Goal: Task Accomplishment & Management: Manage account settings

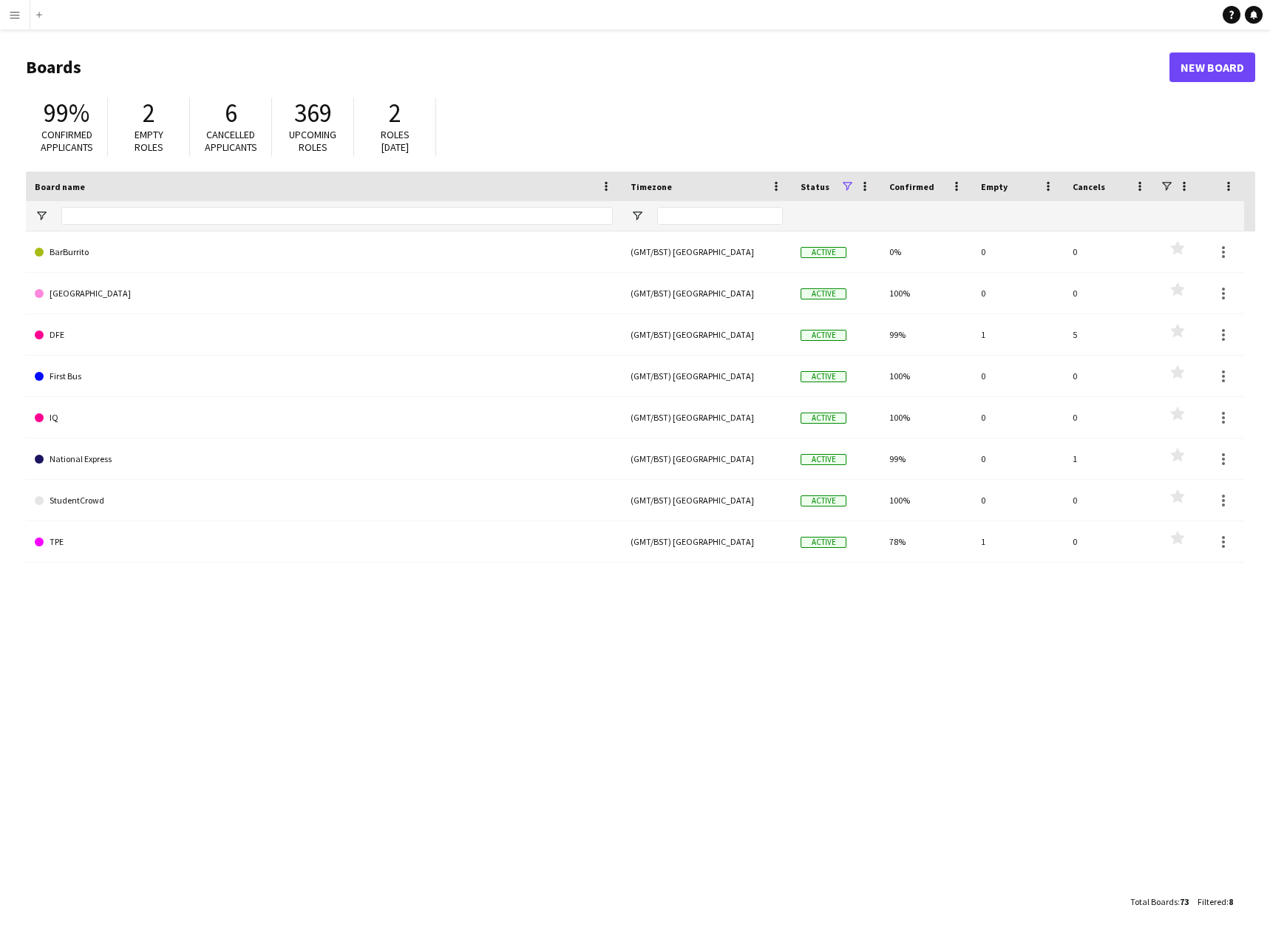
click at [16, 16] on app-icon "Menu" at bounding box center [15, 15] width 12 height 12
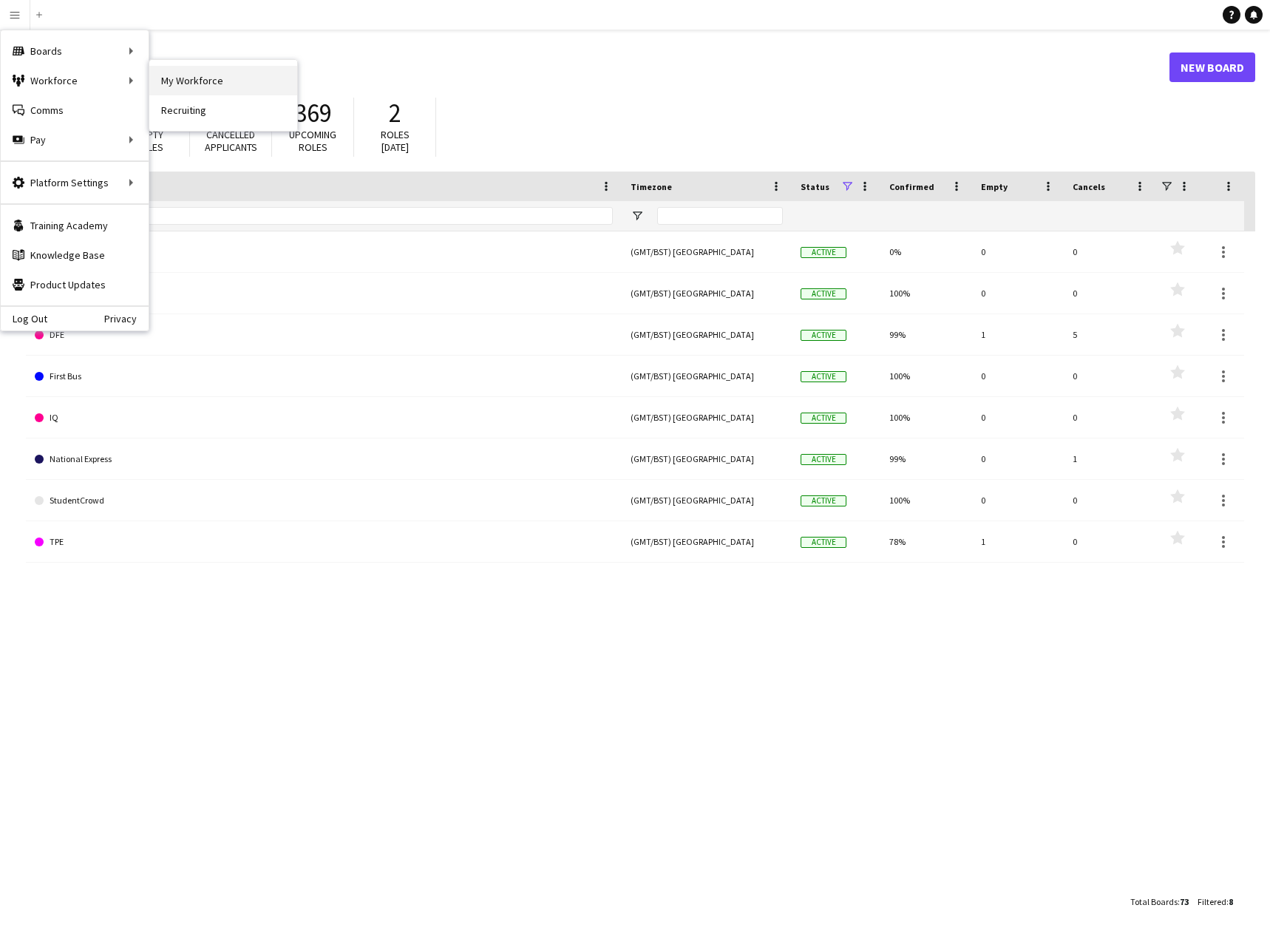
click at [173, 86] on link "My Workforce" at bounding box center [223, 81] width 148 height 30
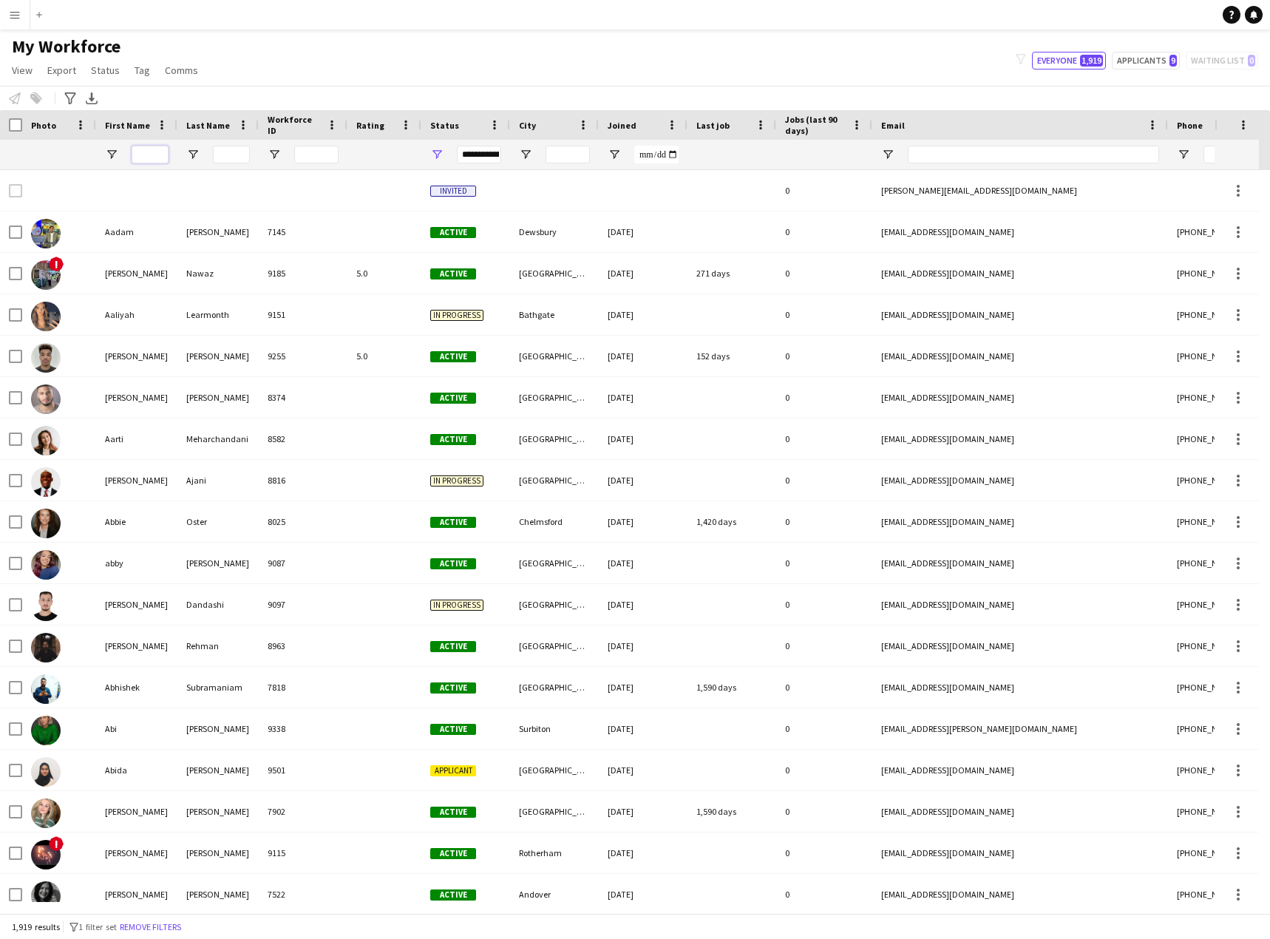
click at [163, 159] on input "First Name Filter Input" at bounding box center [150, 155] width 37 height 18
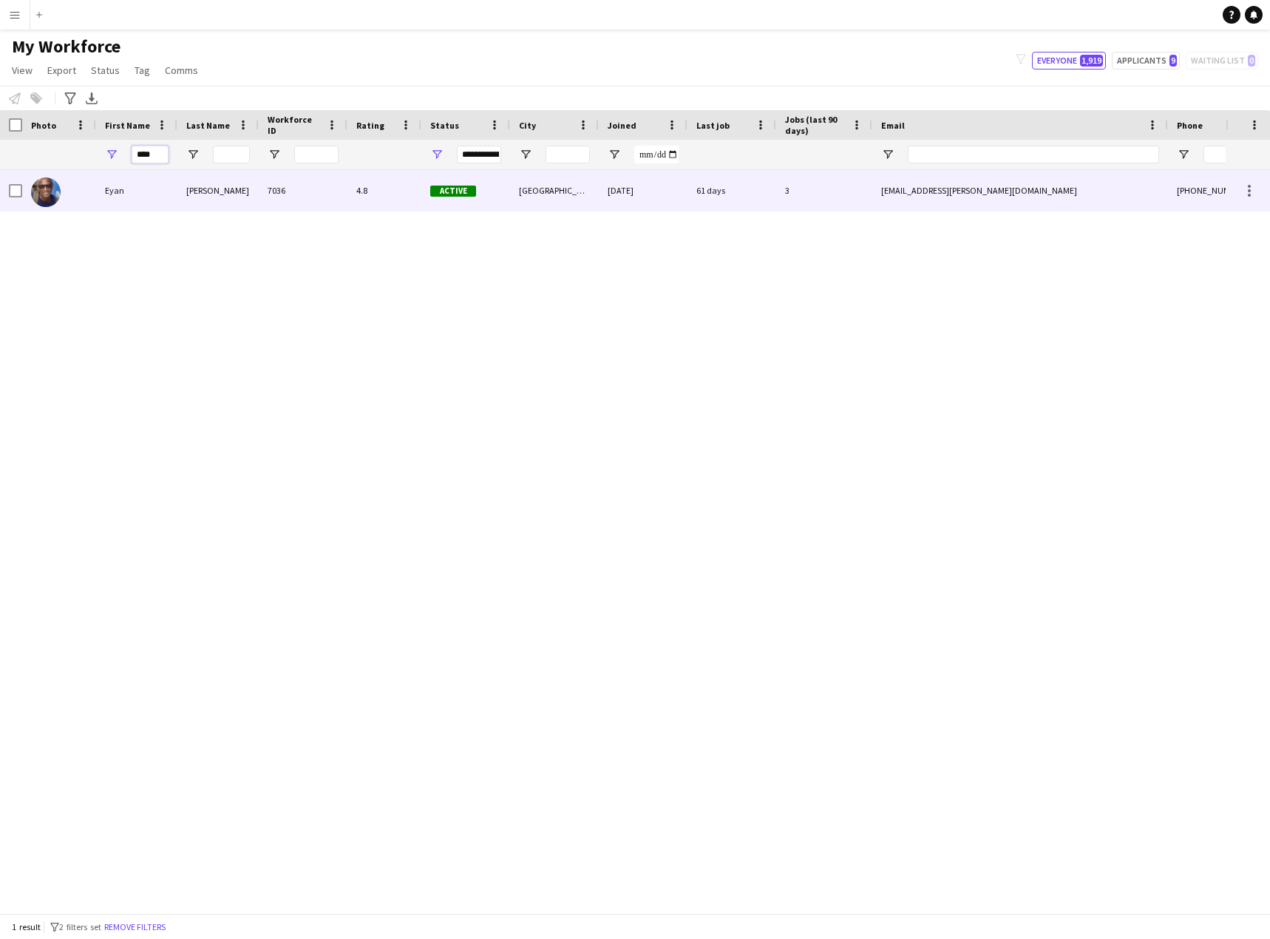
type input "****"
click at [201, 191] on div "Mckoy" at bounding box center [217, 190] width 81 height 41
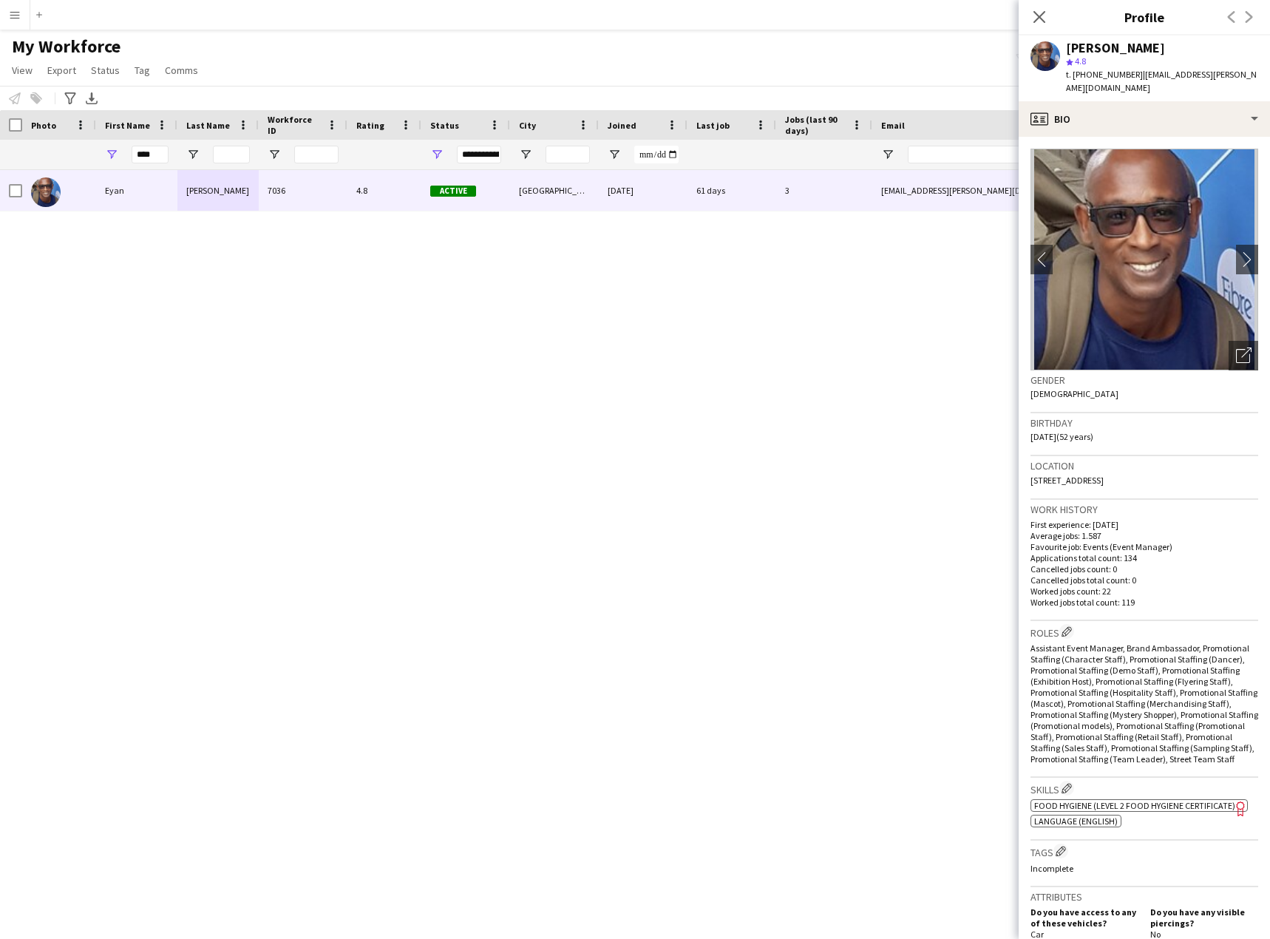
click at [1048, 17] on div "Close pop-in" at bounding box center [1038, 17] width 41 height 34
click at [1033, 21] on icon "Close pop-in" at bounding box center [1039, 17] width 14 height 14
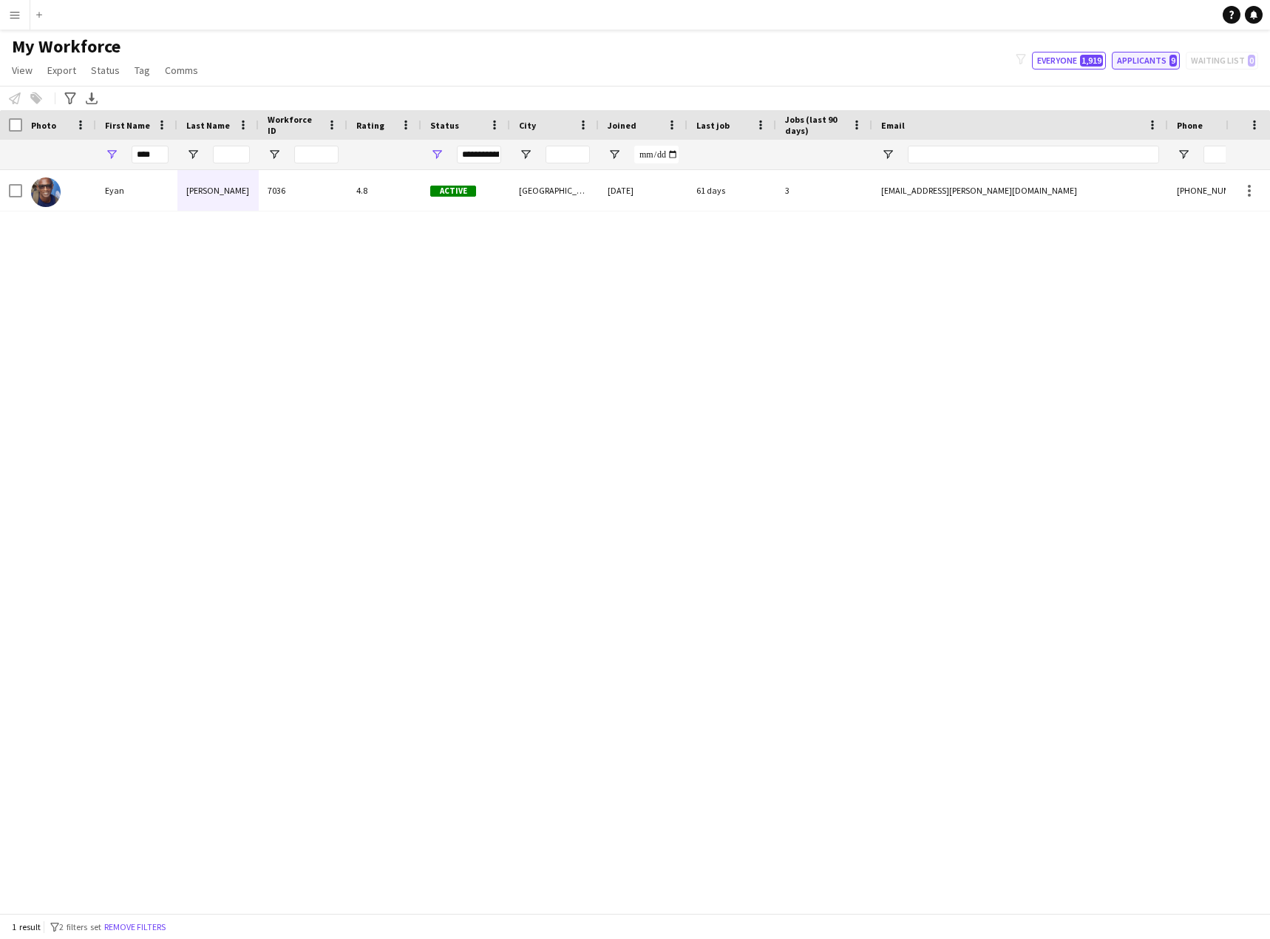
click at [1137, 67] on button "Applicants 9" at bounding box center [1146, 61] width 68 height 18
type input "**********"
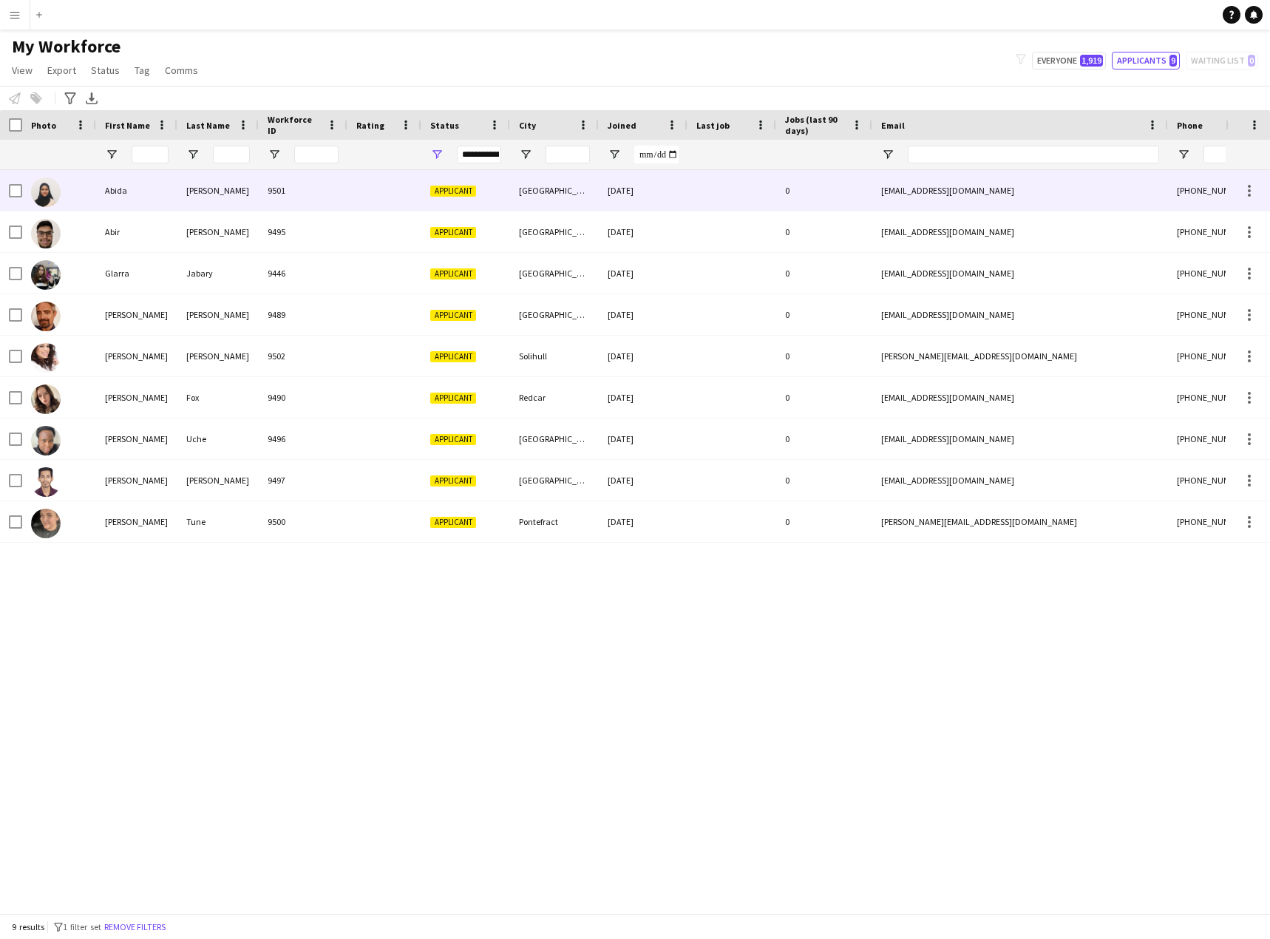
click at [128, 197] on div "Abida" at bounding box center [136, 190] width 81 height 41
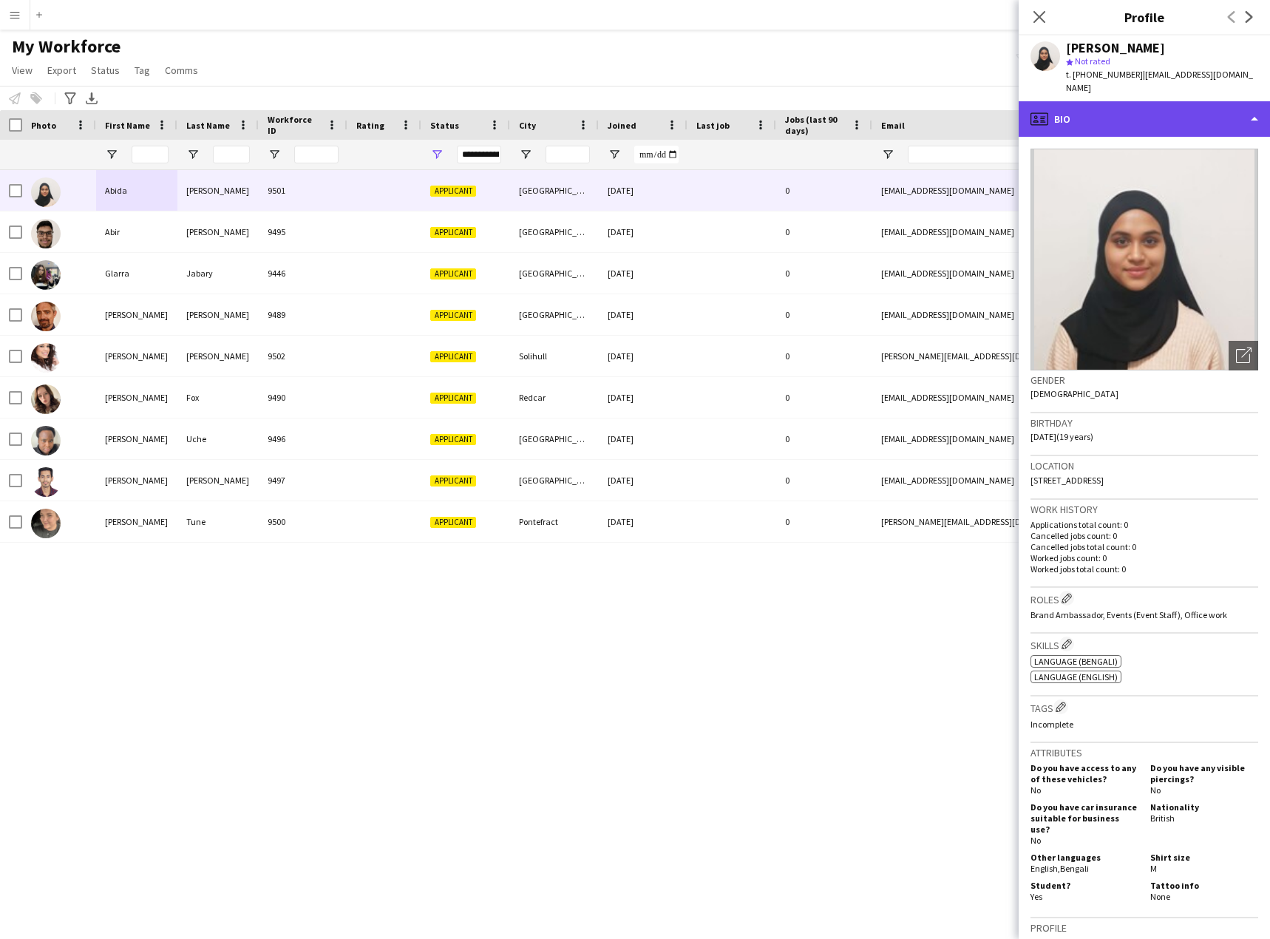
click at [1158, 112] on div "profile Bio" at bounding box center [1143, 118] width 251 height 35
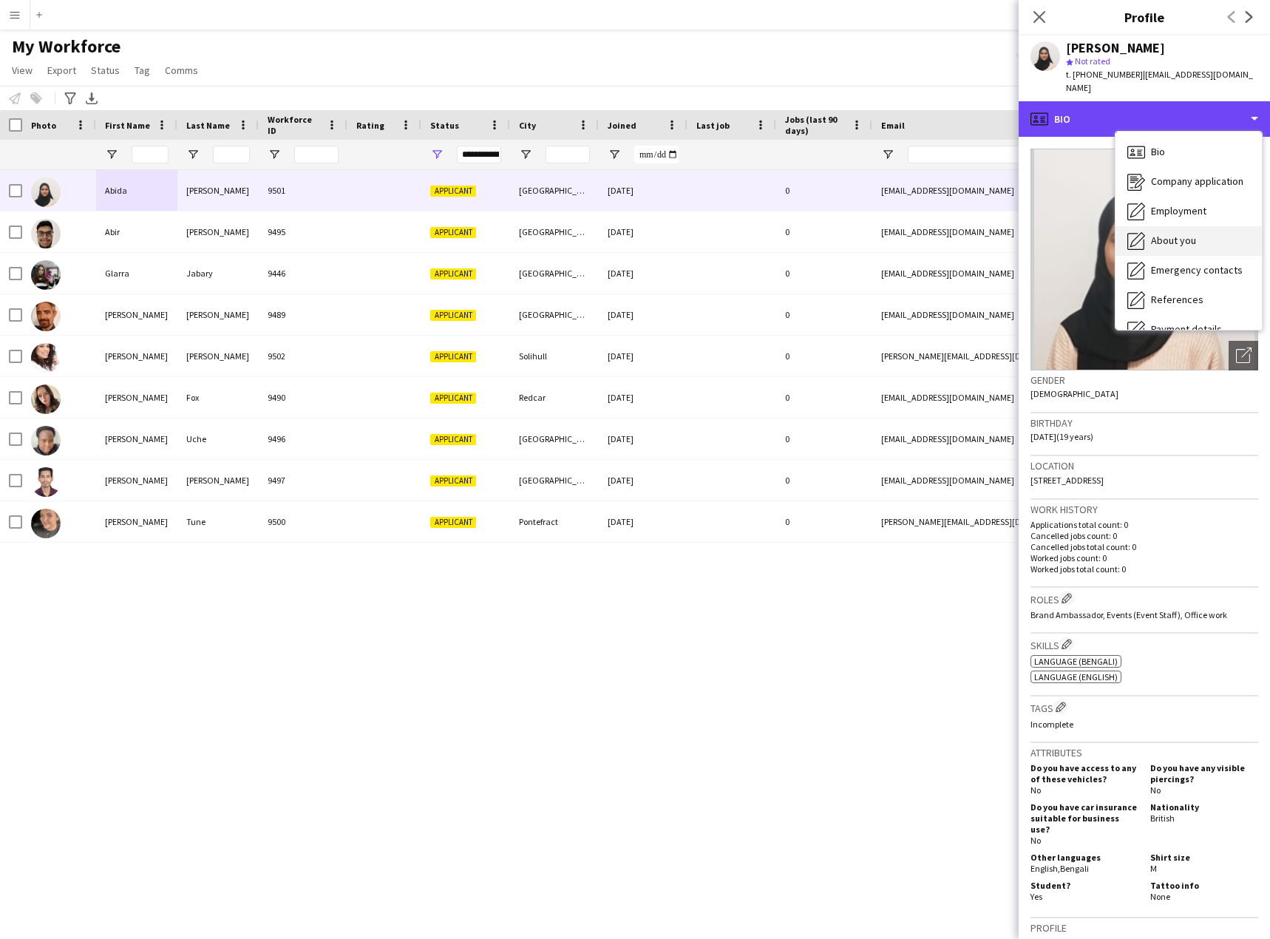
scroll to position [74, 0]
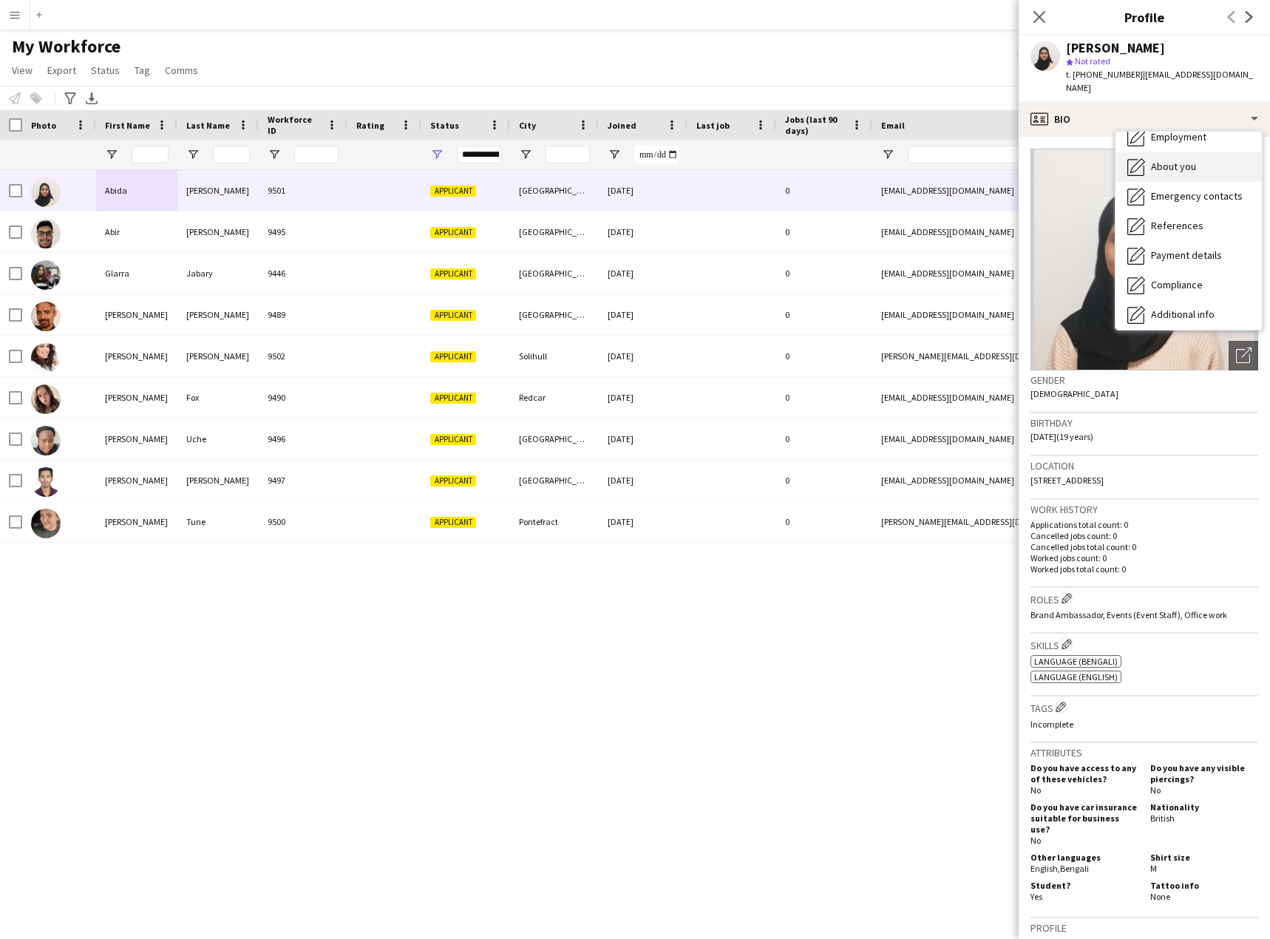
click at [1188, 152] on div "About you About you" at bounding box center [1188, 167] width 146 height 30
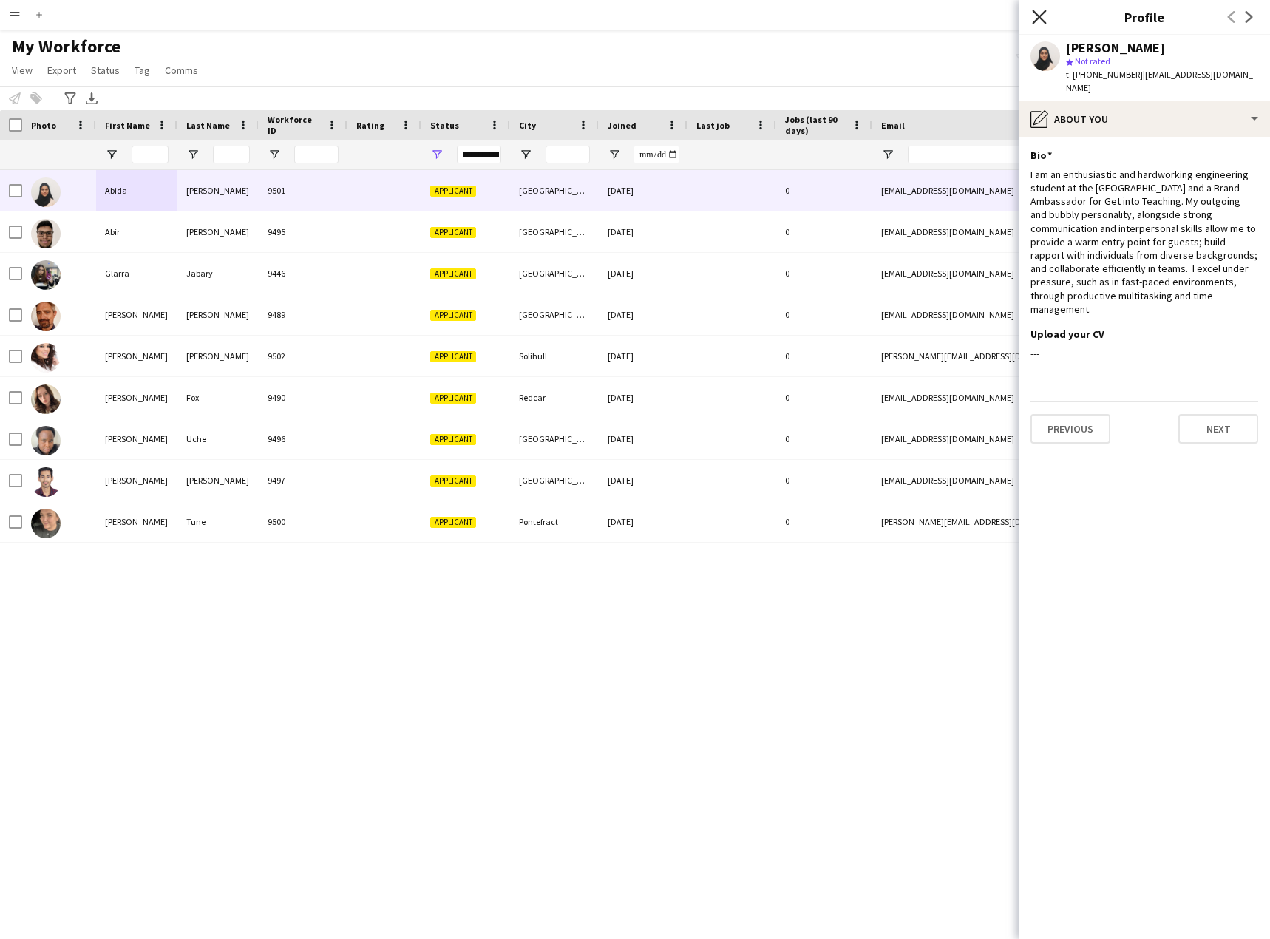
click at [1039, 20] on icon "Close pop-in" at bounding box center [1039, 17] width 14 height 14
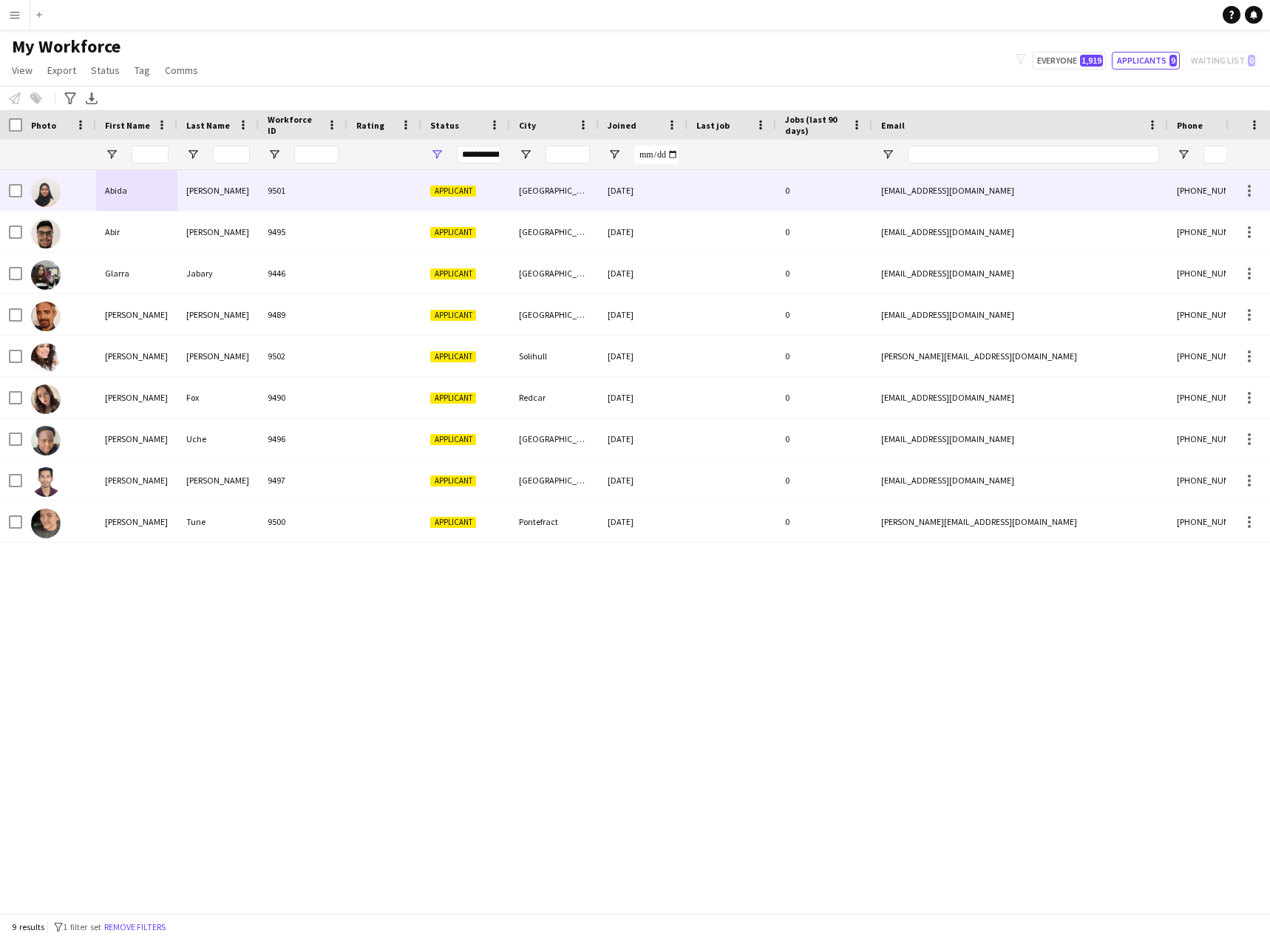
click at [327, 188] on div "9501" at bounding box center [303, 190] width 89 height 41
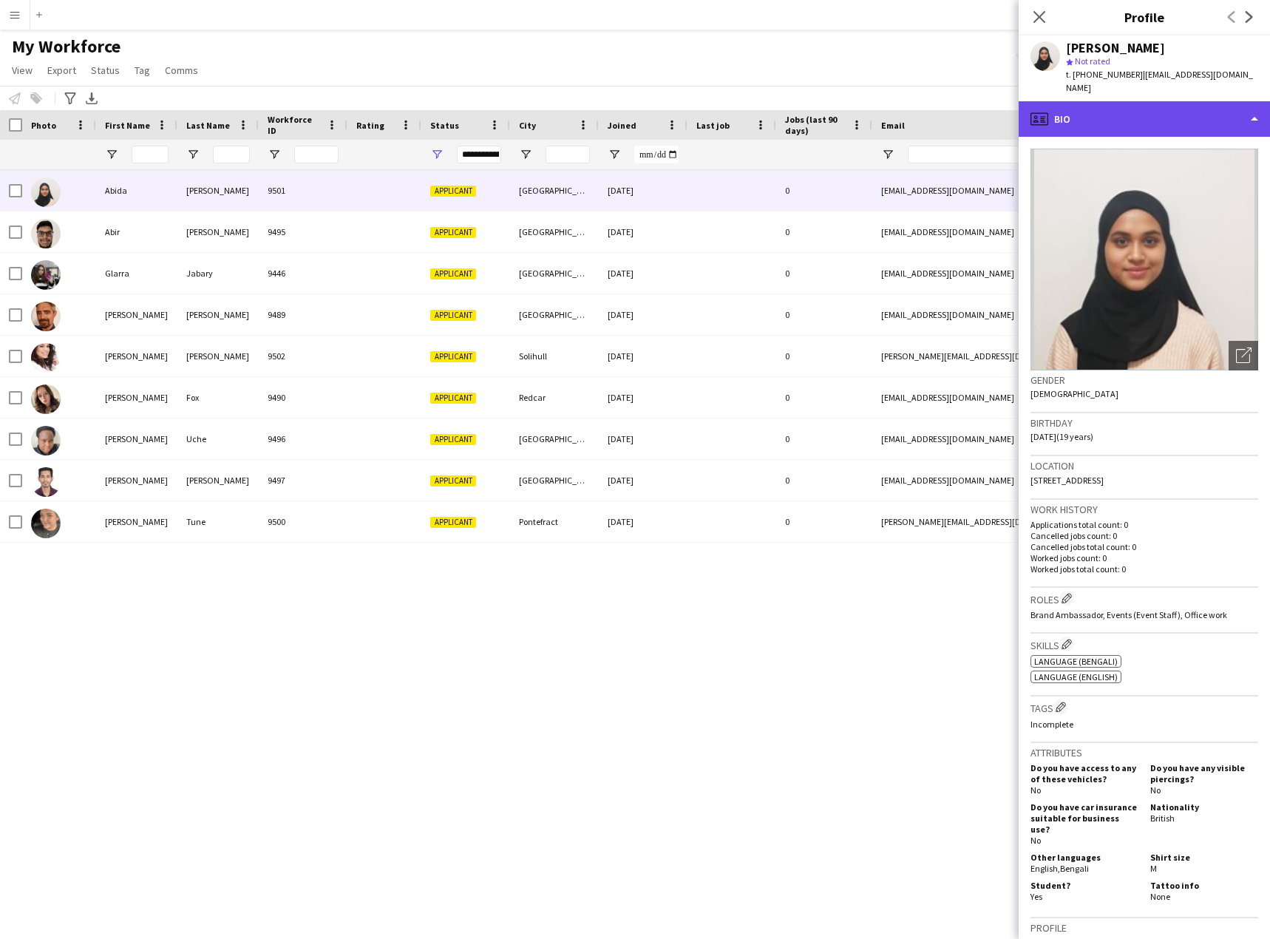
click at [1098, 112] on div "profile Bio" at bounding box center [1143, 118] width 251 height 35
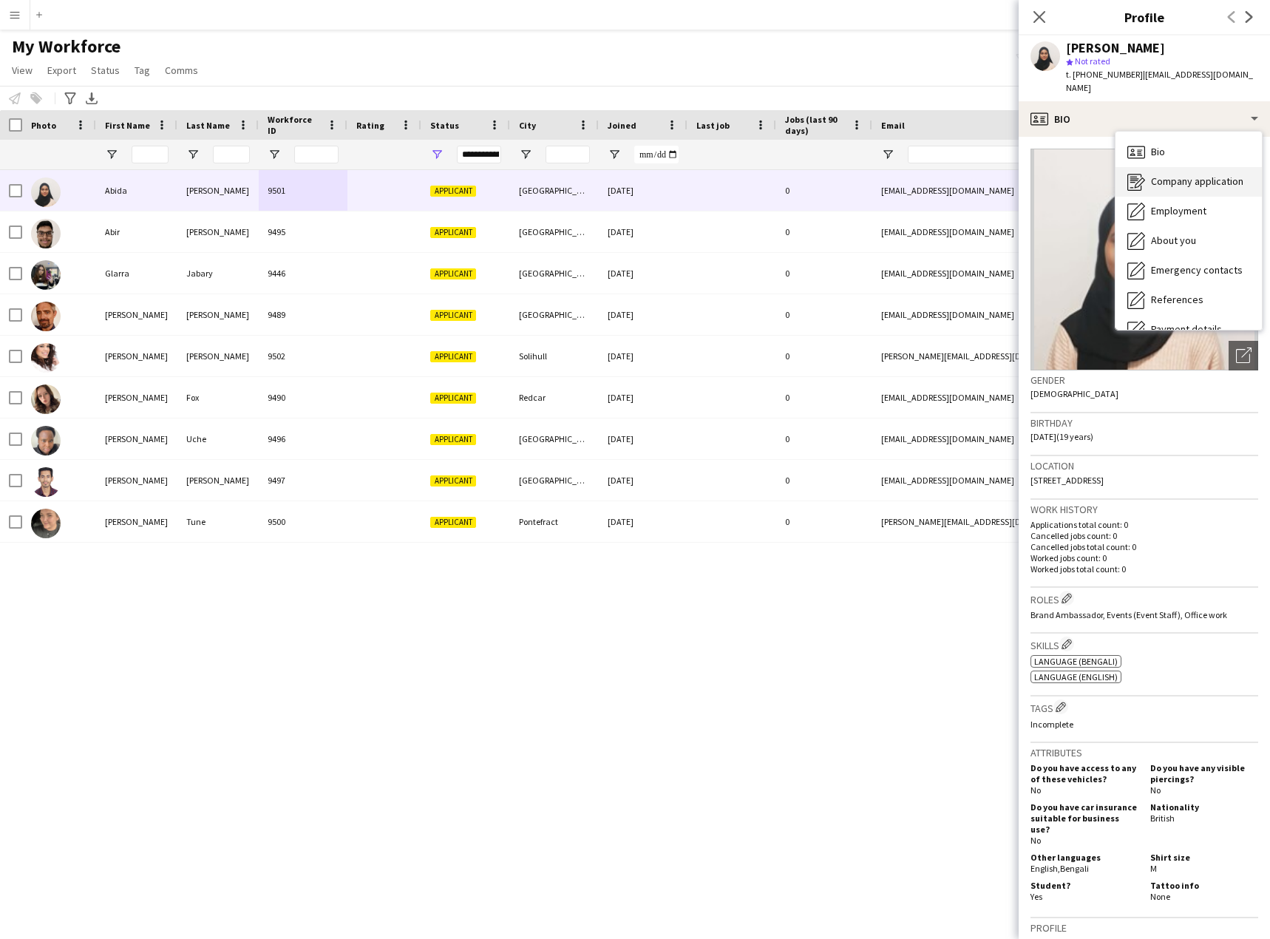
click at [1160, 174] on span "Company application" at bounding box center [1197, 180] width 92 height 13
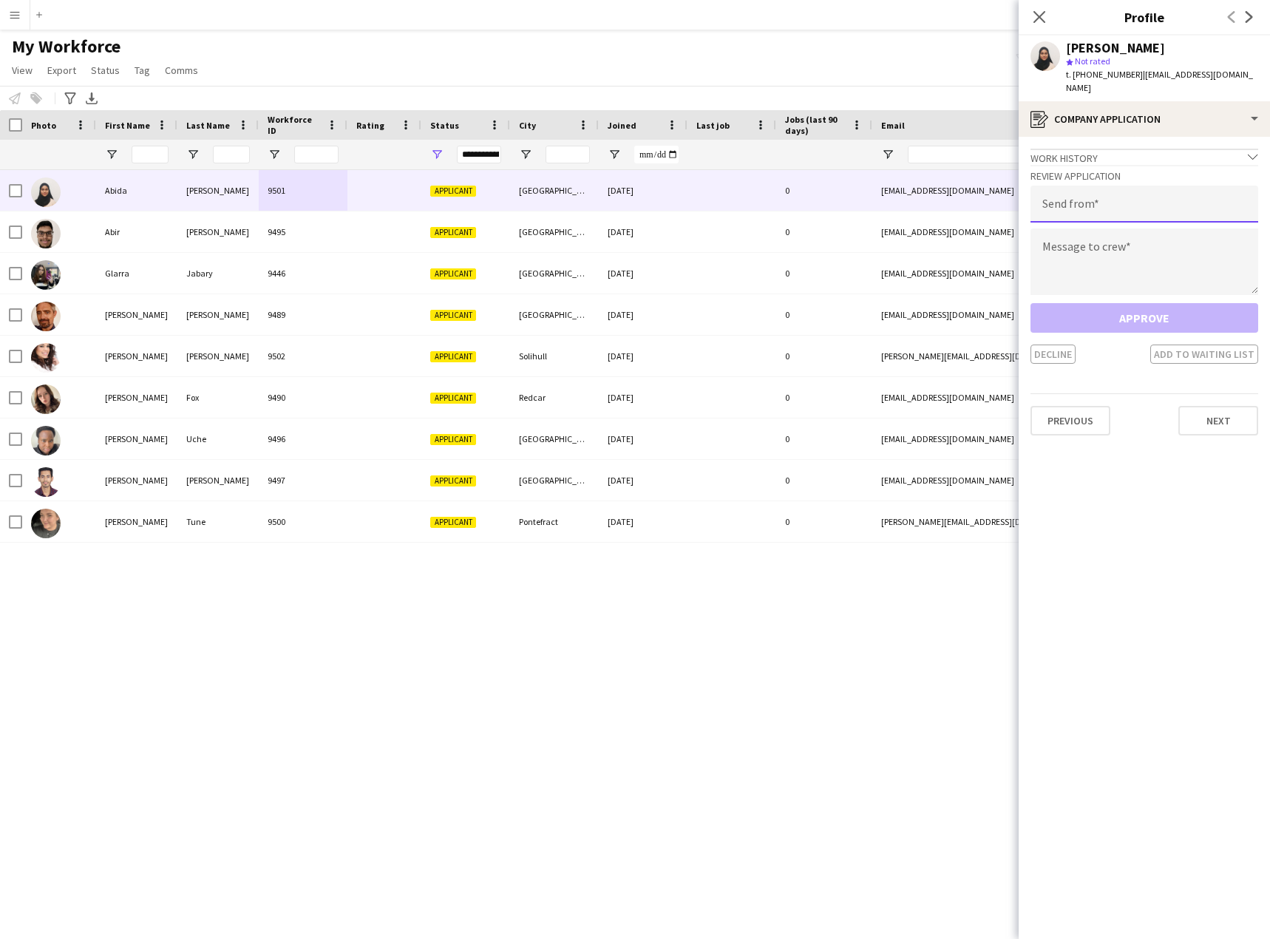
click at [1125, 186] on input "email" at bounding box center [1144, 204] width 228 height 37
paste input "**********"
type input "**********"
drag, startPoint x: 1109, startPoint y: 259, endPoint x: 1129, endPoint y: 311, distance: 56.1
click at [1109, 259] on textarea at bounding box center [1144, 261] width 228 height 67
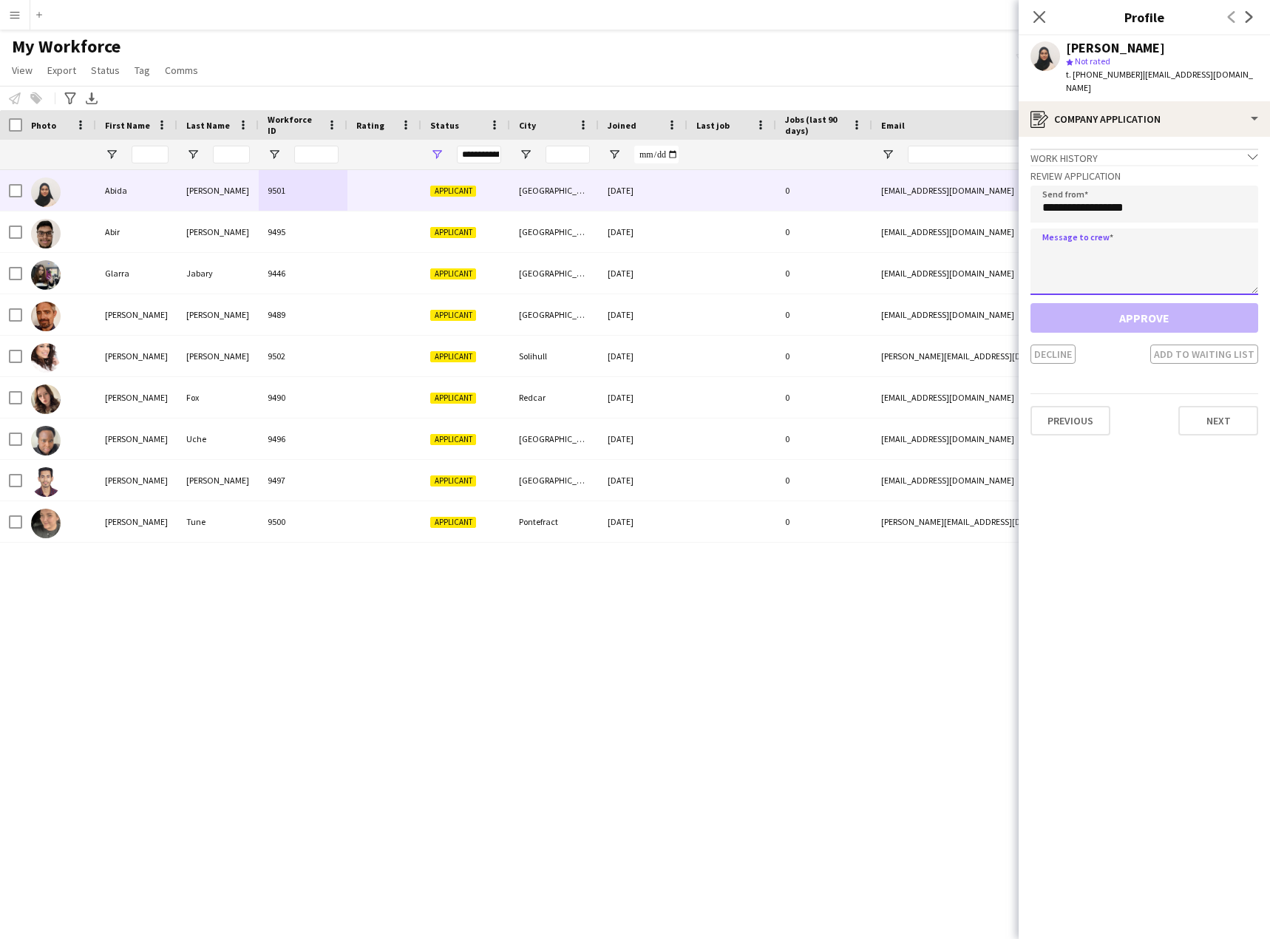
paste textarea "**********"
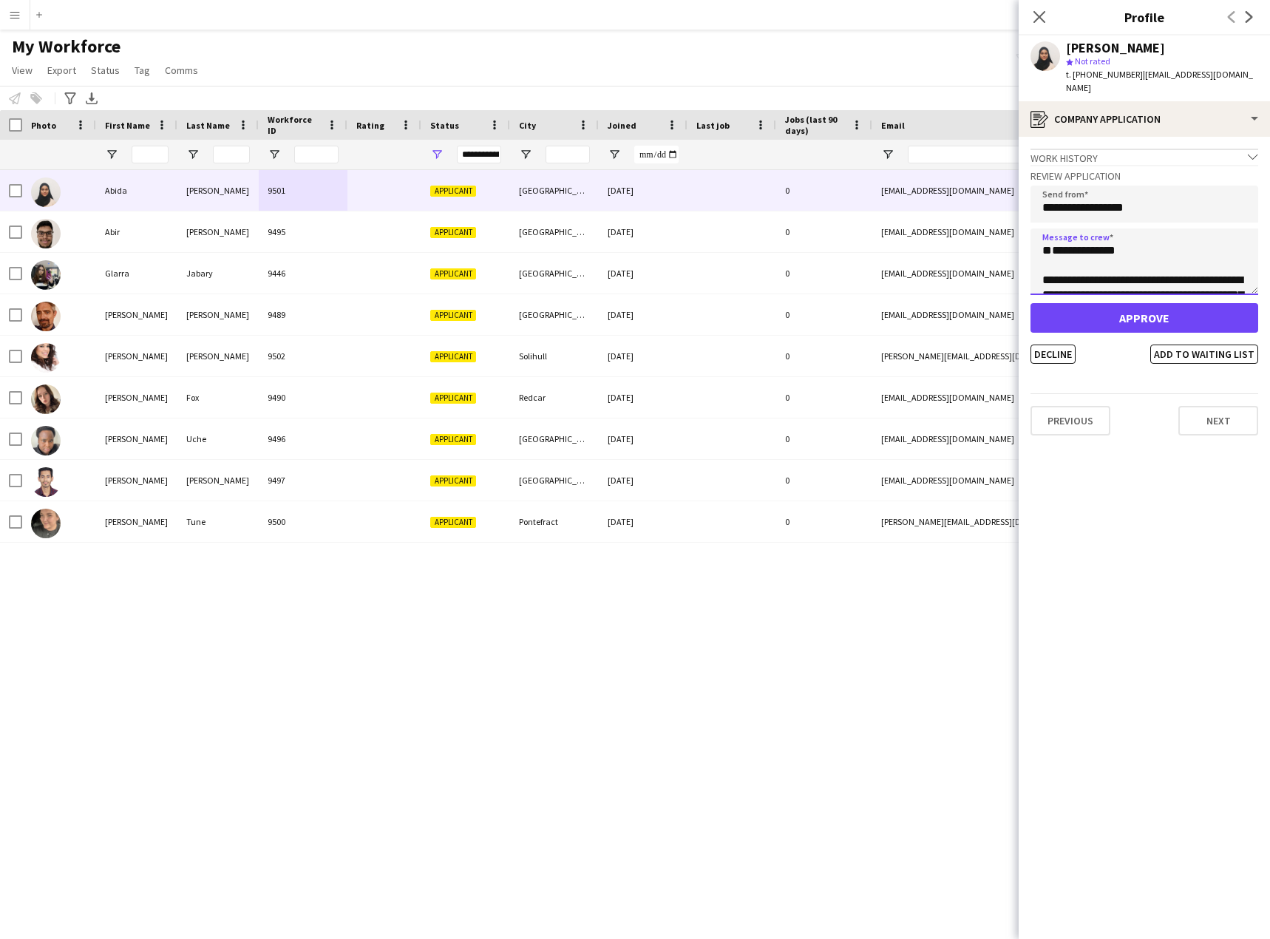
scroll to position [364, 0]
type textarea "**********"
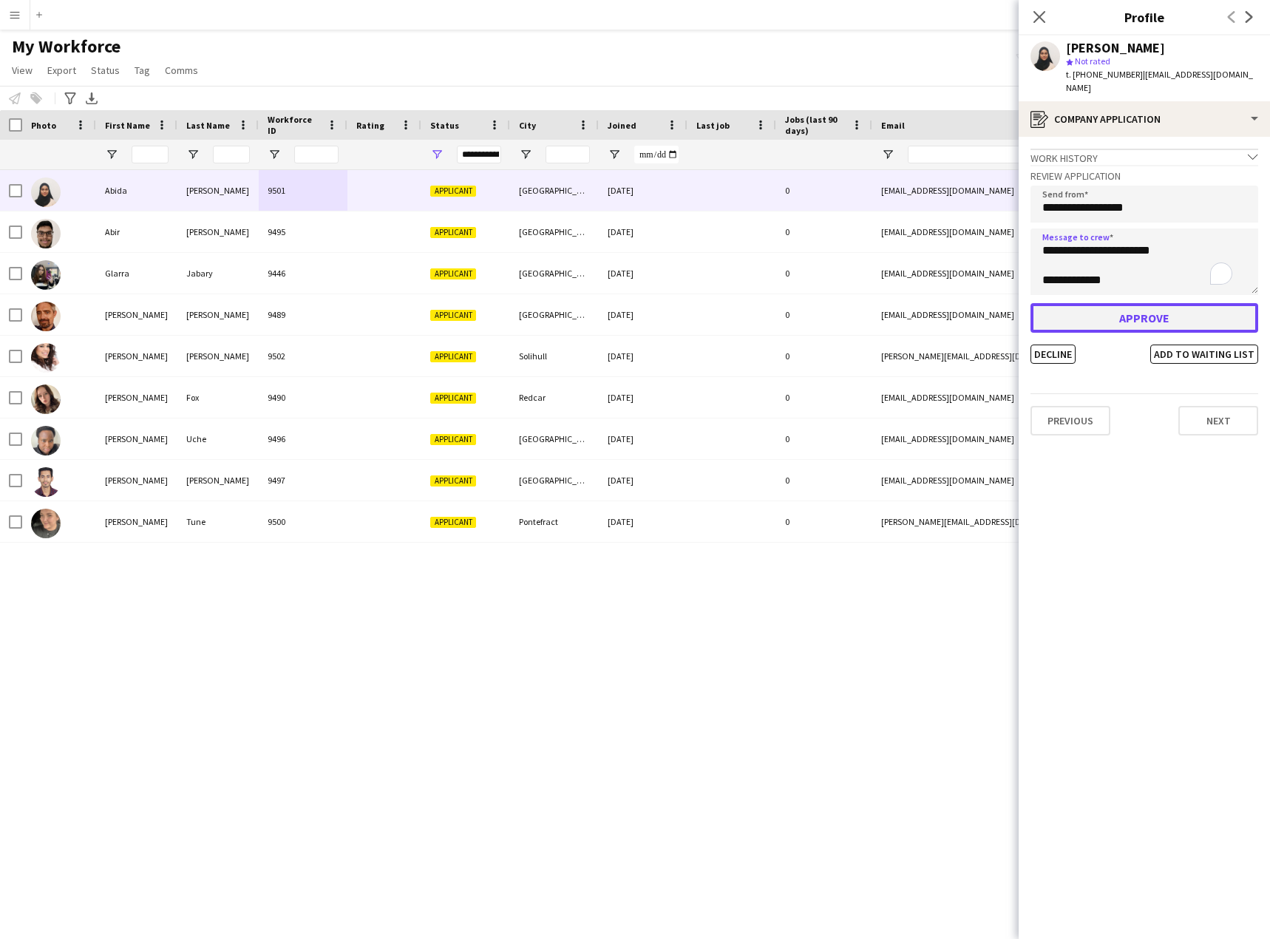
click at [1131, 313] on button "Approve" at bounding box center [1144, 318] width 228 height 30
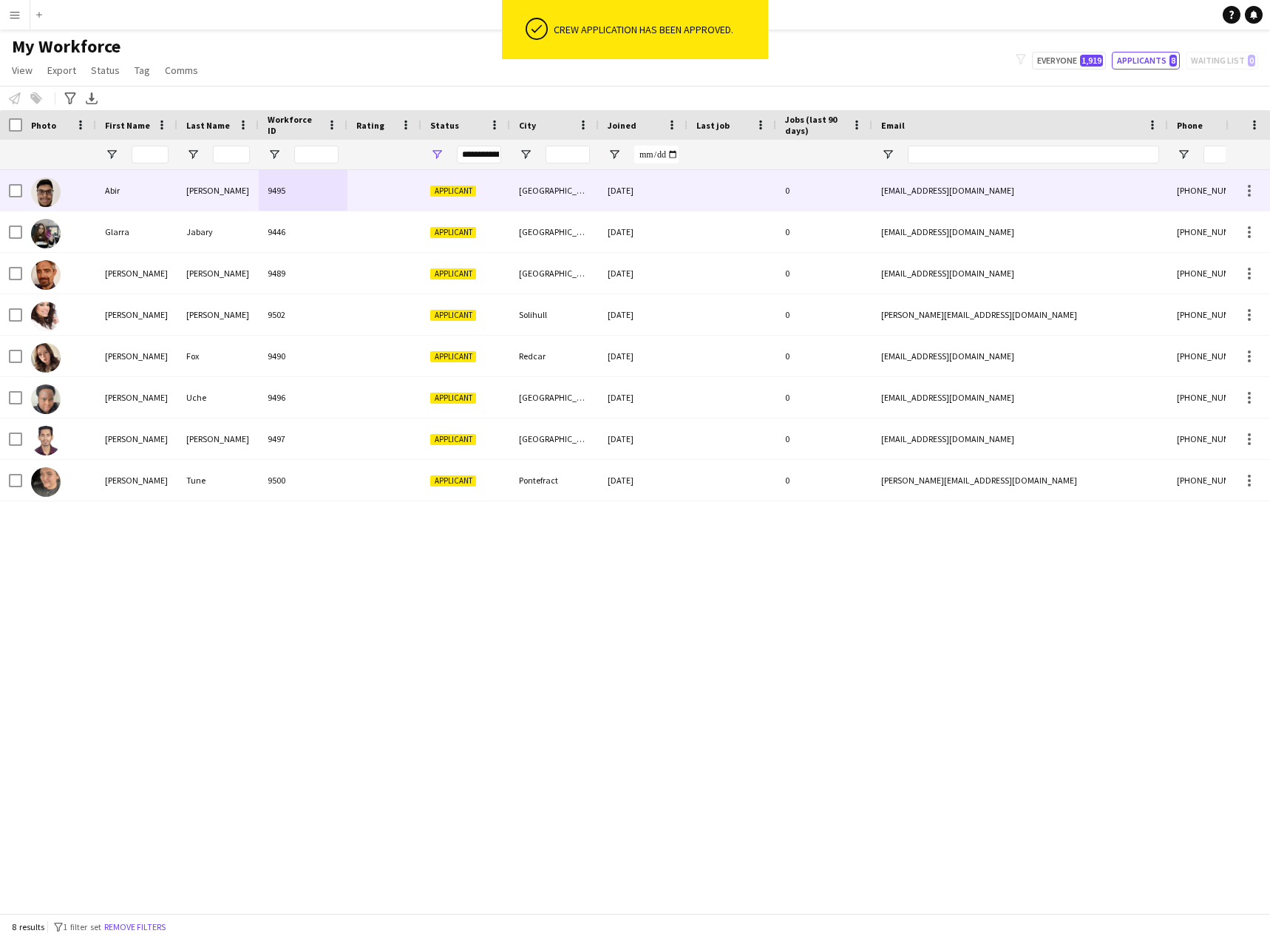
click at [161, 197] on div "Abir" at bounding box center [136, 190] width 81 height 41
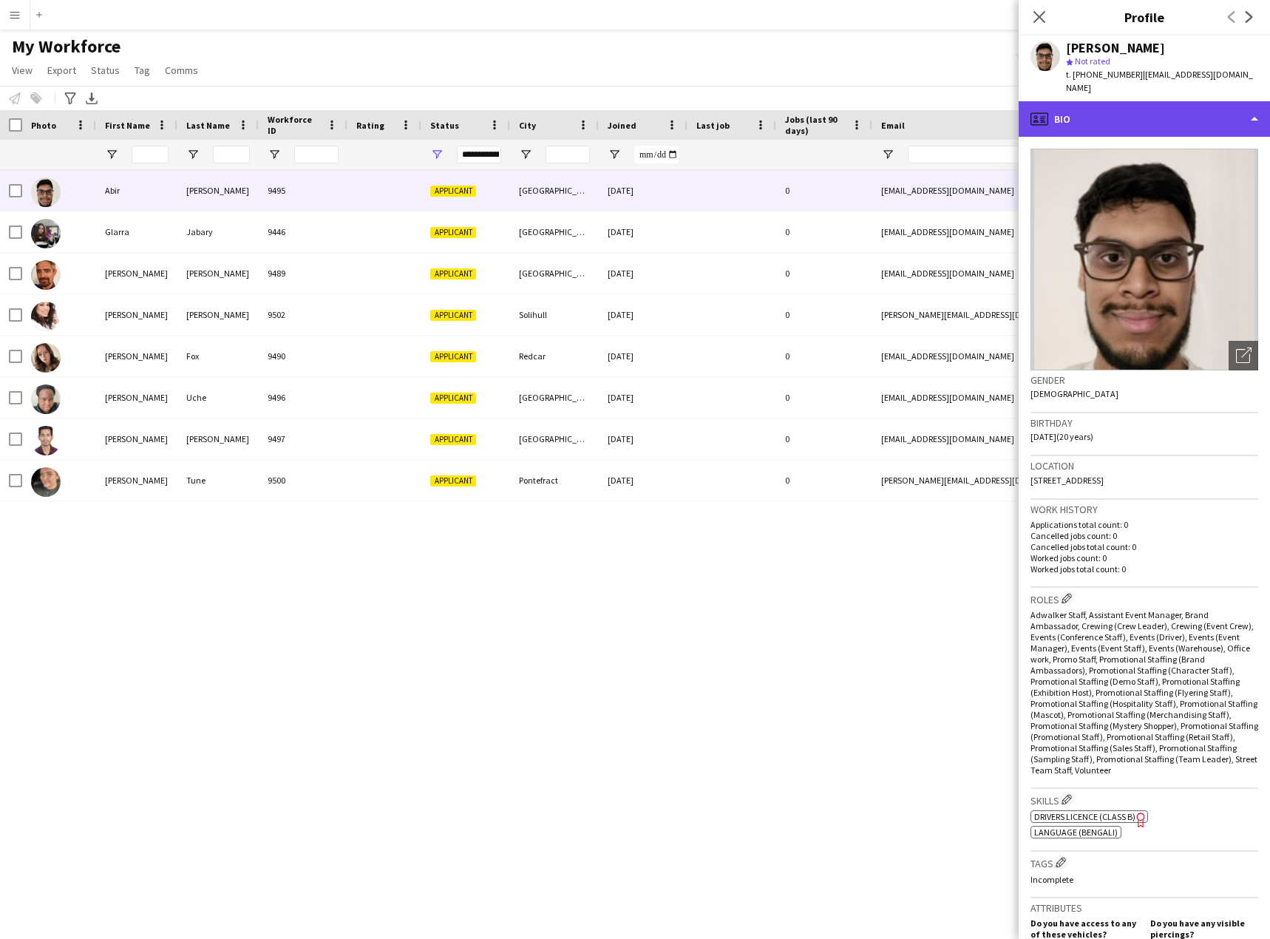
click at [1178, 109] on div "profile Bio" at bounding box center [1143, 118] width 251 height 35
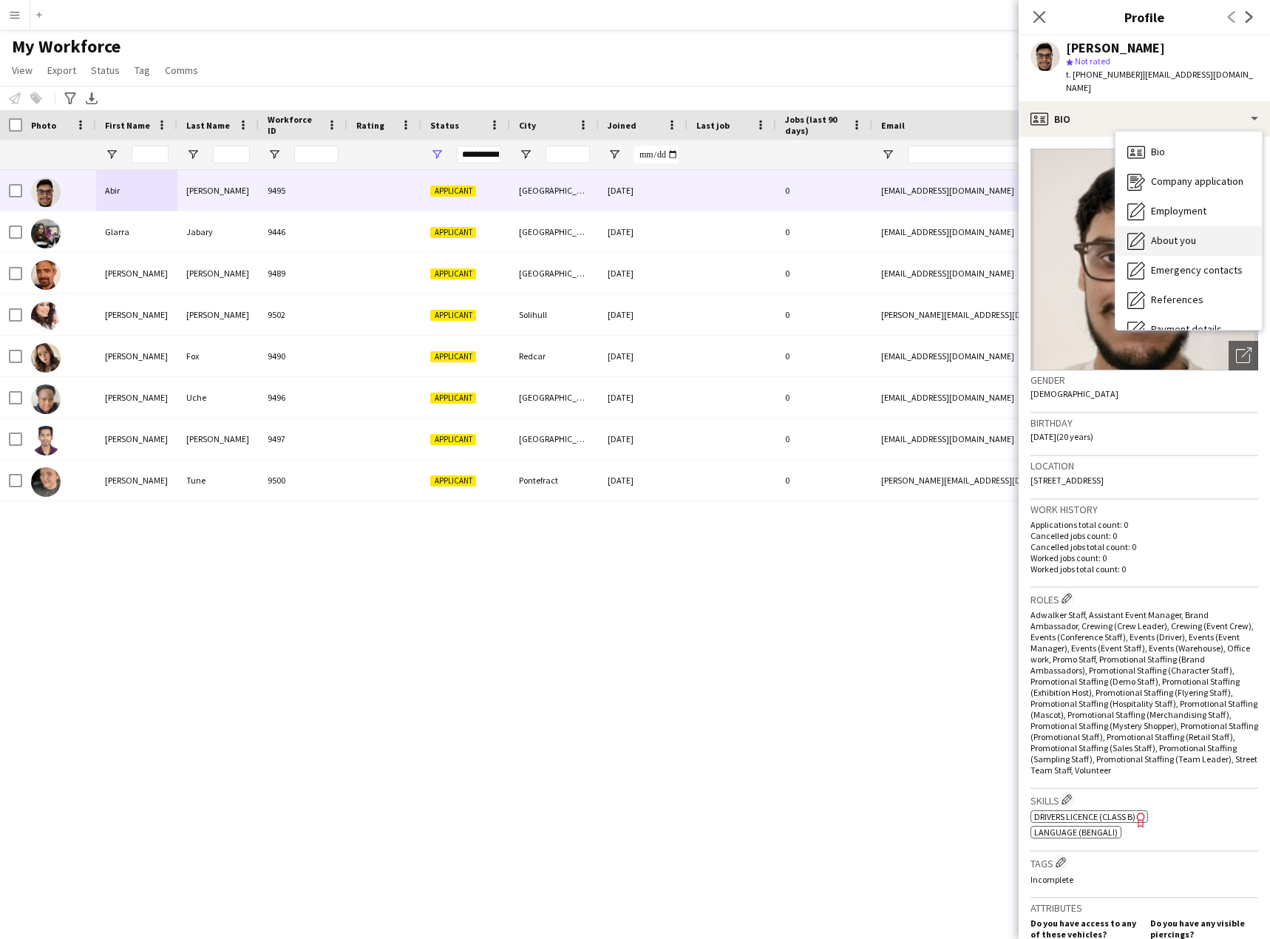
click at [1191, 234] on span "About you" at bounding box center [1173, 240] width 45 height 13
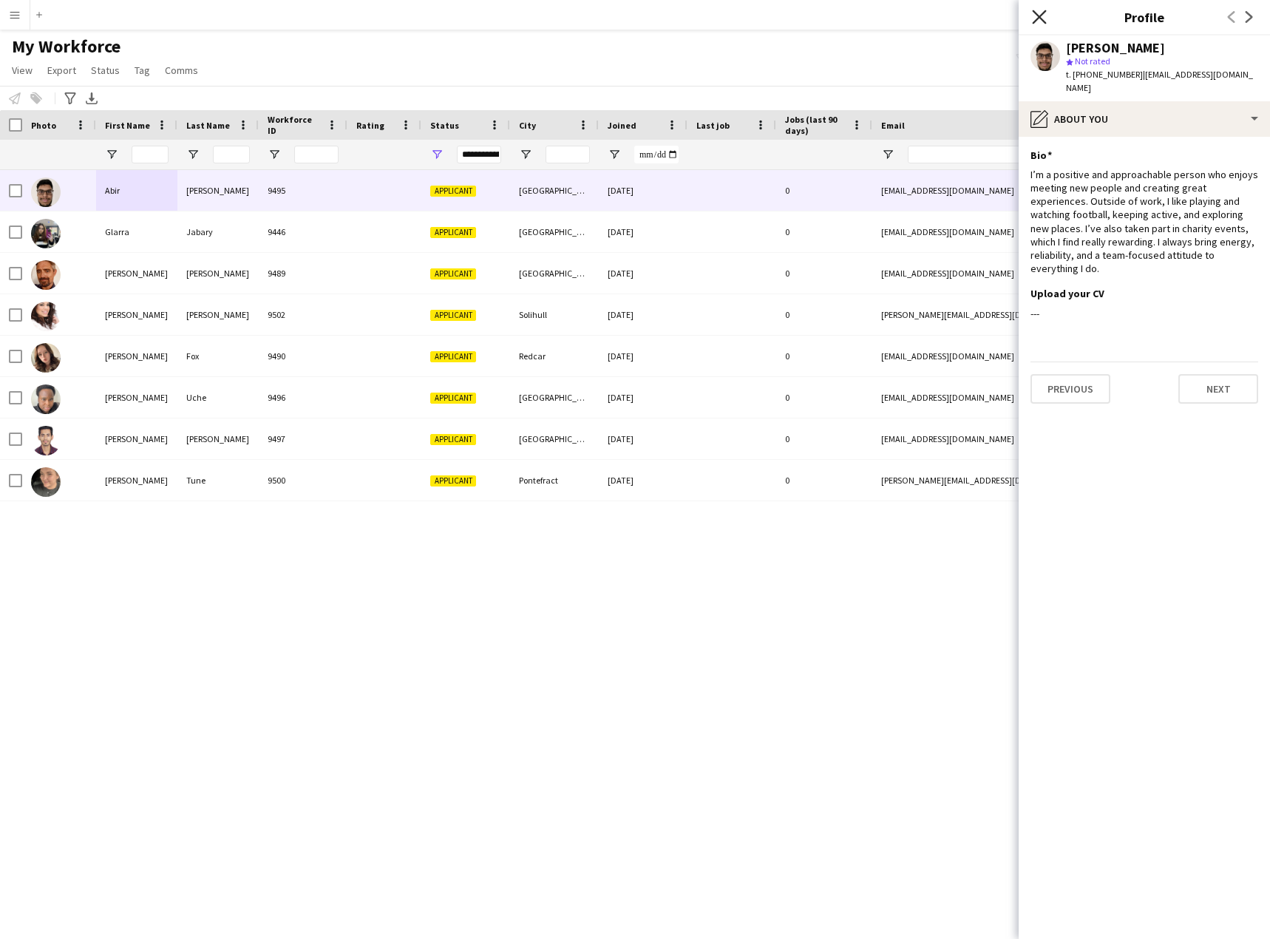
click at [1034, 20] on icon "Close pop-in" at bounding box center [1039, 17] width 14 height 14
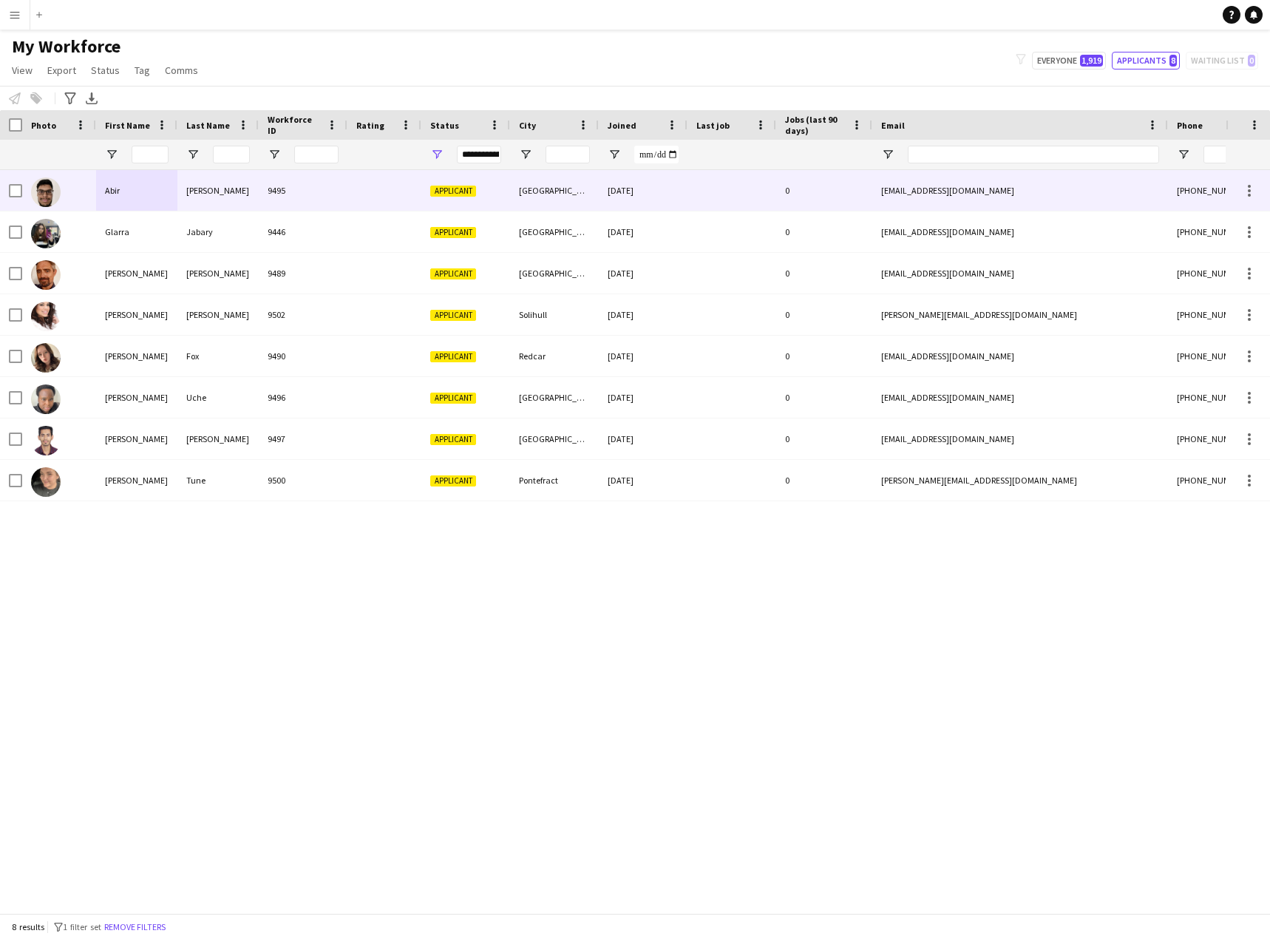
click at [1063, 202] on div "jinanchowdhury10@gmail.com" at bounding box center [1020, 190] width 296 height 41
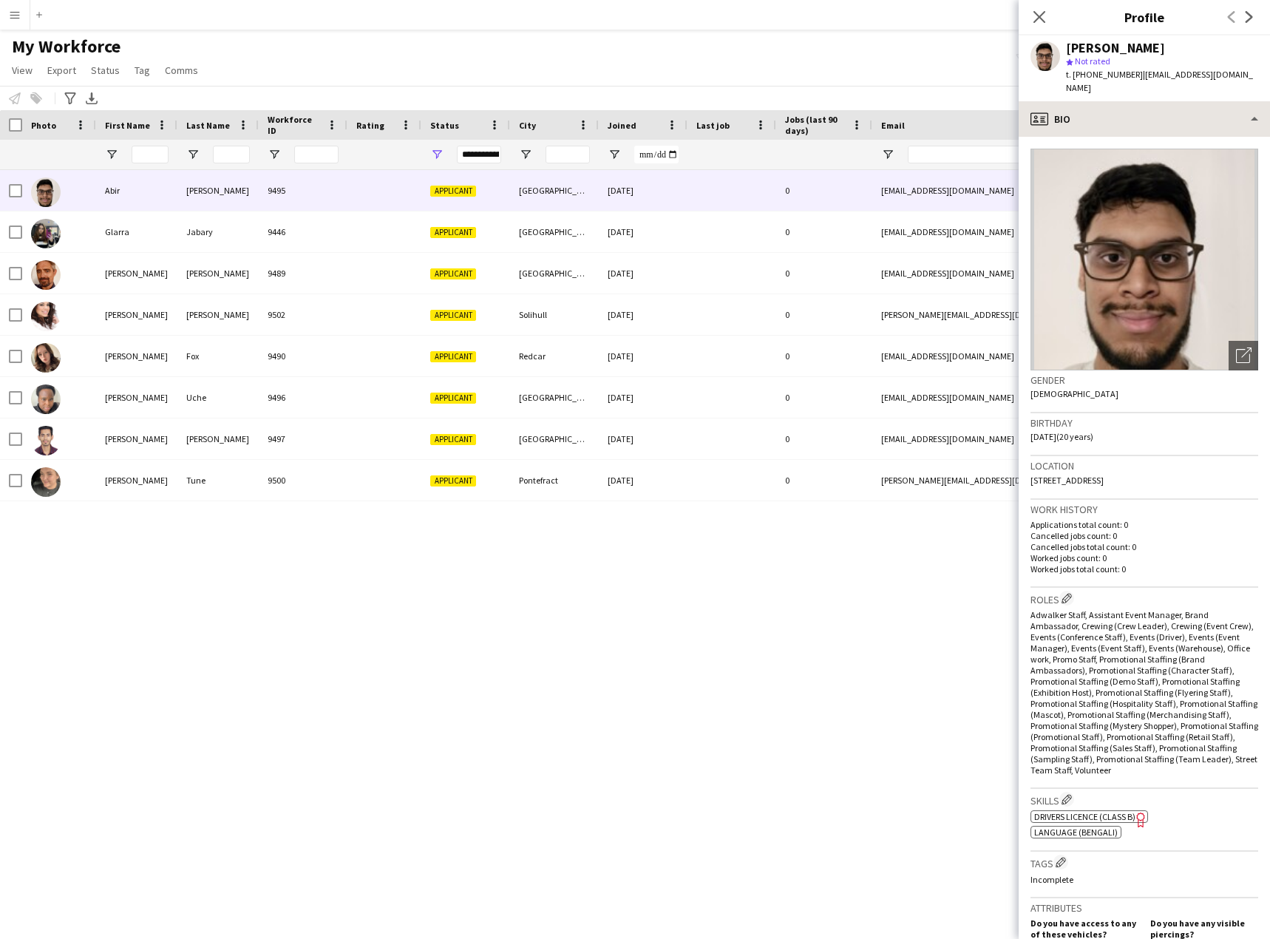
click at [1109, 100] on app-crew-profile "Close pop-in Profile Previous Next Abir Chowdhury star Not rated t. +4474109460…" at bounding box center [1143, 469] width 251 height 939
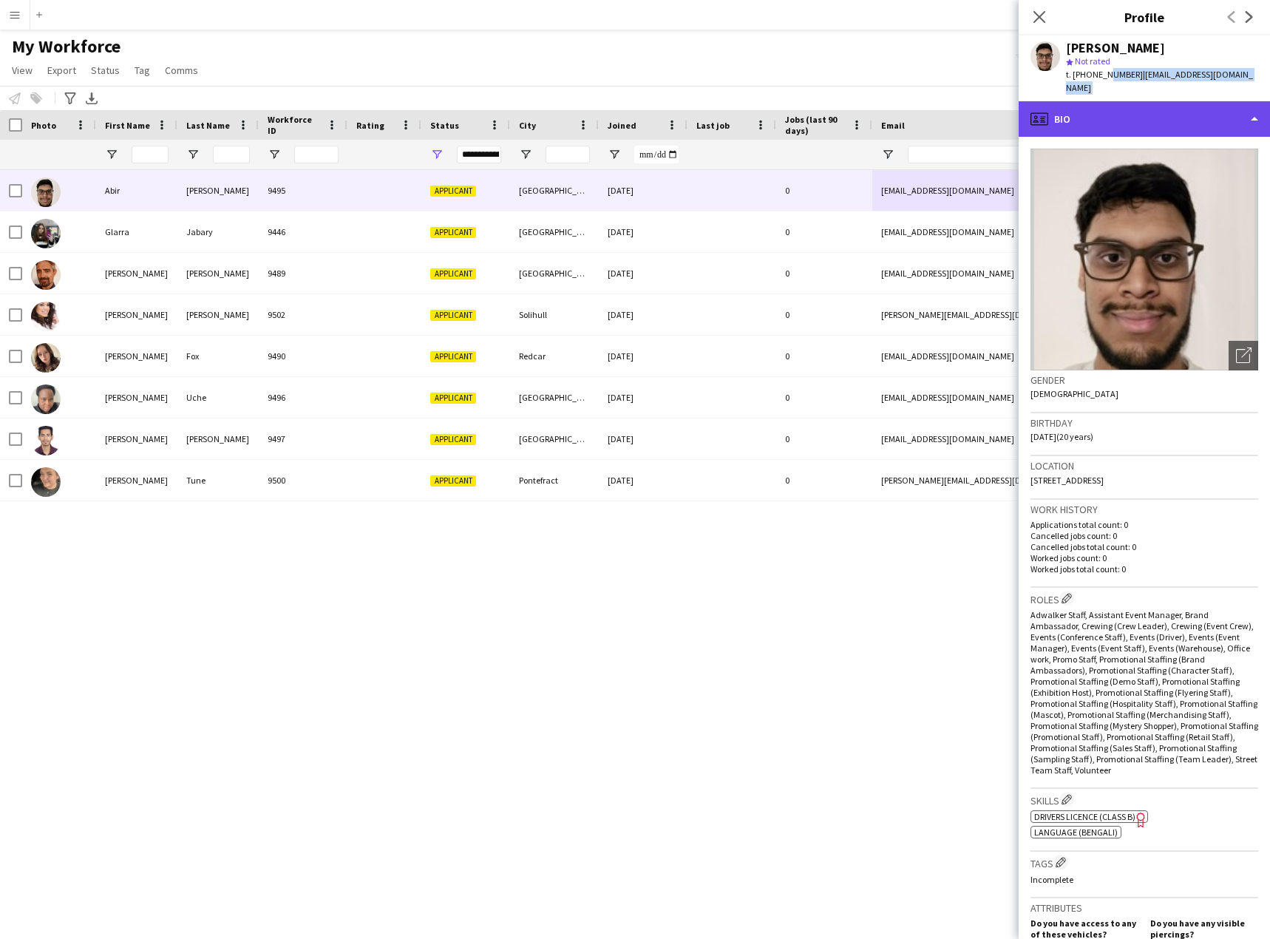
click at [1112, 106] on div "profile Bio" at bounding box center [1143, 118] width 251 height 35
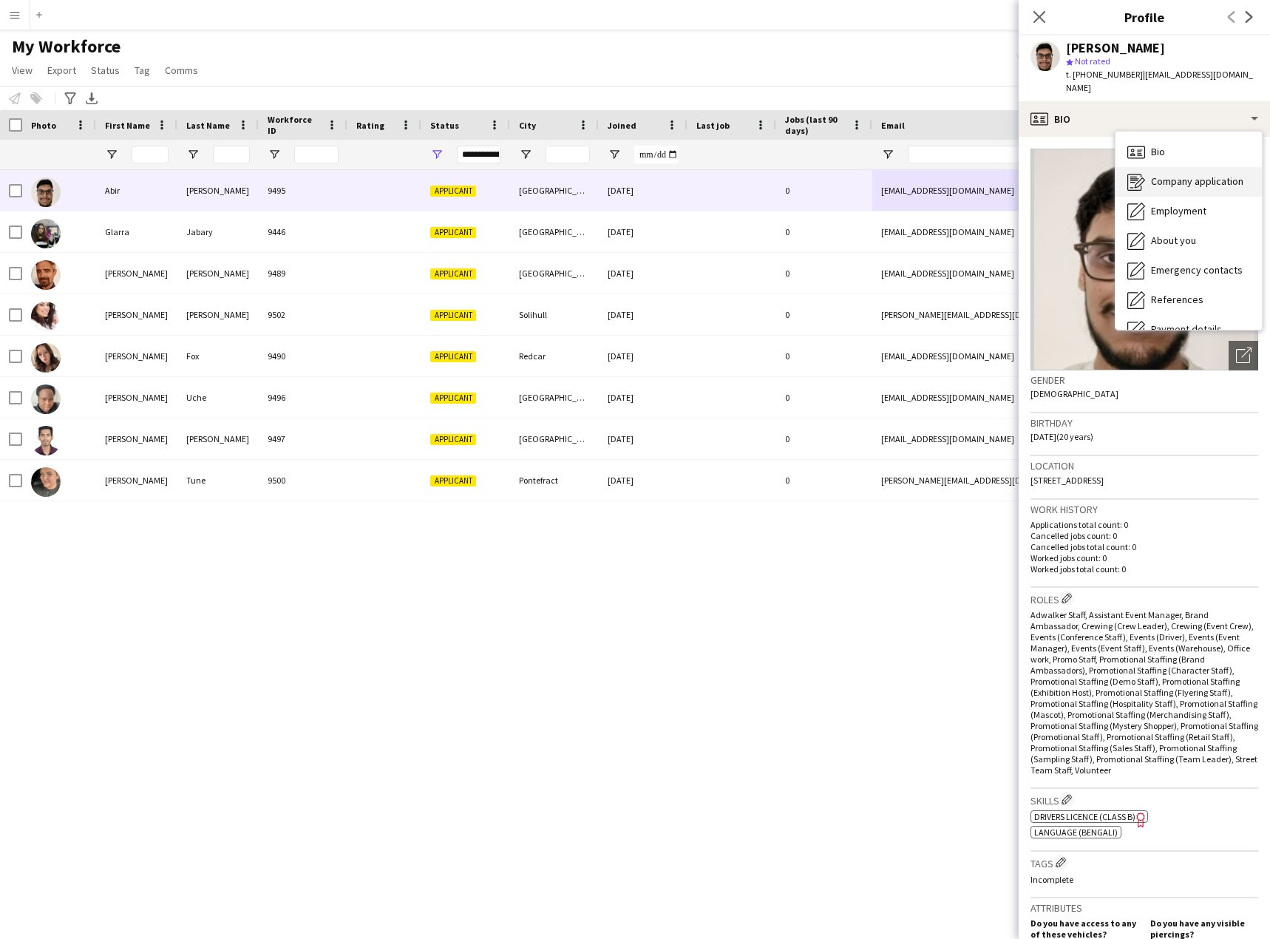
click at [1190, 174] on span "Company application" at bounding box center [1197, 180] width 92 height 13
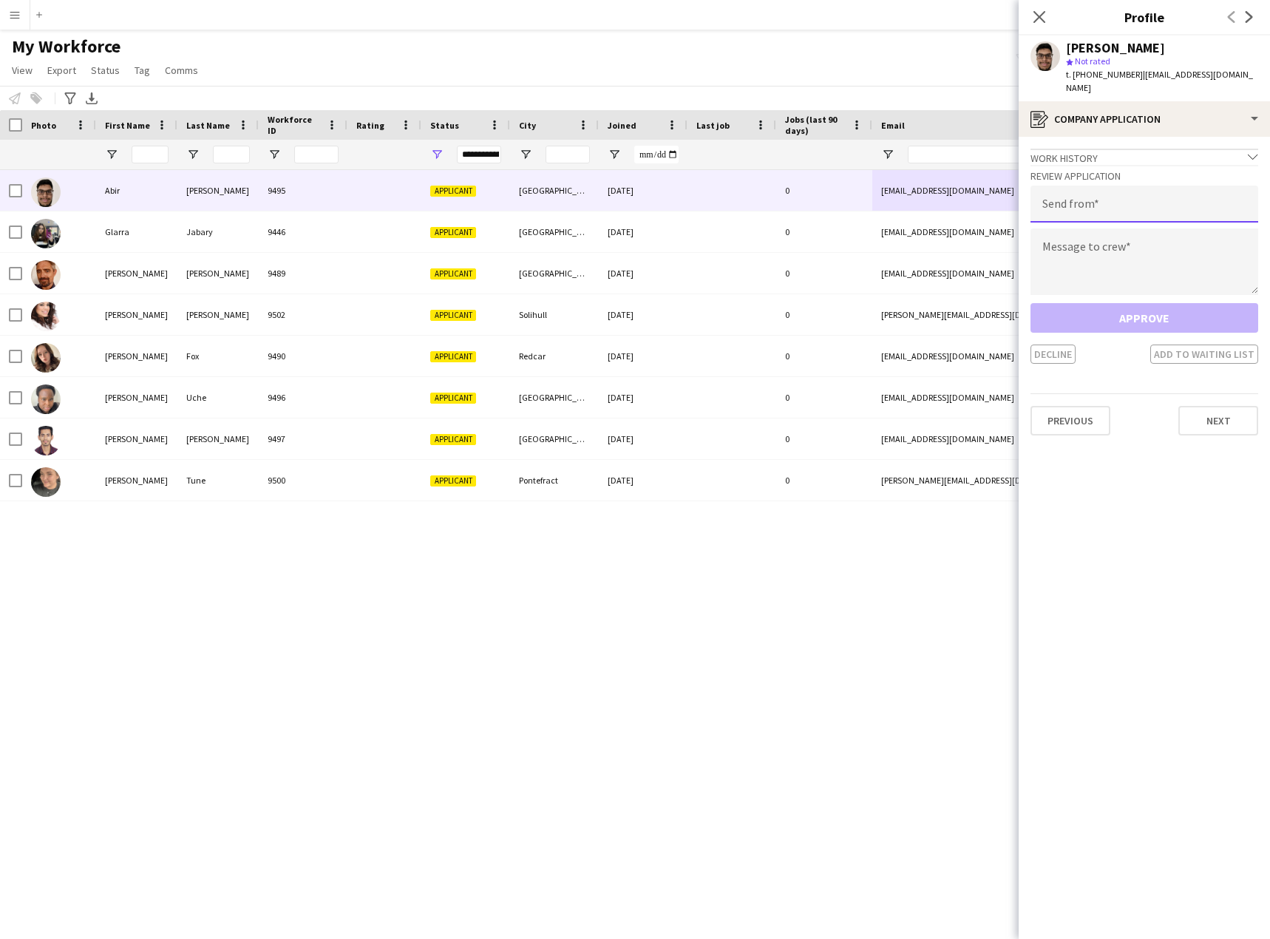
click at [1126, 201] on input "email" at bounding box center [1144, 204] width 228 height 37
paste input "**********"
type input "**********"
click at [1079, 242] on textarea at bounding box center [1144, 261] width 228 height 67
paste textarea "**********"
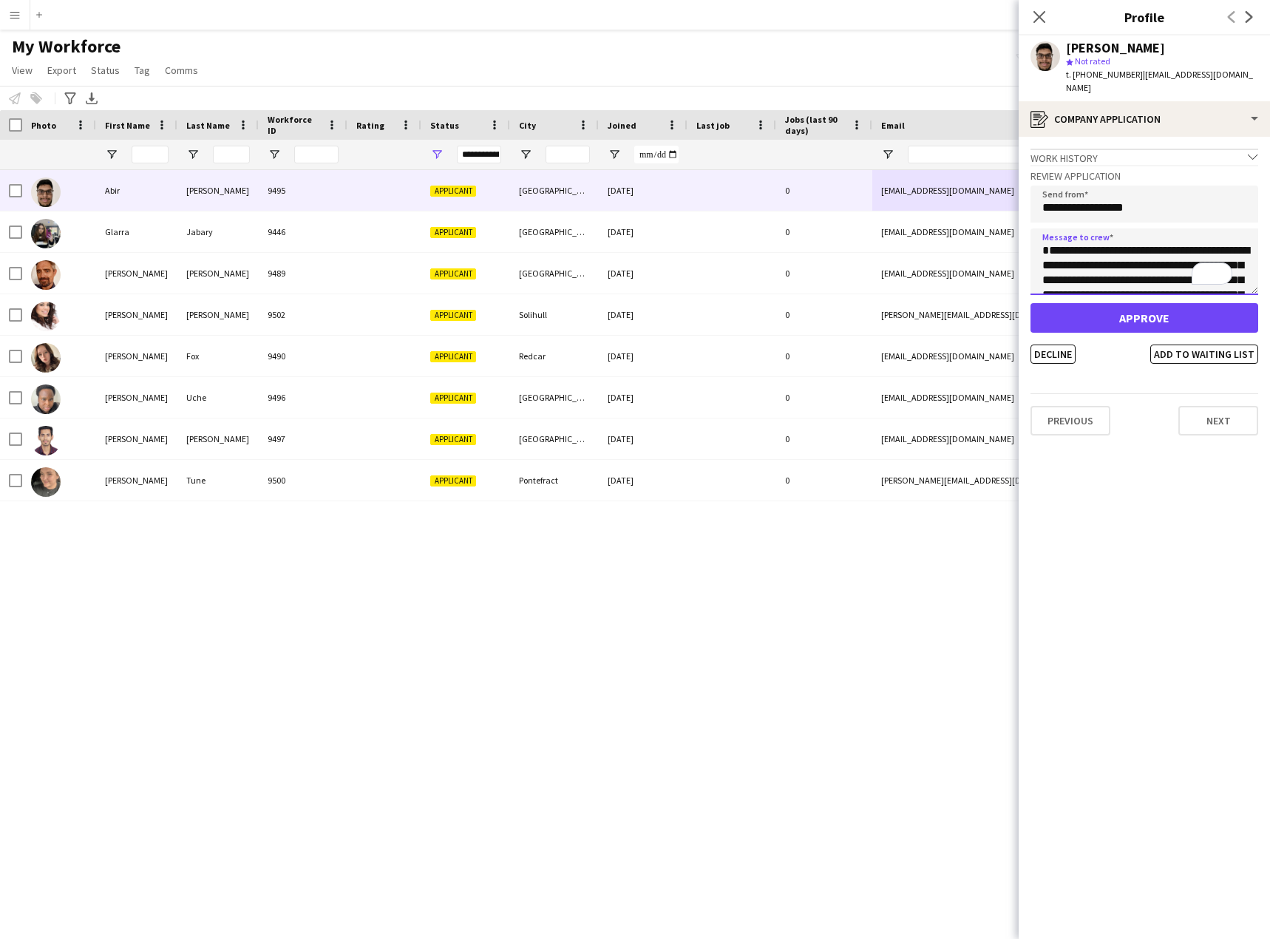
scroll to position [83, 0]
type textarea "**********"
click at [1058, 344] on button "Decline" at bounding box center [1052, 353] width 45 height 19
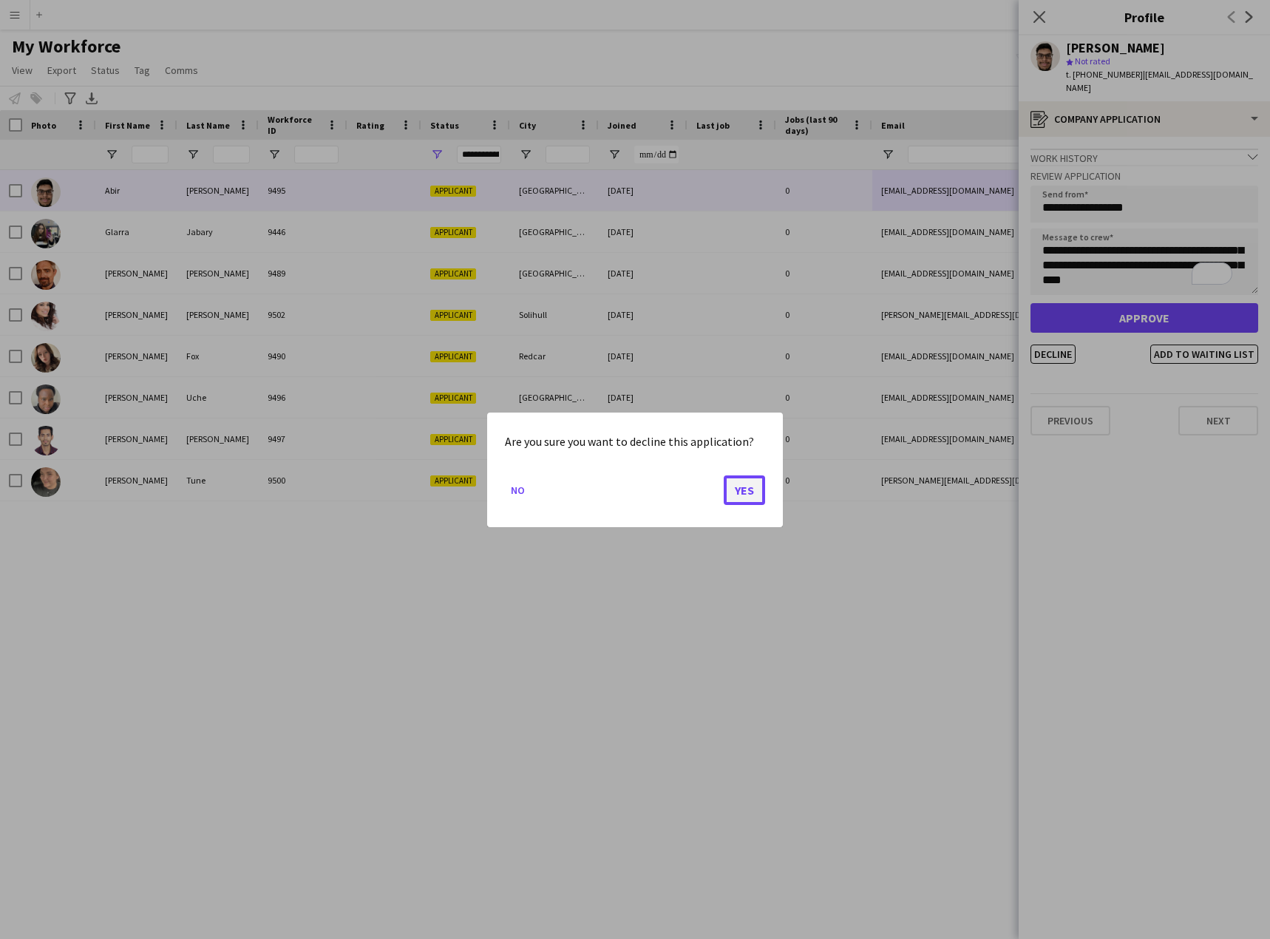
click at [745, 481] on button "Yes" at bounding box center [744, 489] width 41 height 30
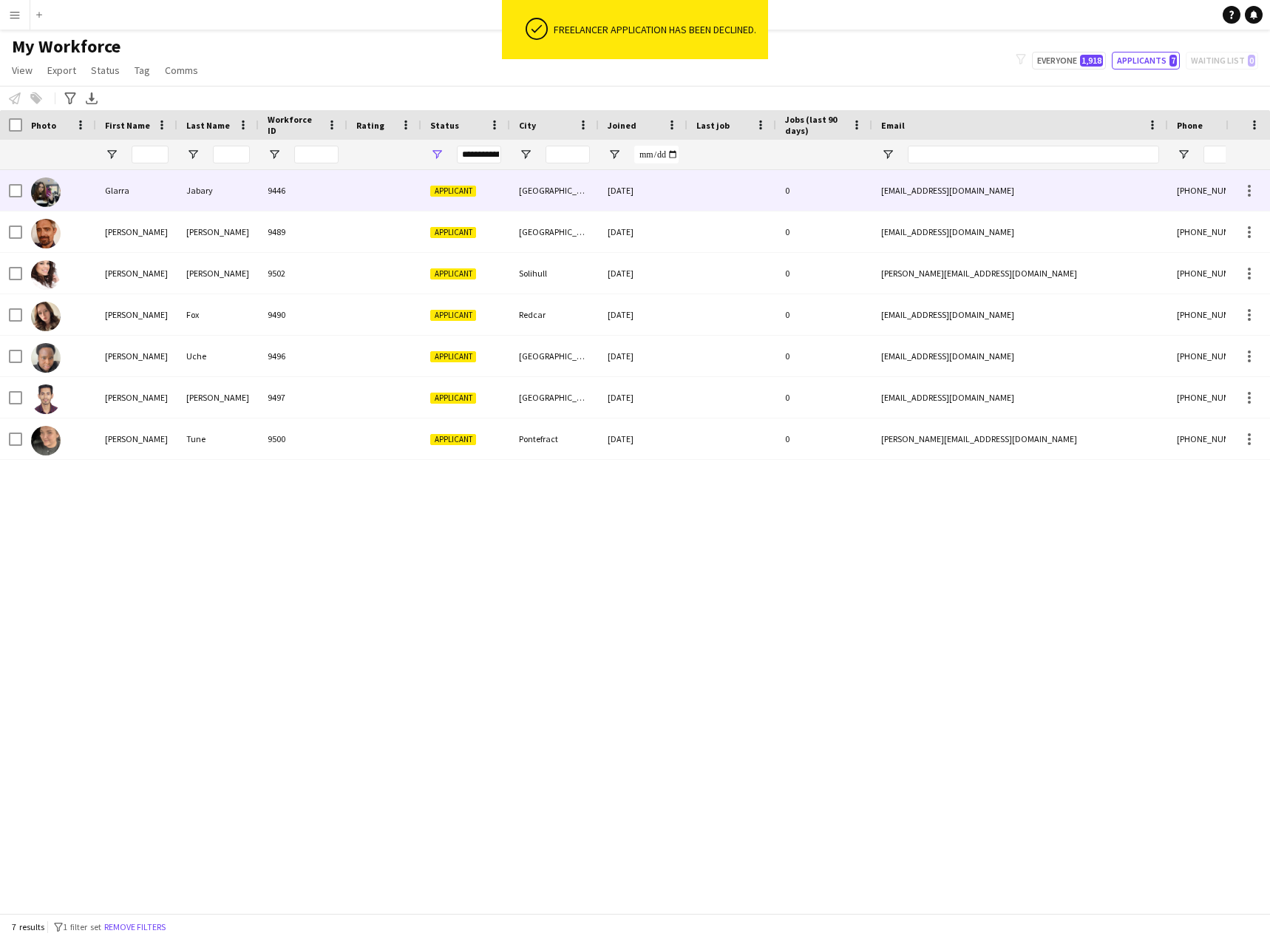
click at [123, 194] on div "Glarra" at bounding box center [136, 190] width 81 height 41
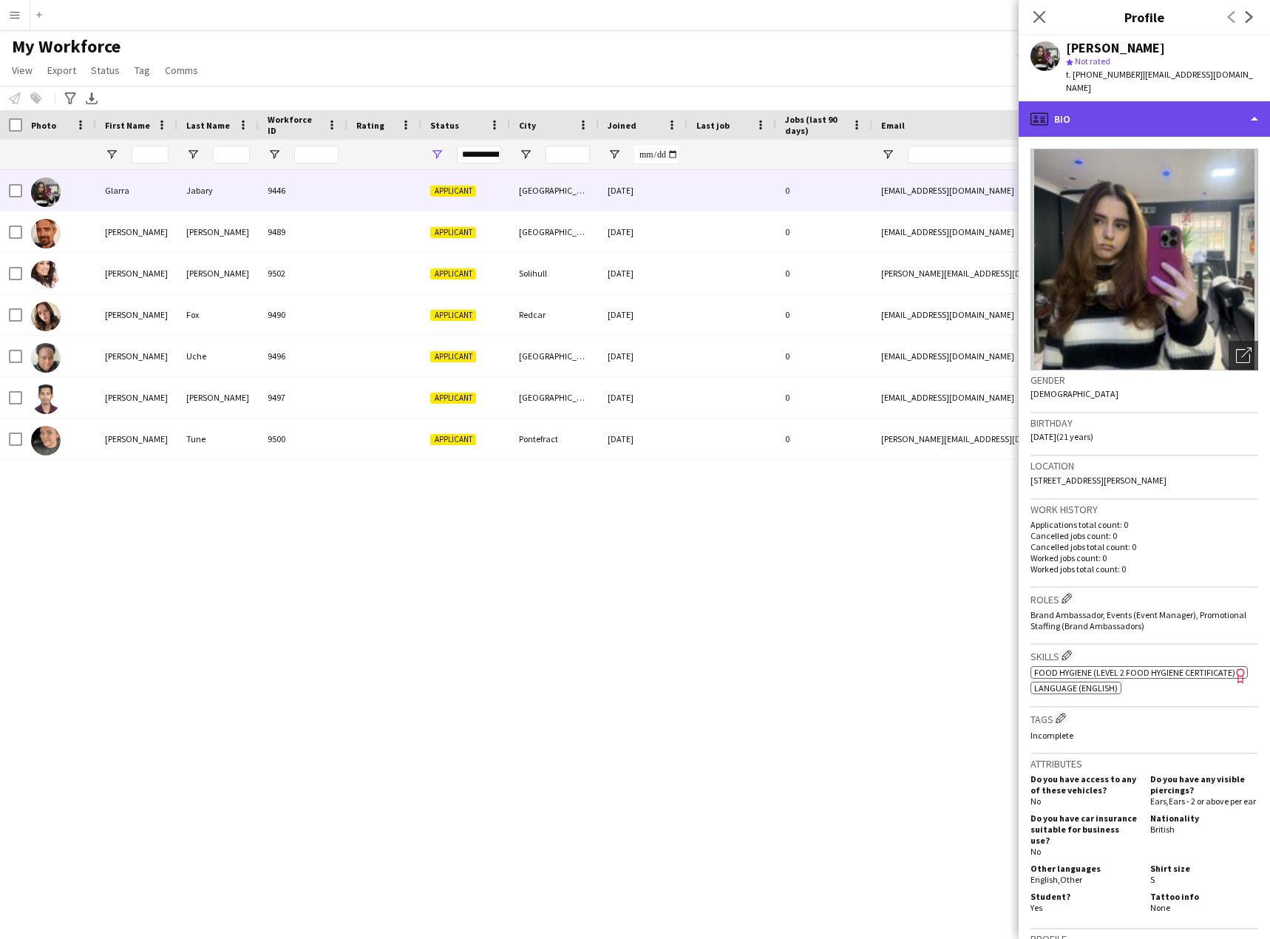
click at [1154, 101] on div "profile Bio" at bounding box center [1143, 118] width 251 height 35
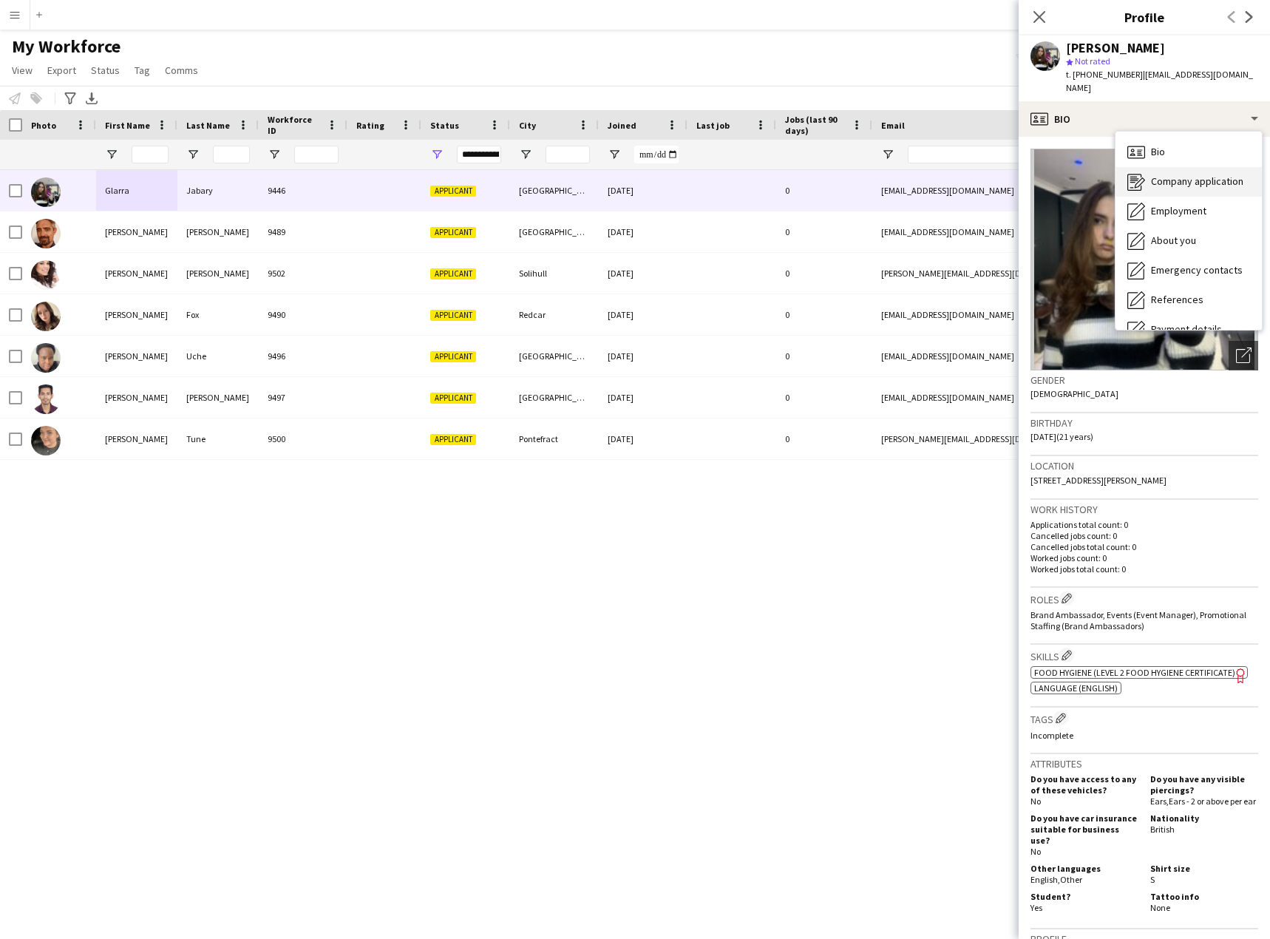
click at [1194, 174] on span "Company application" at bounding box center [1197, 180] width 92 height 13
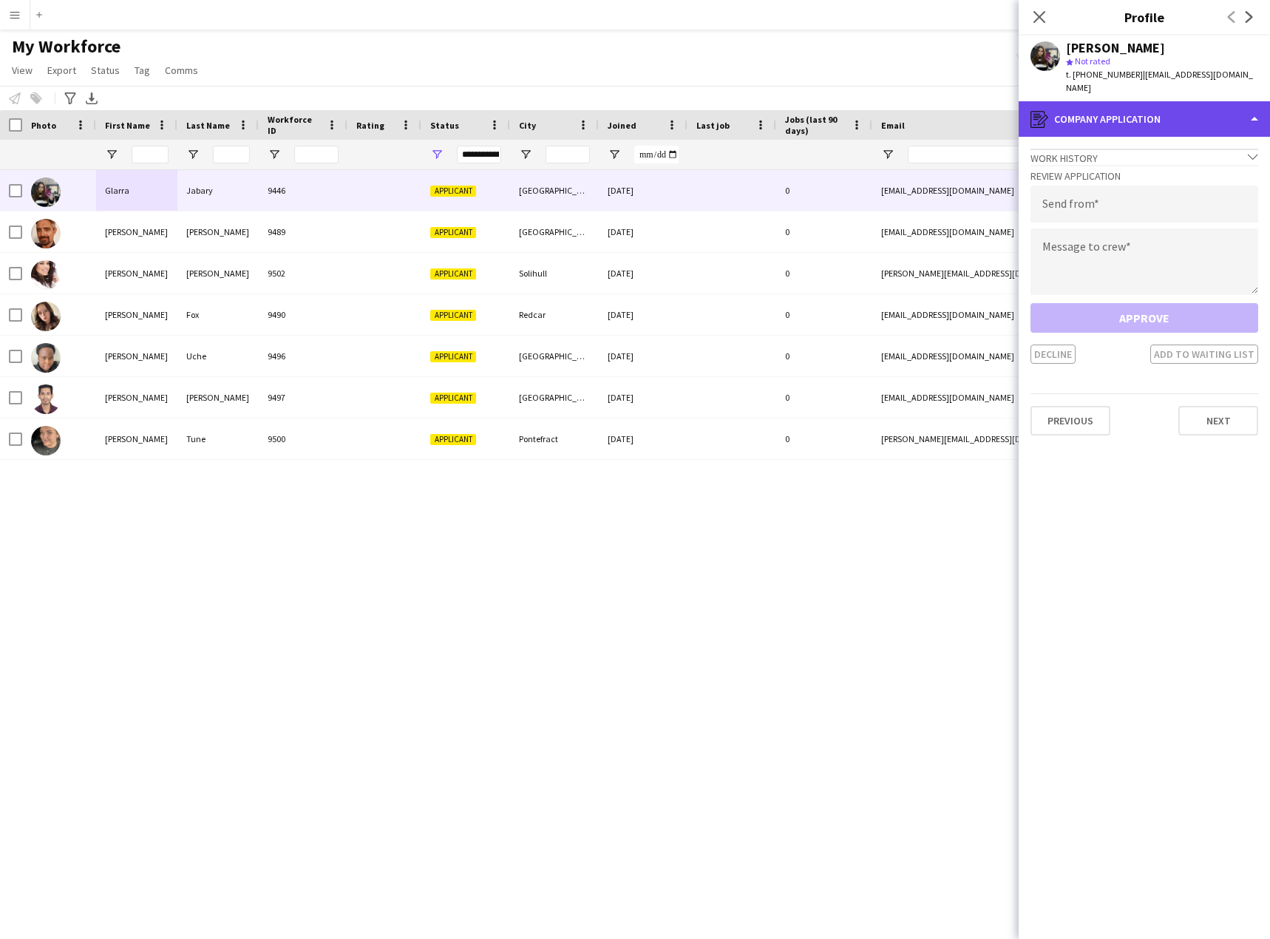
click at [1160, 109] on div "register Company application" at bounding box center [1143, 118] width 251 height 35
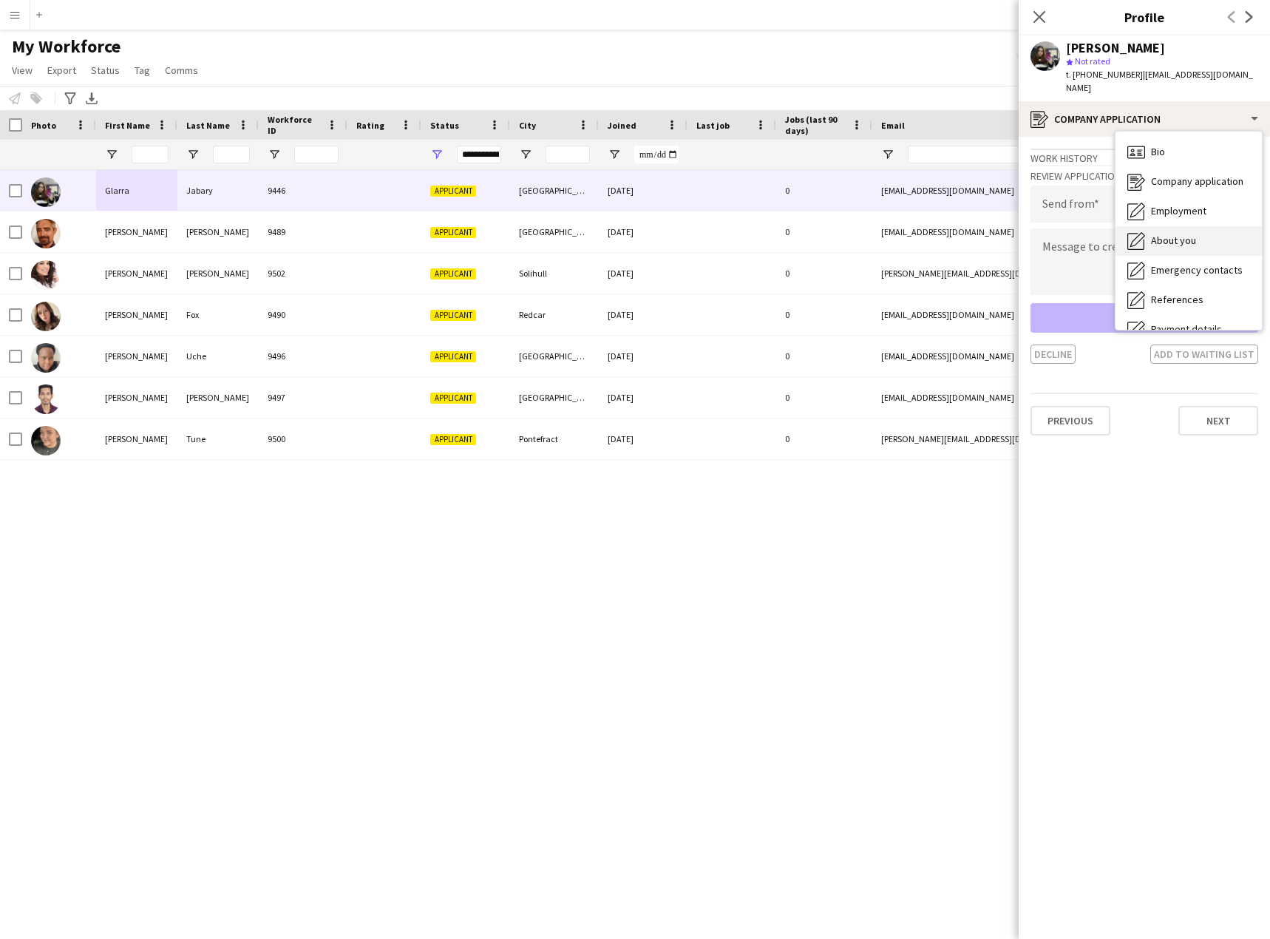
click at [1194, 234] on span "About you" at bounding box center [1173, 240] width 45 height 13
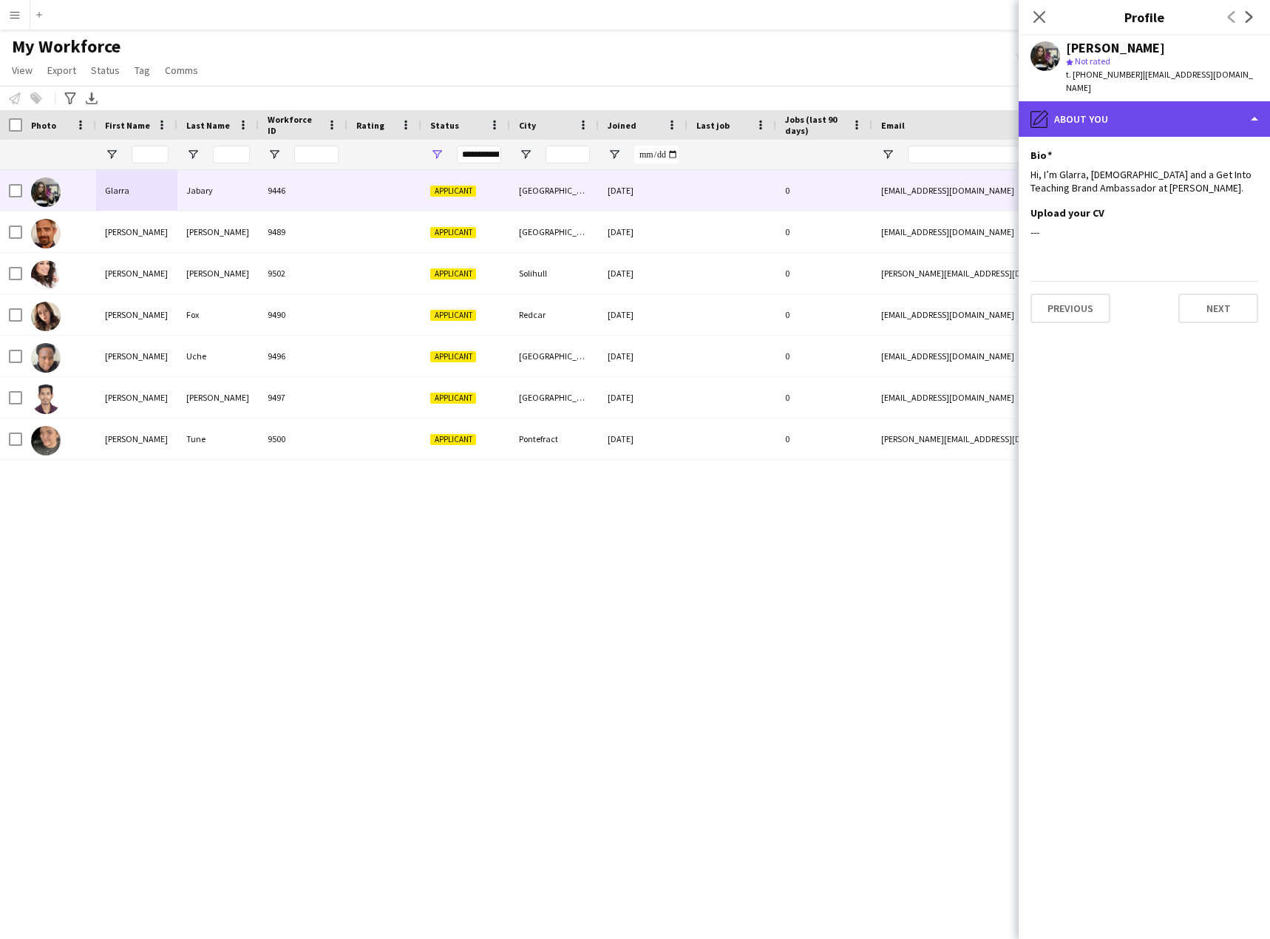
click at [1107, 109] on div "pencil4 About you" at bounding box center [1143, 118] width 251 height 35
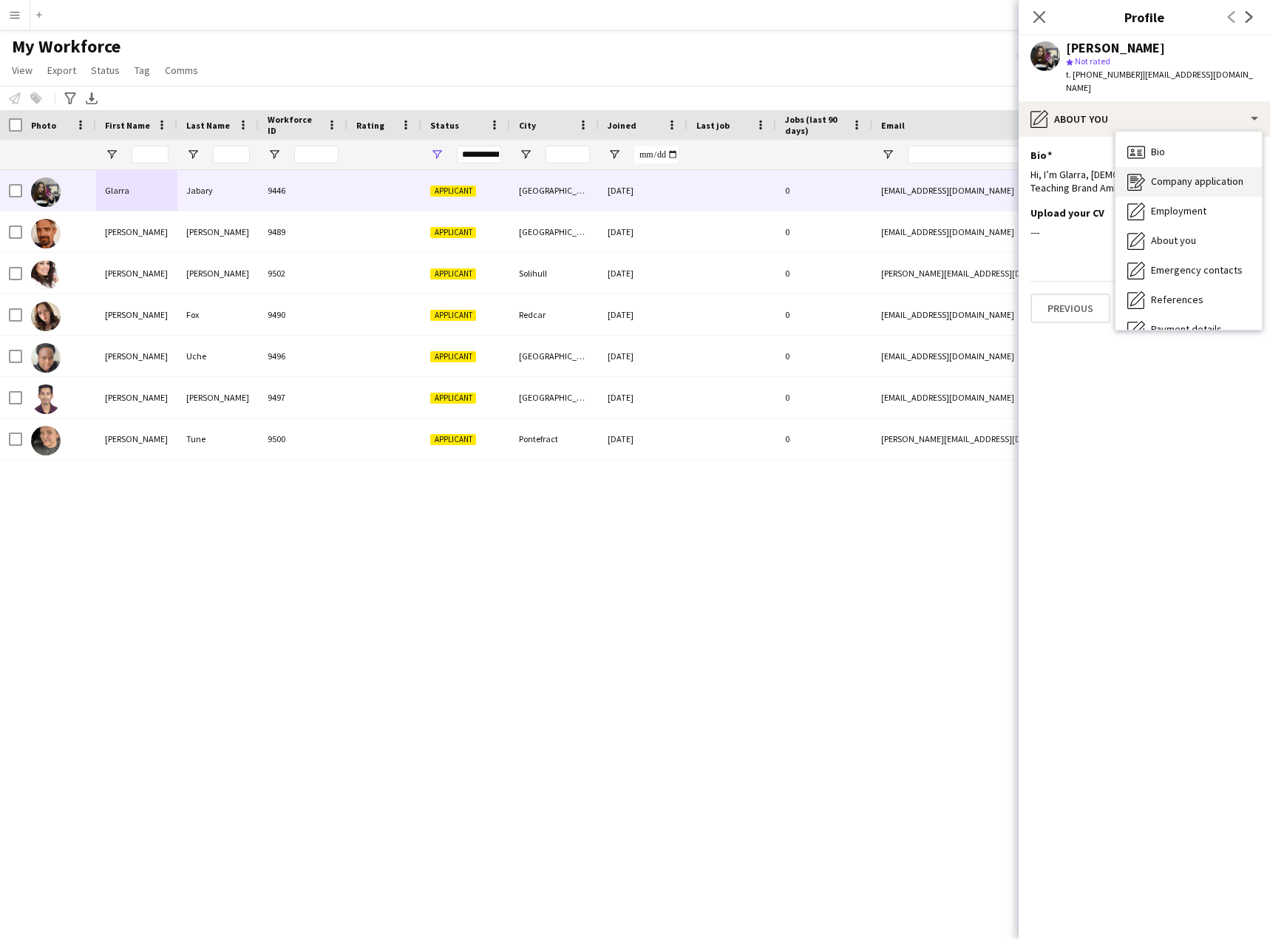
click at [1160, 174] on span "Company application" at bounding box center [1197, 180] width 92 height 13
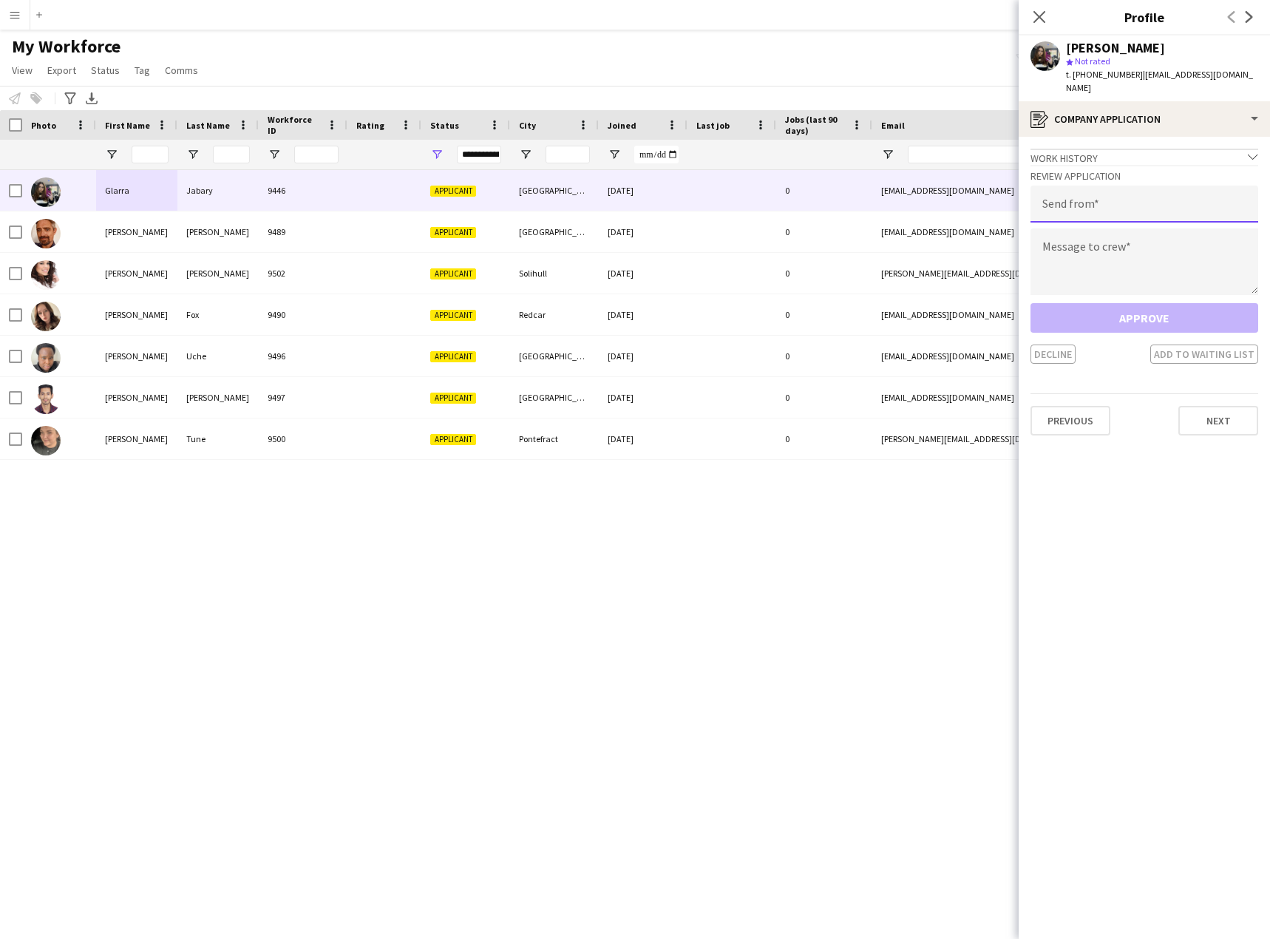
drag, startPoint x: 1124, startPoint y: 186, endPoint x: 1136, endPoint y: 192, distance: 13.2
click at [1123, 186] on input "email" at bounding box center [1144, 204] width 228 height 37
paste input "**********"
type input "**********"
click at [1152, 245] on textarea "To enrich screen reader interactions, please activate Accessibility in Grammarl…" at bounding box center [1144, 261] width 228 height 67
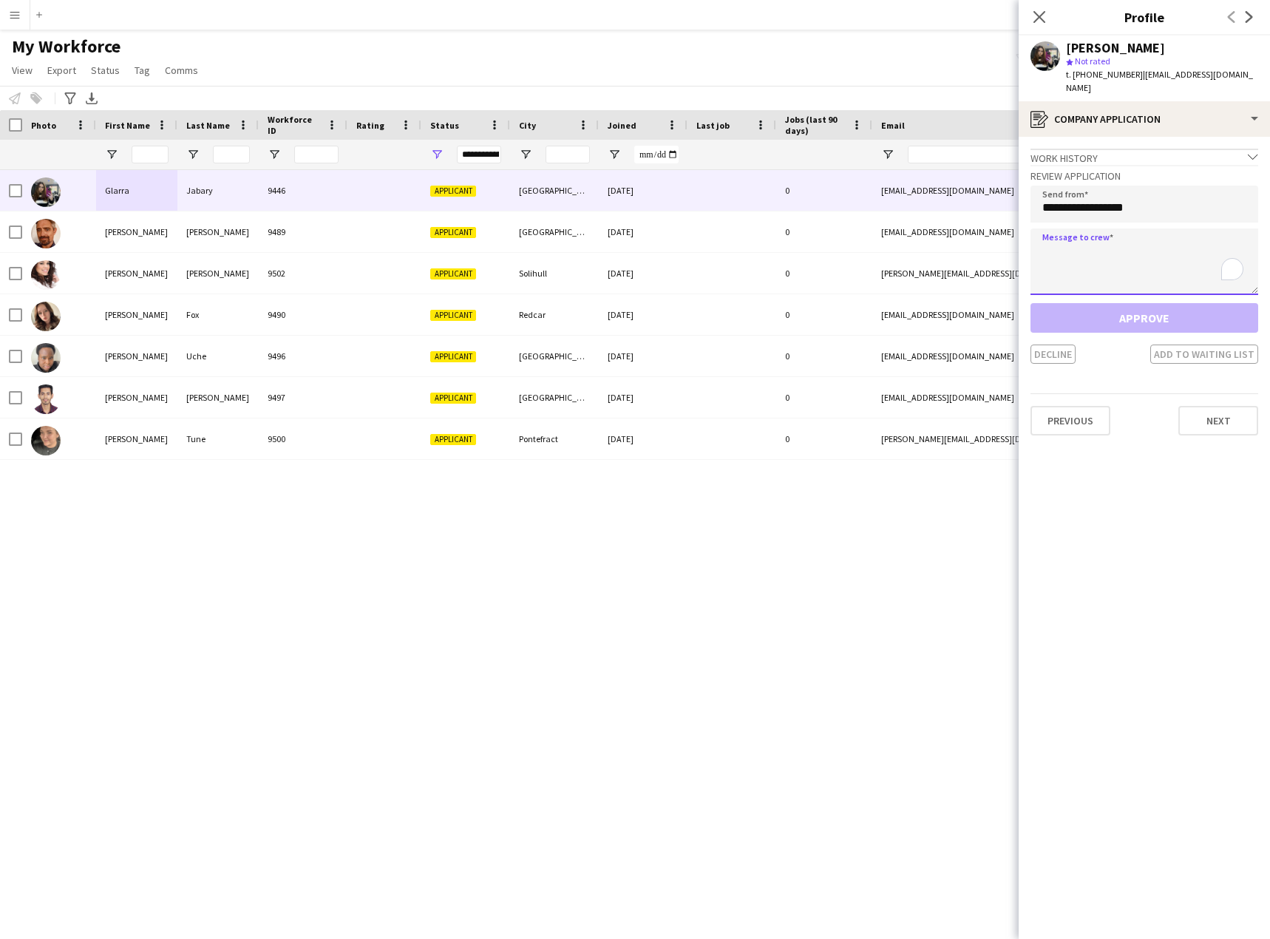
paste textarea "**********"
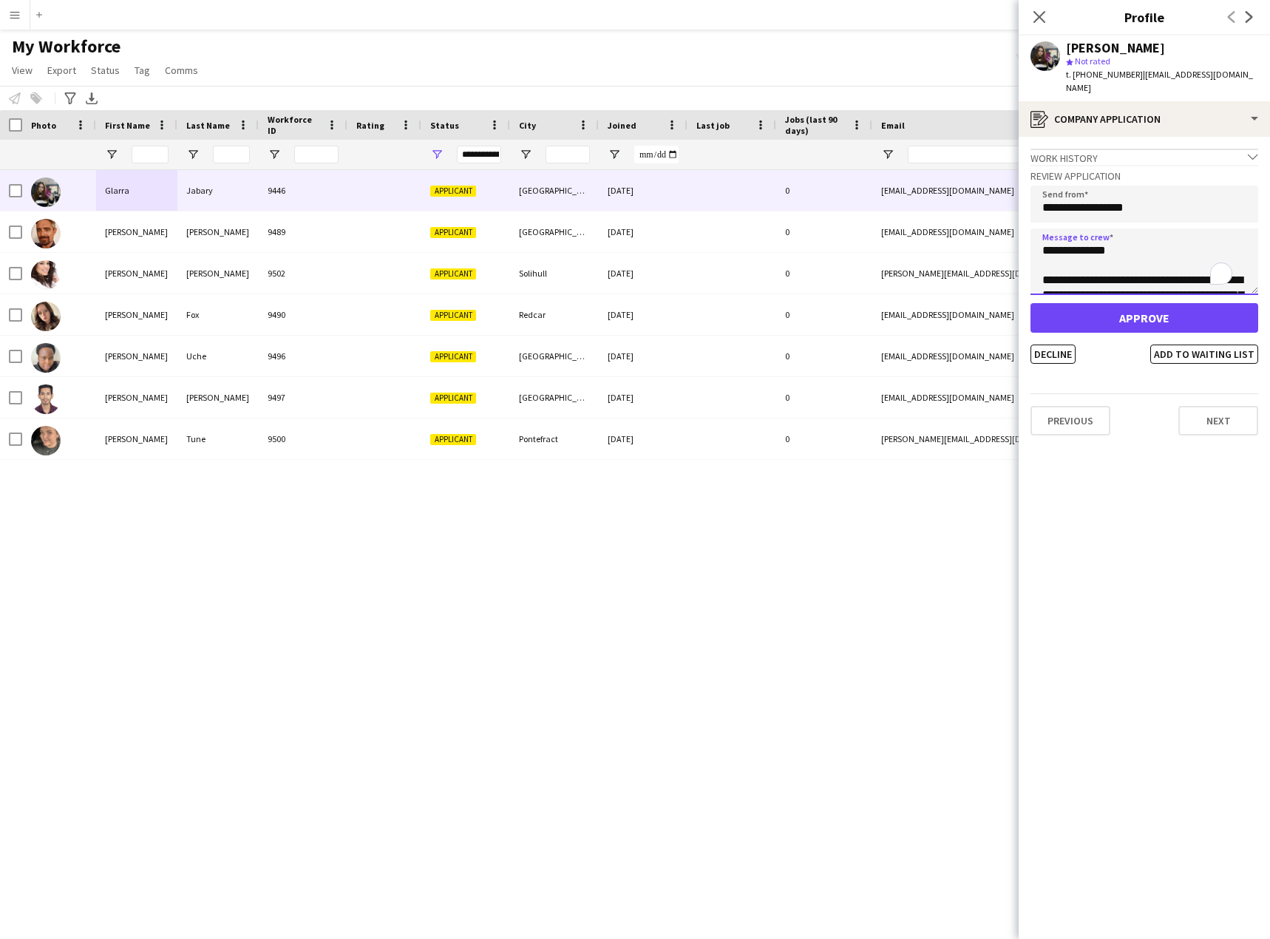
scroll to position [349, 0]
type textarea "**********"
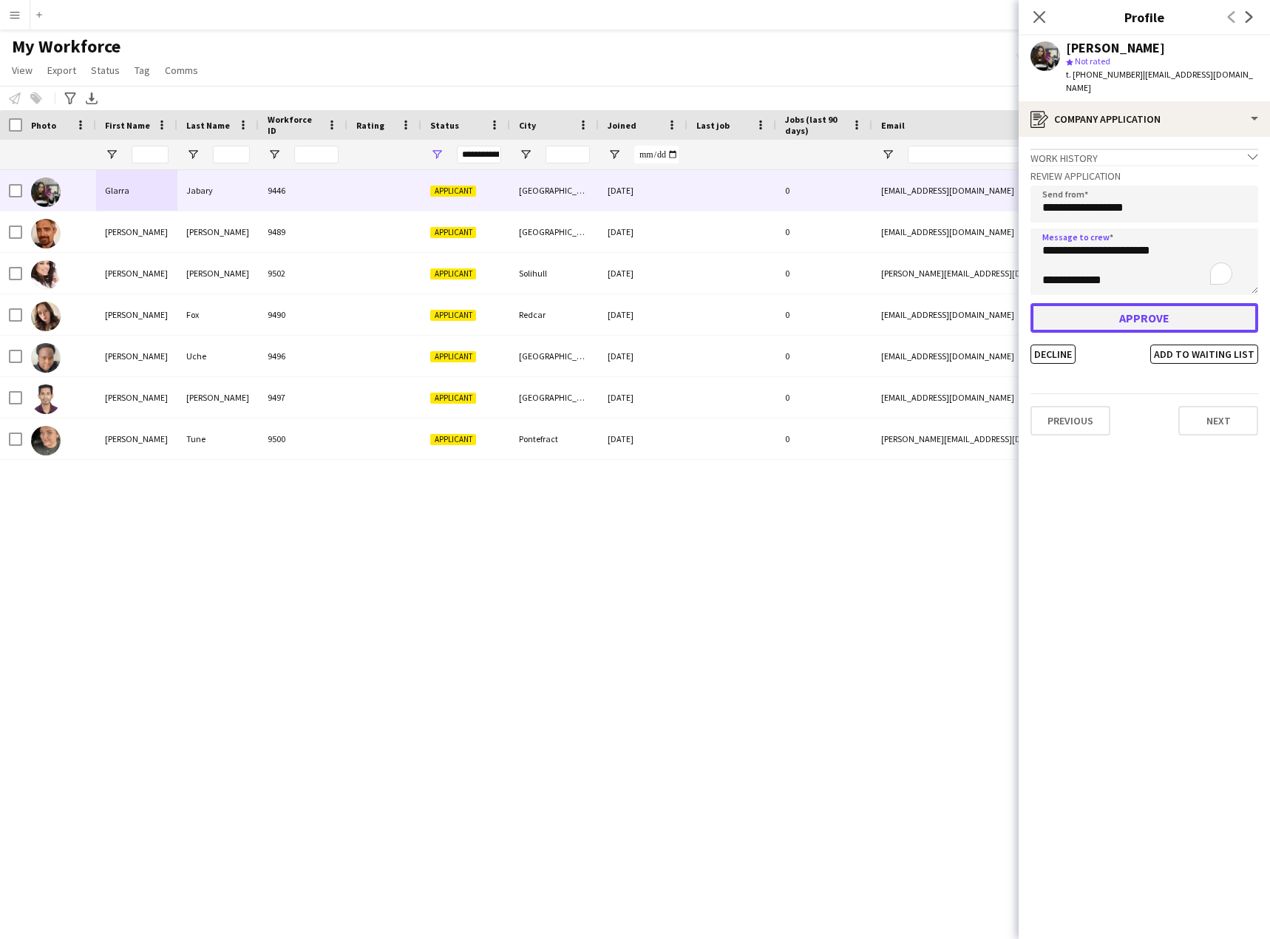
click at [1154, 309] on button "Approve" at bounding box center [1144, 318] width 228 height 30
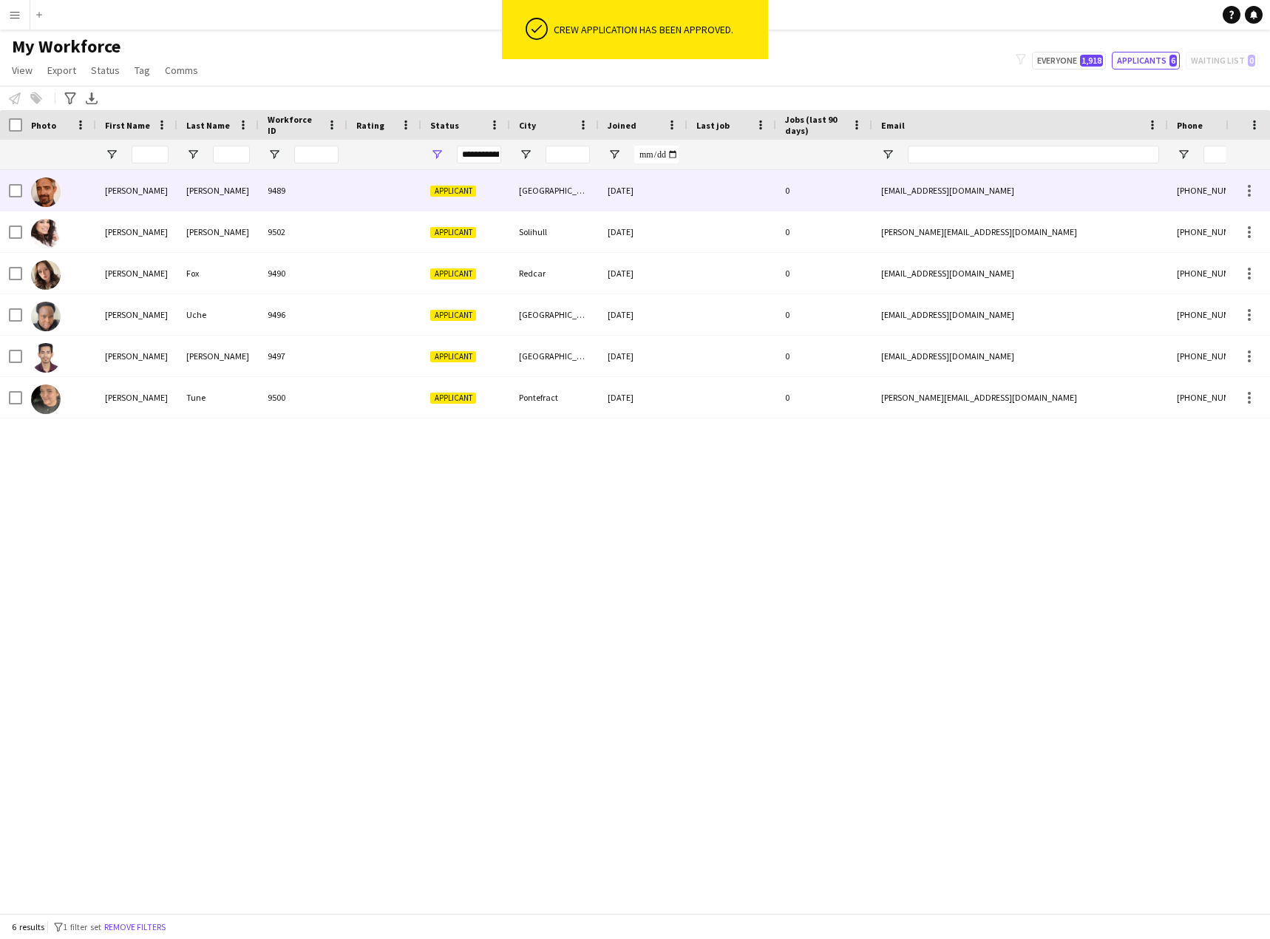
click at [137, 197] on div "James" at bounding box center [136, 190] width 81 height 41
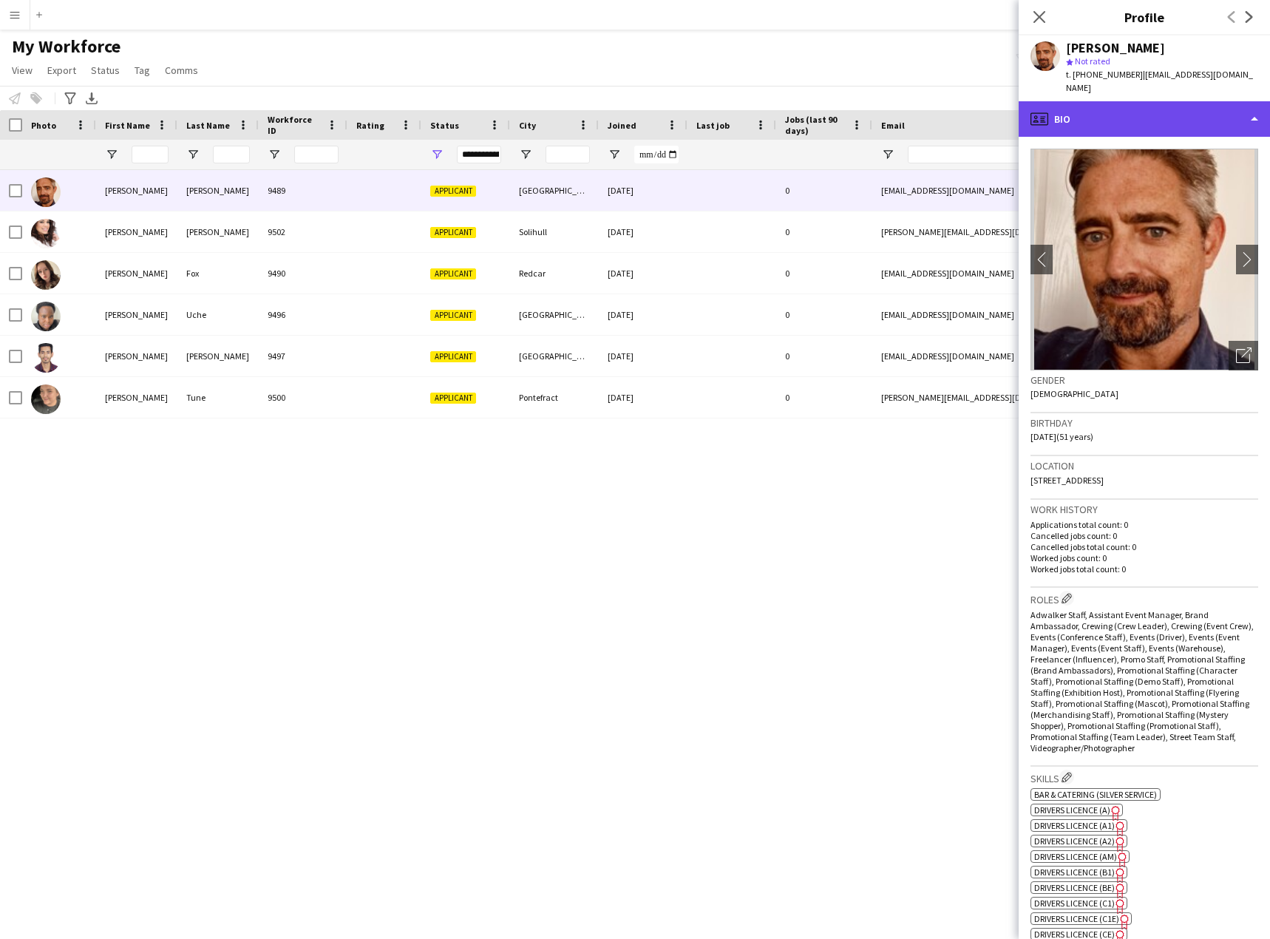
click at [1224, 101] on div "profile Bio" at bounding box center [1143, 118] width 251 height 35
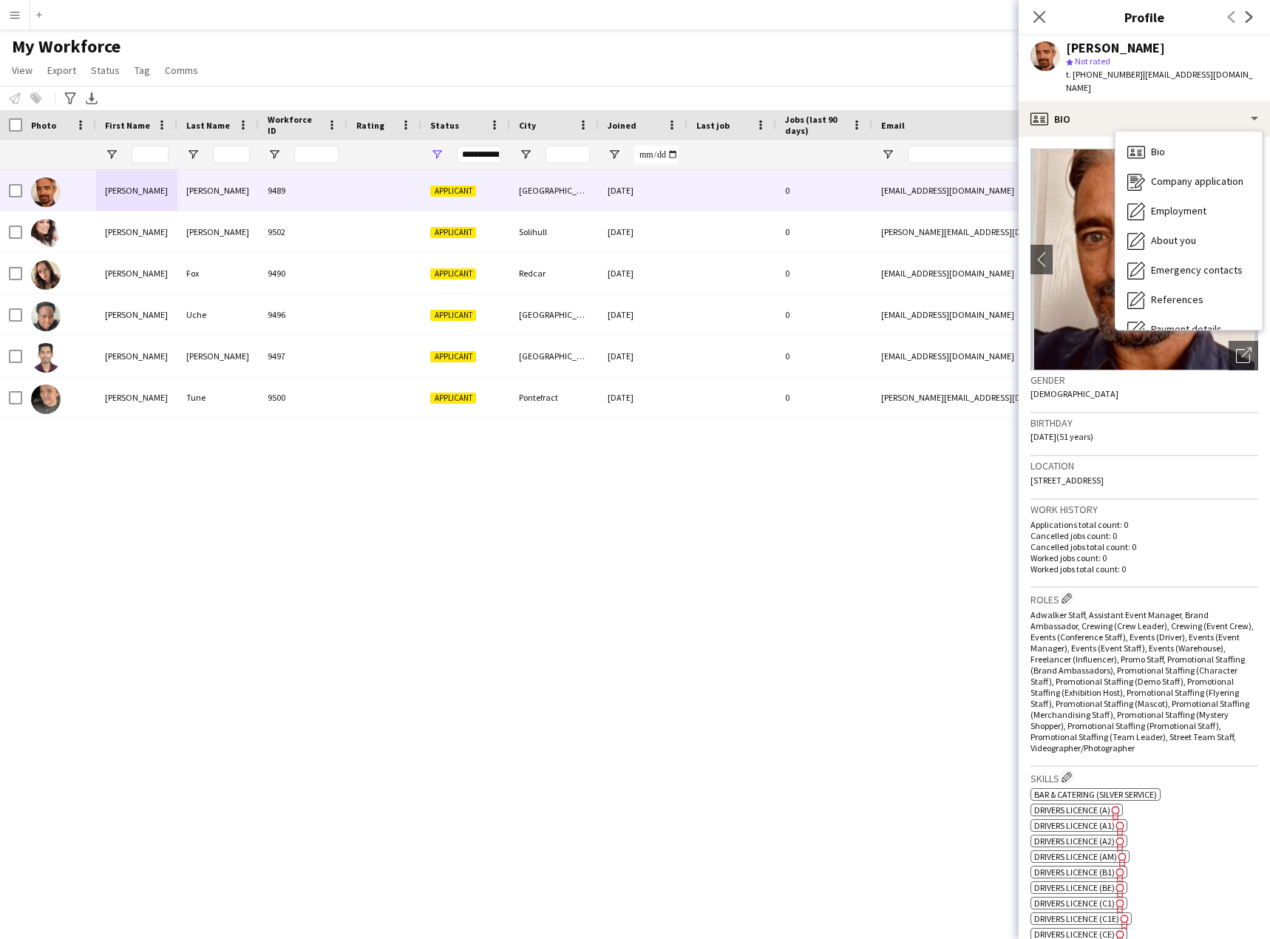
click at [1093, 185] on img at bounding box center [1144, 260] width 228 height 222
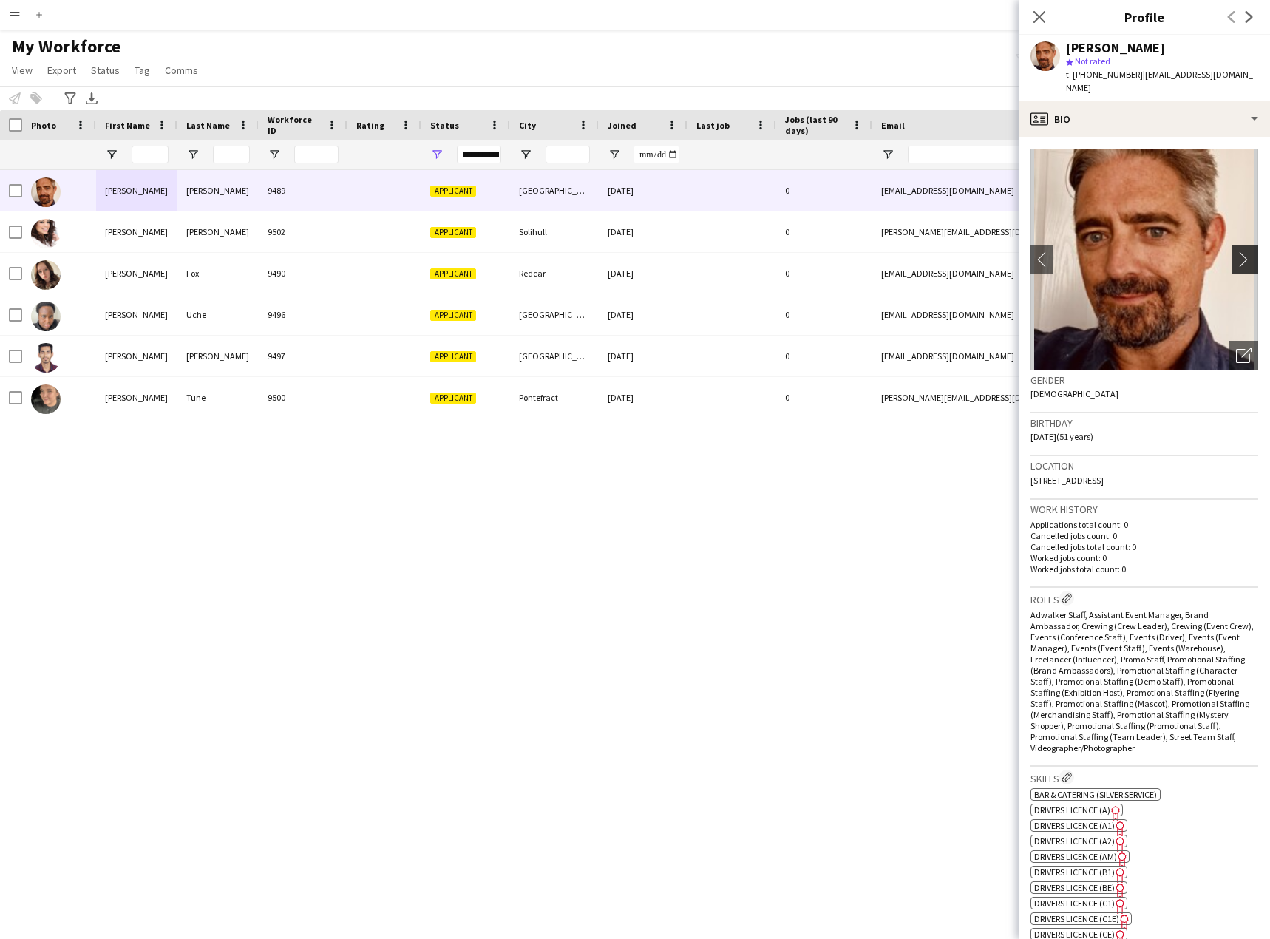
click at [1236, 251] on app-icon "chevron-right" at bounding box center [1247, 259] width 23 height 16
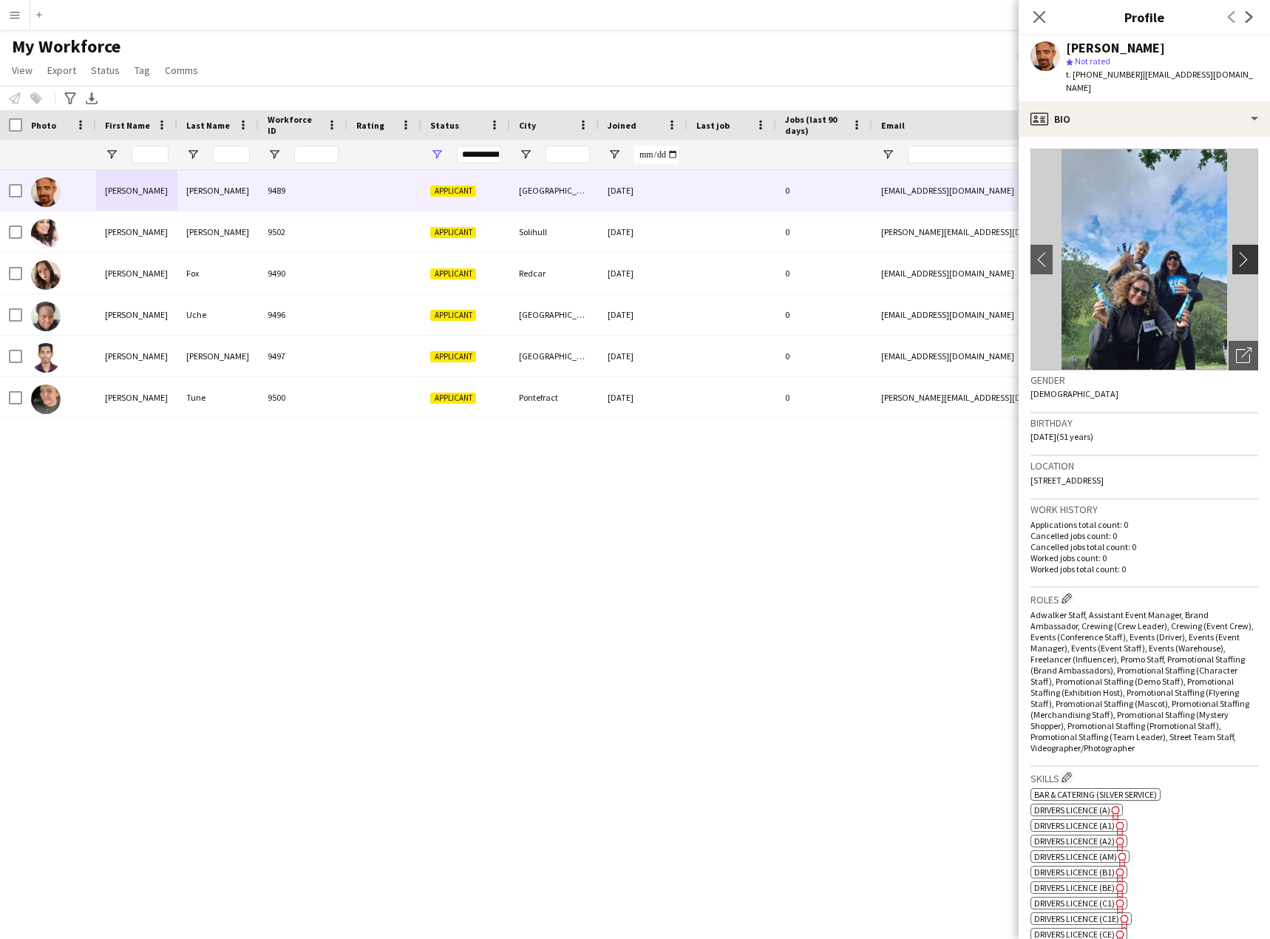
click at [1236, 251] on app-icon "chevron-right" at bounding box center [1247, 259] width 23 height 16
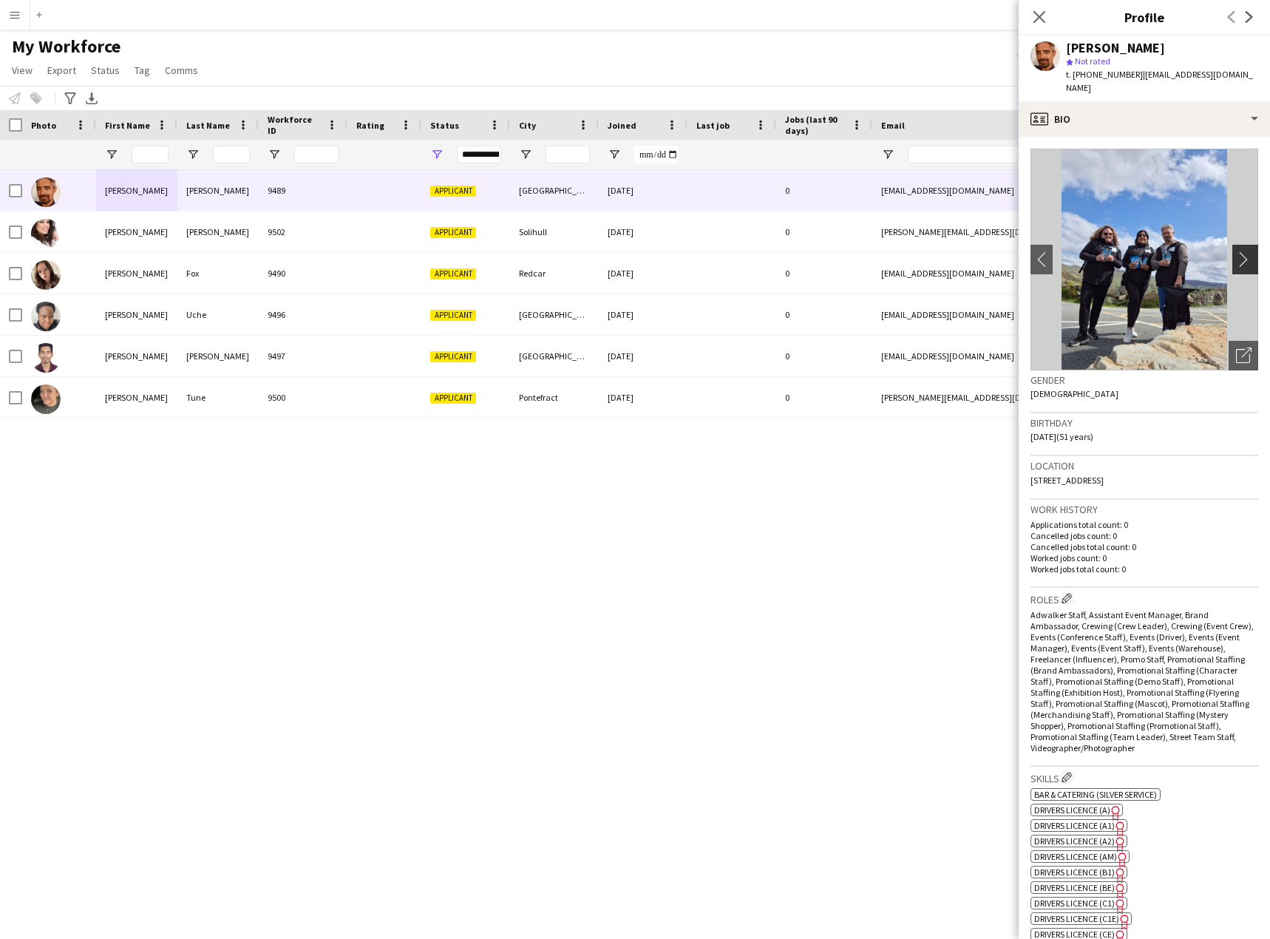
click at [1236, 251] on app-icon "chevron-right" at bounding box center [1247, 259] width 23 height 16
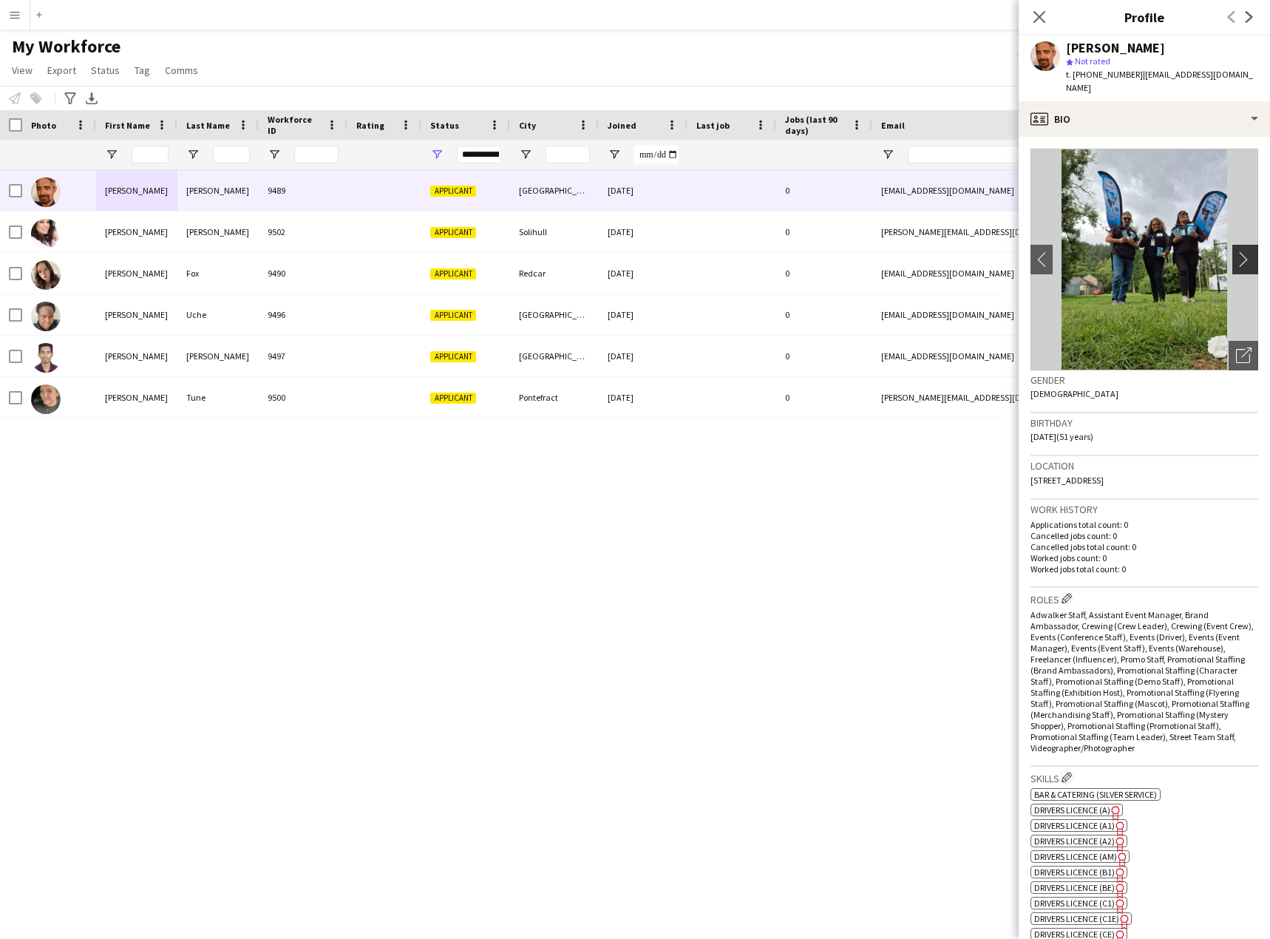
click at [1236, 251] on app-icon "chevron-right" at bounding box center [1247, 259] width 23 height 16
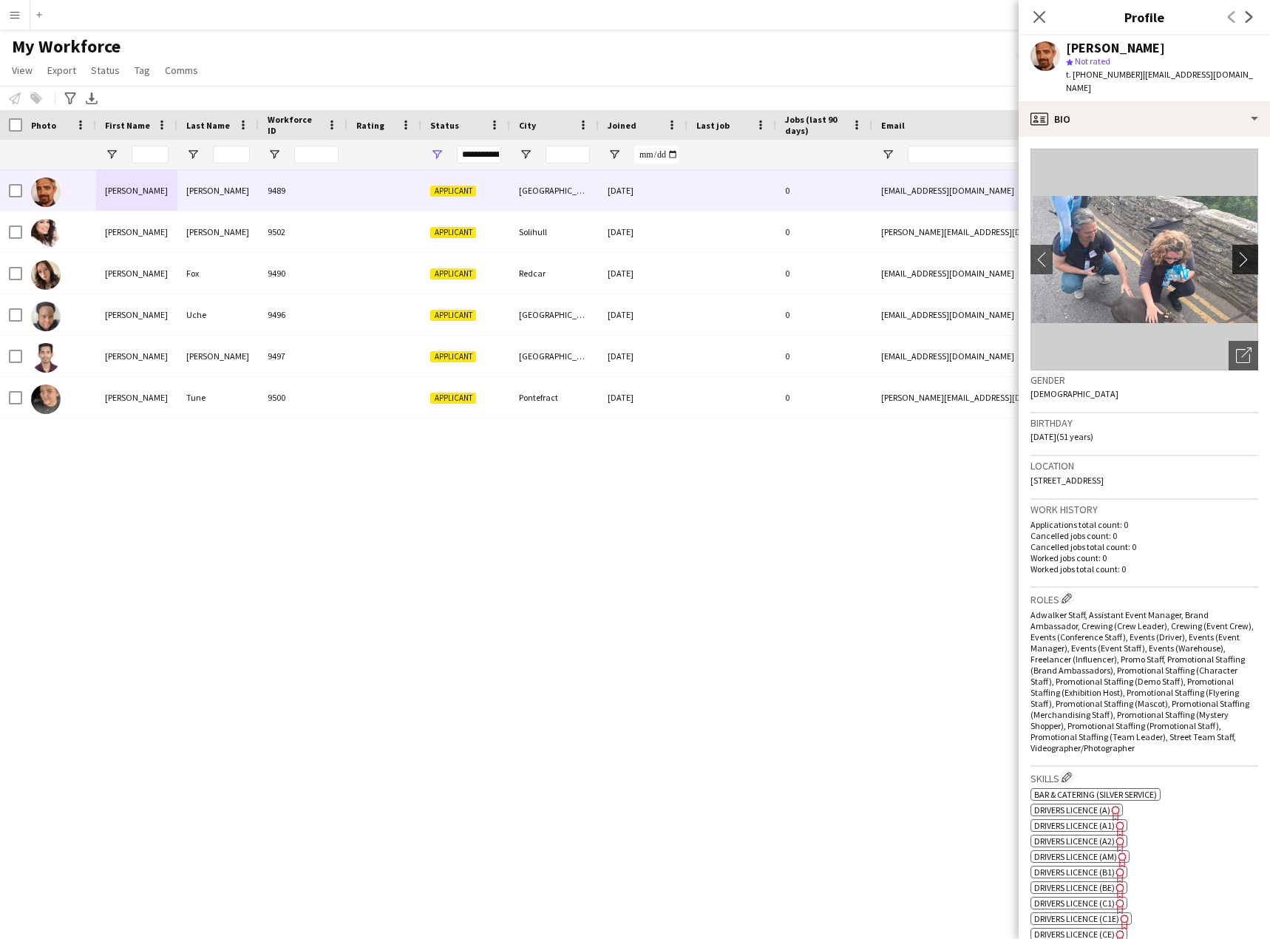
click at [1236, 251] on app-icon "chevron-right" at bounding box center [1247, 259] width 23 height 16
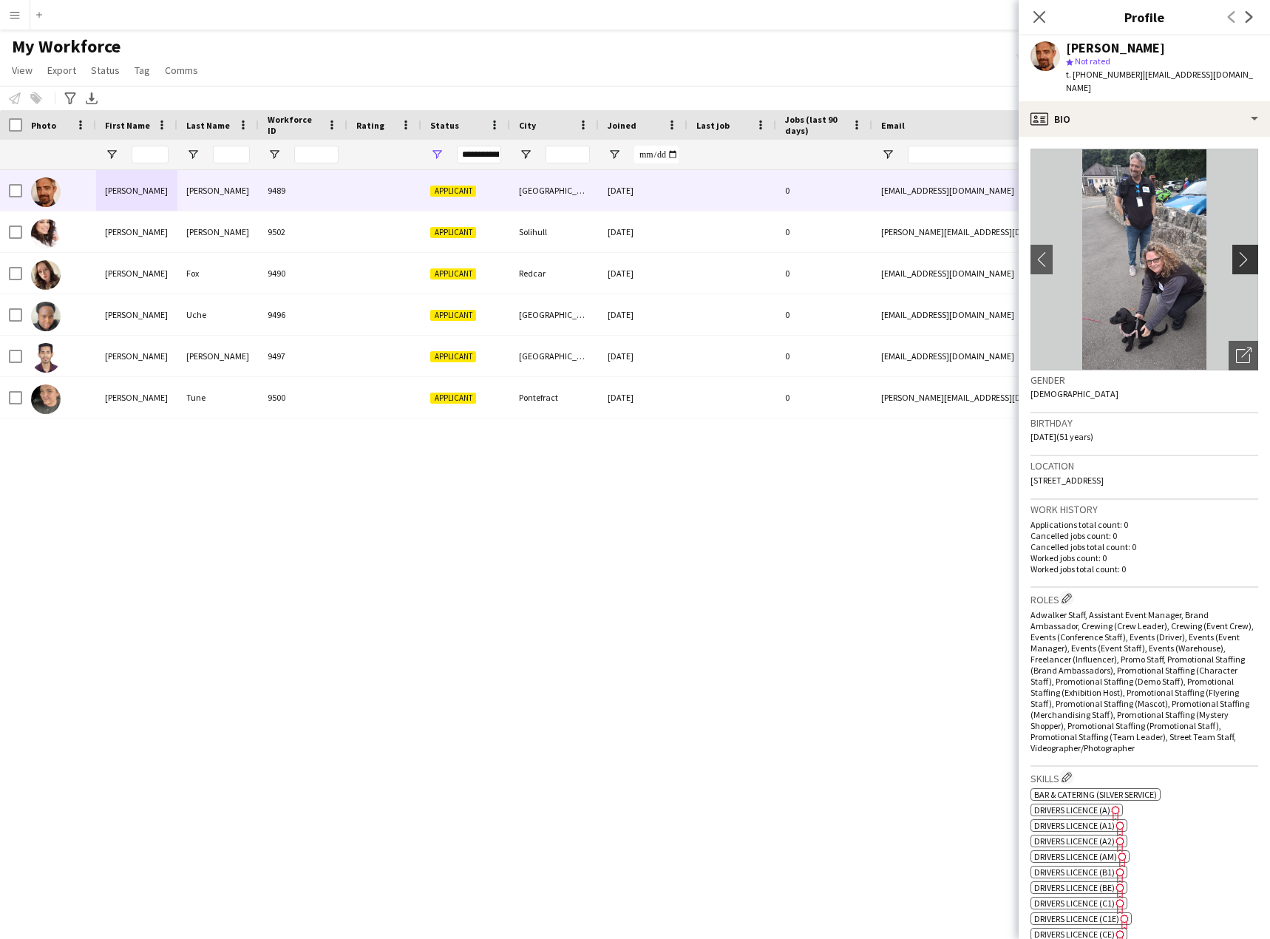
click at [1236, 251] on app-icon "chevron-right" at bounding box center [1247, 259] width 23 height 16
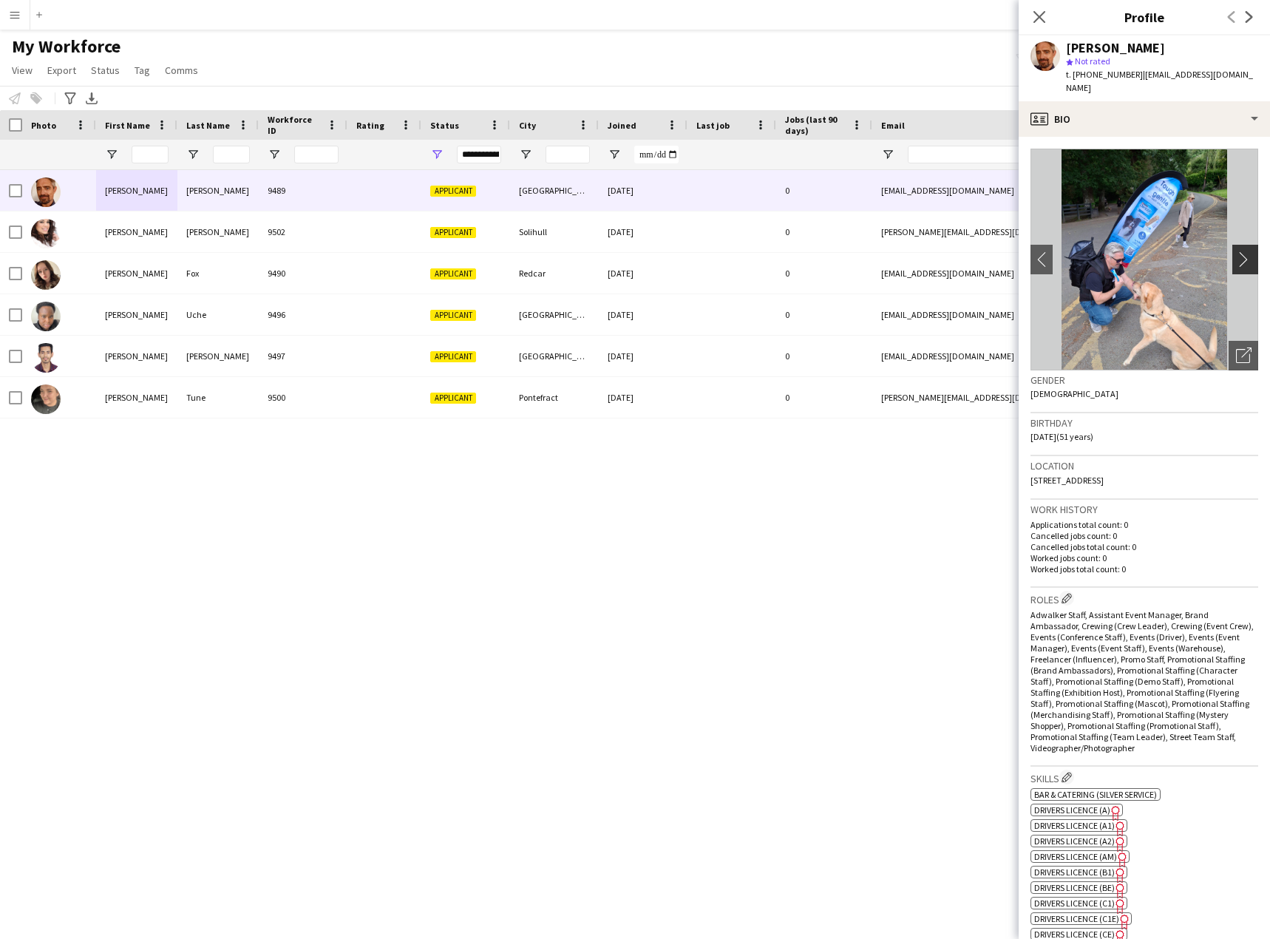
click at [1236, 251] on app-icon "chevron-right" at bounding box center [1247, 259] width 23 height 16
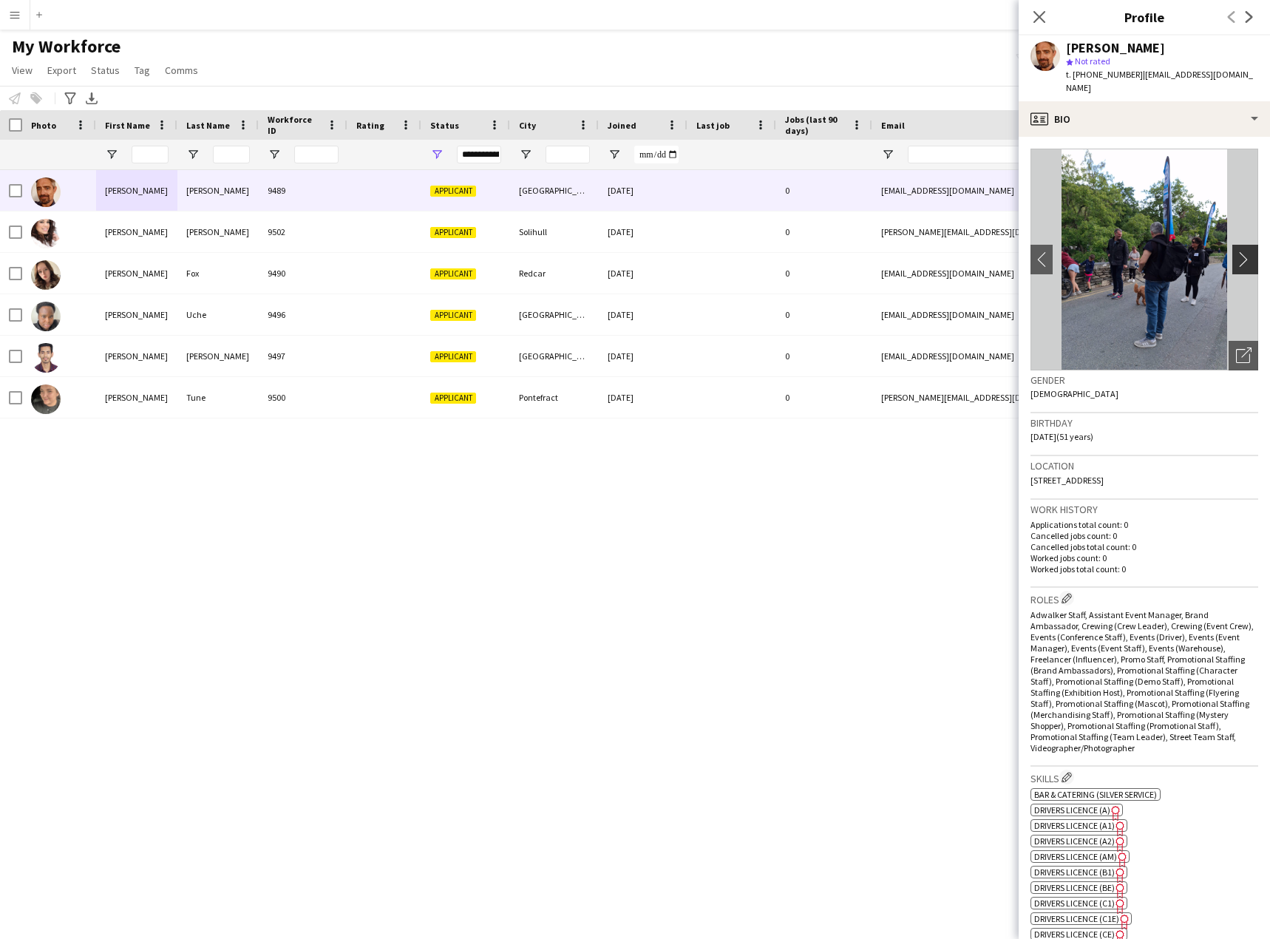
click at [1236, 251] on app-icon "chevron-right" at bounding box center [1247, 259] width 23 height 16
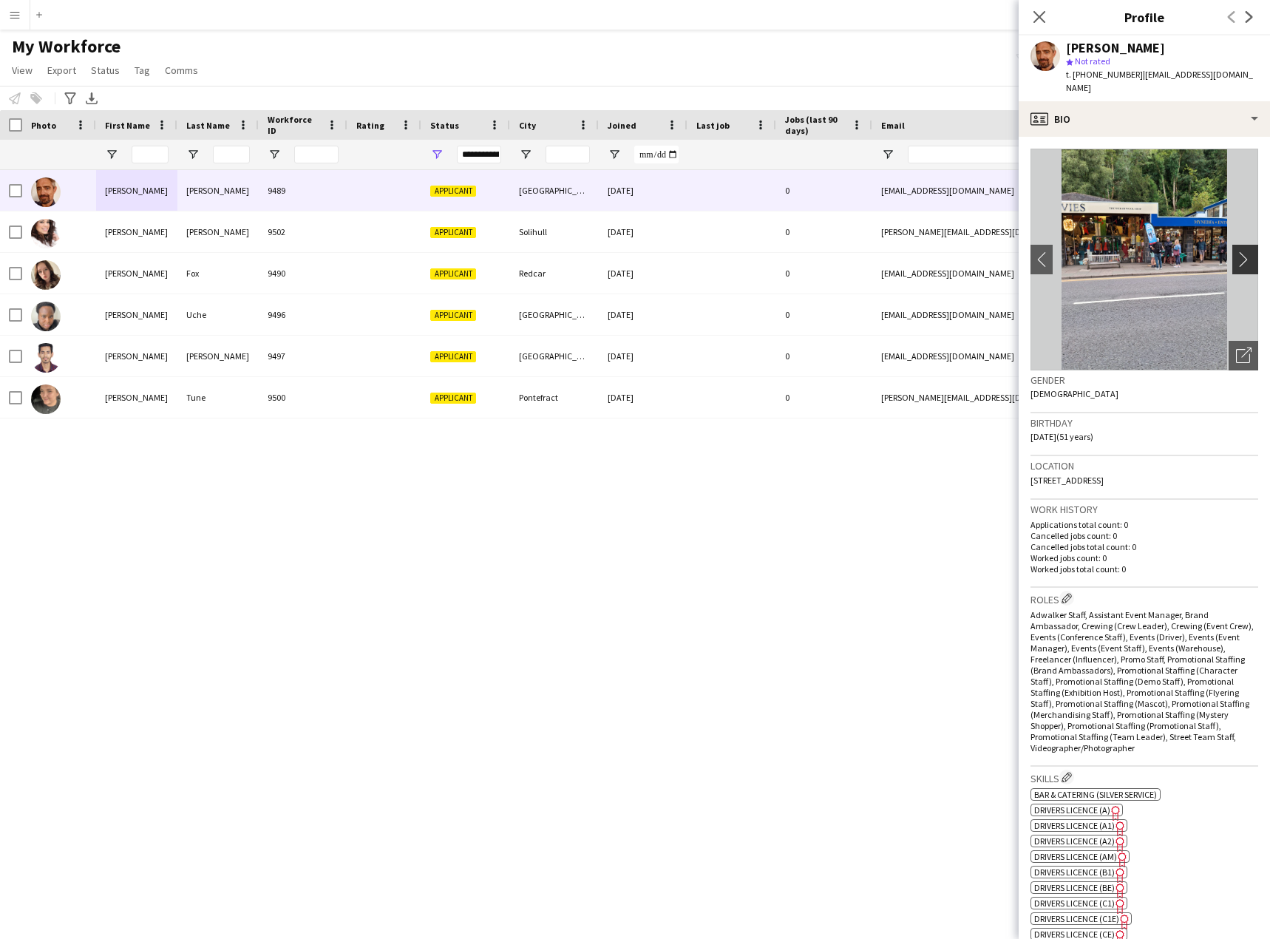
click at [1236, 251] on app-icon "chevron-right" at bounding box center [1247, 259] width 23 height 16
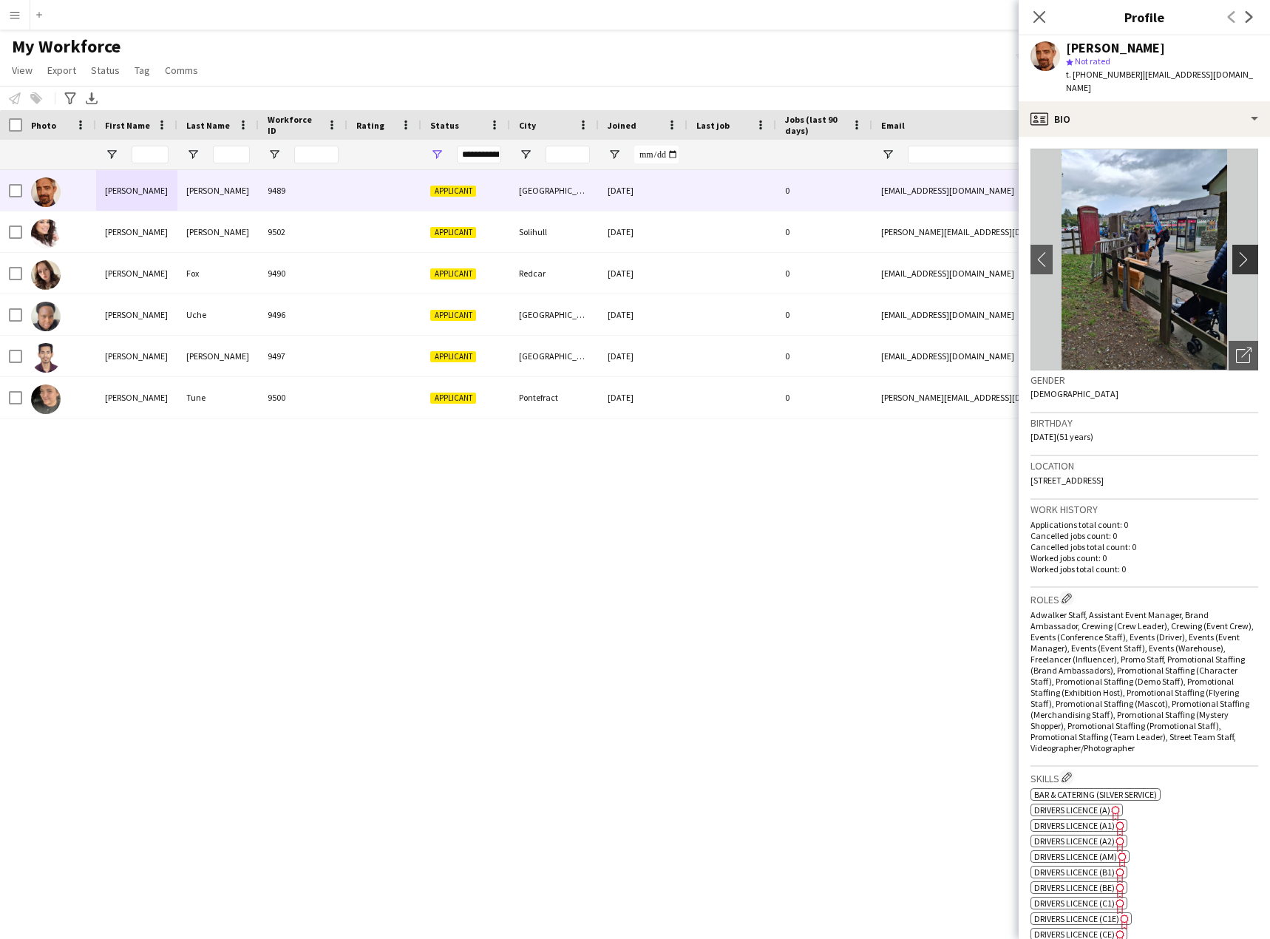
click at [1236, 251] on app-icon "chevron-right" at bounding box center [1247, 259] width 23 height 16
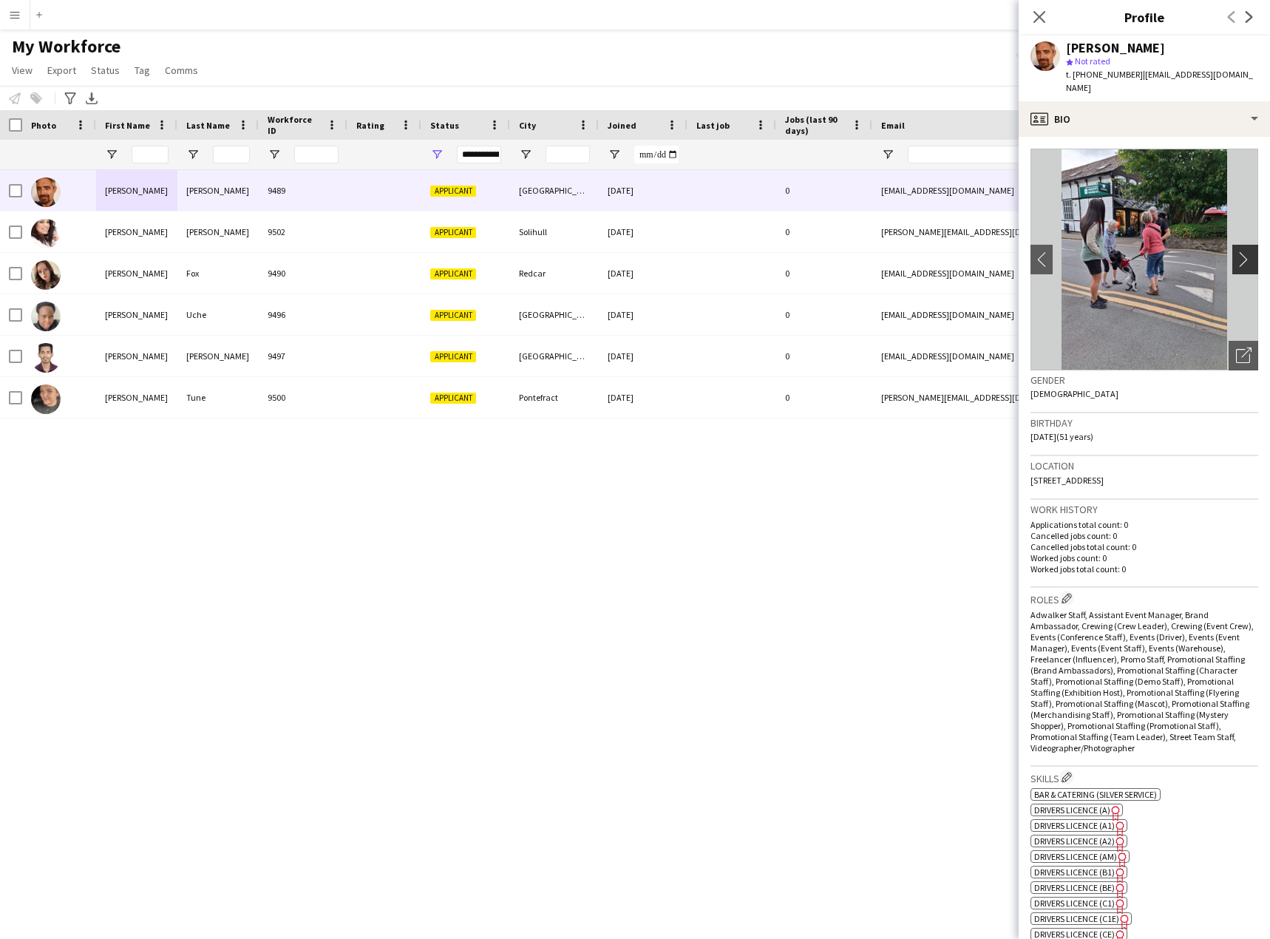
click at [1236, 251] on app-icon "chevron-right" at bounding box center [1247, 259] width 23 height 16
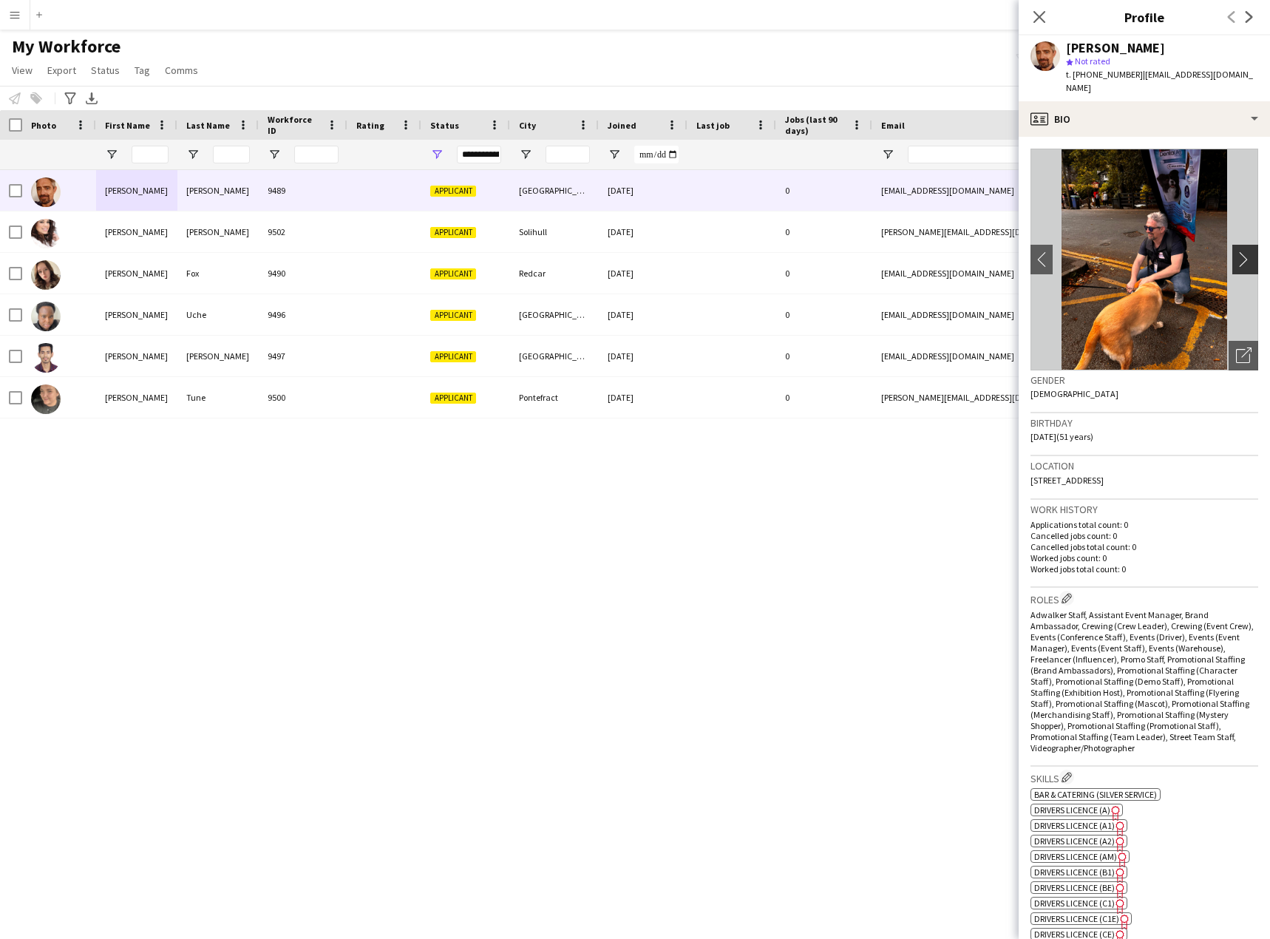
click at [1236, 251] on app-icon "chevron-right" at bounding box center [1247, 259] width 23 height 16
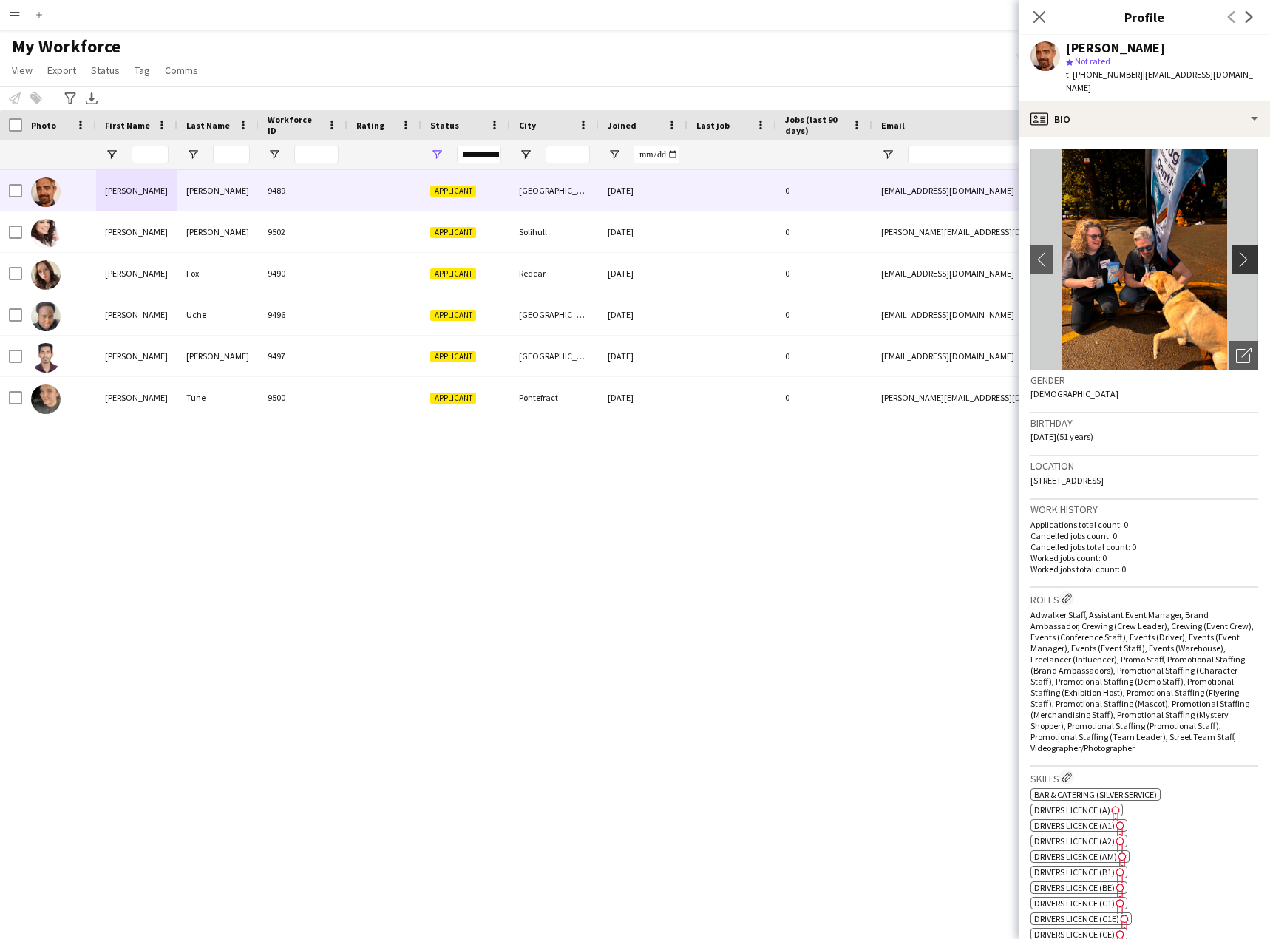
click at [1236, 251] on app-icon "chevron-right" at bounding box center [1247, 259] width 23 height 16
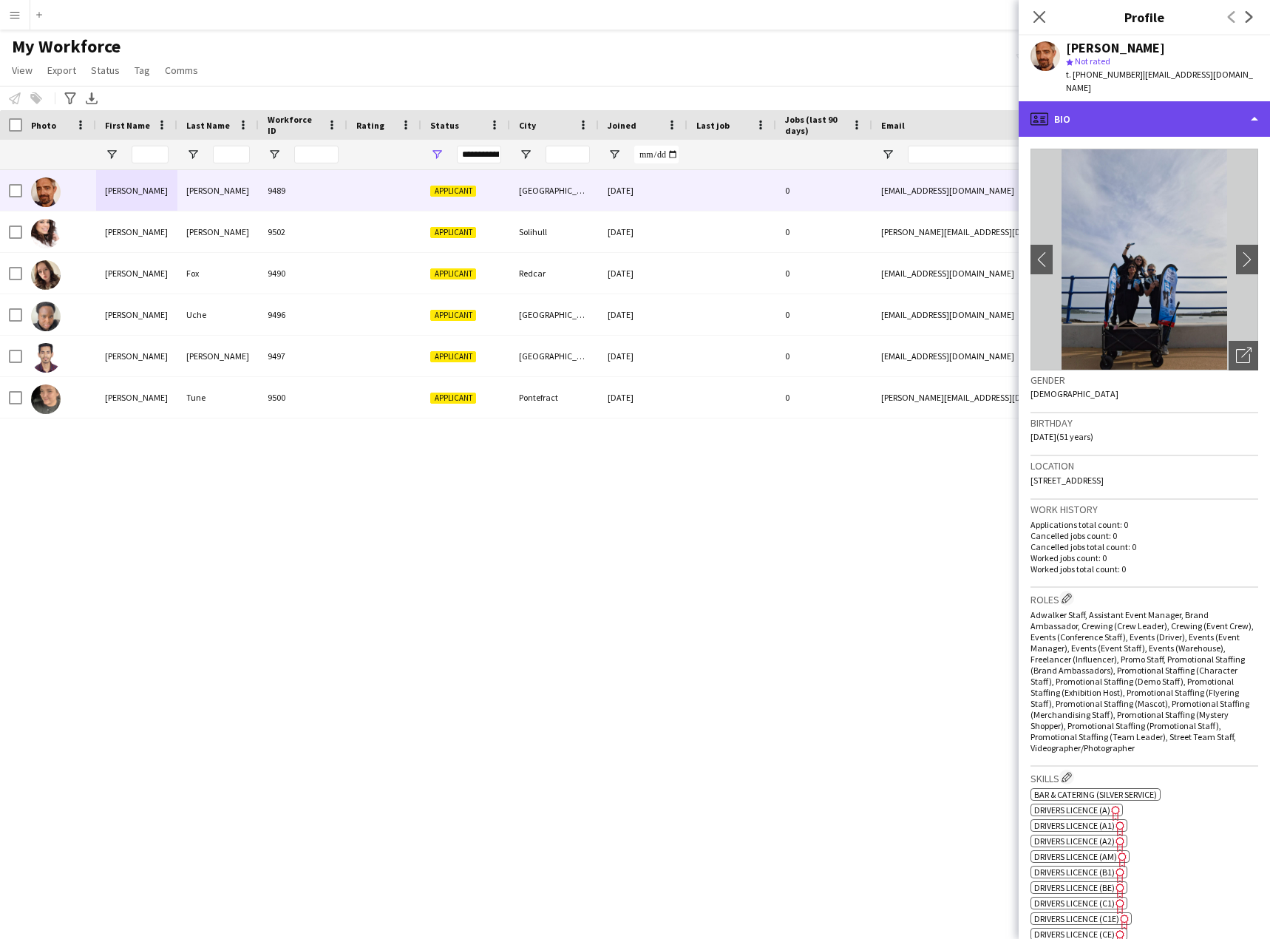
click at [1140, 115] on div "profile Bio" at bounding box center [1143, 118] width 251 height 35
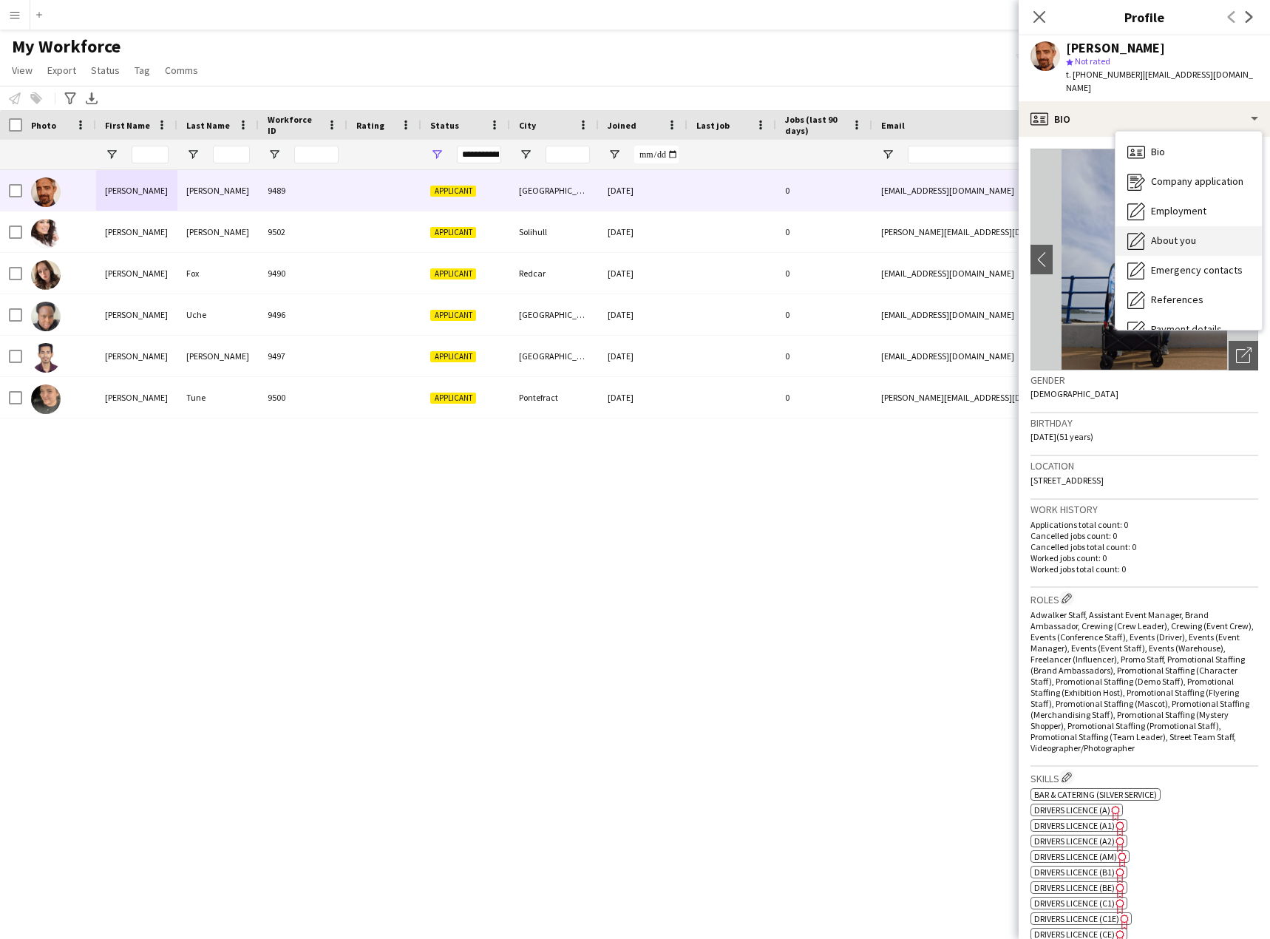
click at [1187, 234] on span "About you" at bounding box center [1173, 240] width 45 height 13
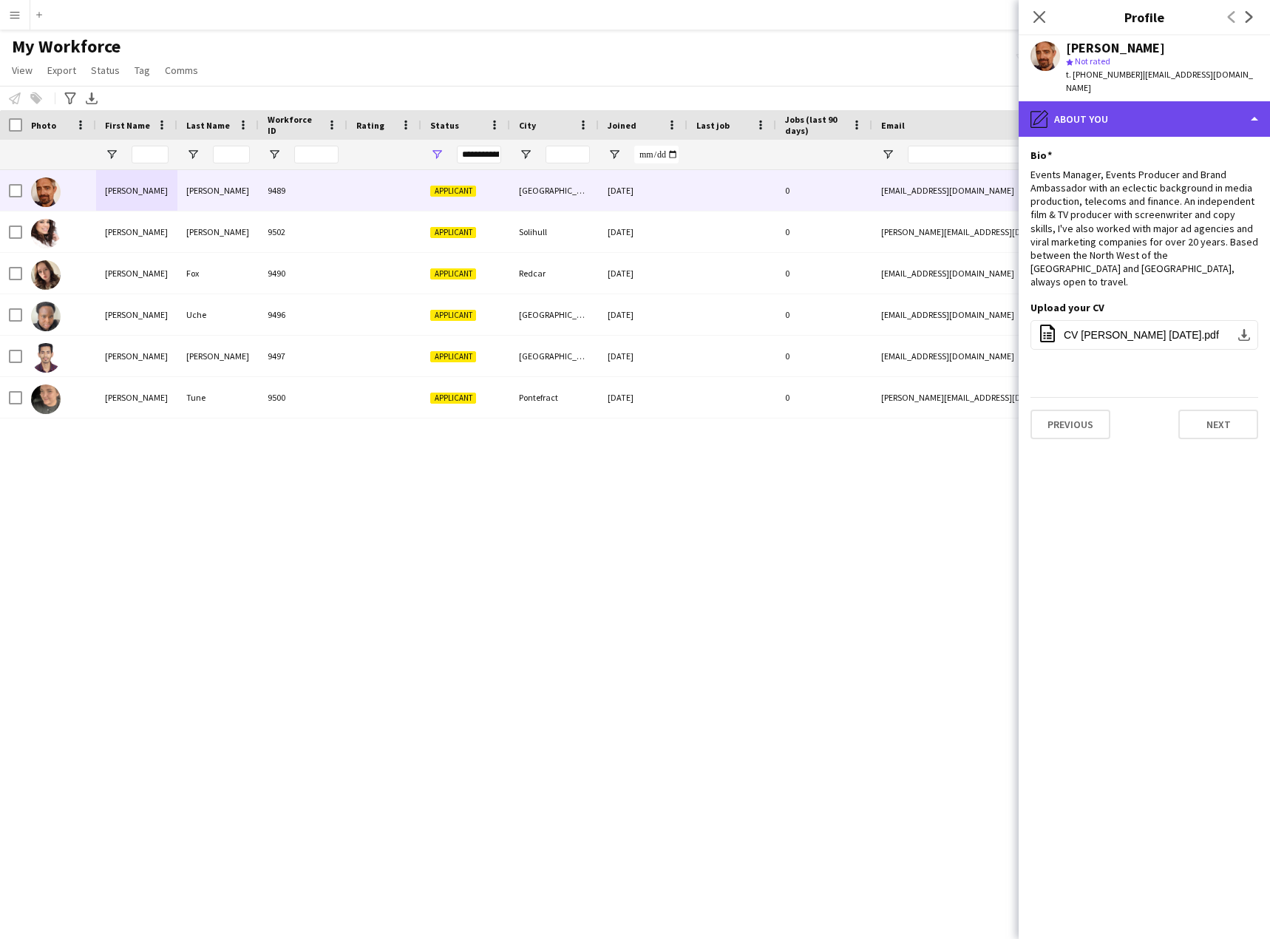
click at [1146, 104] on div "pencil4 About you" at bounding box center [1143, 118] width 251 height 35
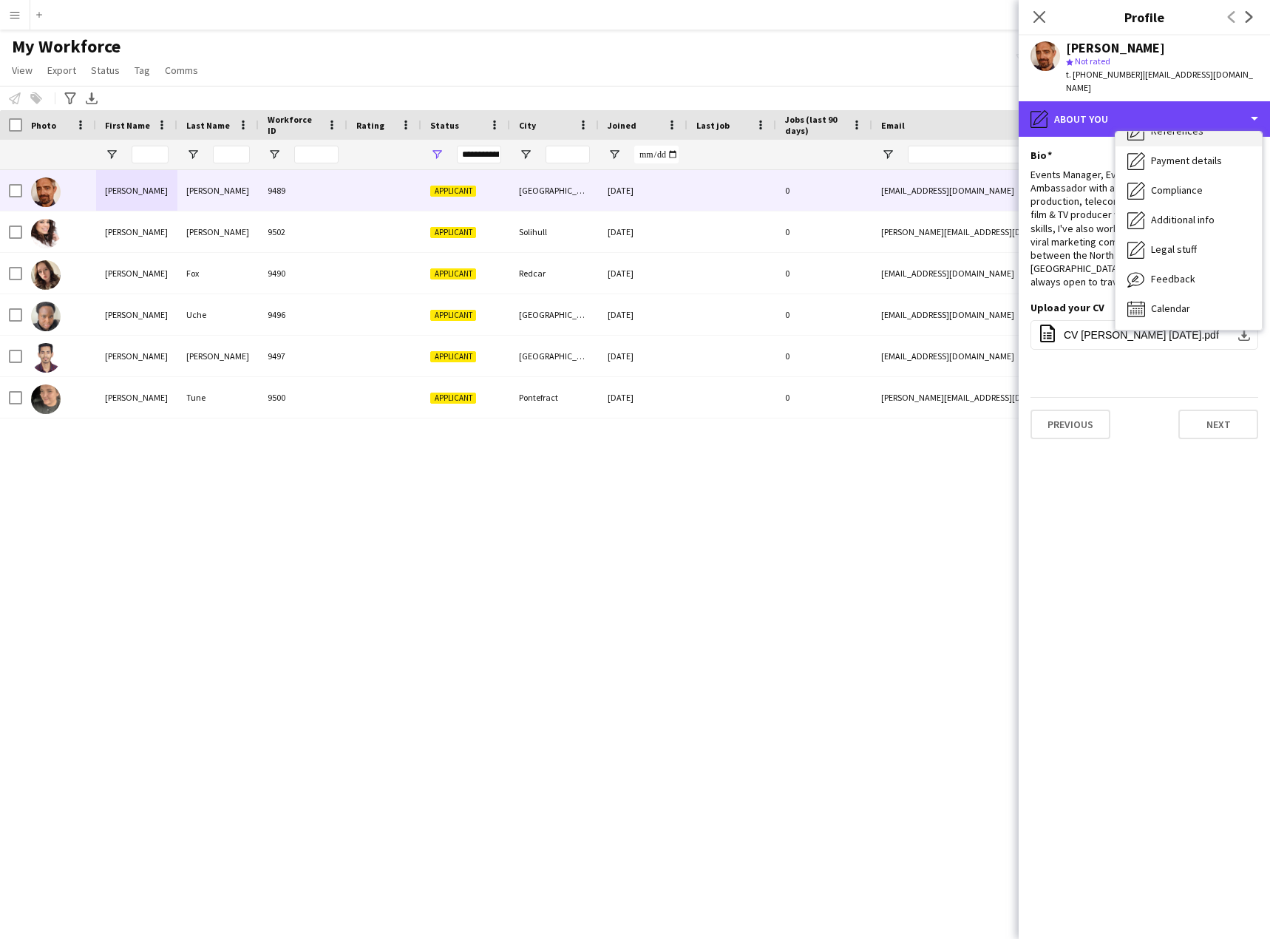
scroll to position [0, 0]
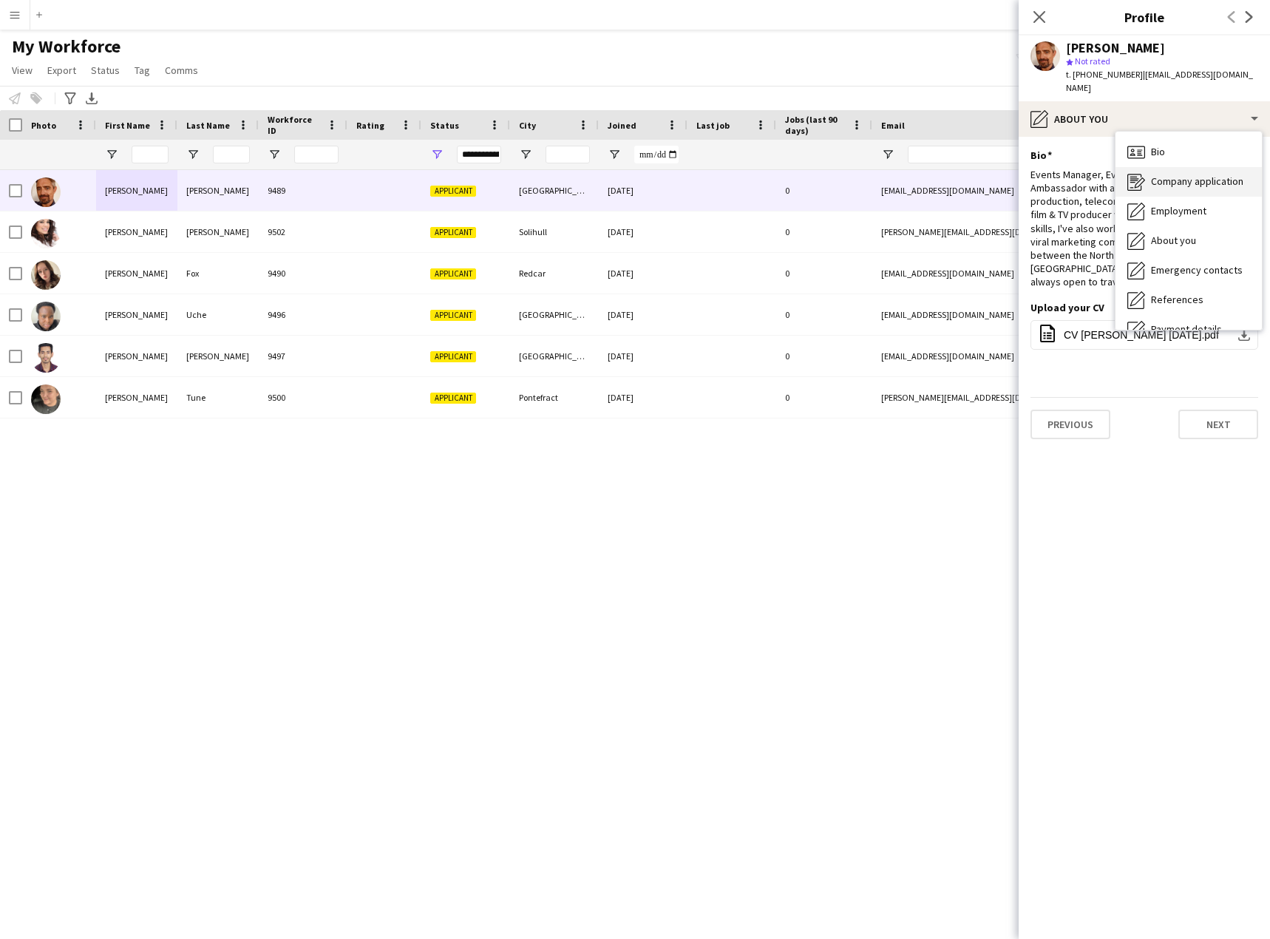
click at [1195, 174] on span "Company application" at bounding box center [1197, 180] width 92 height 13
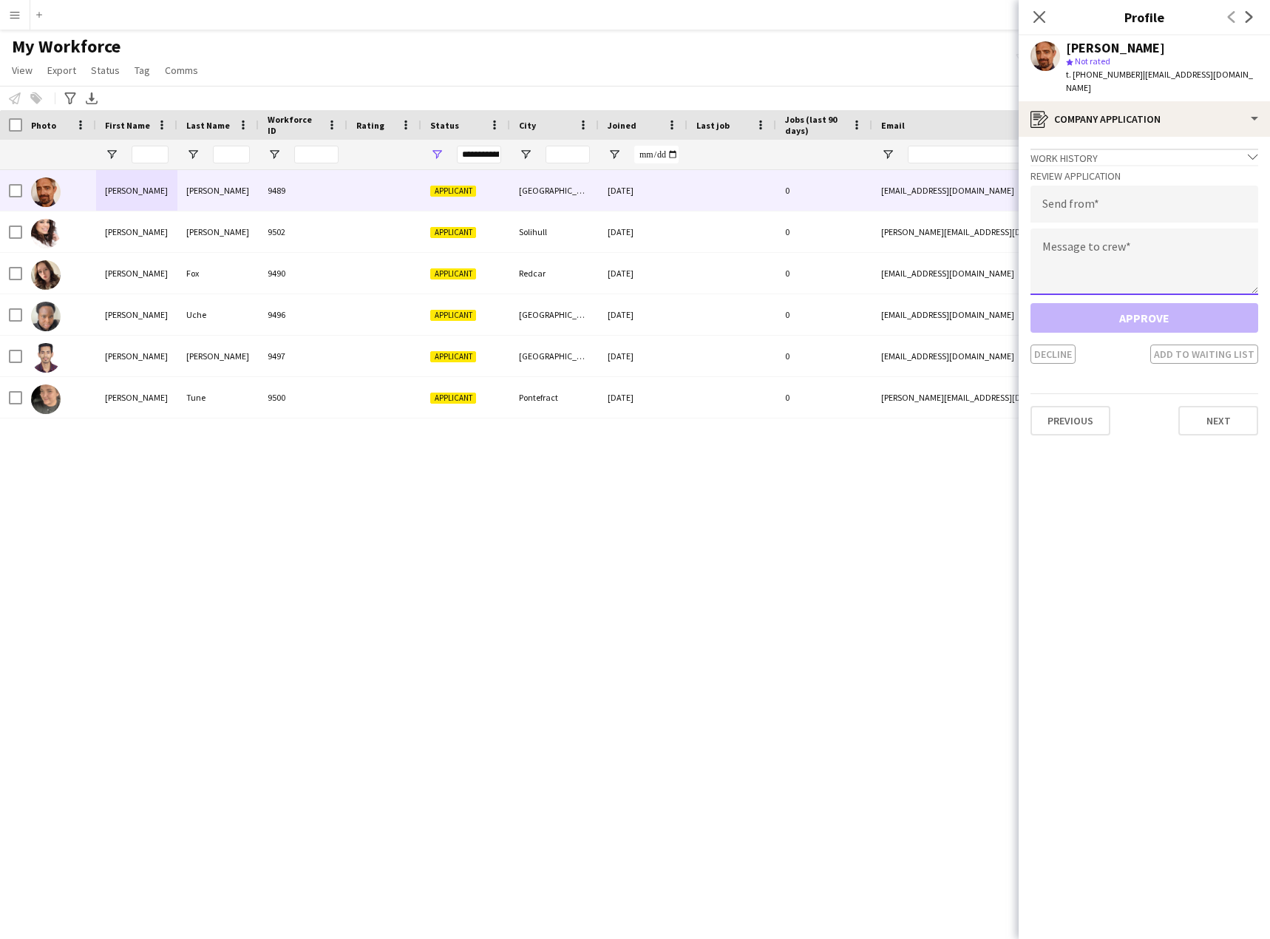
click at [1125, 253] on textarea at bounding box center [1144, 261] width 228 height 67
paste textarea "**********"
type textarea "**********"
click at [1116, 202] on input "email" at bounding box center [1144, 204] width 228 height 37
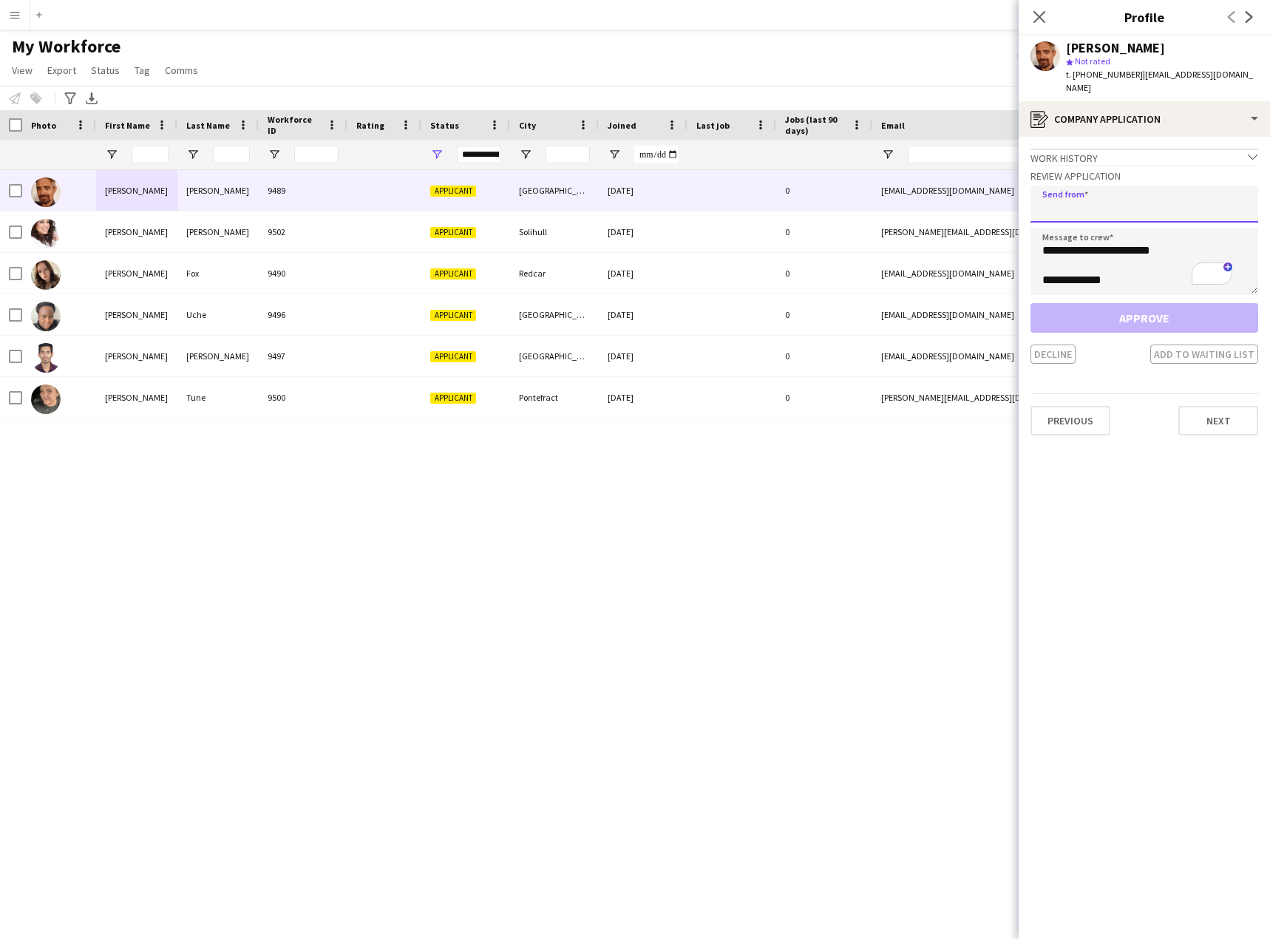
paste input "**********"
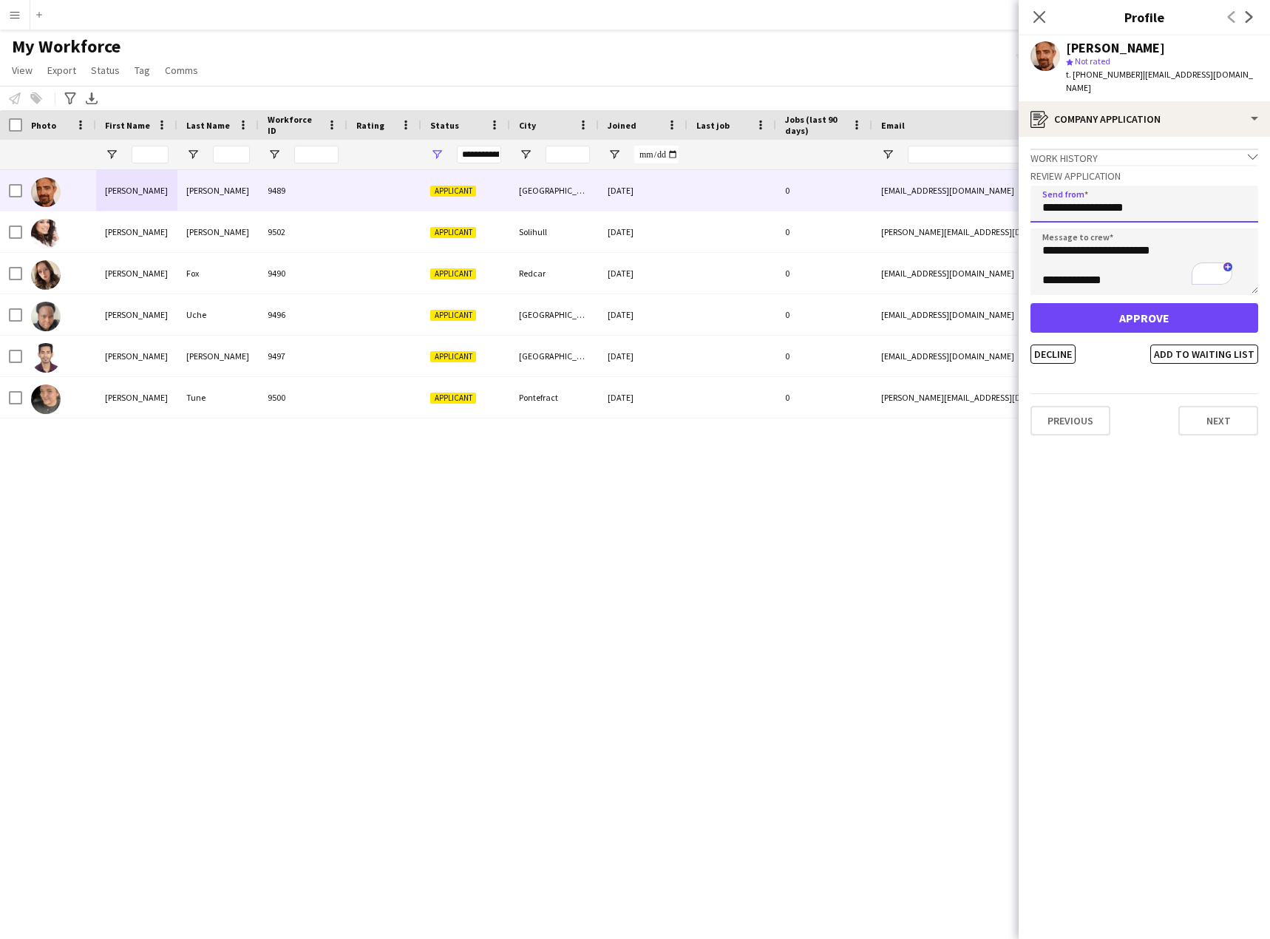
type input "**********"
click at [1135, 303] on button "Approve" at bounding box center [1144, 318] width 228 height 30
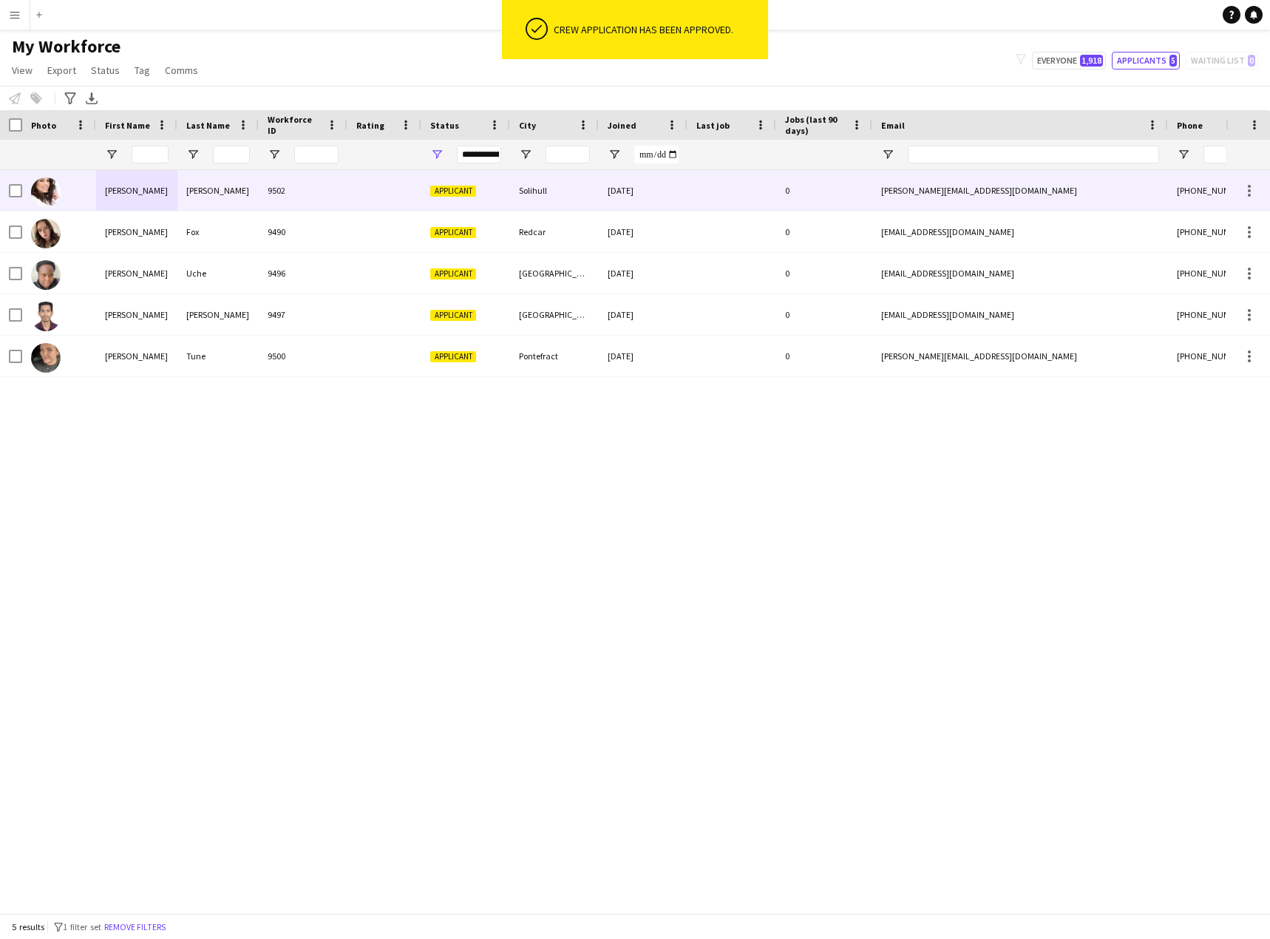
click at [119, 200] on div "[PERSON_NAME]" at bounding box center [136, 190] width 81 height 41
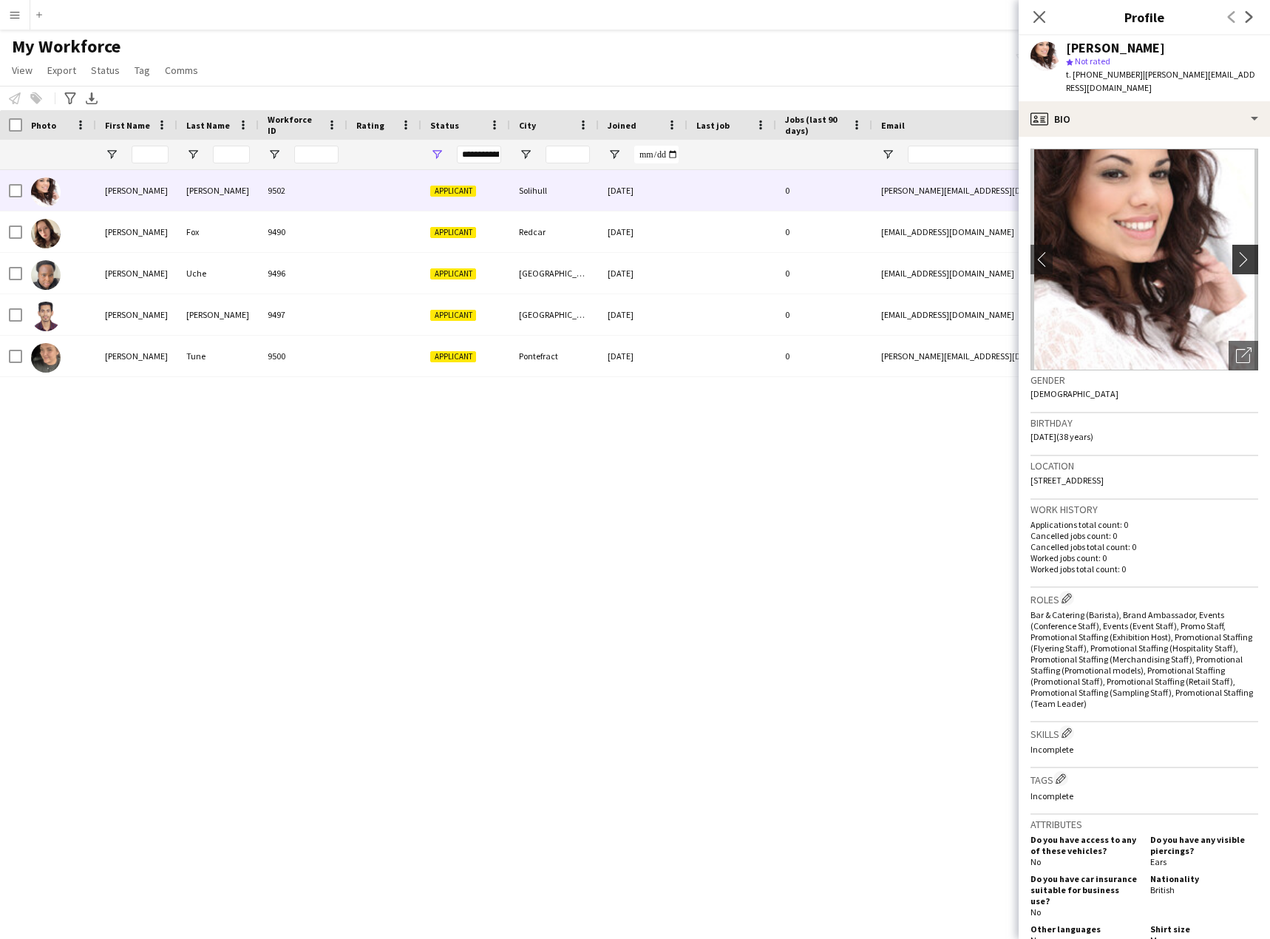
click at [1236, 252] on app-icon "chevron-right" at bounding box center [1247, 259] width 23 height 16
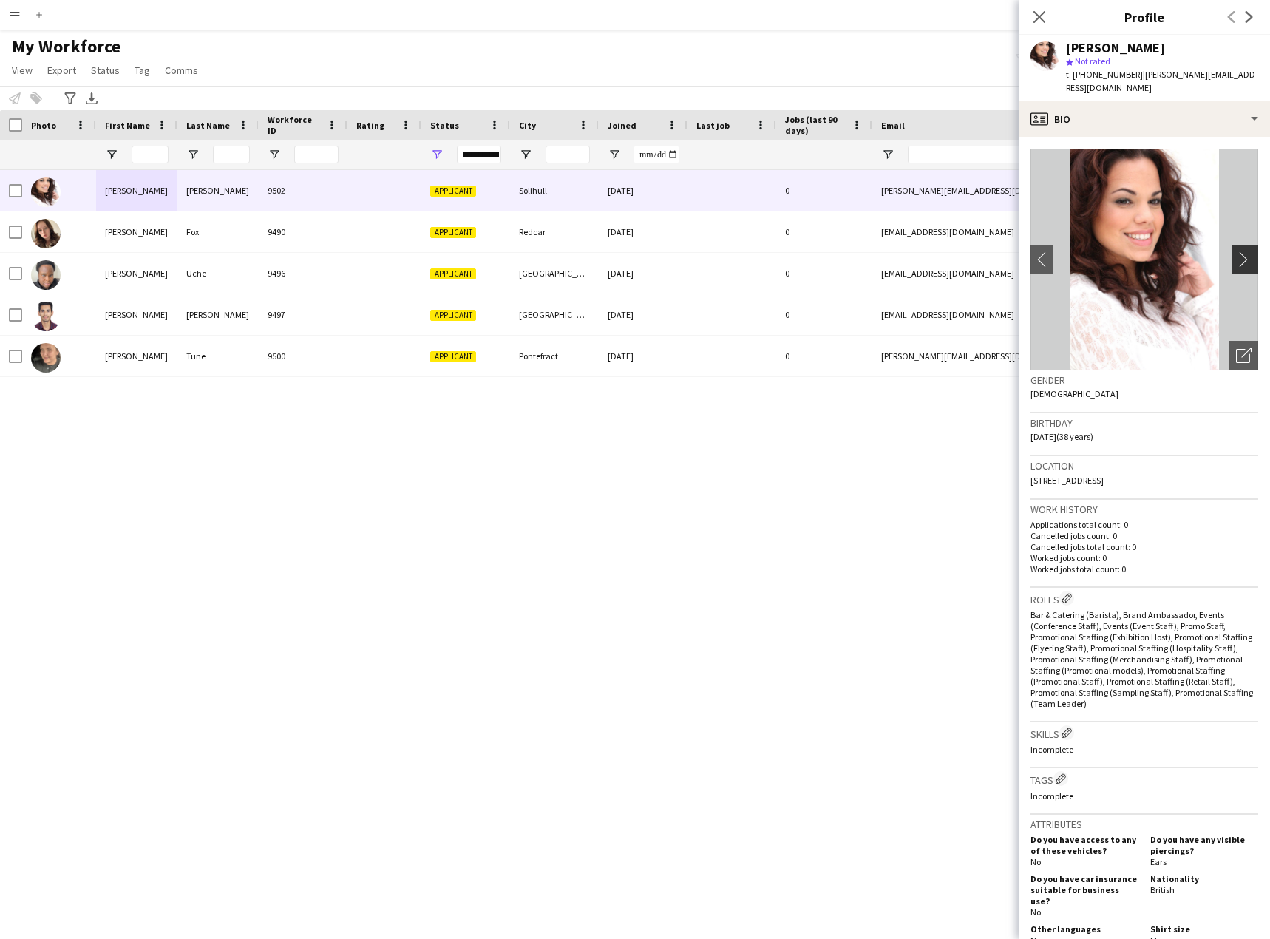
click at [1236, 253] on app-icon "chevron-right" at bounding box center [1247, 259] width 23 height 16
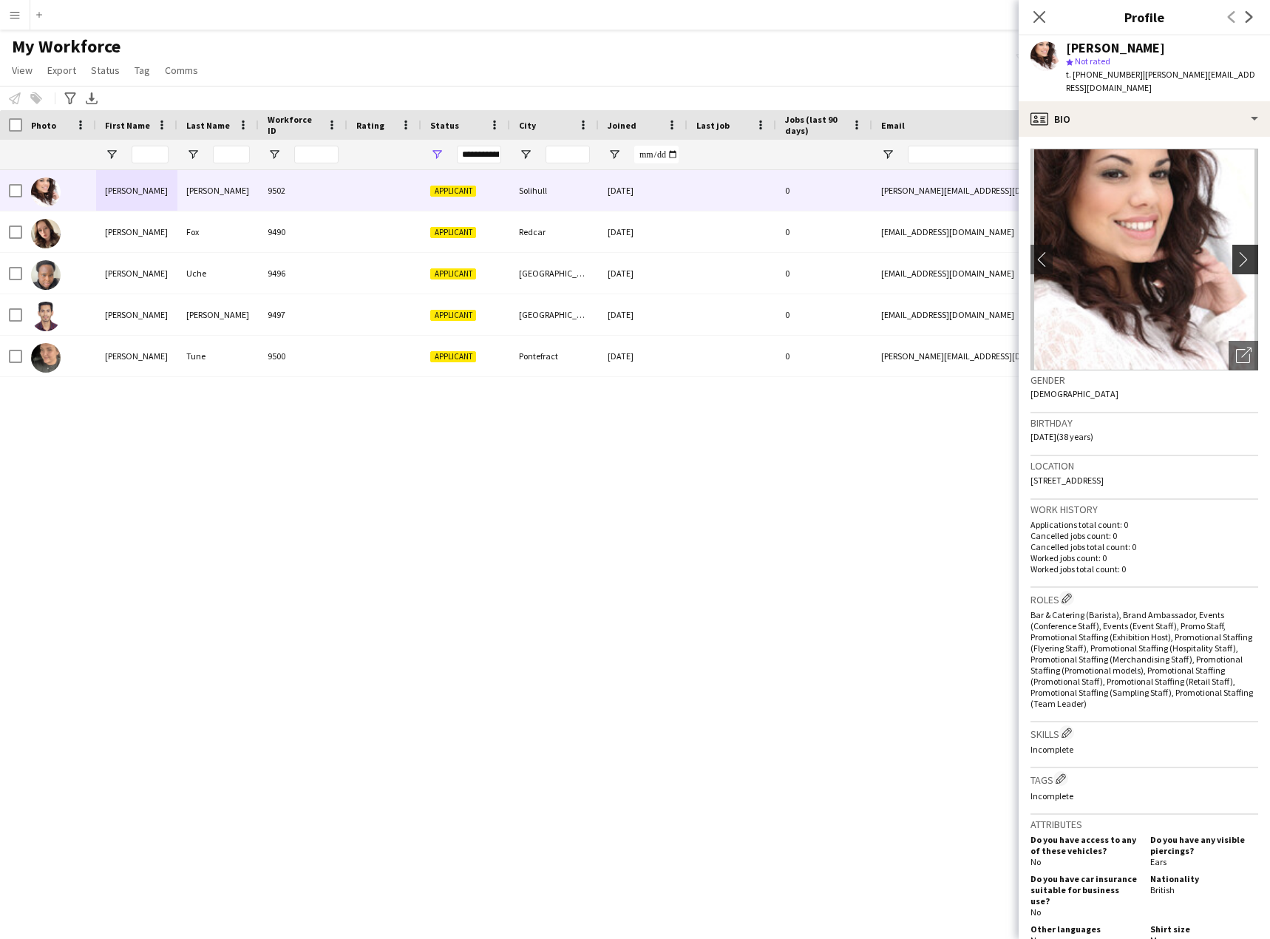
click at [1236, 253] on app-icon "chevron-right" at bounding box center [1247, 259] width 23 height 16
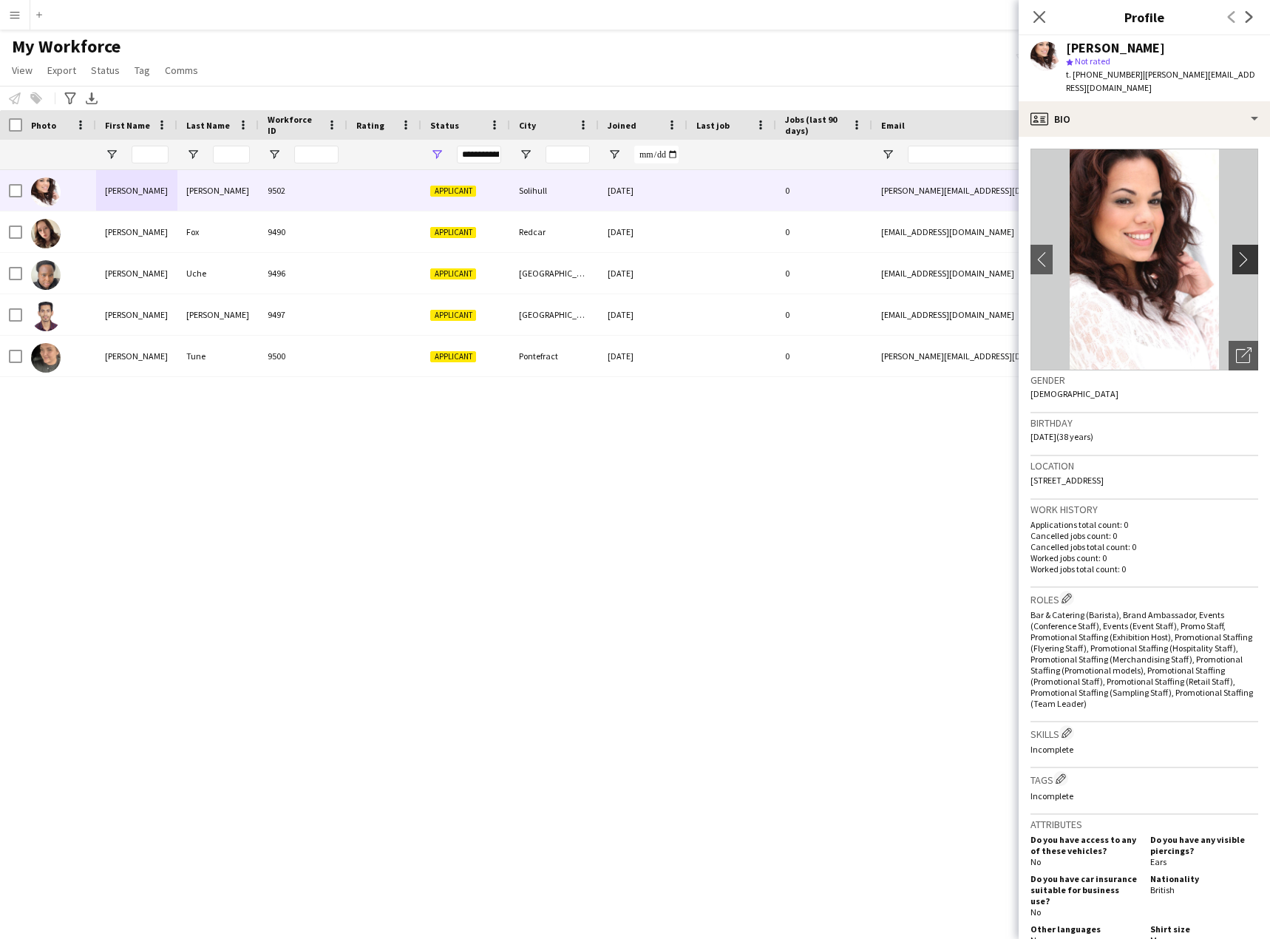
click at [1236, 253] on app-icon "chevron-right" at bounding box center [1247, 259] width 23 height 16
click at [1111, 129] on div "profile Bio" at bounding box center [1143, 118] width 251 height 35
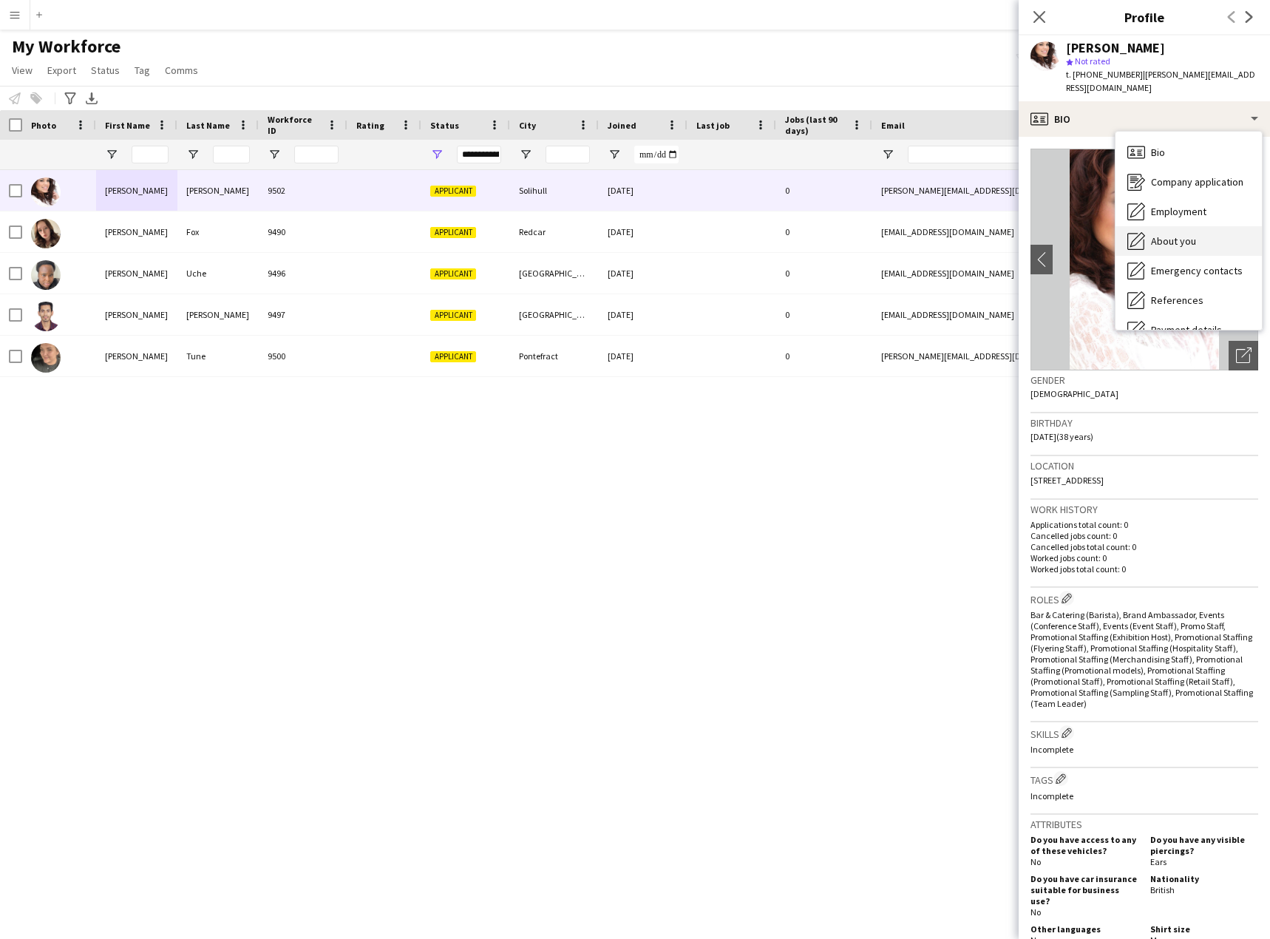
click at [1187, 239] on span "About you" at bounding box center [1173, 240] width 45 height 13
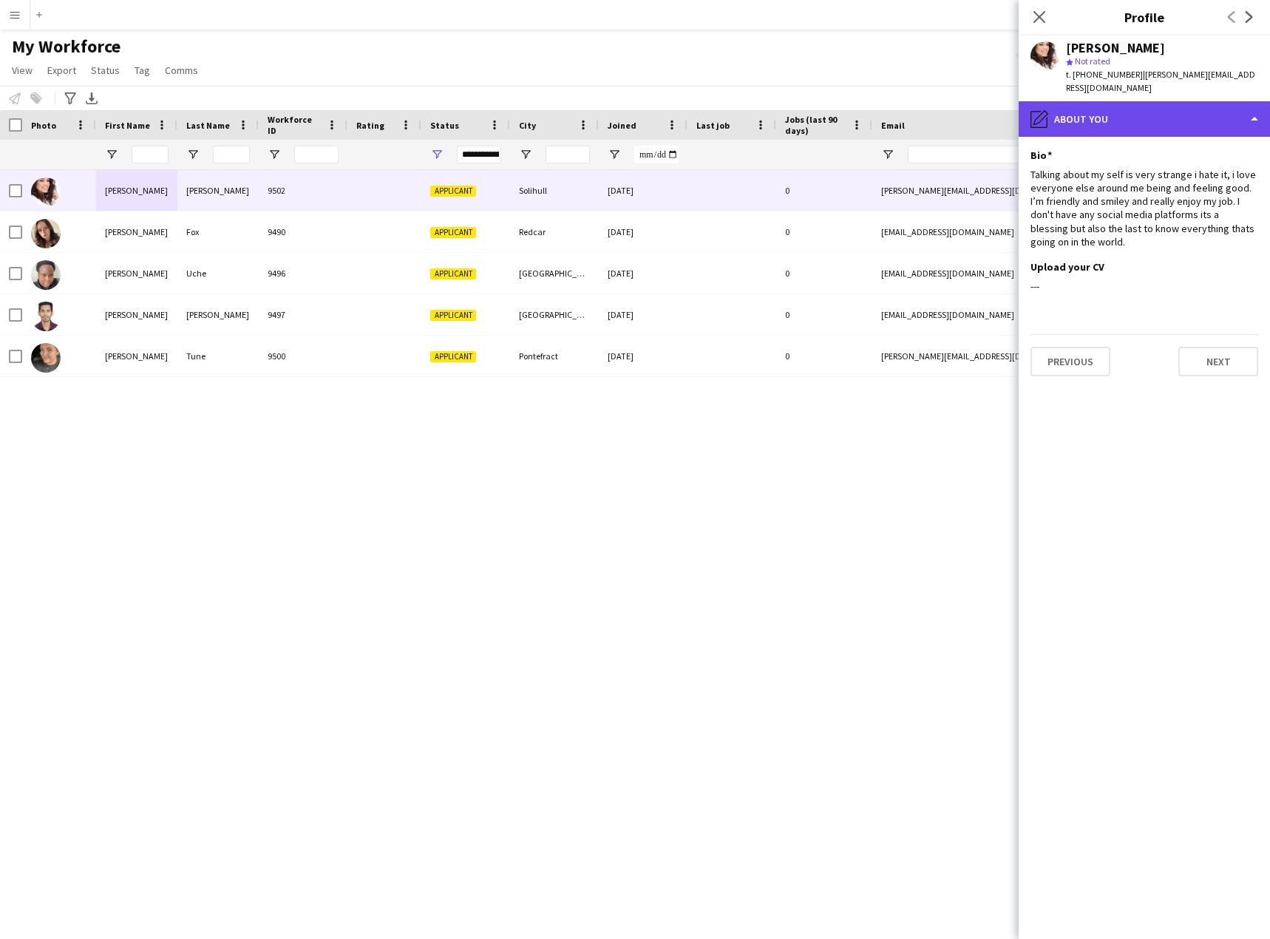
click at [1116, 103] on div "pencil4 About you" at bounding box center [1143, 118] width 251 height 35
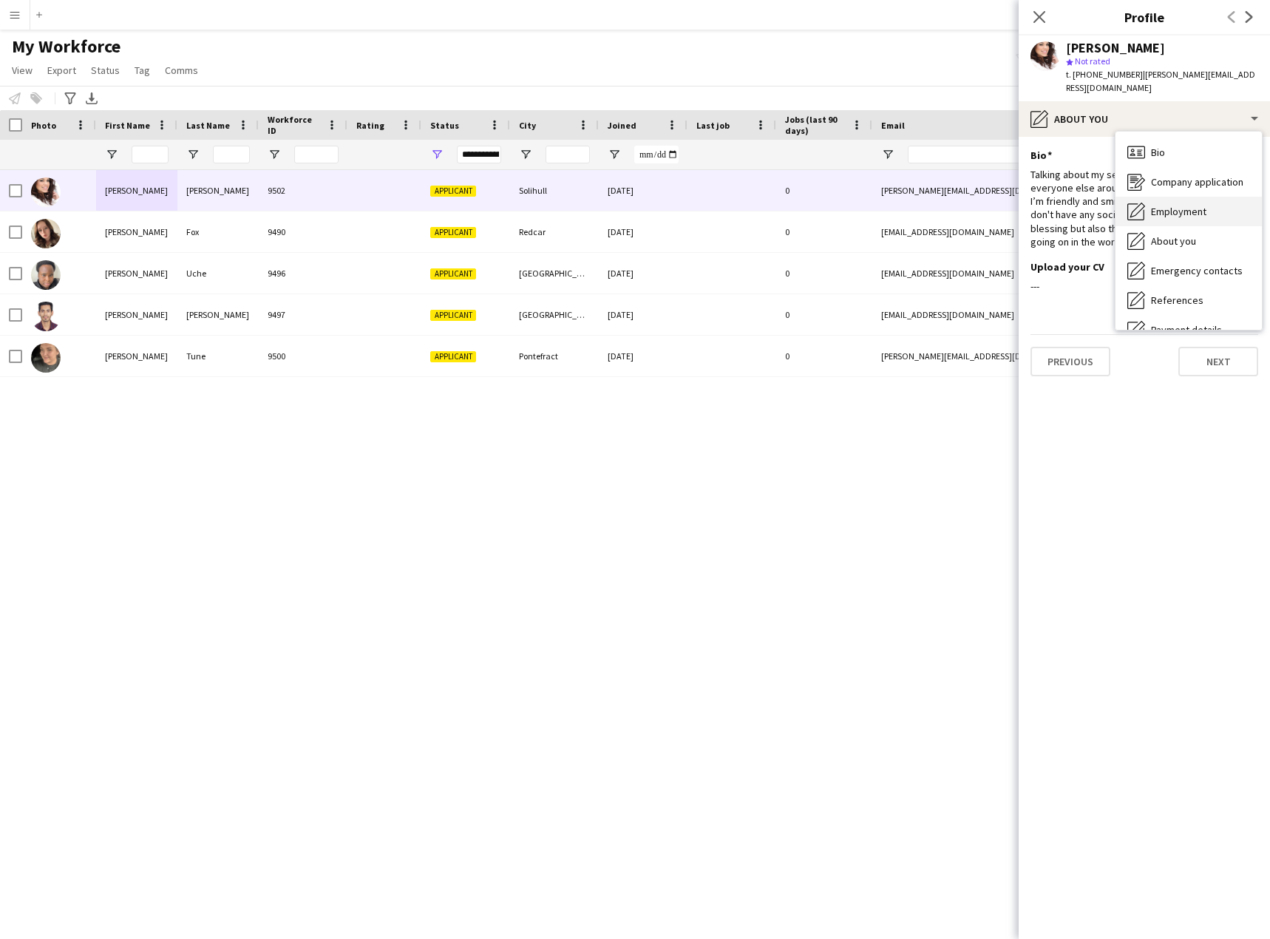
click at [1182, 211] on span "Employment" at bounding box center [1178, 211] width 55 height 13
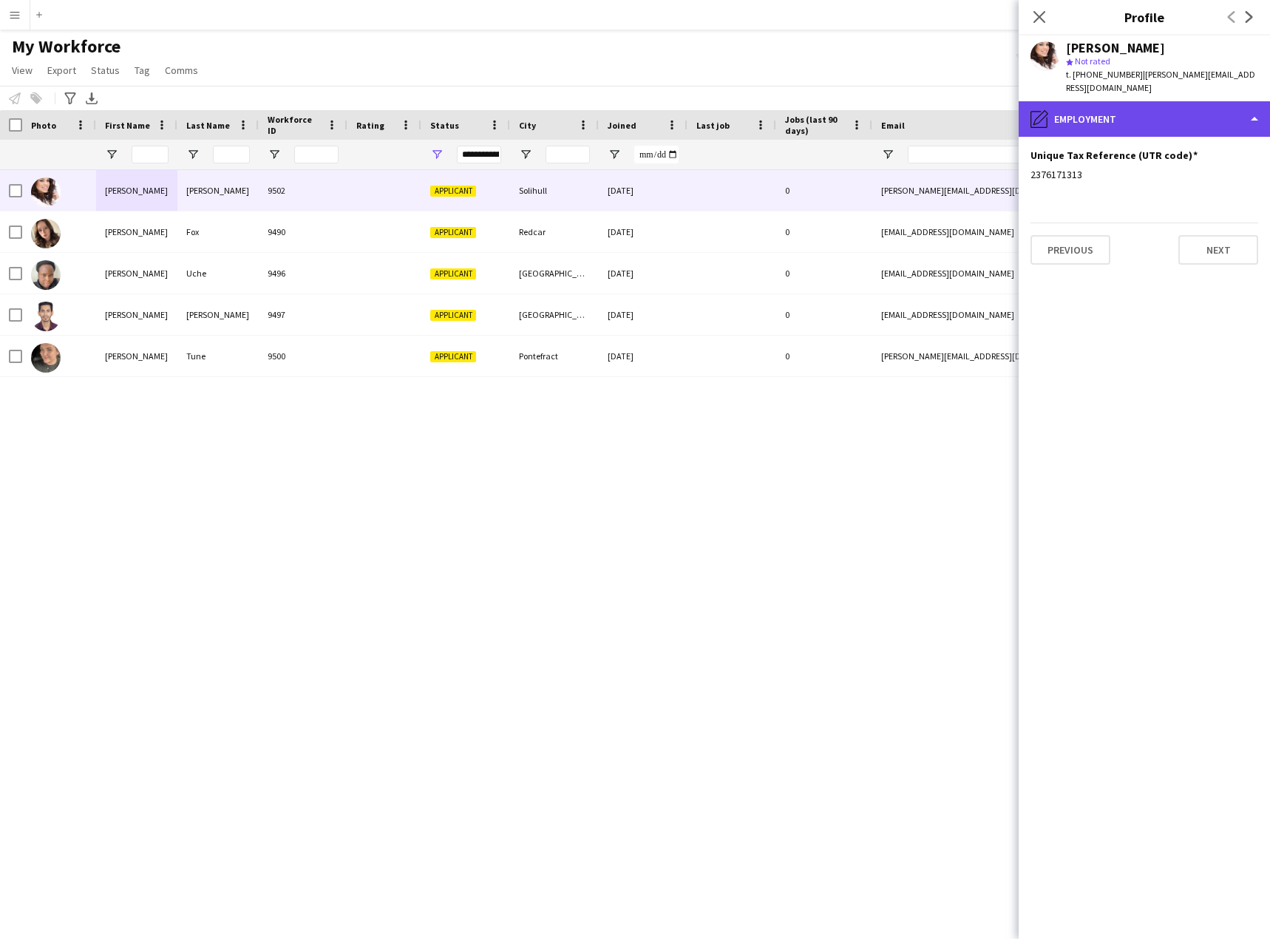
click at [1119, 123] on div "pencil4 Employment" at bounding box center [1143, 118] width 251 height 35
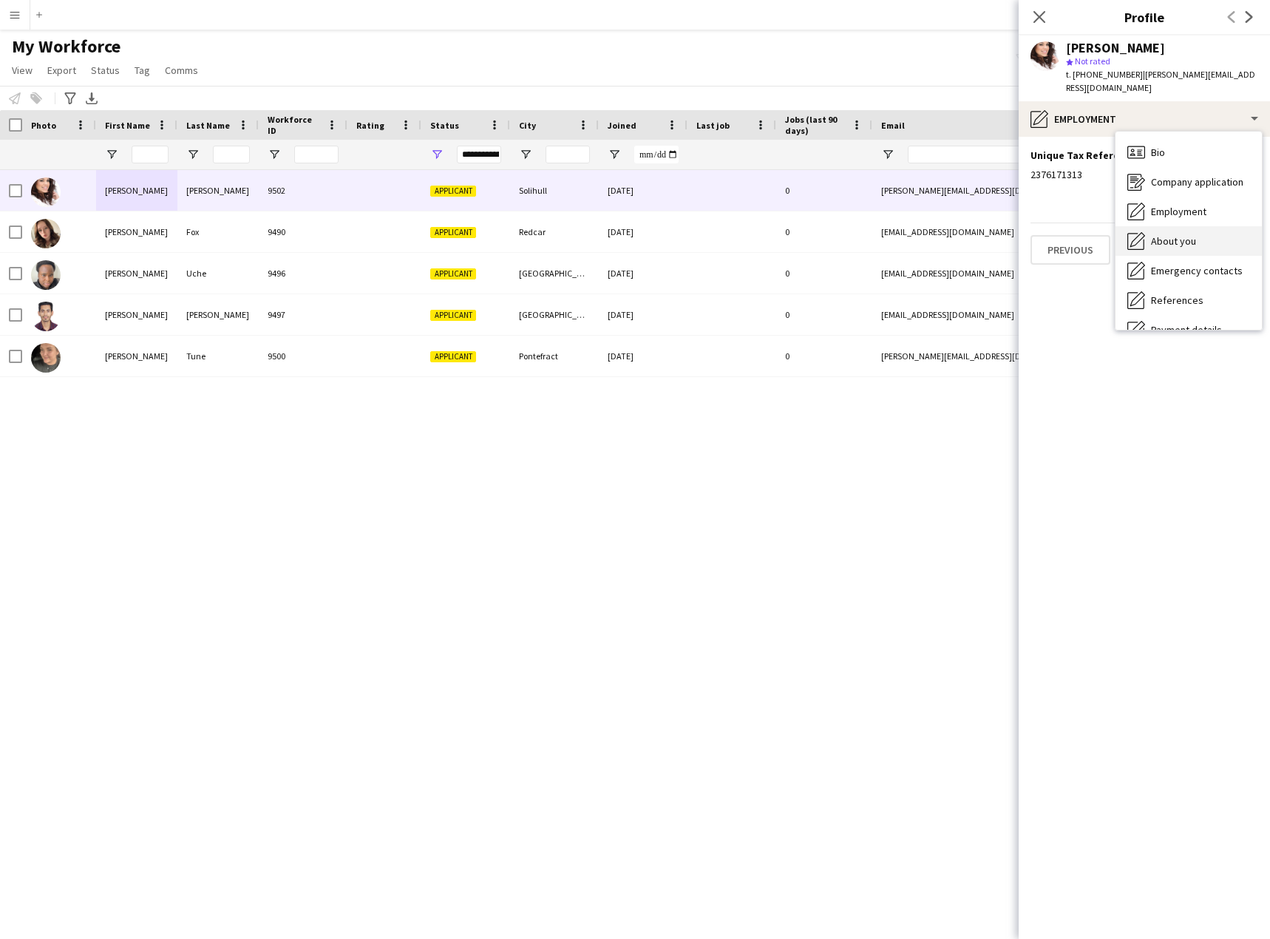
click at [1188, 248] on div "About you About you" at bounding box center [1188, 241] width 146 height 30
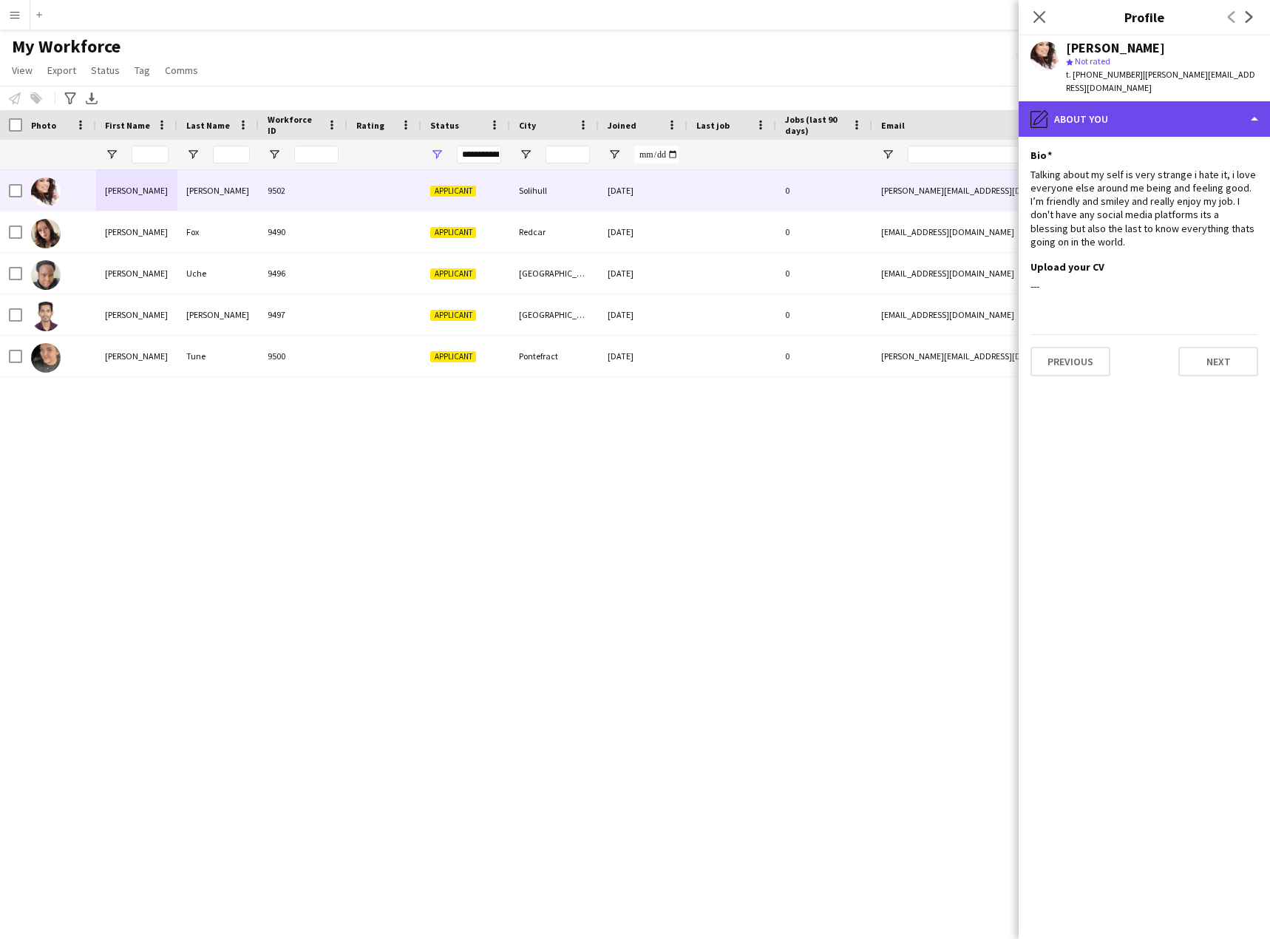
click at [1158, 121] on div "pencil4 About you" at bounding box center [1143, 118] width 251 height 35
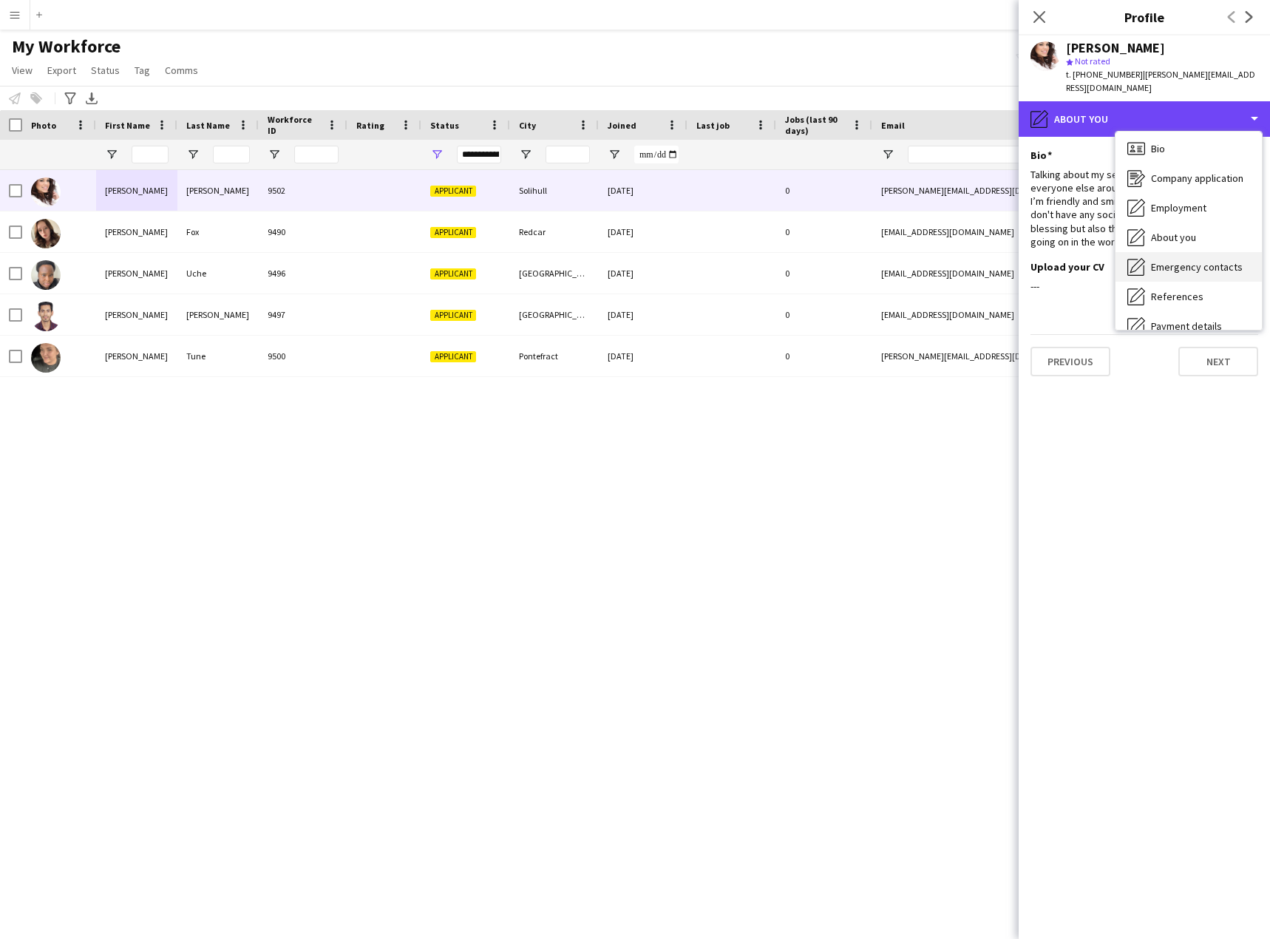
scroll to position [0, 0]
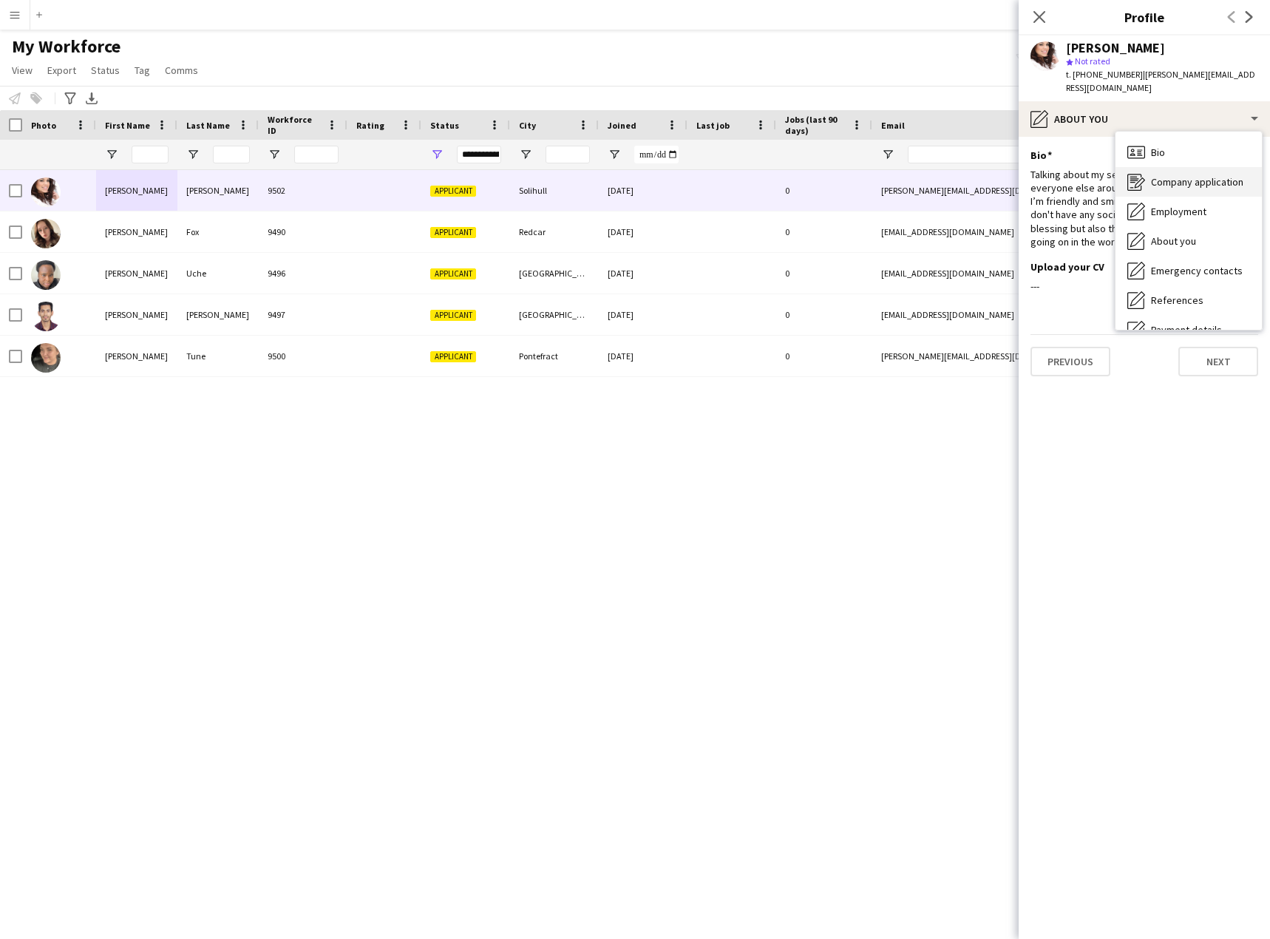
click at [1199, 184] on span "Company application" at bounding box center [1197, 181] width 92 height 13
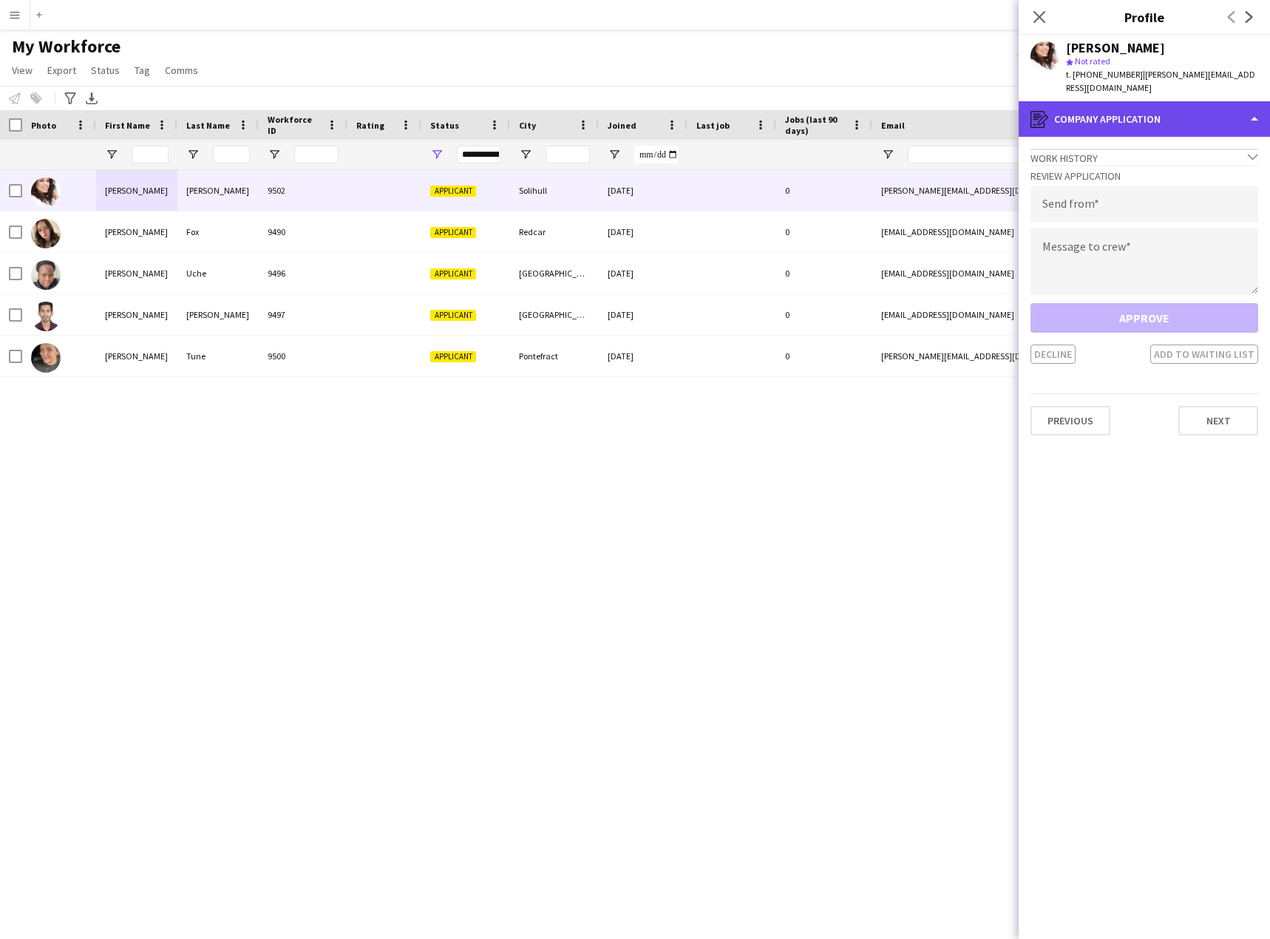
click at [1151, 123] on div "register Company application" at bounding box center [1143, 118] width 251 height 35
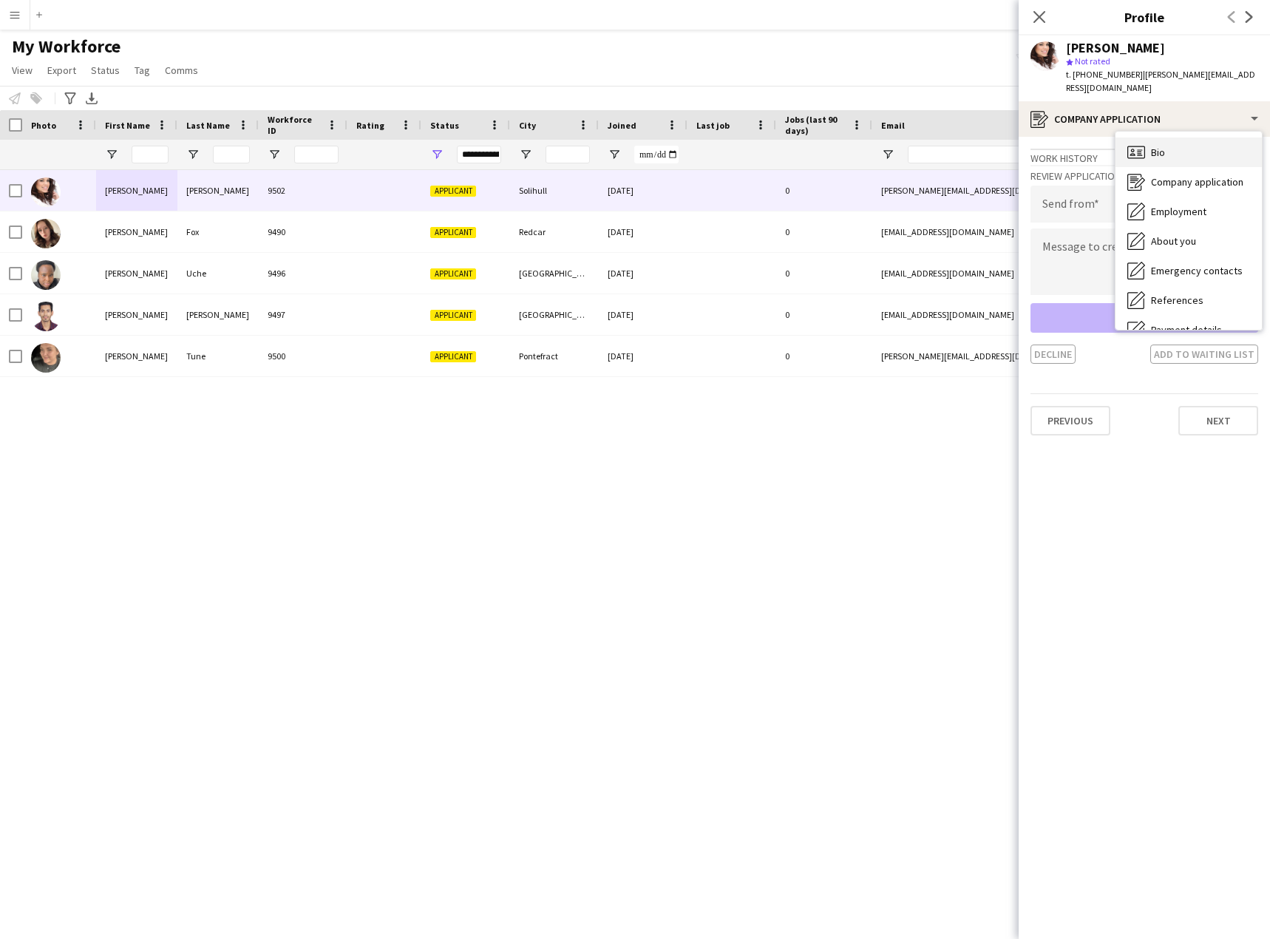
click at [1175, 151] on div "Bio Bio" at bounding box center [1188, 152] width 146 height 30
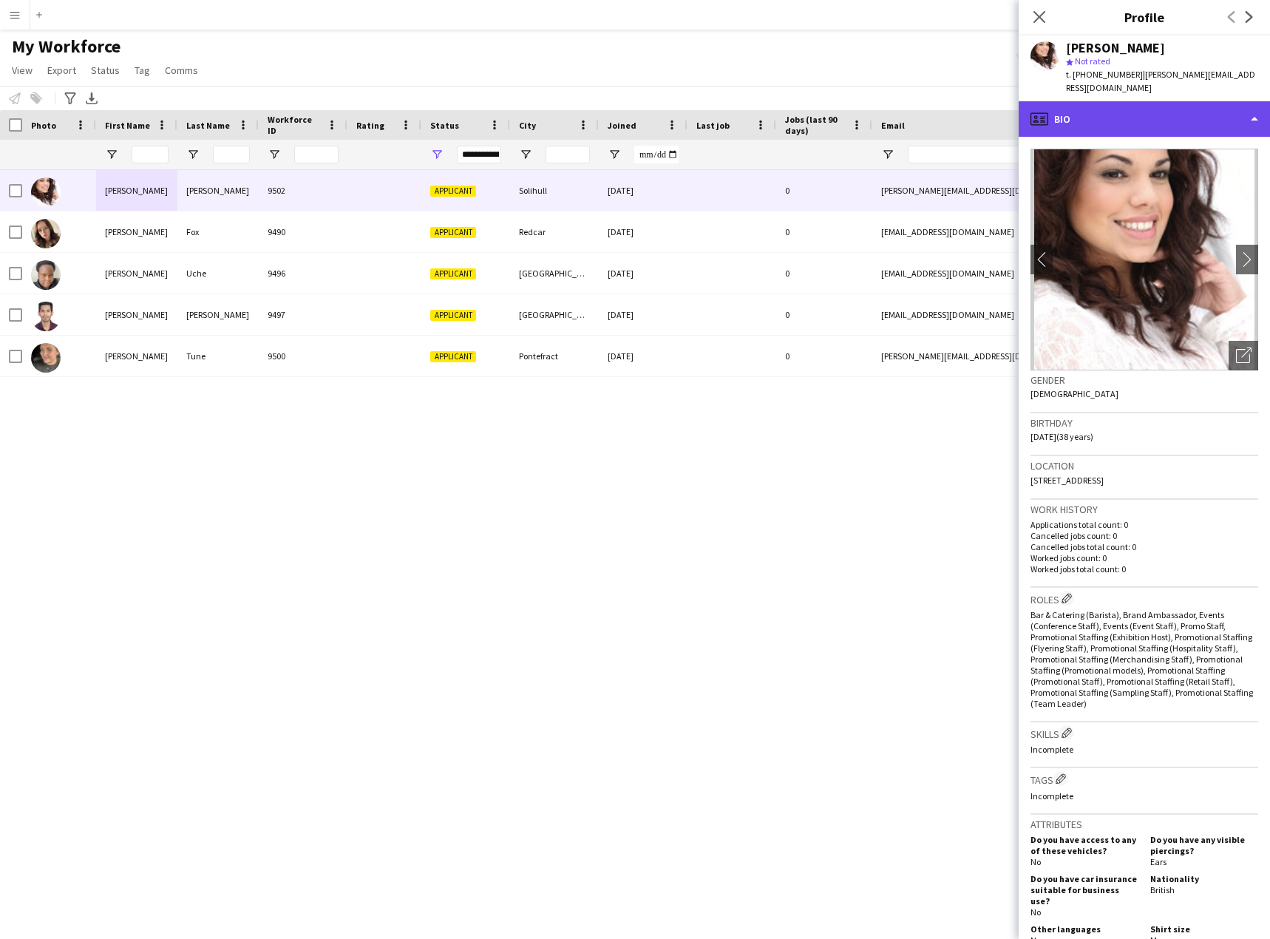
click at [1147, 103] on div "profile Bio" at bounding box center [1143, 118] width 251 height 35
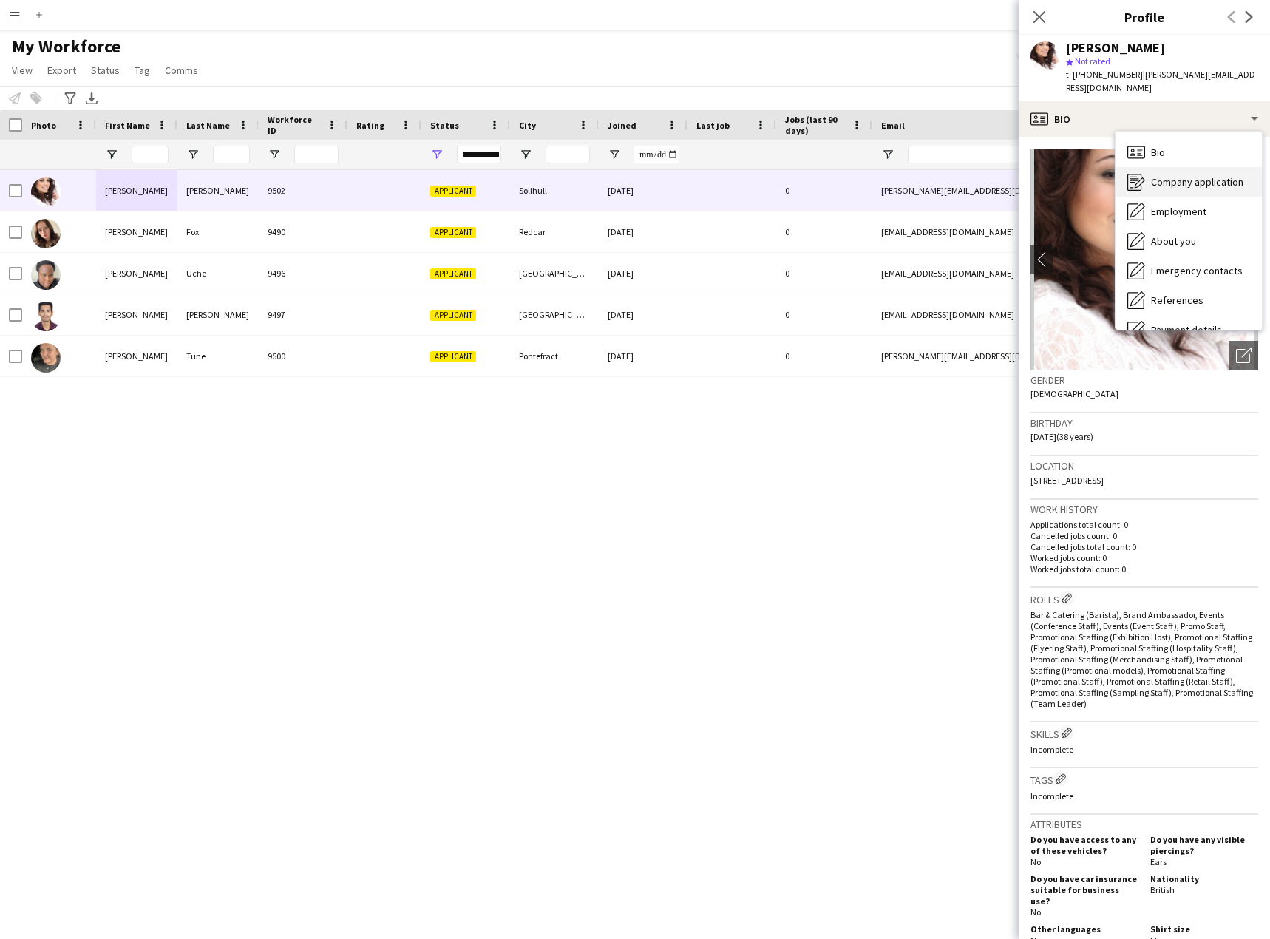
click at [1189, 186] on span "Company application" at bounding box center [1197, 181] width 92 height 13
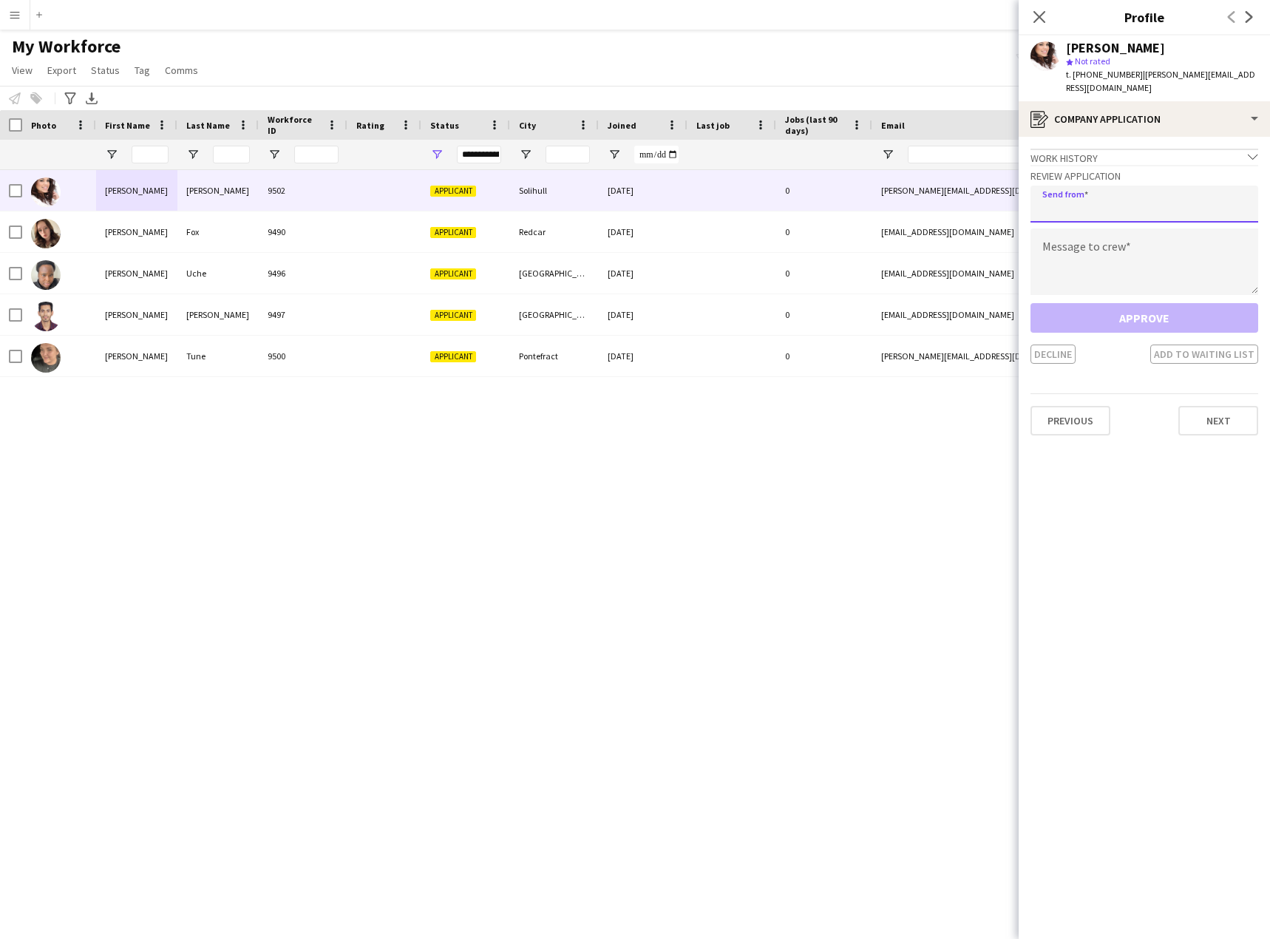
click at [1142, 213] on input "email" at bounding box center [1144, 204] width 228 height 37
paste input "**********"
type input "**********"
click at [1153, 203] on input "**********" at bounding box center [1144, 204] width 228 height 37
click at [1147, 264] on textarea "To enrich screen reader interactions, please activate Accessibility in Grammarl…" at bounding box center [1144, 261] width 228 height 67
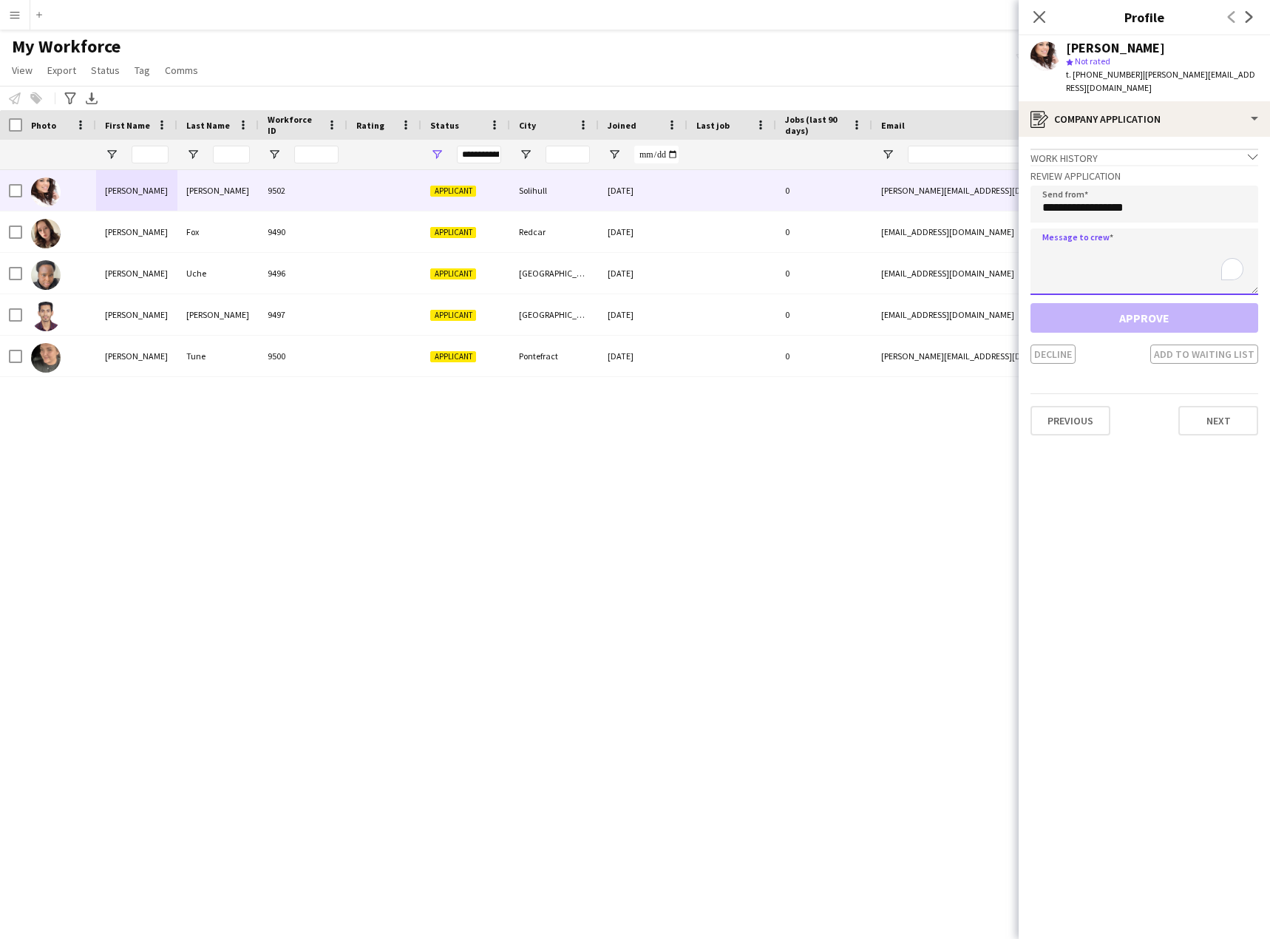
paste textarea "**********"
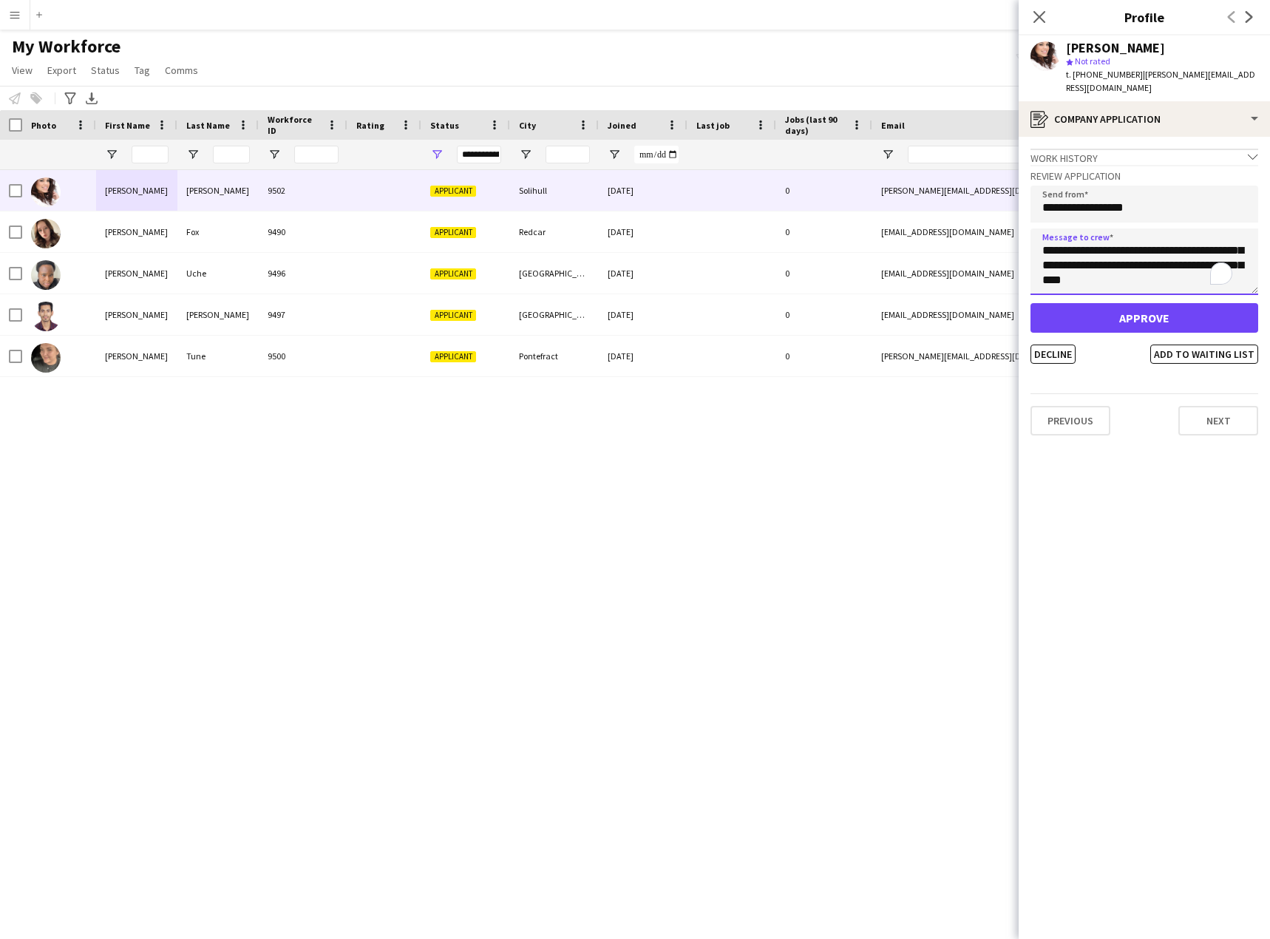
scroll to position [69, 0]
type textarea "**********"
click at [1069, 353] on button "Decline" at bounding box center [1052, 353] width 45 height 19
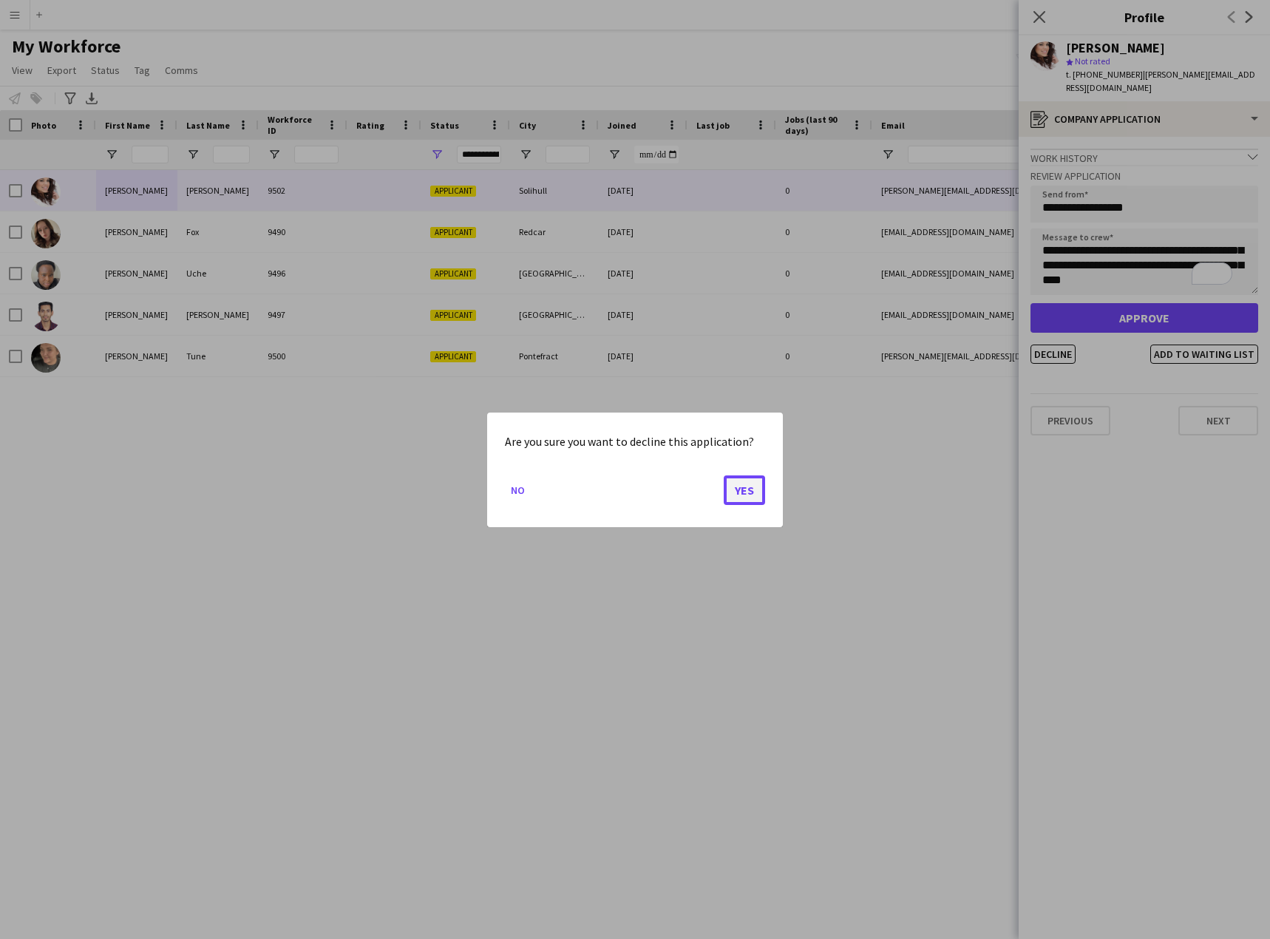
click at [741, 492] on button "Yes" at bounding box center [744, 489] width 41 height 30
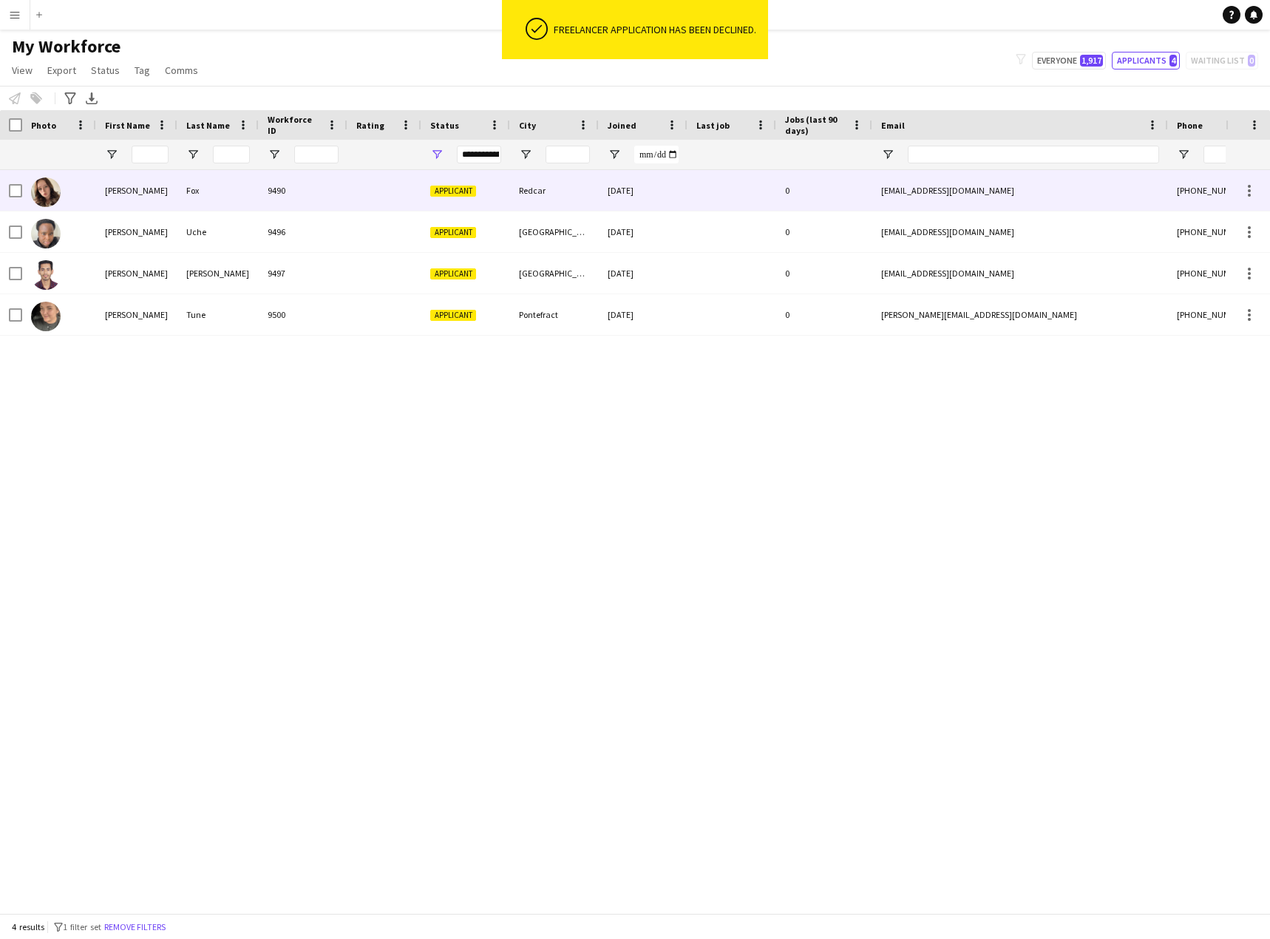
click at [149, 187] on div "Lucy" at bounding box center [136, 190] width 81 height 41
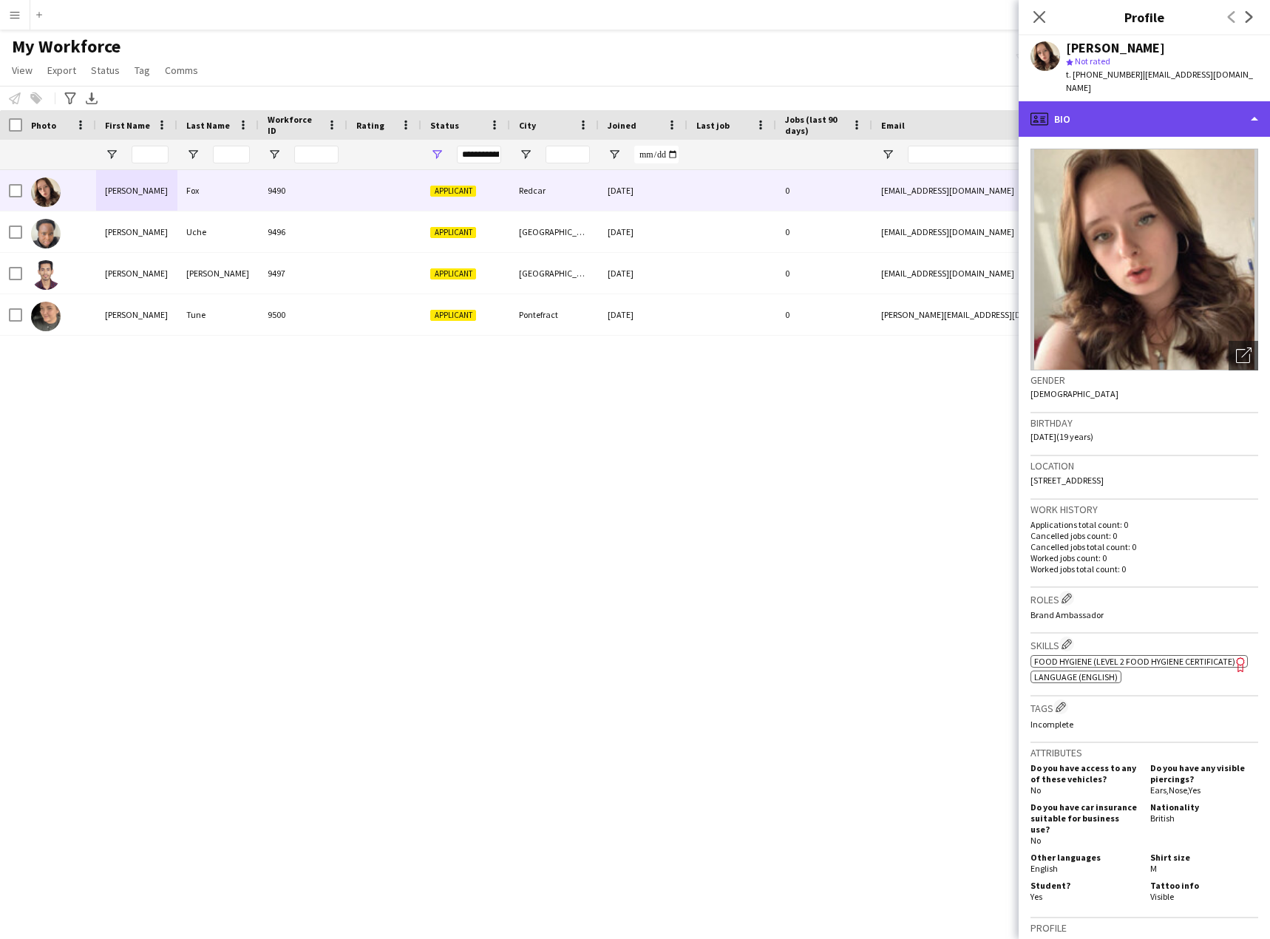
click at [1140, 101] on div "profile Bio" at bounding box center [1143, 118] width 251 height 35
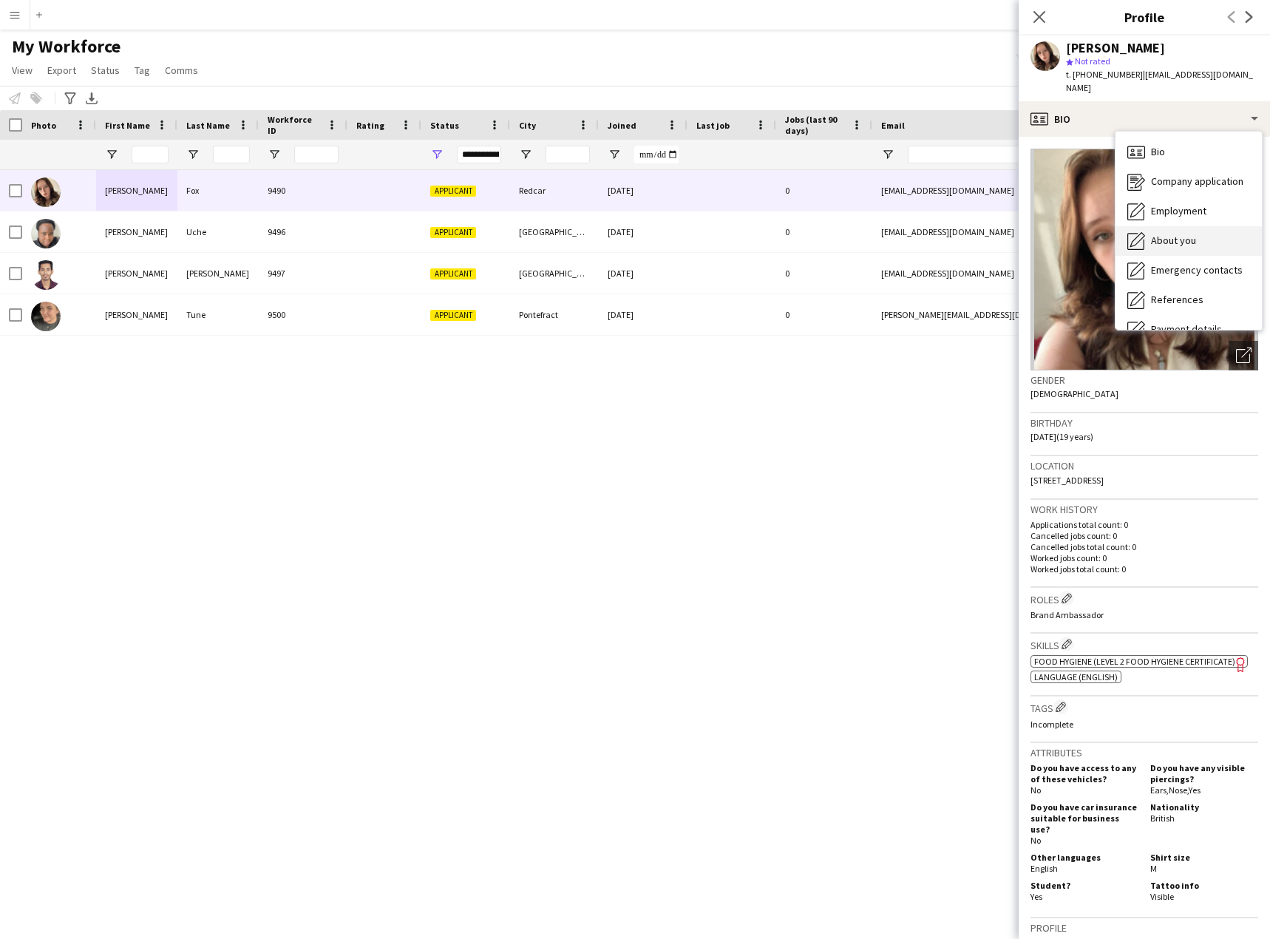
click at [1189, 234] on span "About you" at bounding box center [1173, 240] width 45 height 13
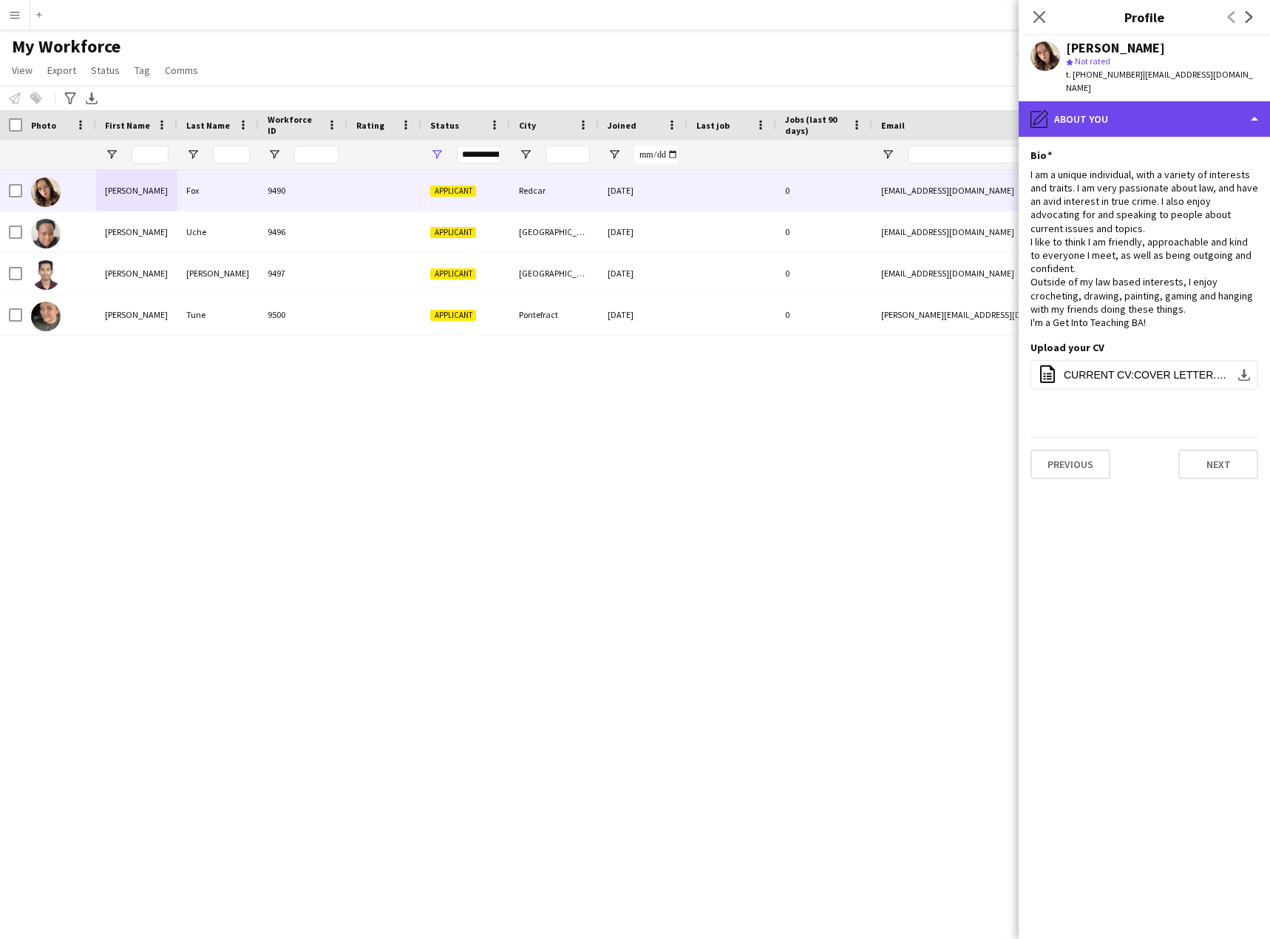
click at [1151, 109] on div "pencil4 About you" at bounding box center [1143, 118] width 251 height 35
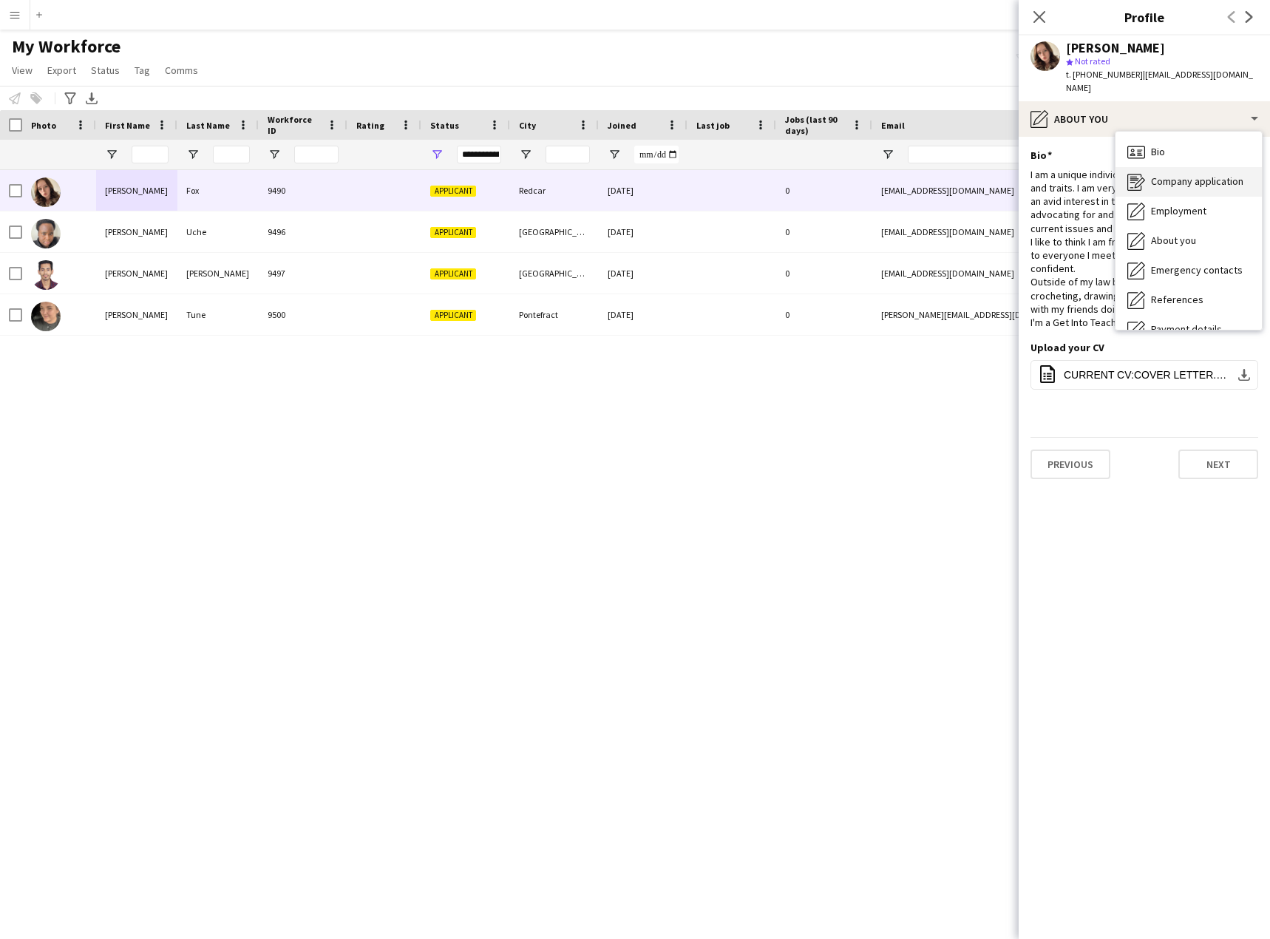
click at [1171, 174] on span "Company application" at bounding box center [1197, 180] width 92 height 13
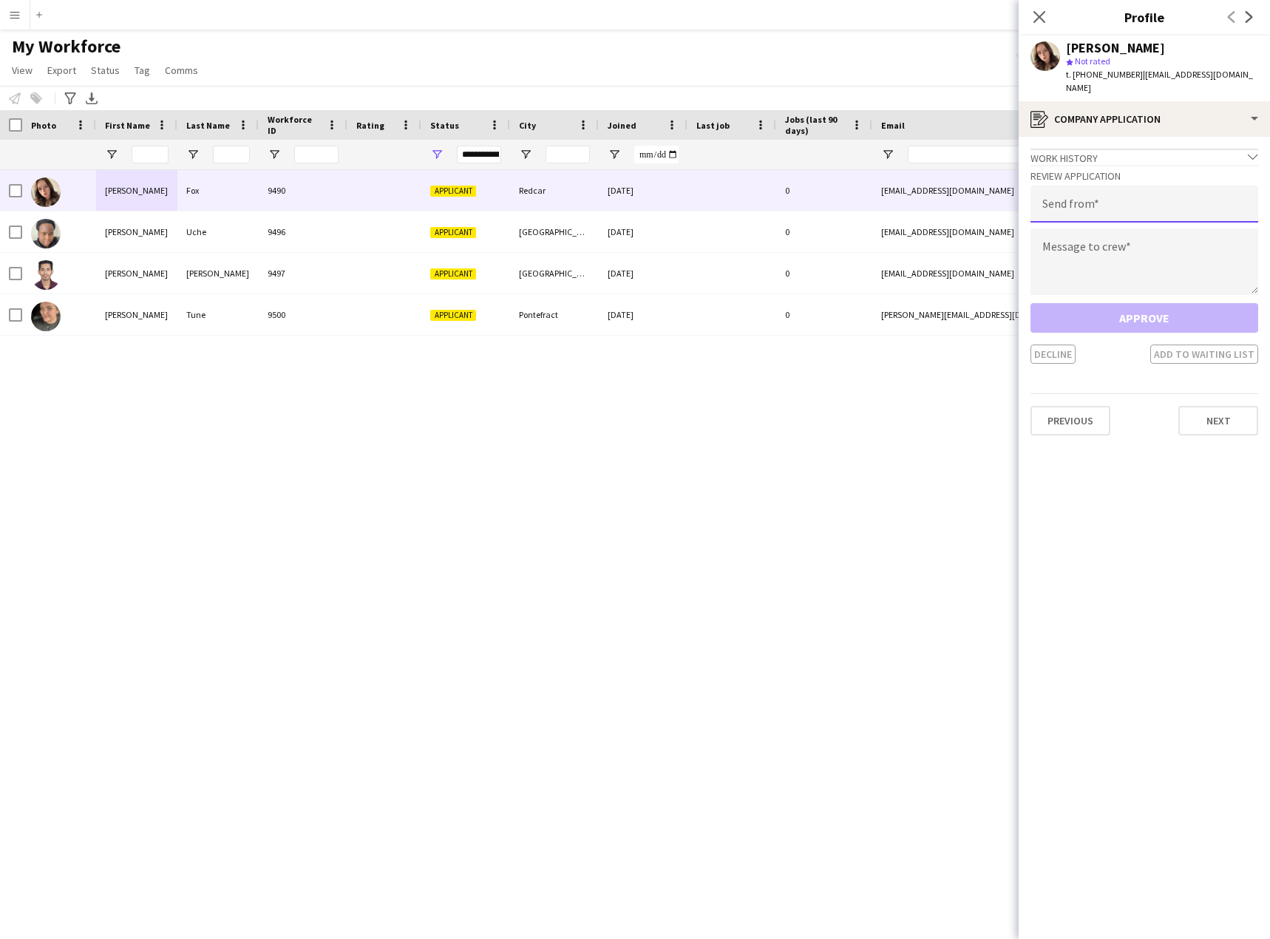
click at [1186, 191] on input "email" at bounding box center [1144, 204] width 228 height 37
paste input "**********"
type input "**********"
click at [1163, 246] on textarea "To enrich screen reader interactions, please activate Accessibility in Grammarl…" at bounding box center [1144, 261] width 228 height 67
paste textarea "**********"
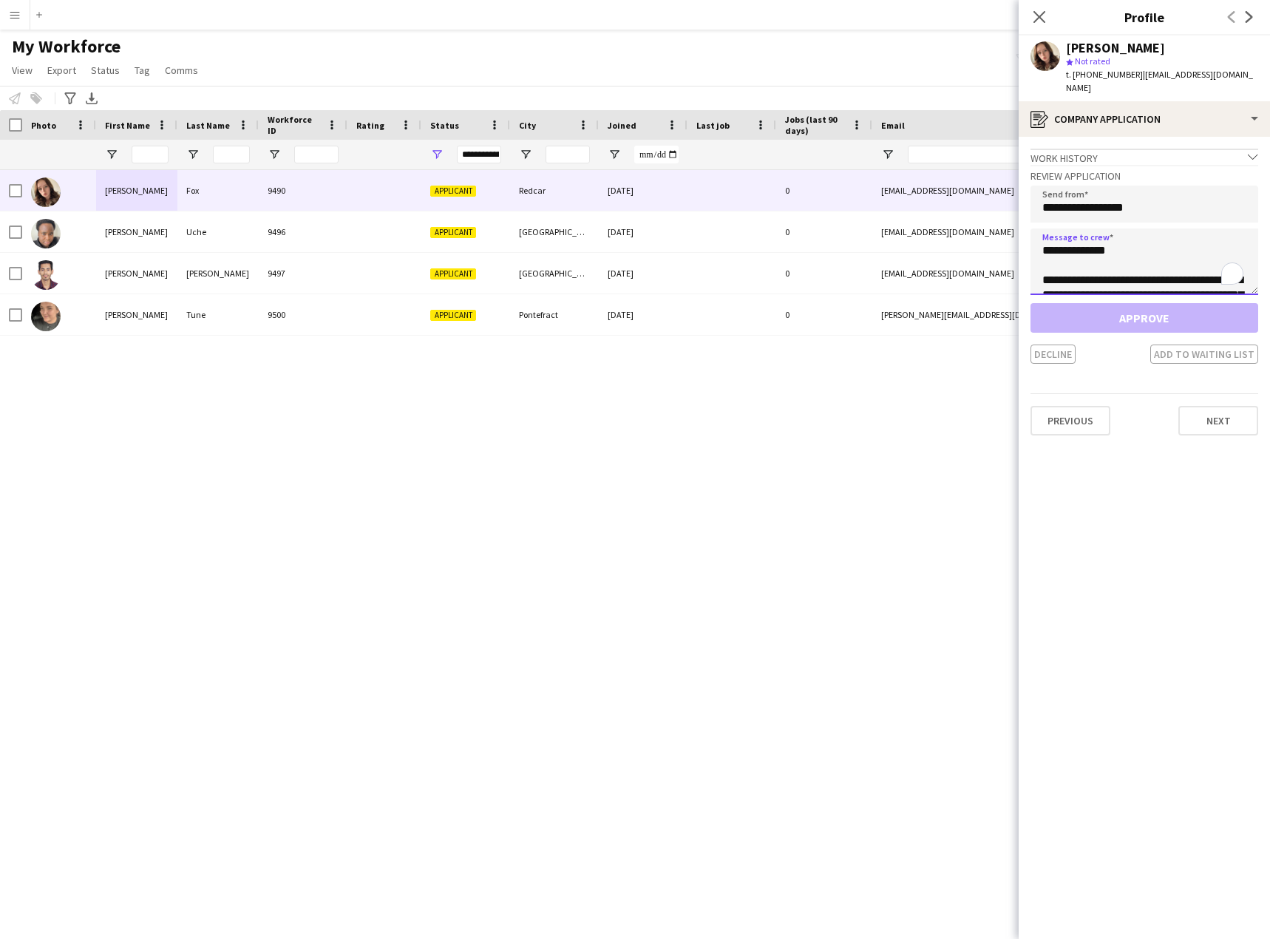
scroll to position [334, 0]
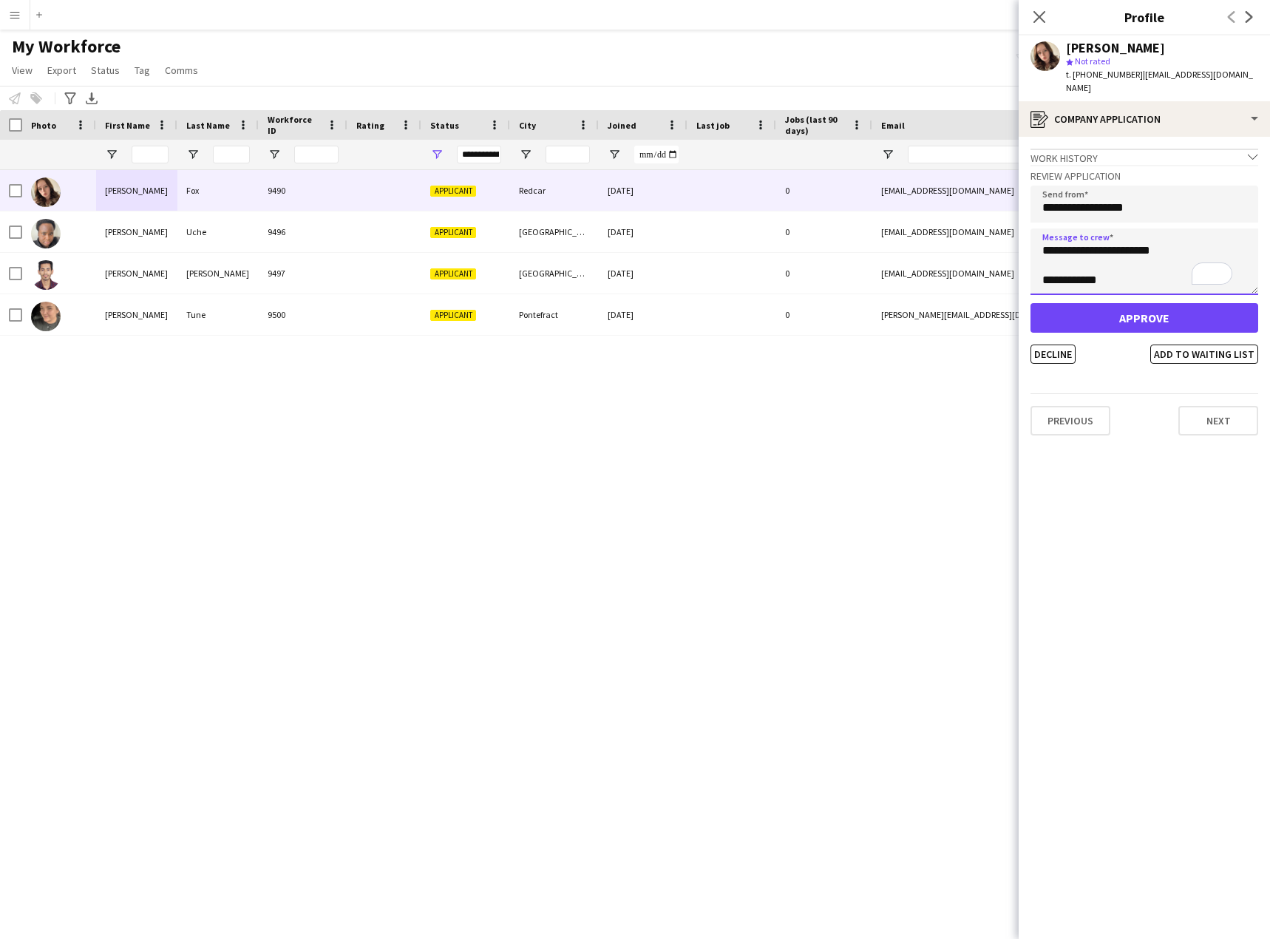
type textarea "**********"
drag, startPoint x: 1144, startPoint y: 304, endPoint x: 1038, endPoint y: 302, distance: 106.4
click at [1145, 304] on button "Approve" at bounding box center [1144, 318] width 228 height 30
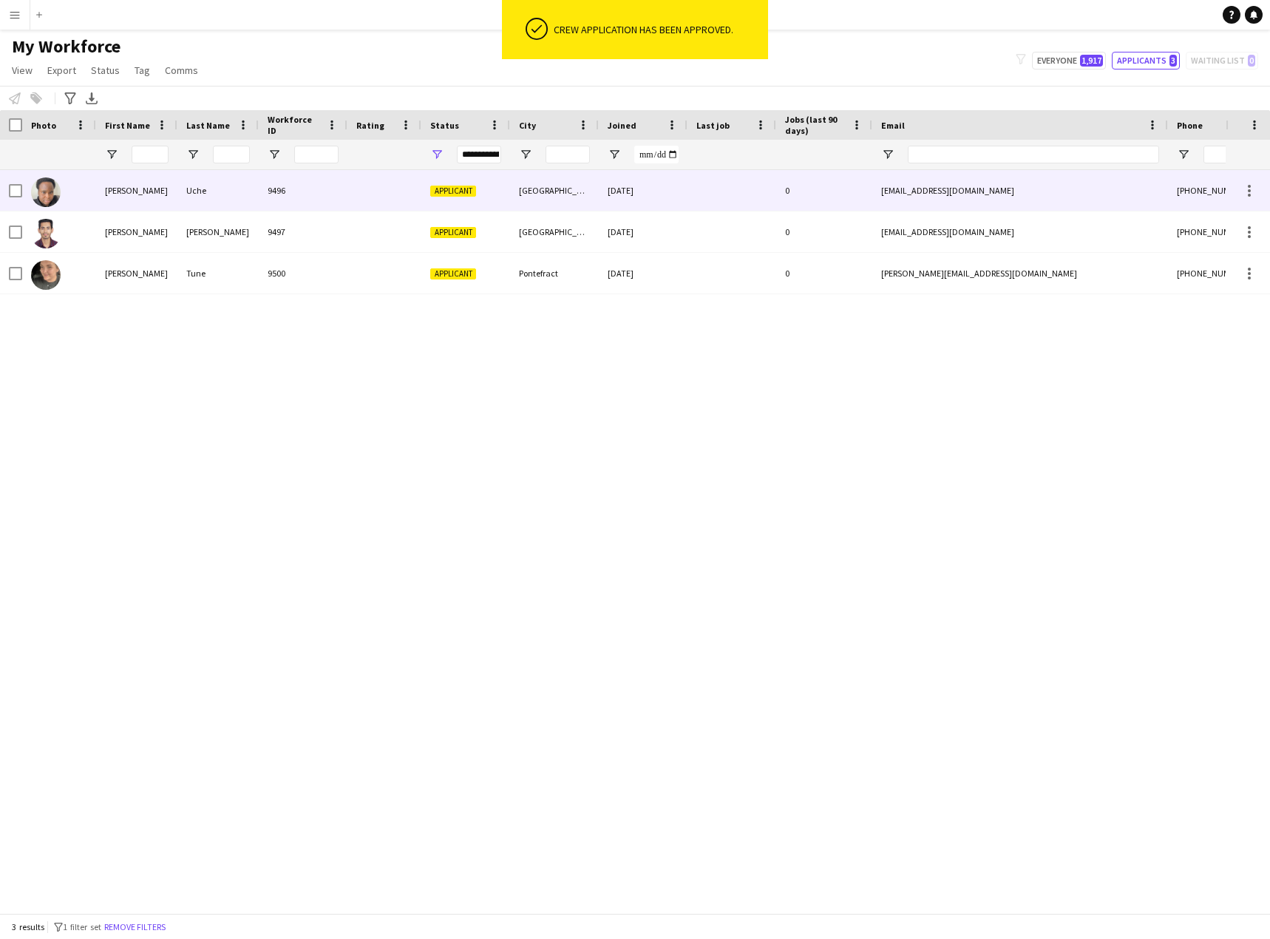
click at [110, 193] on div "Patrick" at bounding box center [136, 190] width 81 height 41
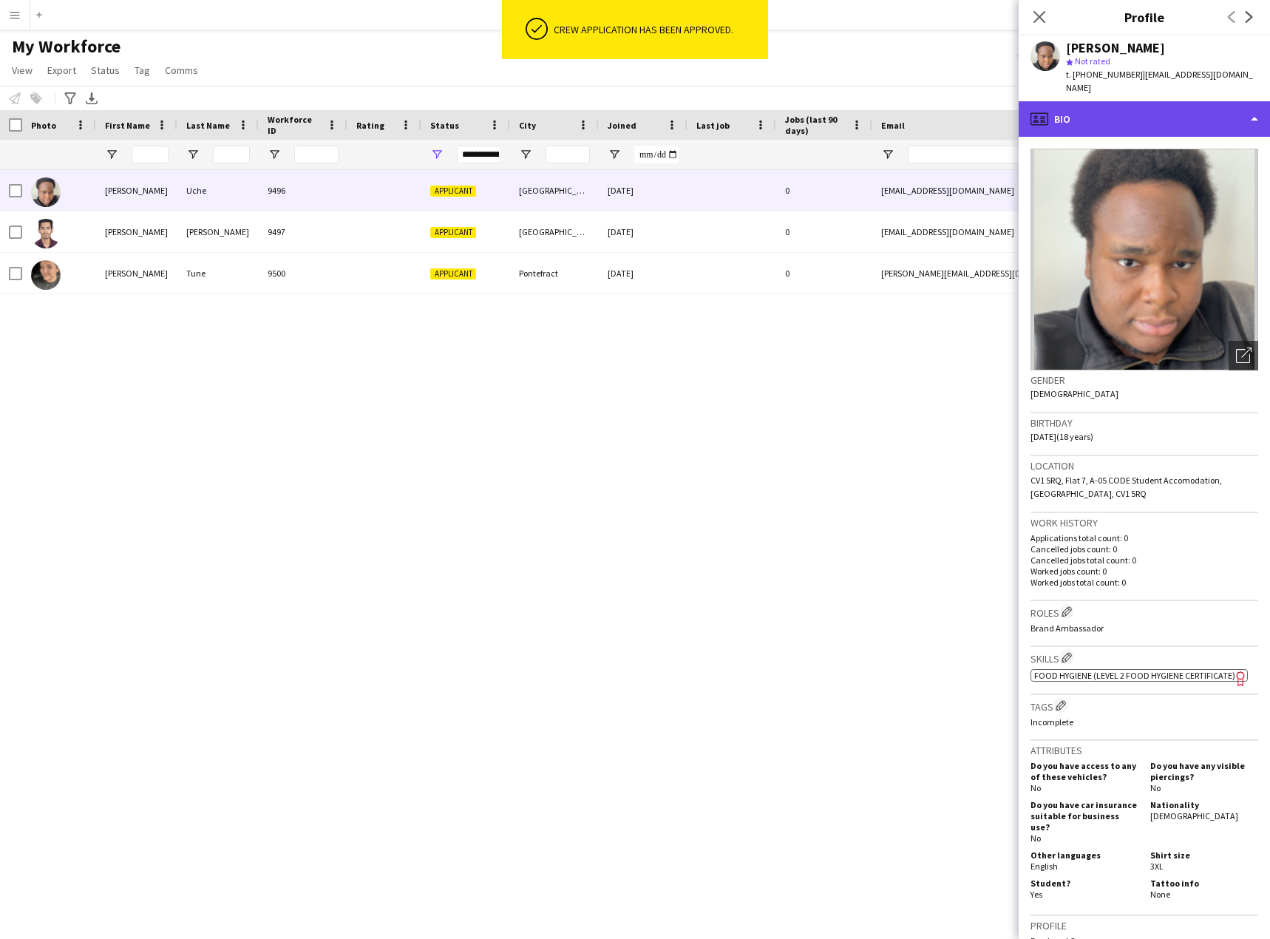
click at [1152, 106] on div "profile Bio" at bounding box center [1143, 118] width 251 height 35
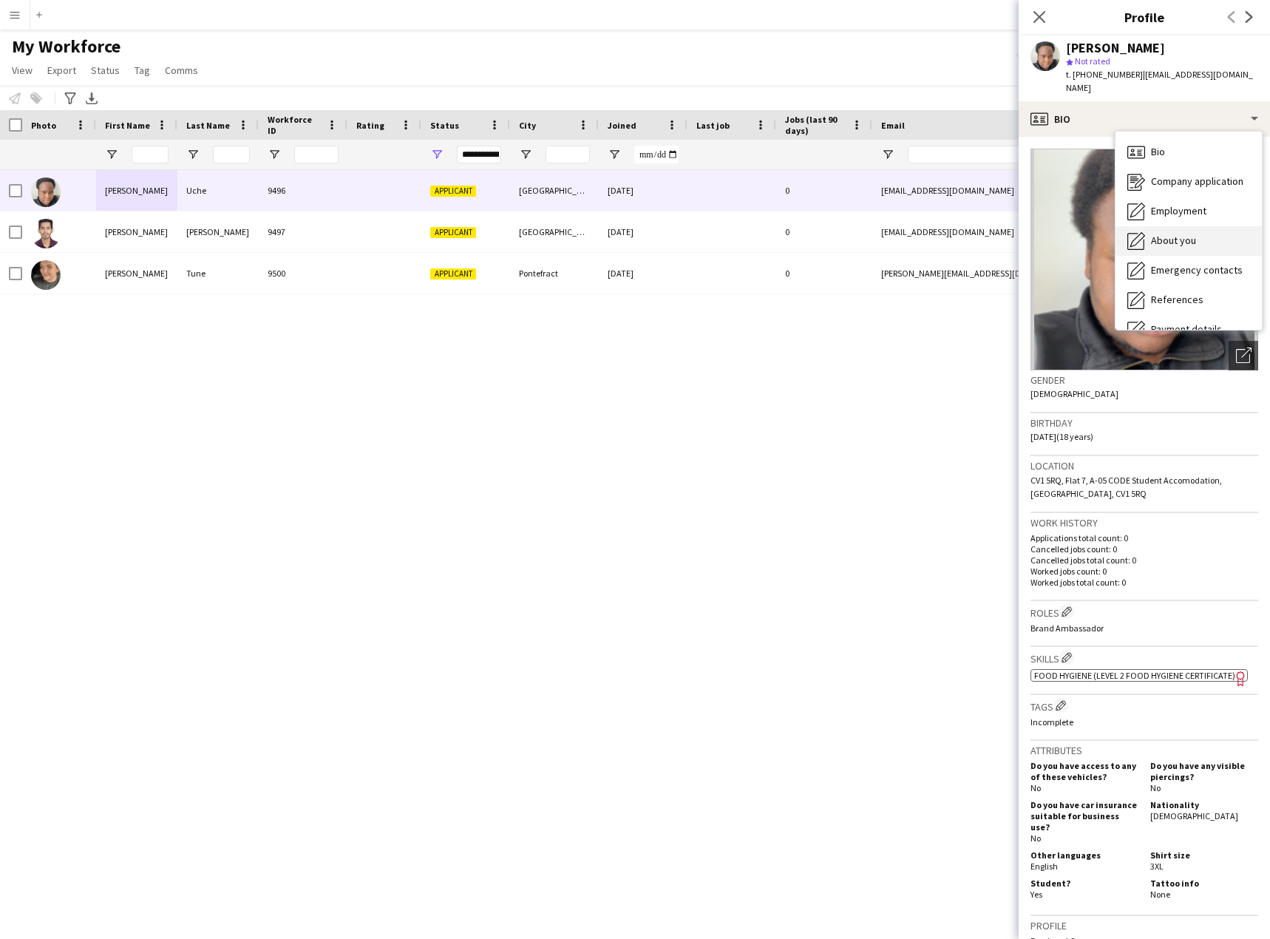
click at [1190, 234] on span "About you" at bounding box center [1173, 240] width 45 height 13
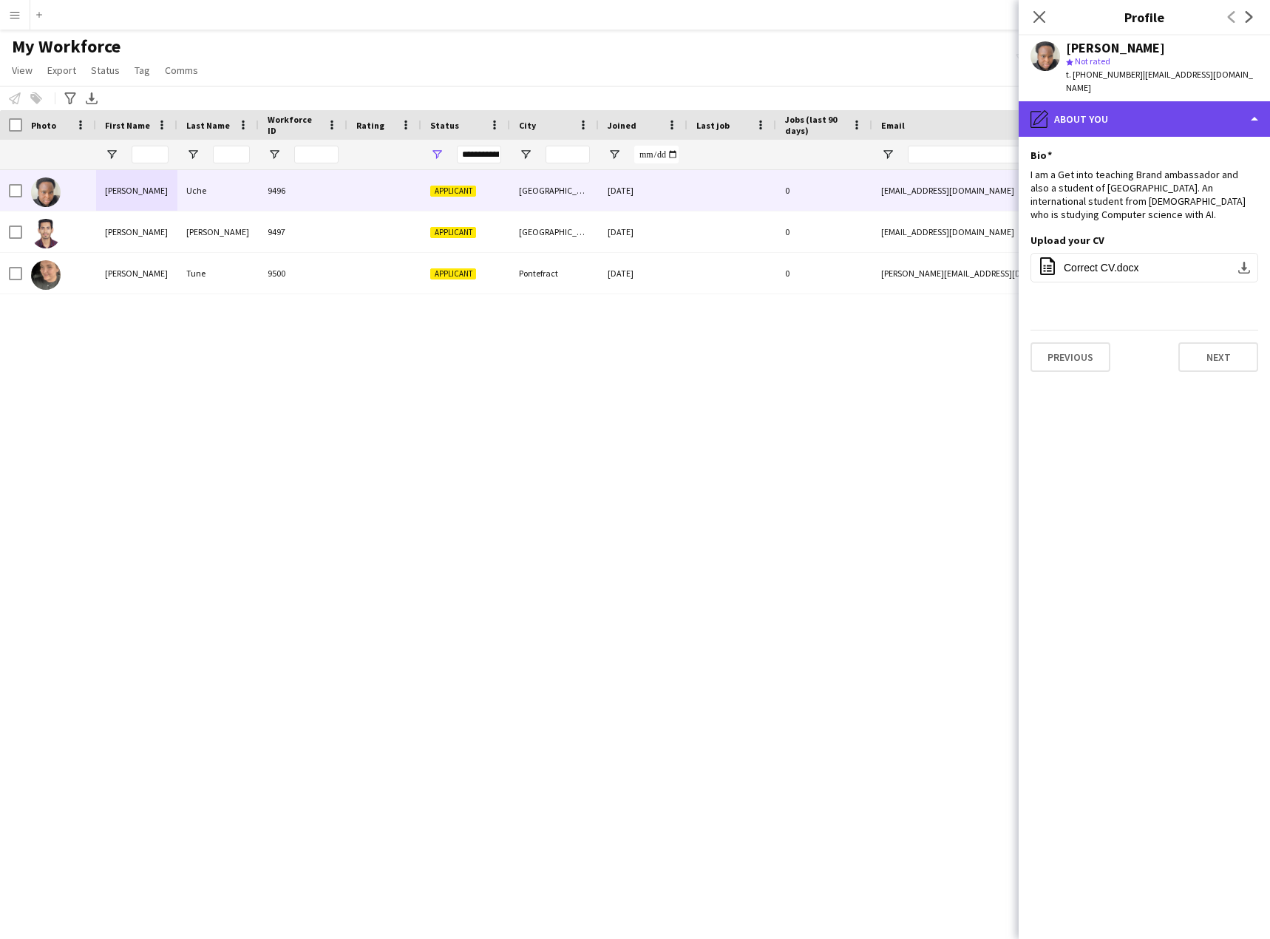
click at [1151, 101] on div "pencil4 About you" at bounding box center [1143, 118] width 251 height 35
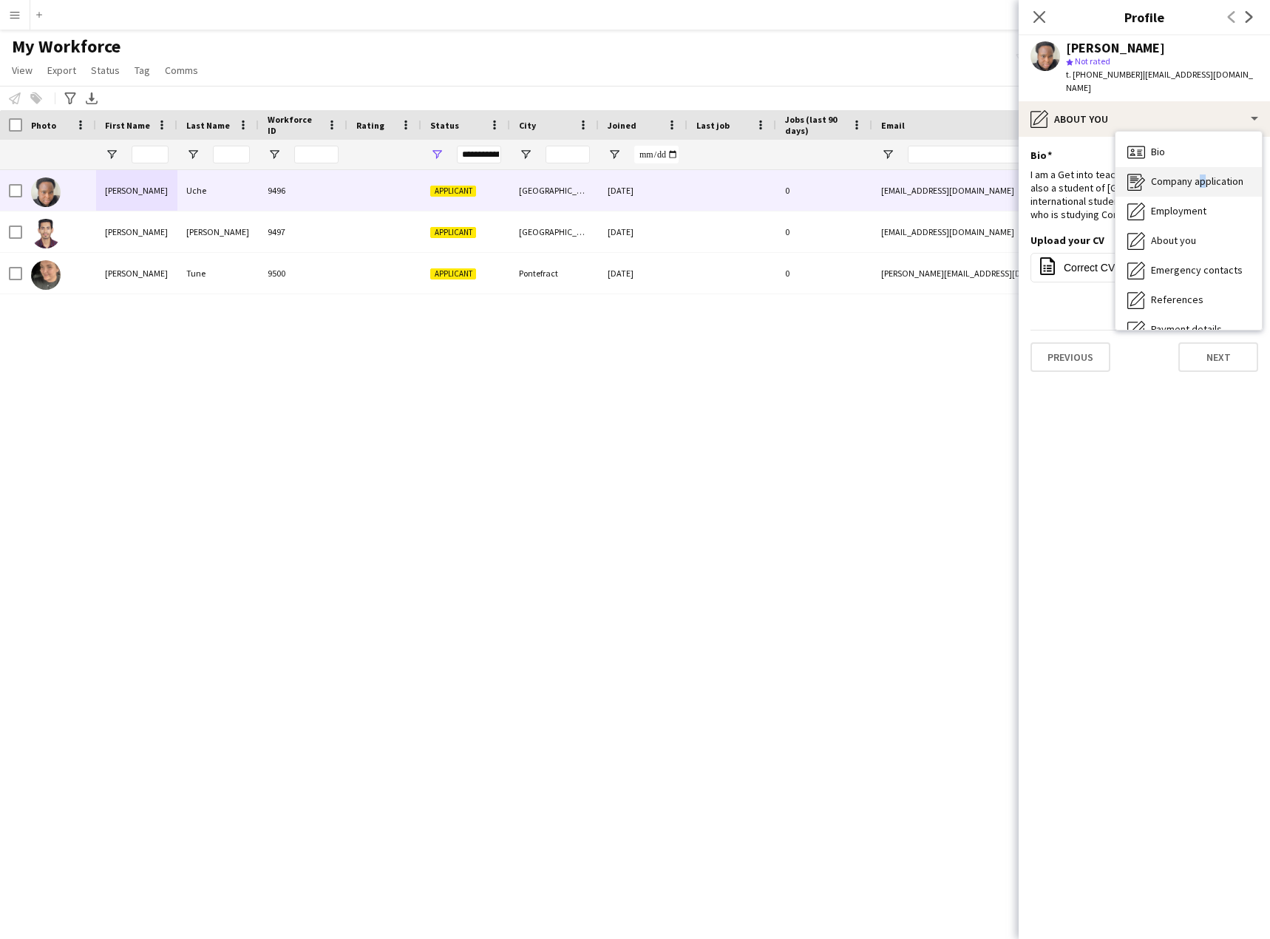
click at [1194, 174] on span "Company application" at bounding box center [1197, 180] width 92 height 13
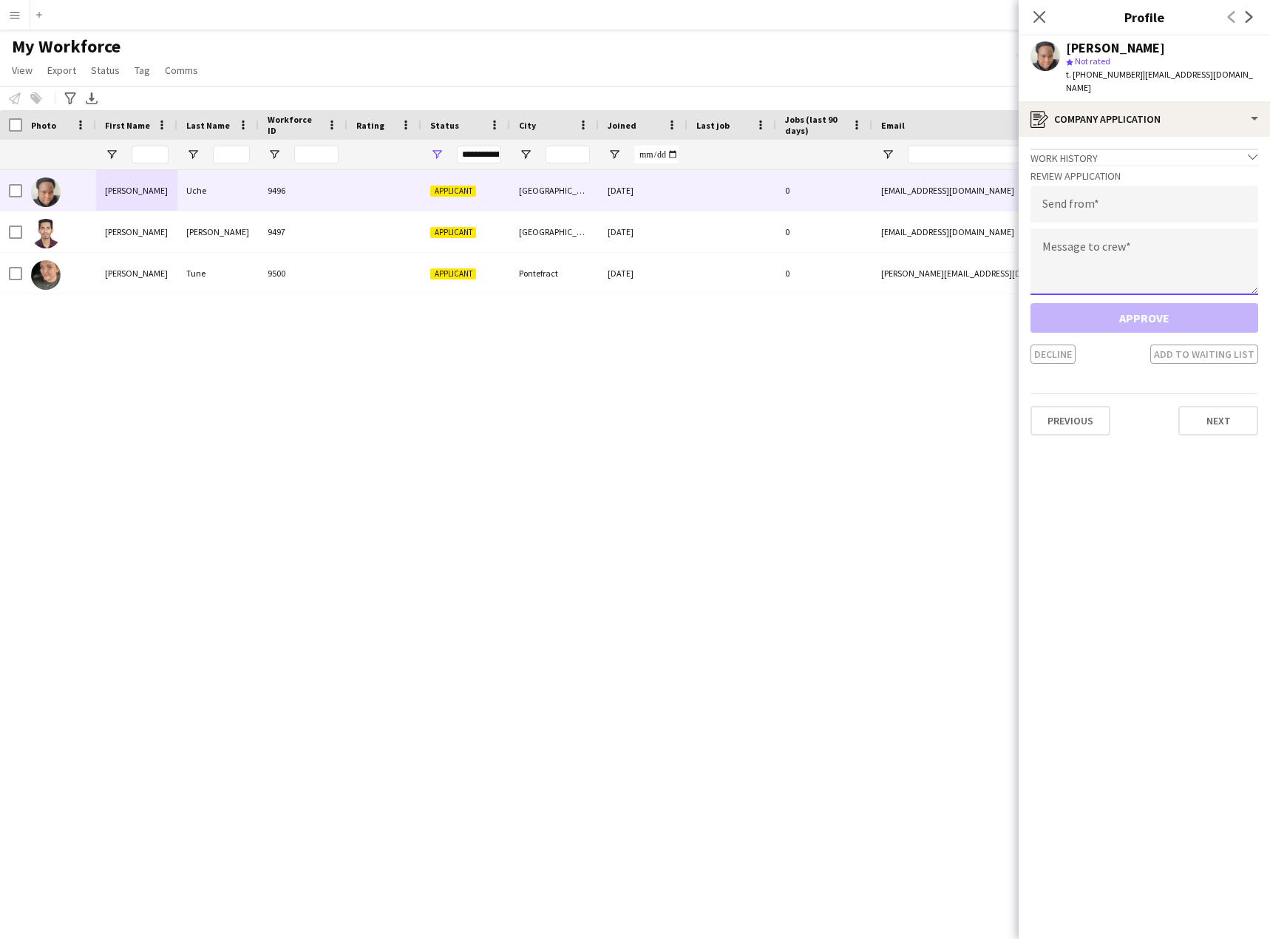
click at [1115, 251] on textarea at bounding box center [1144, 261] width 228 height 67
paste textarea "**********"
type textarea "**********"
click at [1082, 186] on input "email" at bounding box center [1144, 204] width 228 height 37
paste input "**********"
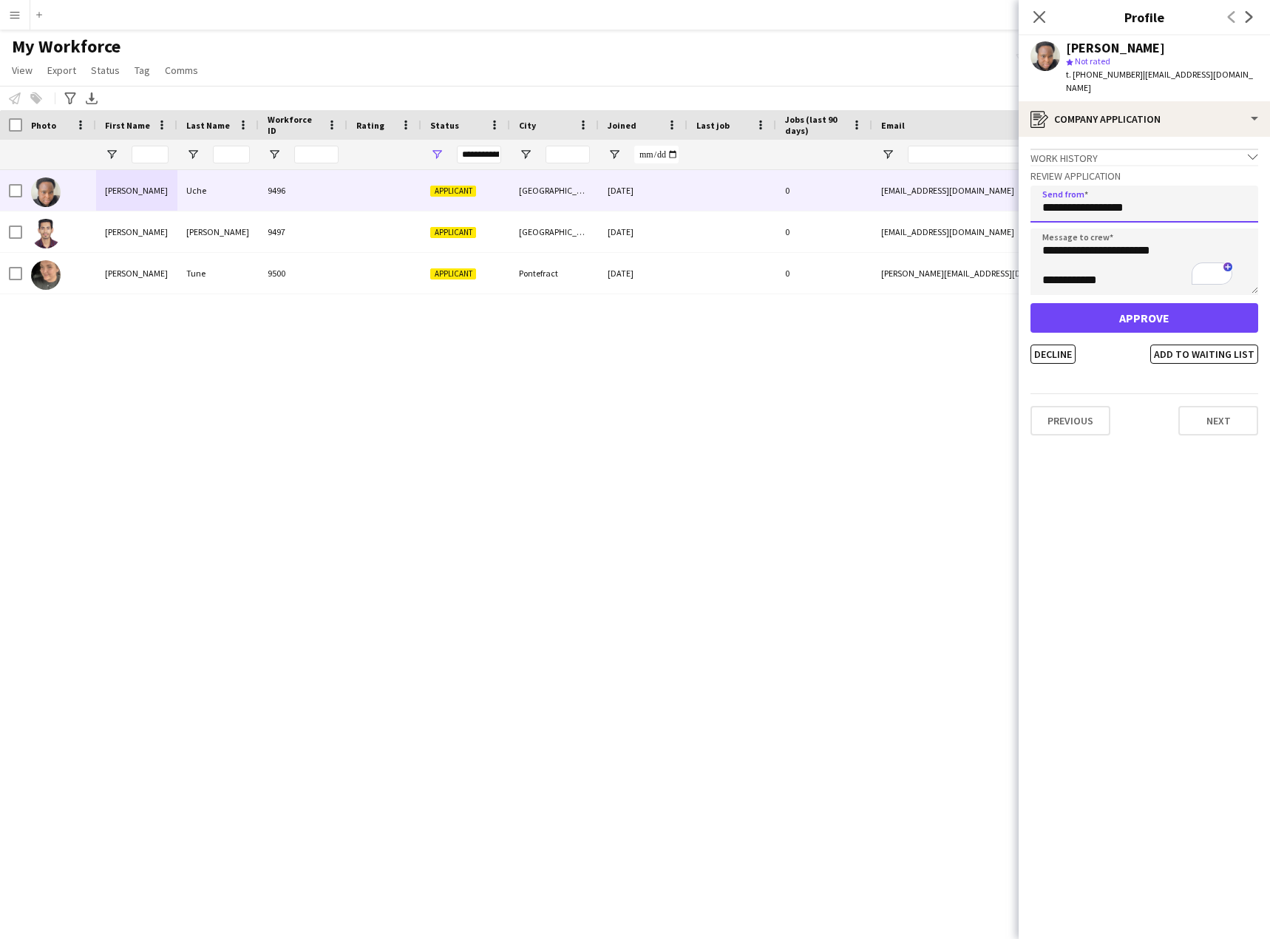
type input "**********"
click at [1128, 304] on button "Approve" at bounding box center [1144, 318] width 228 height 30
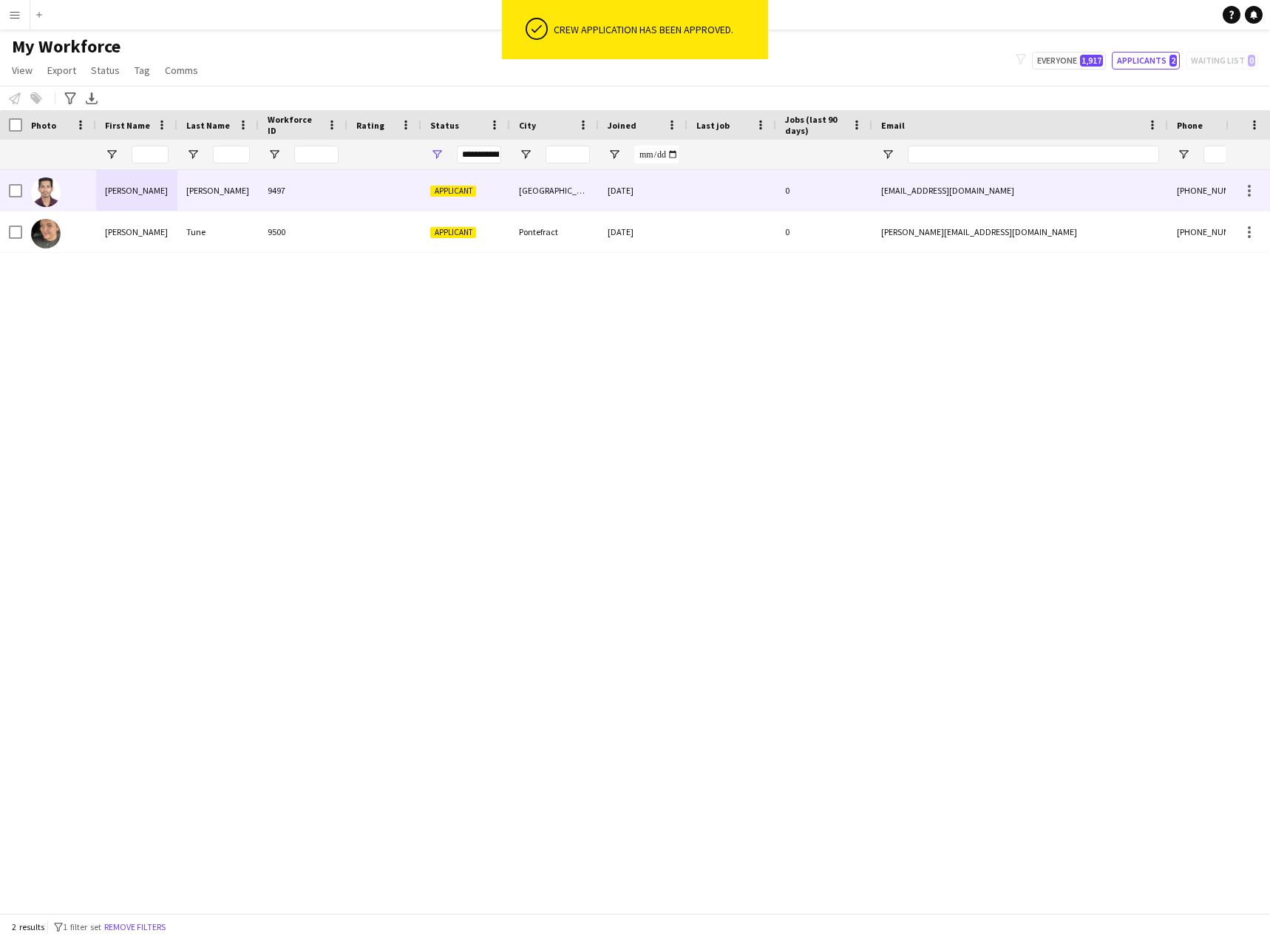
click at [126, 191] on div "Shubham" at bounding box center [136, 190] width 81 height 41
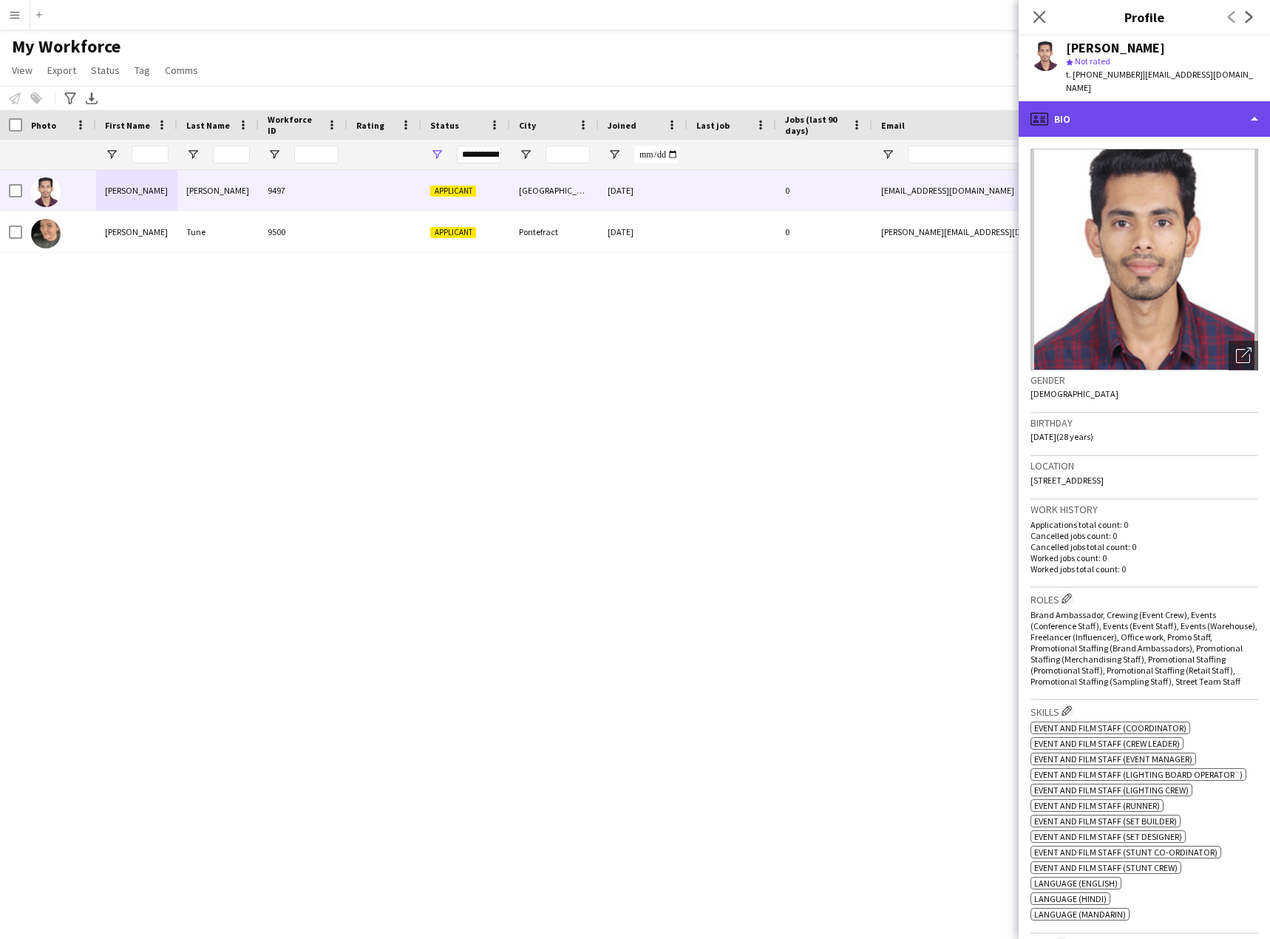
click at [1137, 116] on div "profile Bio" at bounding box center [1143, 118] width 251 height 35
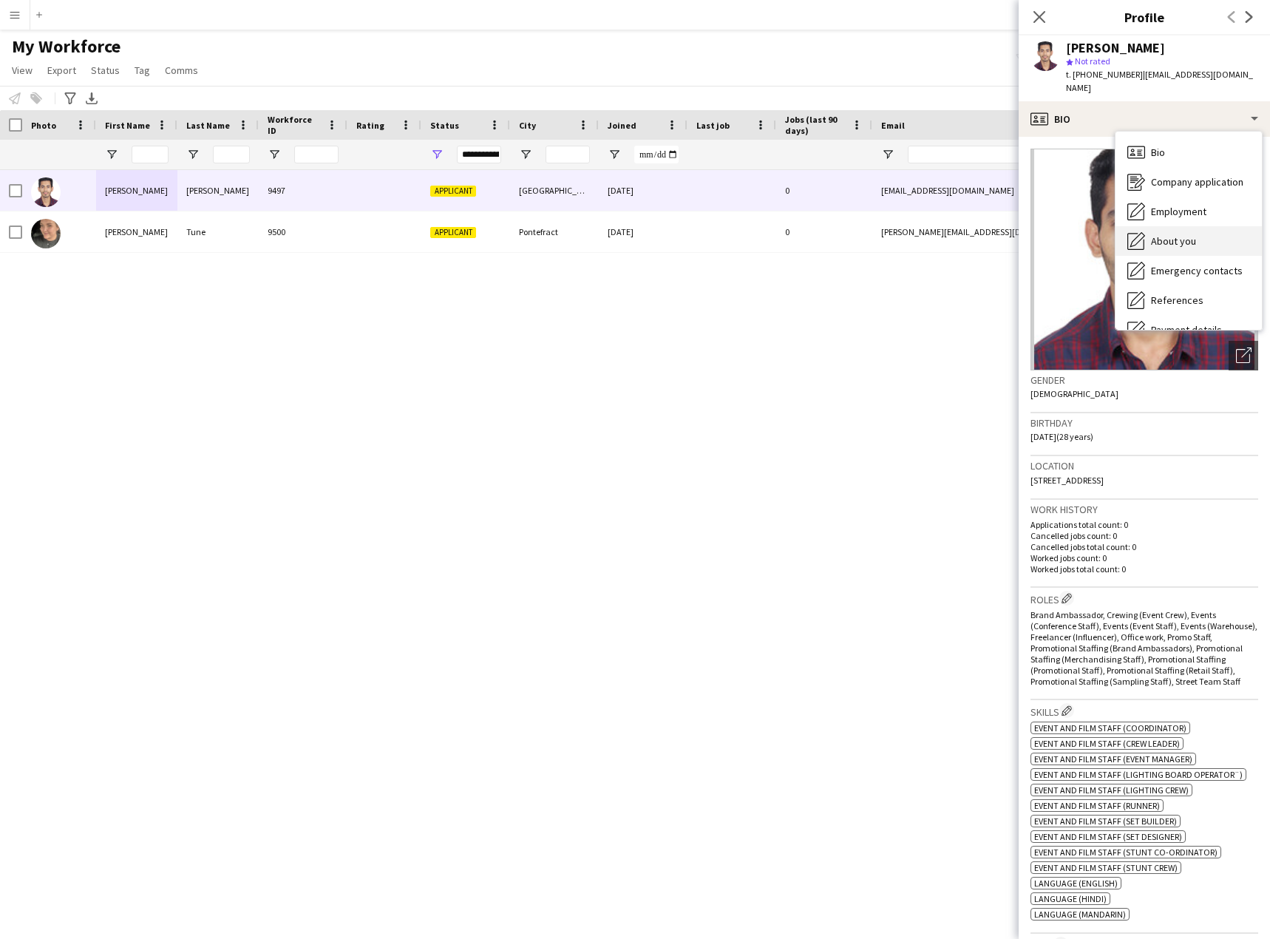
click at [1188, 234] on span "About you" at bounding box center [1173, 240] width 45 height 13
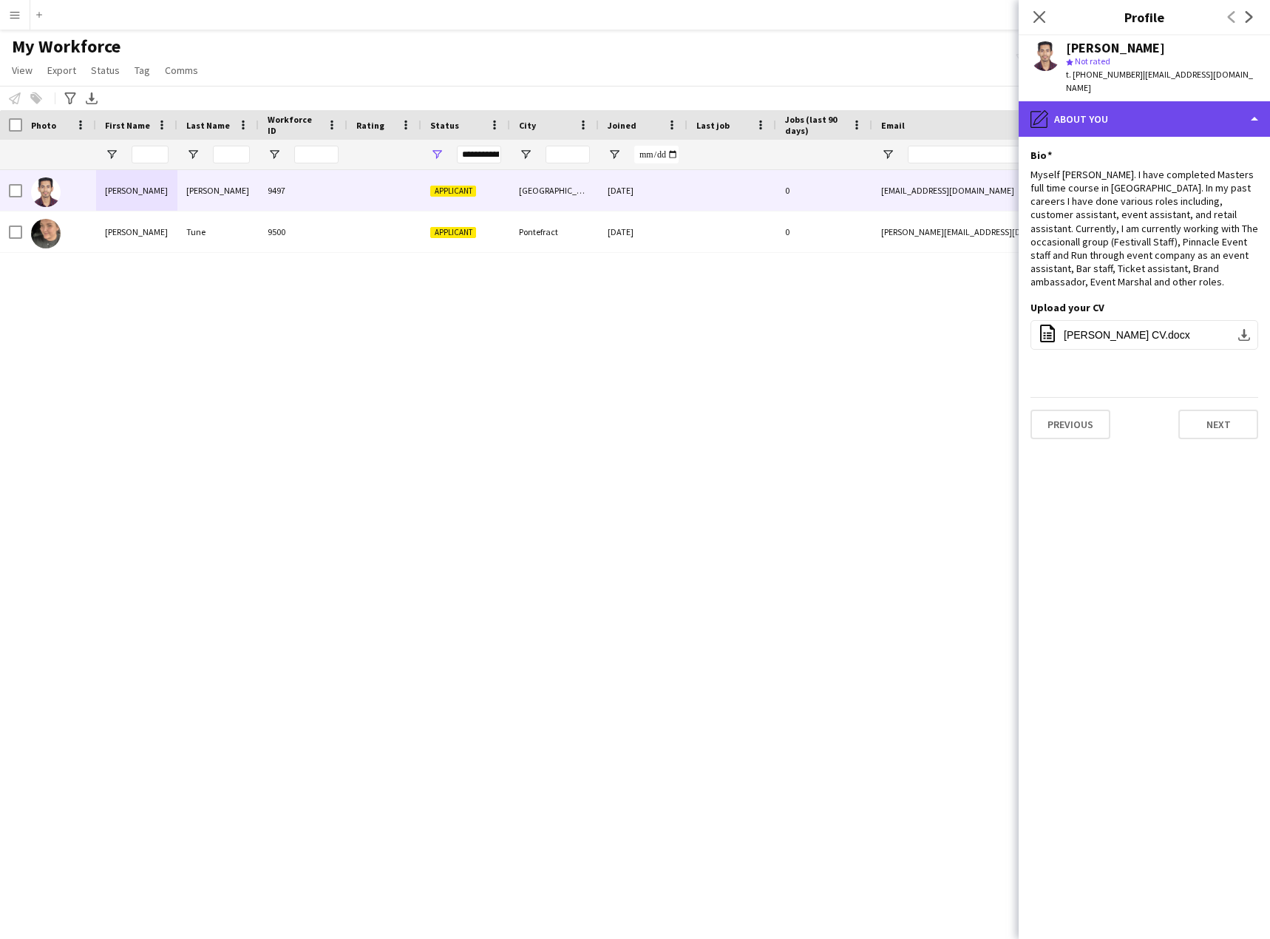
click at [1171, 115] on div "pencil4 About you" at bounding box center [1143, 118] width 251 height 35
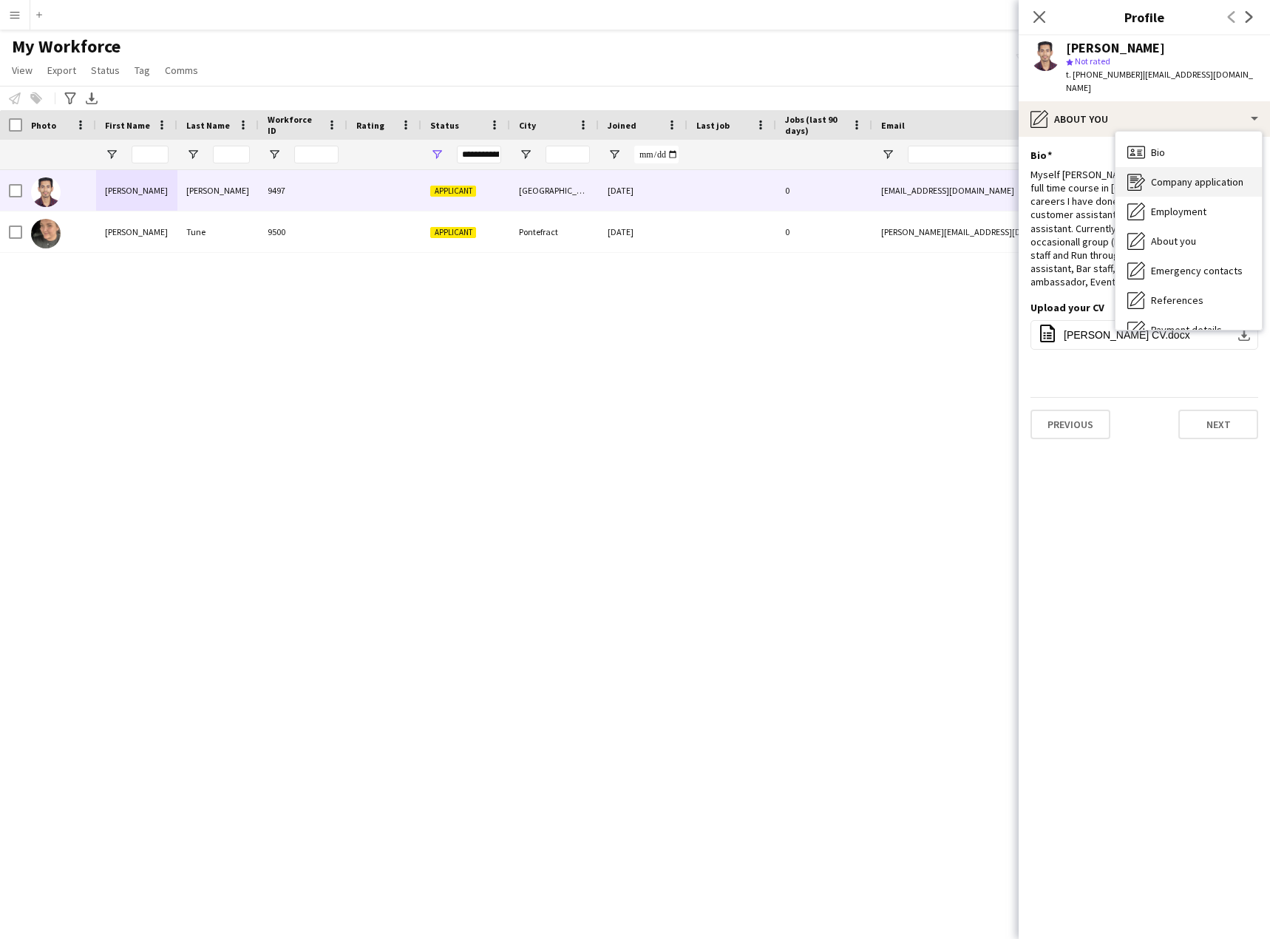
click at [1192, 181] on span "Company application" at bounding box center [1197, 181] width 92 height 13
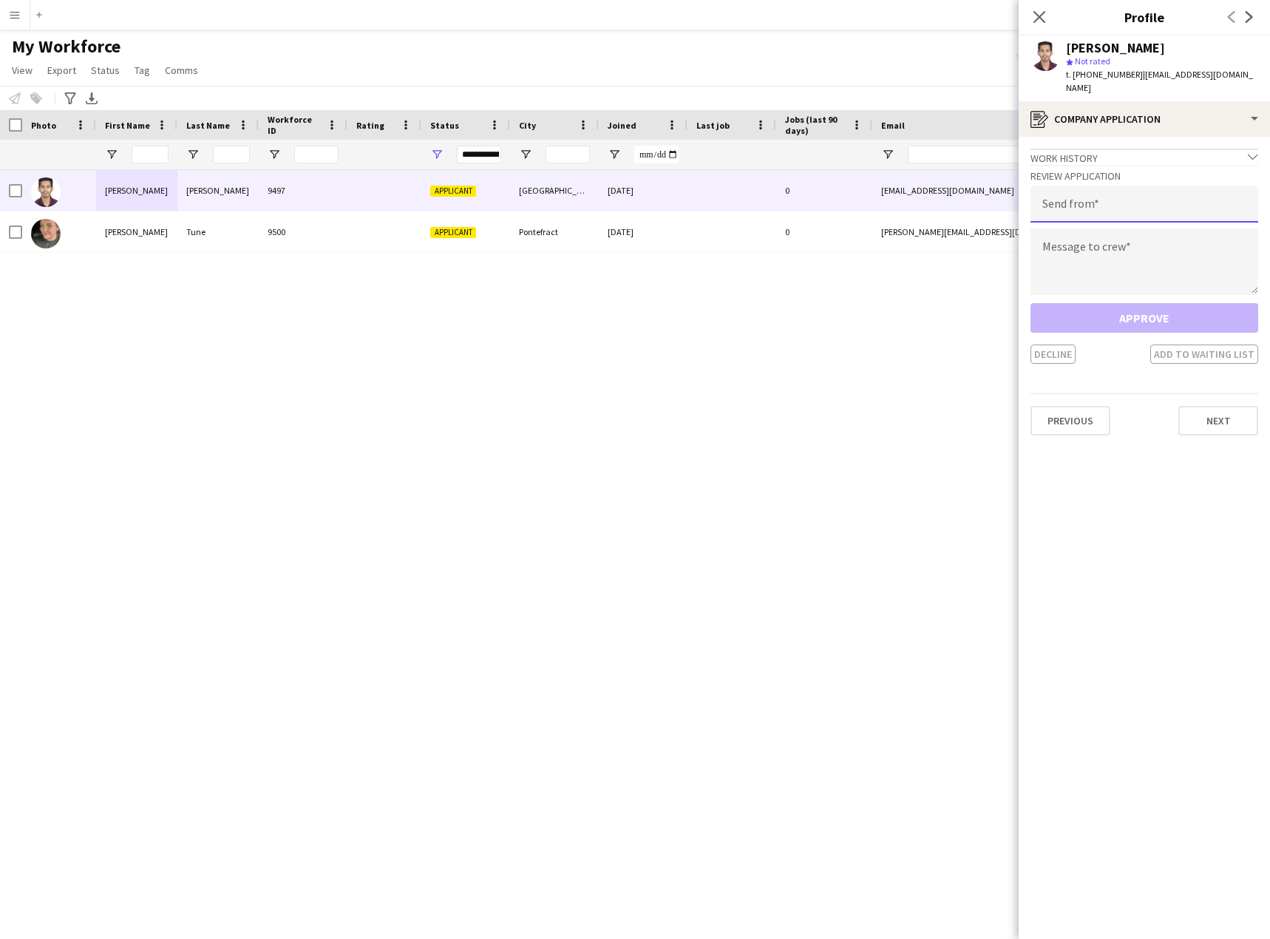
click at [1149, 212] on input "email" at bounding box center [1144, 204] width 228 height 37
paste input "**********"
type input "**********"
click at [1112, 267] on textarea at bounding box center [1144, 261] width 228 height 67
paste textarea "**********"
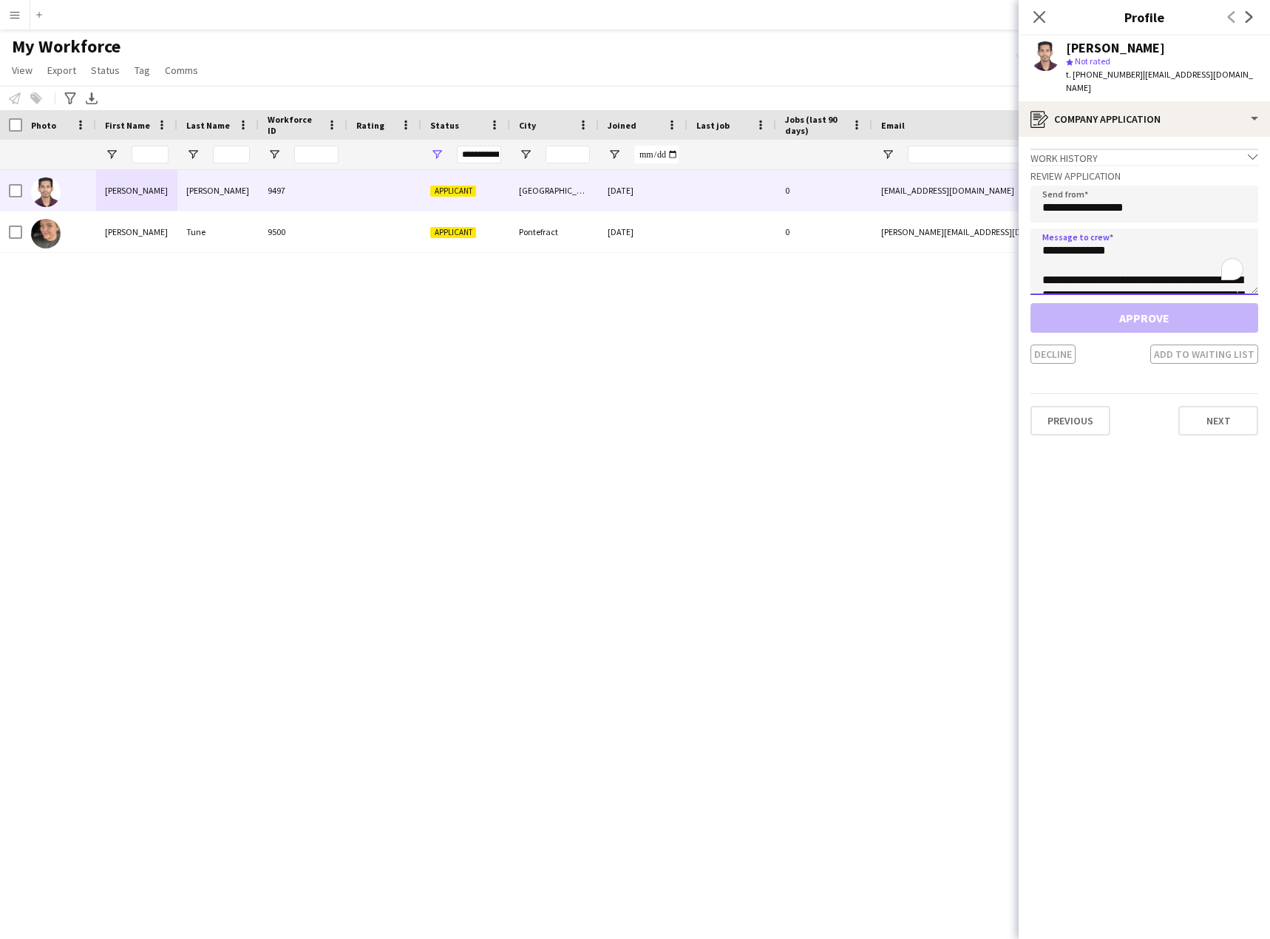
scroll to position [350, 0]
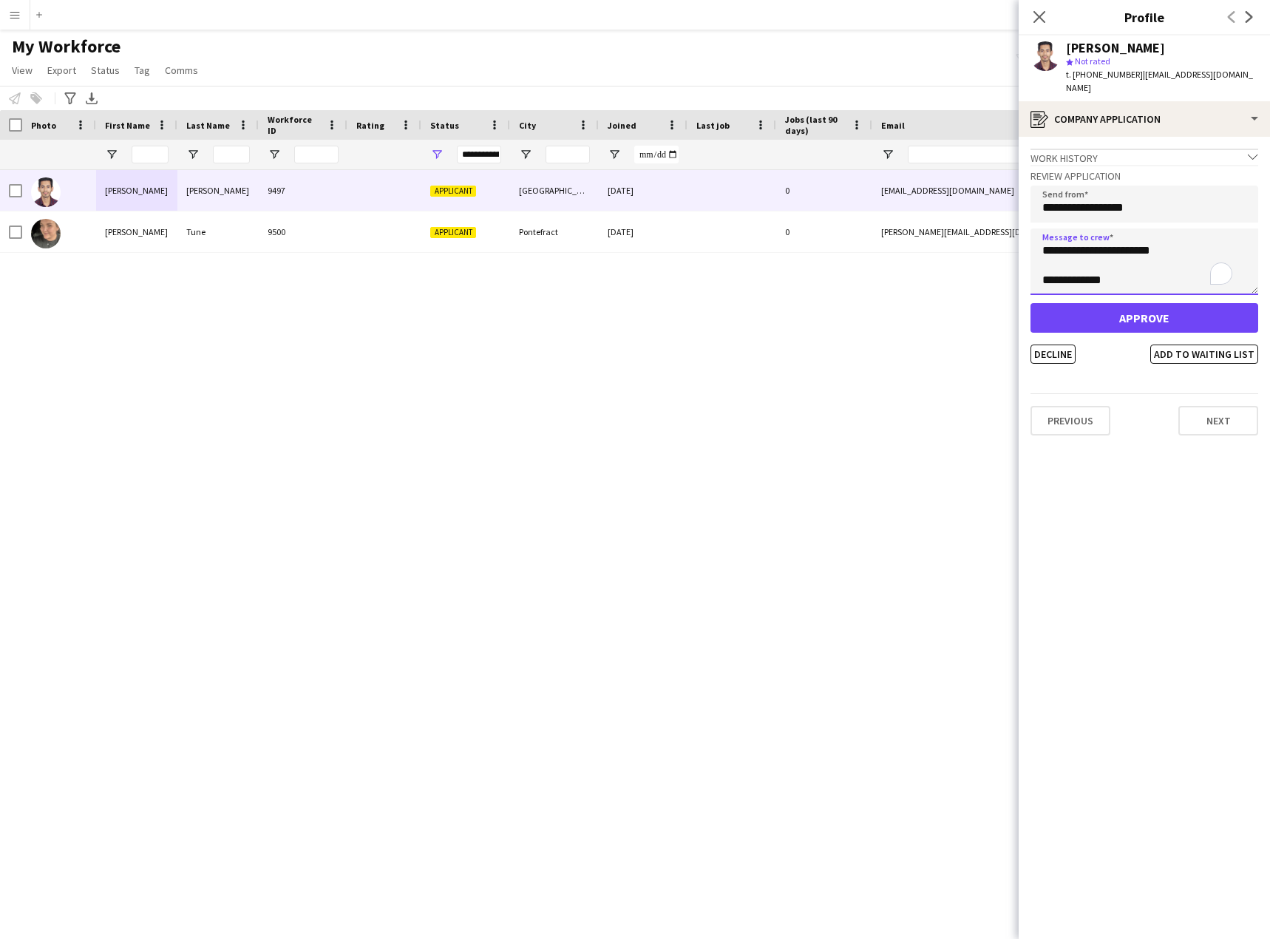
type textarea "**********"
click at [1120, 319] on button "Approve" at bounding box center [1144, 318] width 228 height 30
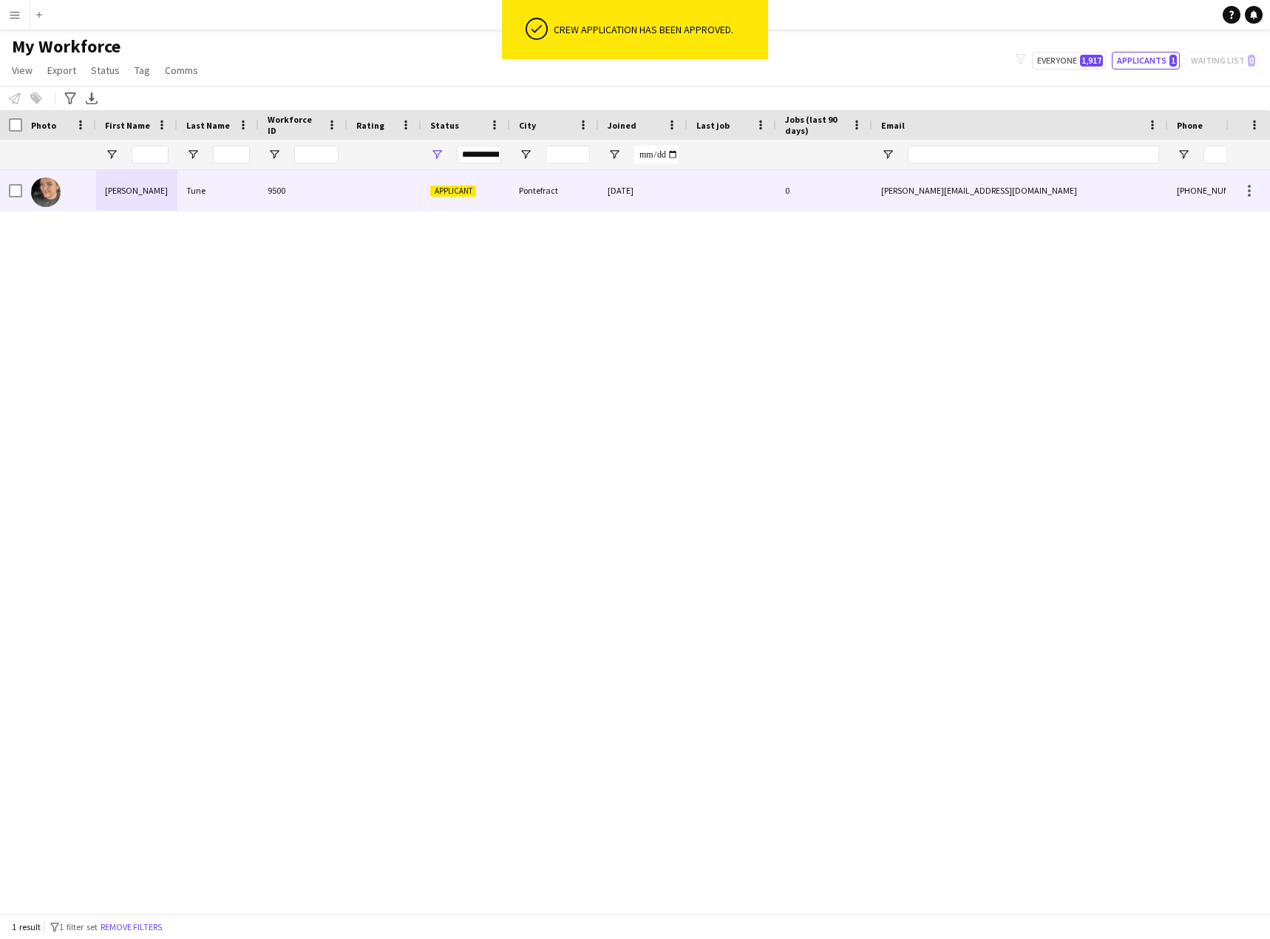
click at [126, 179] on div "Stephanie" at bounding box center [136, 190] width 81 height 41
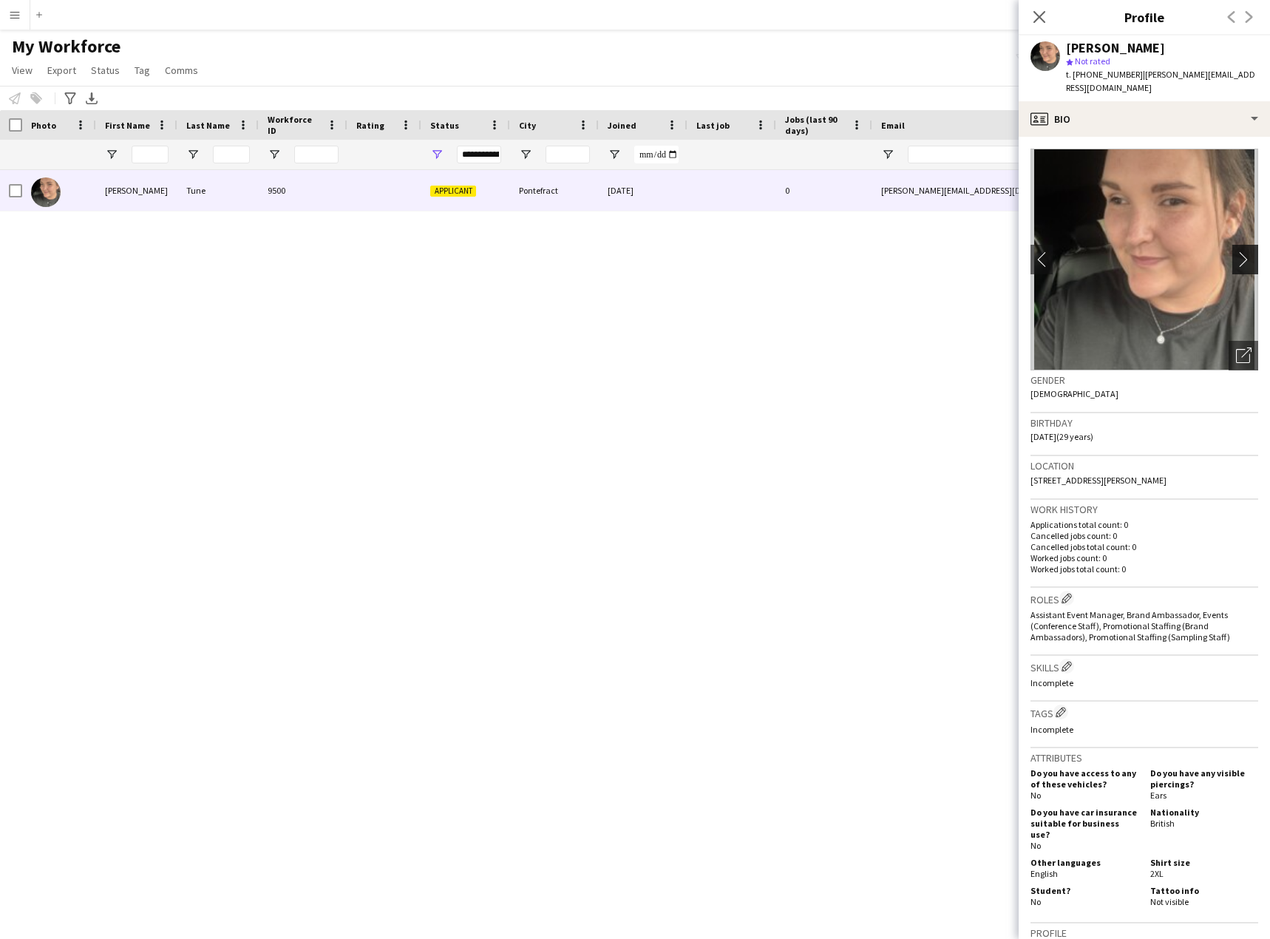
click at [1236, 251] on app-icon "chevron-right" at bounding box center [1247, 259] width 23 height 16
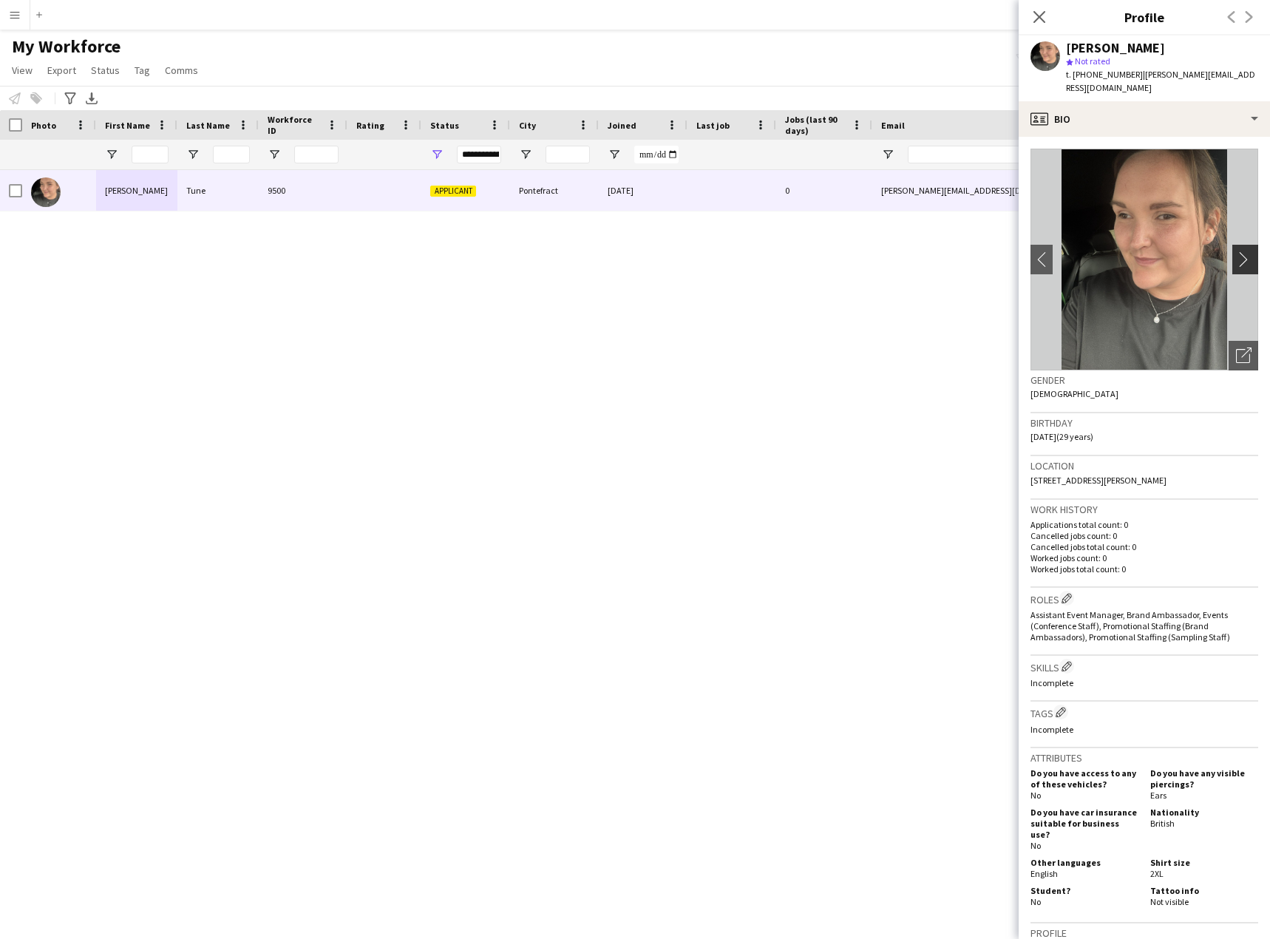
click at [1239, 251] on app-icon "chevron-right" at bounding box center [1247, 259] width 23 height 16
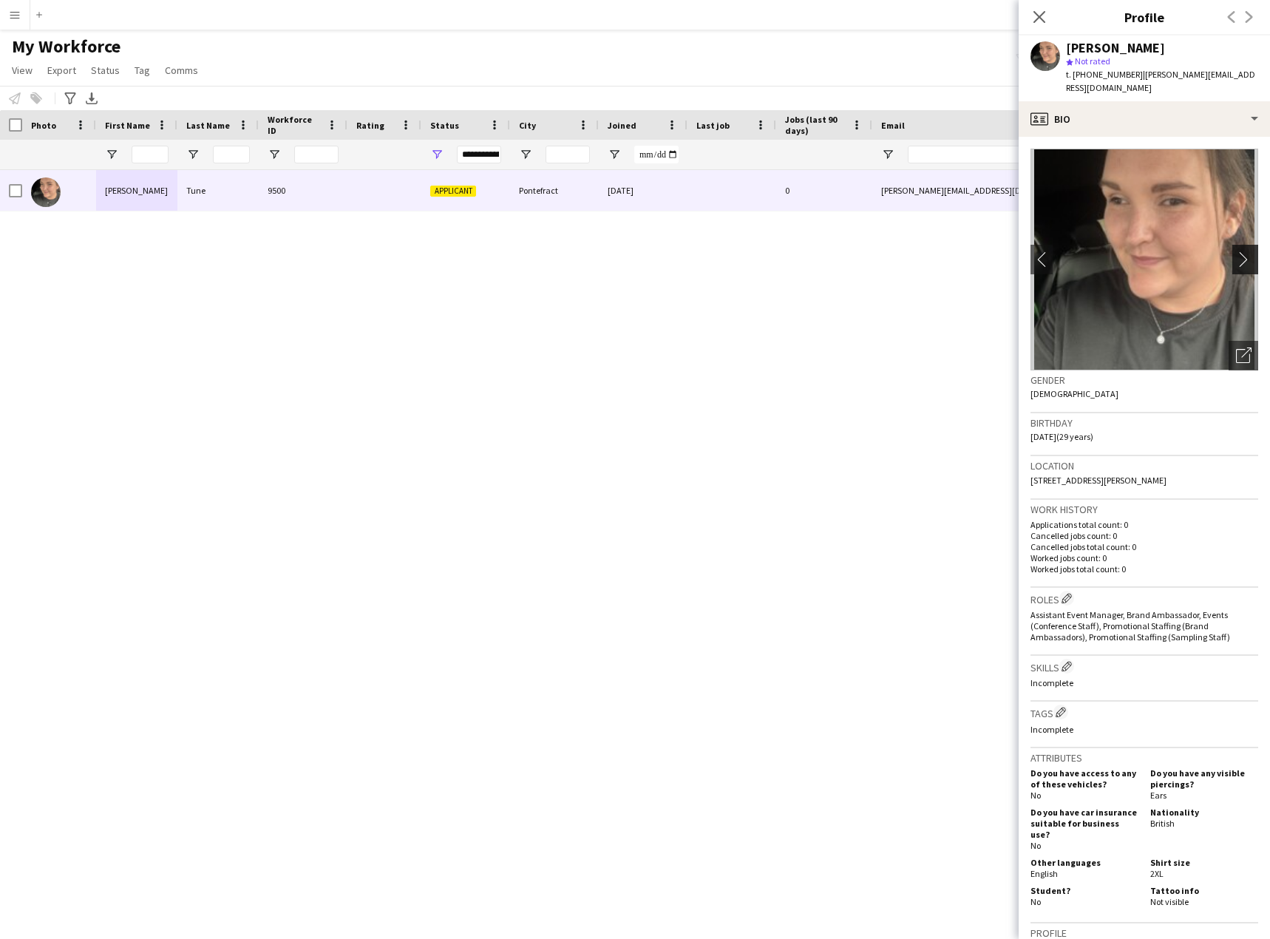
click at [1239, 251] on app-icon "chevron-right" at bounding box center [1247, 259] width 23 height 16
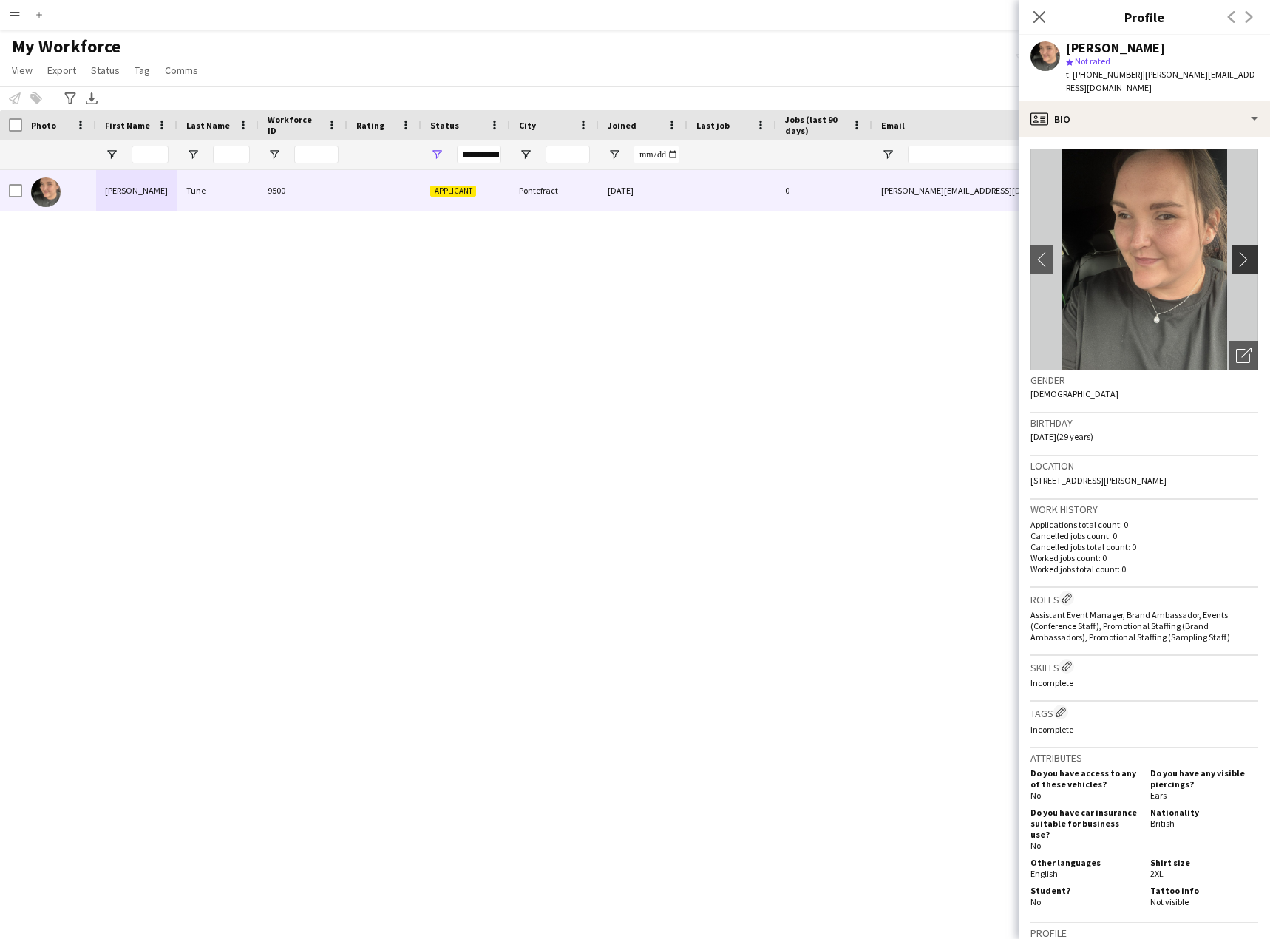
click at [1239, 251] on app-icon "chevron-right" at bounding box center [1247, 259] width 23 height 16
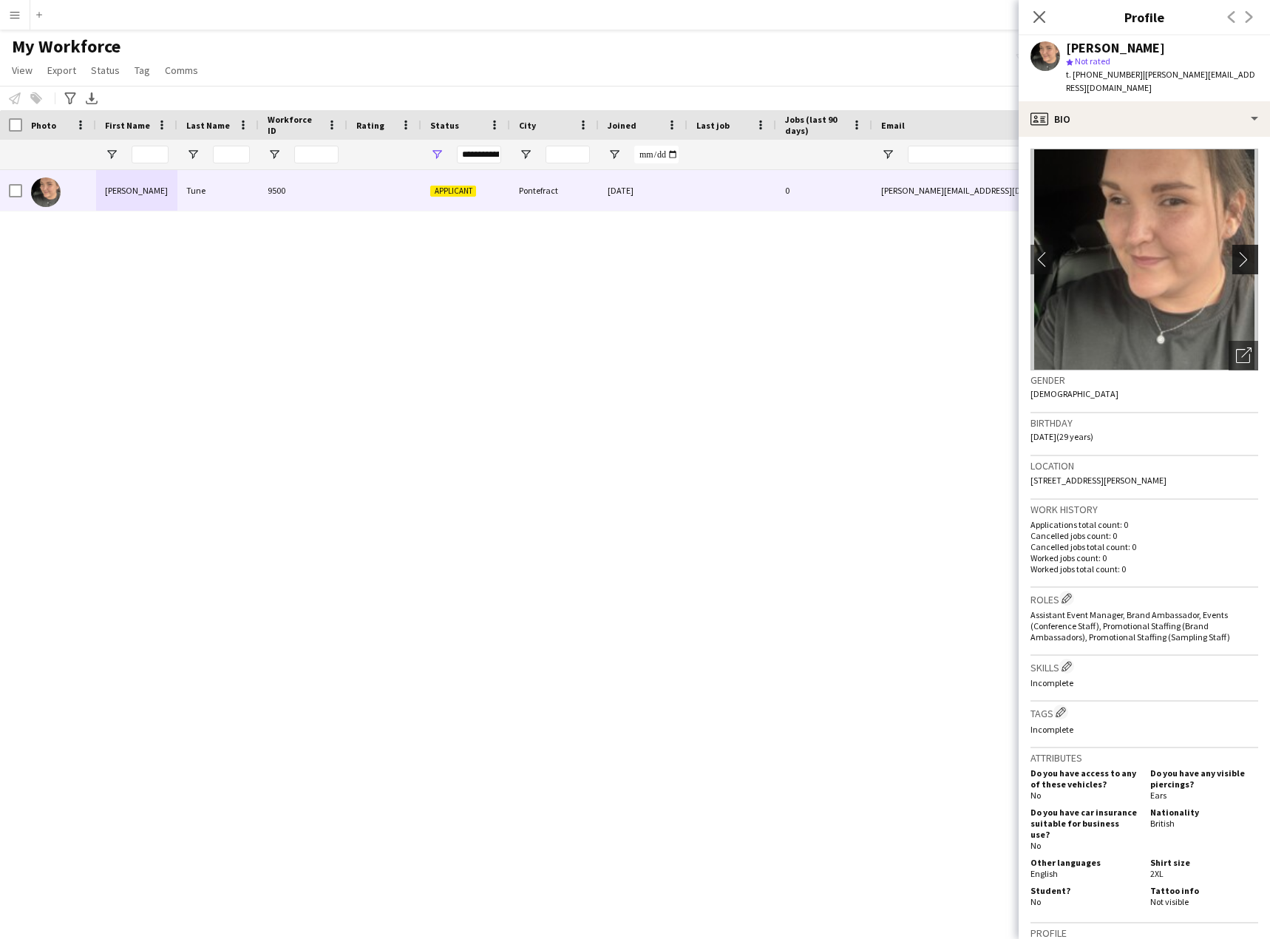
click at [1239, 251] on app-icon "chevron-right" at bounding box center [1247, 259] width 23 height 16
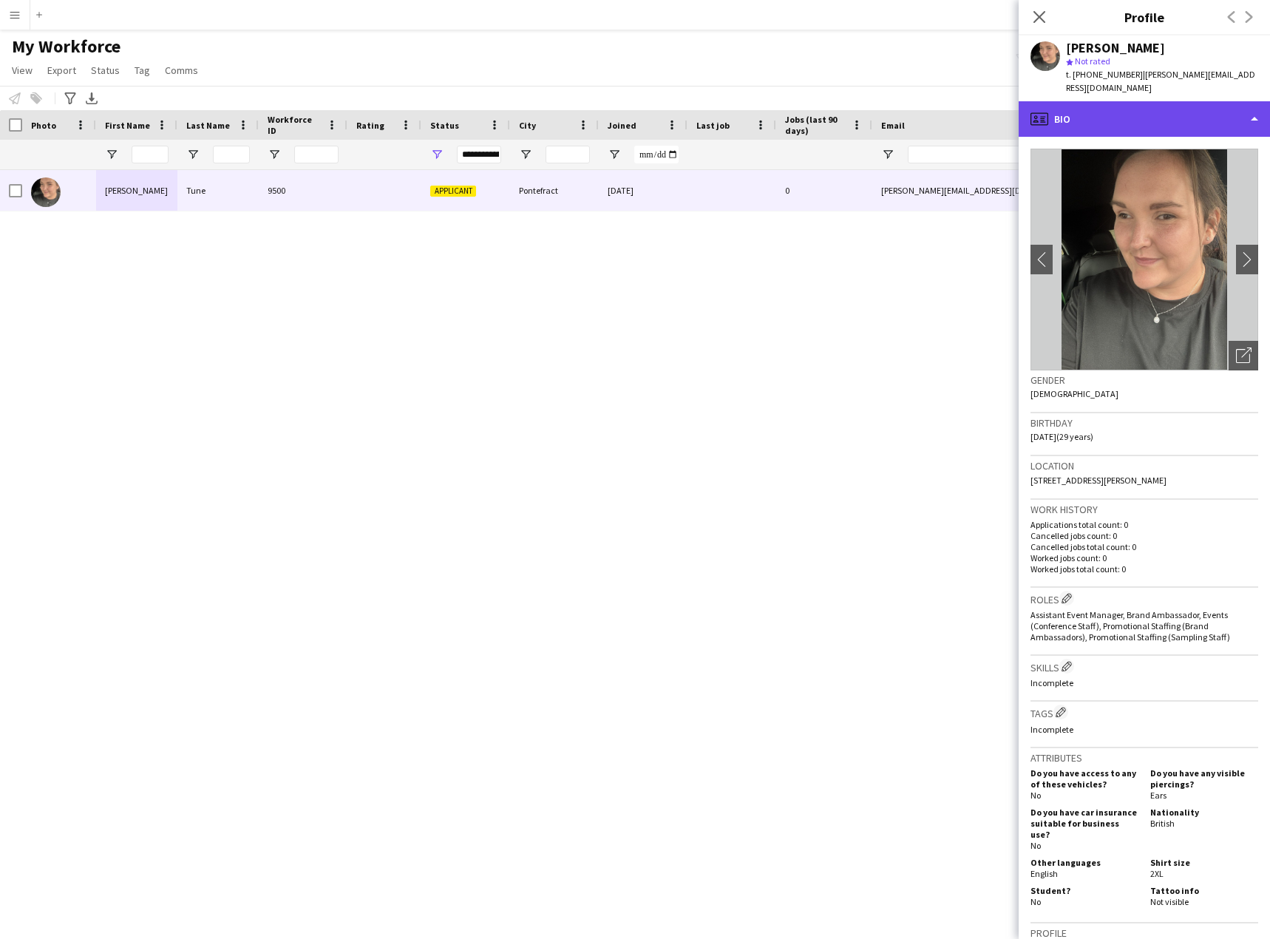
click at [1148, 106] on div "profile Bio" at bounding box center [1143, 118] width 251 height 35
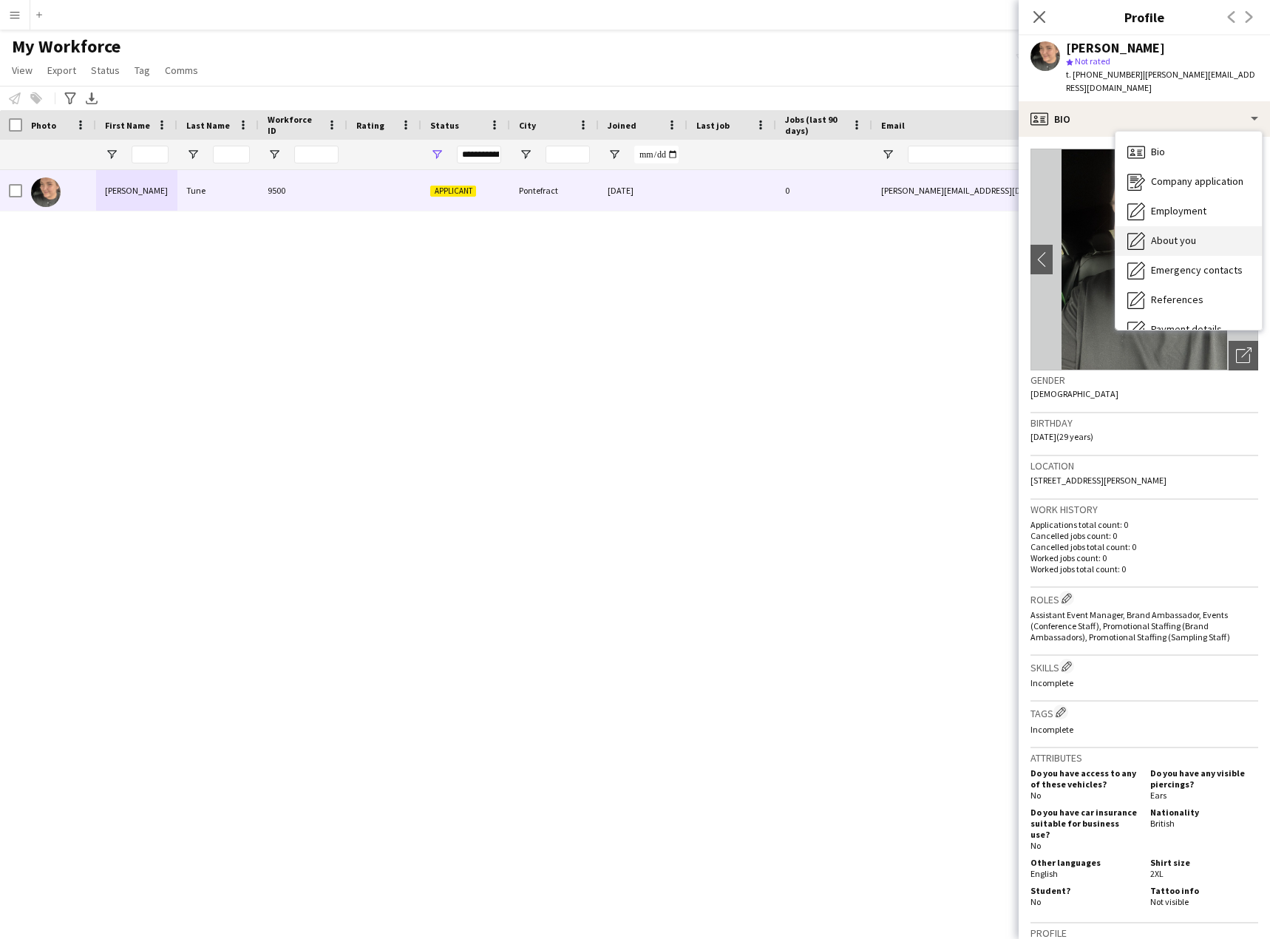
click at [1188, 226] on div "About you About you" at bounding box center [1188, 241] width 146 height 30
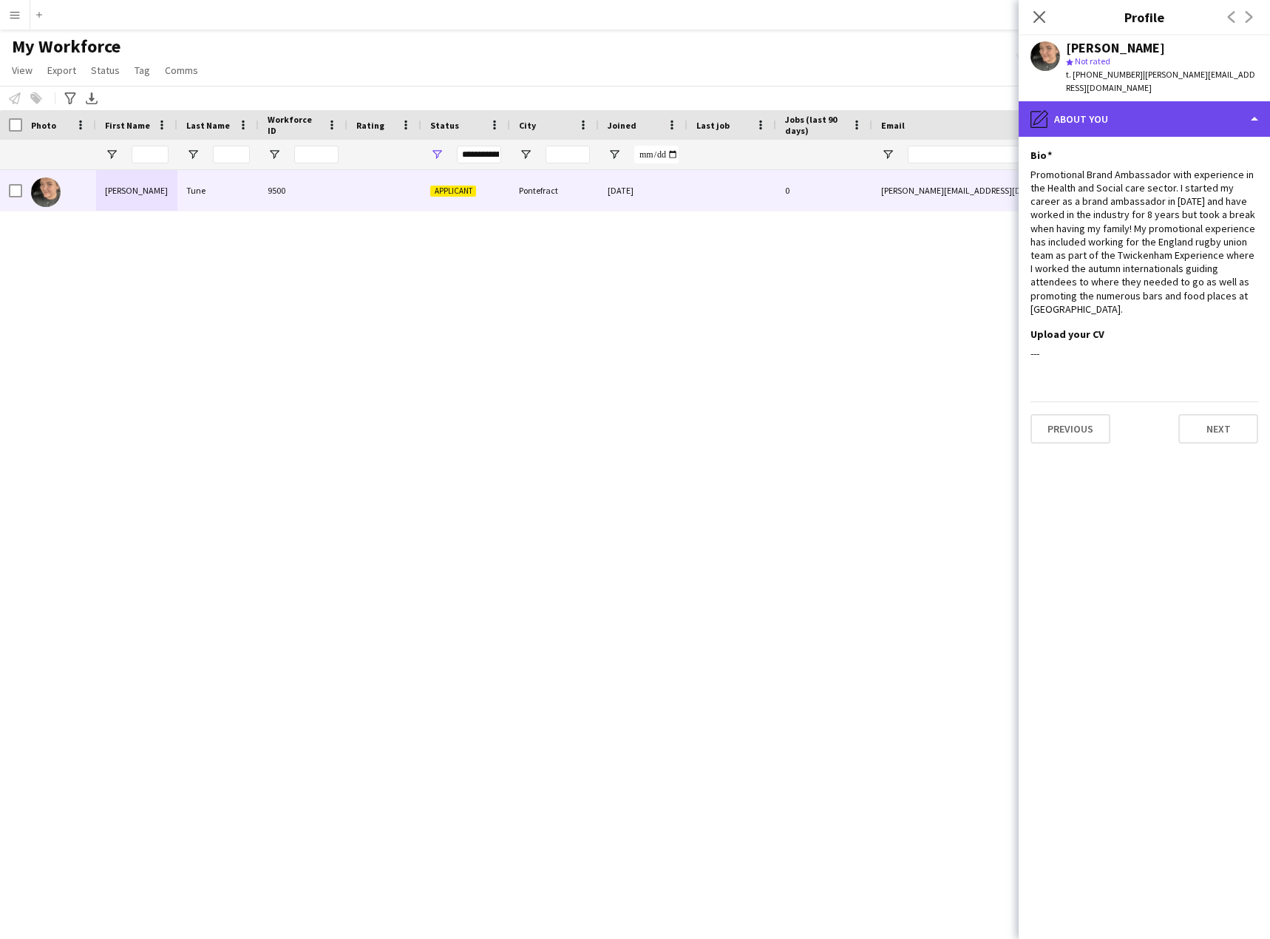
click at [1174, 110] on div "pencil4 About you" at bounding box center [1143, 118] width 251 height 35
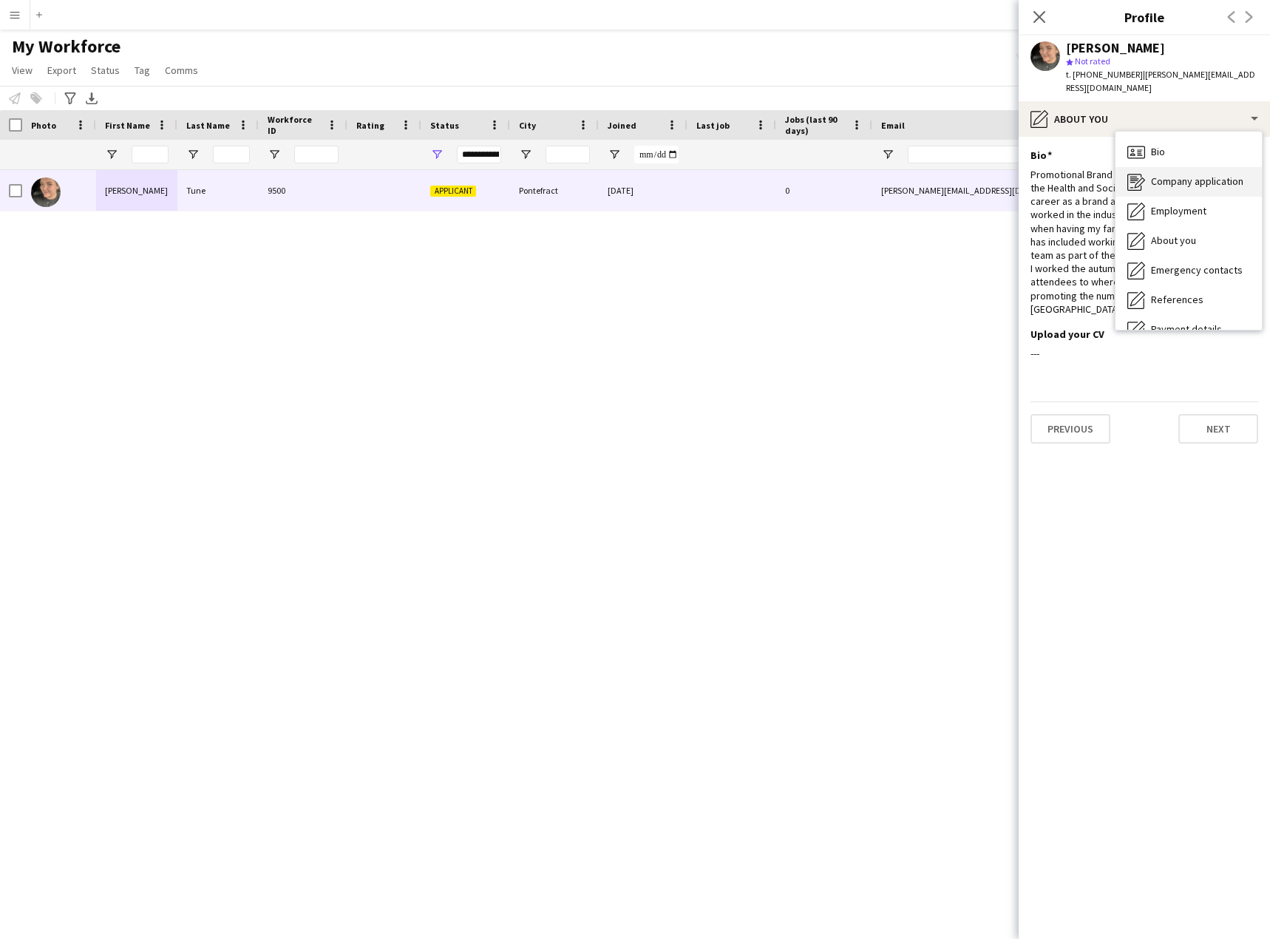
click at [1205, 174] on span "Company application" at bounding box center [1197, 180] width 92 height 13
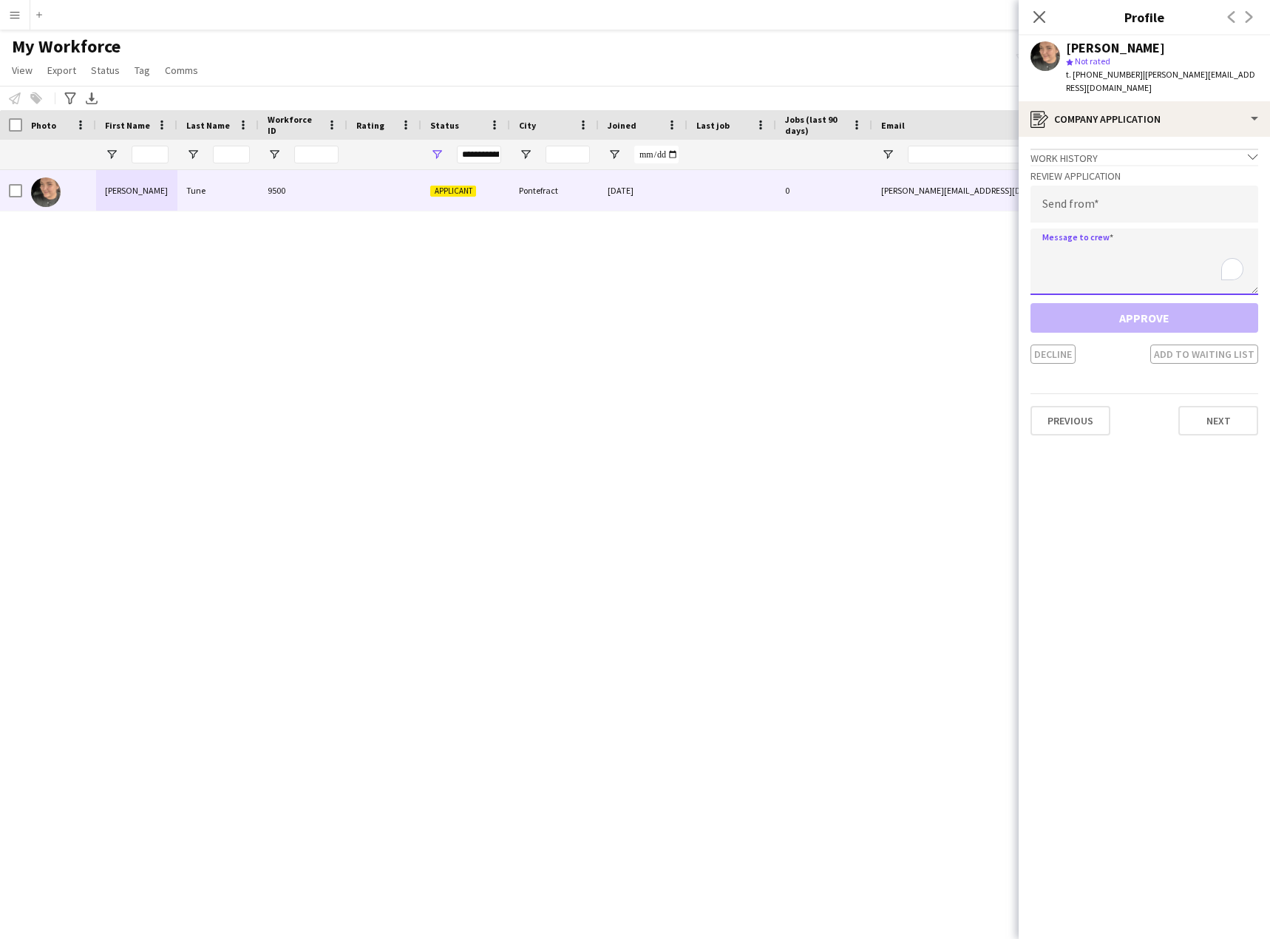
drag, startPoint x: 1140, startPoint y: 245, endPoint x: 1174, endPoint y: 273, distance: 43.1
click at [1140, 245] on textarea "To enrich screen reader interactions, please activate Accessibility in Grammarl…" at bounding box center [1144, 261] width 228 height 67
paste textarea "**********"
type textarea "**********"
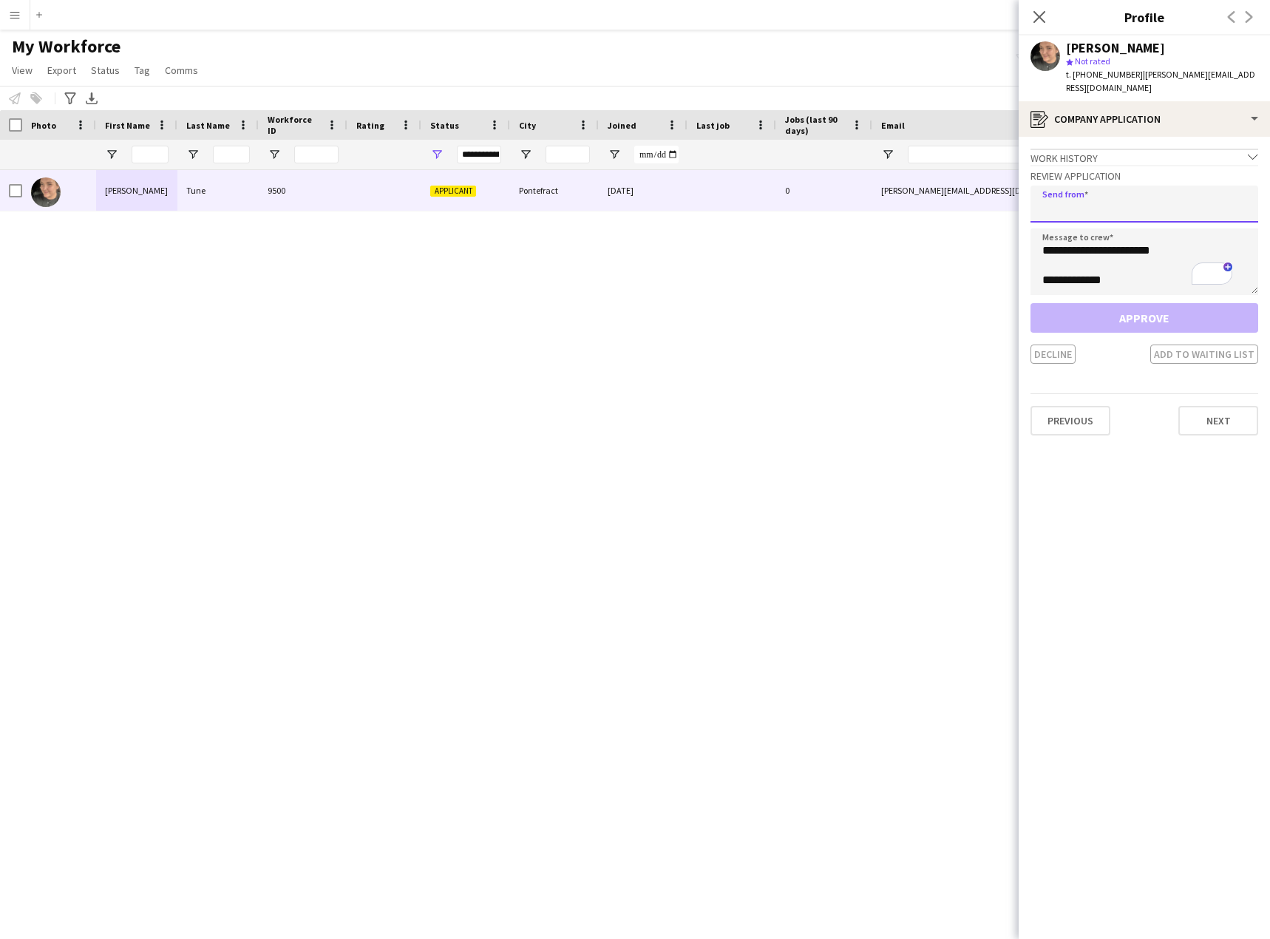
click at [1092, 191] on input "email" at bounding box center [1144, 204] width 228 height 37
paste input "**********"
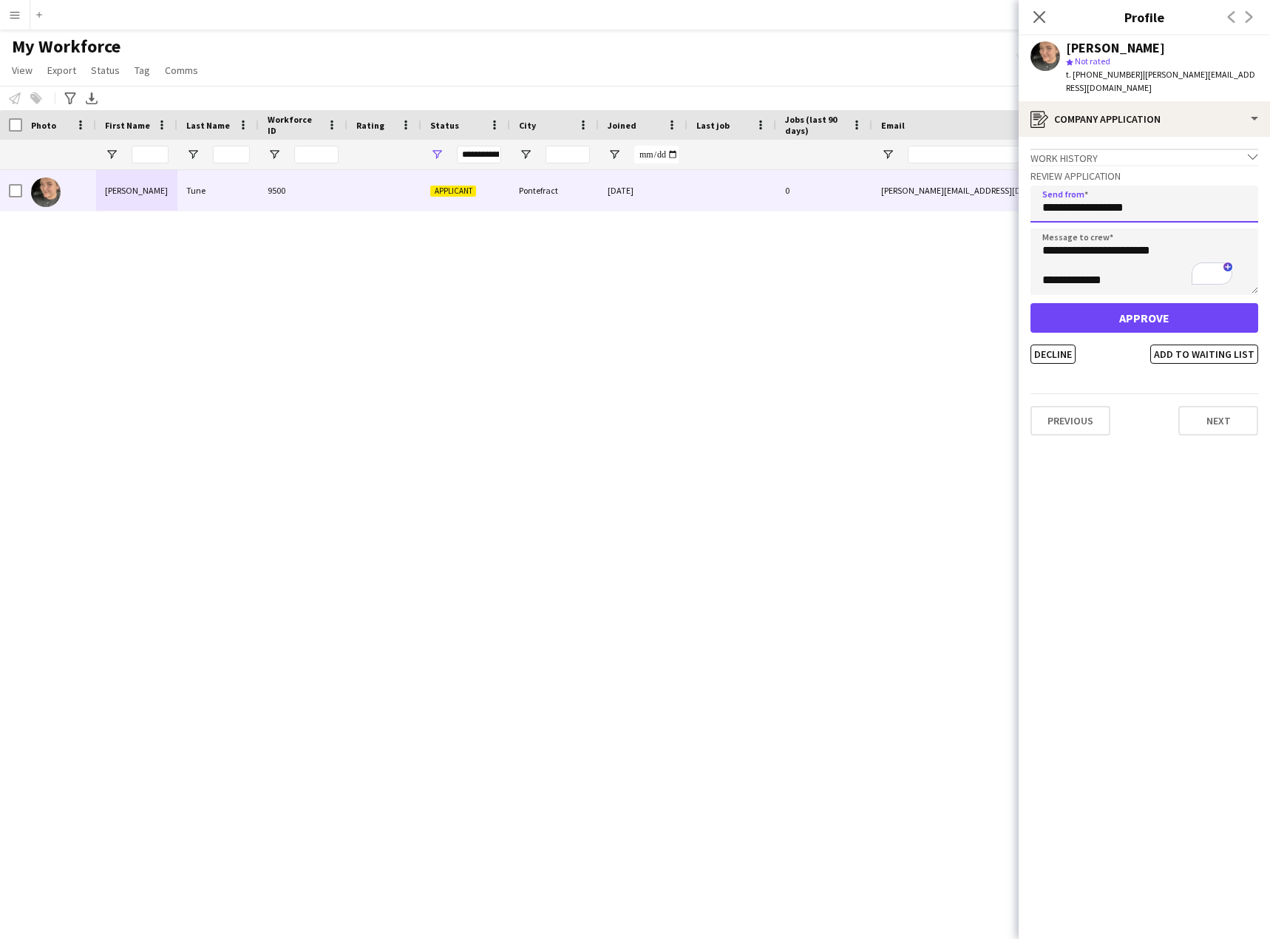
type input "**********"
click at [1115, 303] on button "Approve" at bounding box center [1144, 318] width 228 height 30
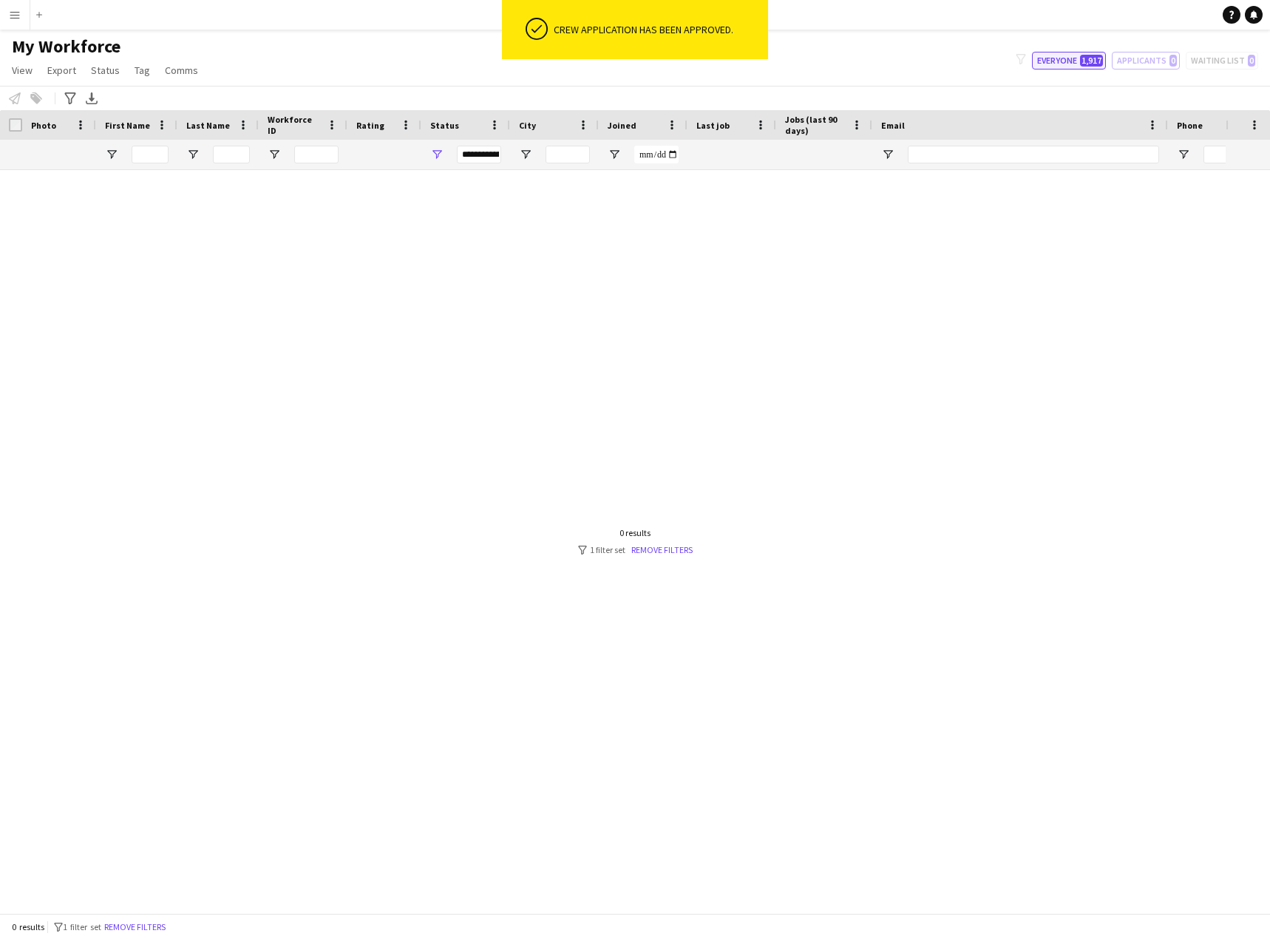
click at [1084, 59] on span "1,917" at bounding box center [1091, 61] width 23 height 12
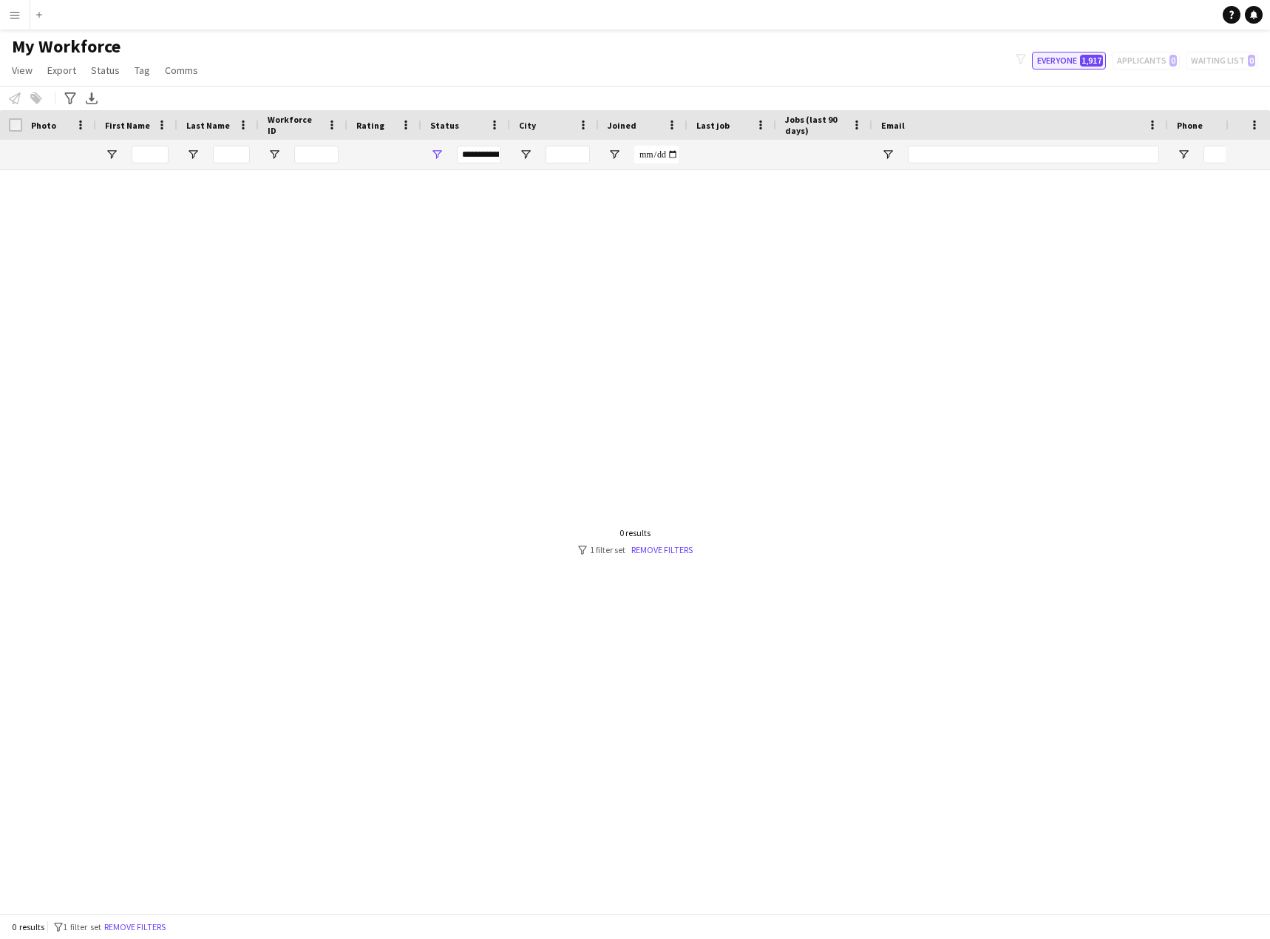
type input "**********"
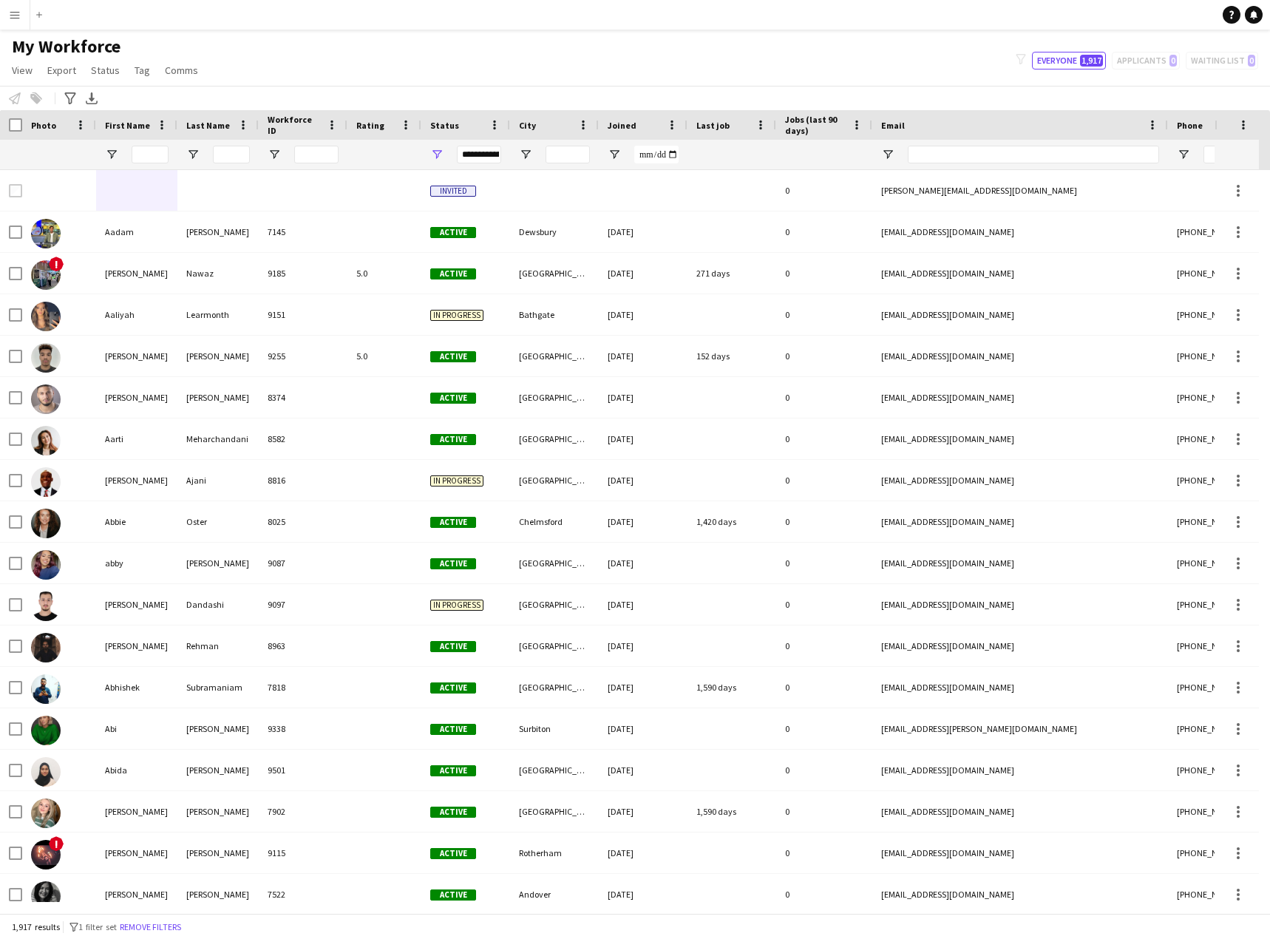
click at [21, 13] on button "Menu" at bounding box center [15, 15] width 30 height 30
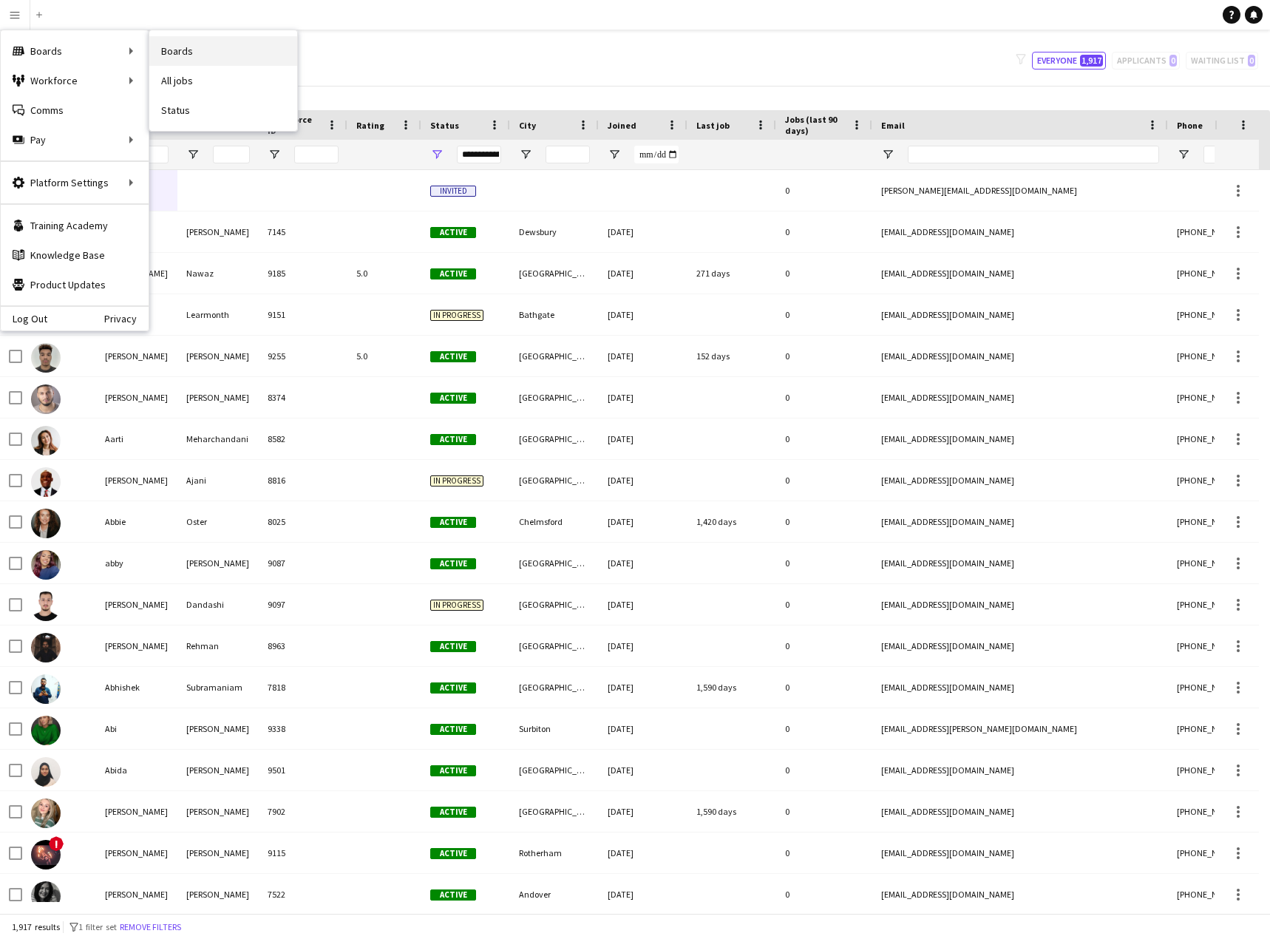
click at [203, 52] on link "Boards" at bounding box center [223, 51] width 148 height 30
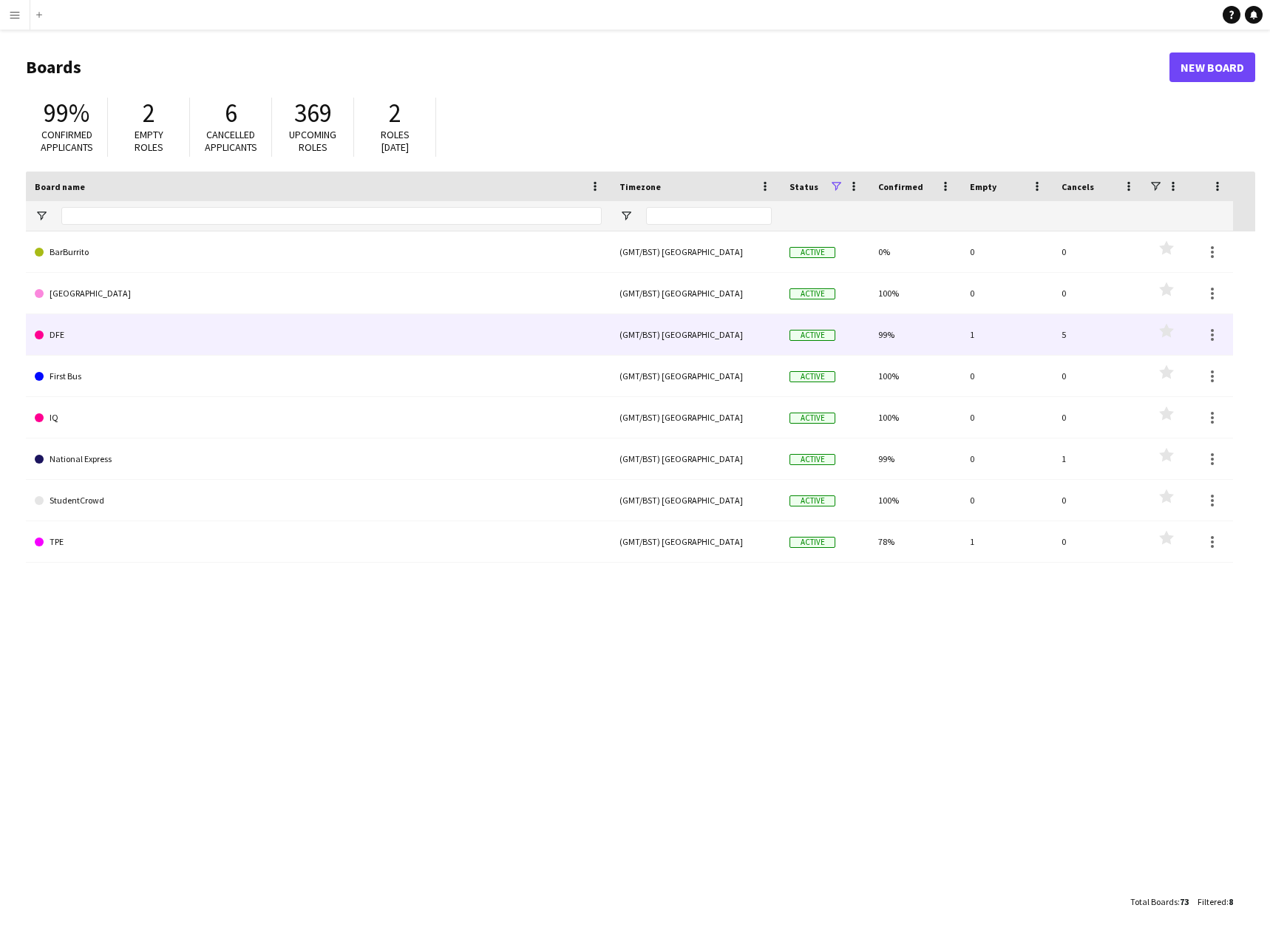
click at [204, 330] on link "DFE" at bounding box center [318, 334] width 567 height 41
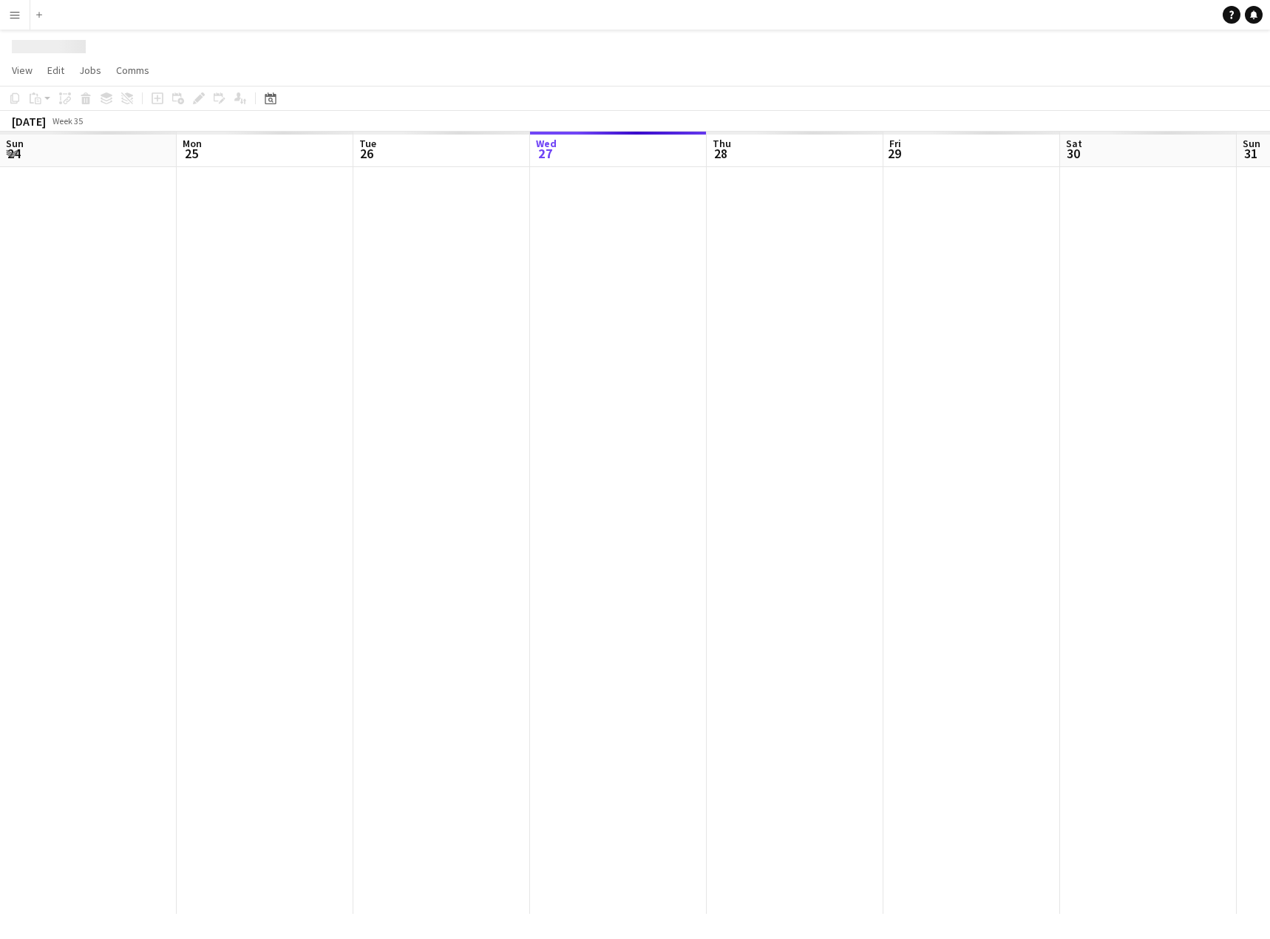
scroll to position [0, 353]
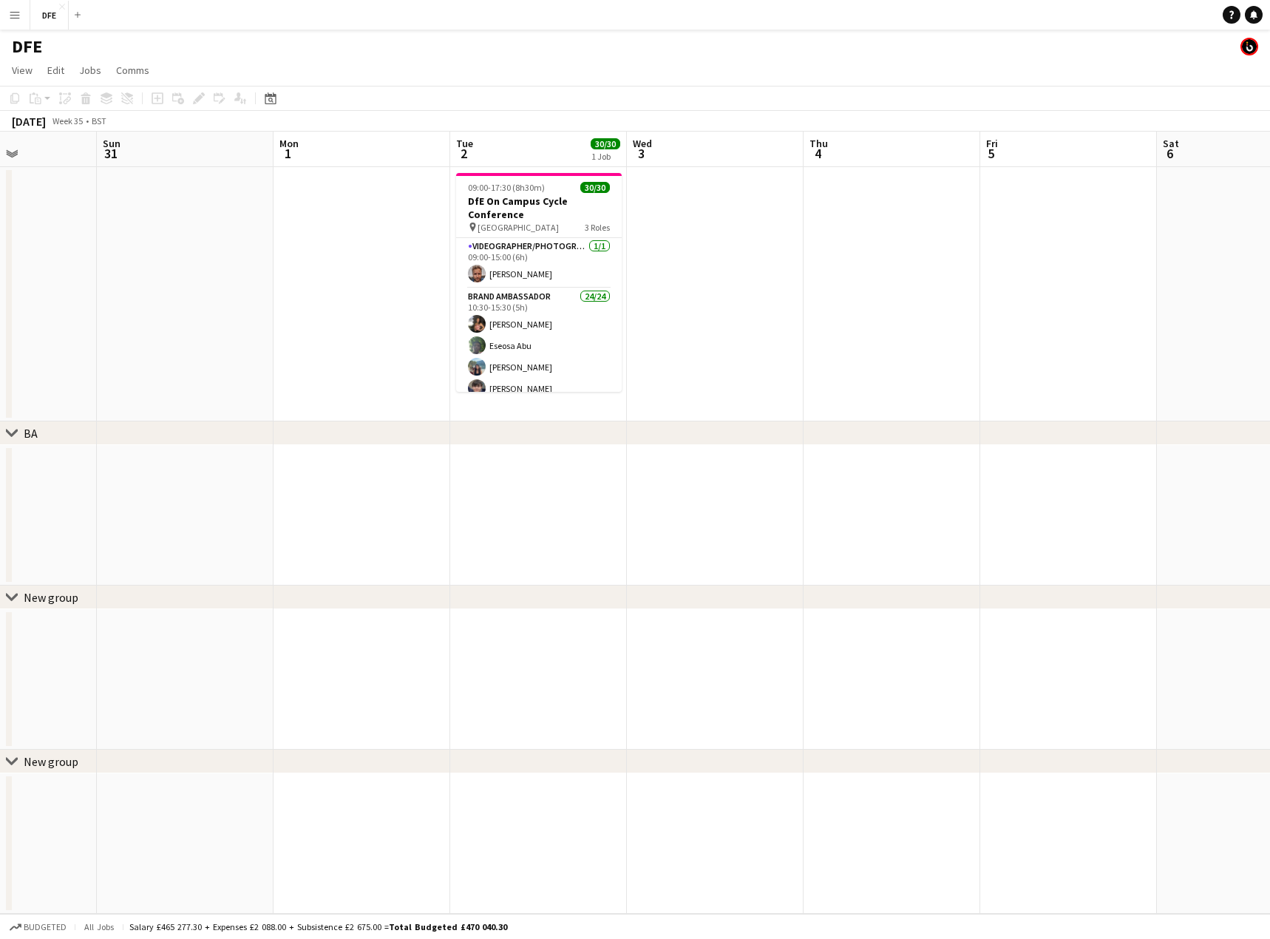
drag, startPoint x: 1013, startPoint y: 324, endPoint x: 299, endPoint y: 316, distance: 714.7
click at [299, 316] on app-calendar-viewport "Thu 28 Fri 29 Sat 30 Sun 31 Mon 1 Tue 2 30/30 1 Job Wed 3 Thu 4 Fri 5 Sat 6 Sun…" at bounding box center [635, 523] width 1270 height 782
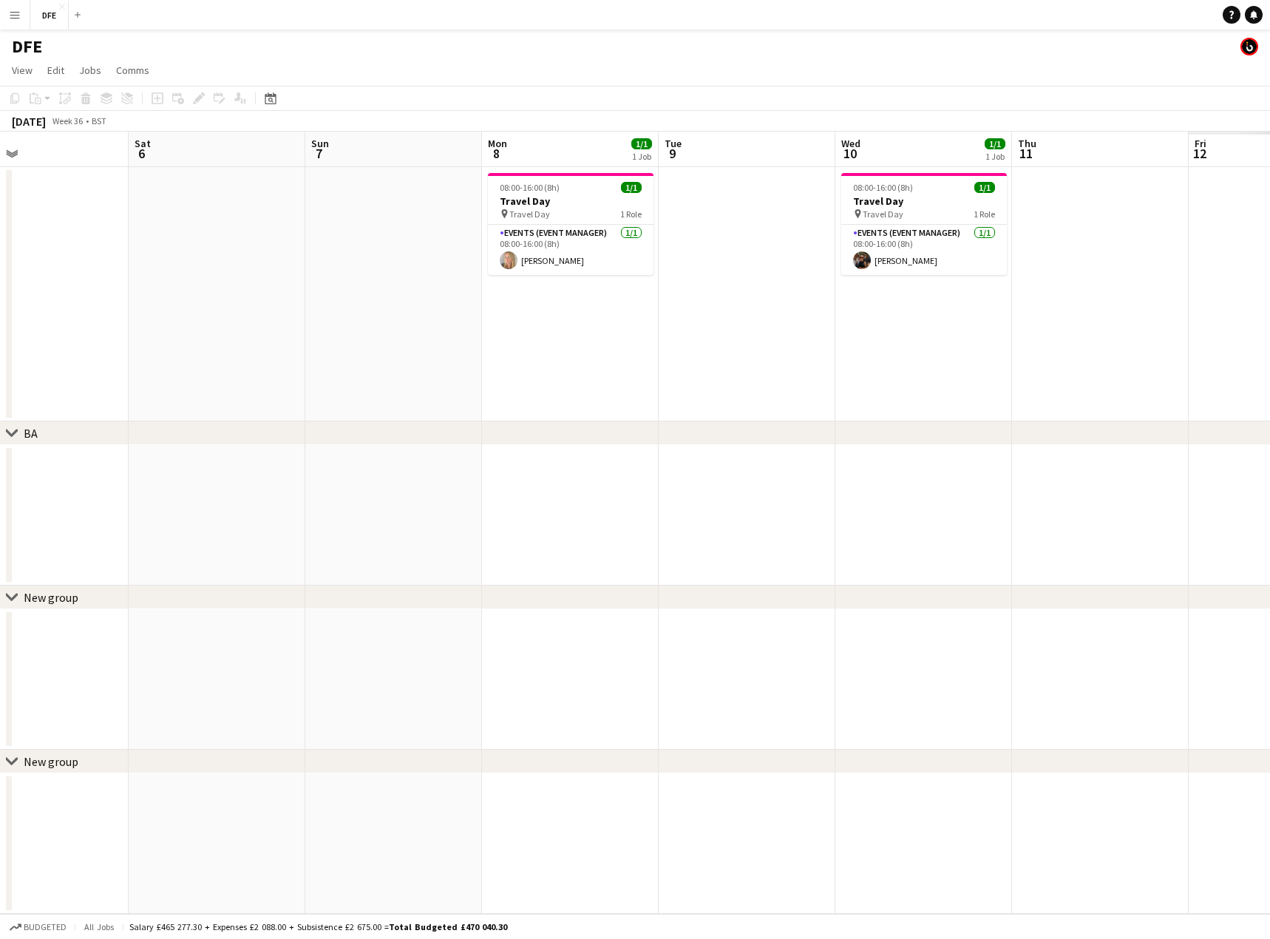
drag, startPoint x: 1032, startPoint y: 329, endPoint x: 331, endPoint y: 303, distance: 701.8
click at [331, 303] on app-calendar-viewport "Mon 1 Tue 2 30/30 1 Job Wed 3 Thu 4 Fri 5 Sat 6 Sun 7 Mon 8 1/1 1 Job Tue 9 Wed…" at bounding box center [635, 523] width 1270 height 782
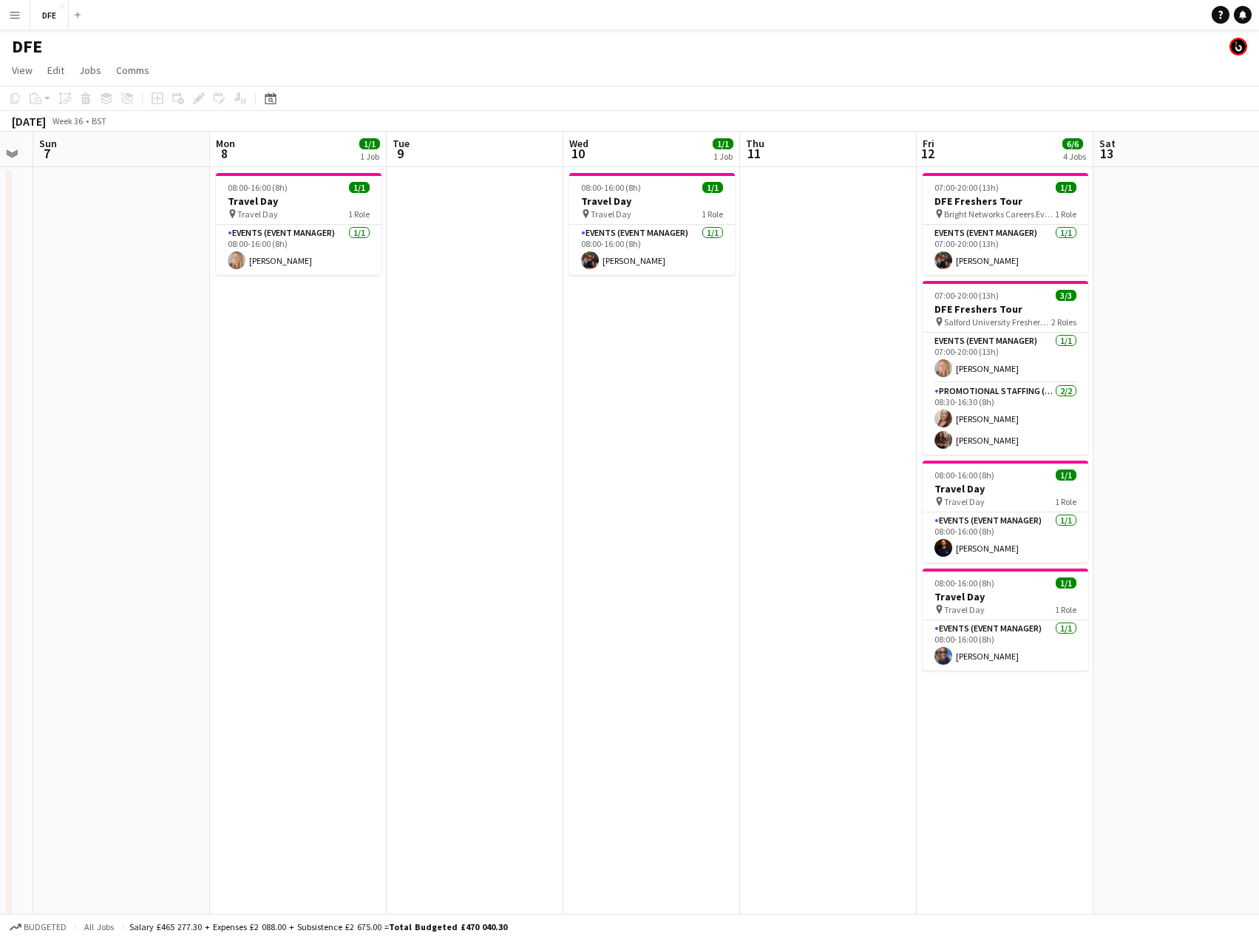
drag, startPoint x: 803, startPoint y: 328, endPoint x: 378, endPoint y: 321, distance: 424.3
click at [378, 321] on app-calendar-viewport "Wed 3 Thu 4 Fri 5 Sat 6 Sun 7 Mon 8 1/1 1 Job Tue 9 Wed 10 1/1 1 Job Thu 11 Fri…" at bounding box center [629, 808] width 1259 height 1353
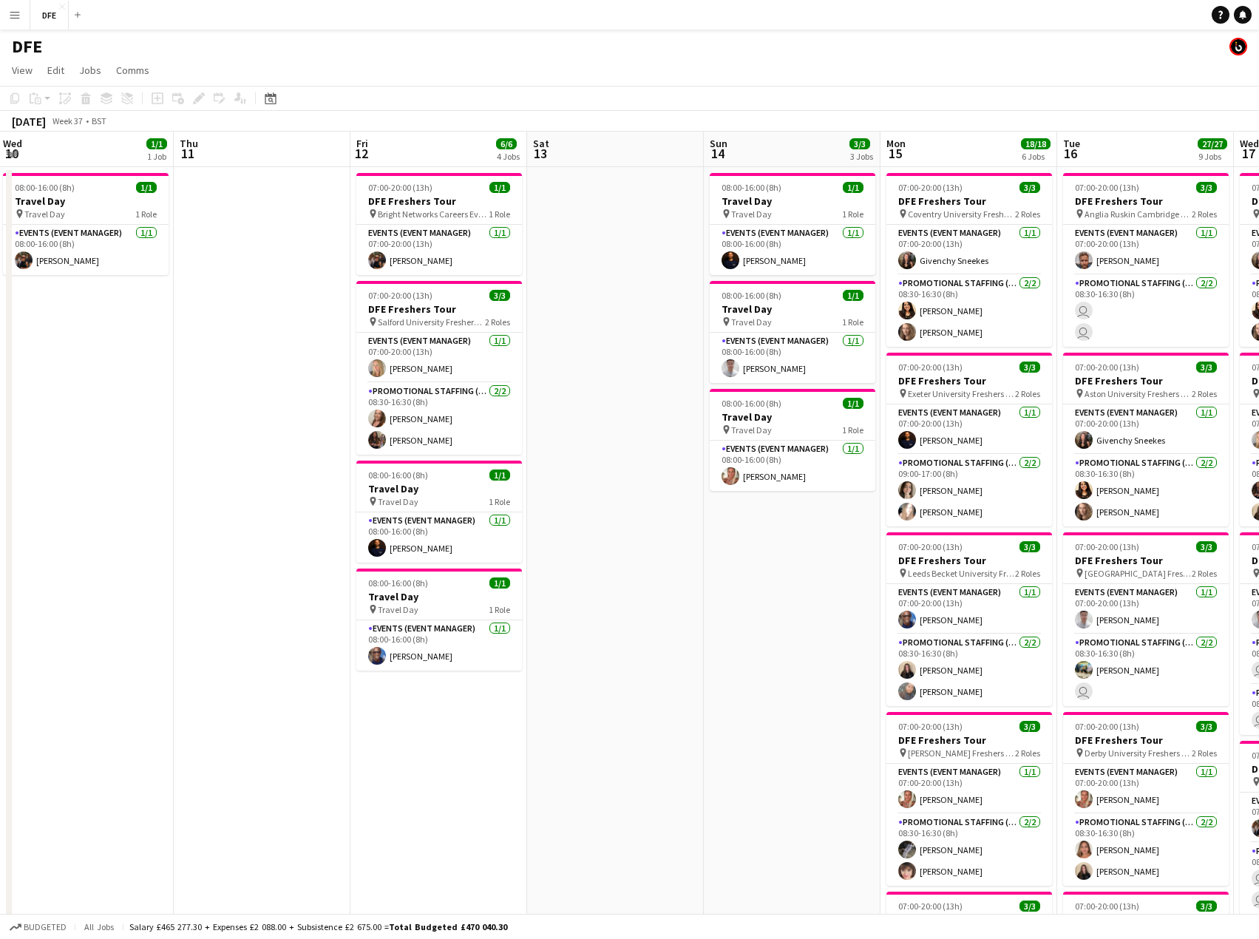
drag, startPoint x: 1123, startPoint y: 355, endPoint x: 557, endPoint y: 344, distance: 566.2
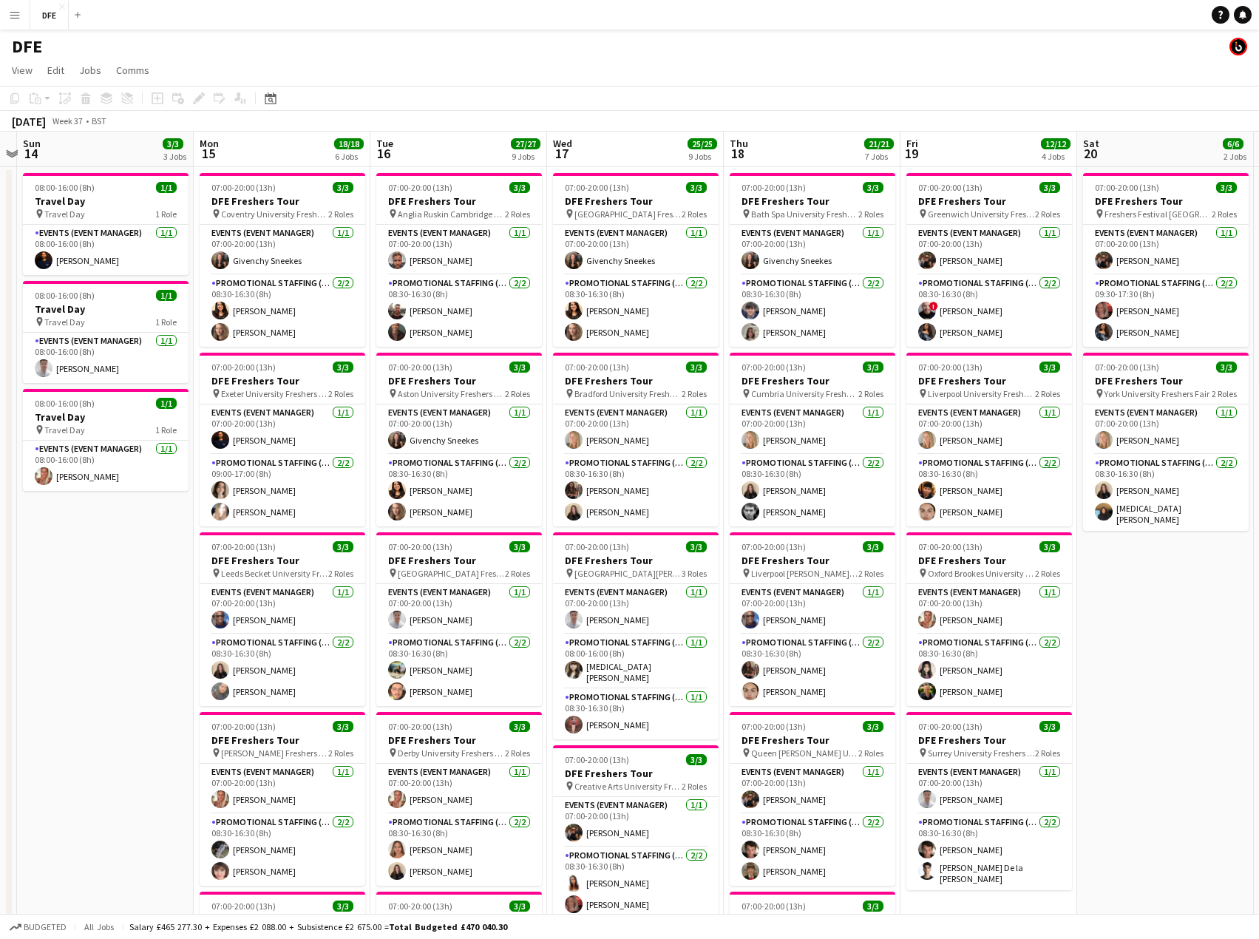
drag, startPoint x: 1197, startPoint y: 374, endPoint x: 511, endPoint y: 358, distance: 686.8
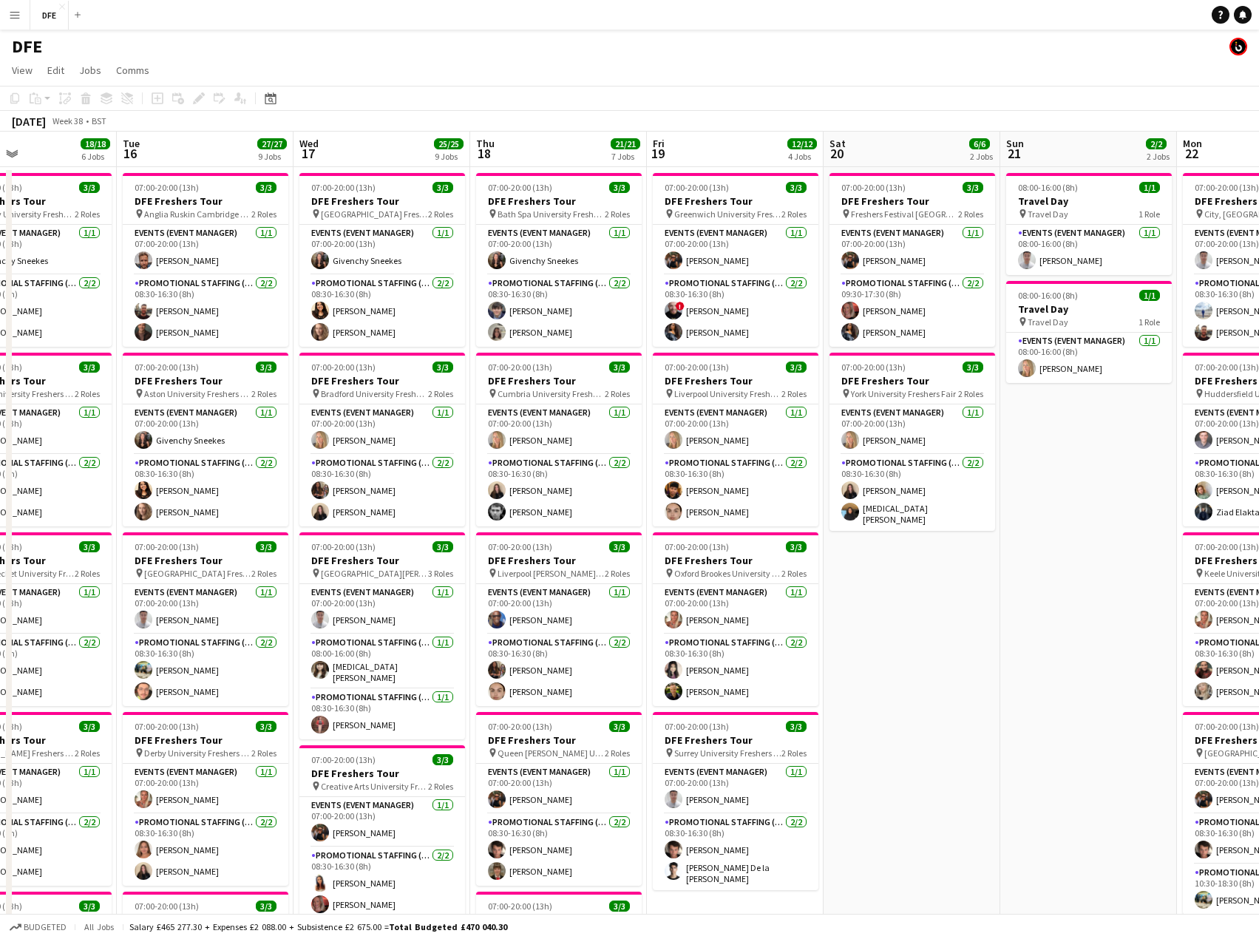
drag, startPoint x: 466, startPoint y: 361, endPoint x: 447, endPoint y: 361, distance: 19.2
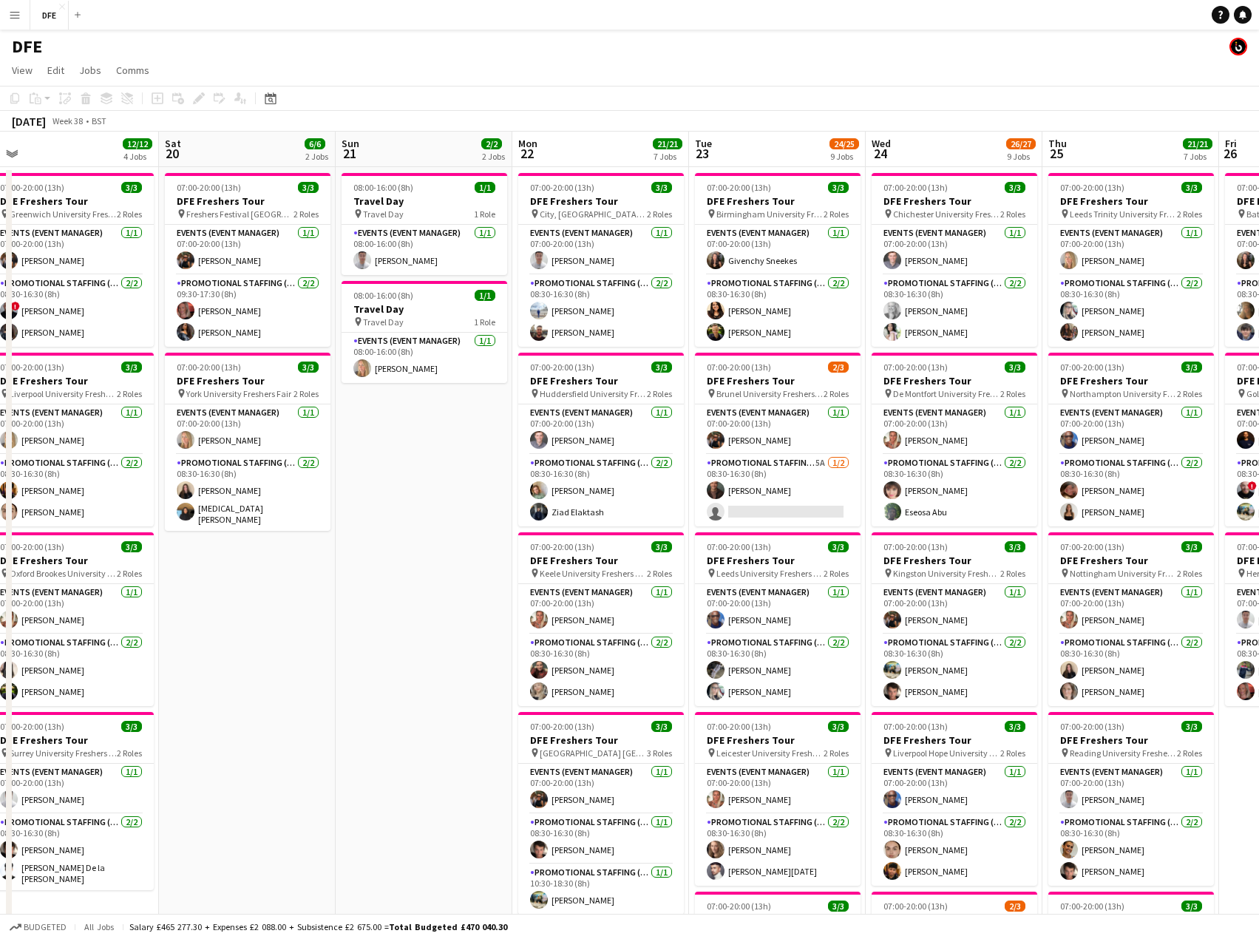
scroll to position [0, 725]
drag, startPoint x: 1123, startPoint y: 360, endPoint x: 811, endPoint y: 345, distance: 312.2
click at [783, 515] on app-card-role "Promotional Staffing (Brand Ambassadors) 5A 1/2 08:30-16:30 (8h) Colin Marshall…" at bounding box center [777, 491] width 166 height 72
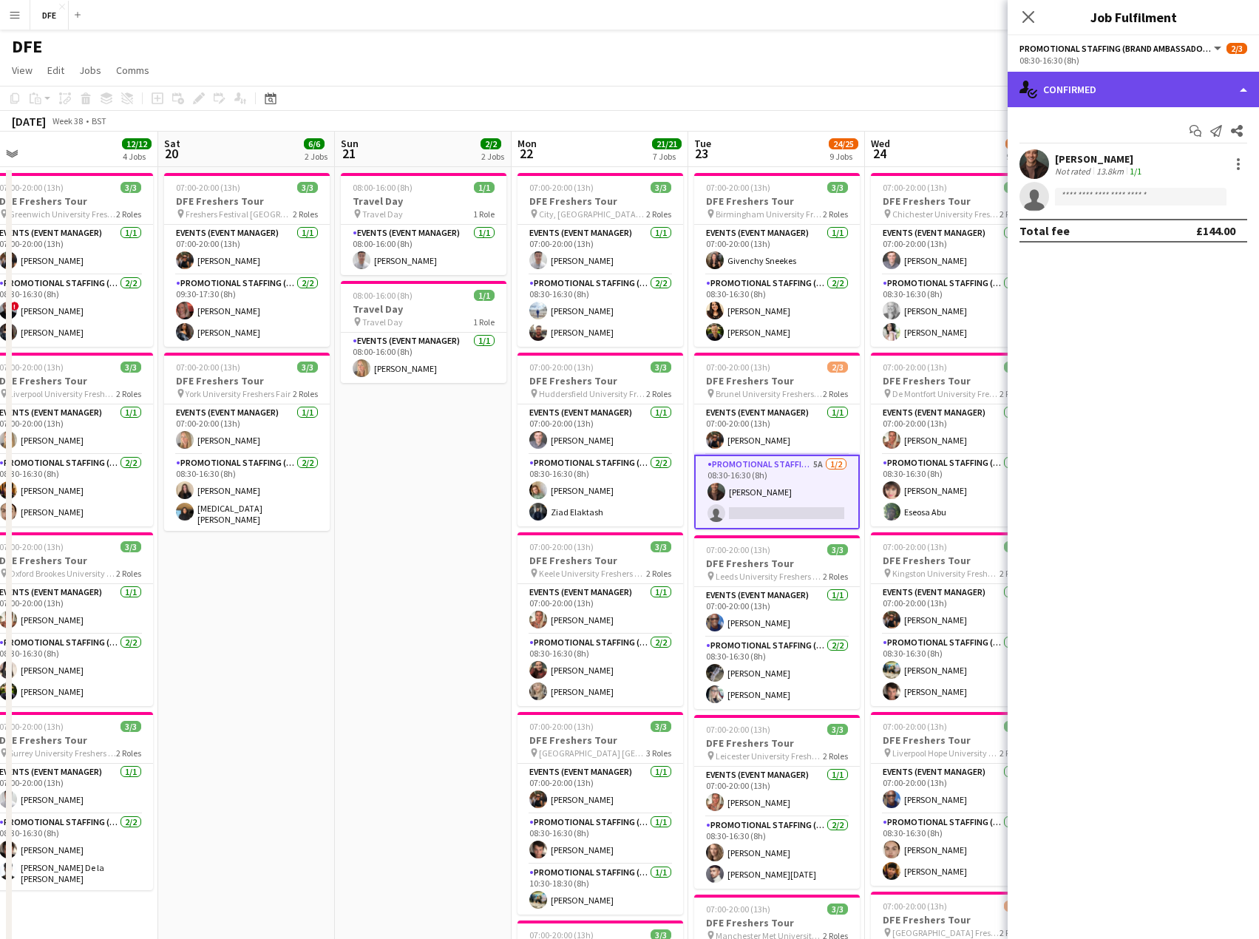
click at [1116, 88] on div "single-neutral-actions-check-2 Confirmed" at bounding box center [1132, 89] width 251 height 35
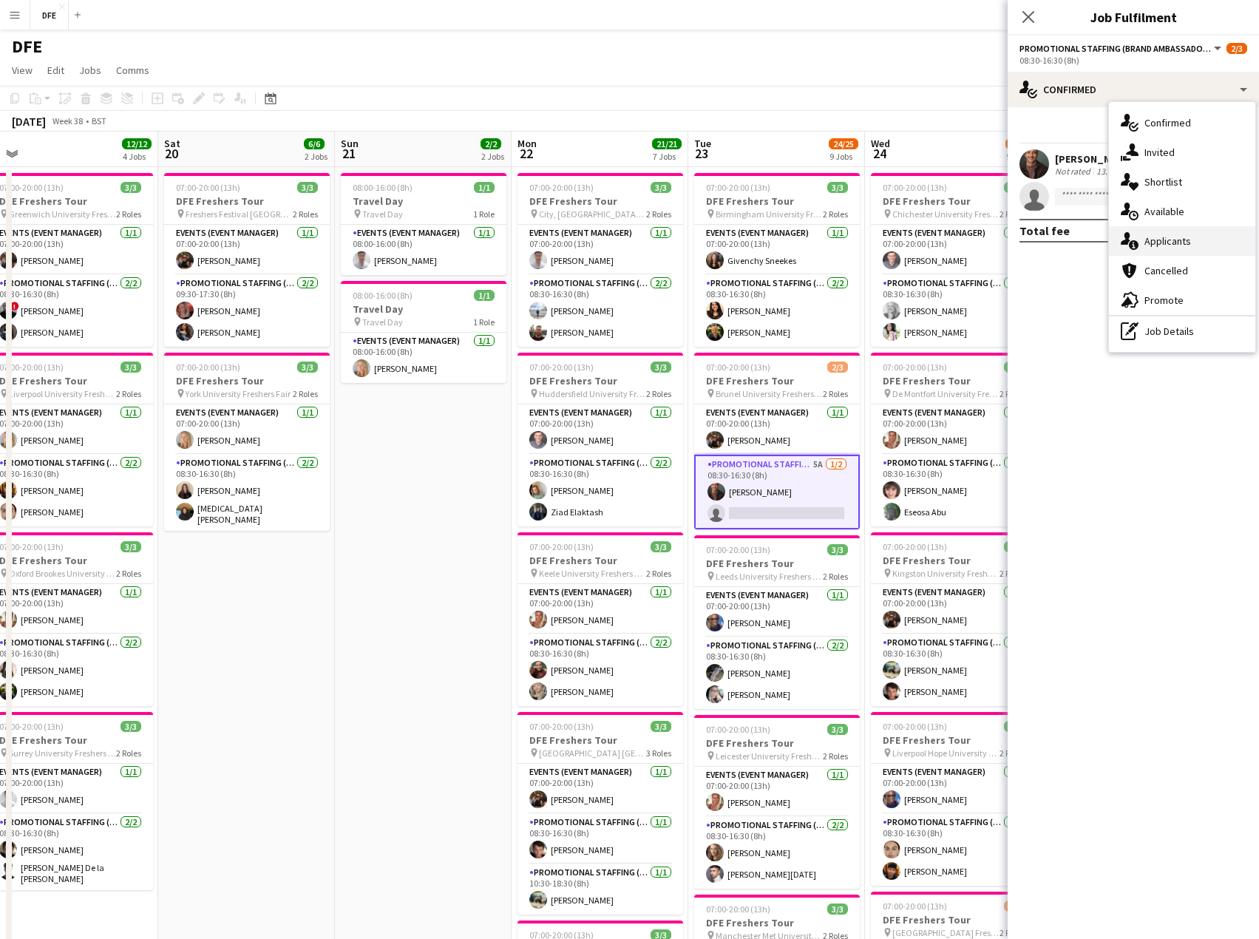
click at [1186, 236] on div "single-neutral-actions-information Applicants" at bounding box center [1182, 241] width 146 height 30
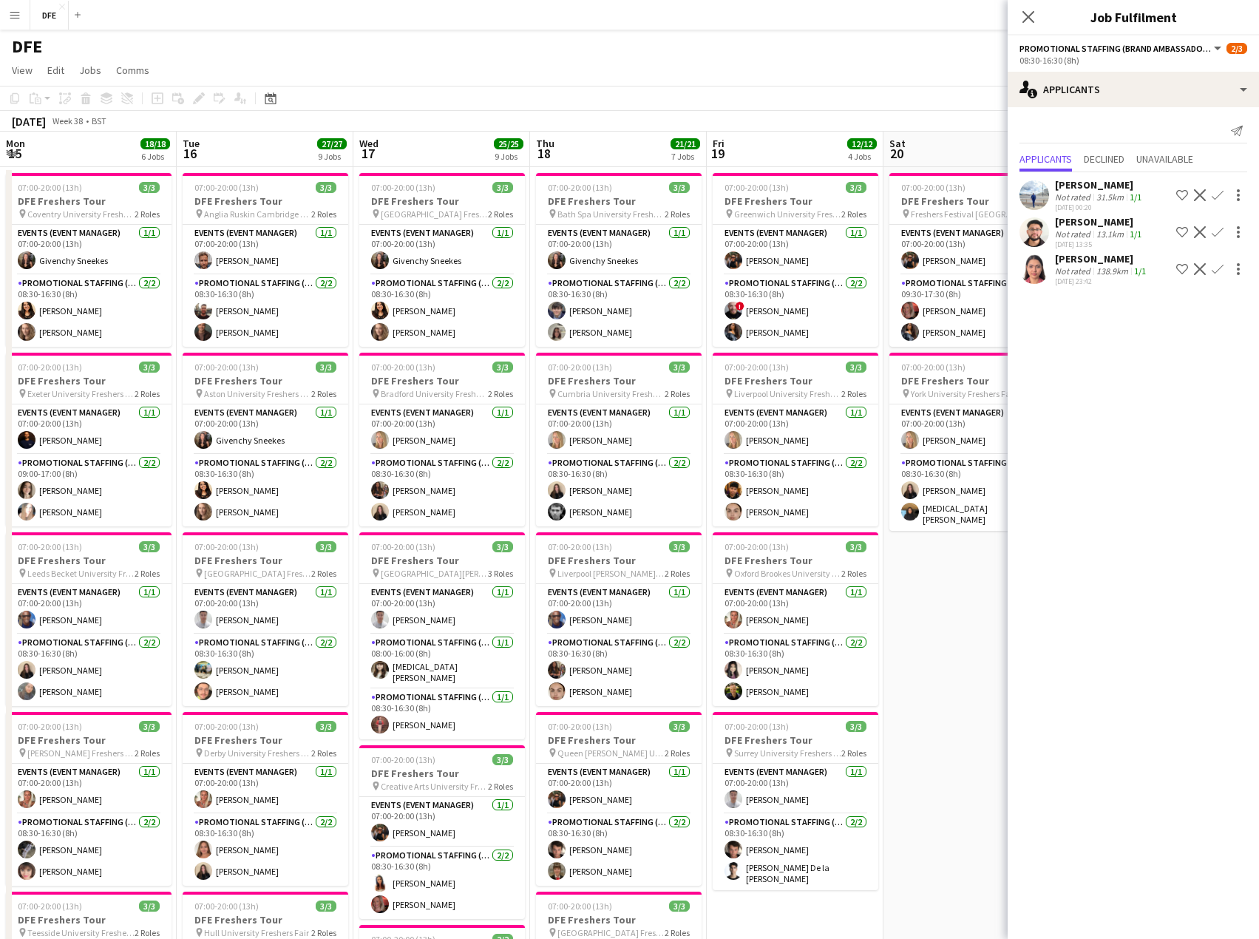
scroll to position [0, 725]
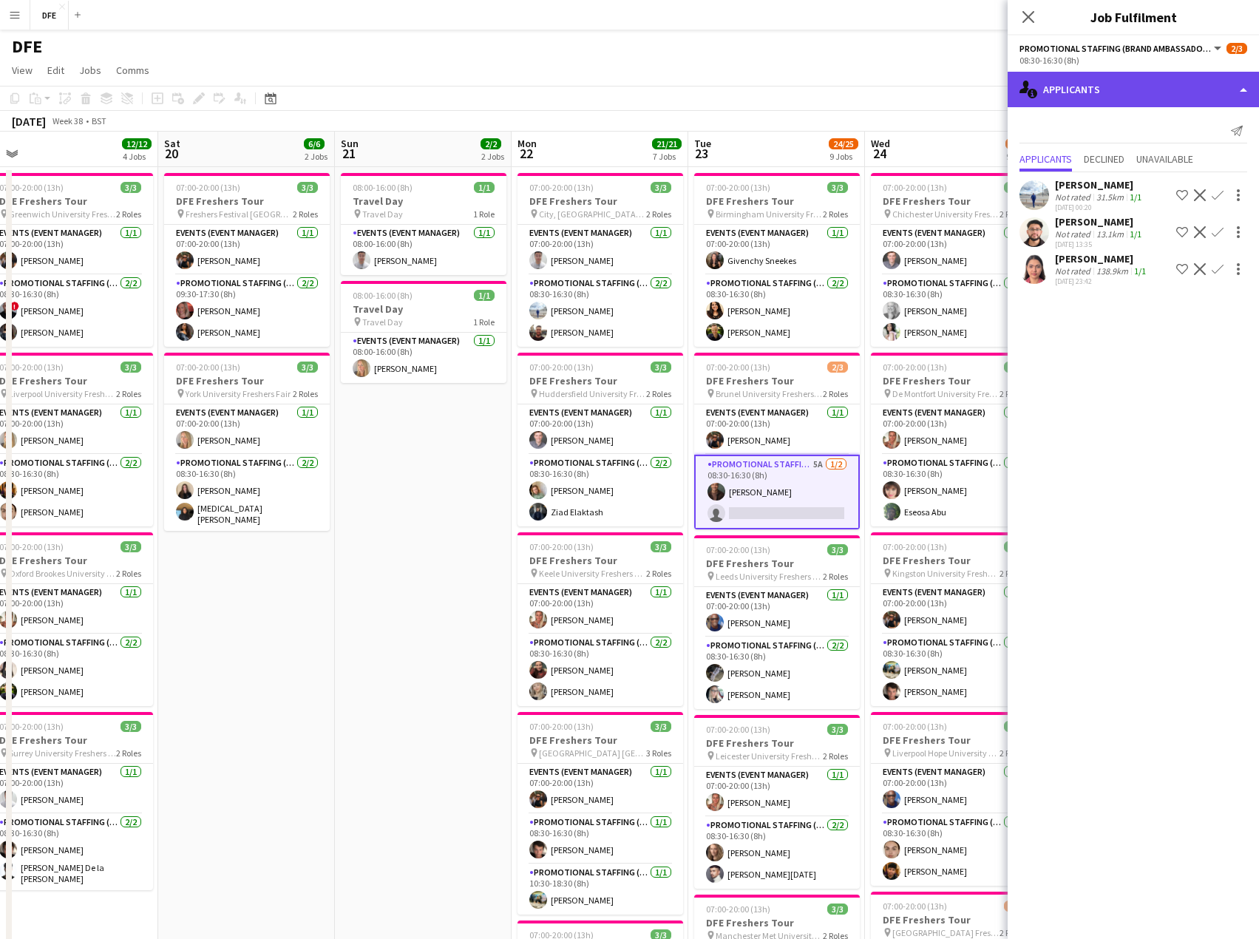
click at [1102, 78] on div "single-neutral-actions-information Applicants" at bounding box center [1132, 89] width 251 height 35
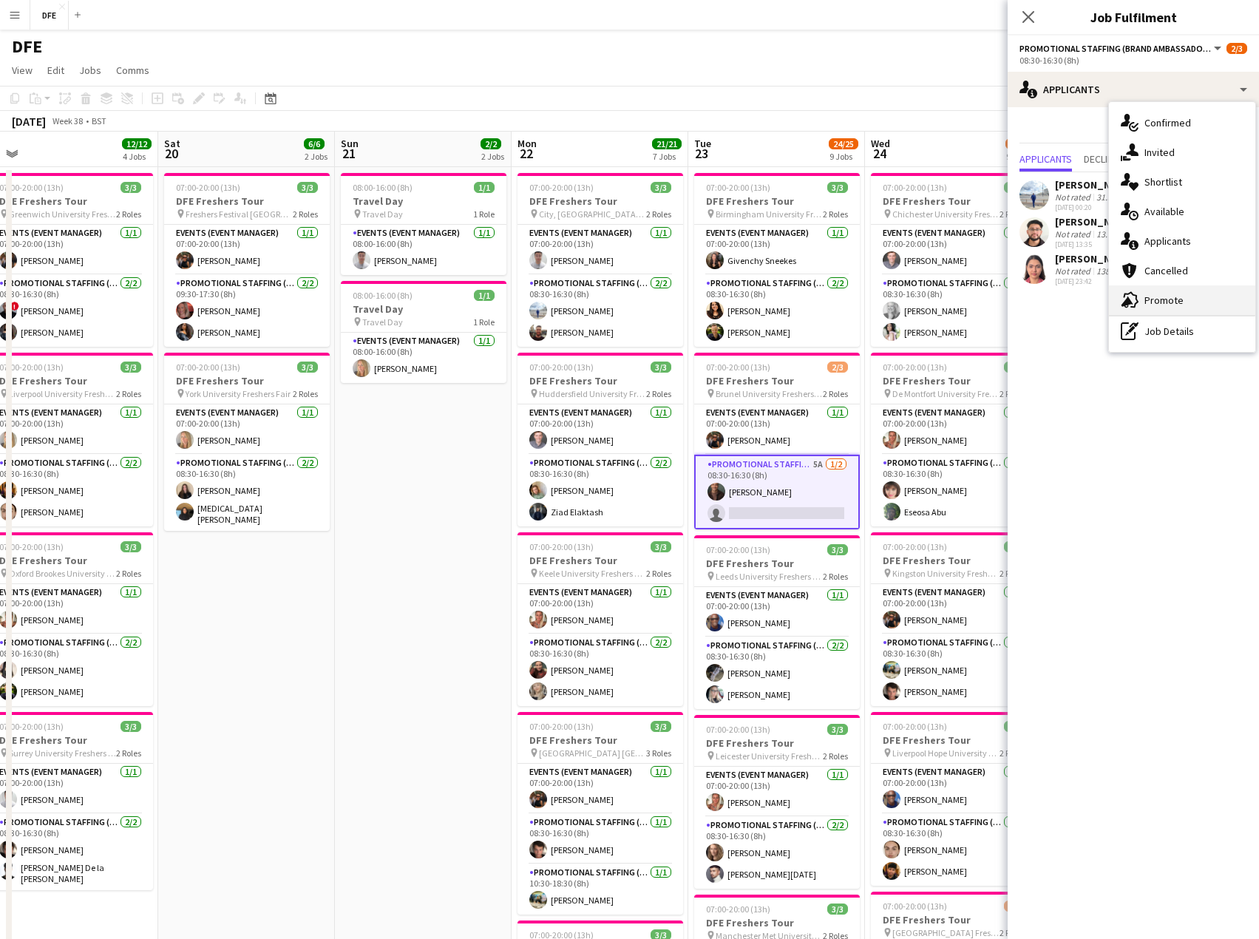
click at [1163, 299] on div "advertising-megaphone Promote" at bounding box center [1182, 300] width 146 height 30
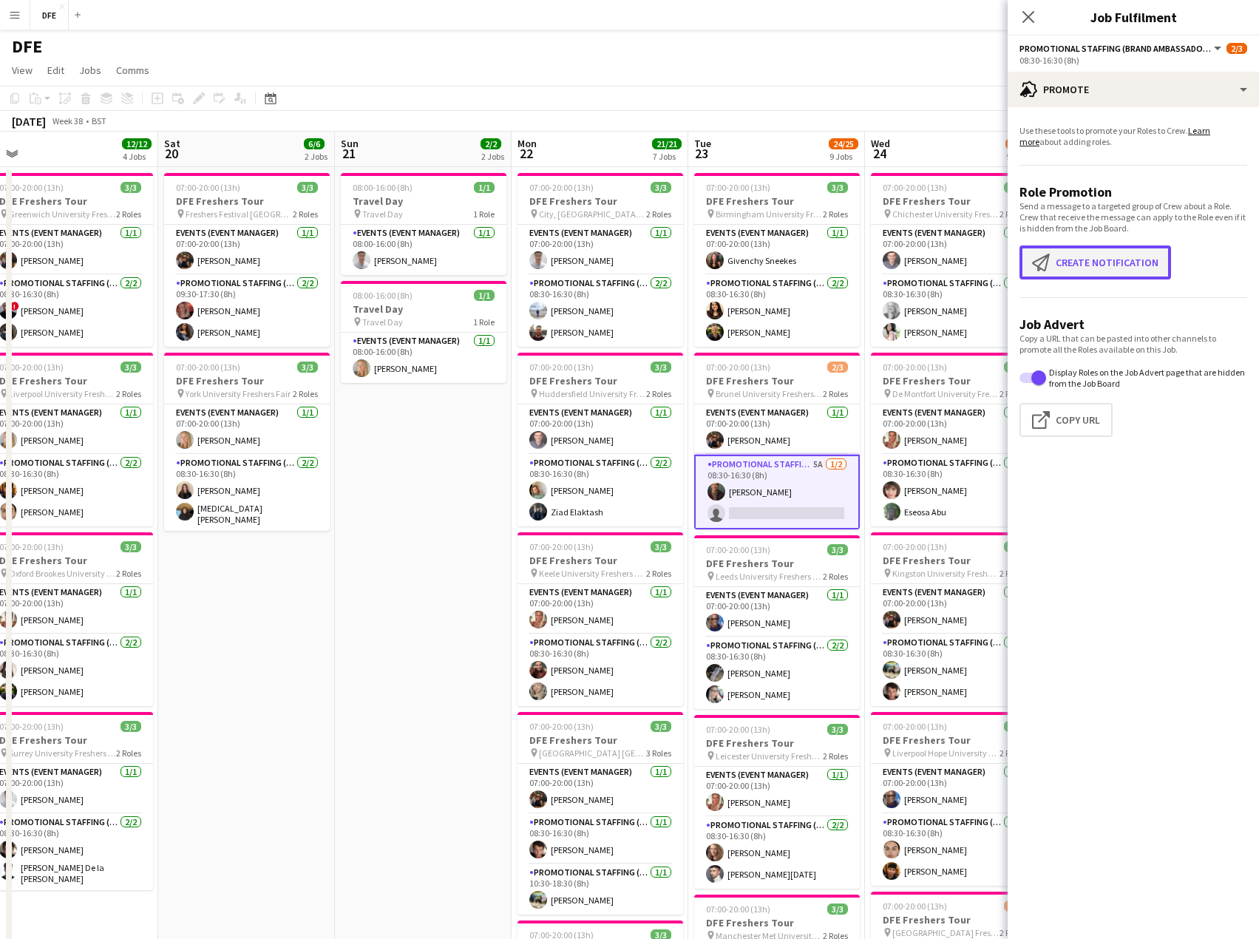
click at [1090, 267] on button "Create notification Create notification" at bounding box center [1095, 262] width 152 height 34
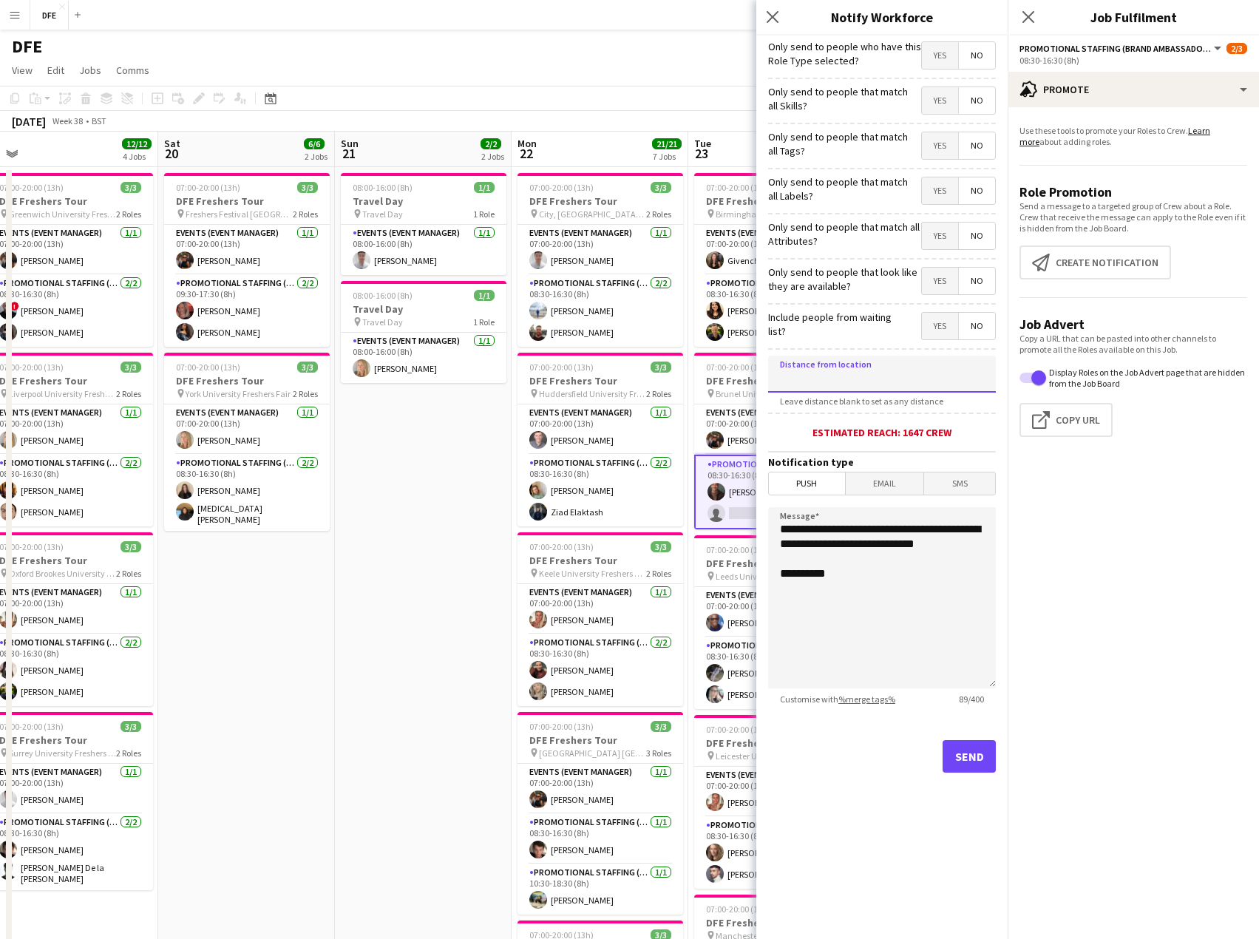
click at [886, 378] on input at bounding box center [882, 373] width 228 height 37
type input "*****"
click at [971, 753] on button "Send" at bounding box center [968, 756] width 53 height 33
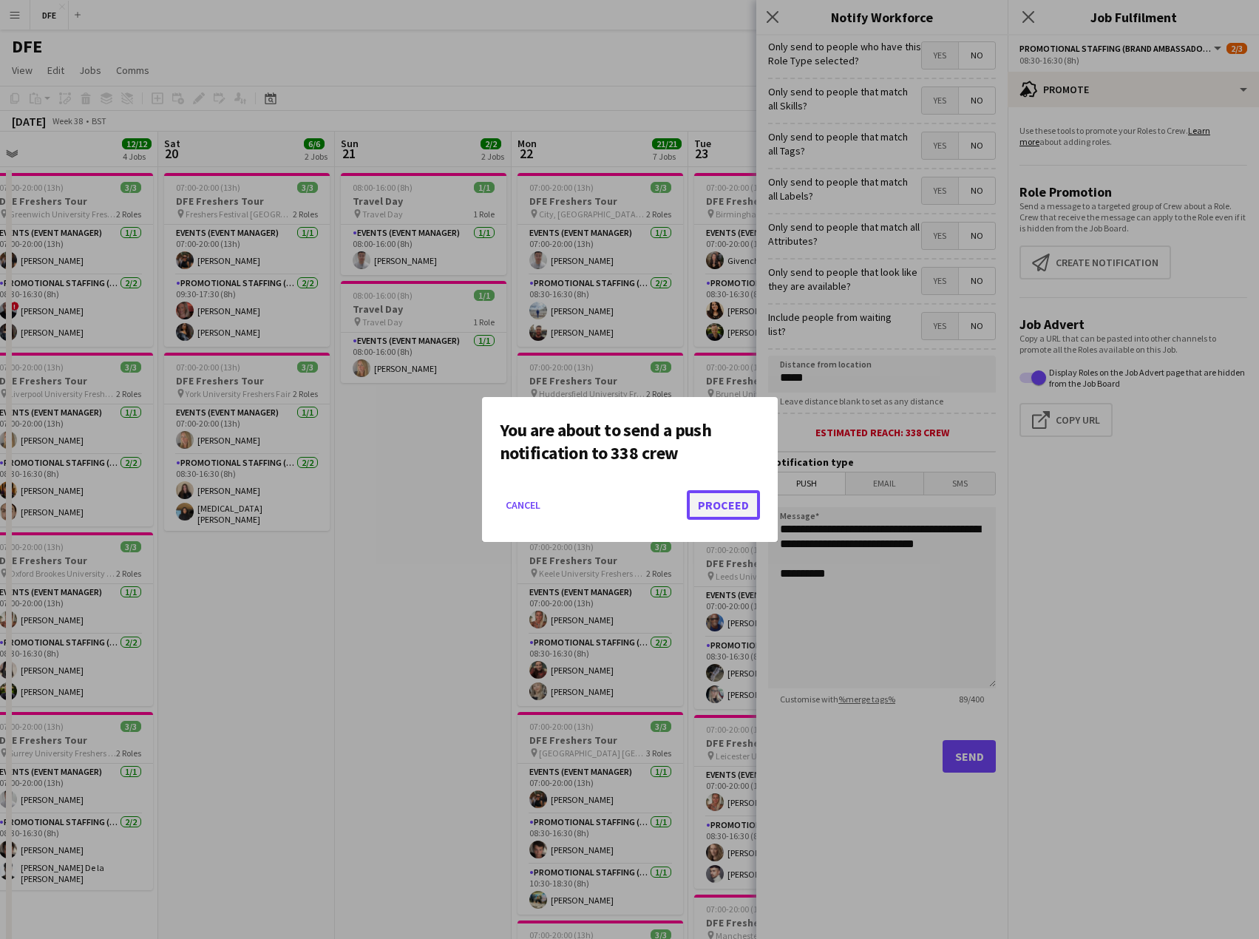
click at [713, 497] on button "Proceed" at bounding box center [723, 505] width 73 height 30
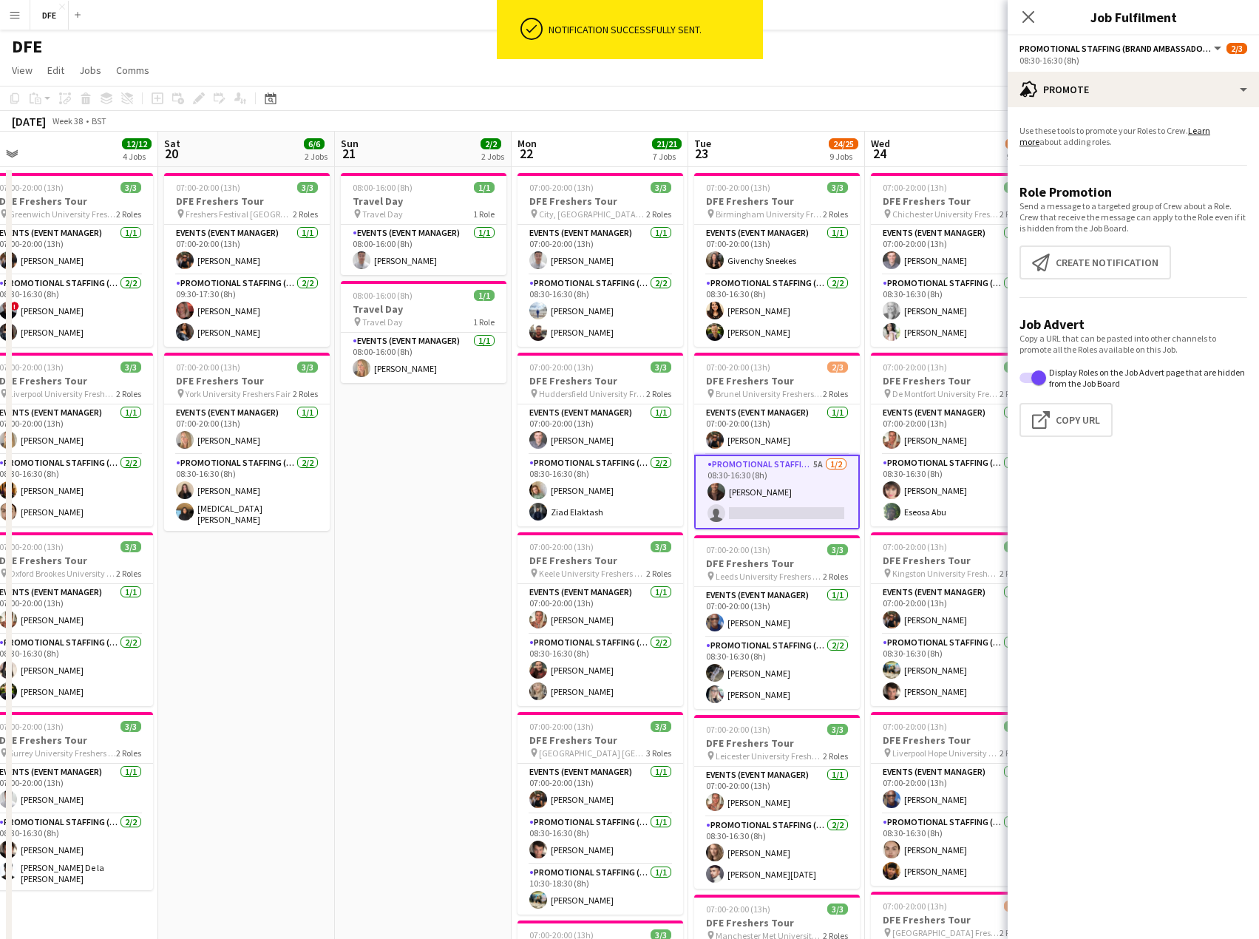
drag, startPoint x: 885, startPoint y: 75, endPoint x: 513, endPoint y: 67, distance: 371.8
click at [513, 67] on app-page-menu "View Day view expanded Day view collapsed Month view Date picker Jump to [DATE]…" at bounding box center [629, 72] width 1259 height 28
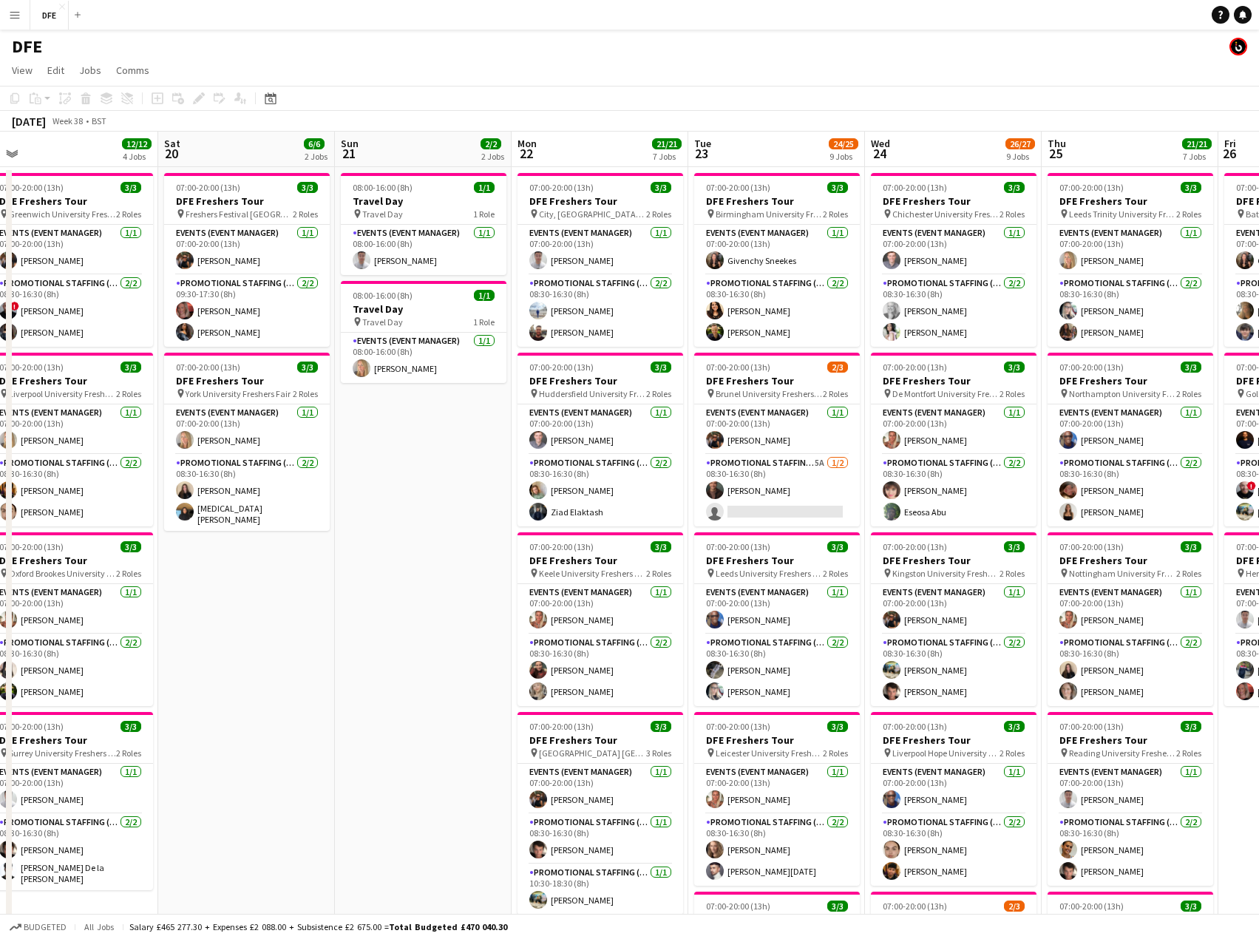
drag, startPoint x: 887, startPoint y: 120, endPoint x: 597, endPoint y: 91, distance: 291.1
click at [597, 91] on div "Copy Paste Paste Ctrl+V Paste with crew Ctrl+Shift+V Paste linked Job [GEOGRAPH…" at bounding box center [629, 109] width 1259 height 46
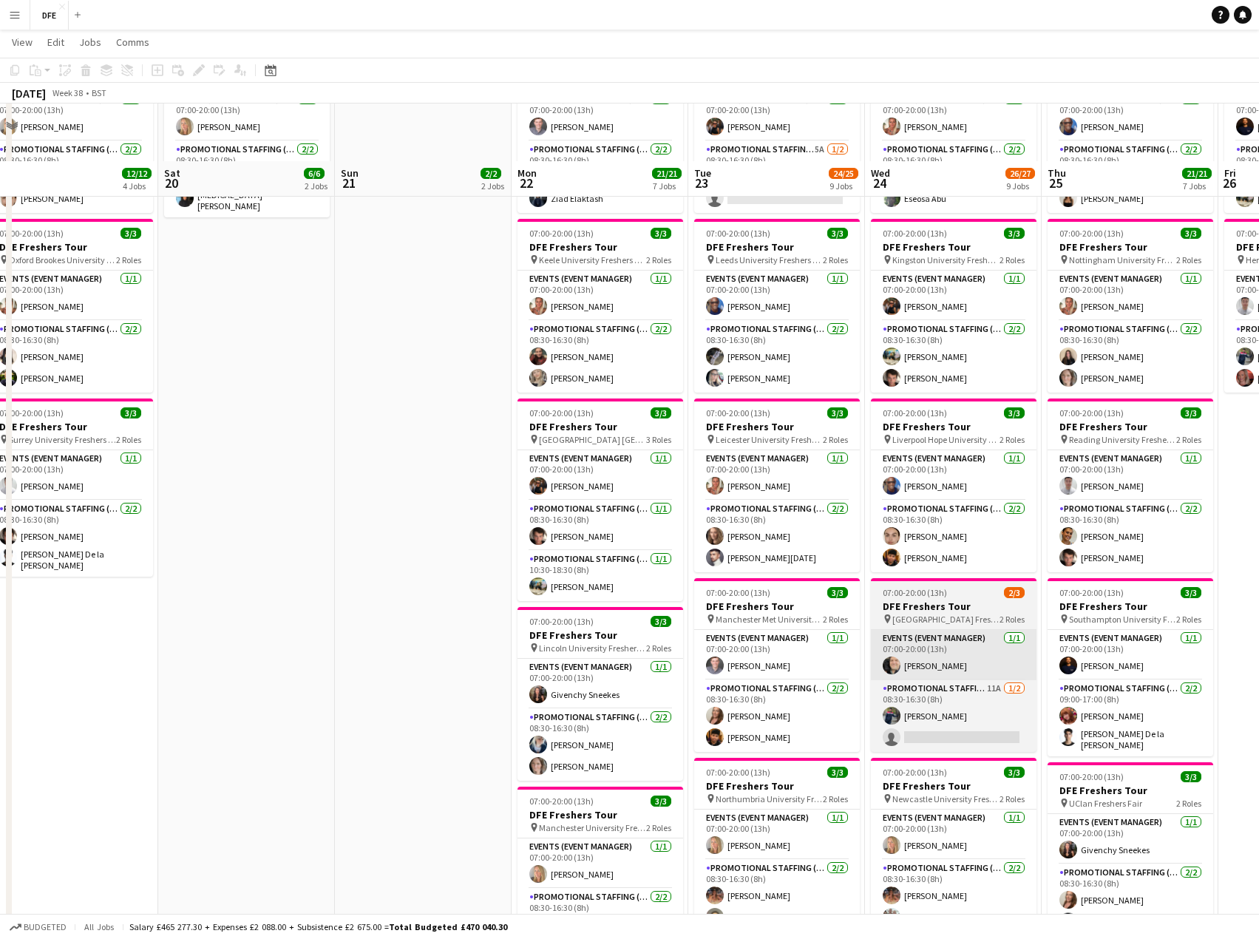
scroll to position [370, 0]
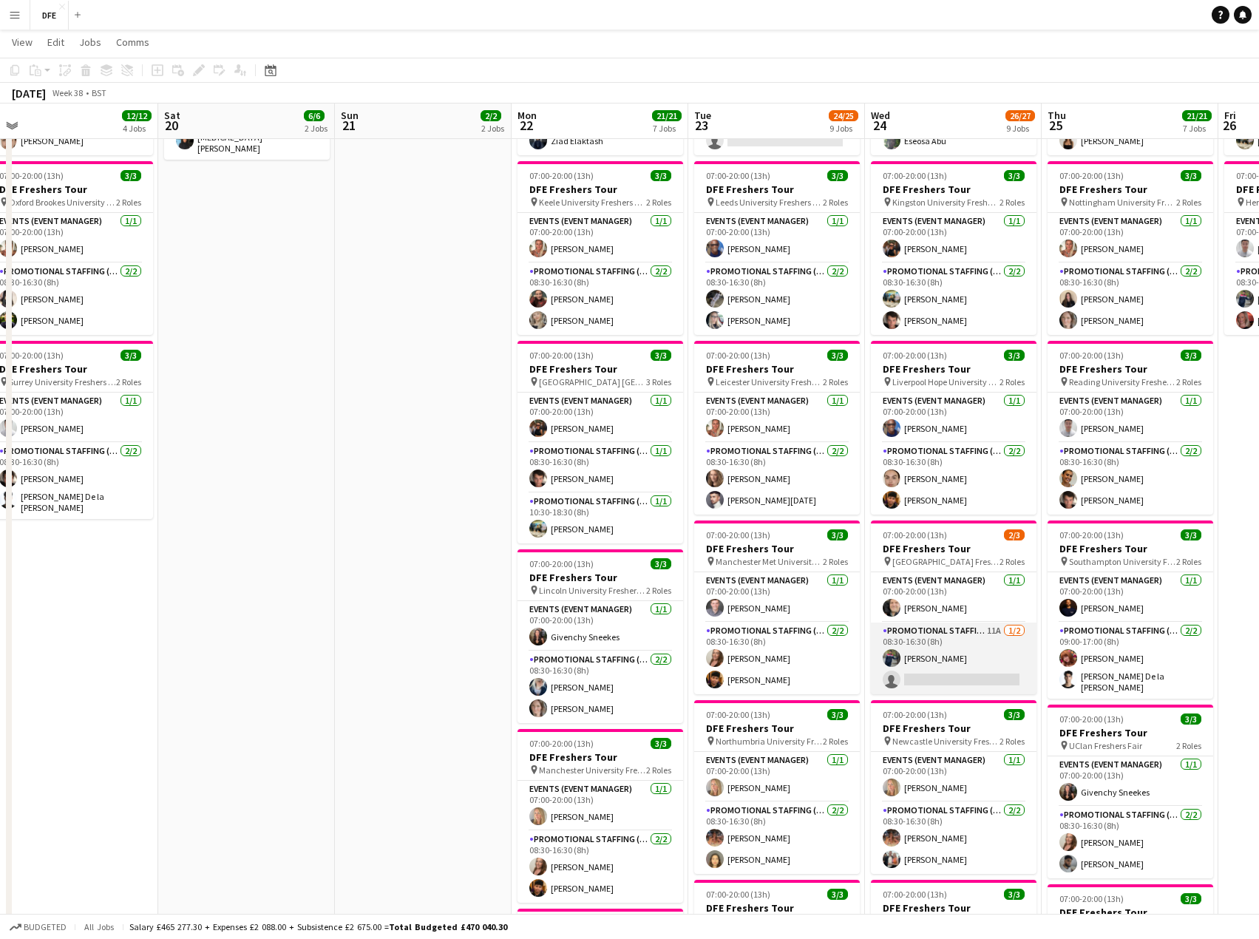
click at [983, 660] on app-card-role "Promotional Staffing (Brand Ambassadors) 11A [DATE] 08:30-16:30 (8h) [PERSON_NA…" at bounding box center [954, 658] width 166 height 72
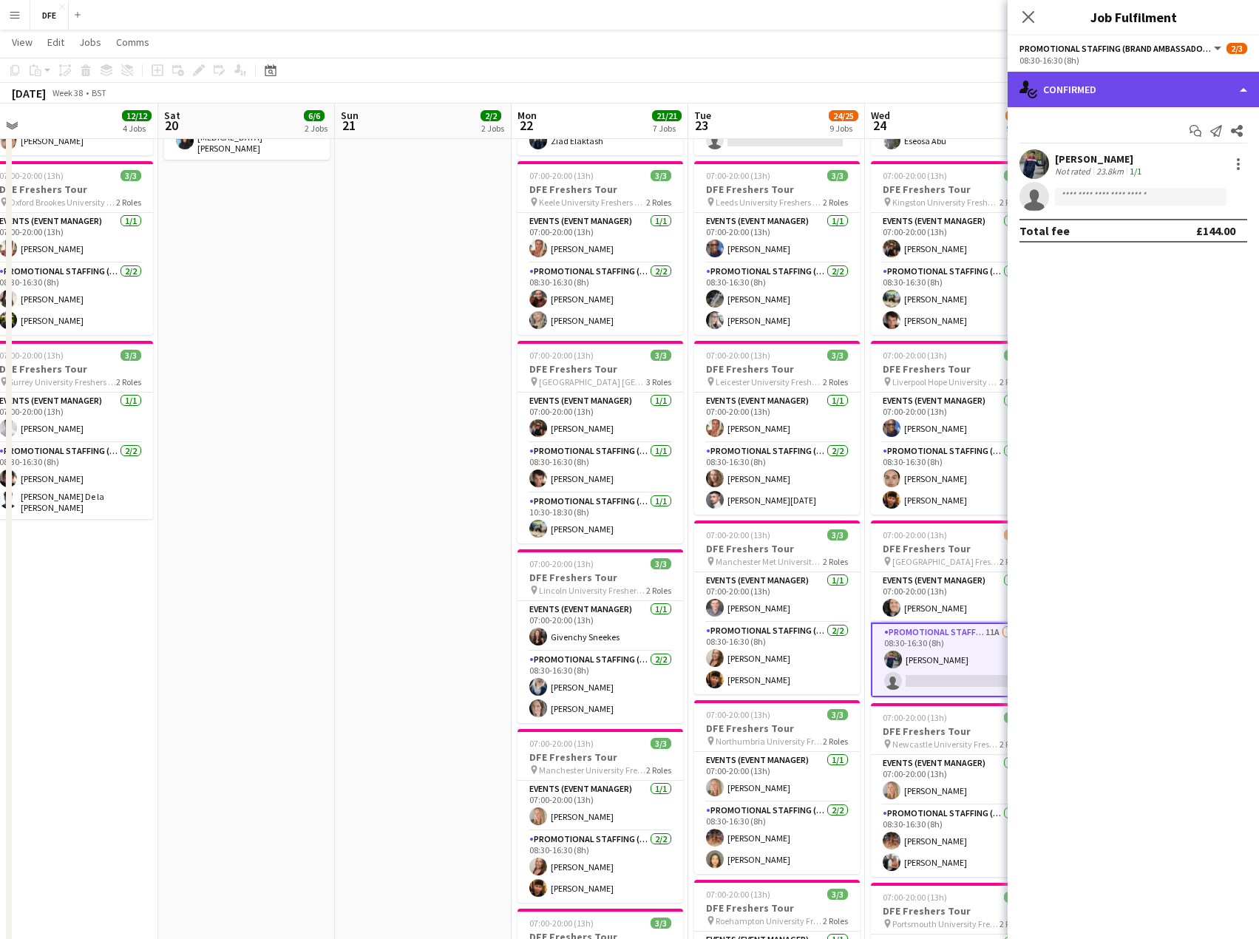
click at [1111, 80] on div "single-neutral-actions-check-2 Confirmed" at bounding box center [1132, 89] width 251 height 35
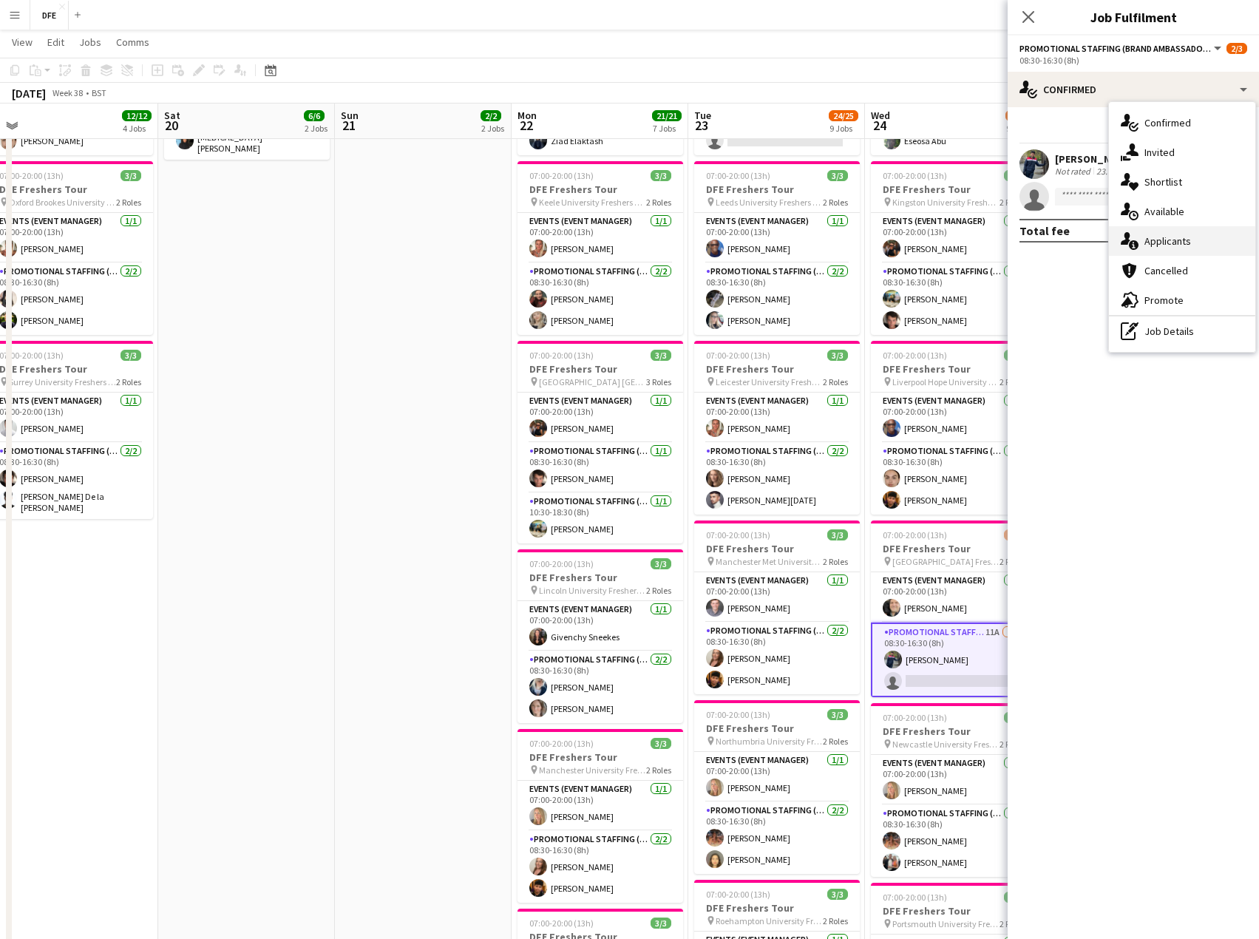
click at [1184, 246] on div "single-neutral-actions-information Applicants" at bounding box center [1182, 241] width 146 height 30
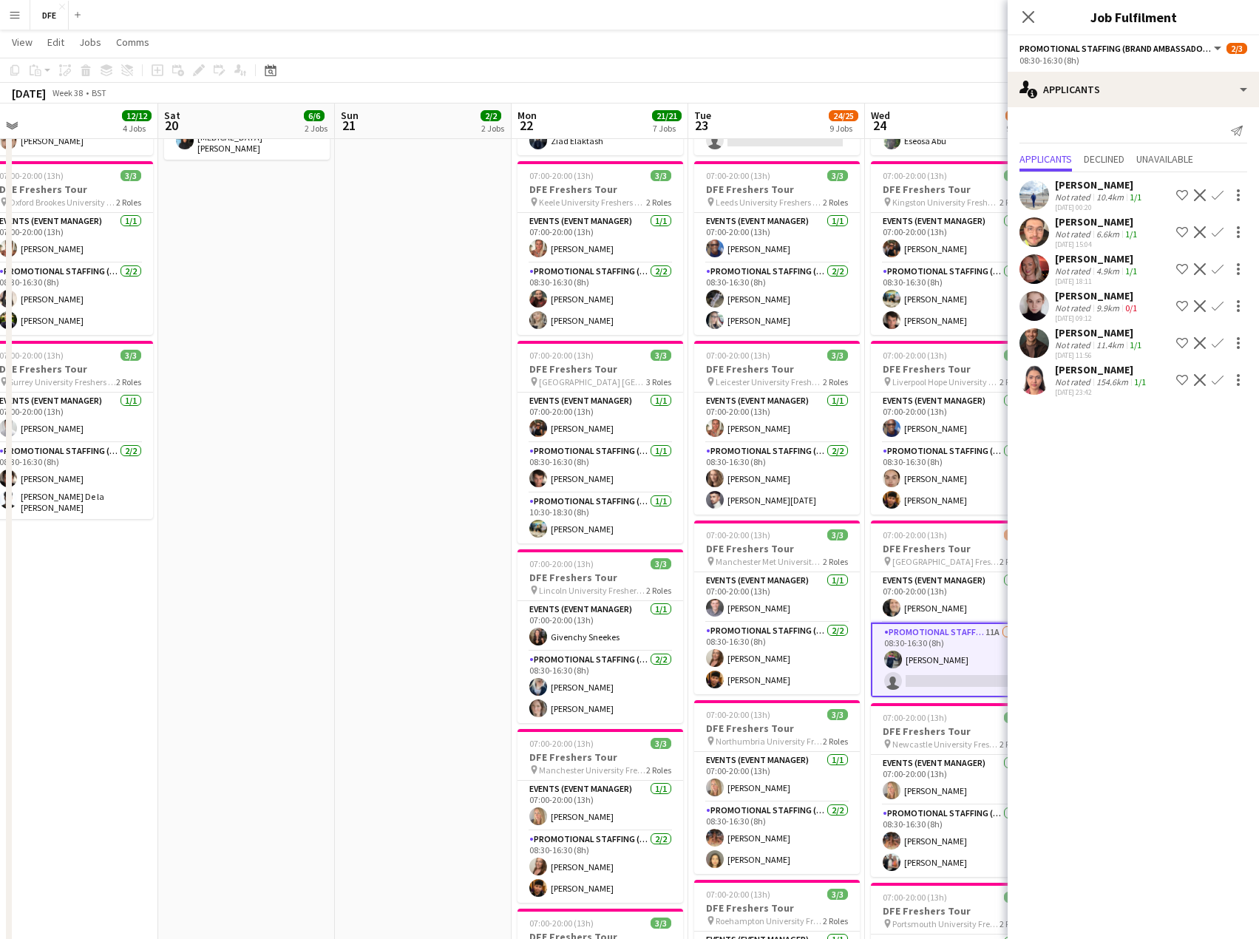
click at [1093, 341] on div "11.4km" at bounding box center [1109, 344] width 33 height 11
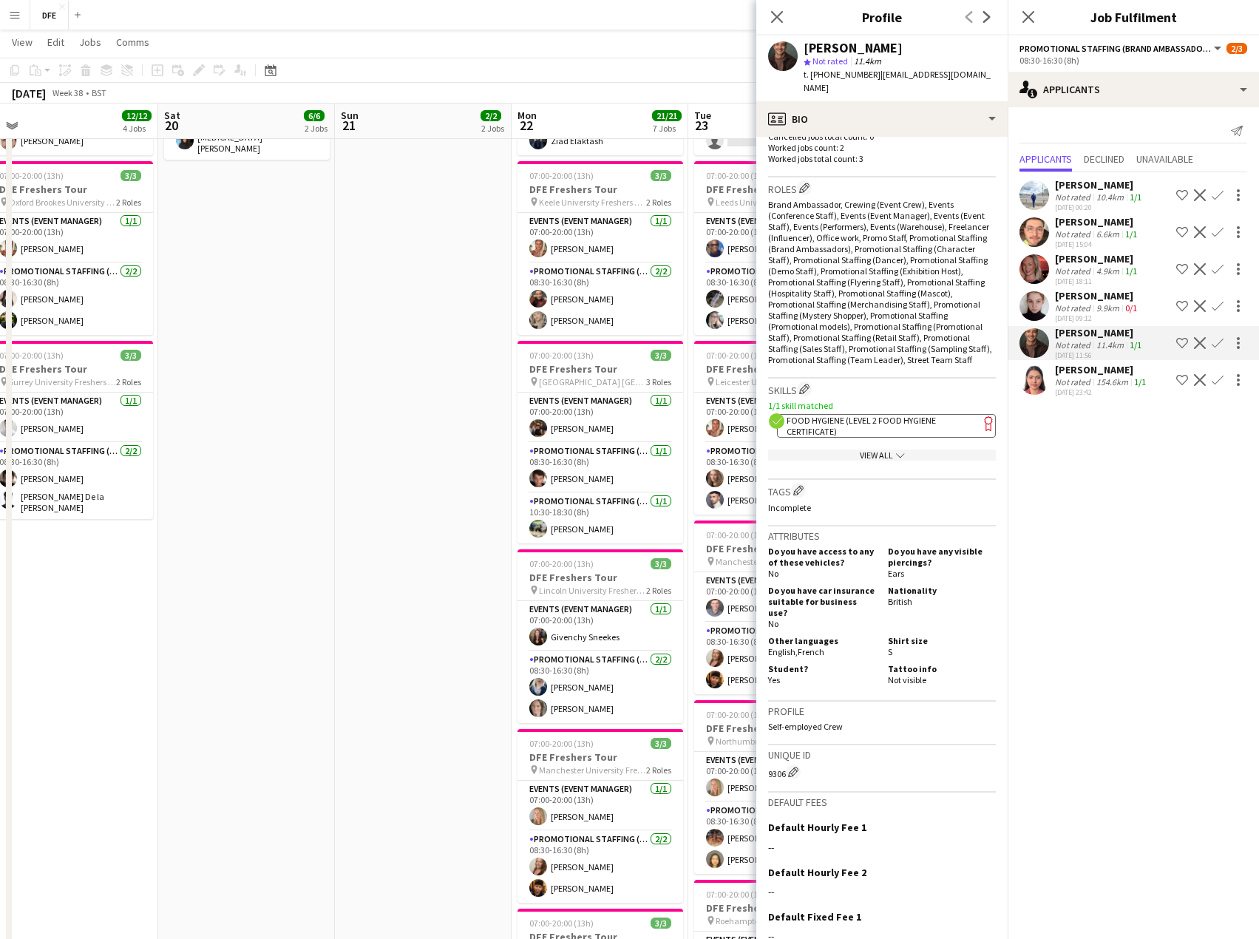
scroll to position [0, 0]
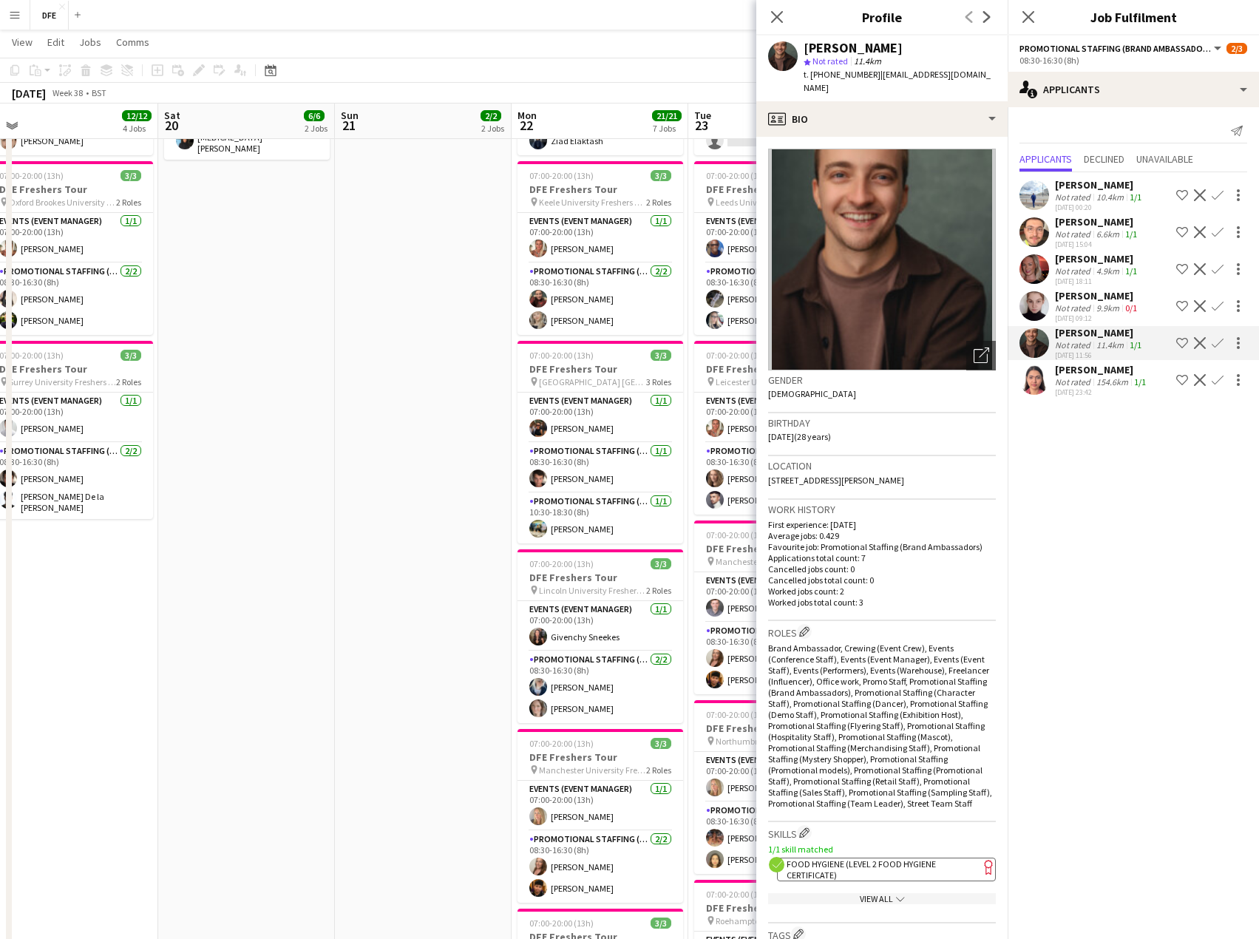
click at [1216, 339] on app-icon "Confirm" at bounding box center [1217, 343] width 12 height 12
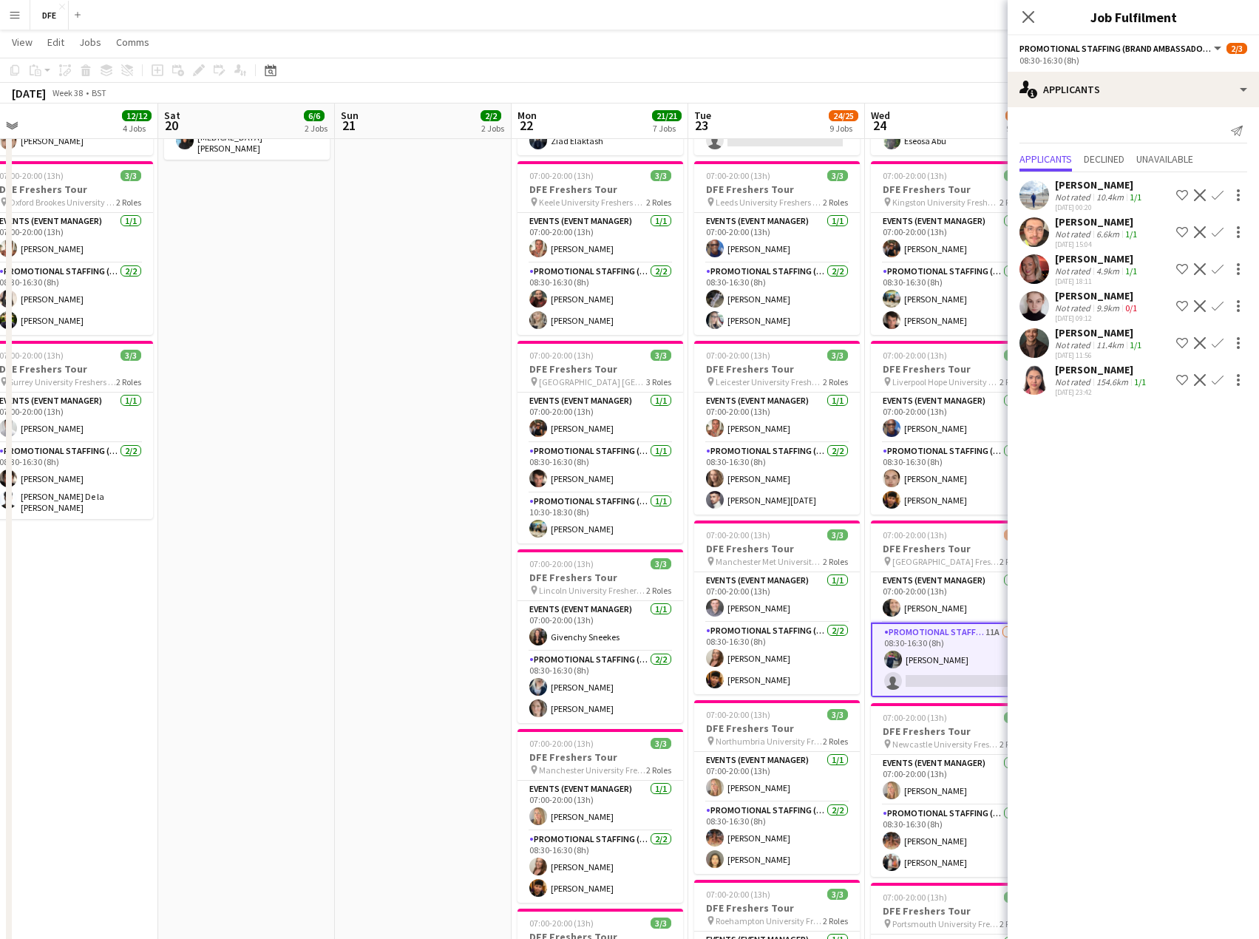
click at [1216, 339] on app-icon "Confirm" at bounding box center [1217, 343] width 12 height 12
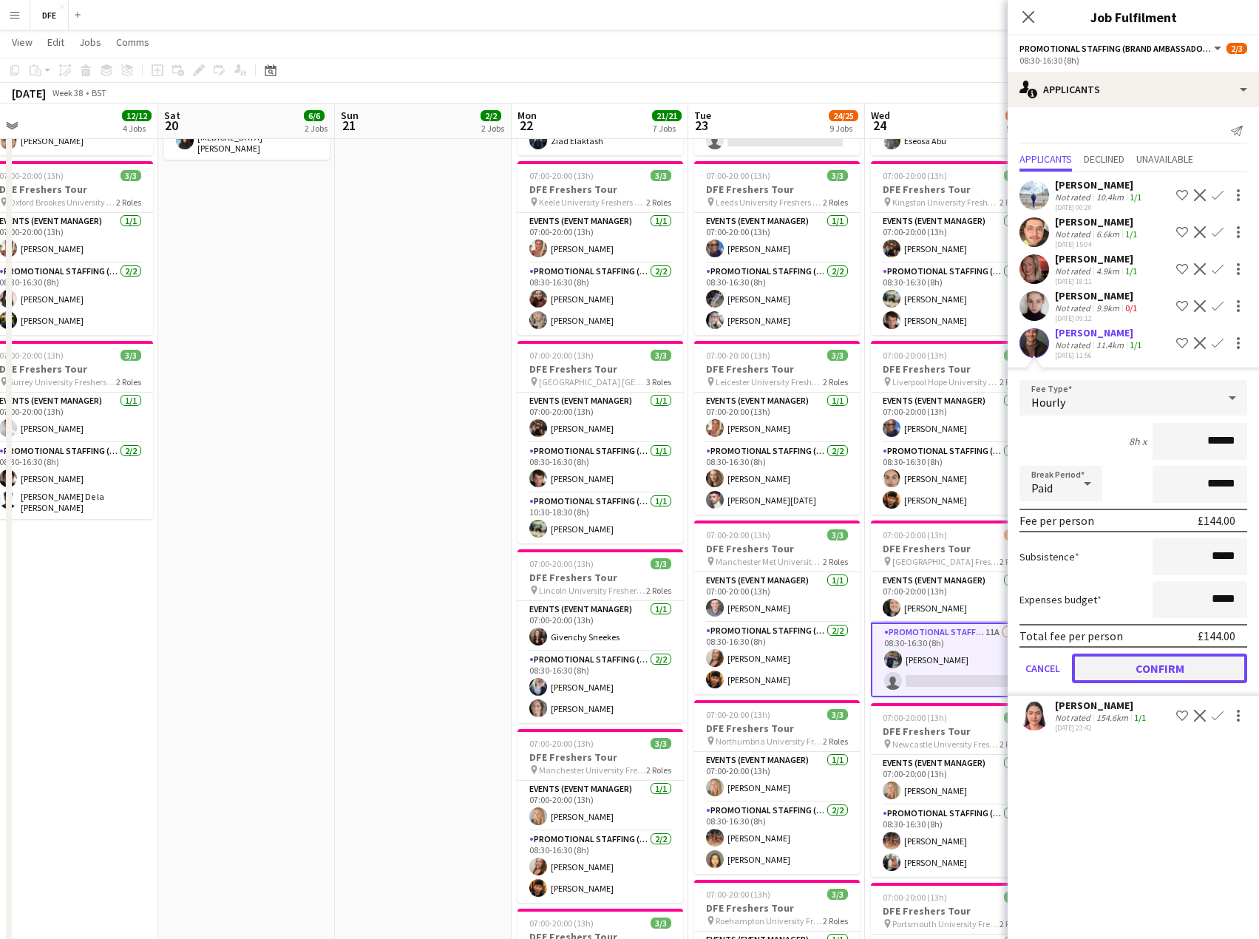
click at [1143, 680] on button "Confirm" at bounding box center [1159, 668] width 175 height 30
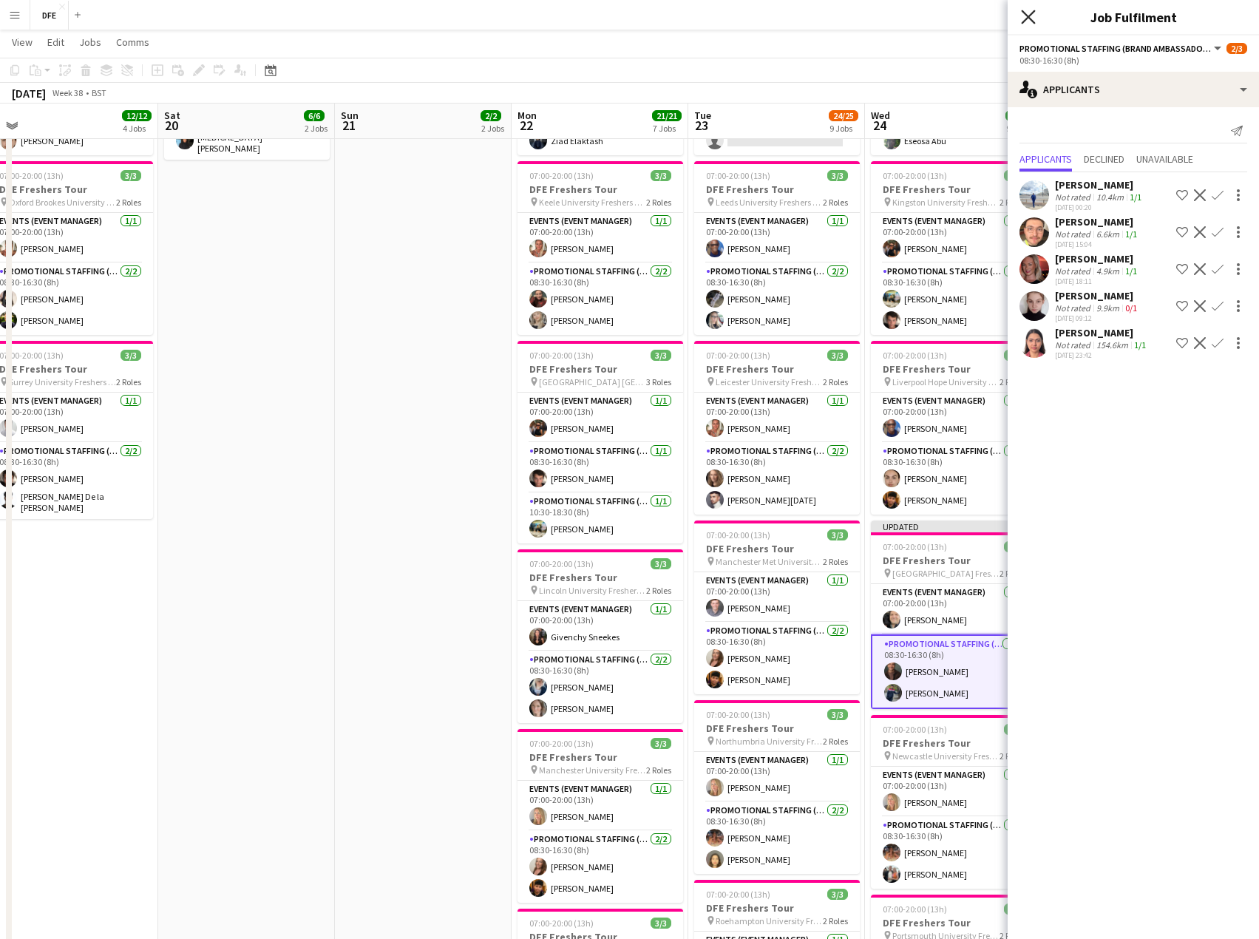
click at [1032, 13] on icon at bounding box center [1028, 17] width 14 height 14
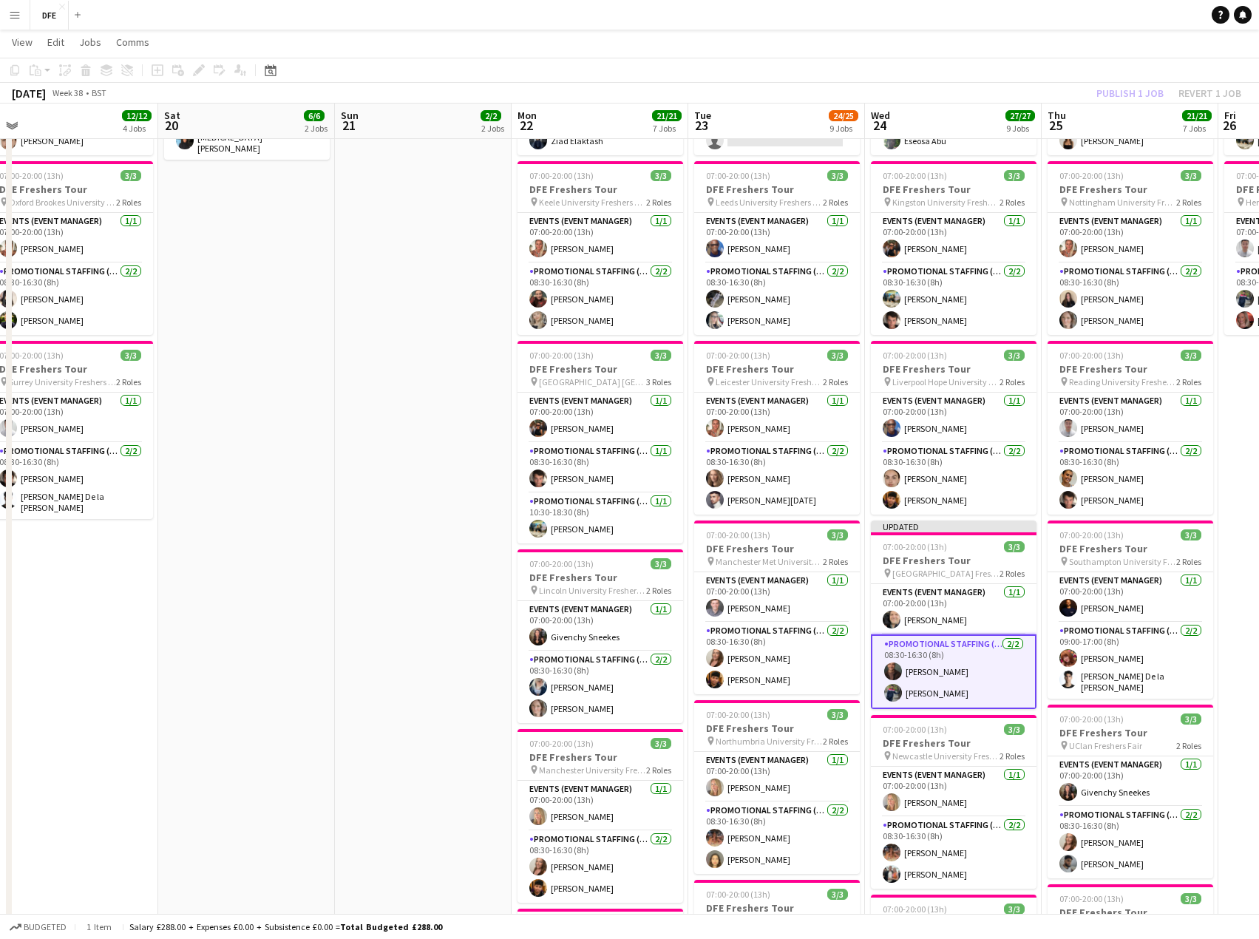
click at [1115, 101] on div "Publish 1 job Revert 1 job" at bounding box center [1168, 93] width 180 height 19
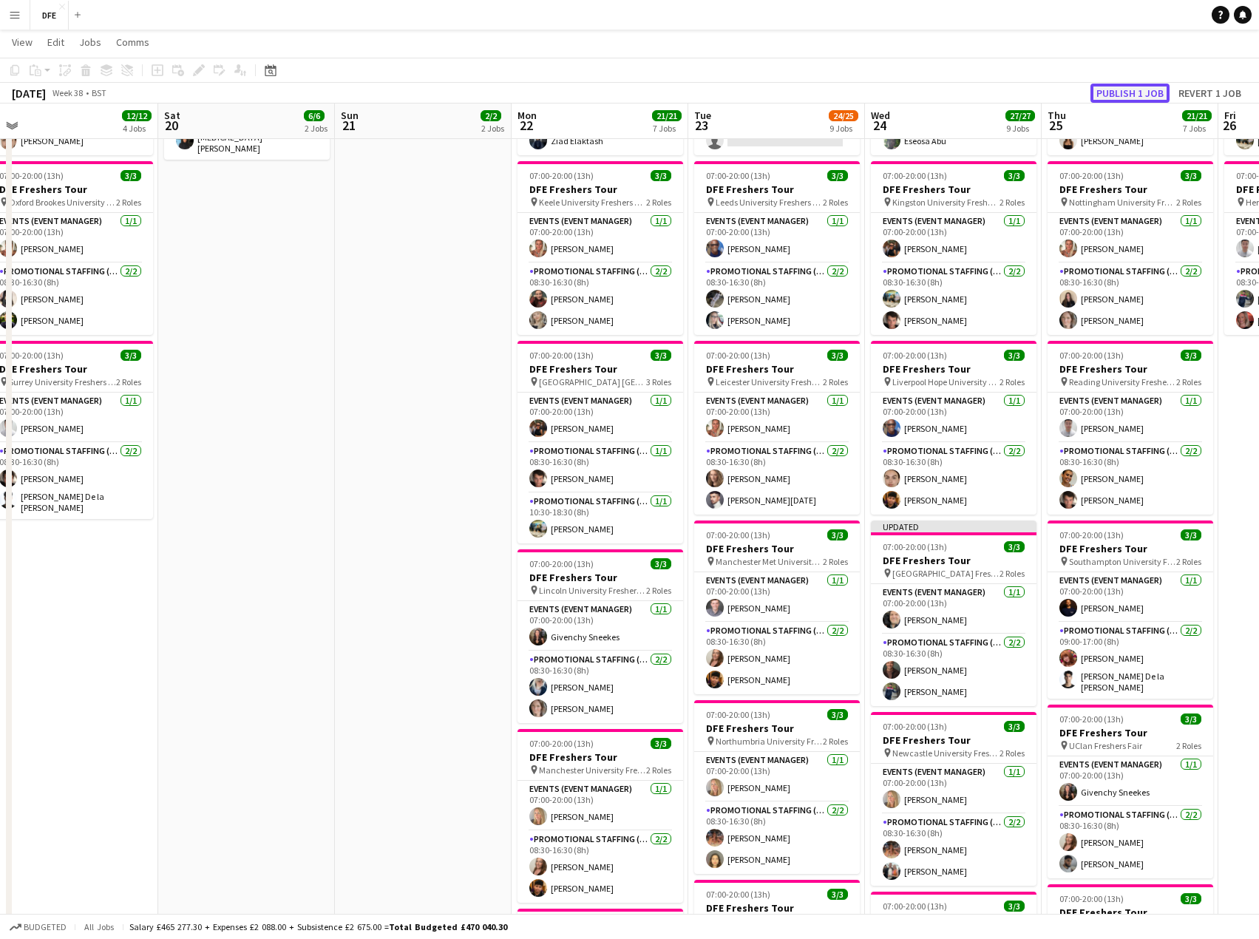
click at [1131, 86] on button "Publish 1 job" at bounding box center [1129, 93] width 79 height 19
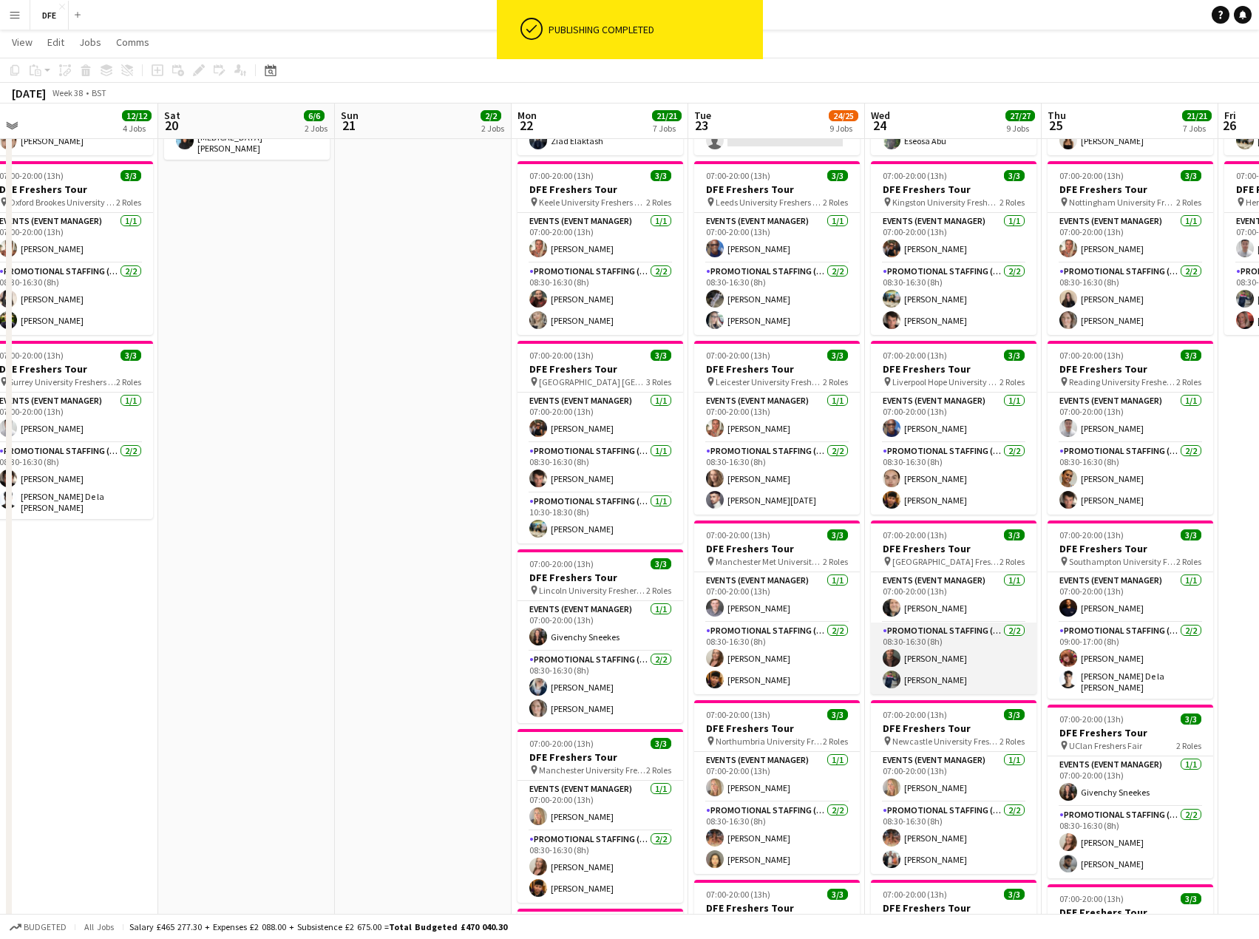
click at [933, 650] on app-card-role "Promotional Staffing (Brand Ambassadors) [DATE] 08:30-16:30 (8h) [PERSON_NAME] …" at bounding box center [954, 658] width 166 height 72
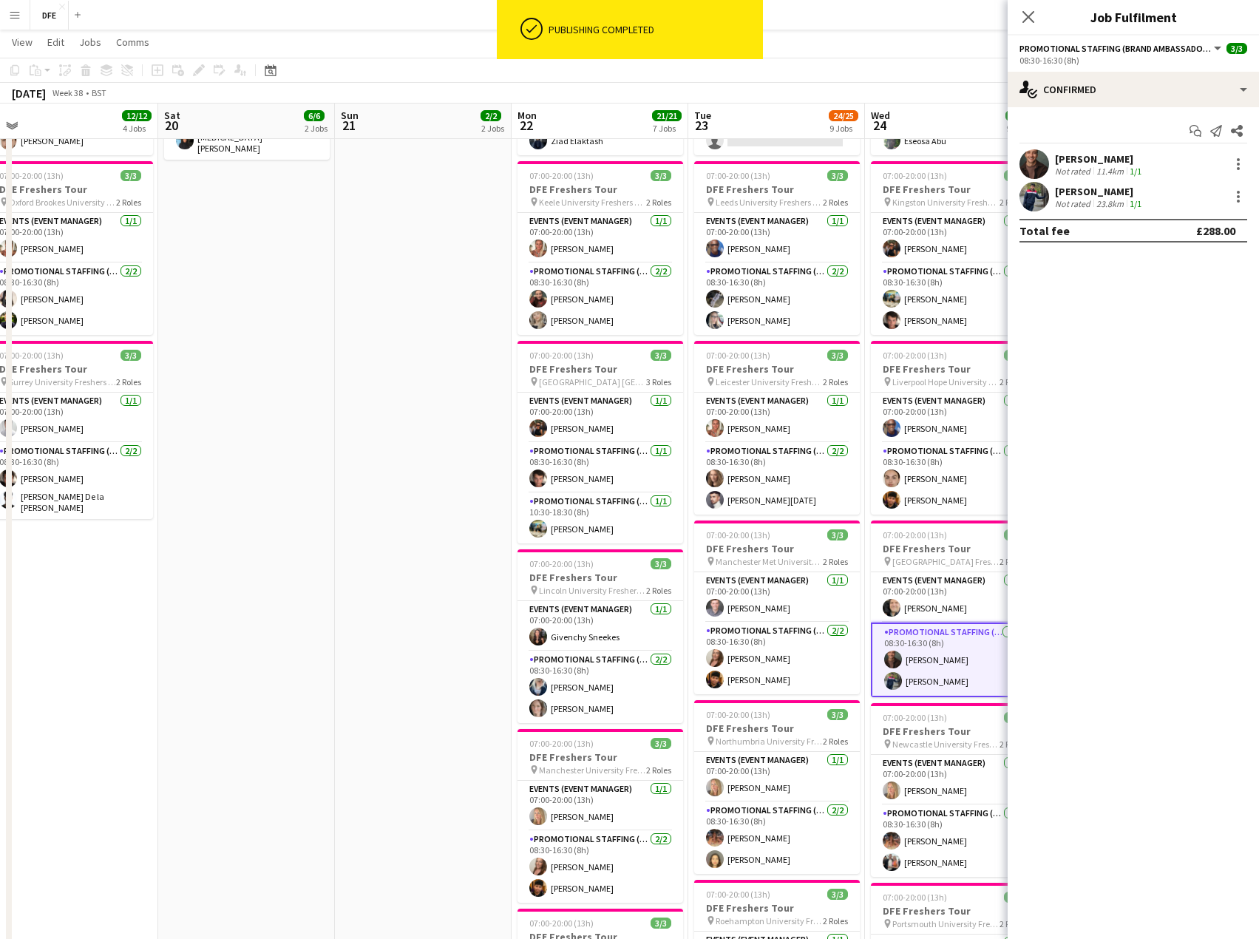
click at [1092, 161] on div "[PERSON_NAME]" at bounding box center [1099, 158] width 89 height 13
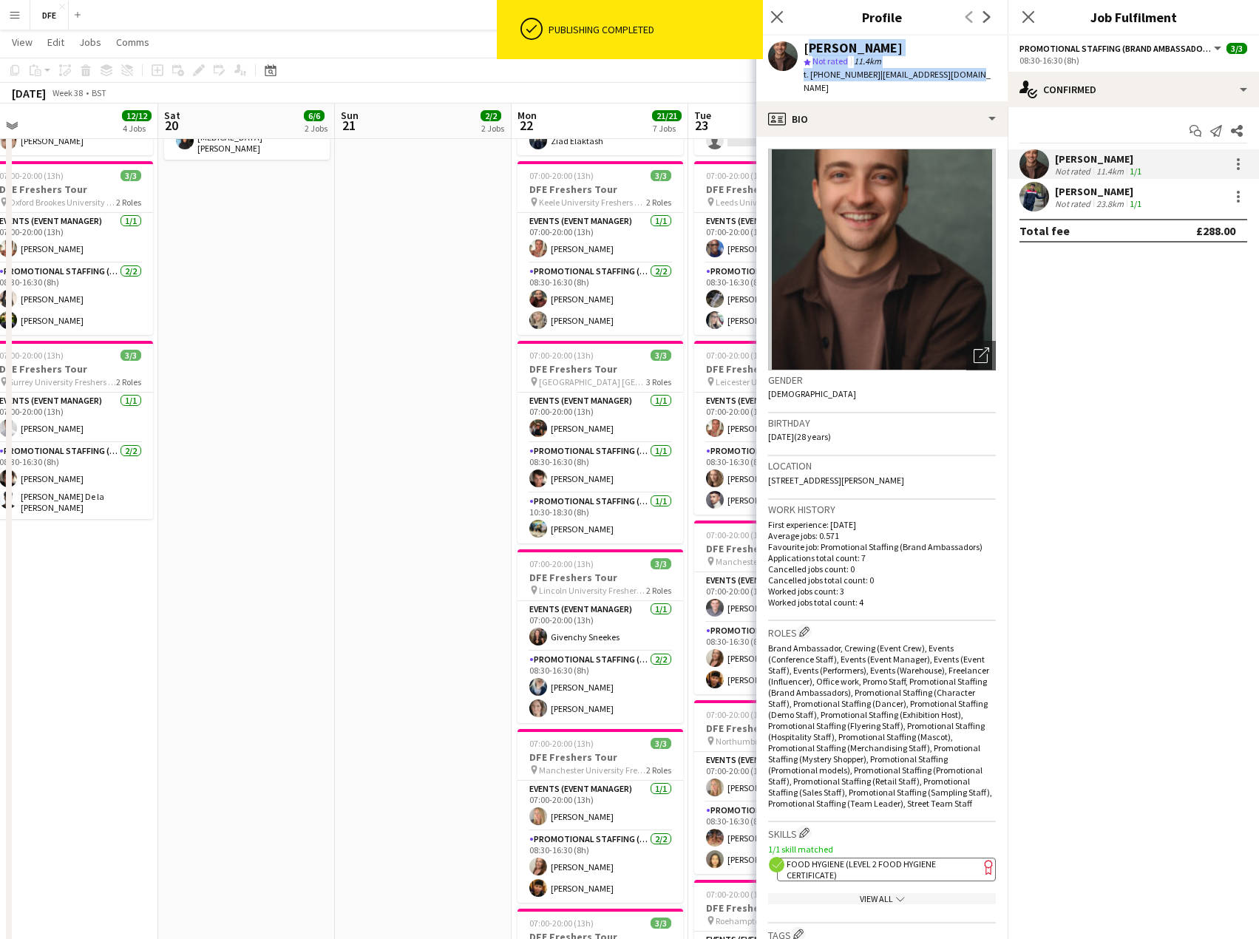
drag, startPoint x: 949, startPoint y: 72, endPoint x: 804, endPoint y: 45, distance: 147.4
click at [804, 45] on div "[PERSON_NAME] star Not rated 11.4km t. [PHONE_NUMBER] | [EMAIL_ADDRESS][DOMAIN_…" at bounding box center [881, 68] width 251 height 66
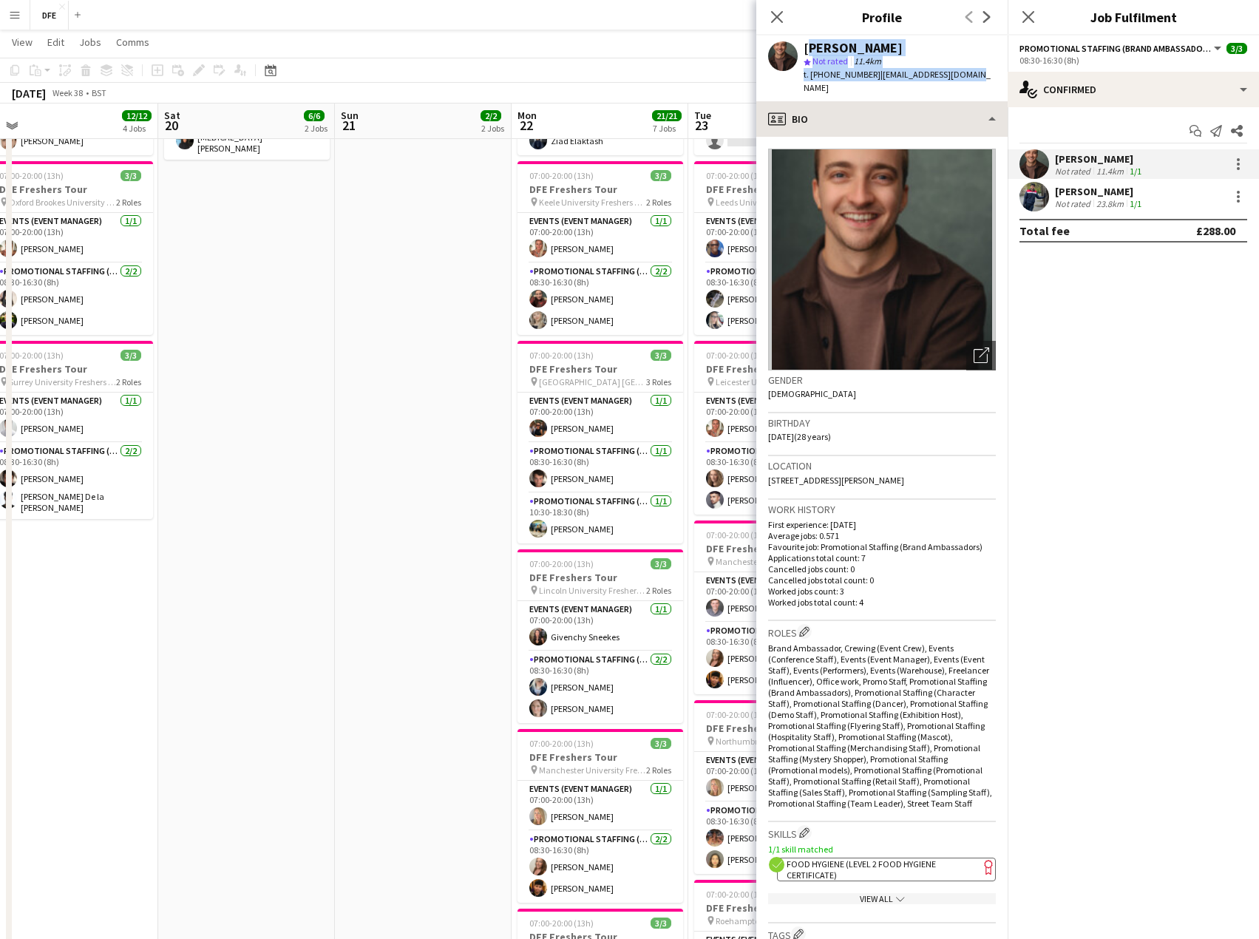
copy div "[PERSON_NAME] star Not rated 11.4km t. [PHONE_NUMBER] | [EMAIL_ADDRESS][DOMAIN_…"
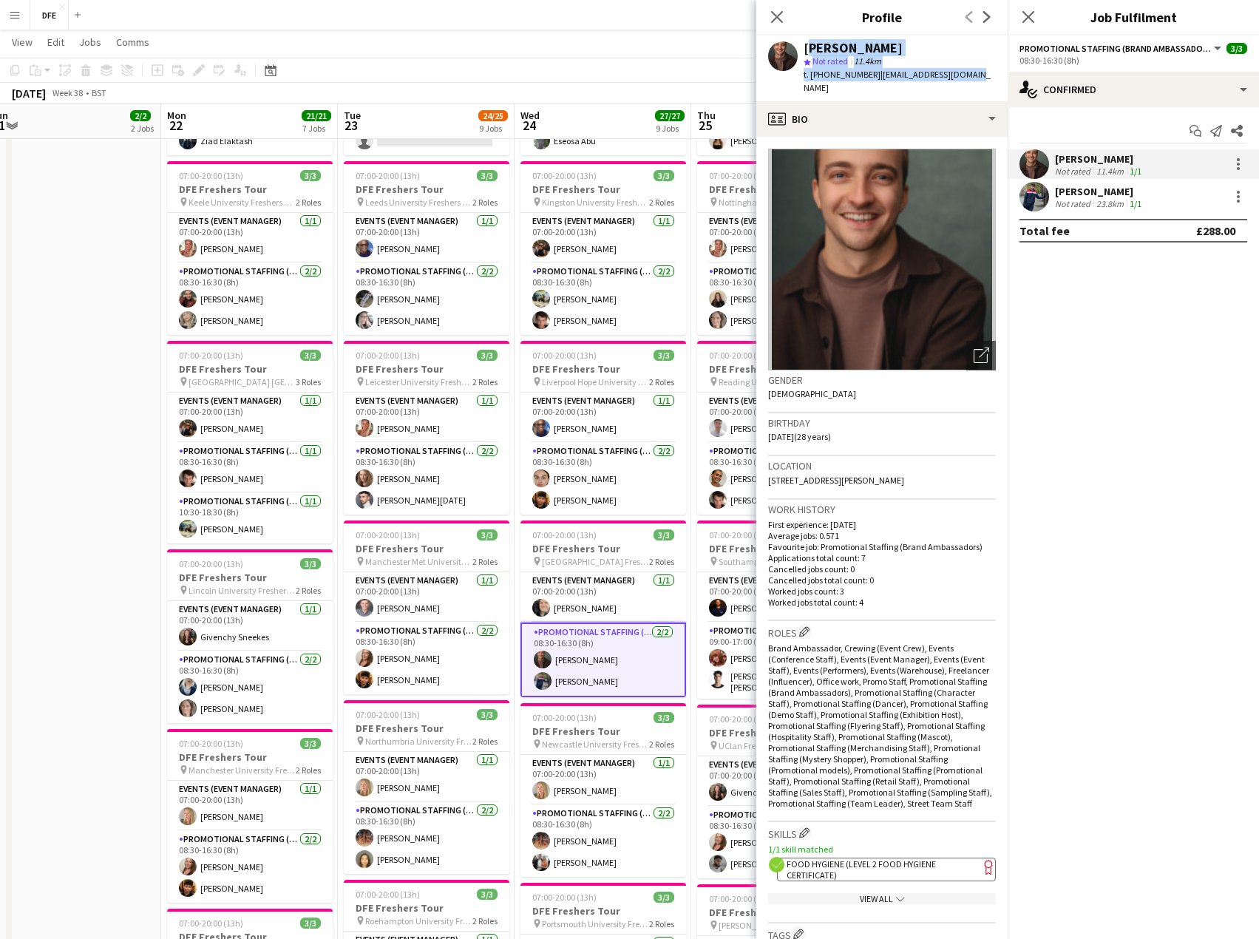
scroll to position [0, 726]
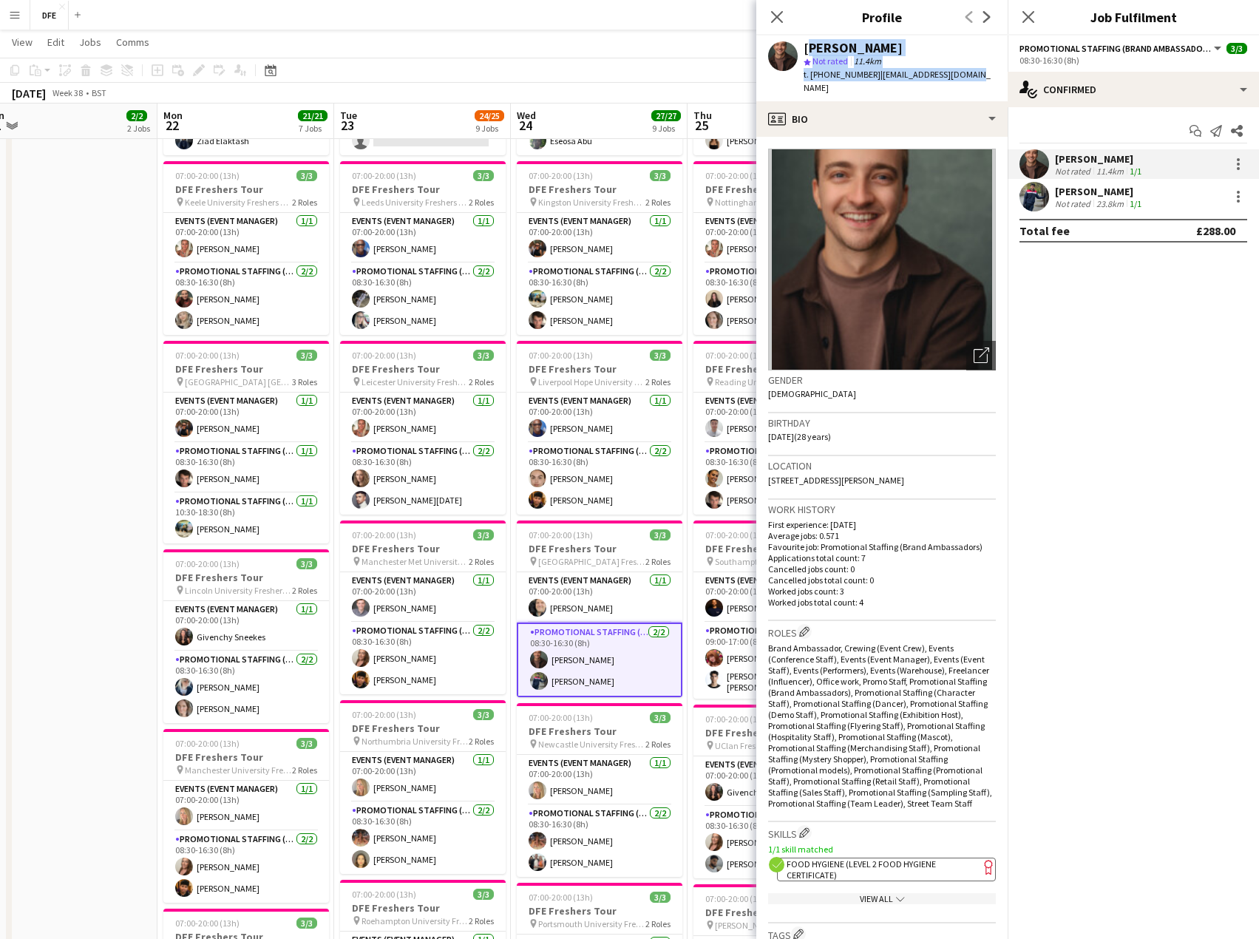
drag, startPoint x: 411, startPoint y: 762, endPoint x: 58, endPoint y: 738, distance: 354.1
click at [58, 738] on app-calendar-viewport "Wed 17 25/25 9 Jobs Thu 18 21/21 7 Jobs Fri 19 12/12 4 Jobs Sat 20 6/6 2 Jobs S…" at bounding box center [629, 672] width 1259 height 1968
click at [1027, 12] on icon "Close pop-in" at bounding box center [1028, 17] width 14 height 14
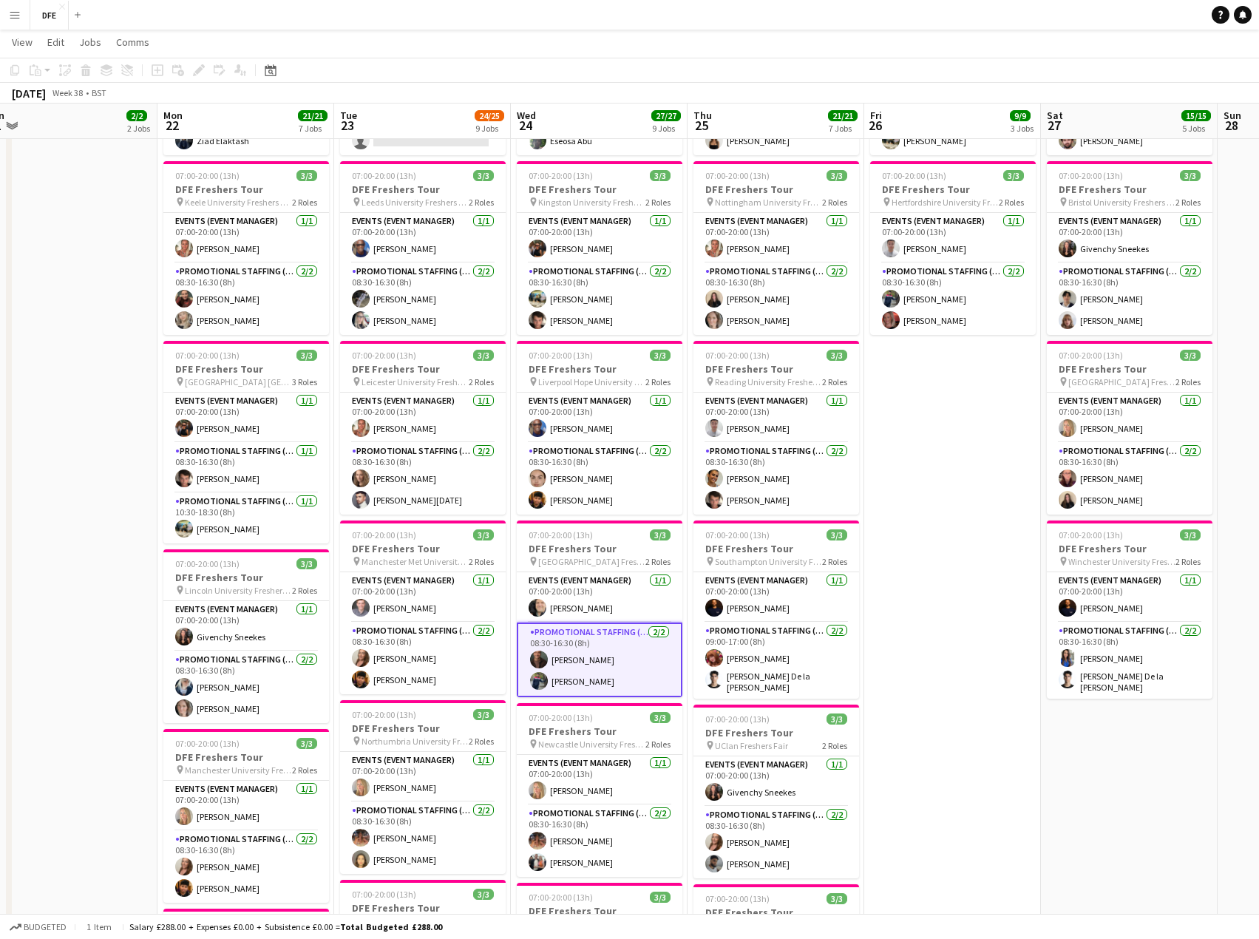
click at [867, 44] on app-page-menu "View Day view expanded Day view collapsed Month view Date picker Jump to [DATE]…" at bounding box center [629, 44] width 1259 height 28
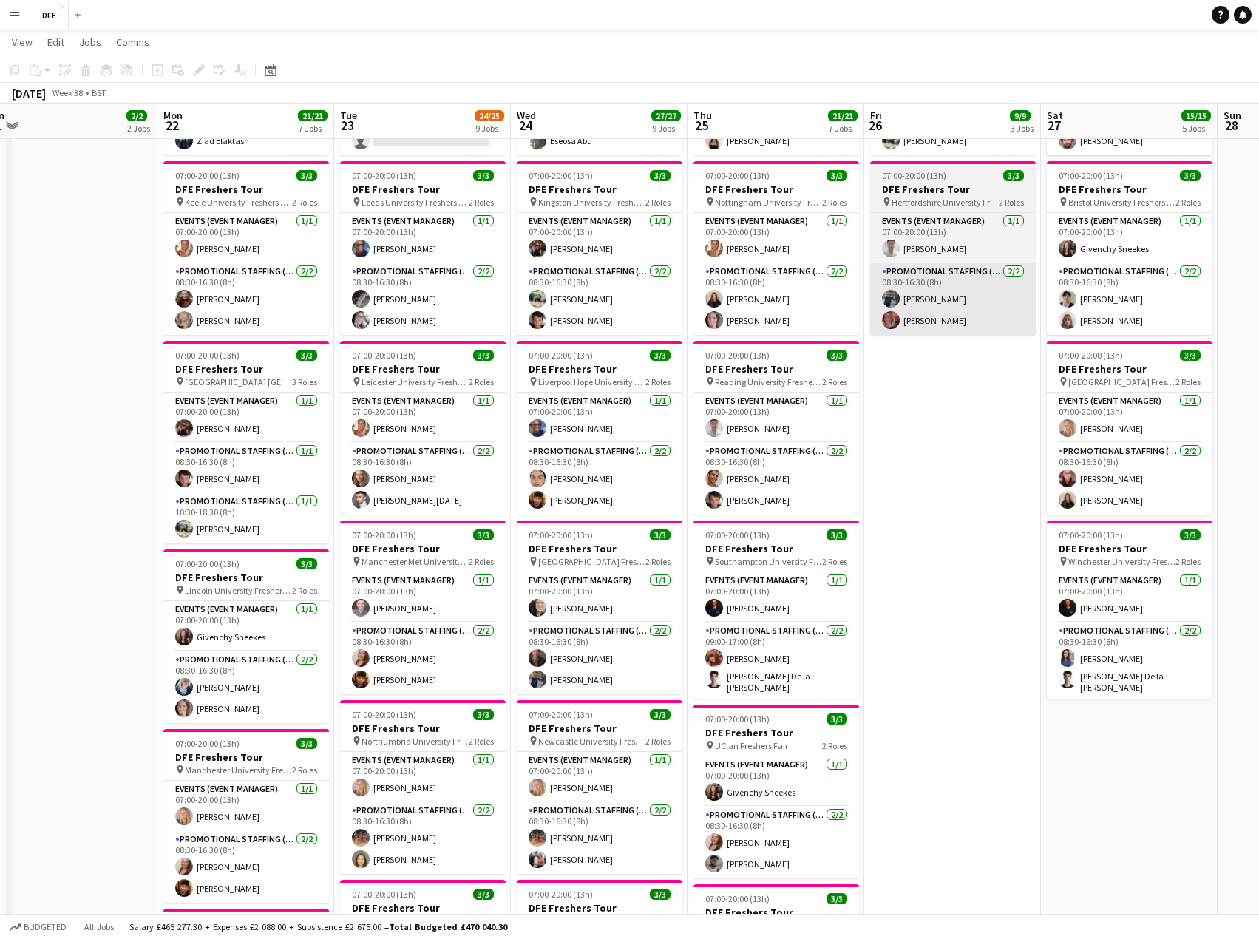
scroll to position [0, 0]
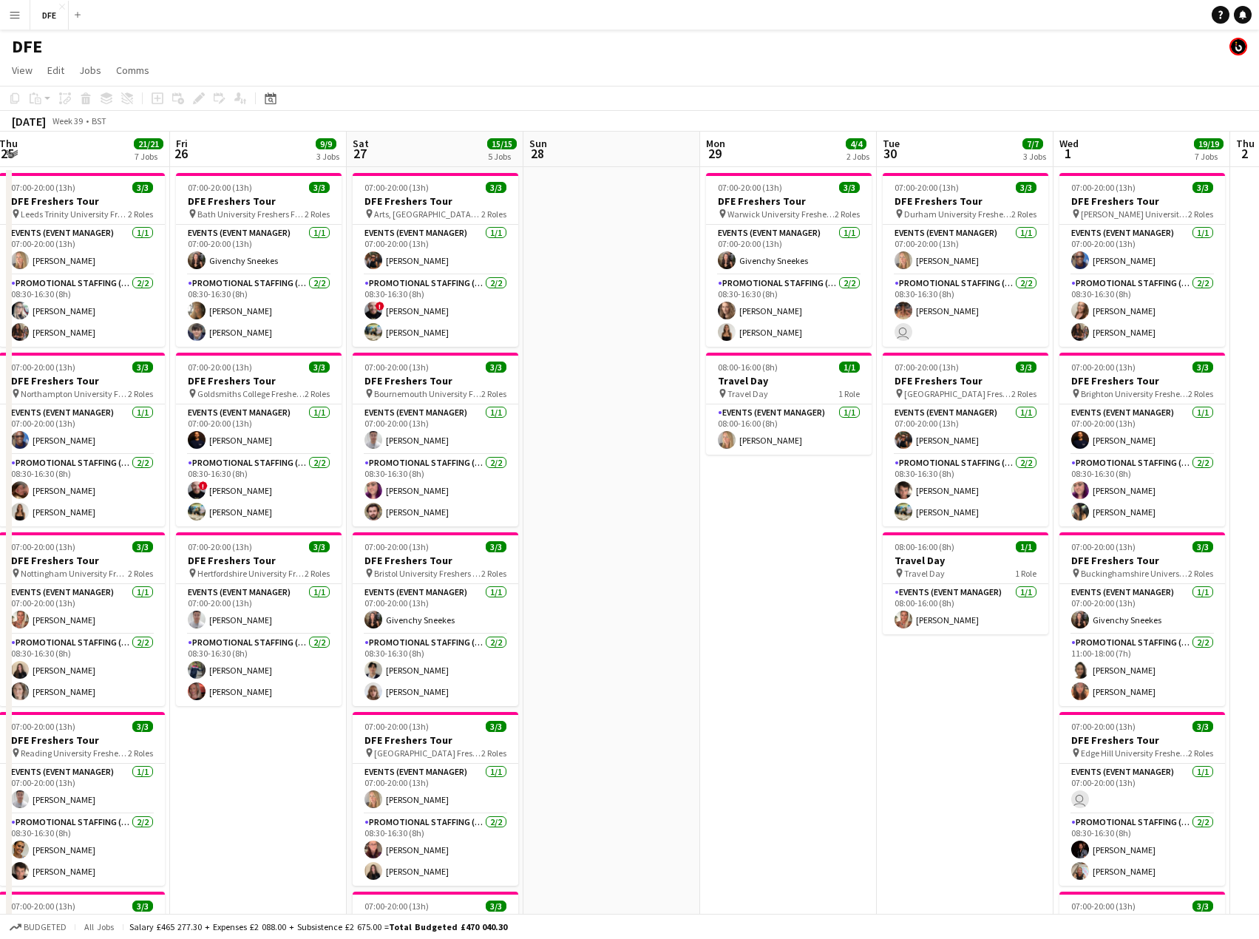
drag, startPoint x: 1128, startPoint y: 438, endPoint x: 434, endPoint y: 404, distance: 694.8
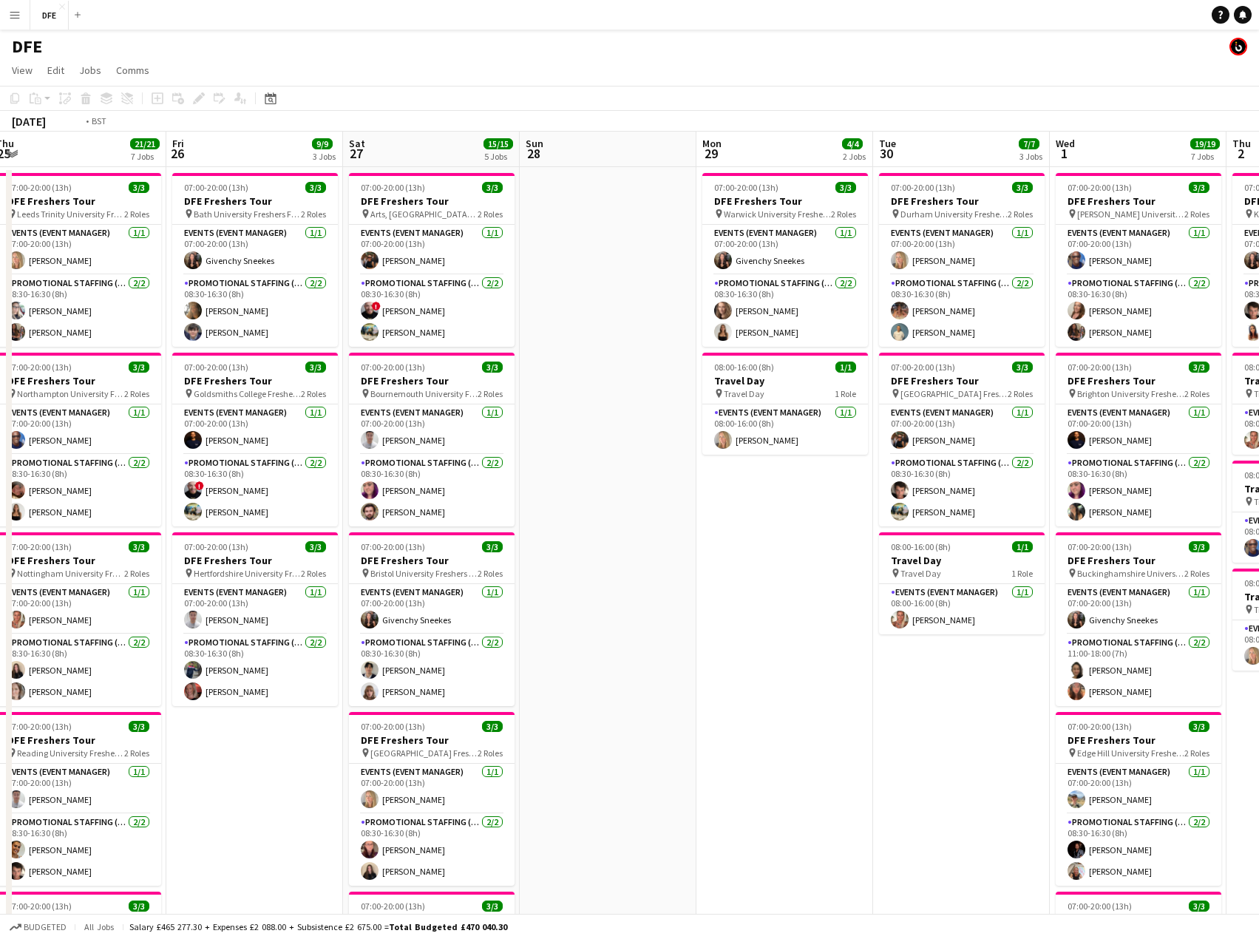
drag, startPoint x: 538, startPoint y: 403, endPoint x: 165, endPoint y: 412, distance: 373.3
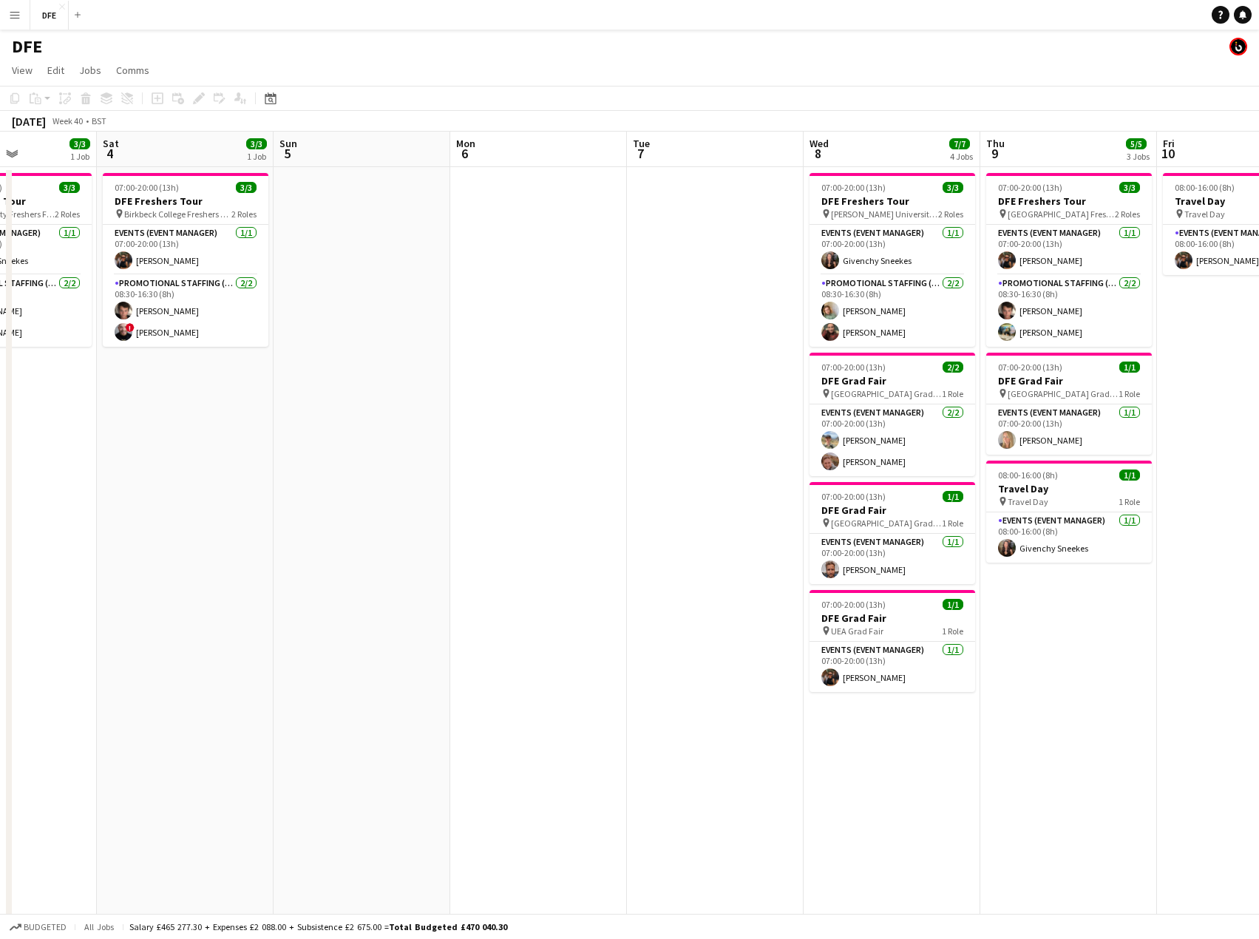
drag, startPoint x: 833, startPoint y: 394, endPoint x: 289, endPoint y: 387, distance: 544.0
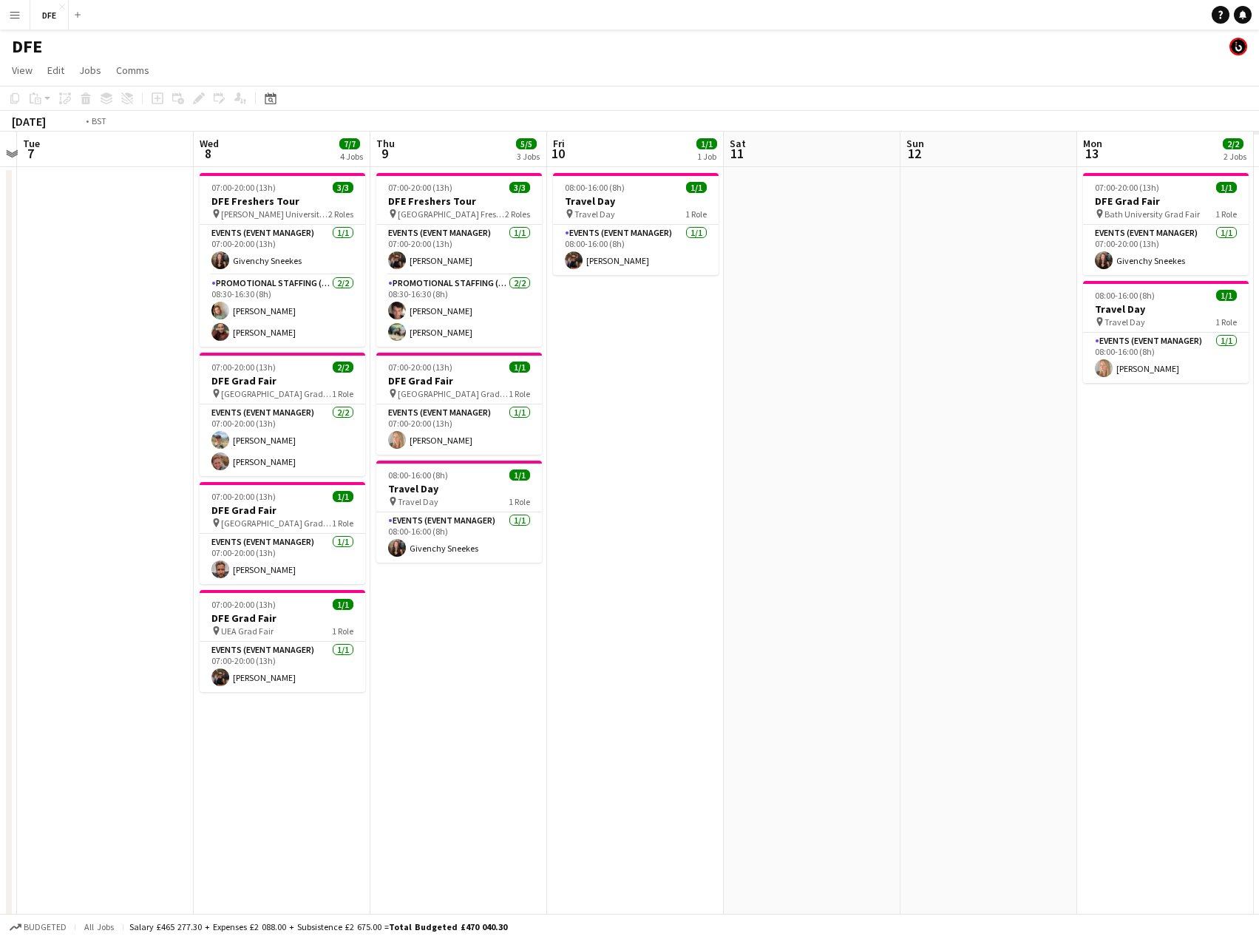
drag, startPoint x: 500, startPoint y: 335, endPoint x: 97, endPoint y: 293, distance: 405.6
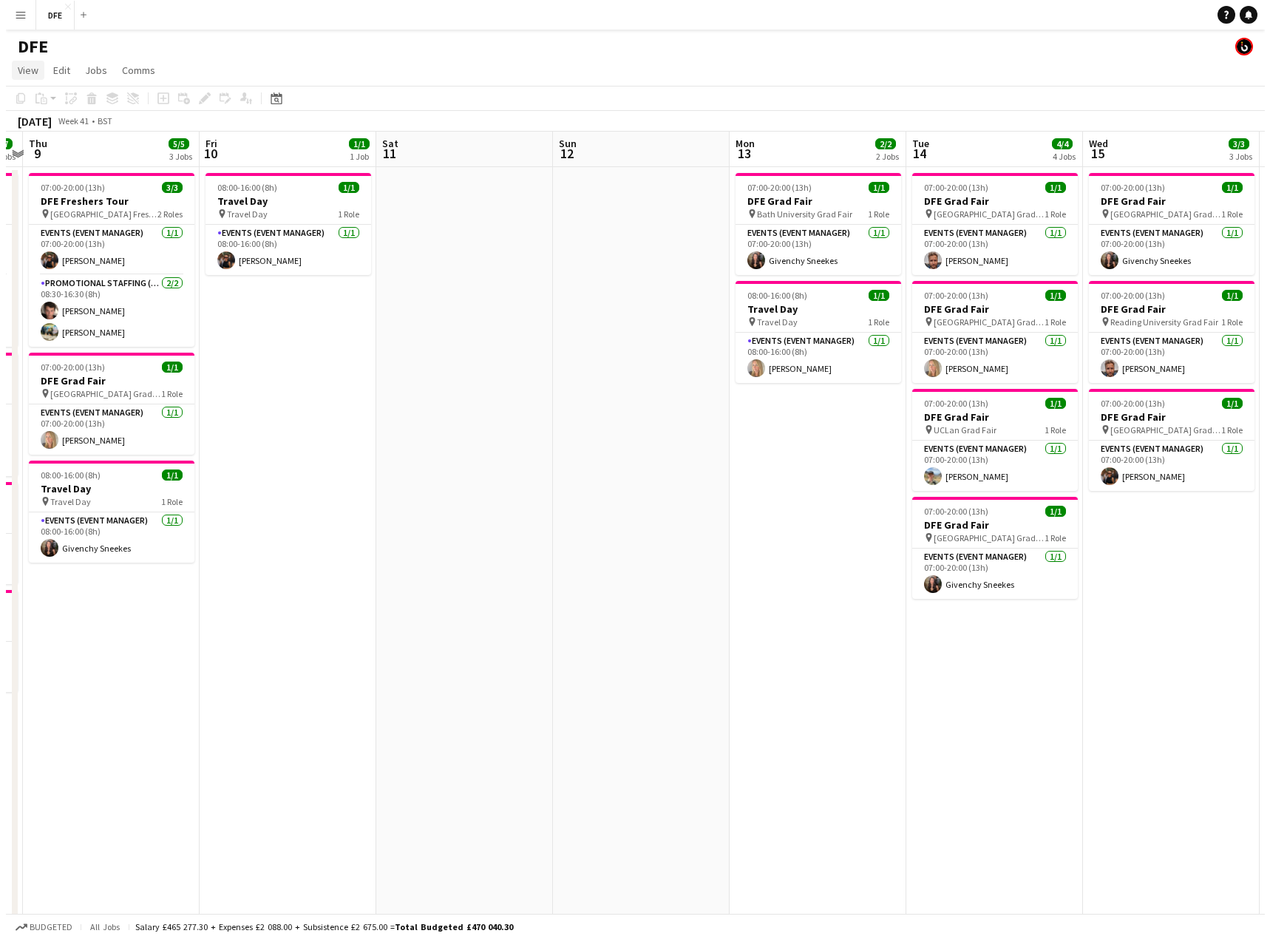
scroll to position [0, 472]
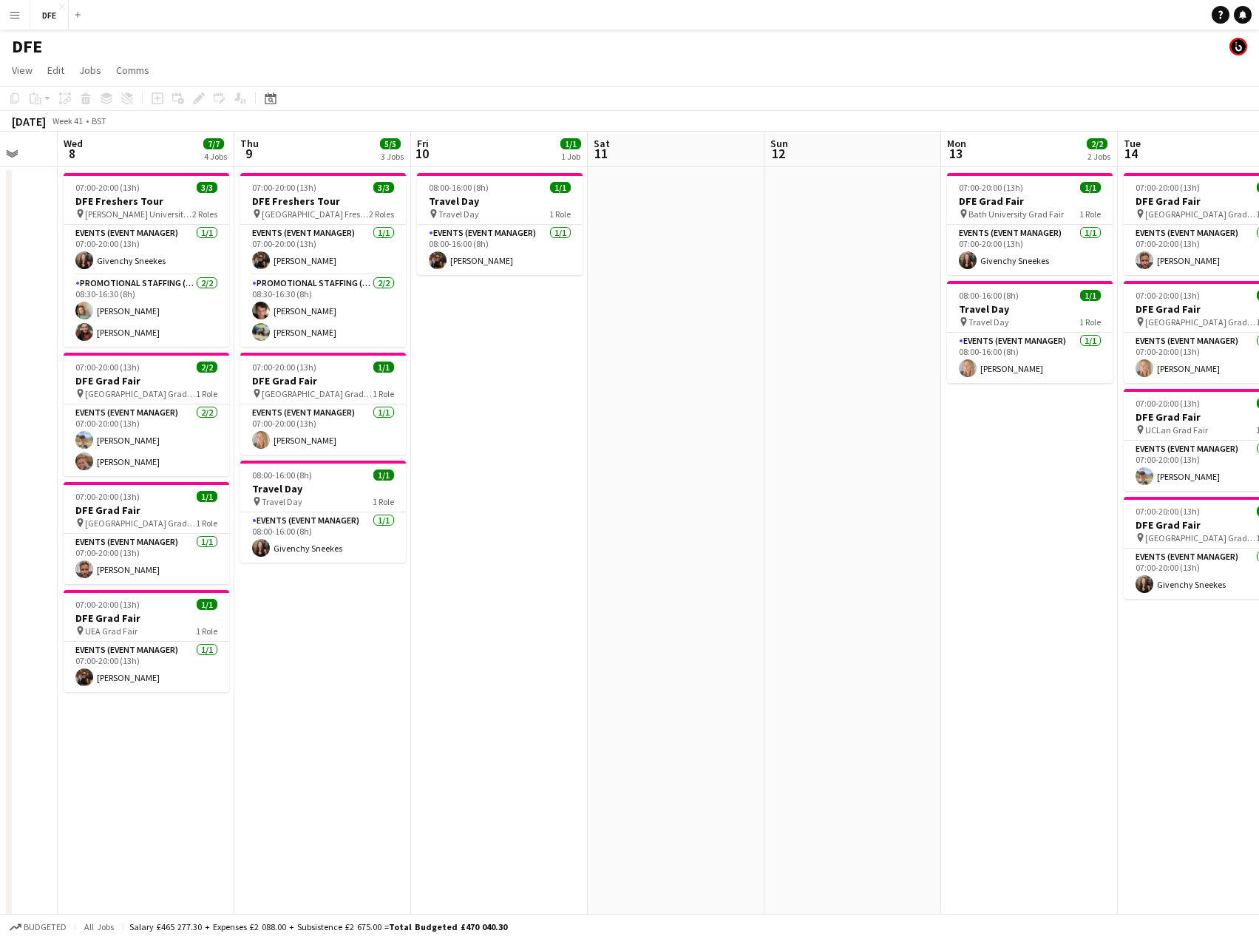
click at [18, 15] on app-icon "Menu" at bounding box center [15, 15] width 12 height 12
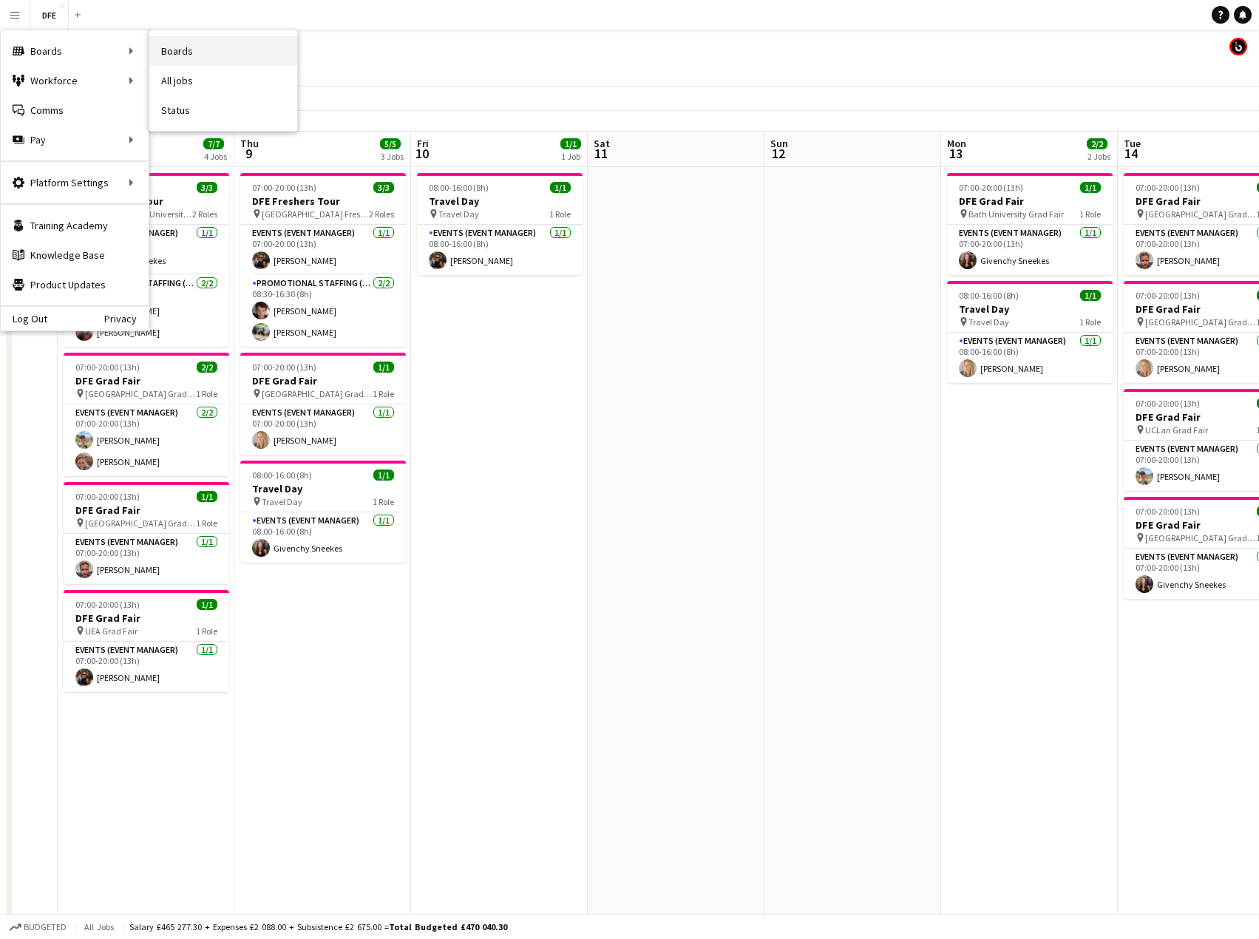
click at [192, 58] on link "Boards" at bounding box center [223, 51] width 148 height 30
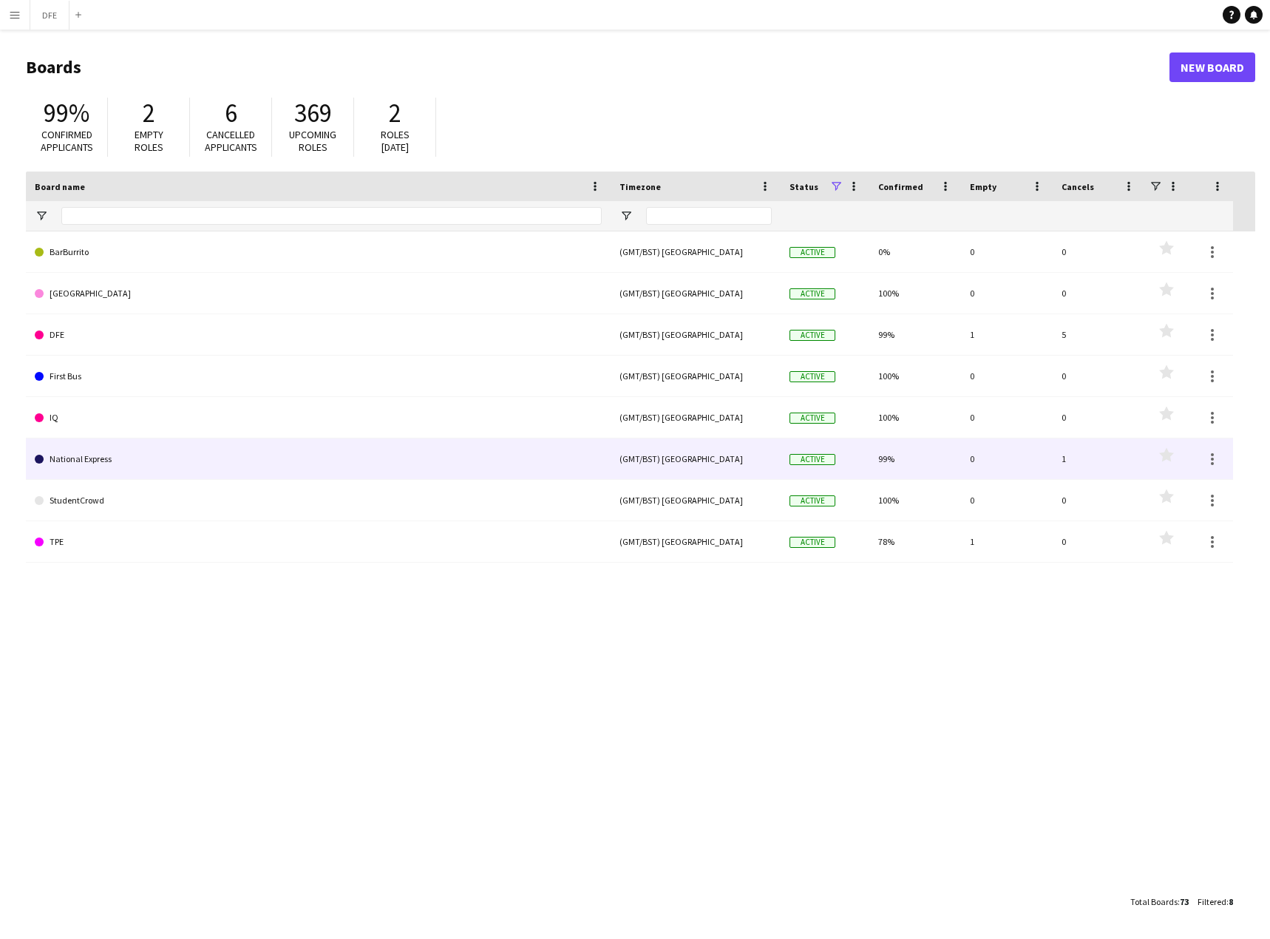
click at [72, 457] on link "National Express" at bounding box center [318, 458] width 567 height 41
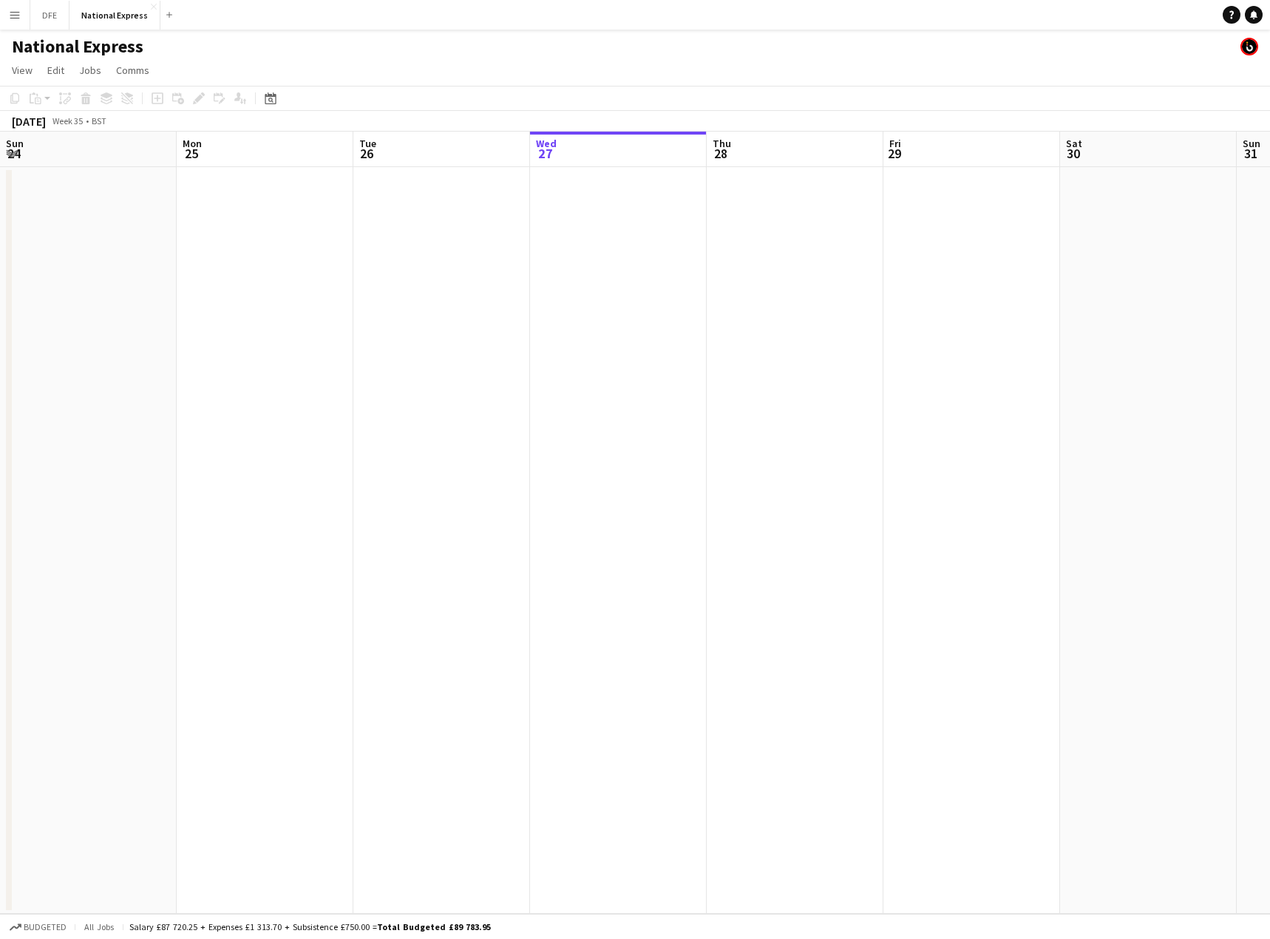
scroll to position [0, 353]
drag, startPoint x: 733, startPoint y: 441, endPoint x: 117, endPoint y: 445, distance: 616.4
click at [117, 445] on app-calendar-viewport "Fri 29 Sat 30 Sun 31 Mon 1 Tue 2 Wed 3 Thu 4 Fri 5 Sat 6 Sun 7 Mon 8 Tue 9 Wed …" at bounding box center [635, 523] width 1270 height 782
drag, startPoint x: 446, startPoint y: 451, endPoint x: 203, endPoint y: 461, distance: 242.6
click at [77, 463] on app-calendar-viewport "Mon 1 Tue 2 Wed 3 Thu 4 Fri 5 Sat 6 Sun 7 Mon 8 Tue 9 Wed 10 Thu 11 Fri 12 Sat …" at bounding box center [635, 523] width 1270 height 782
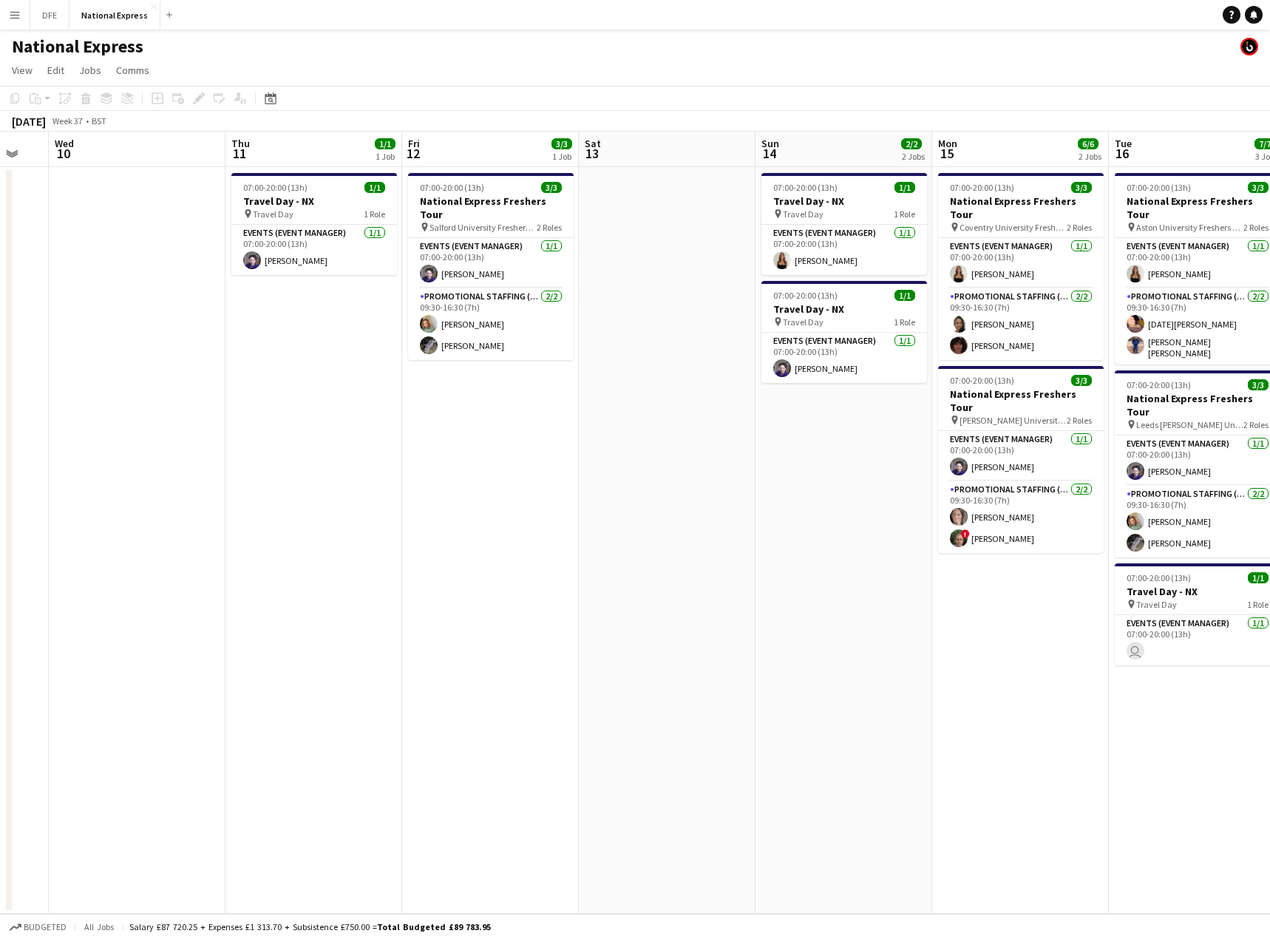
click at [234, 459] on app-calendar-viewport "Sat 6 Sun 7 Mon 8 Tue 9 Wed 10 Thu 11 1/1 1 Job Fri 12 3/3 1 Job Sat 13 Sun 14 …" at bounding box center [635, 523] width 1270 height 782
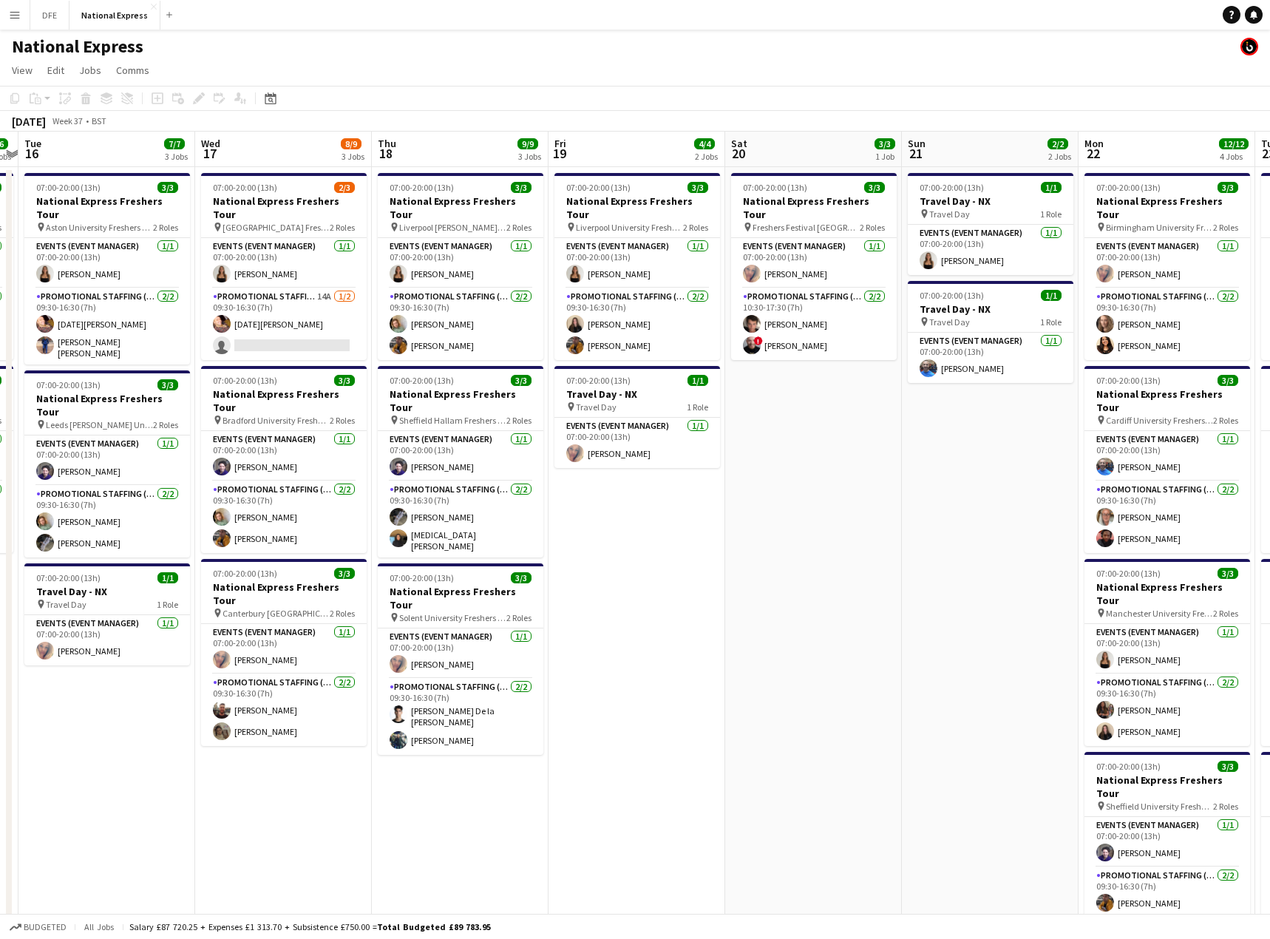
drag, startPoint x: 928, startPoint y: 522, endPoint x: 199, endPoint y: 509, distance: 729.6
click at [199, 509] on app-calendar-viewport "Fri 12 3/3 1 Job Sat 13 Sun 14 2/2 2 Jobs Mon 15 6/6 2 Jobs Tue 16 7/7 3 Jobs W…" at bounding box center [635, 552] width 1270 height 841
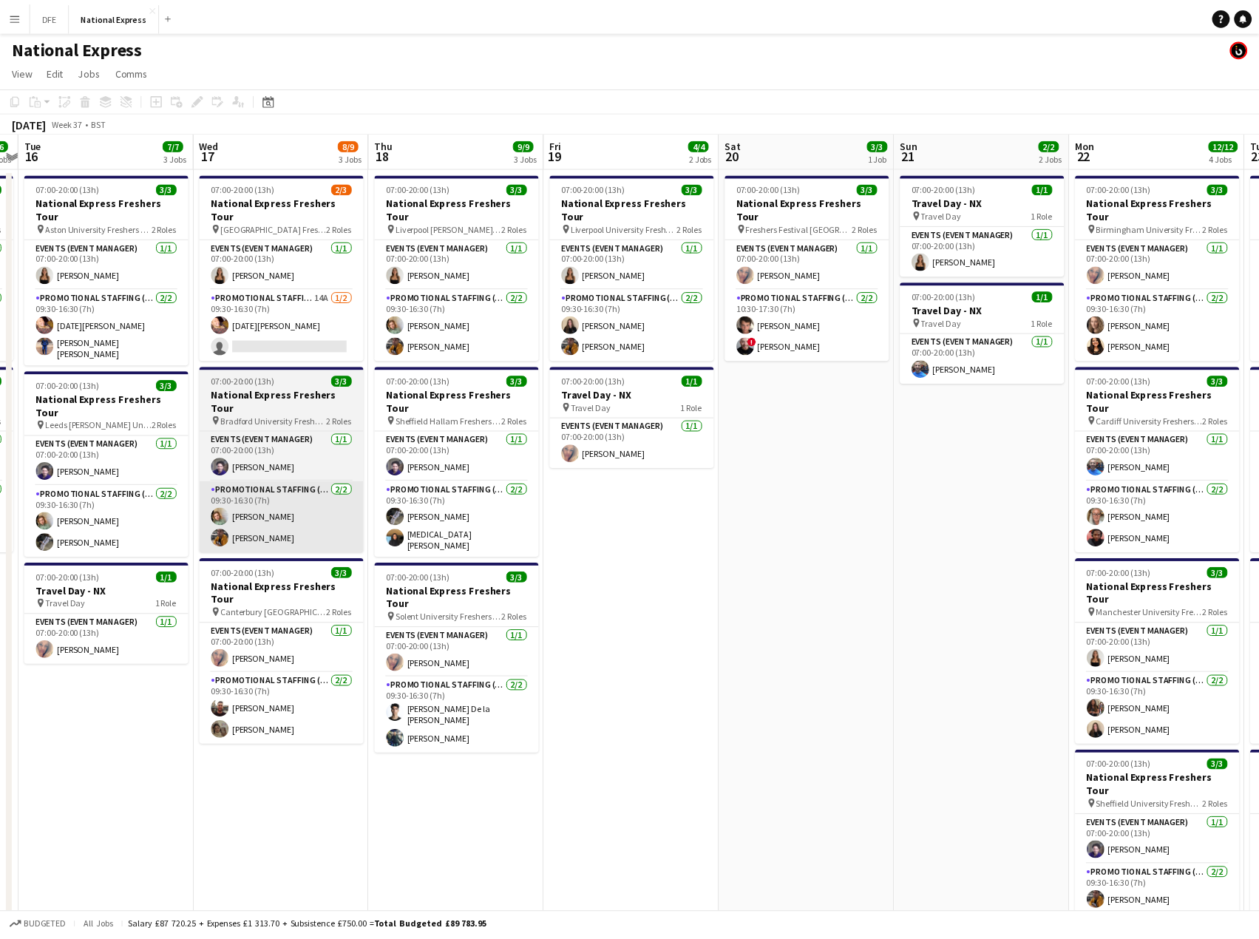
scroll to position [0, 439]
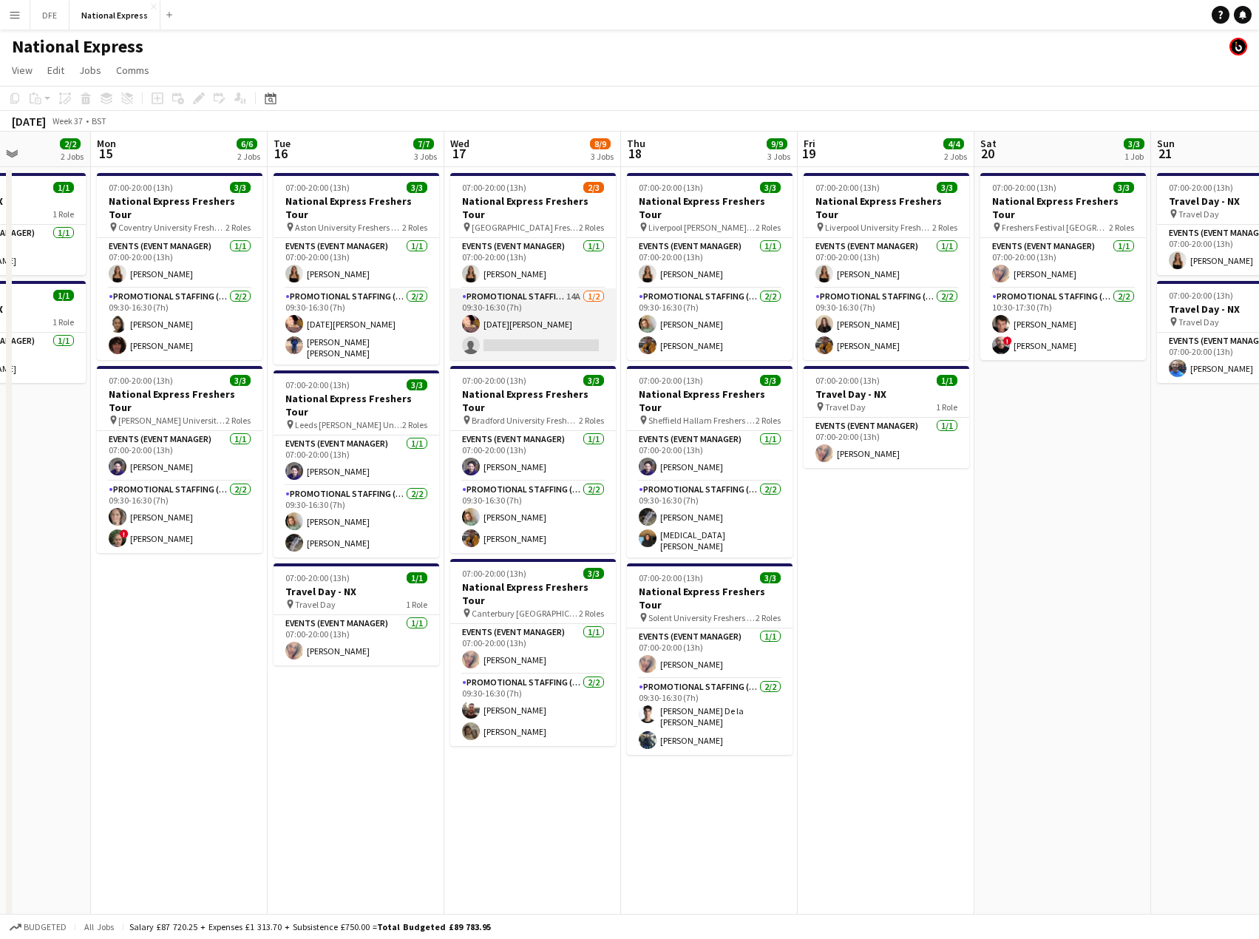
click at [544, 327] on app-card-role "Promotional Staffing (Brand Ambassadors) 14A [DATE] 09:30-16:30 (7h) [DATE][PER…" at bounding box center [533, 324] width 166 height 72
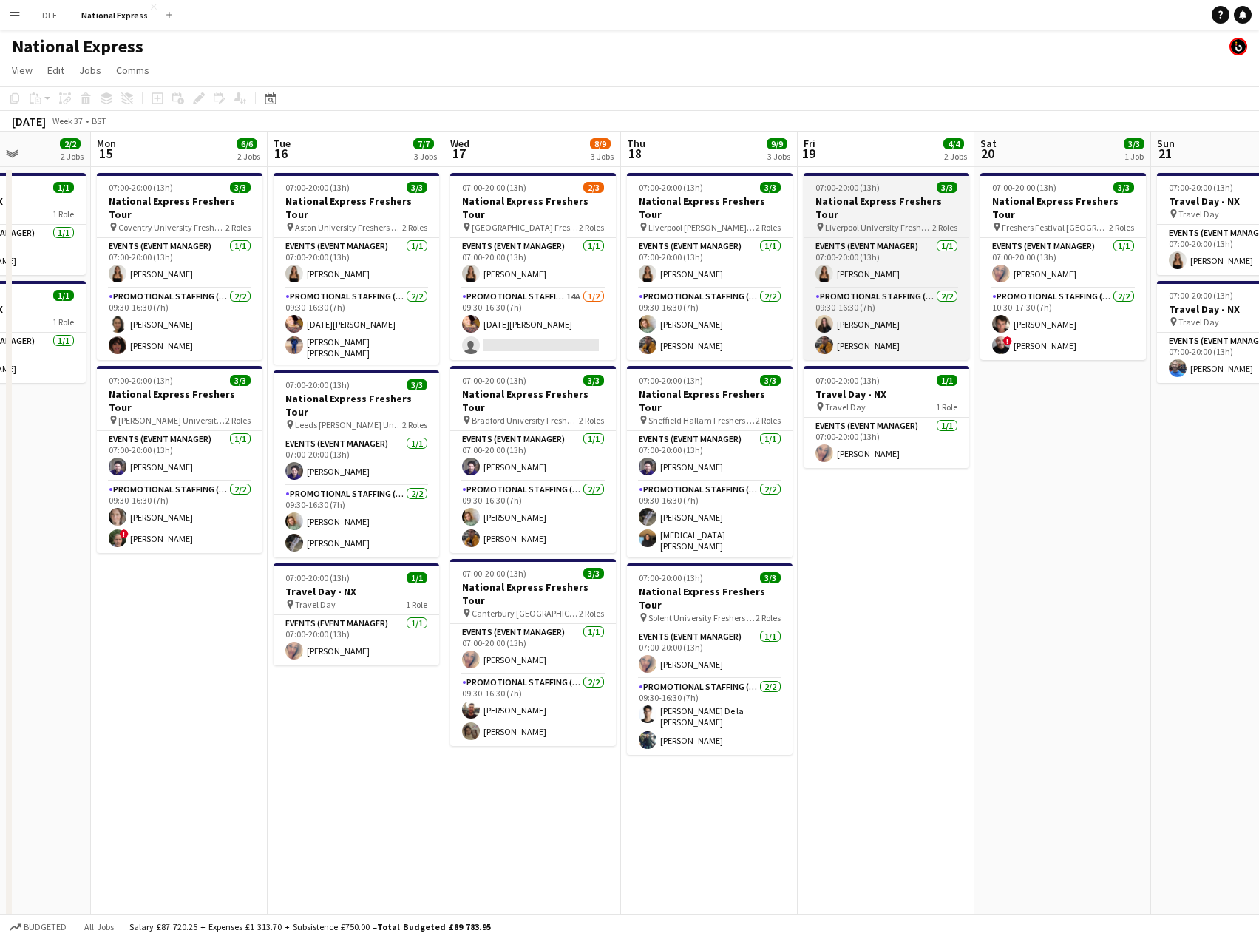
scroll to position [0, 440]
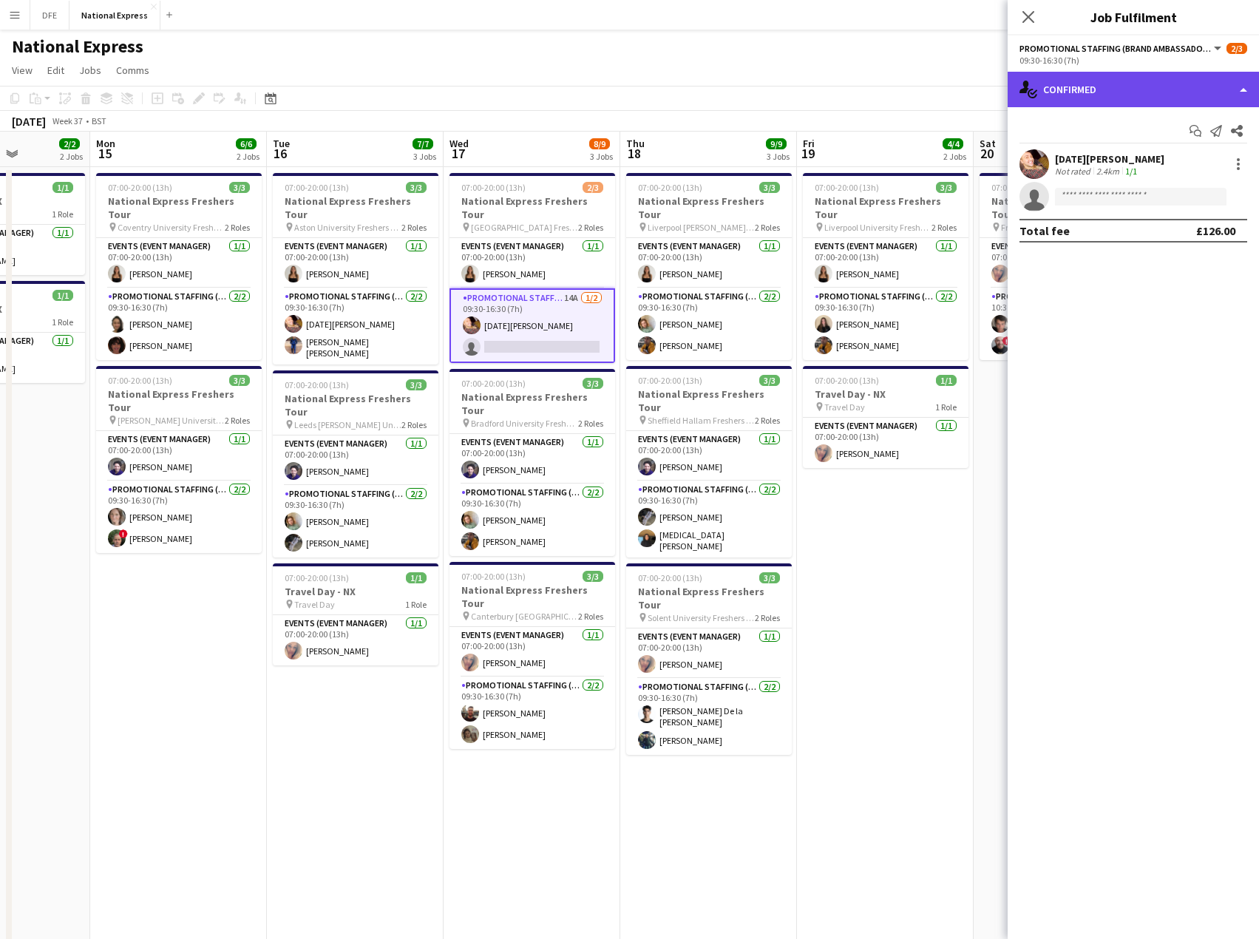
click at [1098, 84] on div "single-neutral-actions-check-2 Confirmed" at bounding box center [1132, 89] width 251 height 35
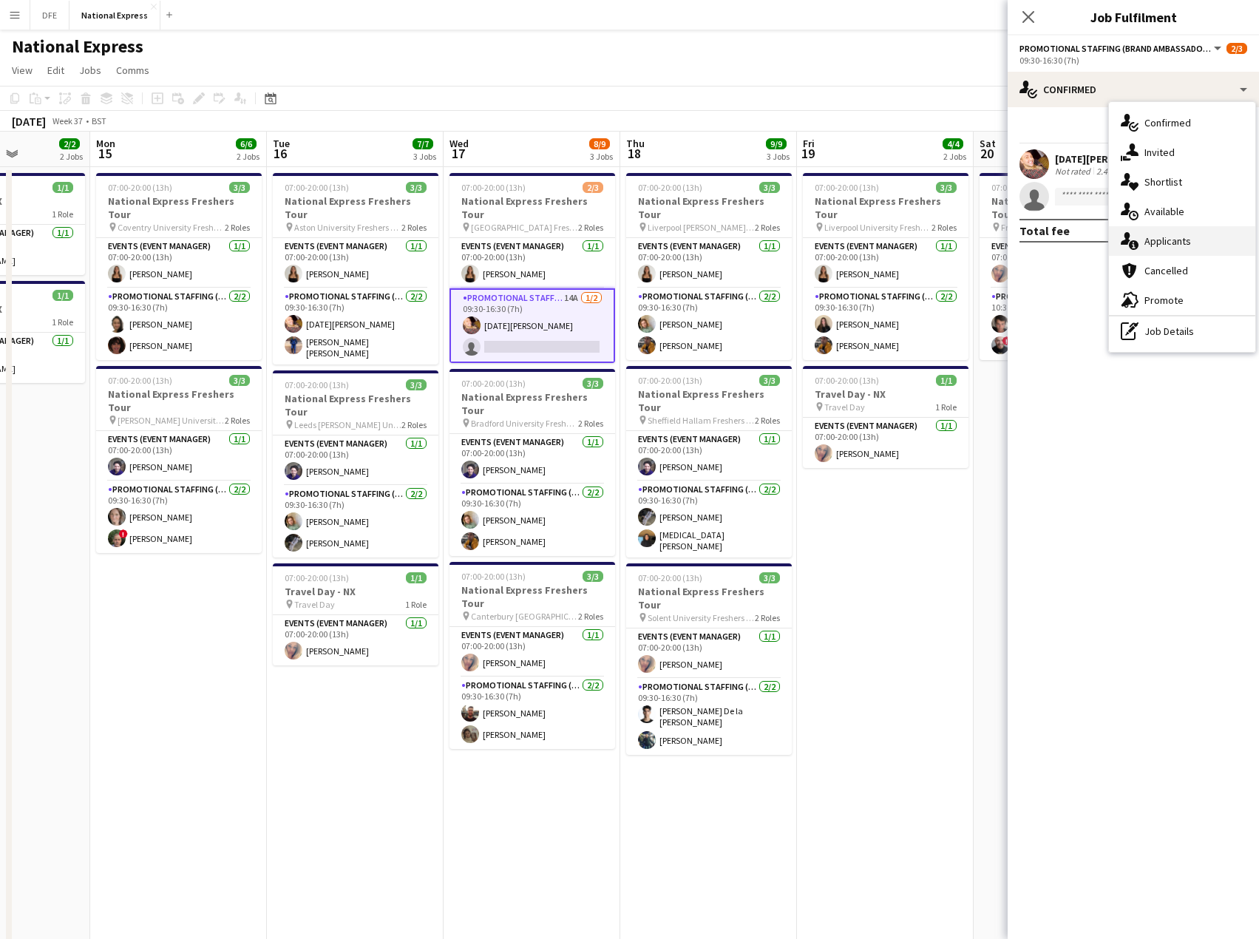
click at [1182, 244] on div "single-neutral-actions-information Applicants" at bounding box center [1182, 241] width 146 height 30
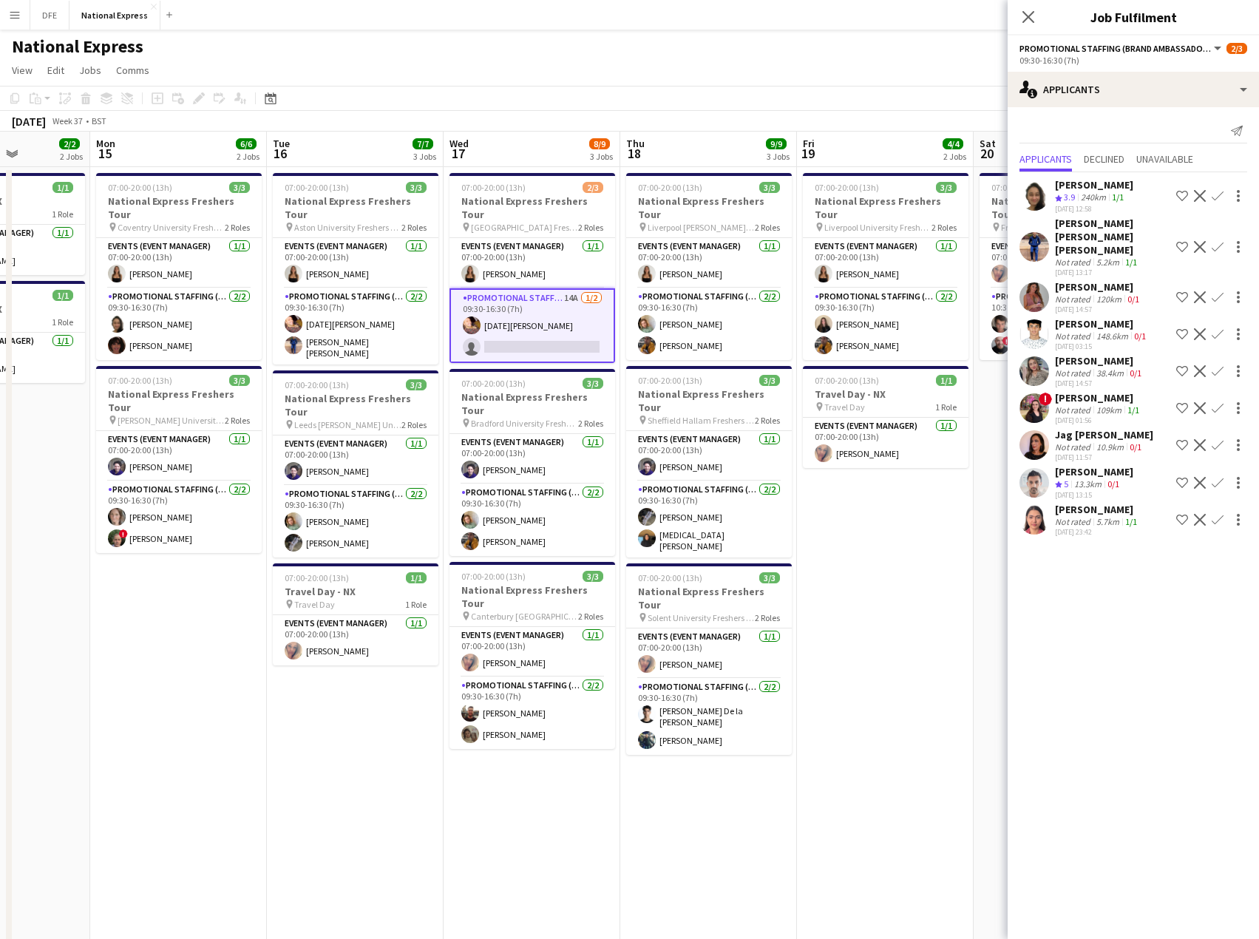
click at [1086, 465] on div "[PERSON_NAME]" at bounding box center [1094, 471] width 78 height 13
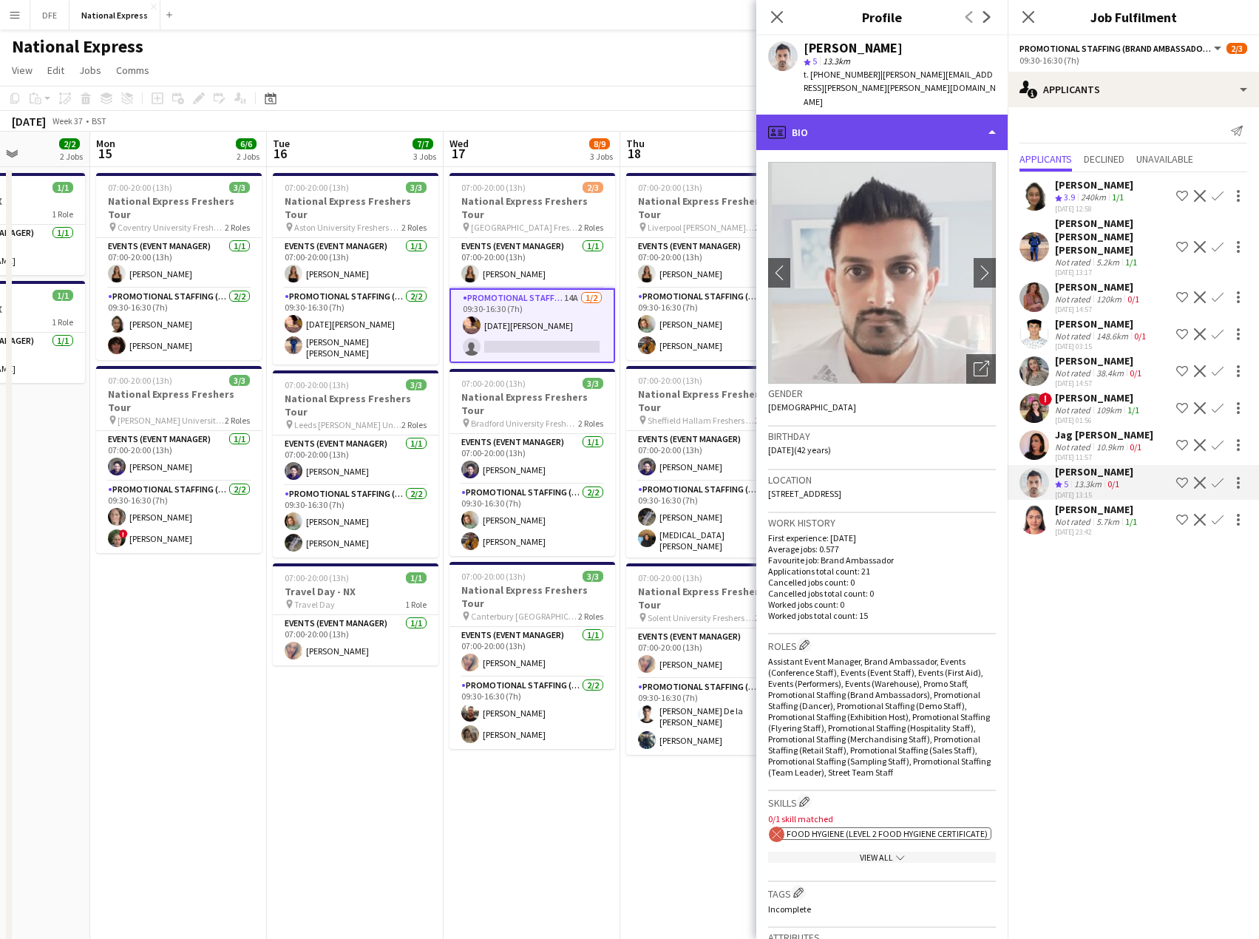
click at [828, 115] on div "profile Bio" at bounding box center [881, 132] width 251 height 35
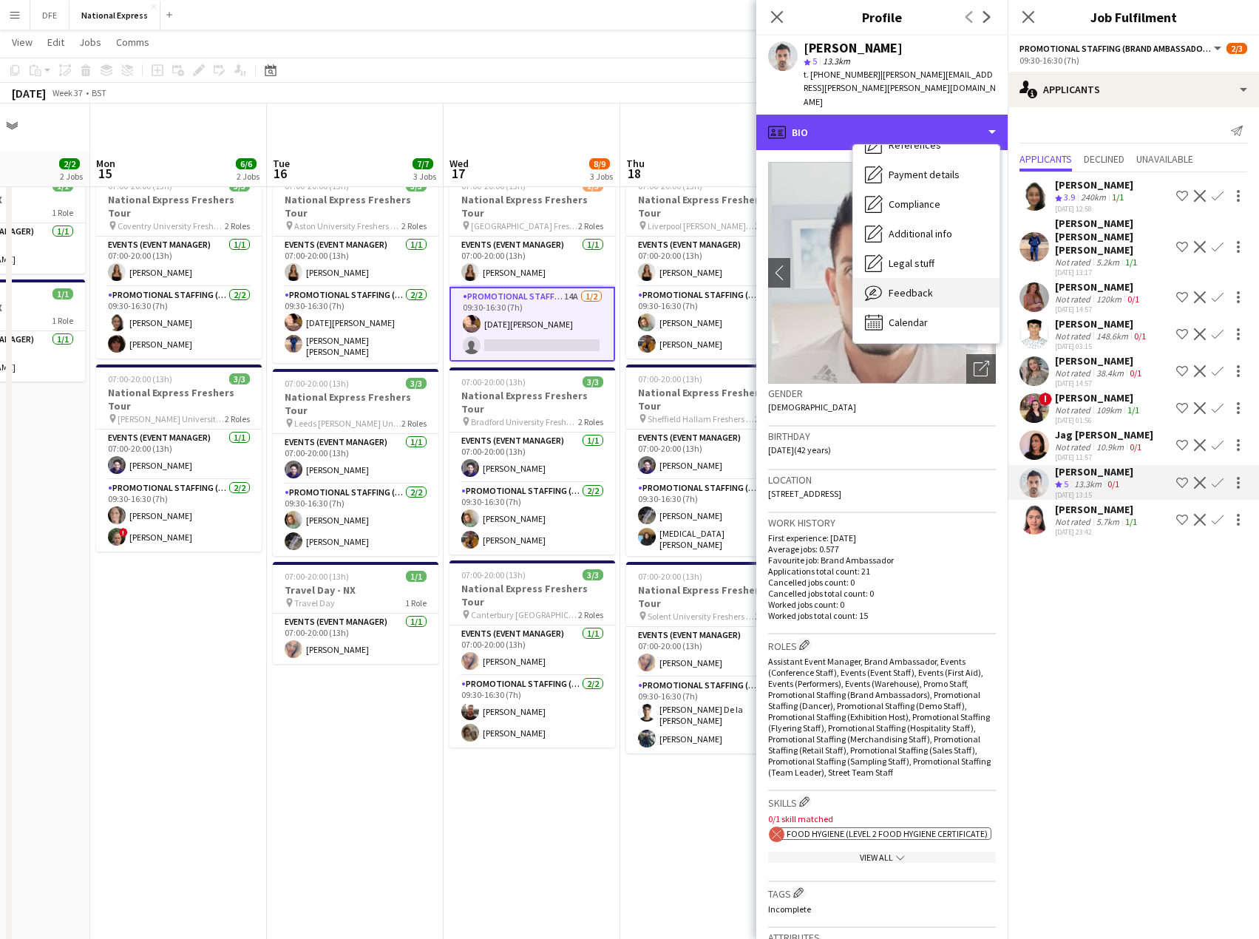
scroll to position [58, 0]
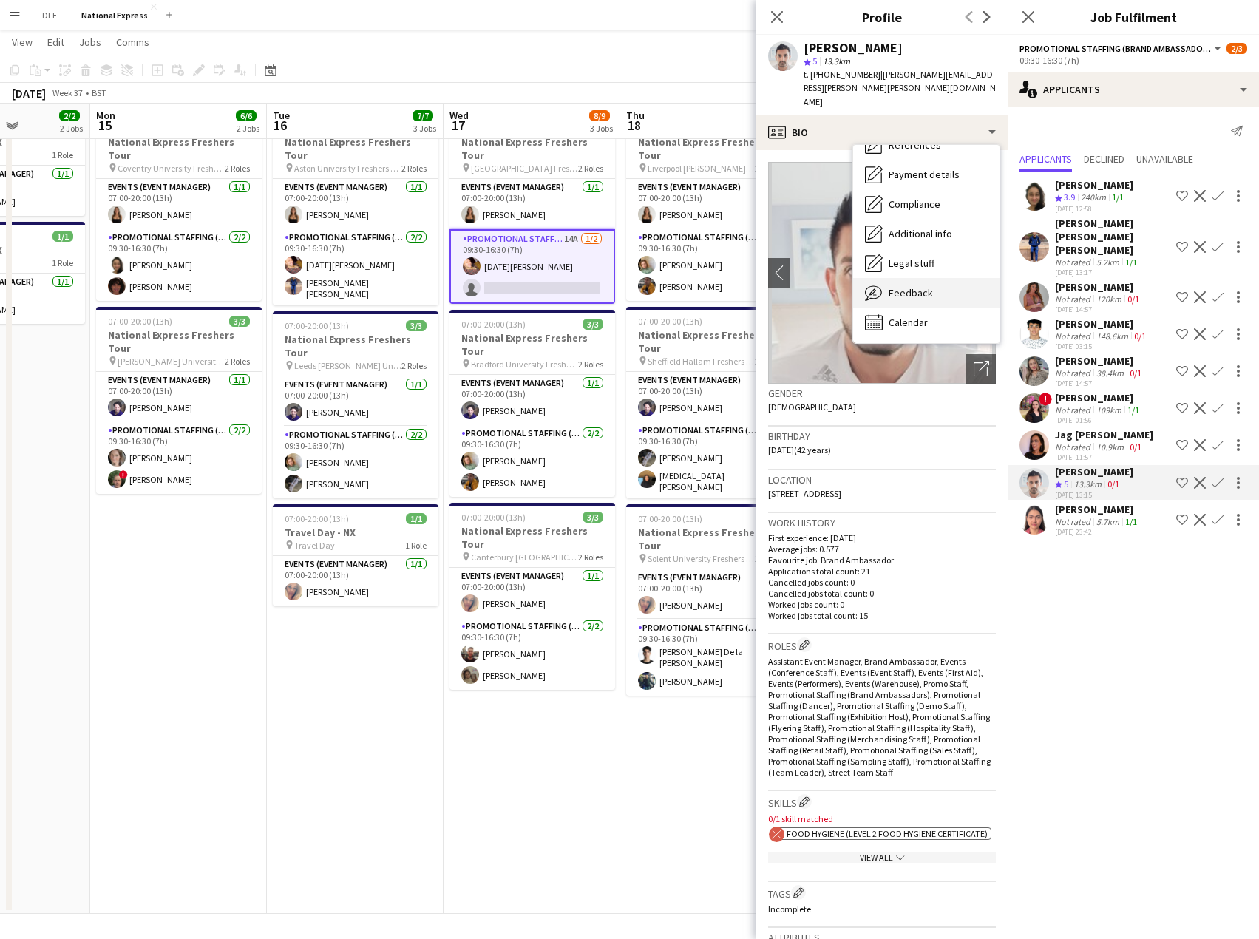
click at [906, 286] on span "Feedback" at bounding box center [910, 292] width 44 height 13
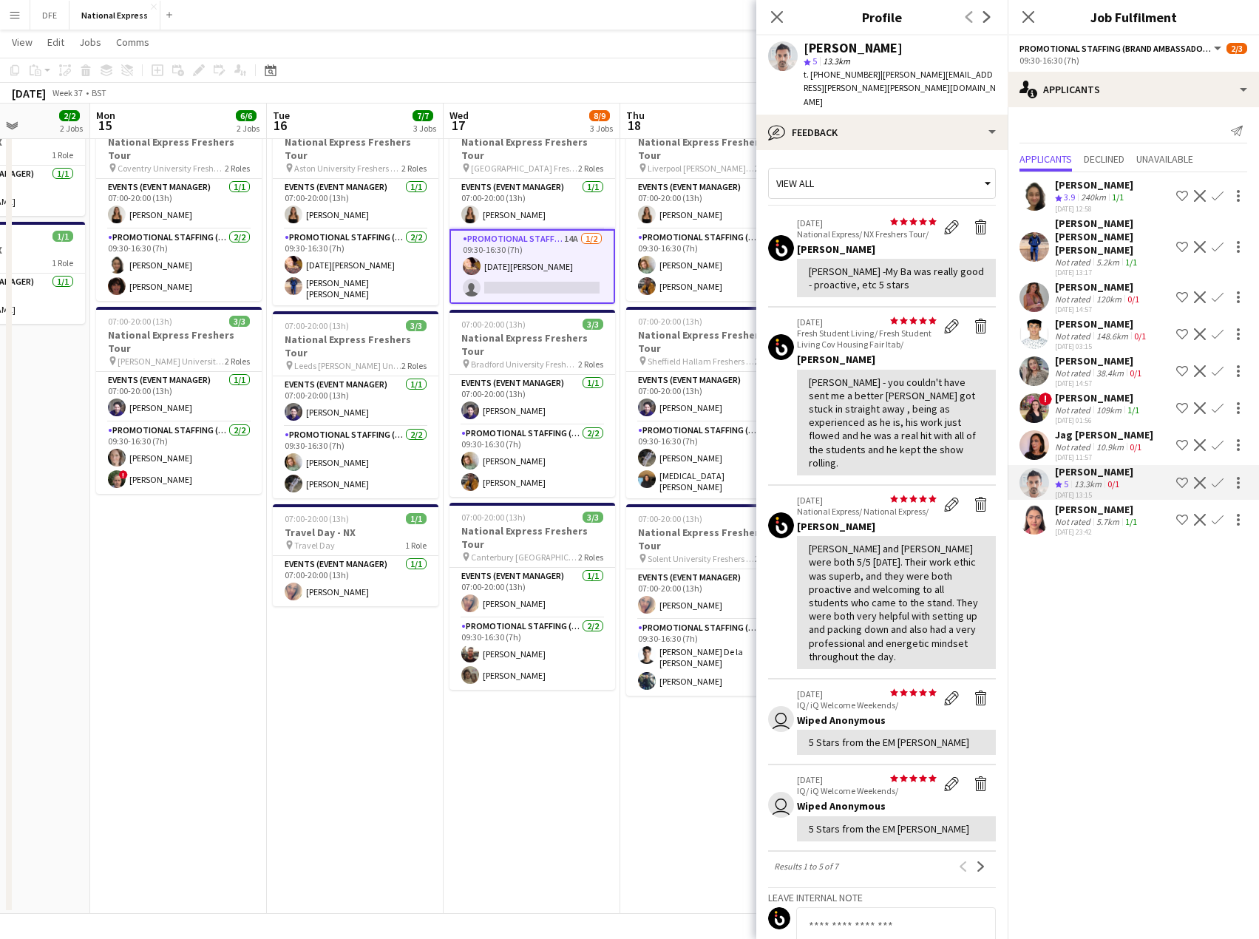
click at [1211, 474] on button "Confirm" at bounding box center [1217, 483] width 18 height 18
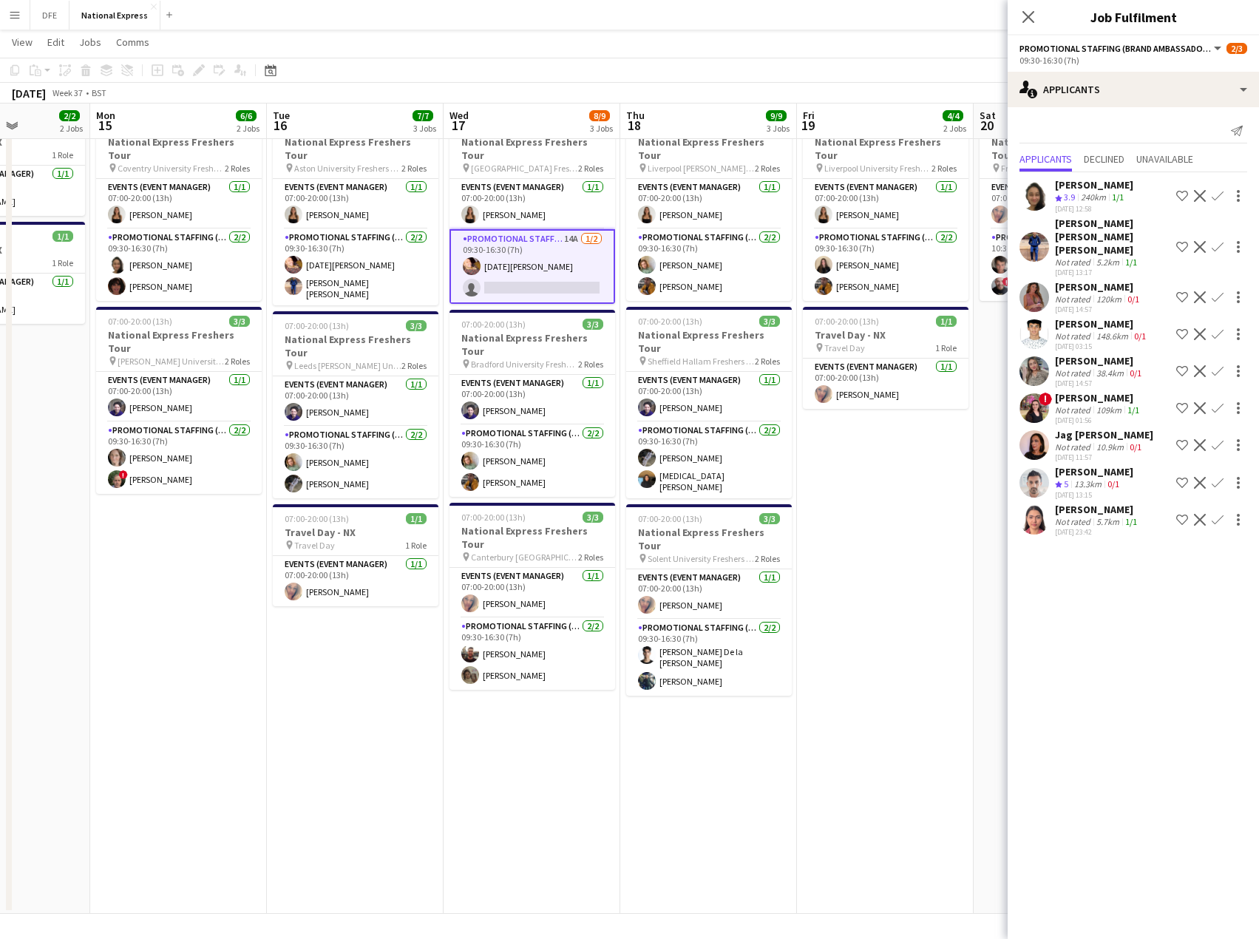
click at [1213, 477] on app-icon "Confirm" at bounding box center [1217, 483] width 12 height 12
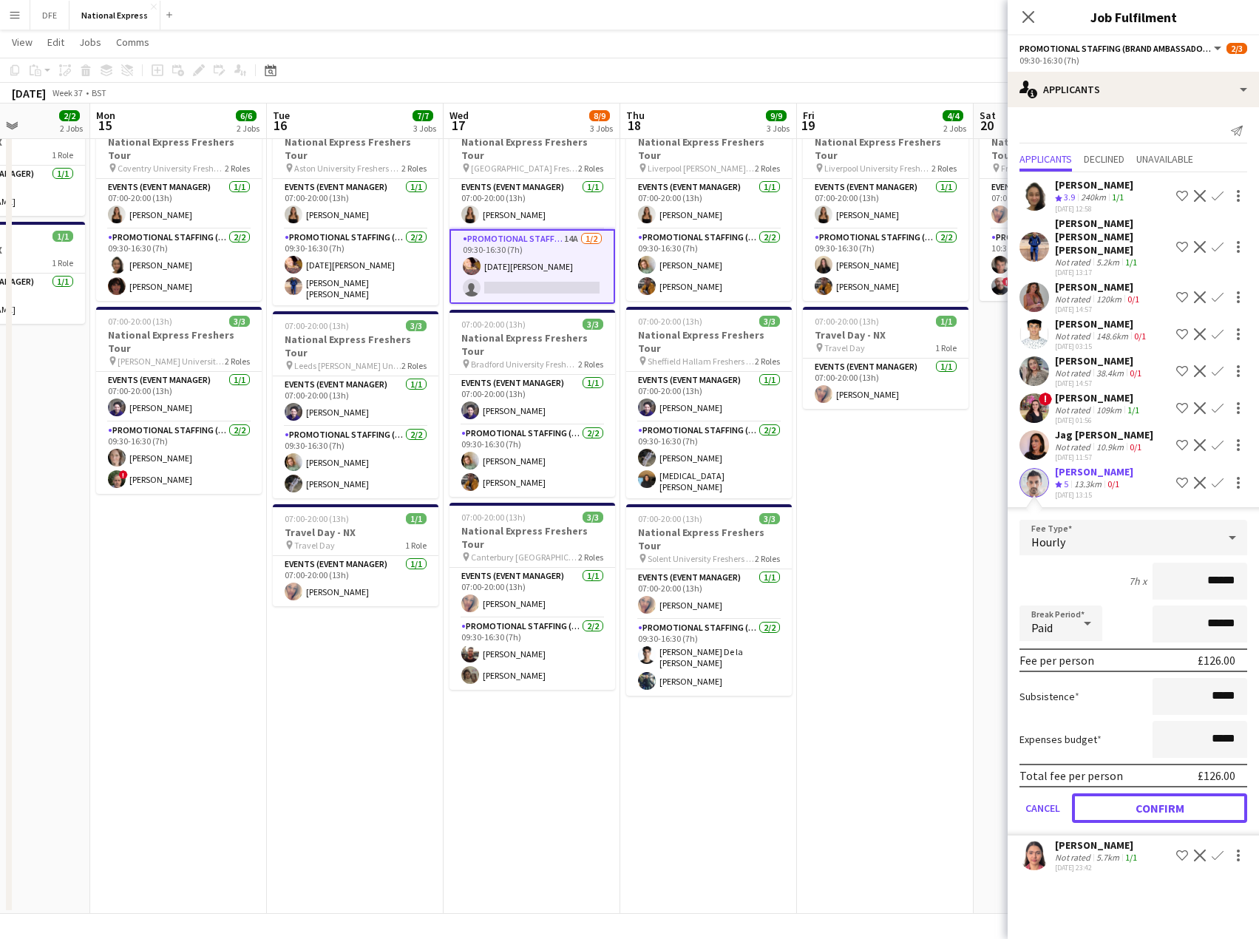
drag, startPoint x: 1159, startPoint y: 803, endPoint x: 1106, endPoint y: 785, distance: 55.4
click at [1158, 803] on button "Confirm" at bounding box center [1159, 808] width 175 height 30
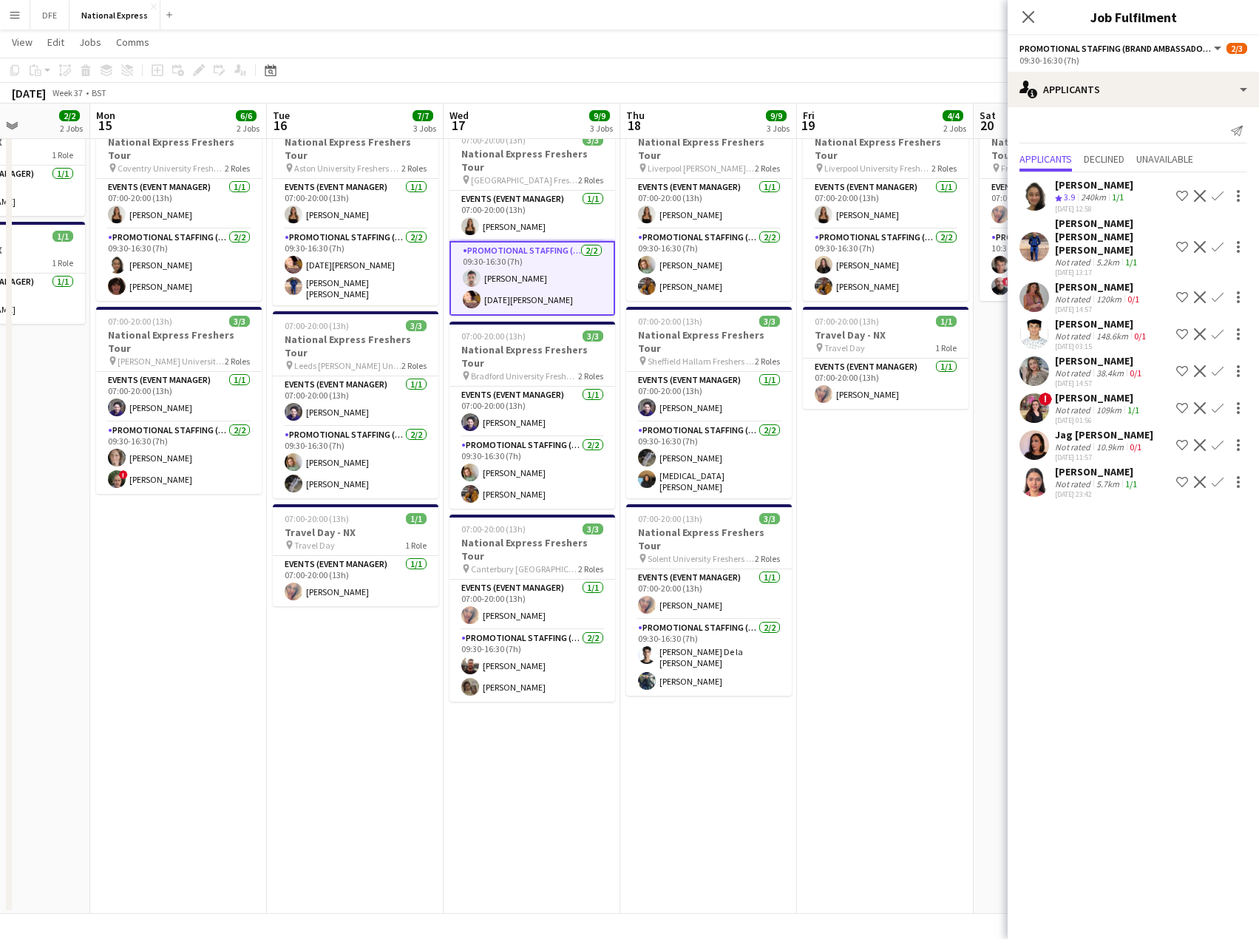
click at [528, 264] on app-card-role "Promotional Staffing (Brand Ambassadors) [DATE] 09:30-16:30 (7h) [PERSON_NAME] …" at bounding box center [532, 278] width 166 height 75
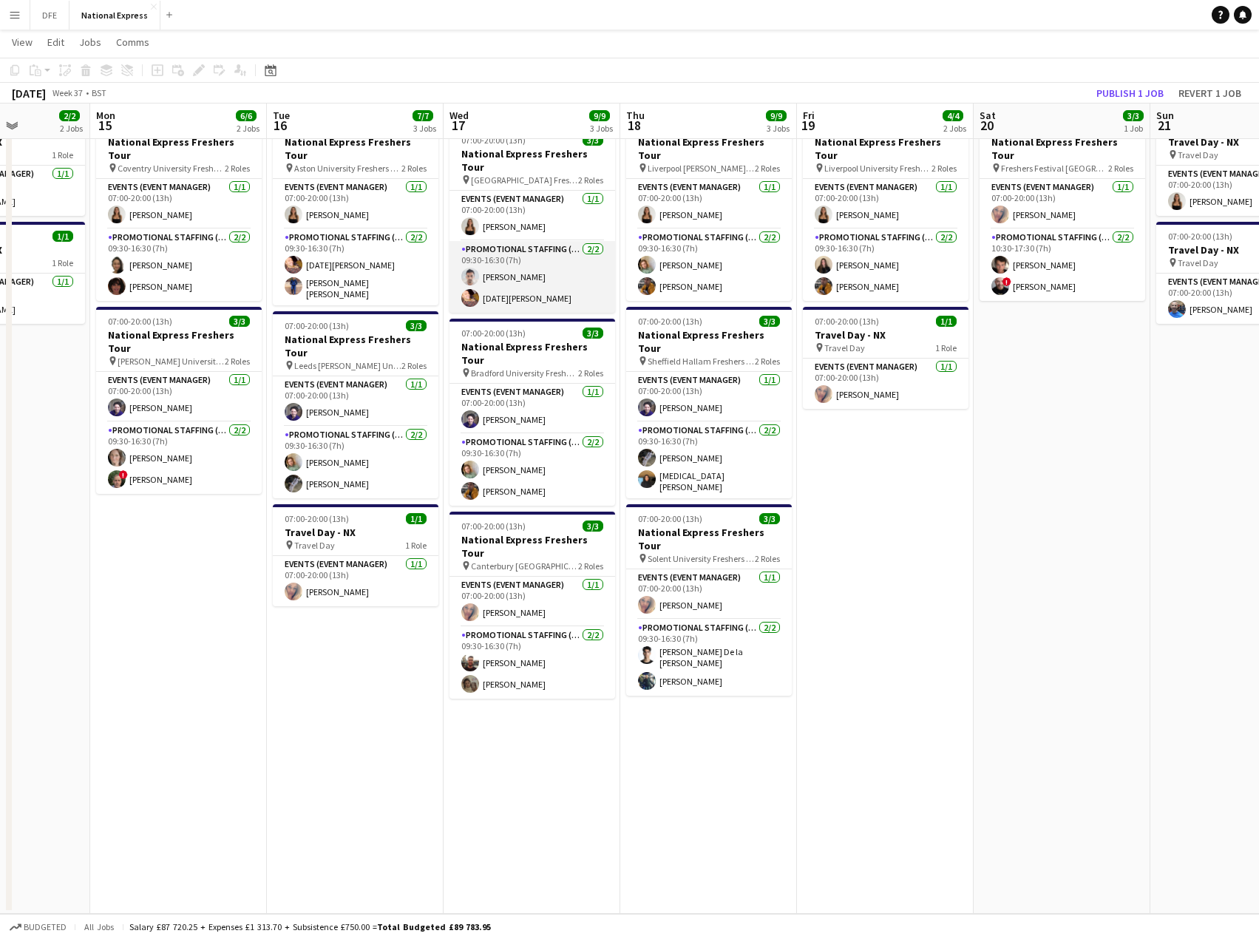
click at [525, 264] on app-card-role "Promotional Staffing (Brand Ambassadors) [DATE] 09:30-16:30 (7h) [PERSON_NAME] …" at bounding box center [532, 277] width 166 height 72
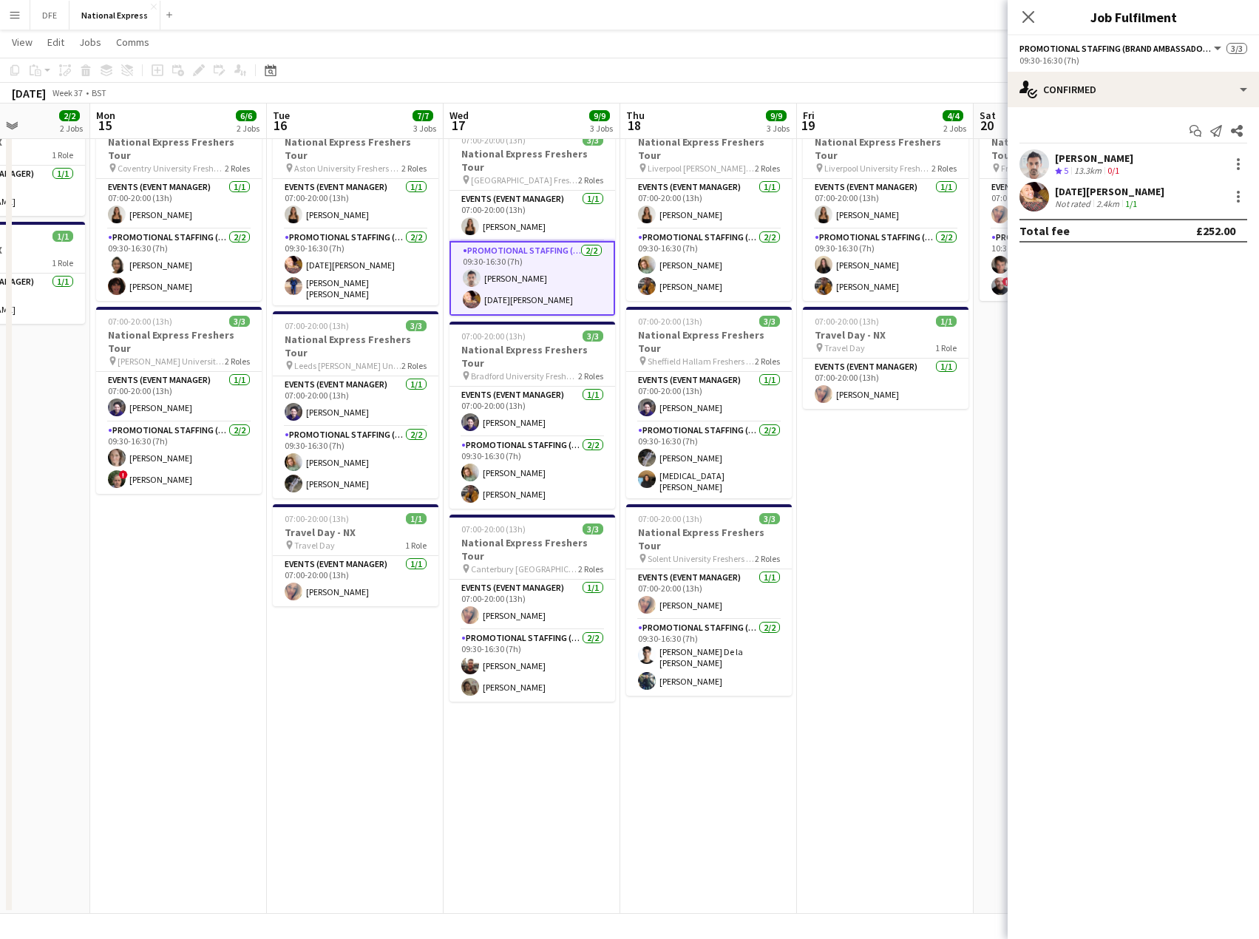
click at [1090, 158] on div "[PERSON_NAME]" at bounding box center [1094, 158] width 78 height 13
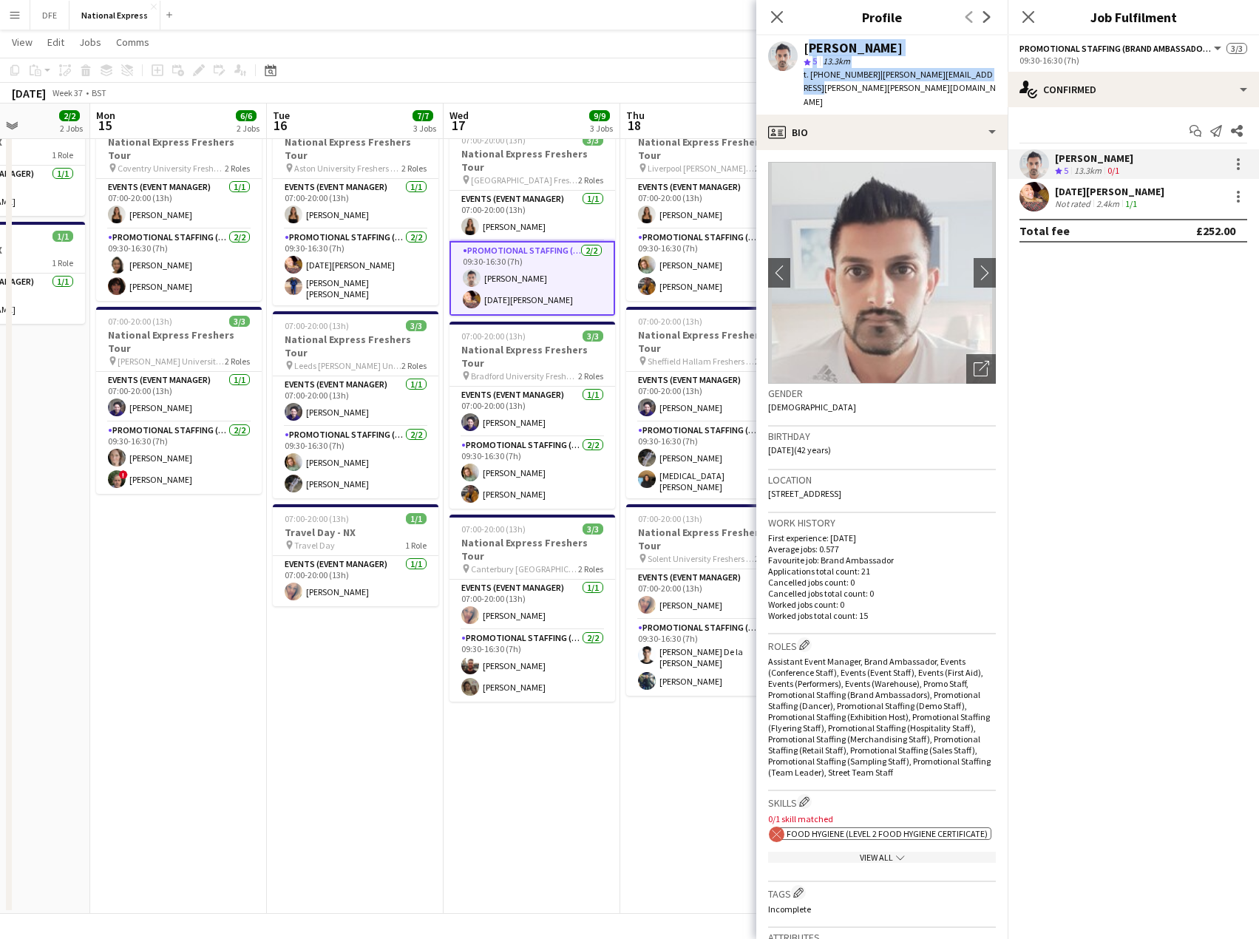
drag, startPoint x: 978, startPoint y: 72, endPoint x: 805, endPoint y: 48, distance: 174.5
click at [805, 48] on div "[PERSON_NAME] star 5 13.3km t. [PHONE_NUMBER] | [PERSON_NAME][EMAIL_ADDRESS][PE…" at bounding box center [881, 74] width 251 height 79
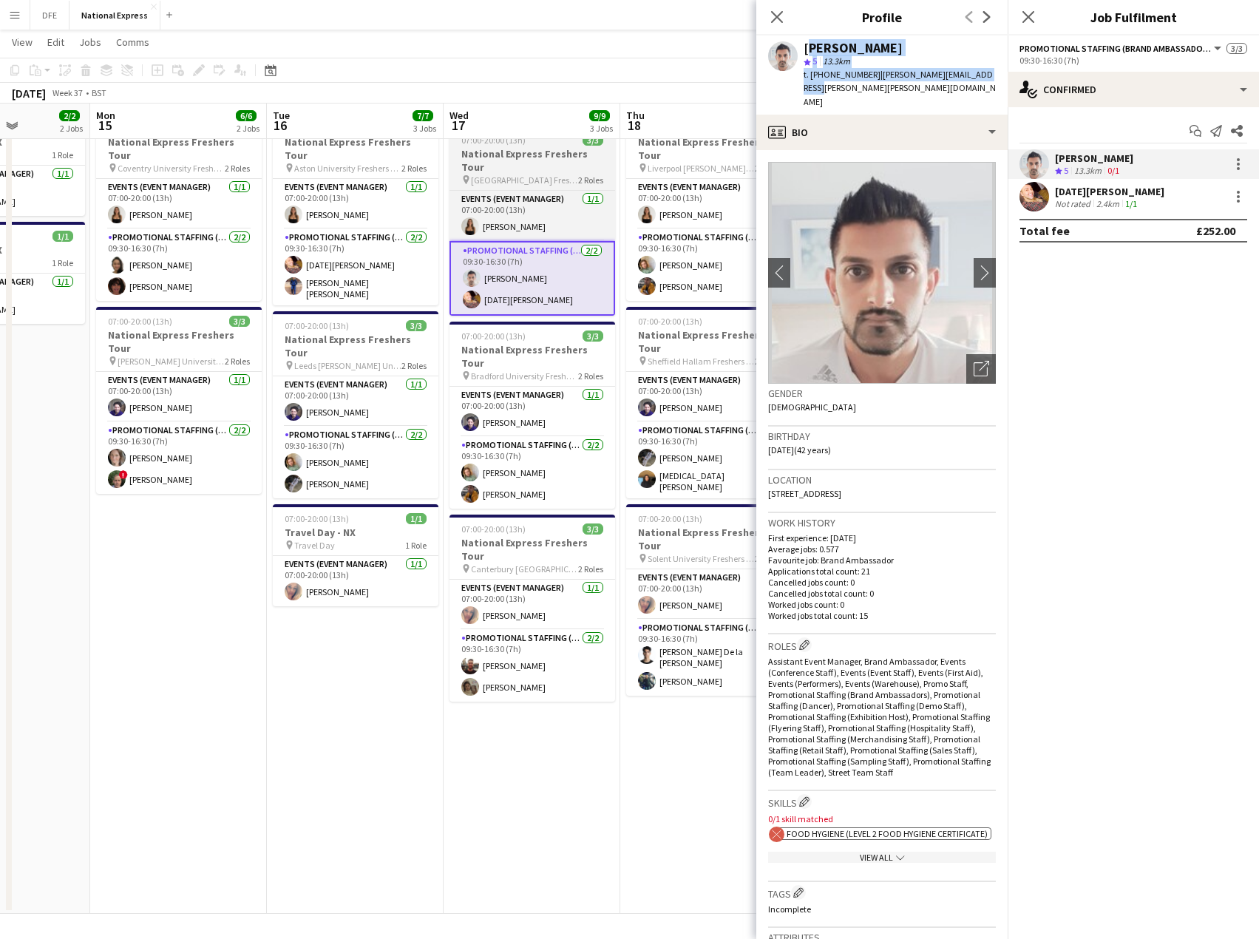
copy div "[PERSON_NAME] star 5 13.3km t. [PHONE_NUMBER] | [PERSON_NAME][EMAIL_ADDRESS][PE…"
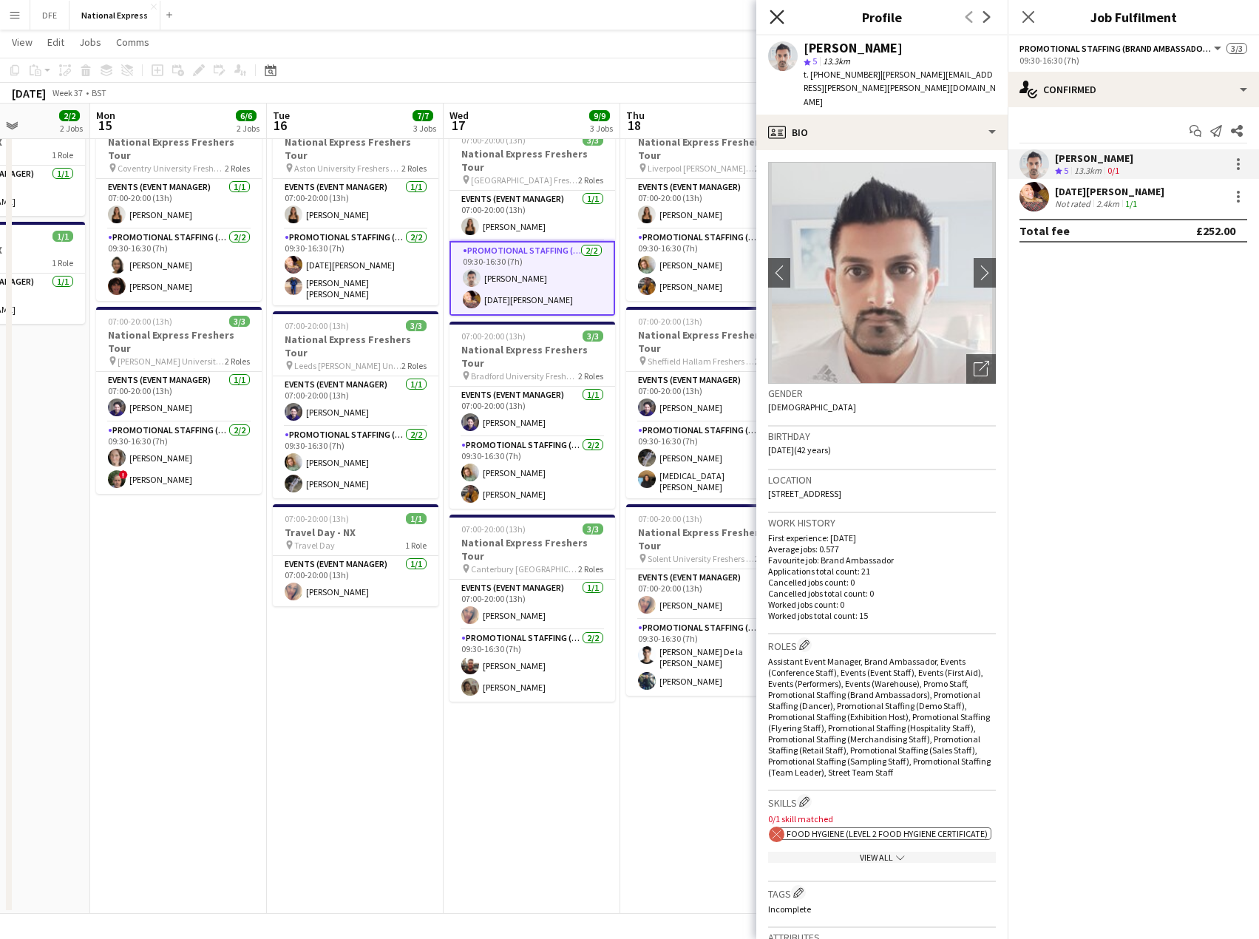
drag, startPoint x: 790, startPoint y: 10, endPoint x: 781, endPoint y: 16, distance: 10.7
click at [790, 10] on div "Close pop-in" at bounding box center [776, 17] width 41 height 34
click at [775, 18] on icon at bounding box center [776, 17] width 14 height 14
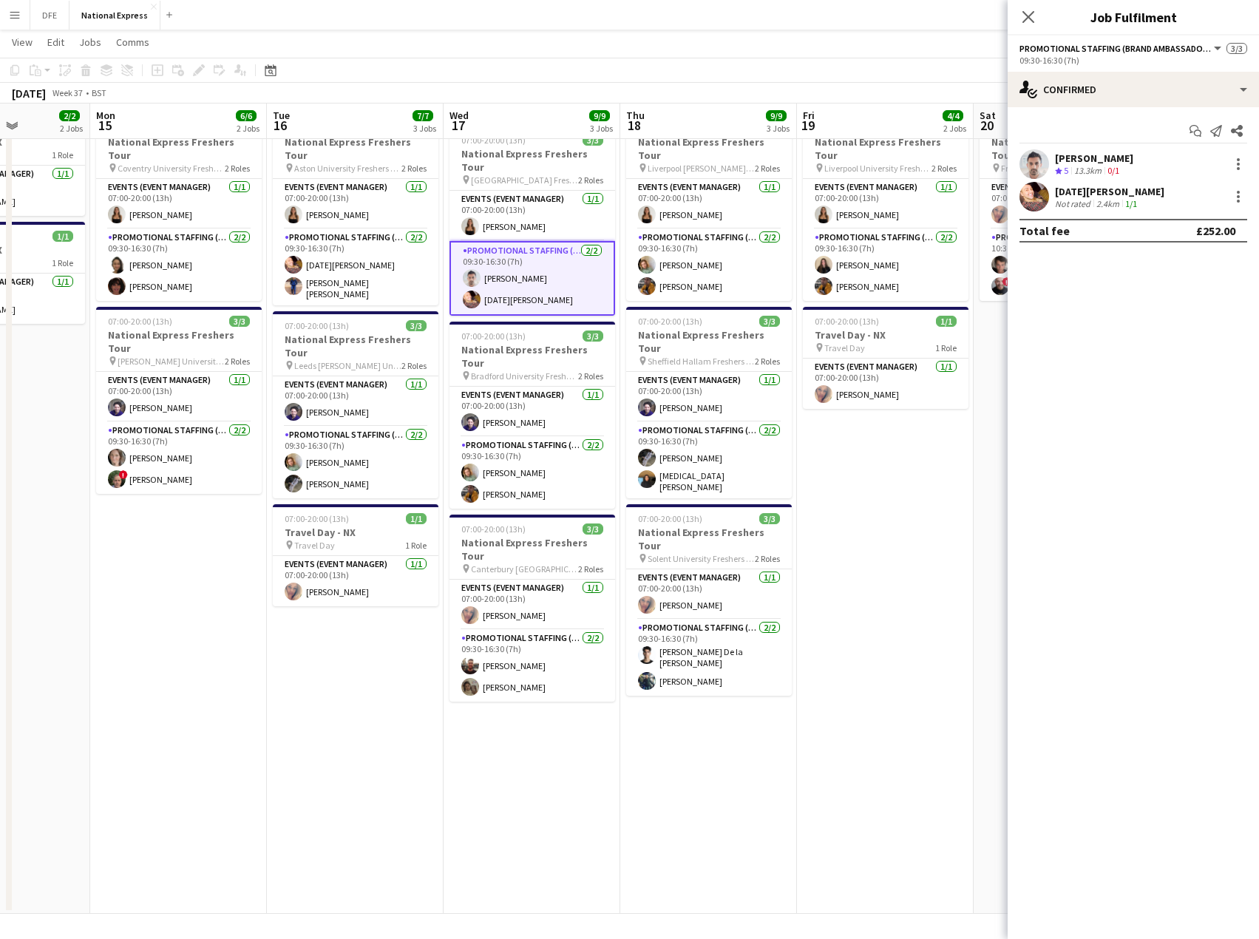
click at [1032, 17] on app-icon "Close pop-in" at bounding box center [1028, 17] width 18 height 18
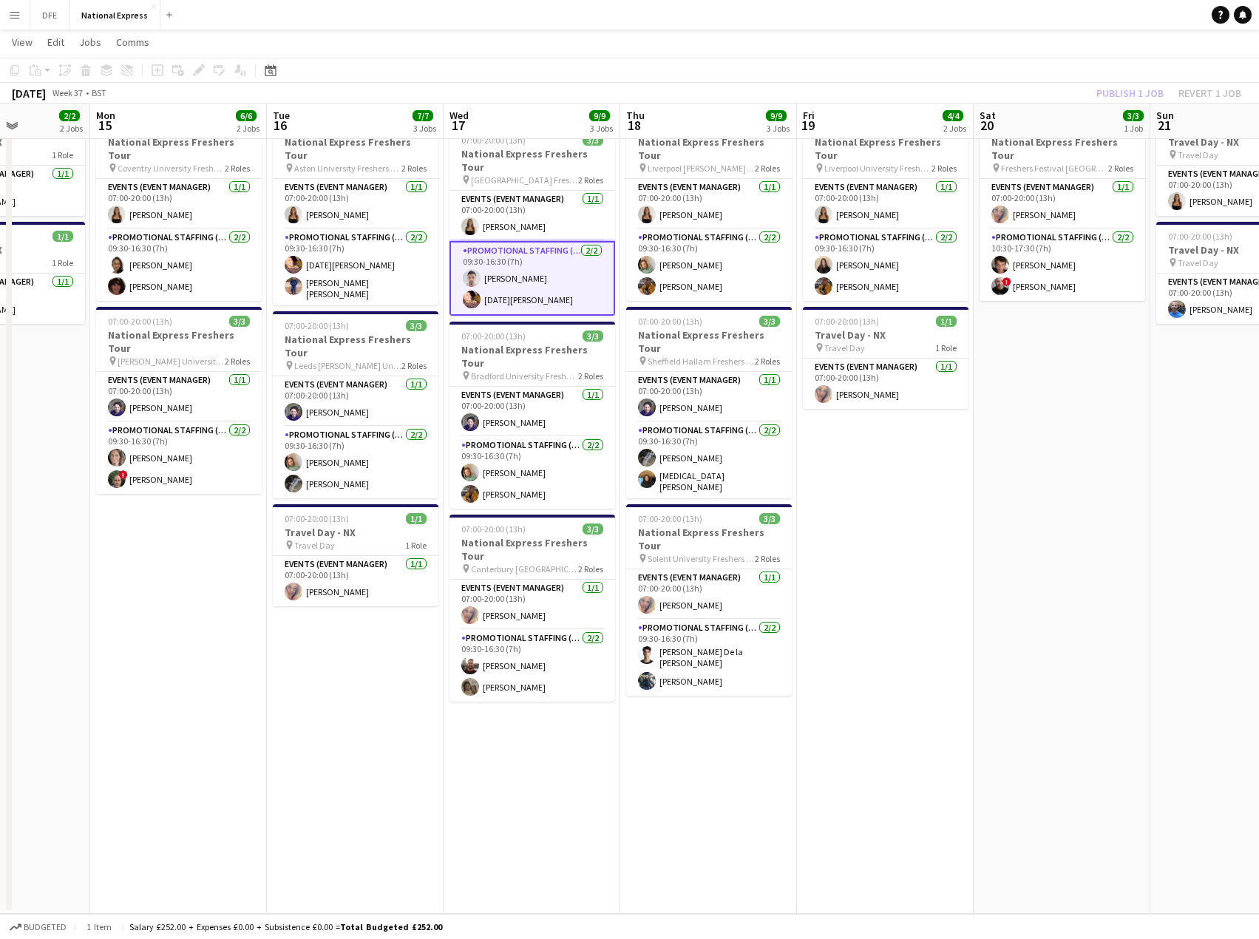
drag, startPoint x: 1015, startPoint y: 71, endPoint x: 1015, endPoint y: 89, distance: 18.5
click at [1014, 72] on app-toolbar "Copy Paste Paste Ctrl+V Paste with crew Ctrl+Shift+V Paste linked Job [GEOGRAPH…" at bounding box center [629, 70] width 1259 height 25
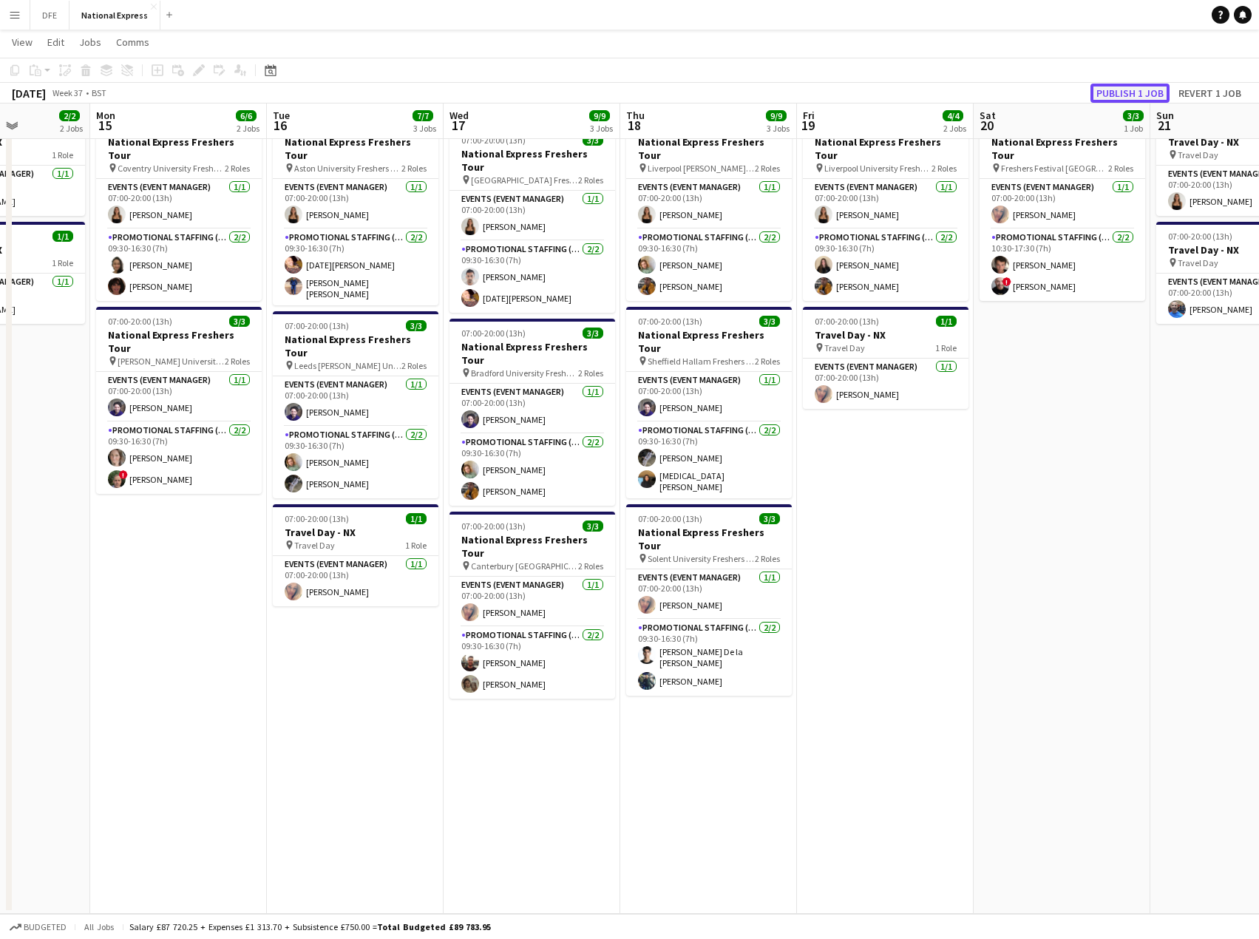
click at [1119, 92] on button "Publish 1 job" at bounding box center [1129, 93] width 79 height 19
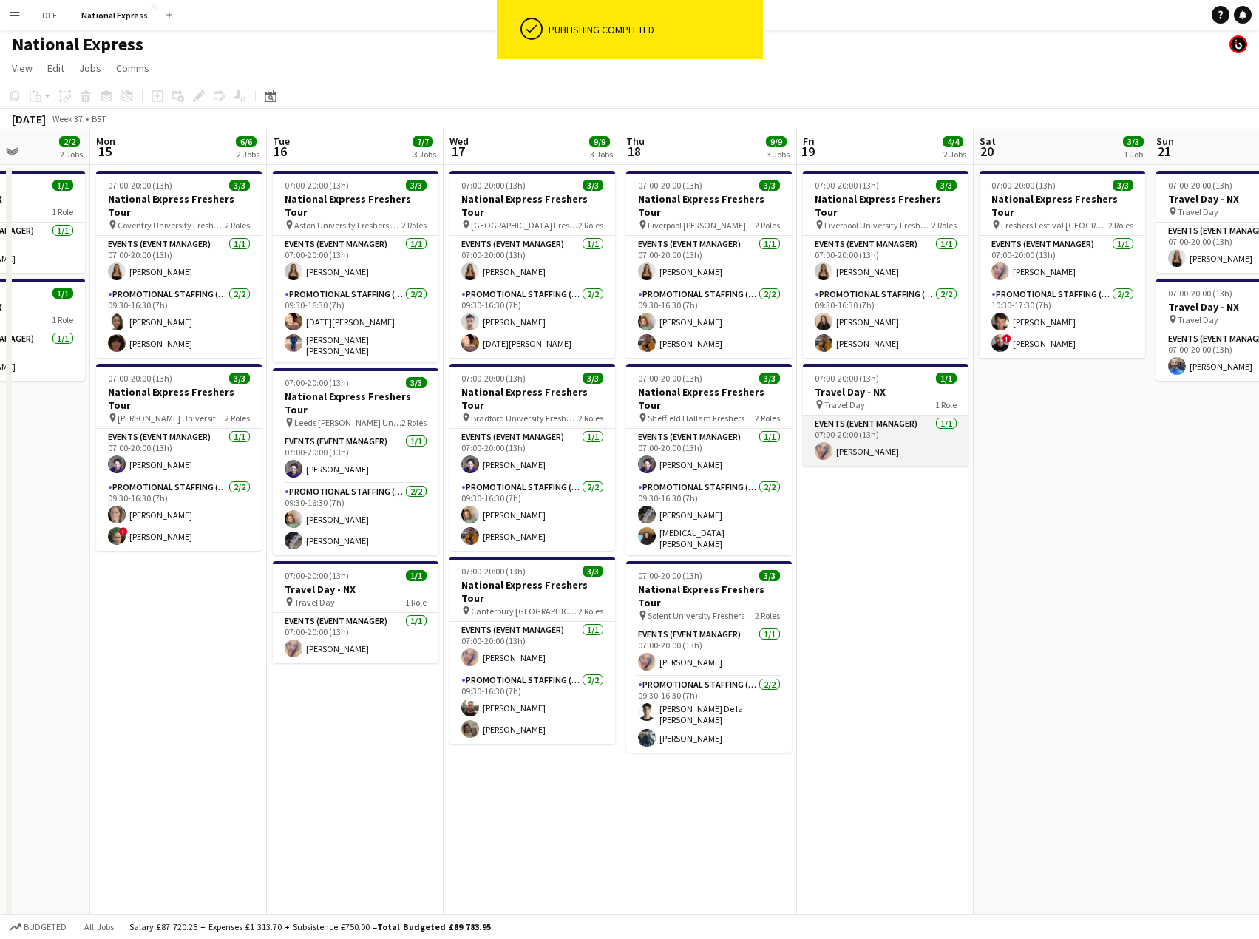
scroll to position [0, 0]
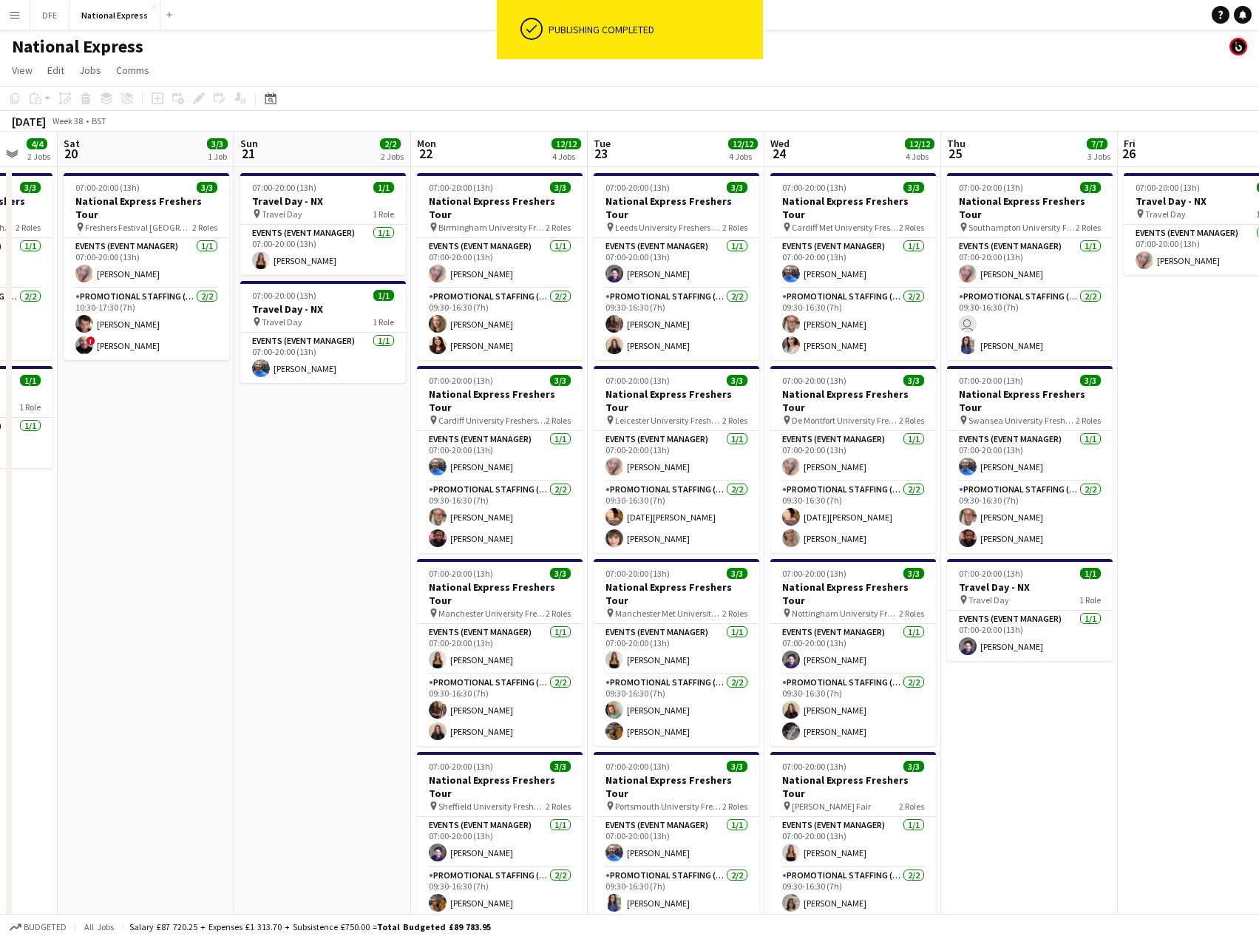
drag, startPoint x: 407, startPoint y: 534, endPoint x: 236, endPoint y: 532, distance: 170.7
click at [236, 532] on app-calendar-viewport "Wed 17 9/9 3 Jobs Thu 18 9/9 3 Jobs Fri 19 4/4 2 Jobs Sat 20 3/3 1 Job Sun 21 2…" at bounding box center [629, 552] width 1259 height 841
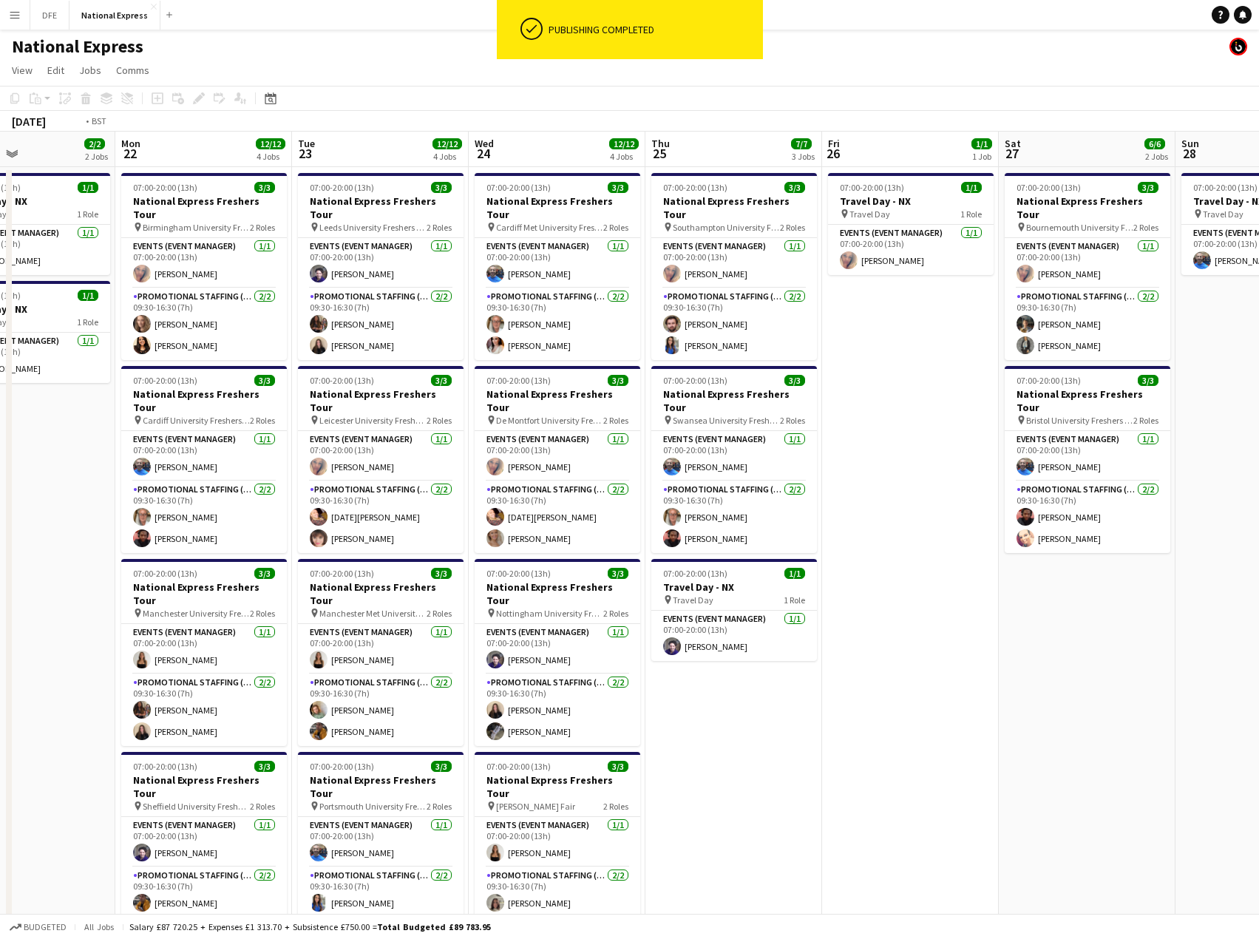
drag, startPoint x: 630, startPoint y: 507, endPoint x: 33, endPoint y: 515, distance: 596.5
click at [33, 515] on app-calendar-viewport "Wed 17 9/9 3 Jobs Thu 18 9/9 3 Jobs Fri 19 4/4 2 Jobs Sat 20 3/3 1 Job Sun 21 2…" at bounding box center [629, 552] width 1259 height 841
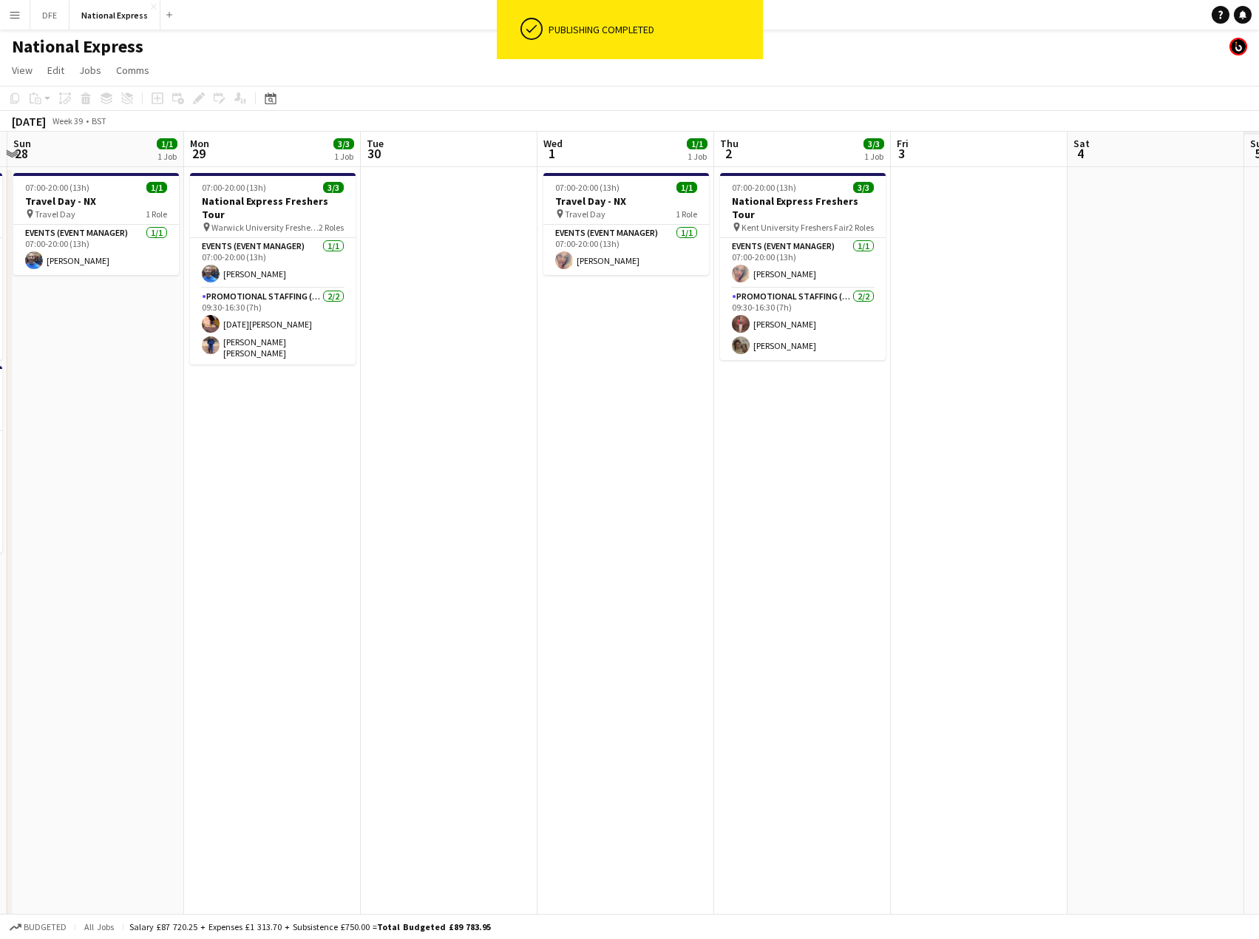
drag, startPoint x: 593, startPoint y: 479, endPoint x: 508, endPoint y: 486, distance: 85.3
click at [339, 487] on app-calendar-viewport "Wed 24 12/12 4 Jobs Thu 25 7/7 3 Jobs Fri 26 1/1 1 Job Sat 27 6/6 2 Jobs Sun 28…" at bounding box center [629, 552] width 1259 height 841
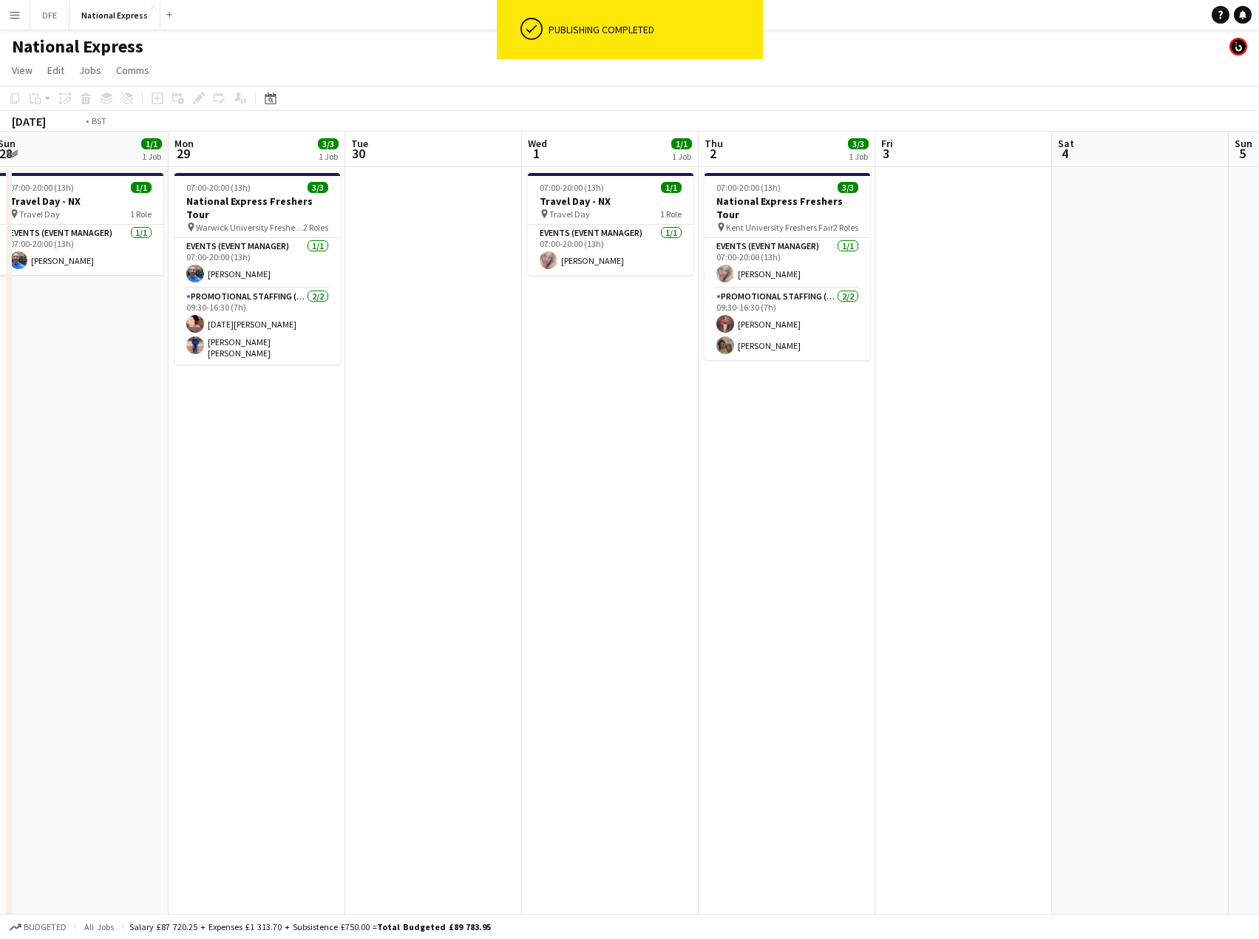
drag, startPoint x: 678, startPoint y: 482, endPoint x: -2, endPoint y: 451, distance: 680.6
click at [0, 451] on html "ok-circled Publishing completed Menu Boards Boards Boards All jobs Status Workf…" at bounding box center [629, 499] width 1259 height 998
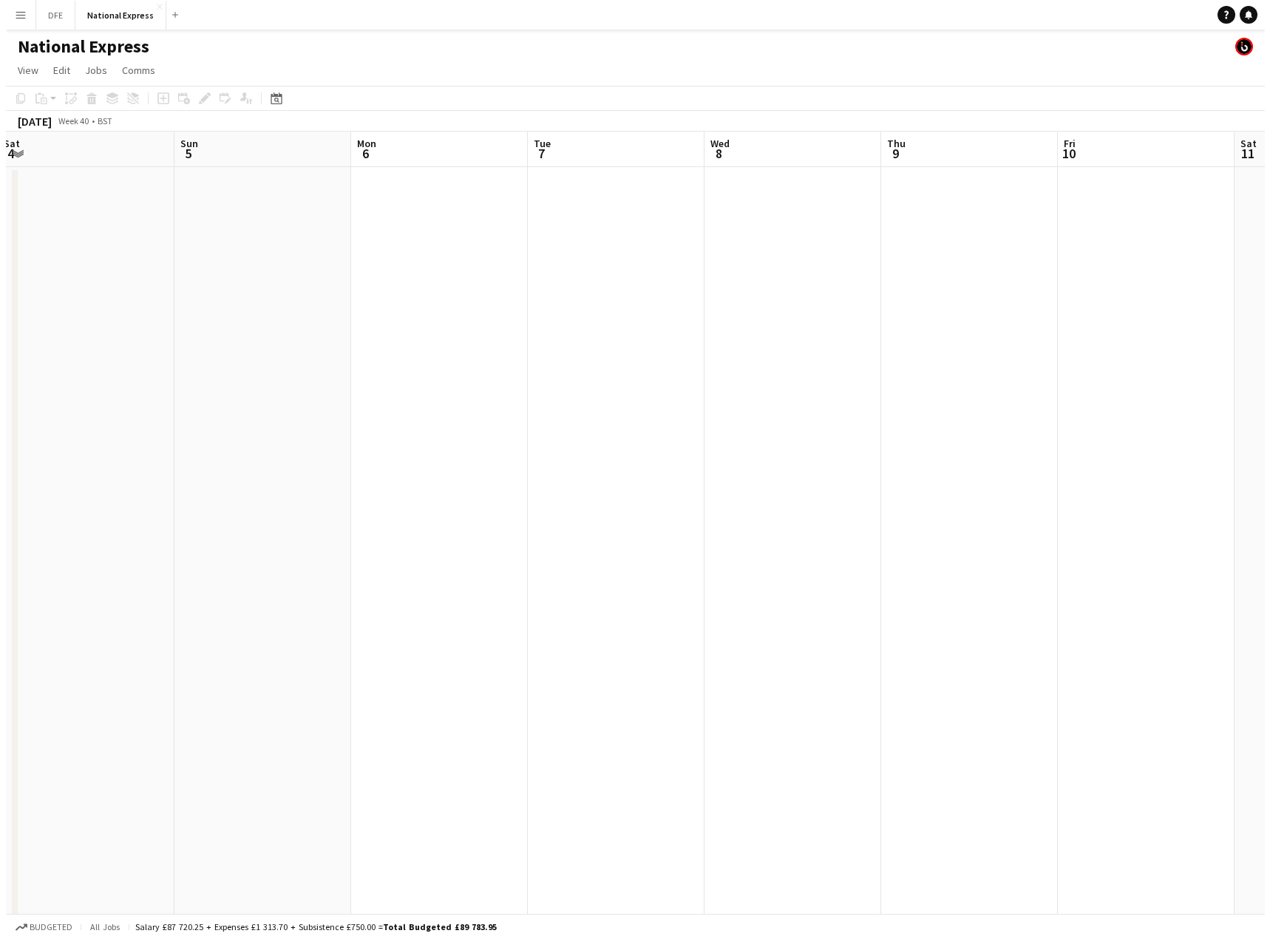
scroll to position [0, 443]
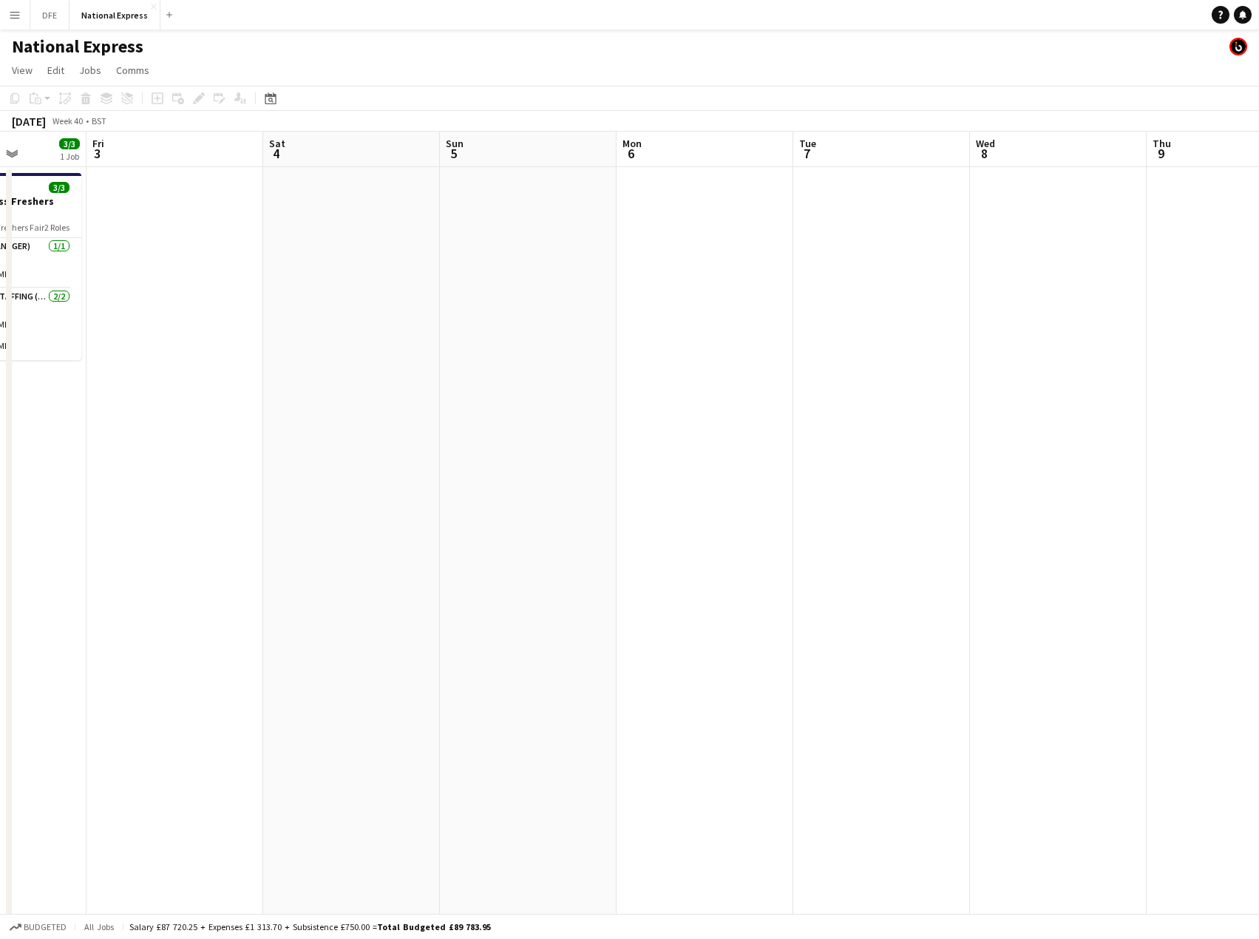
click at [5, 18] on button "Menu" at bounding box center [15, 15] width 30 height 30
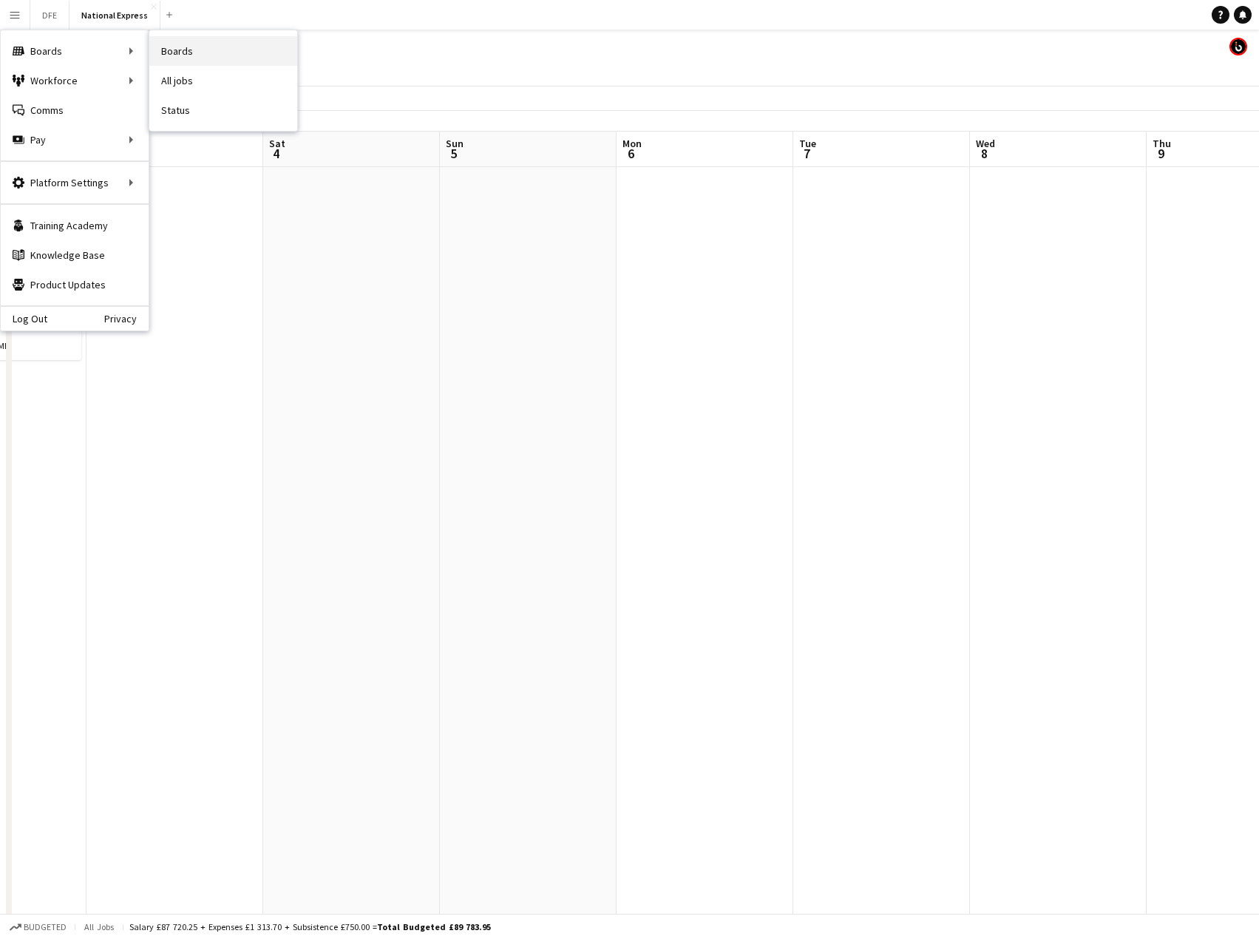
click at [225, 49] on link "Boards" at bounding box center [223, 51] width 148 height 30
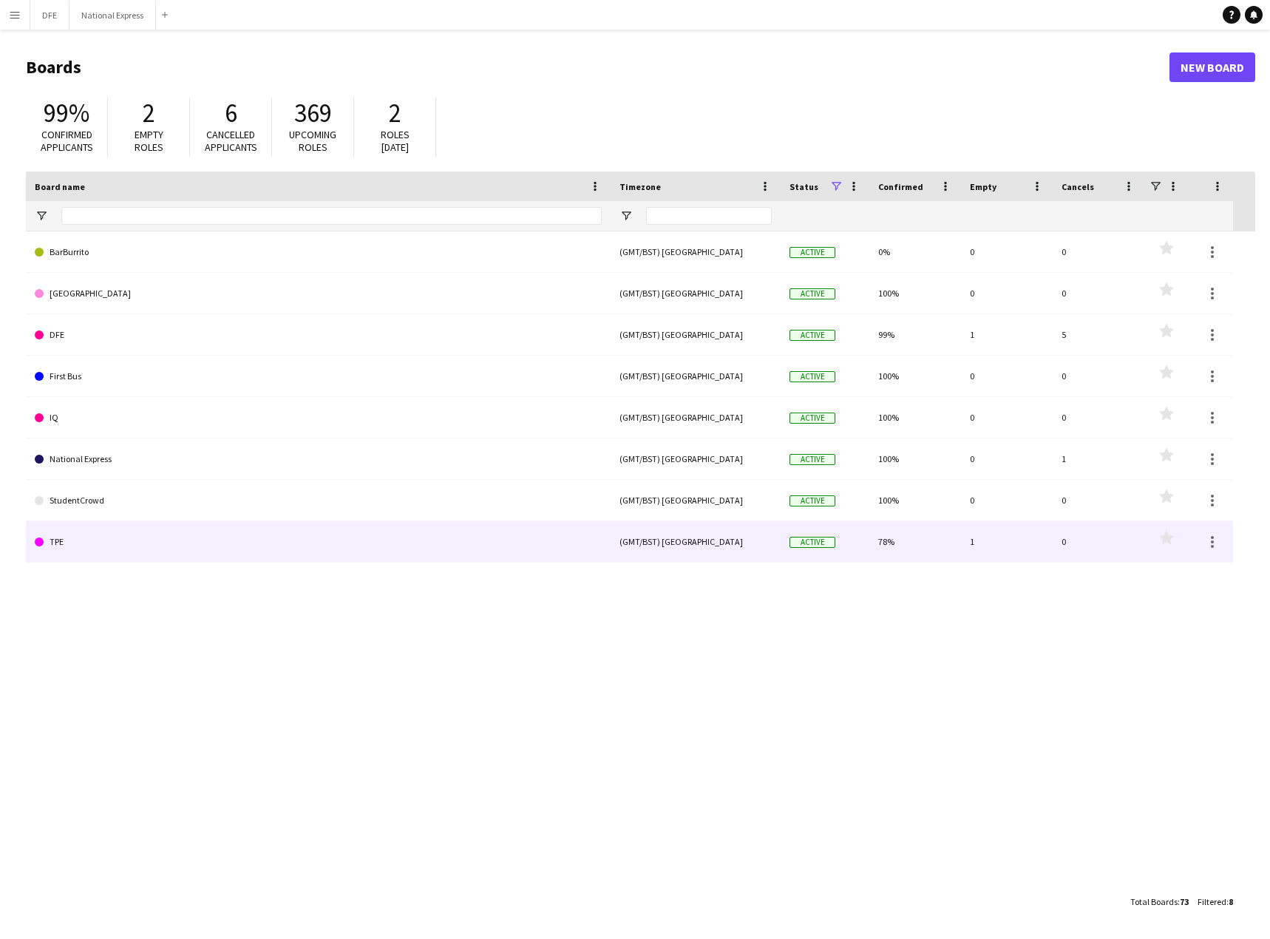
click at [248, 540] on link "TPE" at bounding box center [318, 541] width 567 height 41
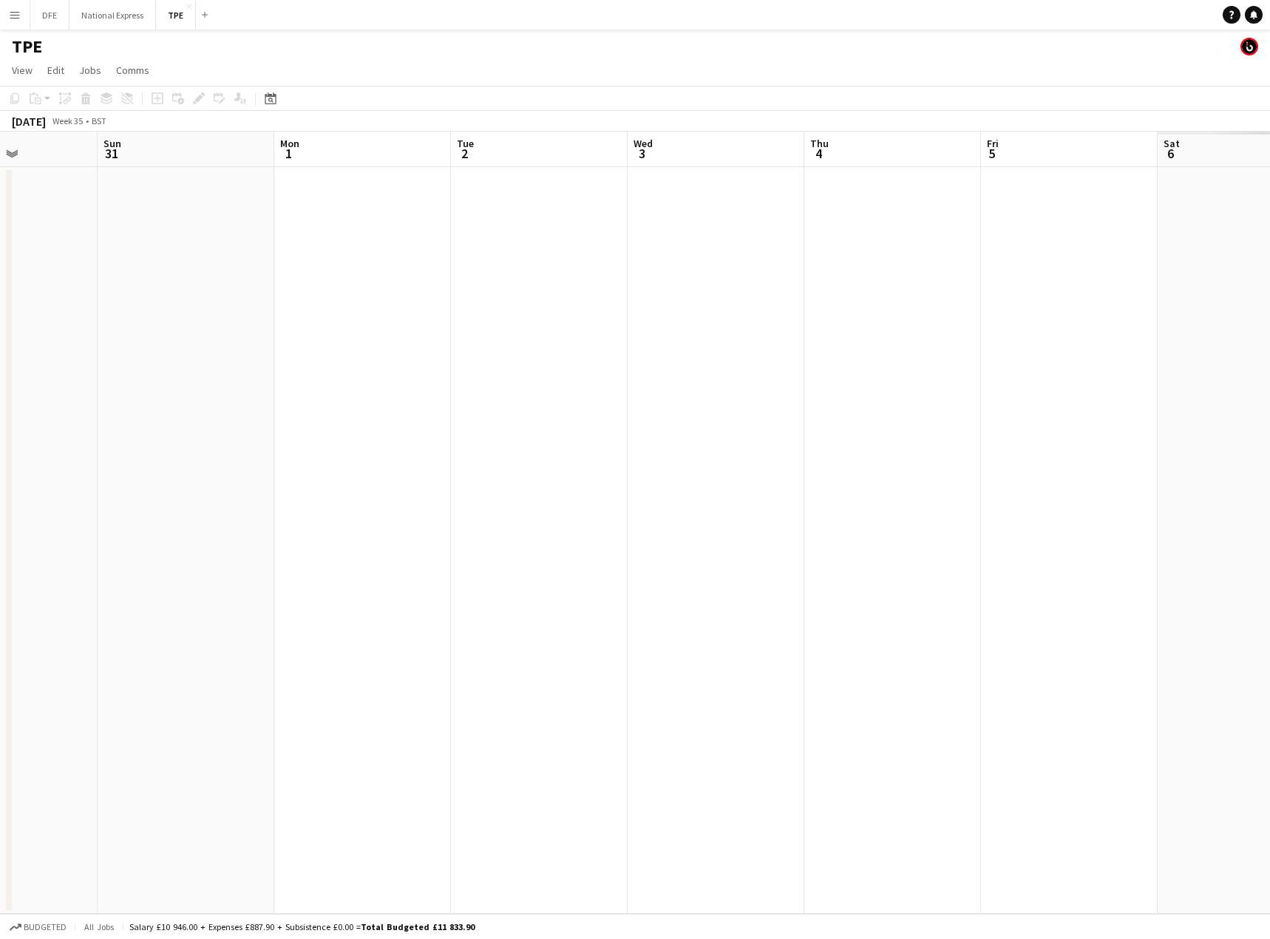
drag, startPoint x: 1068, startPoint y: 368, endPoint x: 338, endPoint y: 360, distance: 730.2
click at [338, 360] on app-calendar-viewport "Wed 27 Thu 28 Fri 29 Sat 30 Sun 31 Mon 1 Tue 2 Wed 3 Thu 4 Fri 5 Sat 6 Sun 7 Mo…" at bounding box center [635, 523] width 1270 height 782
drag, startPoint x: 285, startPoint y: 382, endPoint x: 529, endPoint y: 371, distance: 244.9
click at [224, 382] on app-calendar-viewport "Sun 31 Mon 1 Tue 2 Wed 3 Thu 4 Fri 5 Sat 6 Sun 7 Mon 8 Tue 9 Wed 10 Thu 11 Fri …" at bounding box center [635, 523] width 1270 height 782
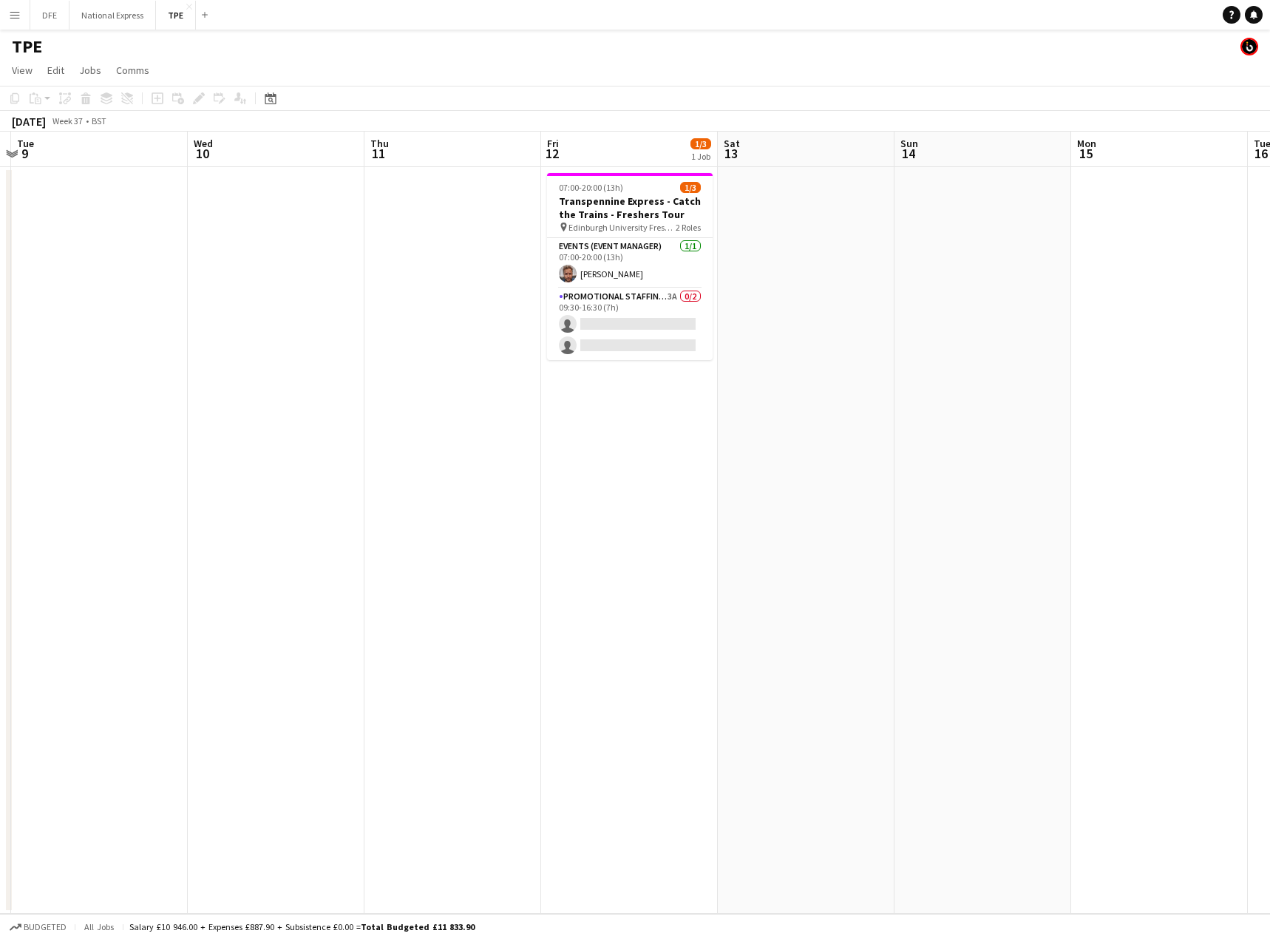
drag, startPoint x: 936, startPoint y: 377, endPoint x: 924, endPoint y: 351, distance: 28.8
click at [88, 388] on app-calendar-viewport "Sat 6 Sun 7 Mon 8 Tue 9 Wed 10 Thu 11 Fri 12 1/3 1 Job Sat 13 Sun 14 Mon 15 Tue…" at bounding box center [635, 523] width 1270 height 782
click at [638, 333] on app-card-role "Promotional Staffing (Brand Ambassadors) 3A 0/2 09:30-16:30 (7h) single-neutral…" at bounding box center [634, 324] width 166 height 72
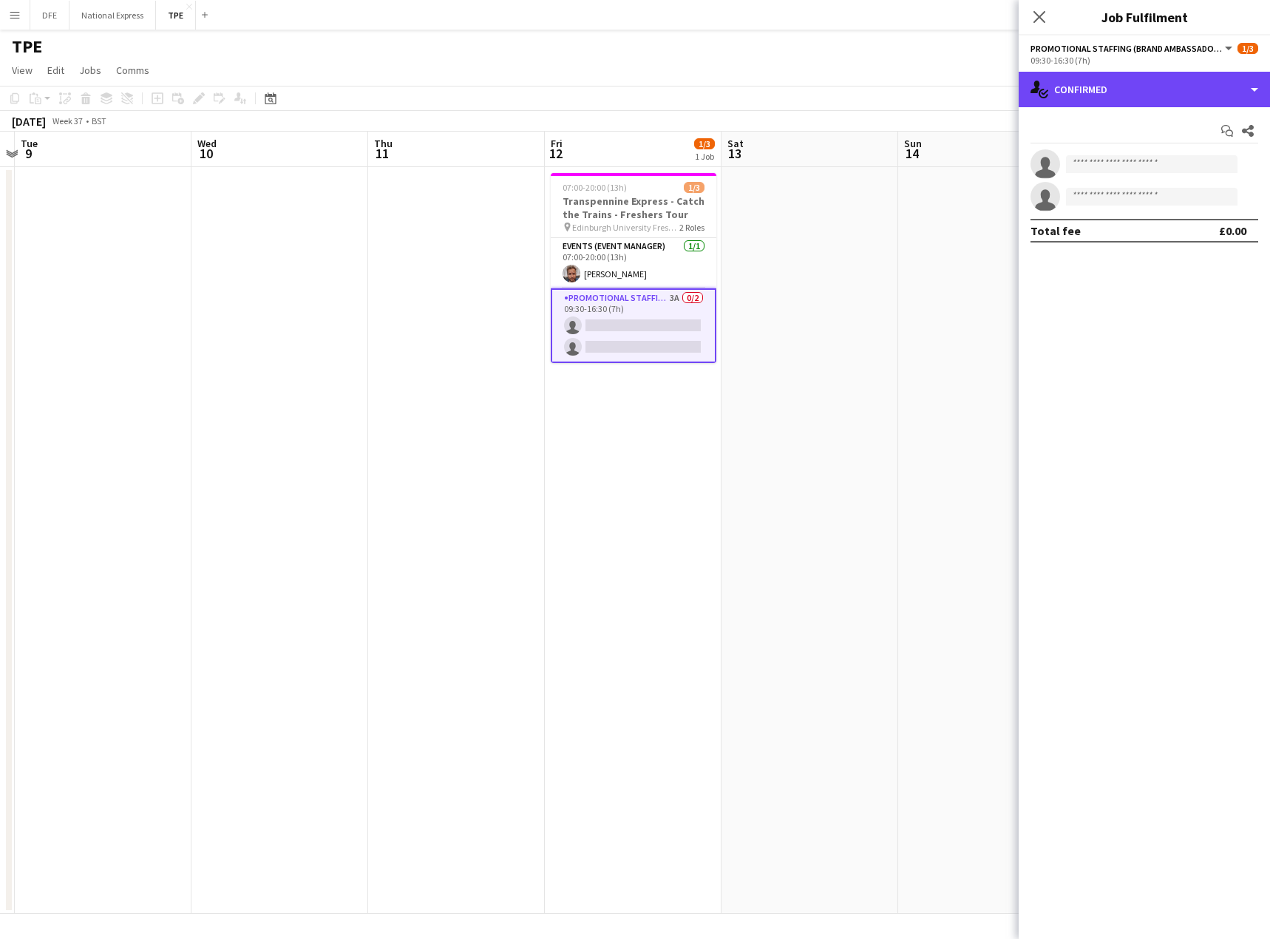
drag, startPoint x: 1191, startPoint y: 81, endPoint x: 1191, endPoint y: 106, distance: 25.9
click at [1190, 83] on div "single-neutral-actions-check-2 Confirmed" at bounding box center [1143, 89] width 251 height 35
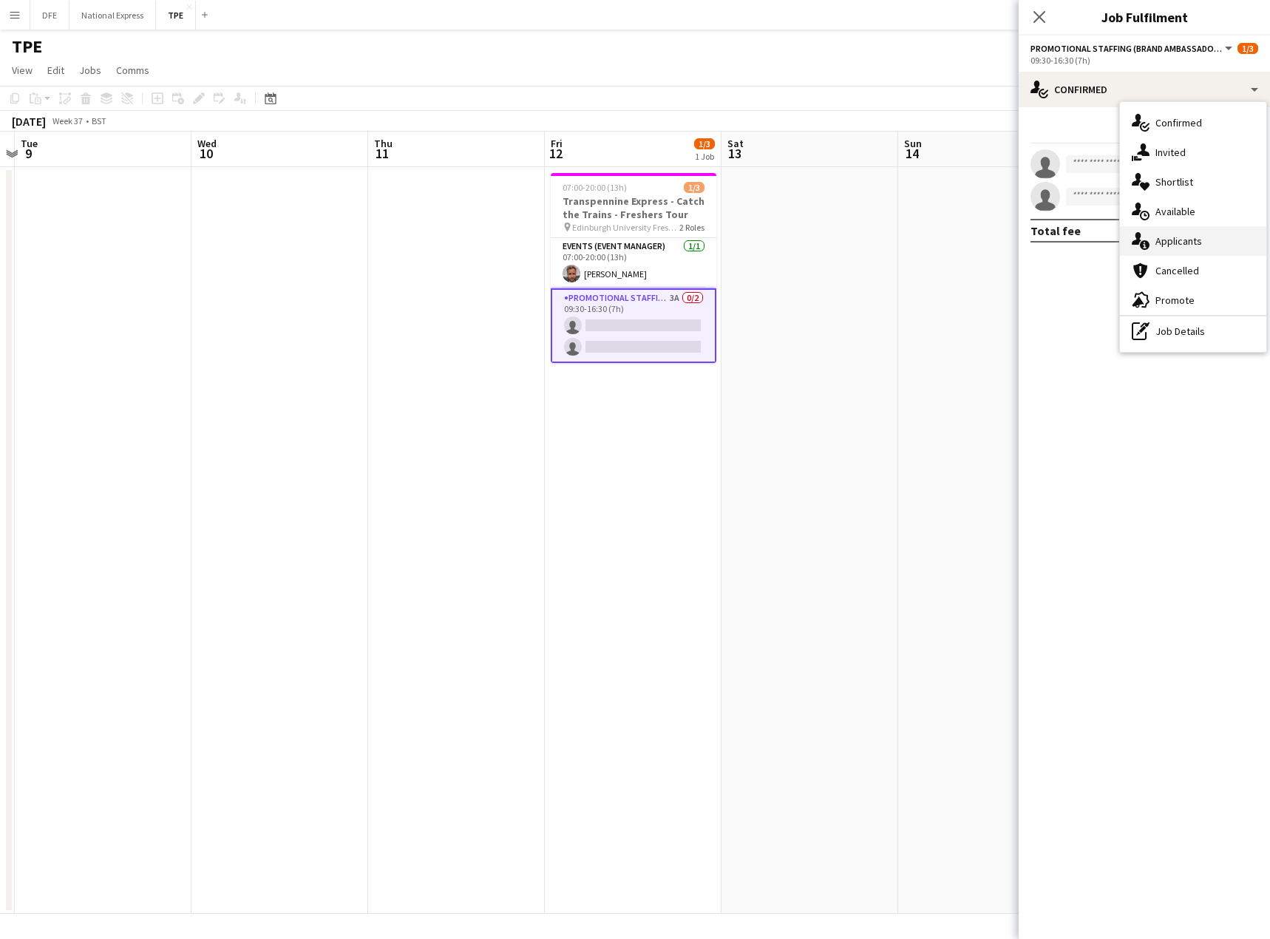
click at [1224, 243] on div "single-neutral-actions-information Applicants" at bounding box center [1193, 241] width 146 height 30
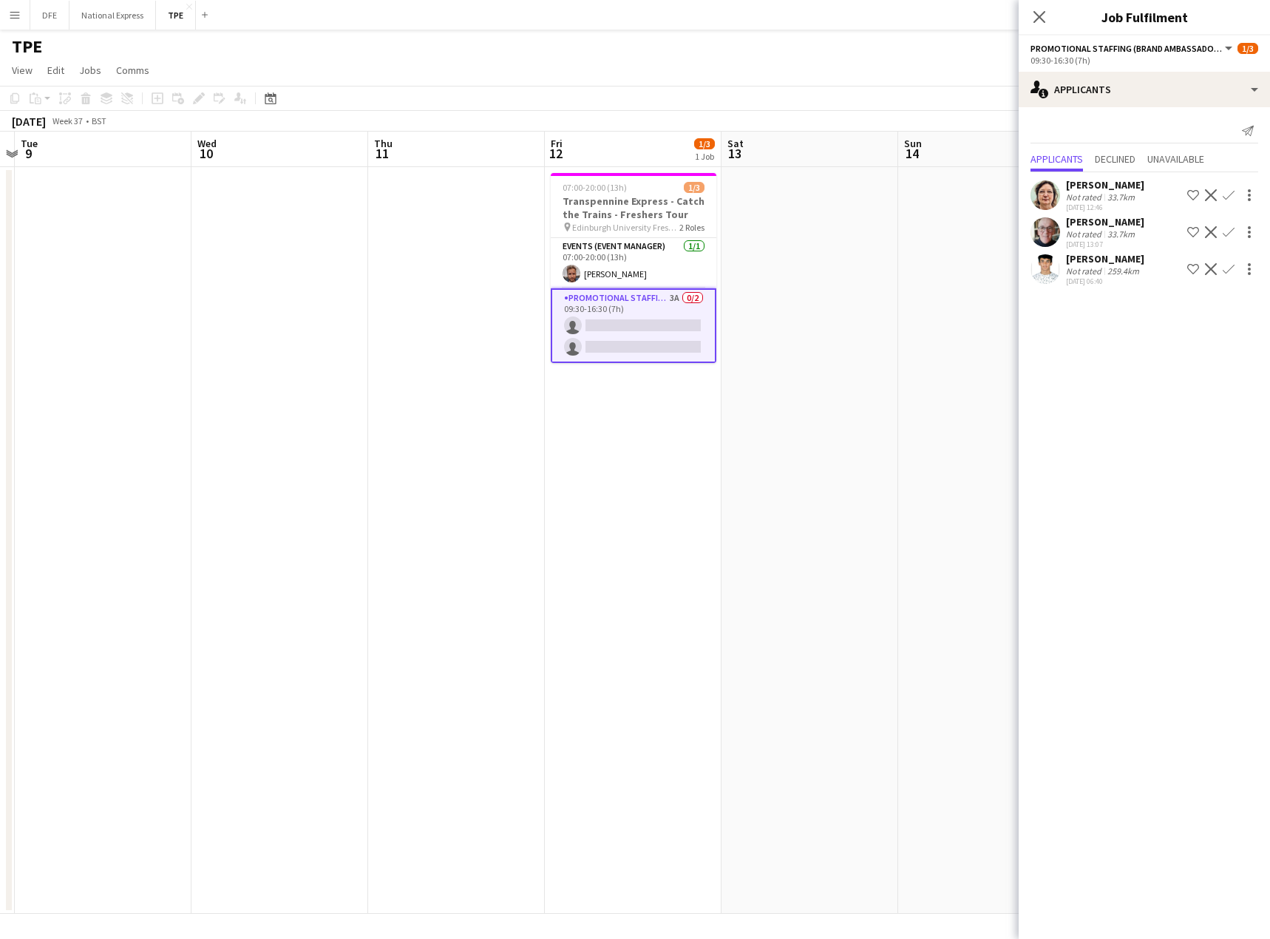
click at [1165, 69] on app-options-switcher "Promotional Staffing (Brand Ambassadors) All roles Promotional Staffing (Brand …" at bounding box center [1143, 53] width 251 height 36
click at [1154, 95] on div "single-neutral-actions-information Applicants" at bounding box center [1143, 89] width 251 height 35
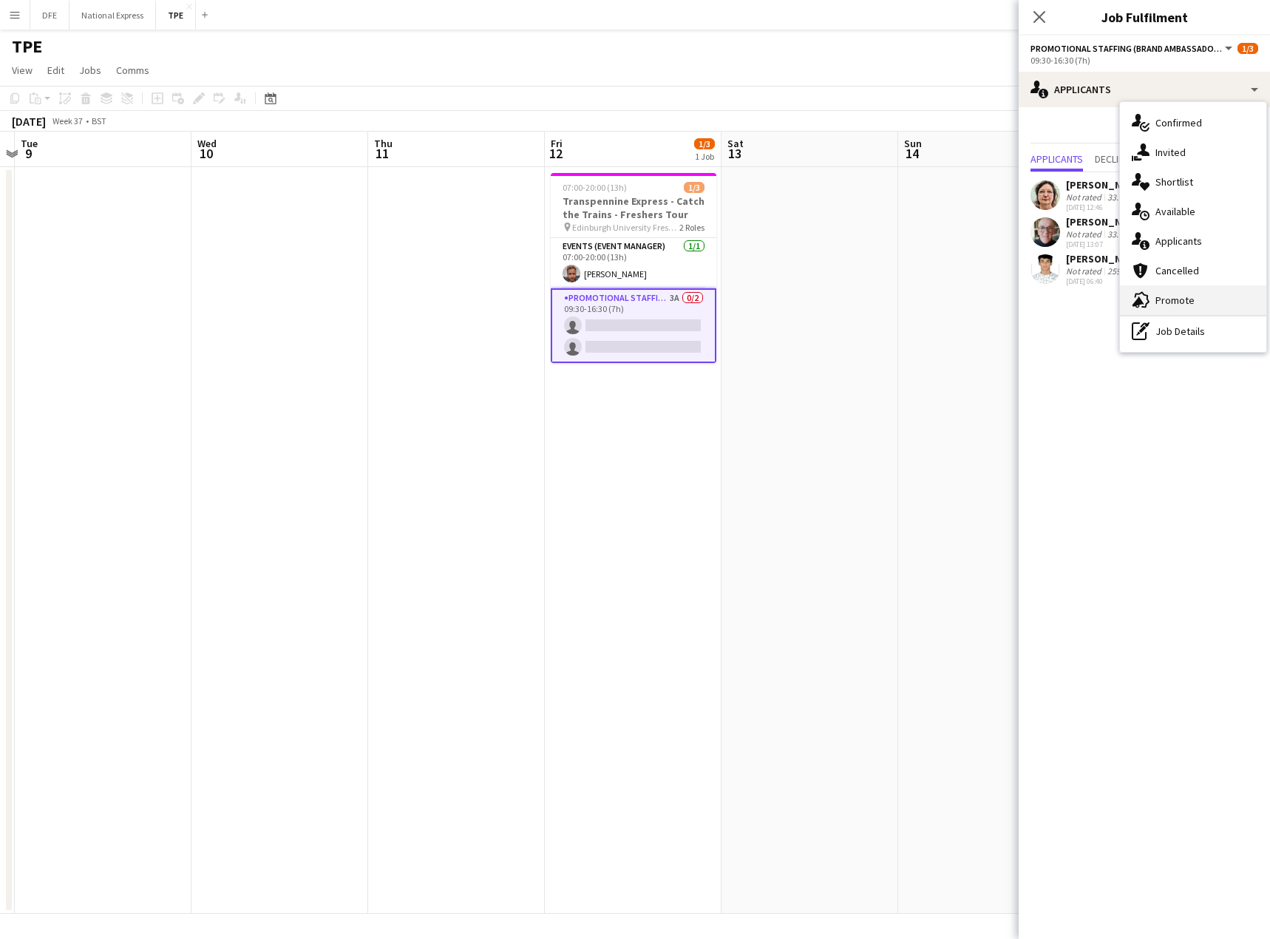
click at [1176, 296] on div "advertising-megaphone Promote" at bounding box center [1193, 300] width 146 height 30
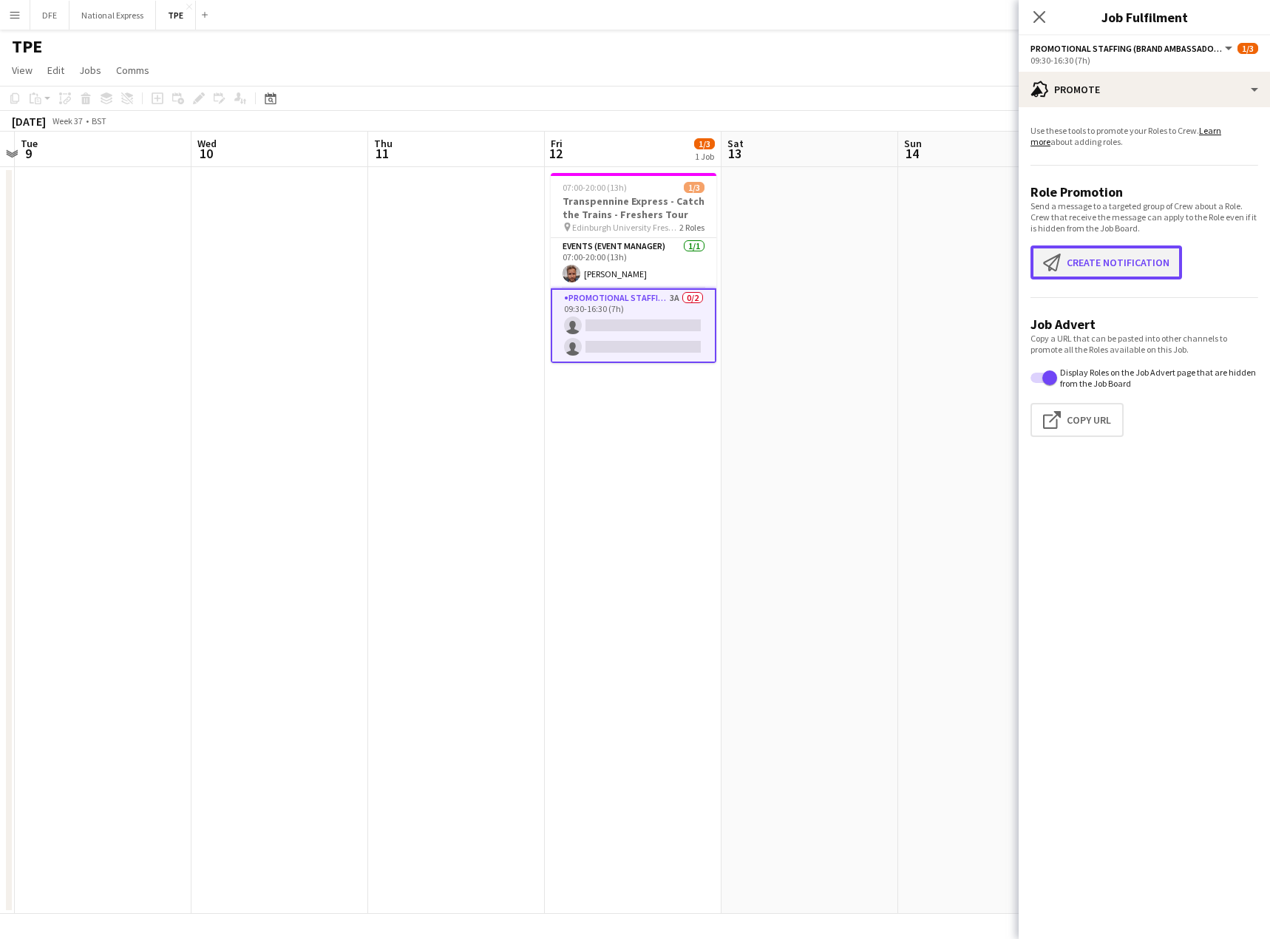
click at [1137, 255] on button "Create notification Create notification" at bounding box center [1106, 262] width 152 height 34
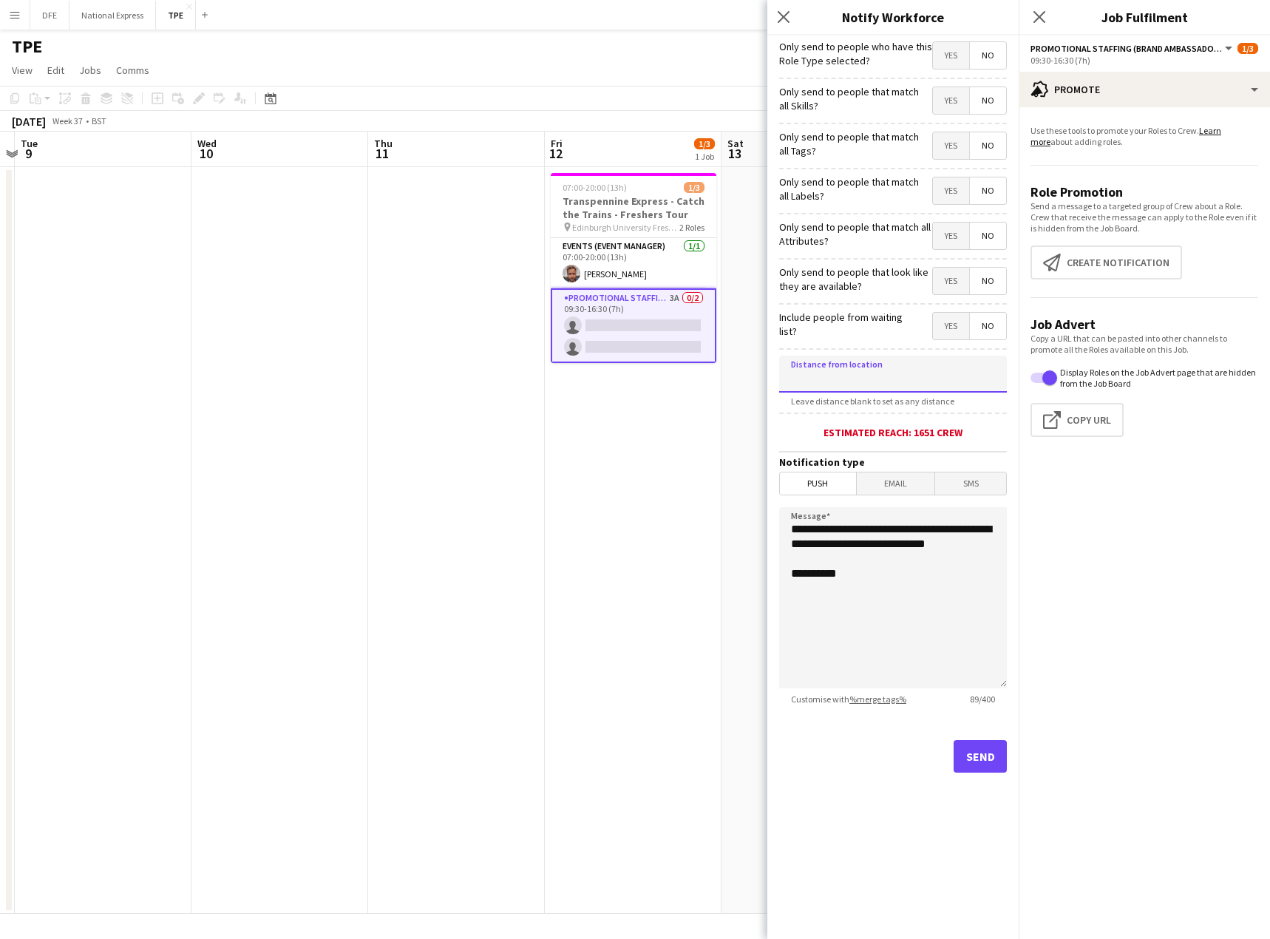
click at [942, 371] on input at bounding box center [893, 373] width 228 height 37
type input "*****"
click at [990, 754] on button "Send" at bounding box center [979, 756] width 53 height 33
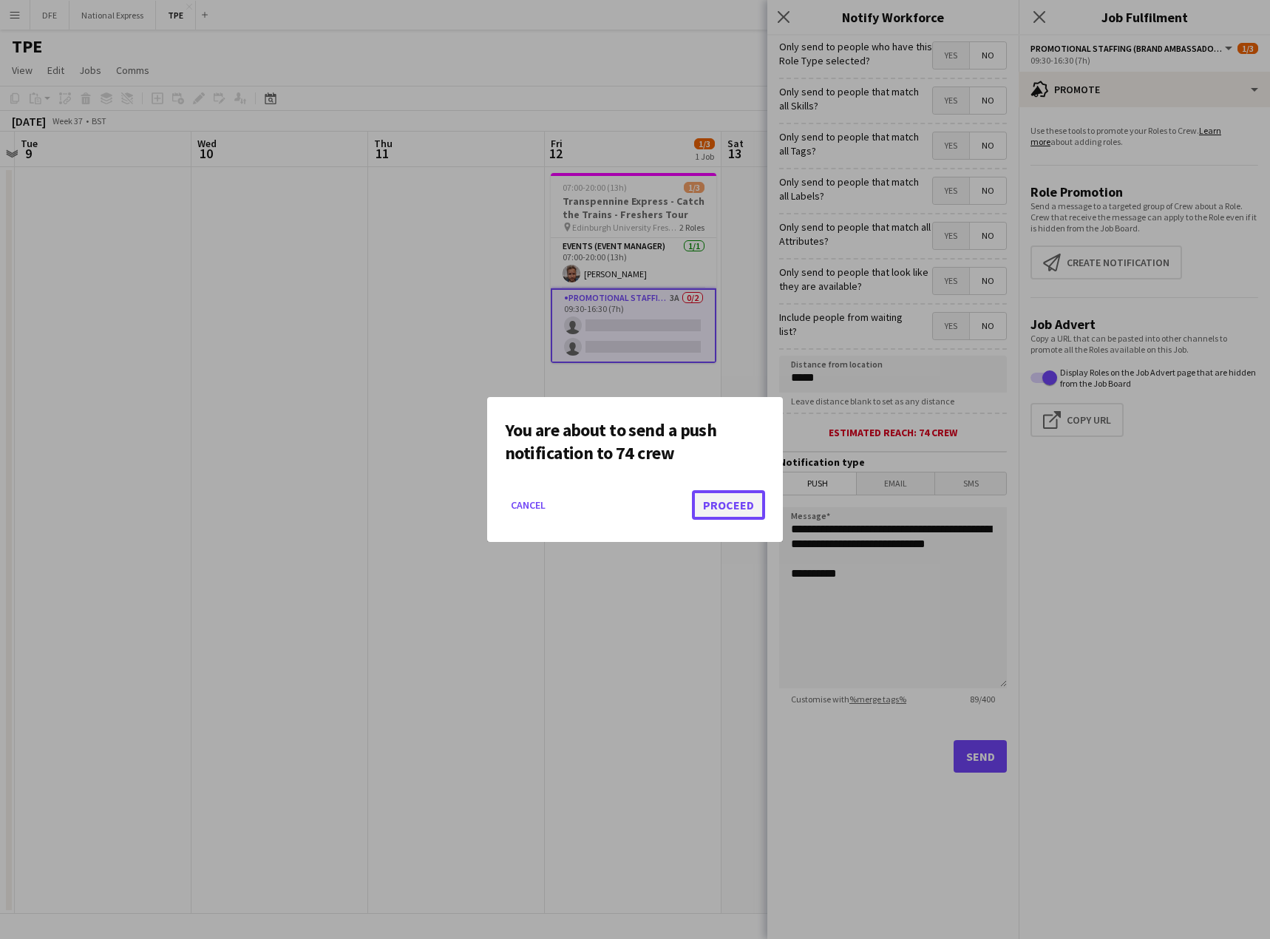
click at [743, 505] on button "Proceed" at bounding box center [728, 505] width 73 height 30
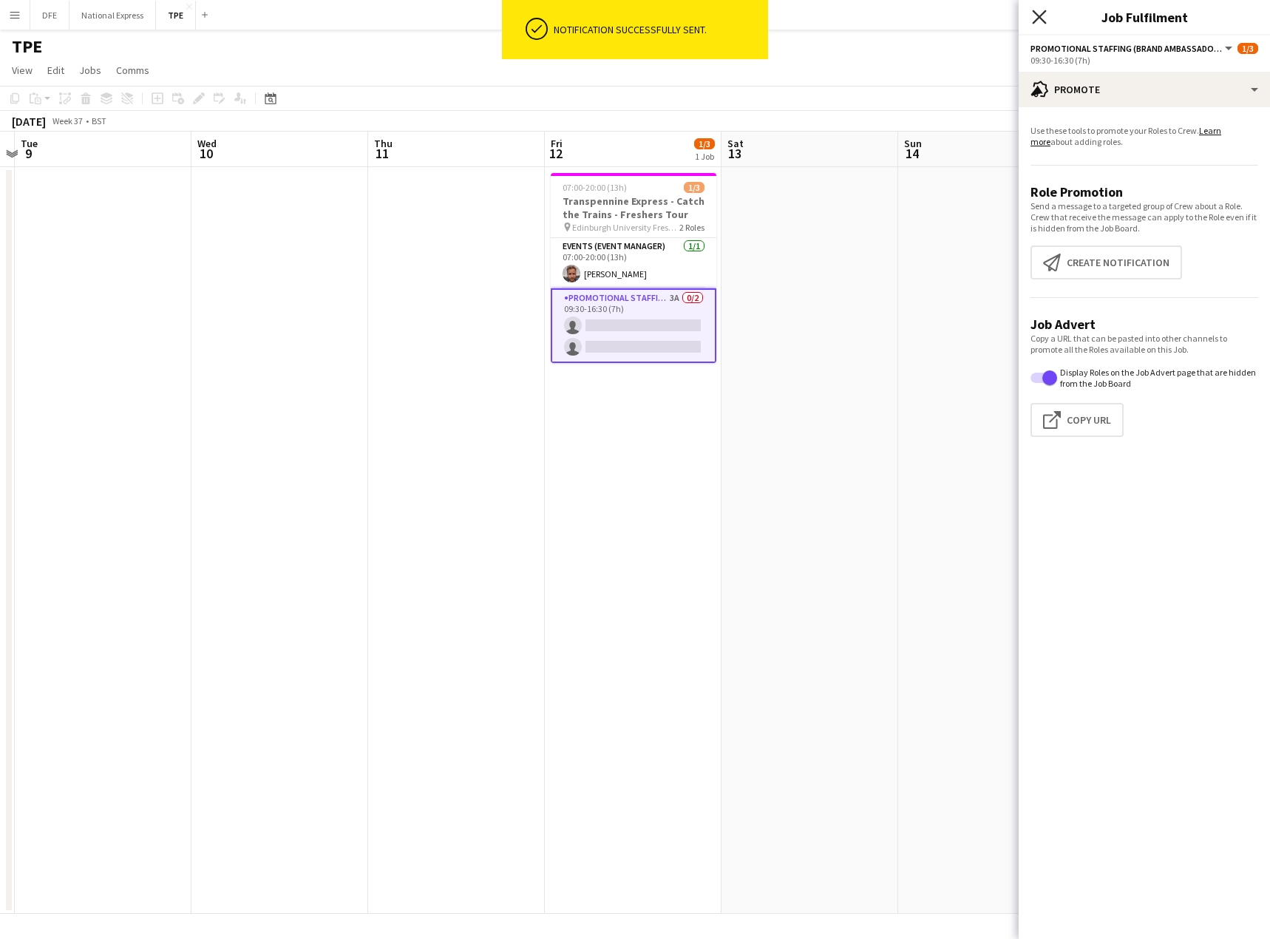
click at [1042, 21] on icon "Close pop-in" at bounding box center [1039, 17] width 14 height 14
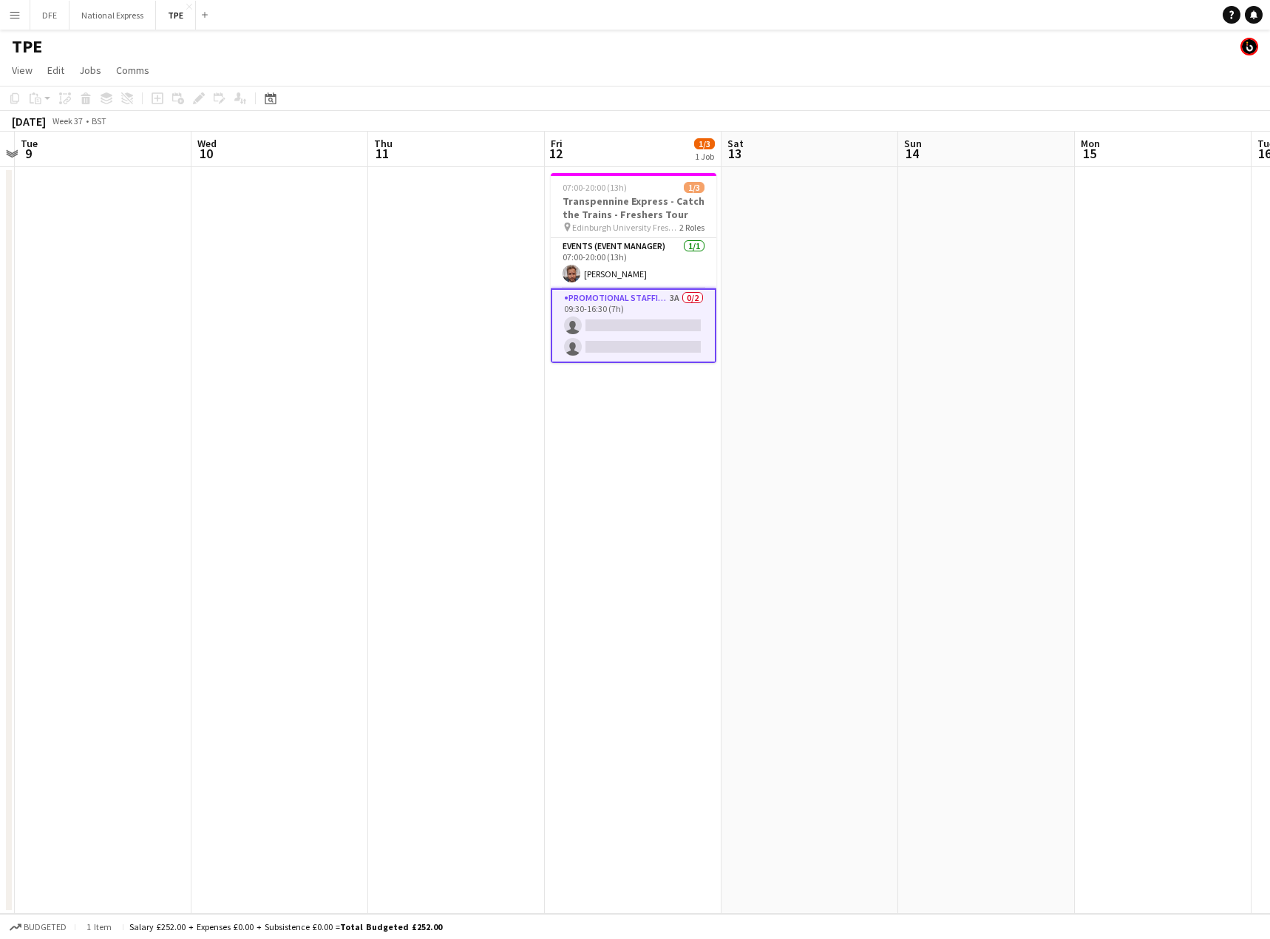
click at [610, 321] on app-card-role "Promotional Staffing (Brand Ambassadors) 3A 0/2 09:30-16:30 (7h) single-neutral…" at bounding box center [634, 325] width 166 height 75
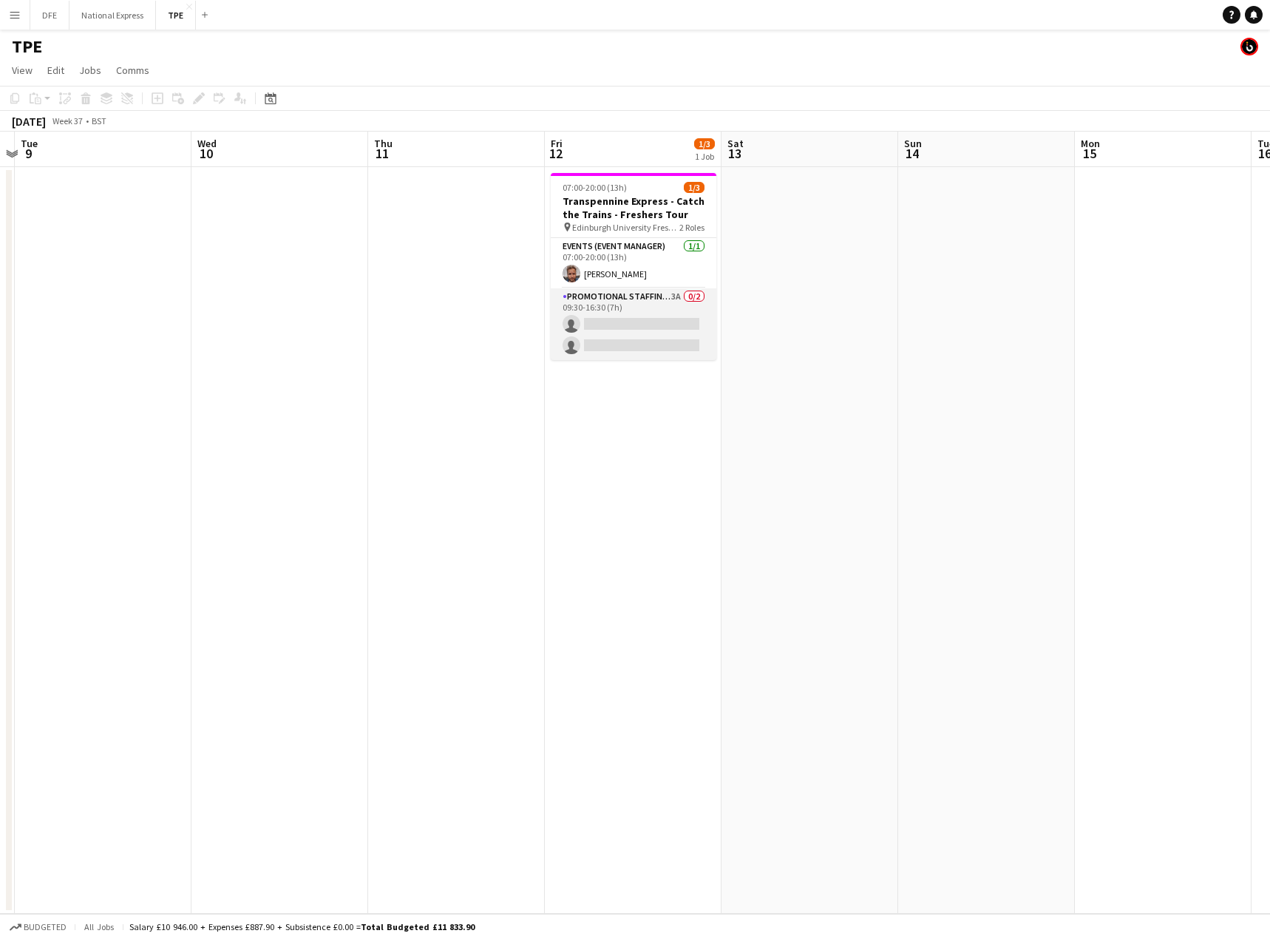
click at [639, 333] on app-card-role "Promotional Staffing (Brand Ambassadors) 3A 0/2 09:30-16:30 (7h) single-neutral…" at bounding box center [634, 324] width 166 height 72
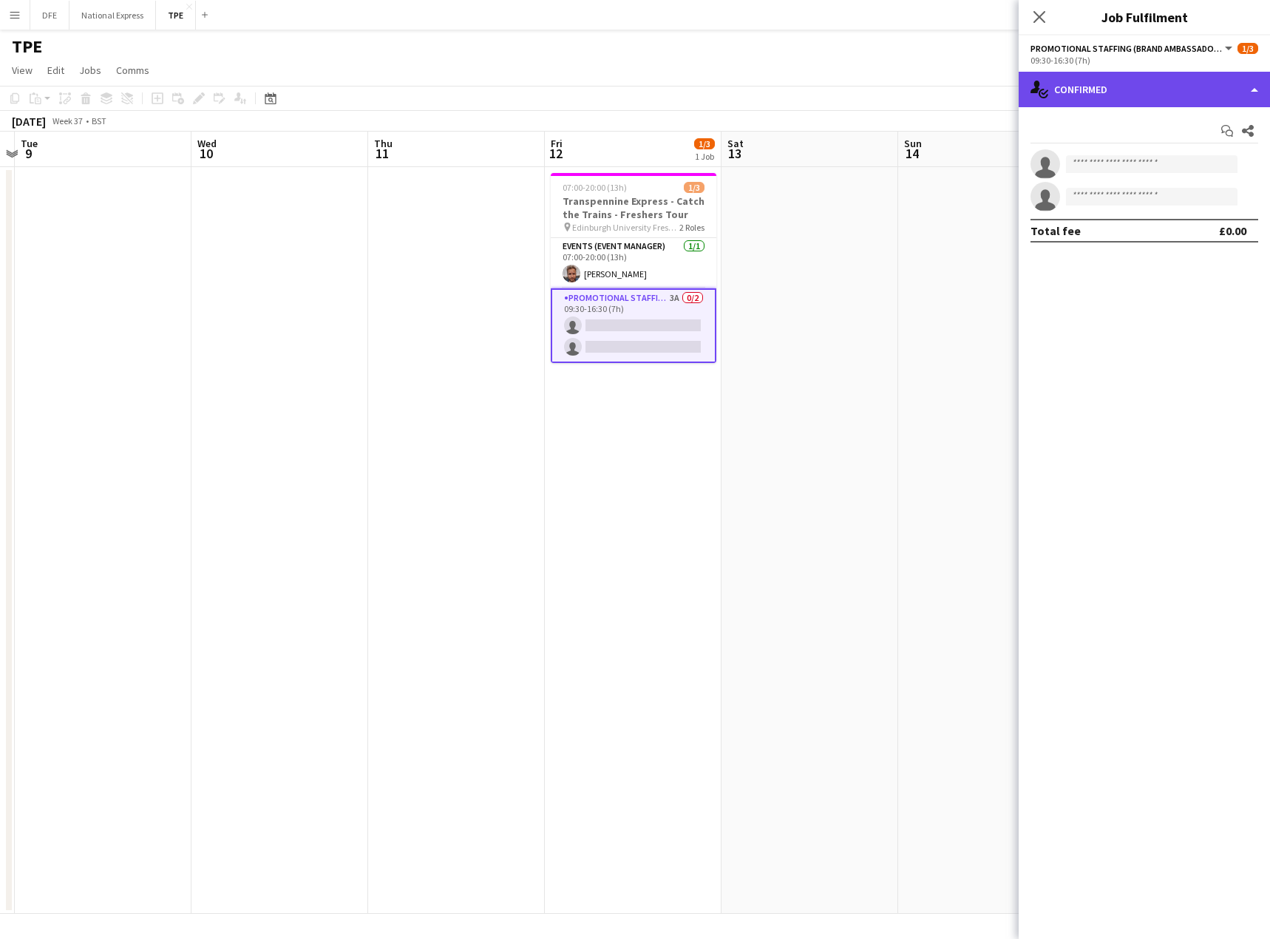
click at [1142, 86] on div "single-neutral-actions-check-2 Confirmed" at bounding box center [1143, 89] width 251 height 35
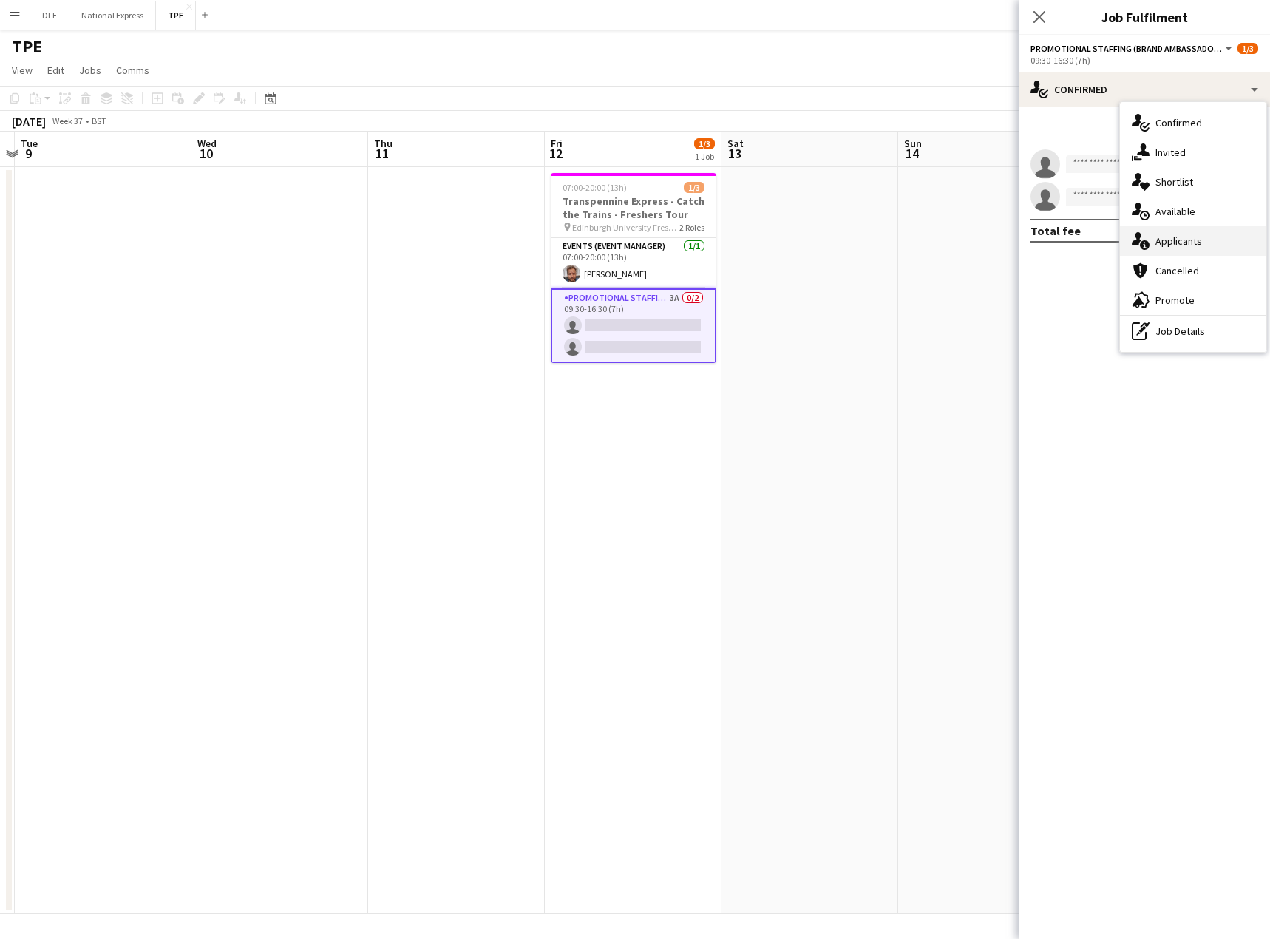
click at [1174, 242] on div "single-neutral-actions-information Applicants" at bounding box center [1193, 241] width 146 height 30
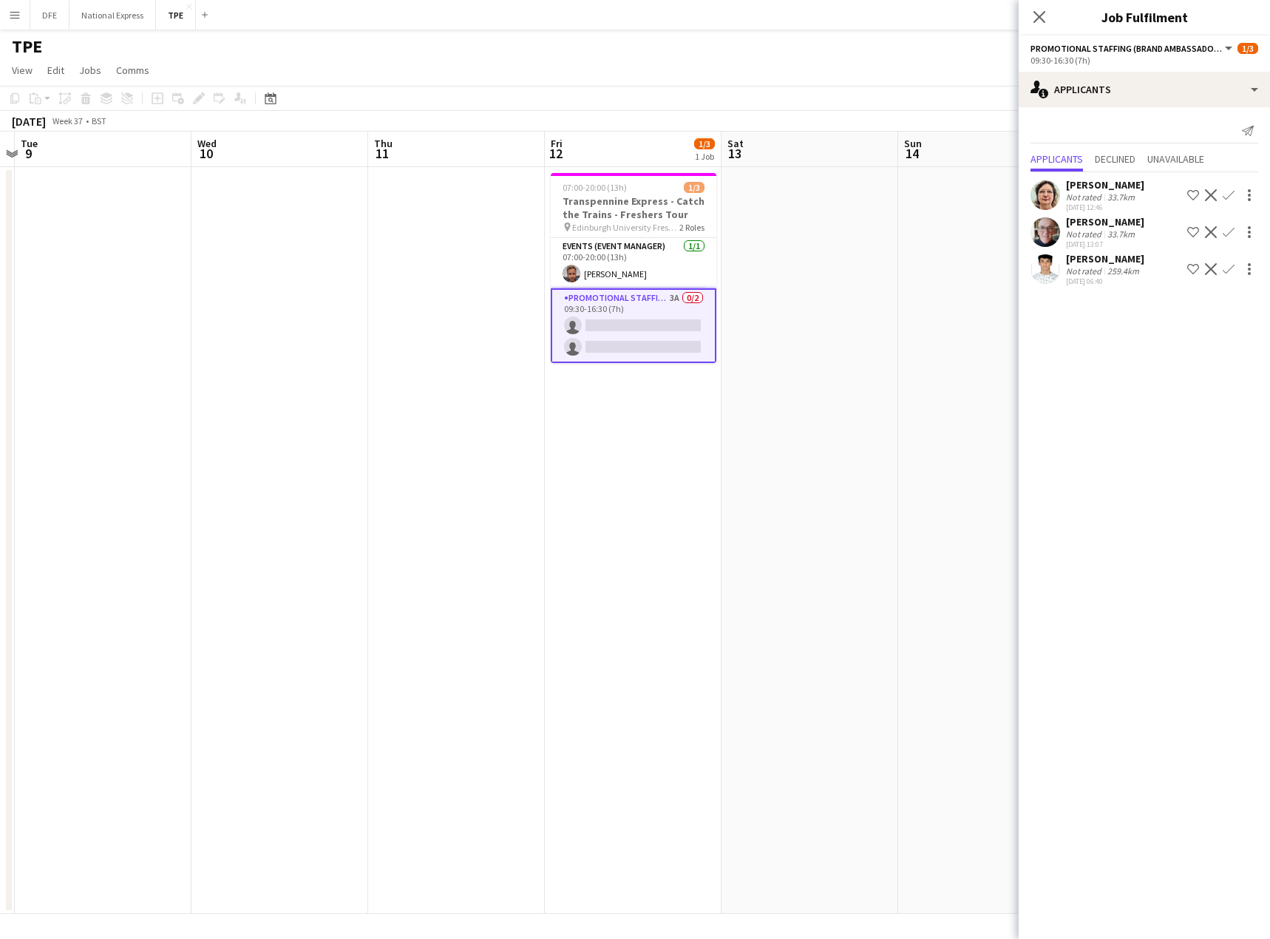
click at [1083, 278] on div "[DATE] 06:40" at bounding box center [1105, 281] width 78 height 10
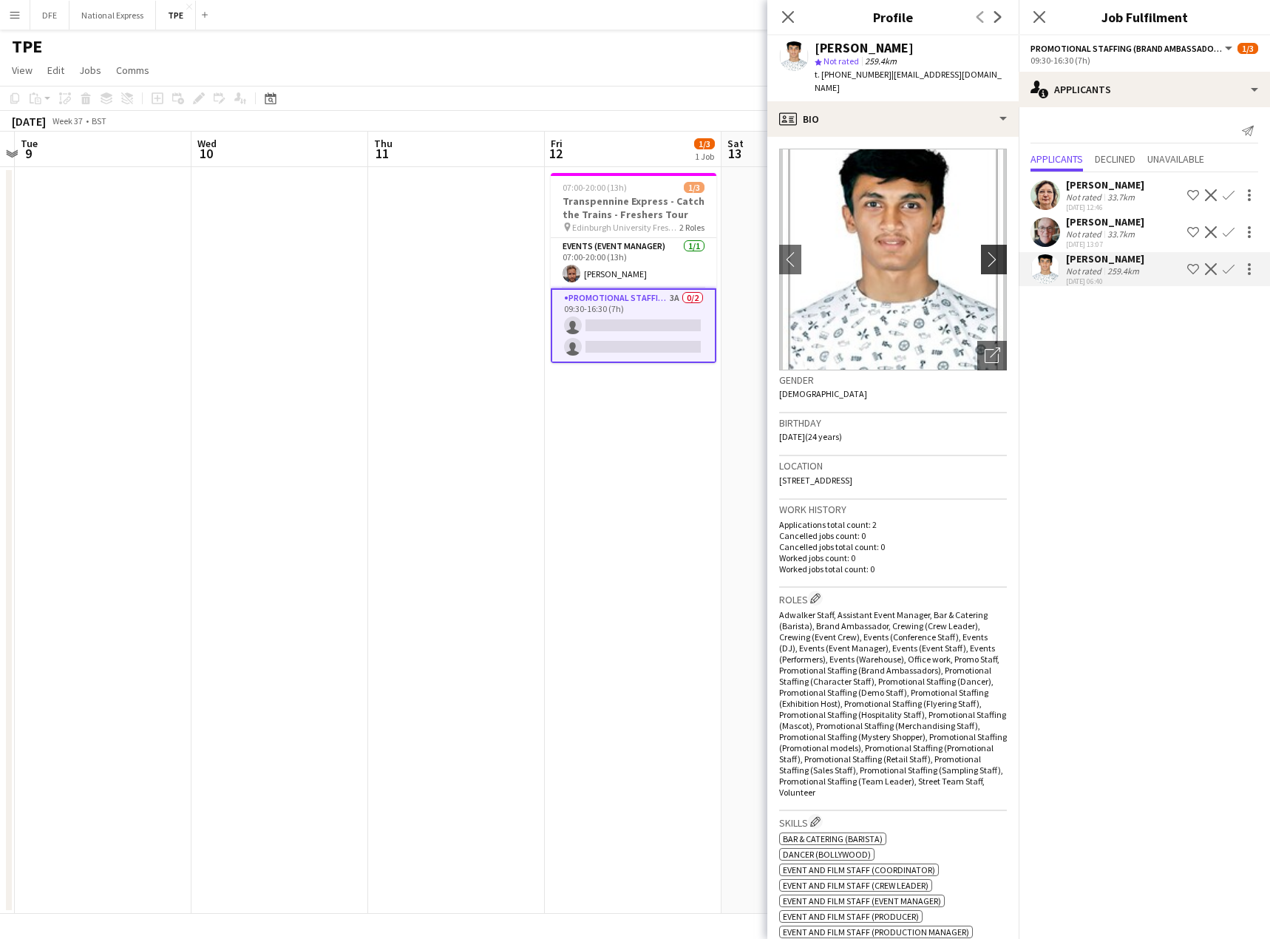
click at [984, 251] on app-icon "chevron-right" at bounding box center [995, 259] width 23 height 16
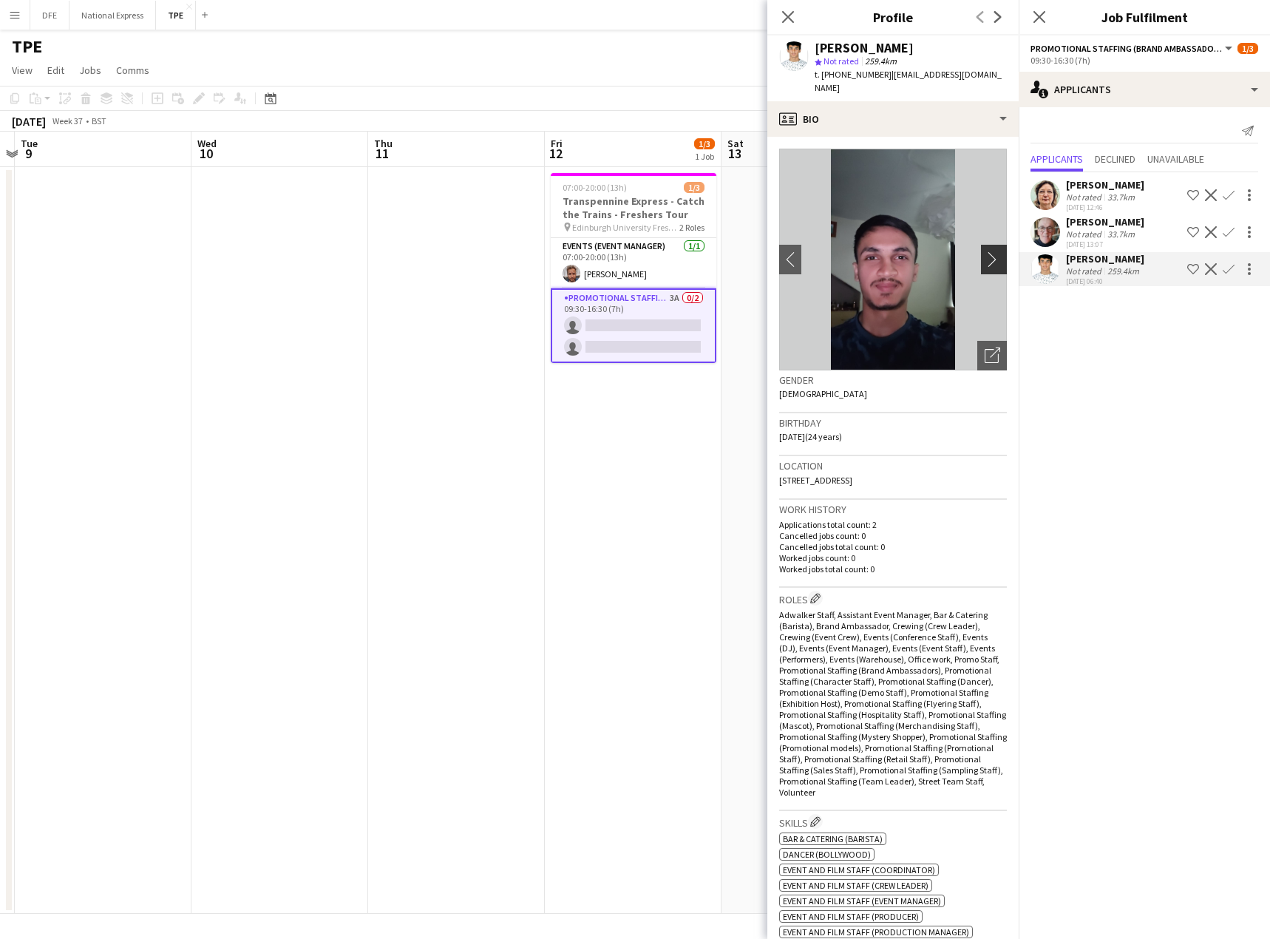
click at [984, 251] on app-icon "chevron-right" at bounding box center [995, 259] width 23 height 16
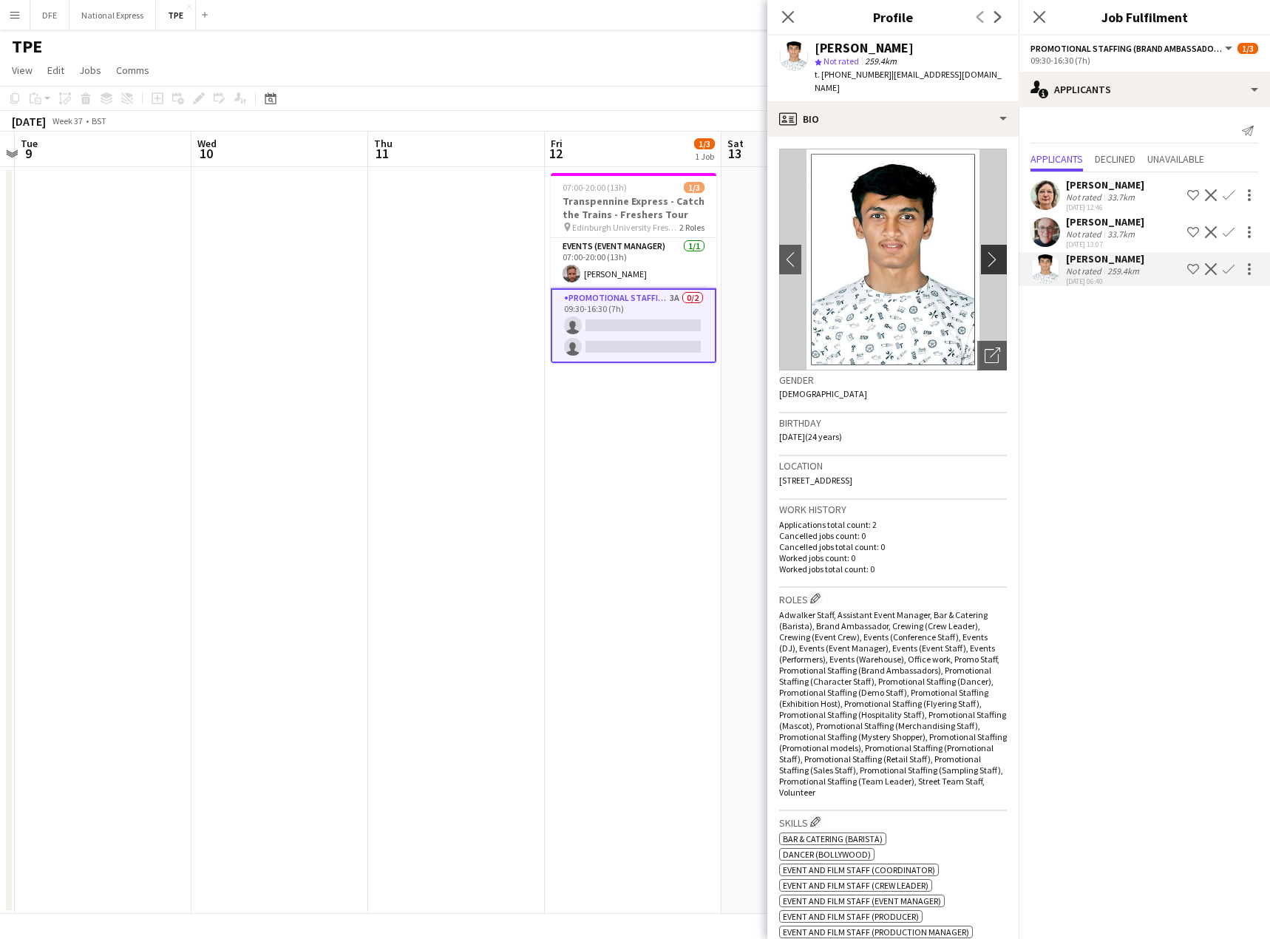
click at [984, 251] on app-icon "chevron-right" at bounding box center [995, 259] width 23 height 16
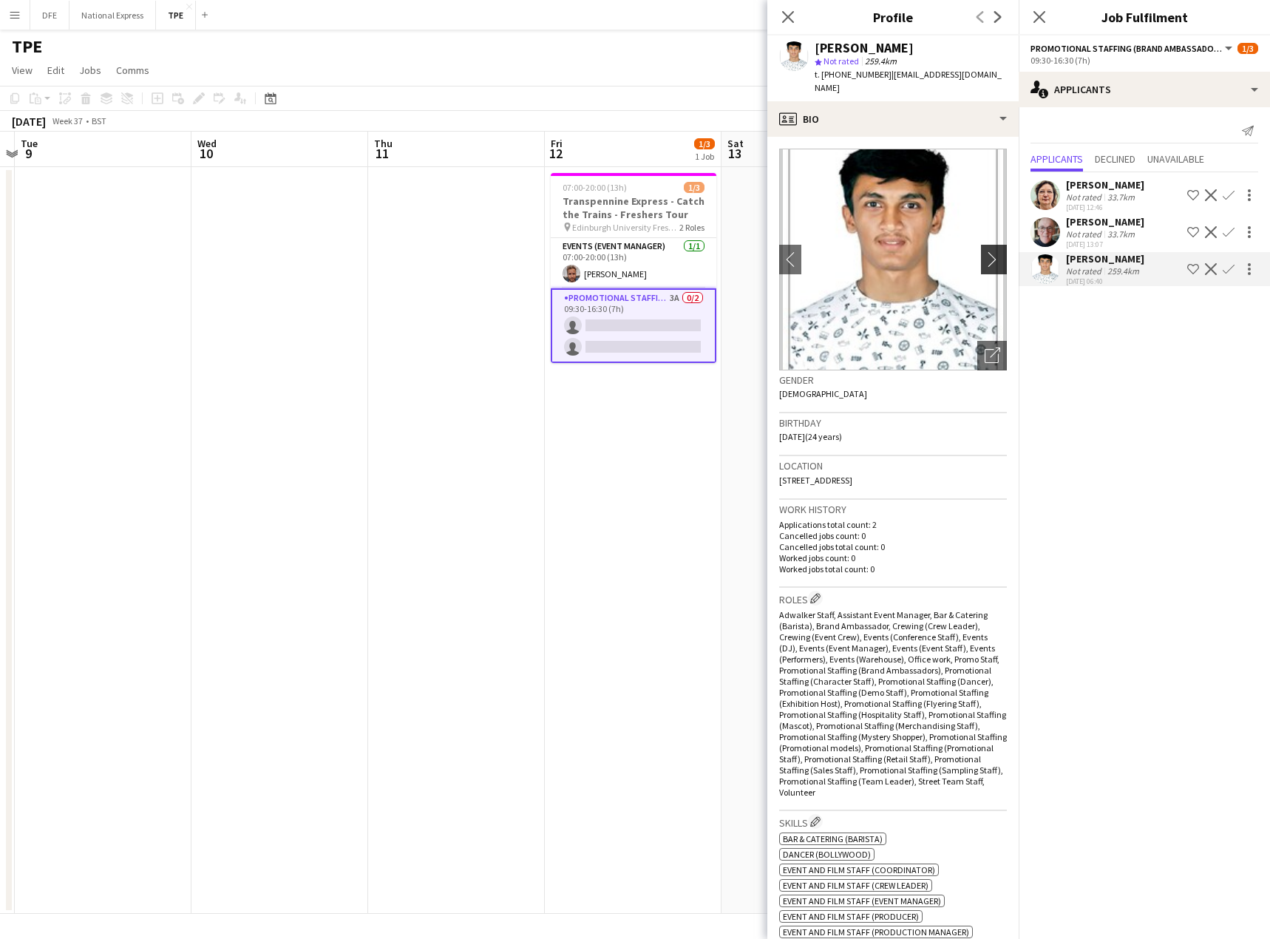
click at [984, 251] on app-icon "chevron-right" at bounding box center [995, 259] width 23 height 16
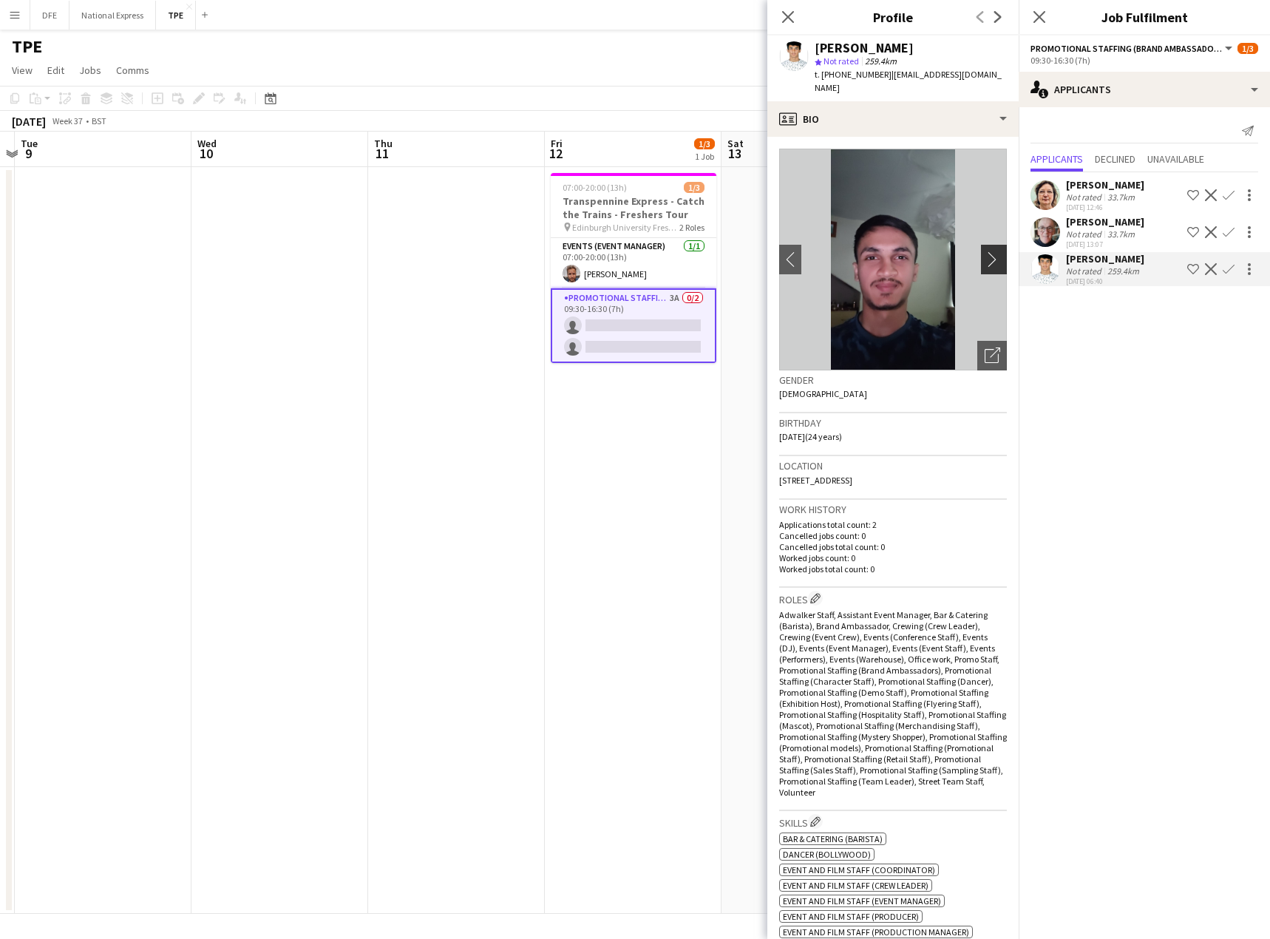
click at [984, 251] on app-icon "chevron-right" at bounding box center [995, 259] width 23 height 16
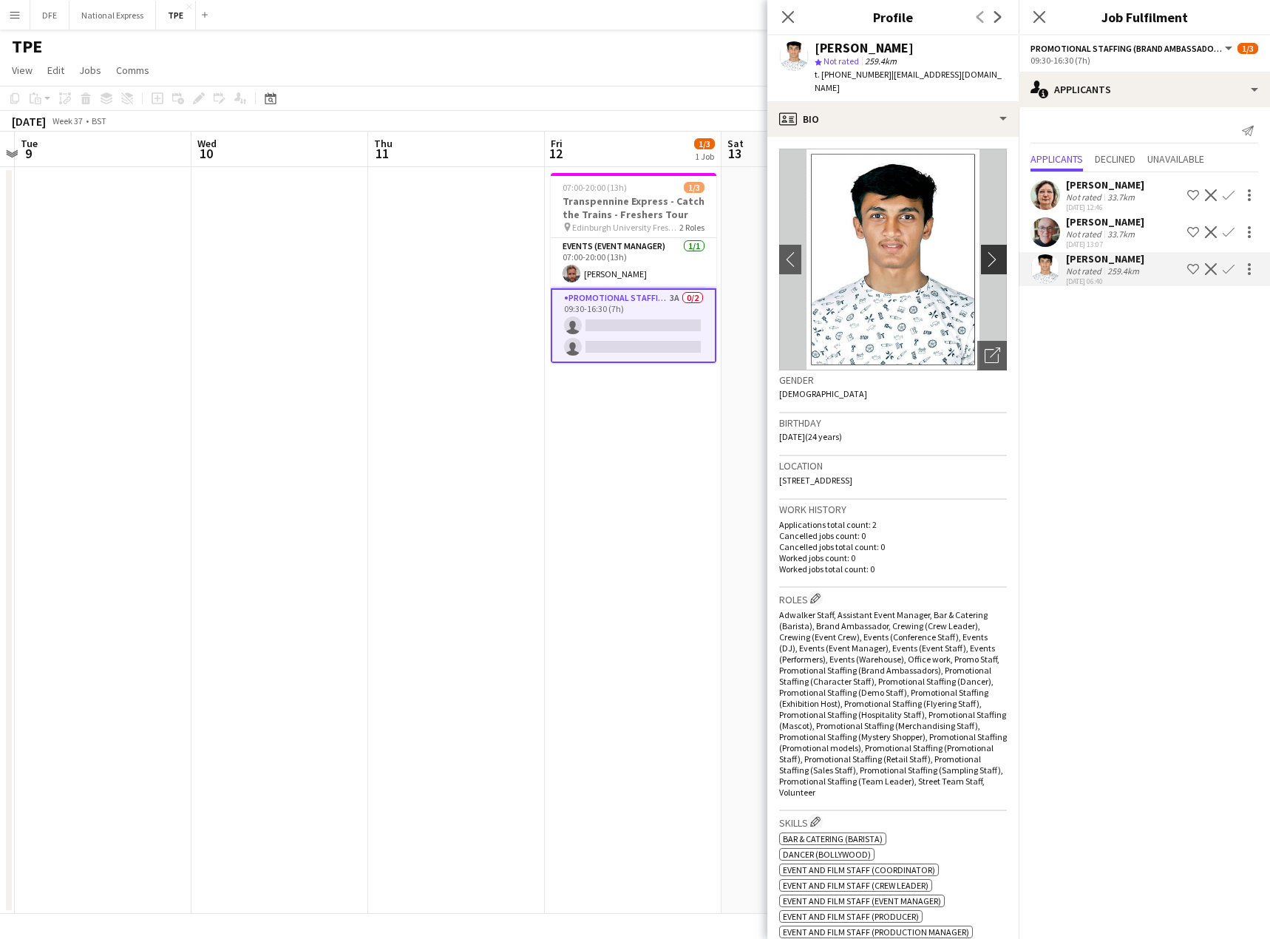
click at [984, 251] on app-icon "chevron-right" at bounding box center [995, 259] width 23 height 16
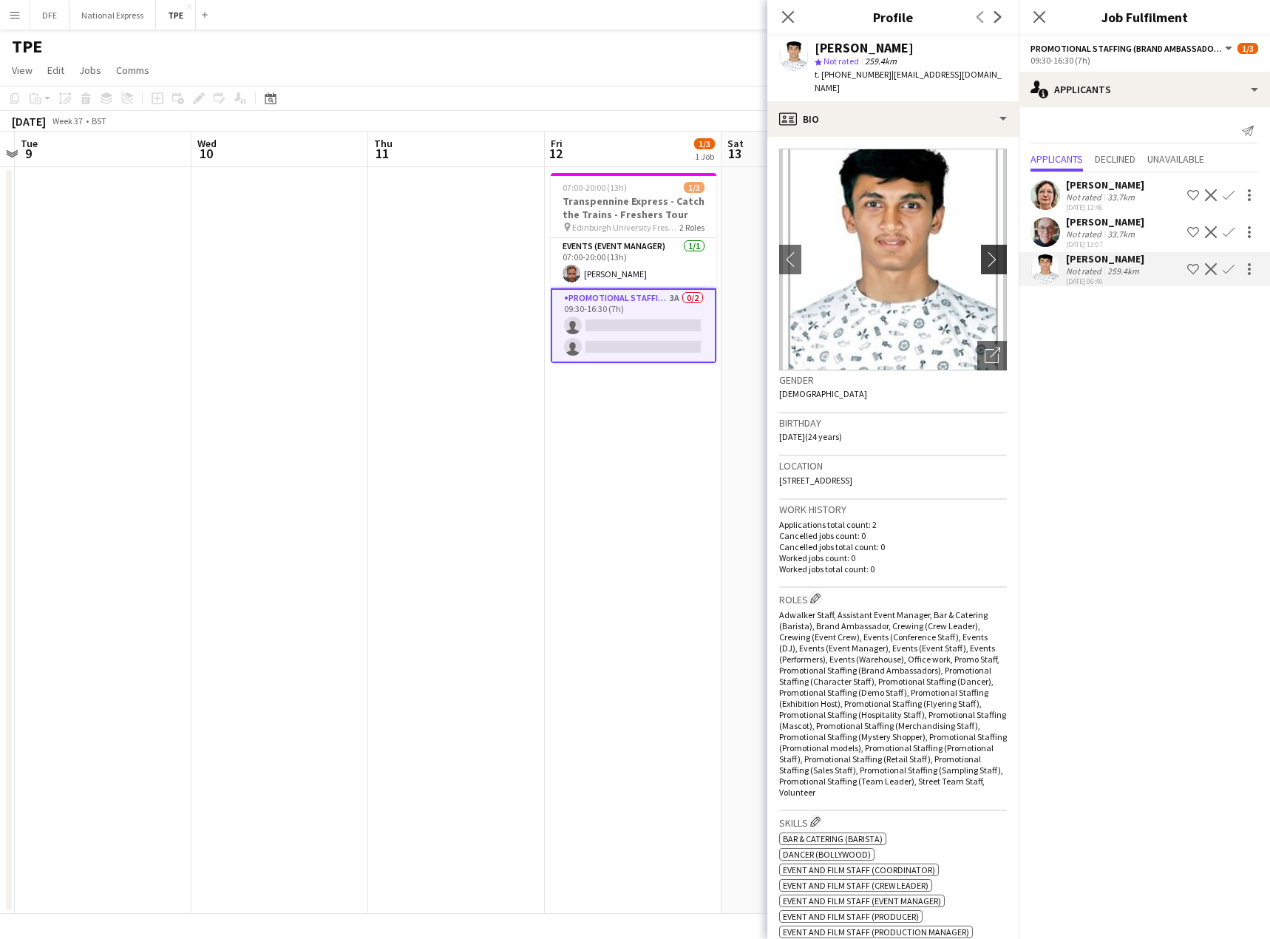
click at [984, 251] on app-icon "chevron-right" at bounding box center [995, 259] width 23 height 16
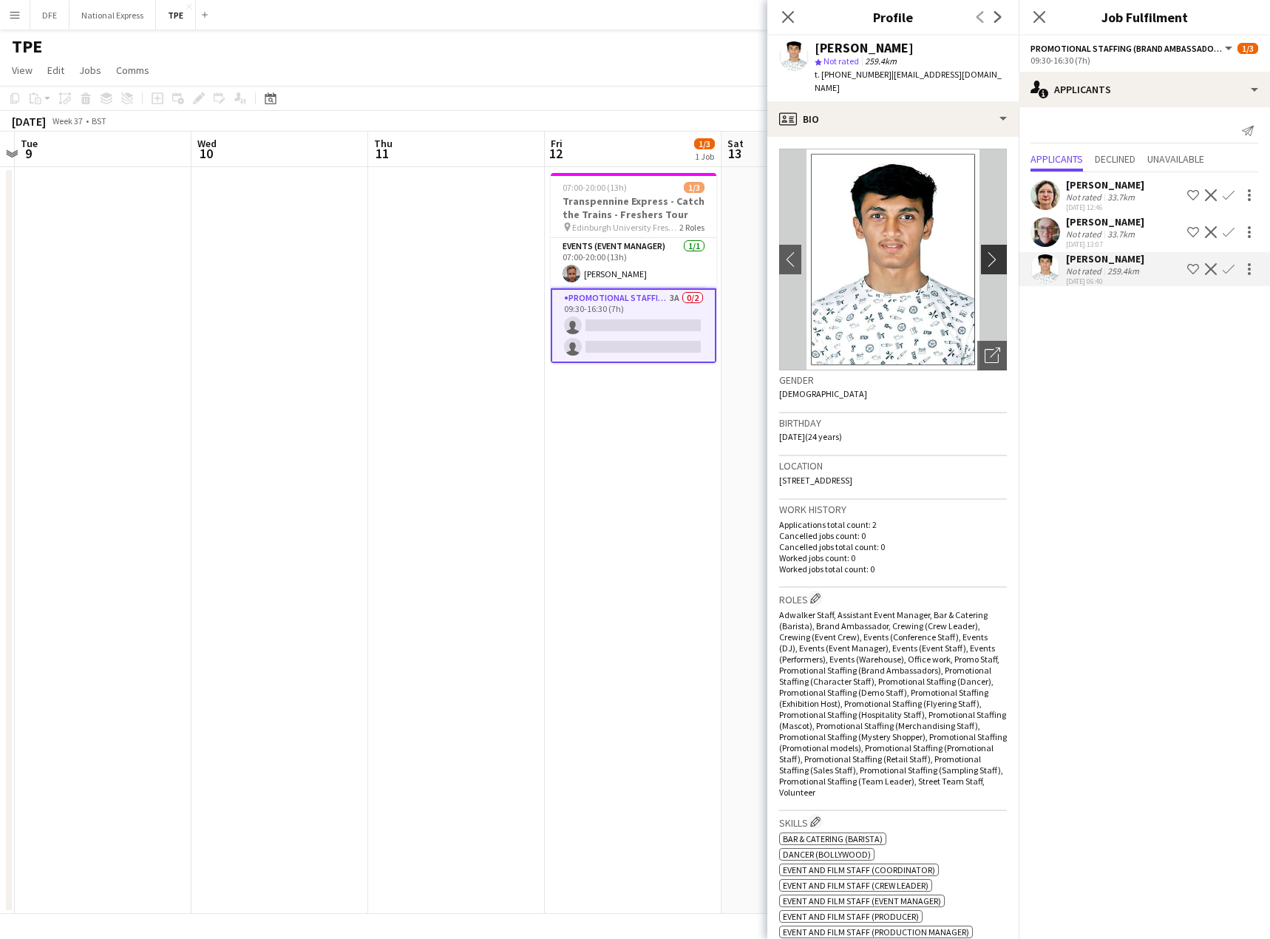
click at [984, 251] on app-icon "chevron-right" at bounding box center [995, 259] width 23 height 16
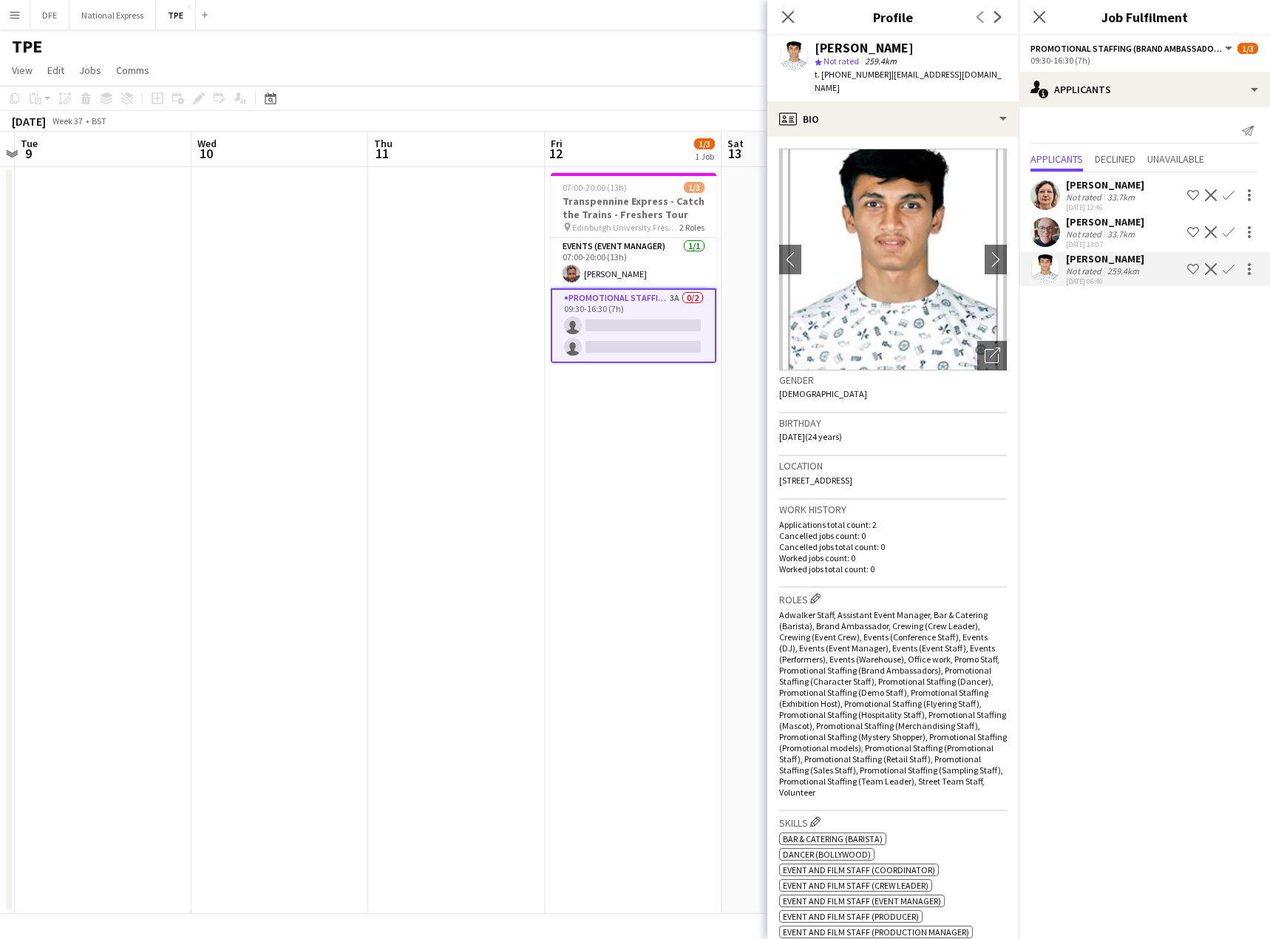
click at [1094, 248] on div "[DATE] 13:07" at bounding box center [1105, 244] width 78 height 10
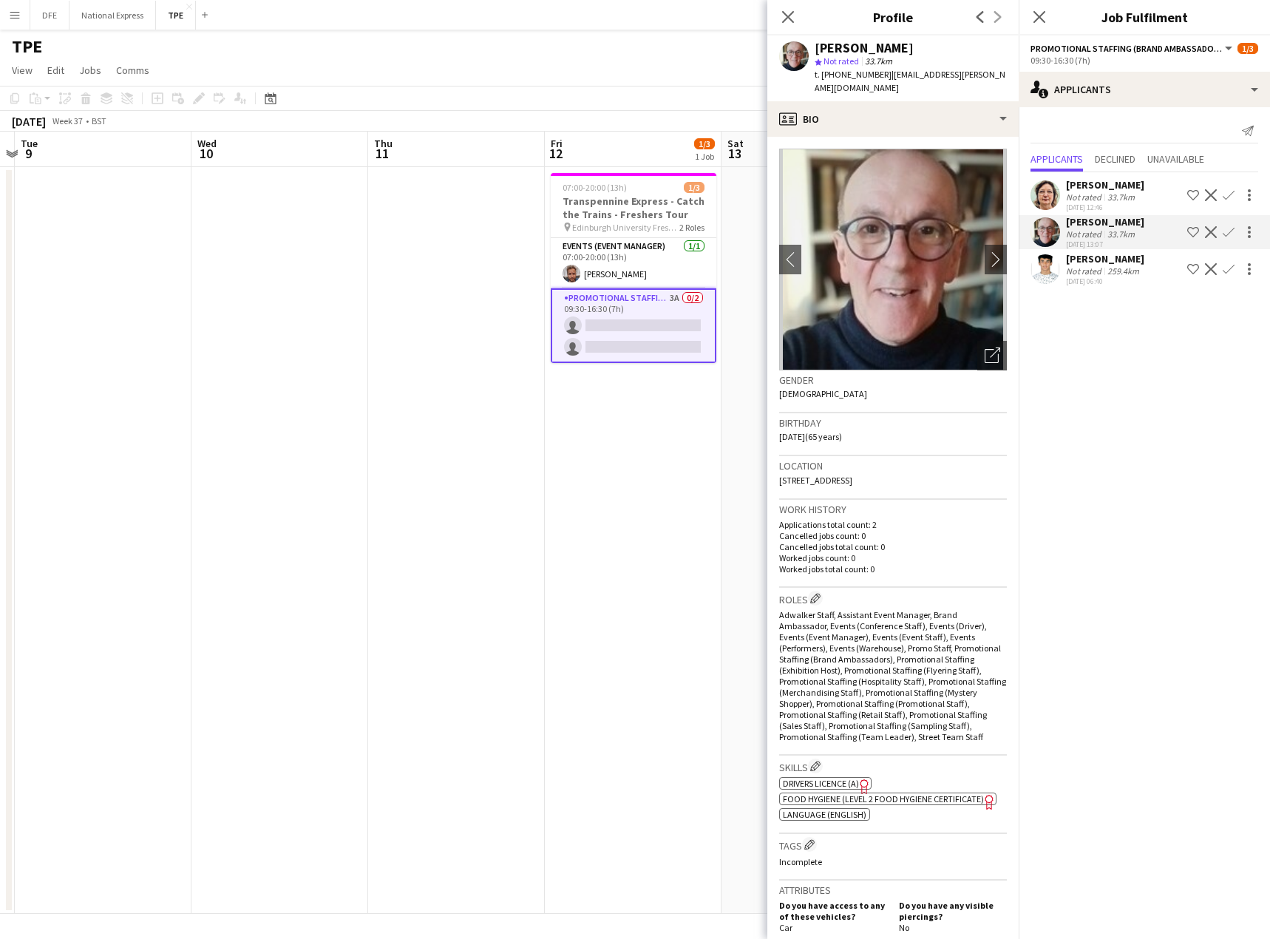
click at [1102, 195] on div "Not rated" at bounding box center [1085, 196] width 38 height 11
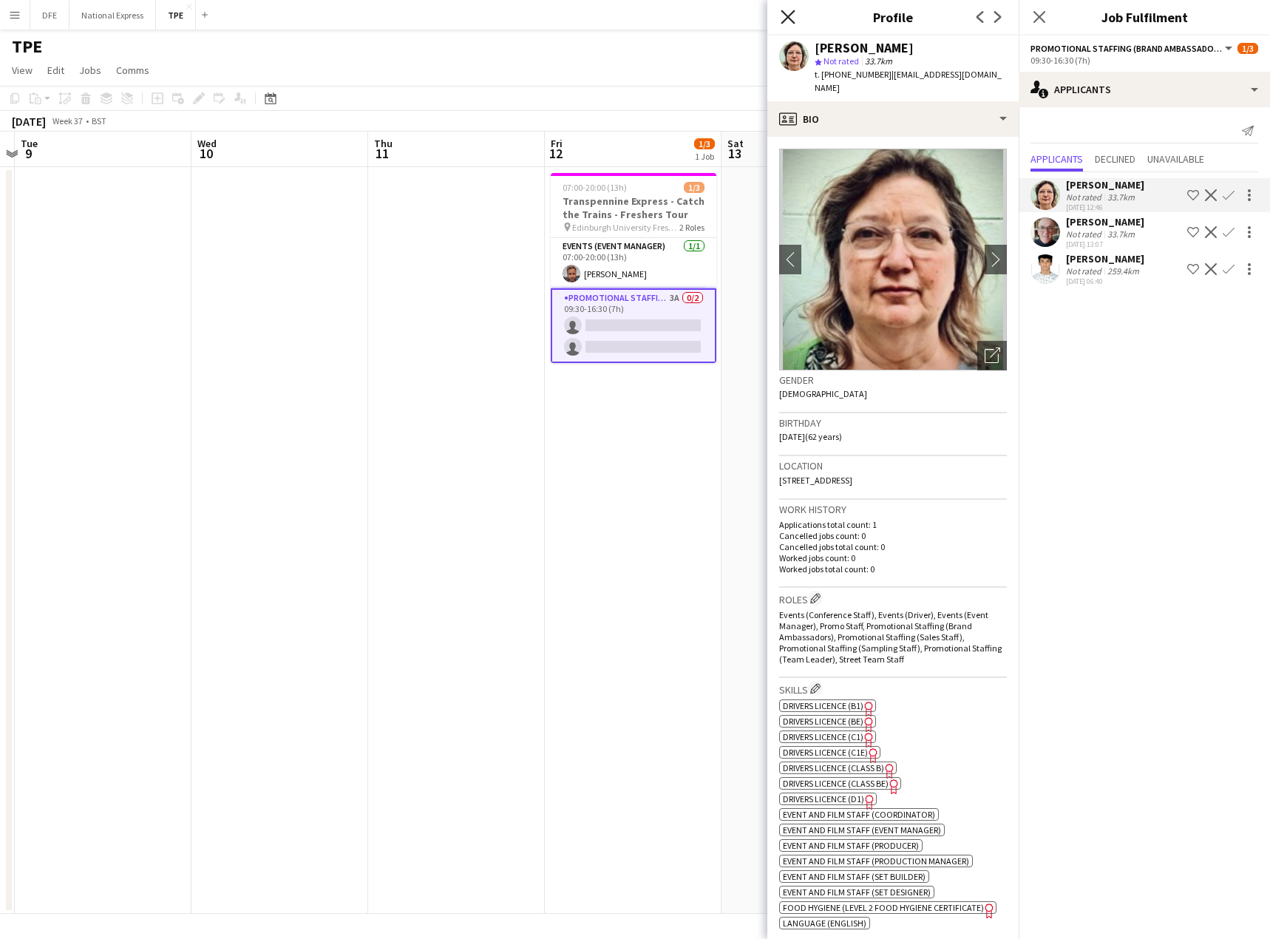
click at [788, 13] on icon "Close pop-in" at bounding box center [787, 17] width 14 height 14
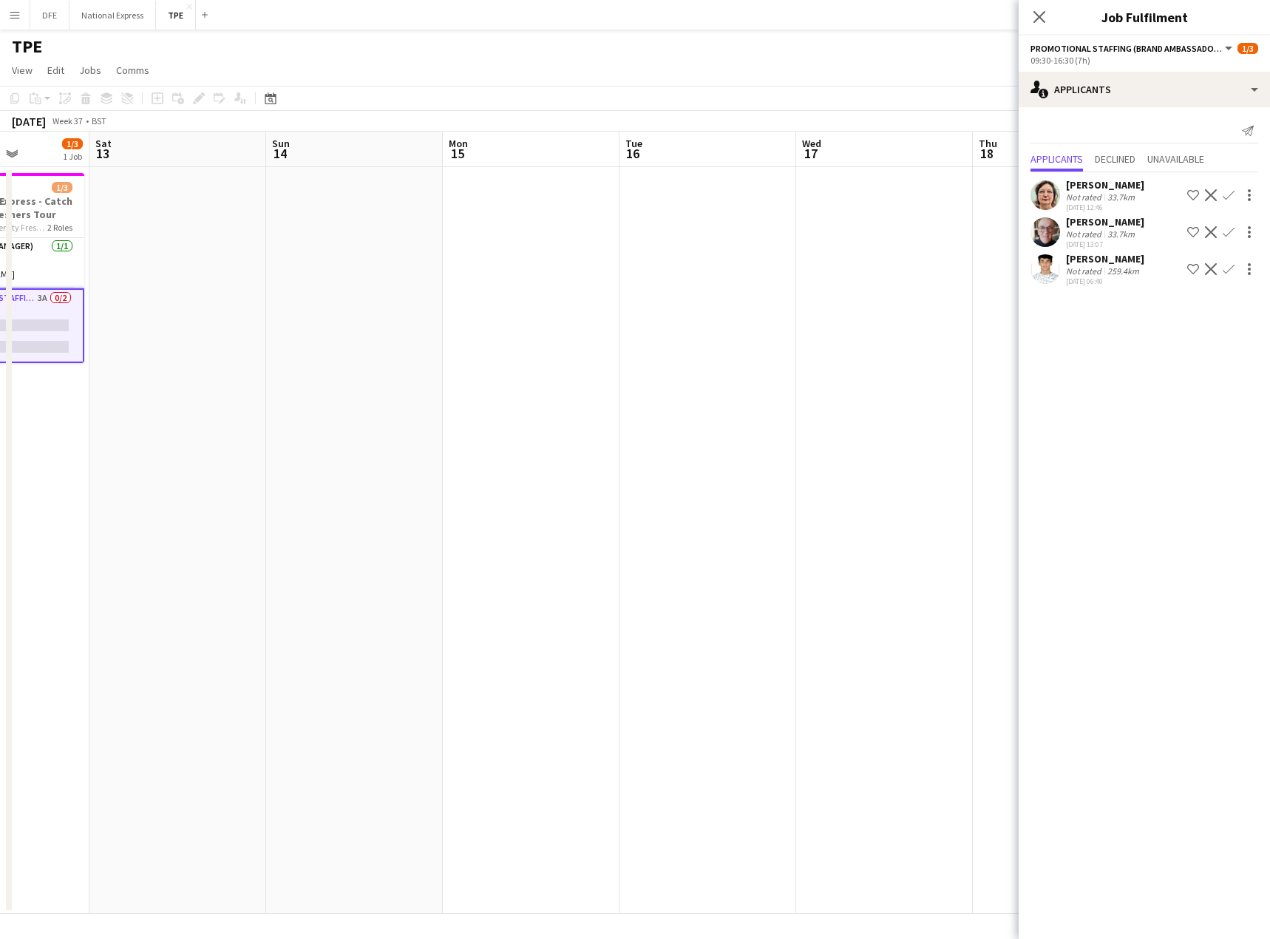
scroll to position [0, 445]
drag, startPoint x: 843, startPoint y: 282, endPoint x: 542, endPoint y: 172, distance: 321.0
click at [219, 276] on app-calendar-viewport "Wed 10 Thu 11 Fri 12 1/3 1 Job Sat 13 Sun 14 Mon 15 Tue 16 Wed 17 Thu 18 Fri 19…" at bounding box center [635, 523] width 1270 height 782
click at [1030, 19] on app-icon "Close pop-in" at bounding box center [1039, 17] width 21 height 21
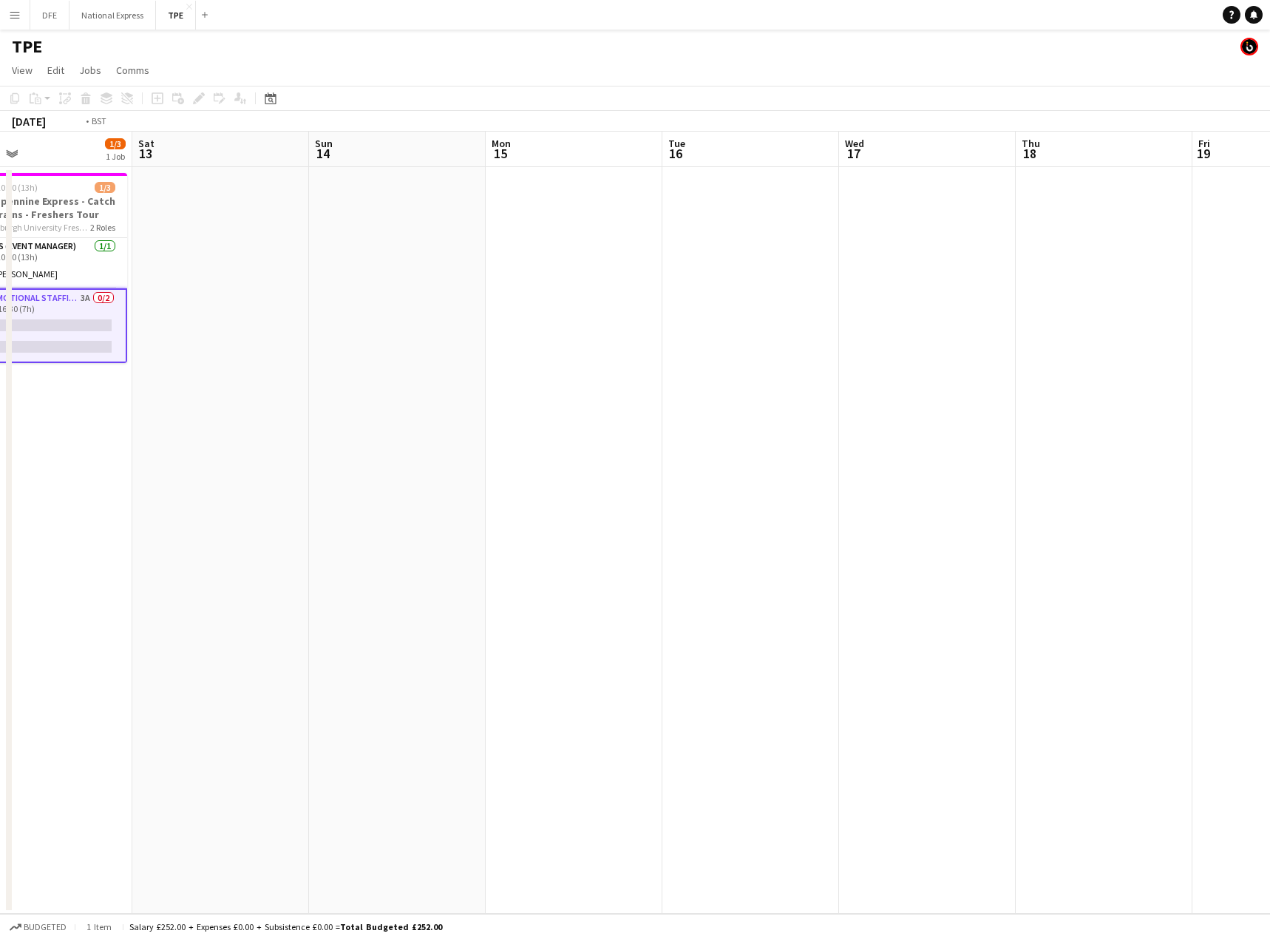
drag, startPoint x: 1049, startPoint y: 306, endPoint x: 351, endPoint y: 297, distance: 697.7
click at [351, 297] on app-calendar-viewport "Wed 10 Thu 11 Fri 12 1/3 1 Job Sat 13 Sun 14 Mon 15 Tue 16 Wed 17 Thu 18 Fri 19…" at bounding box center [635, 523] width 1270 height 782
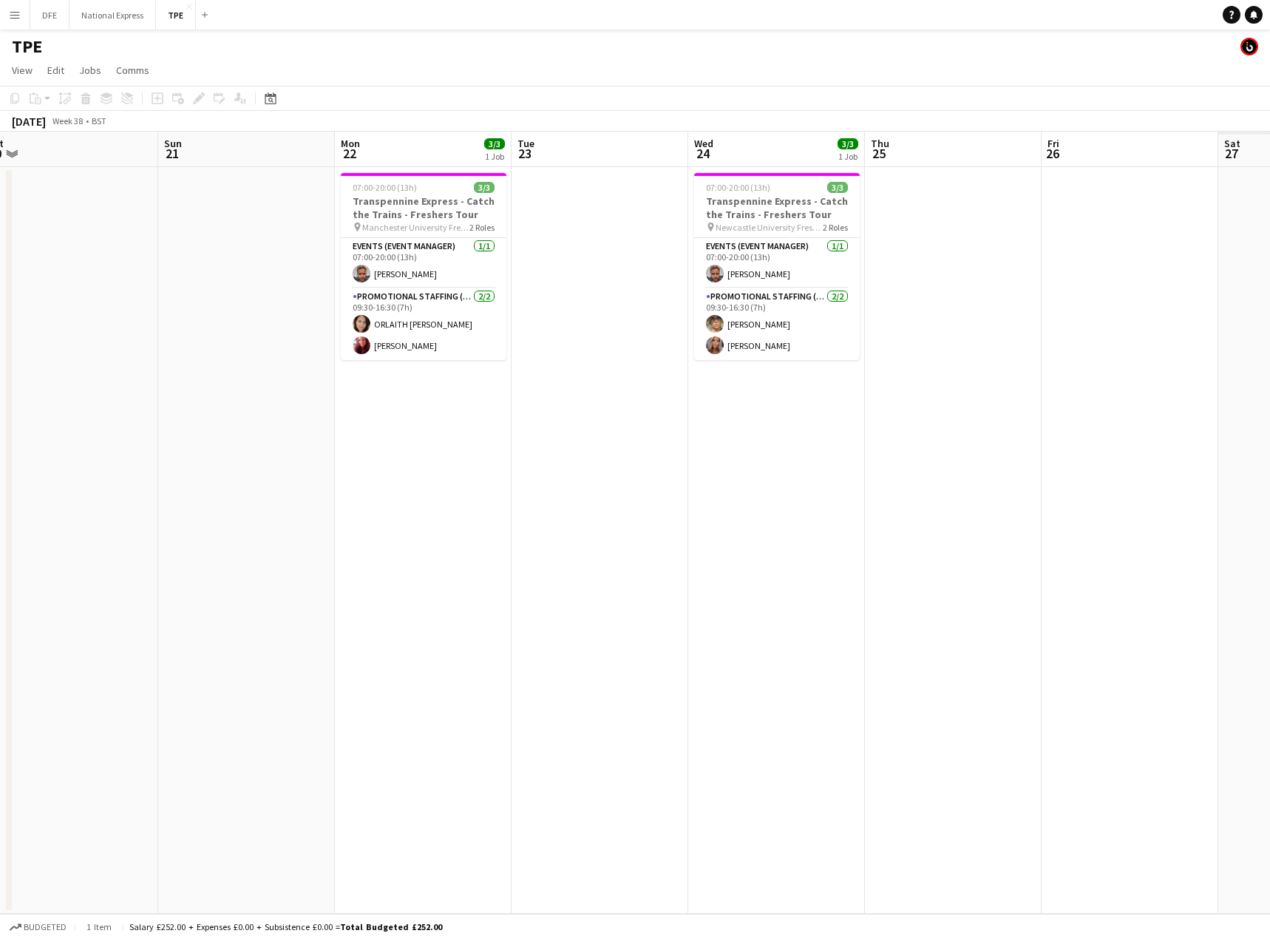
scroll to position [0, 732]
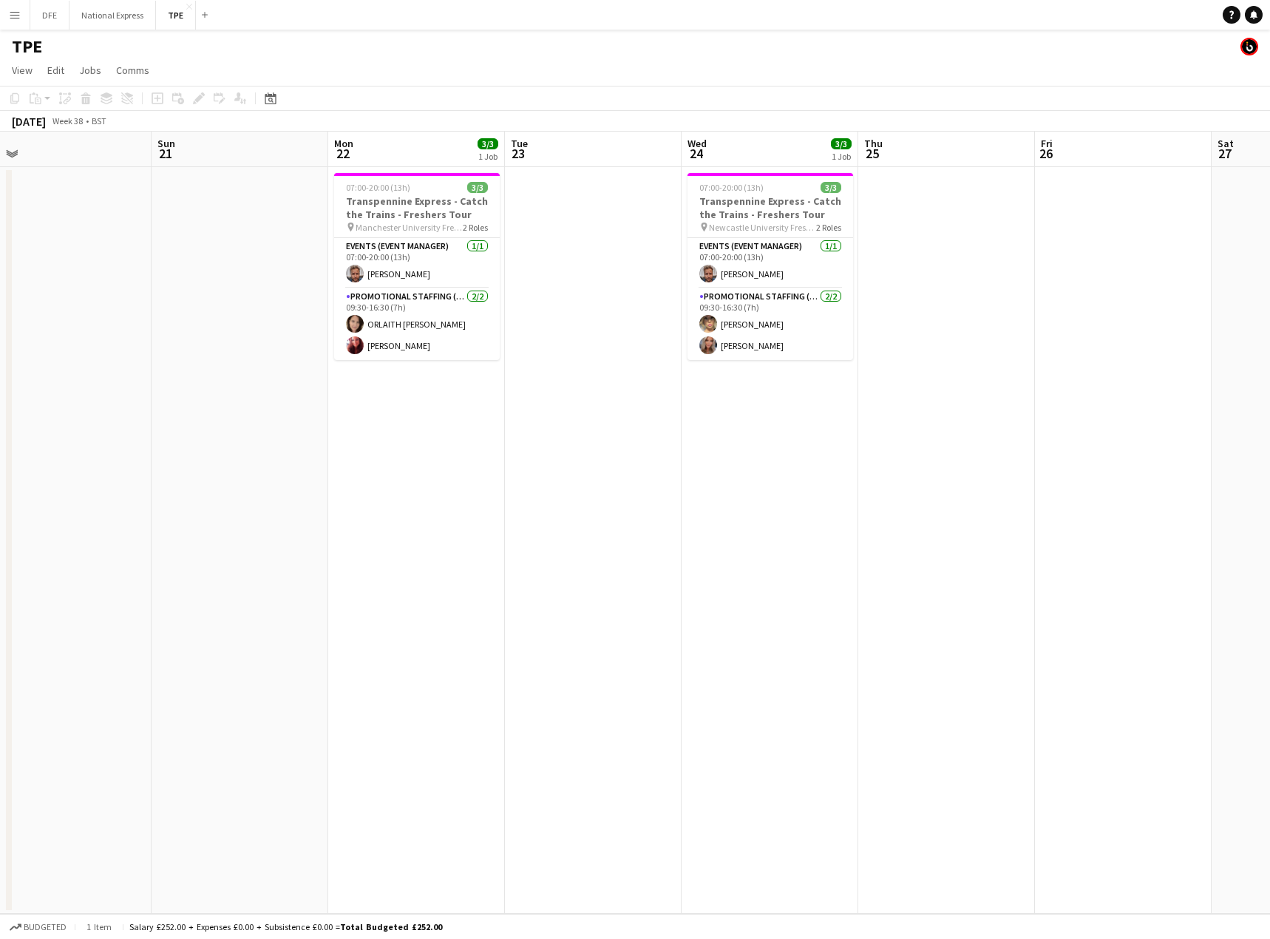
drag, startPoint x: 688, startPoint y: 298, endPoint x: 385, endPoint y: 298, distance: 303.0
click at [385, 298] on app-calendar-viewport "Tue 16 Wed 17 Thu 18 Fri 19 Sat 20 Sun 21 Mon 22 3/3 1 Job Tue 23 Wed 24 3/3 1 …" at bounding box center [635, 523] width 1270 height 782
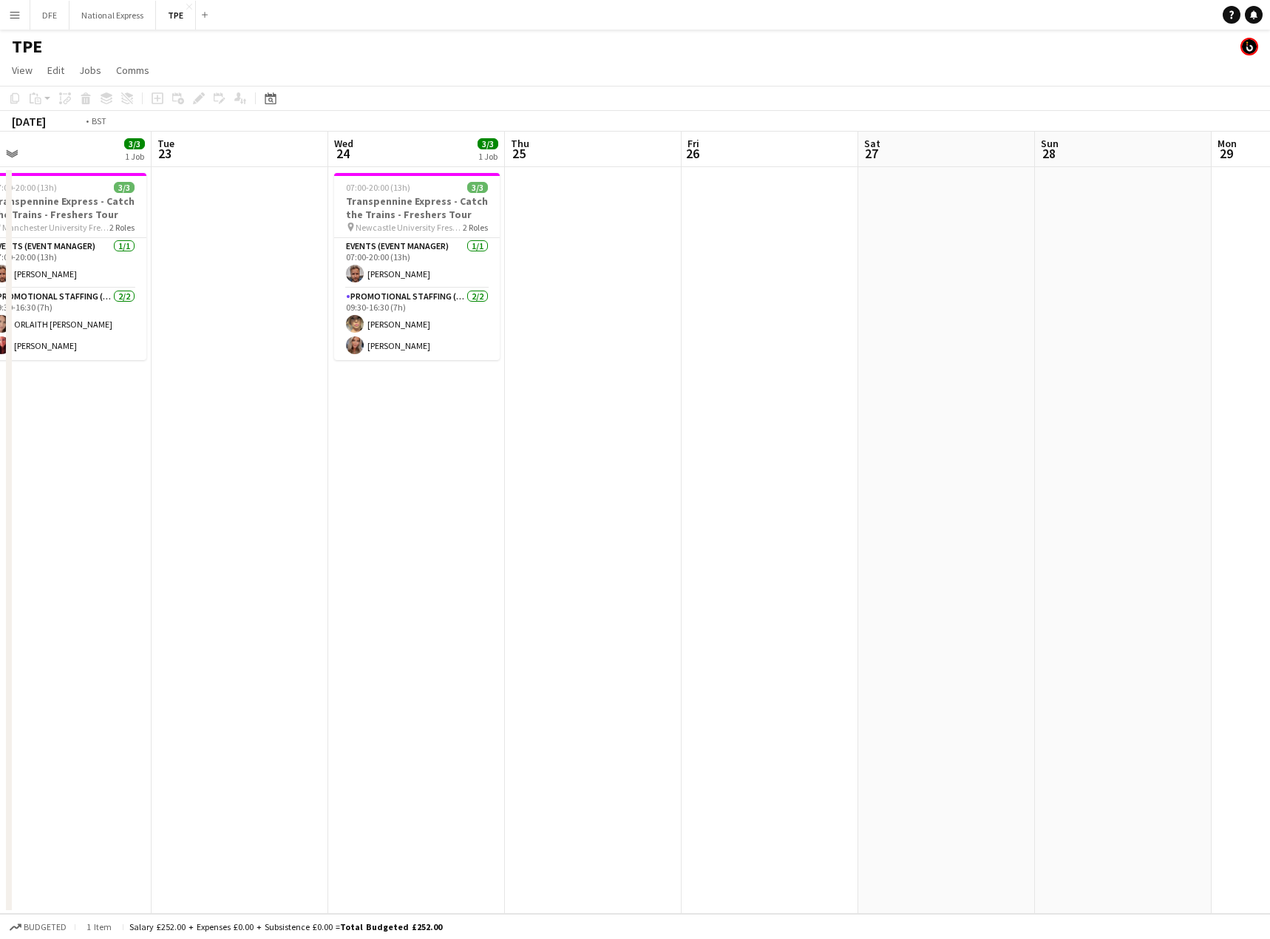
scroll to position [0, 434]
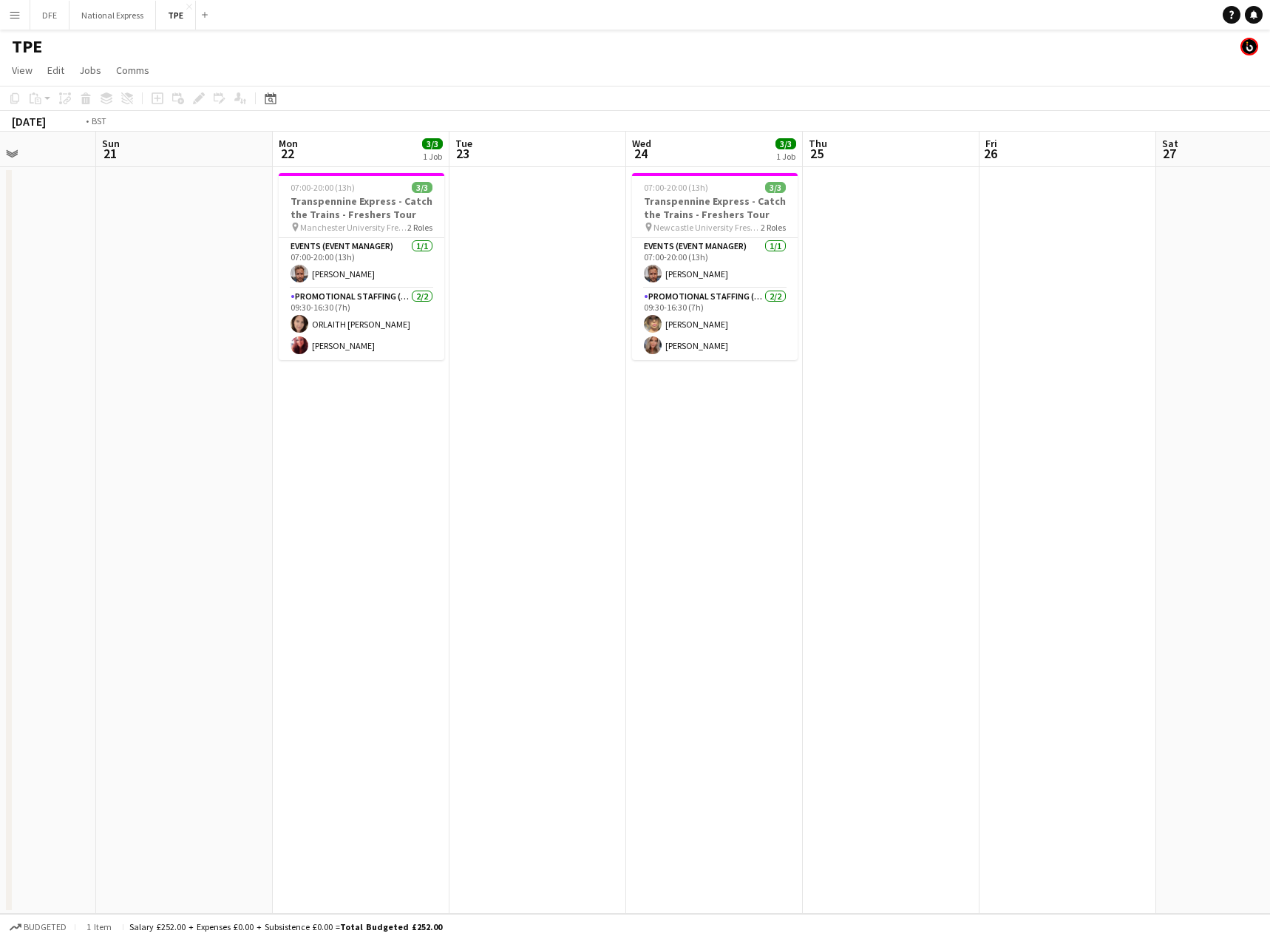
drag, startPoint x: 754, startPoint y: 270, endPoint x: 241, endPoint y: 275, distance: 512.9
click at [241, 275] on app-calendar-viewport "Thu 18 Fri 19 Sat 20 Sun 21 Mon 22 3/3 1 Job Tue 23 Wed 24 3/3 1 Job Thu 25 Fri…" at bounding box center [635, 523] width 1270 height 782
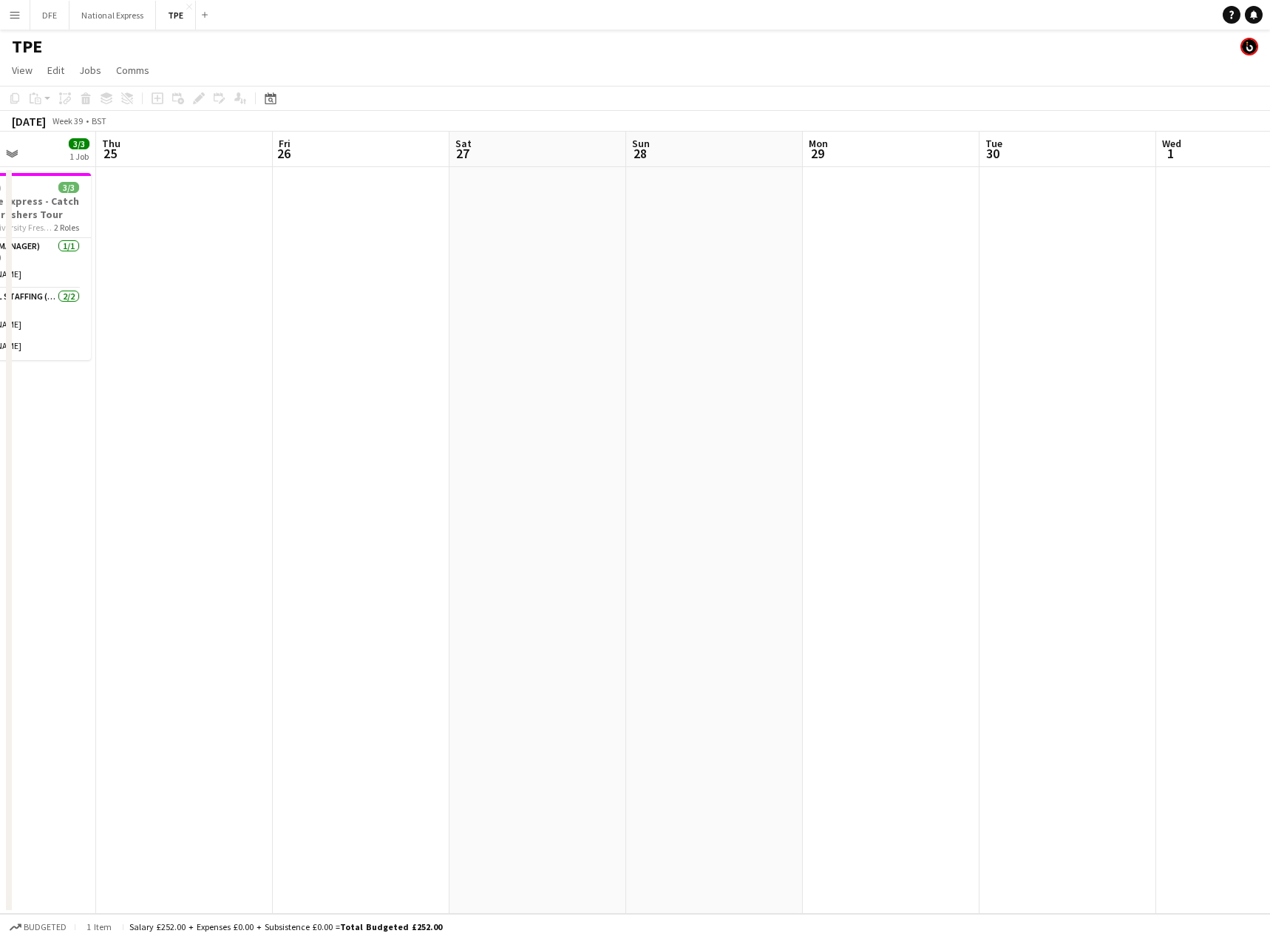
click at [18, 15] on app-icon "Menu" at bounding box center [15, 15] width 12 height 12
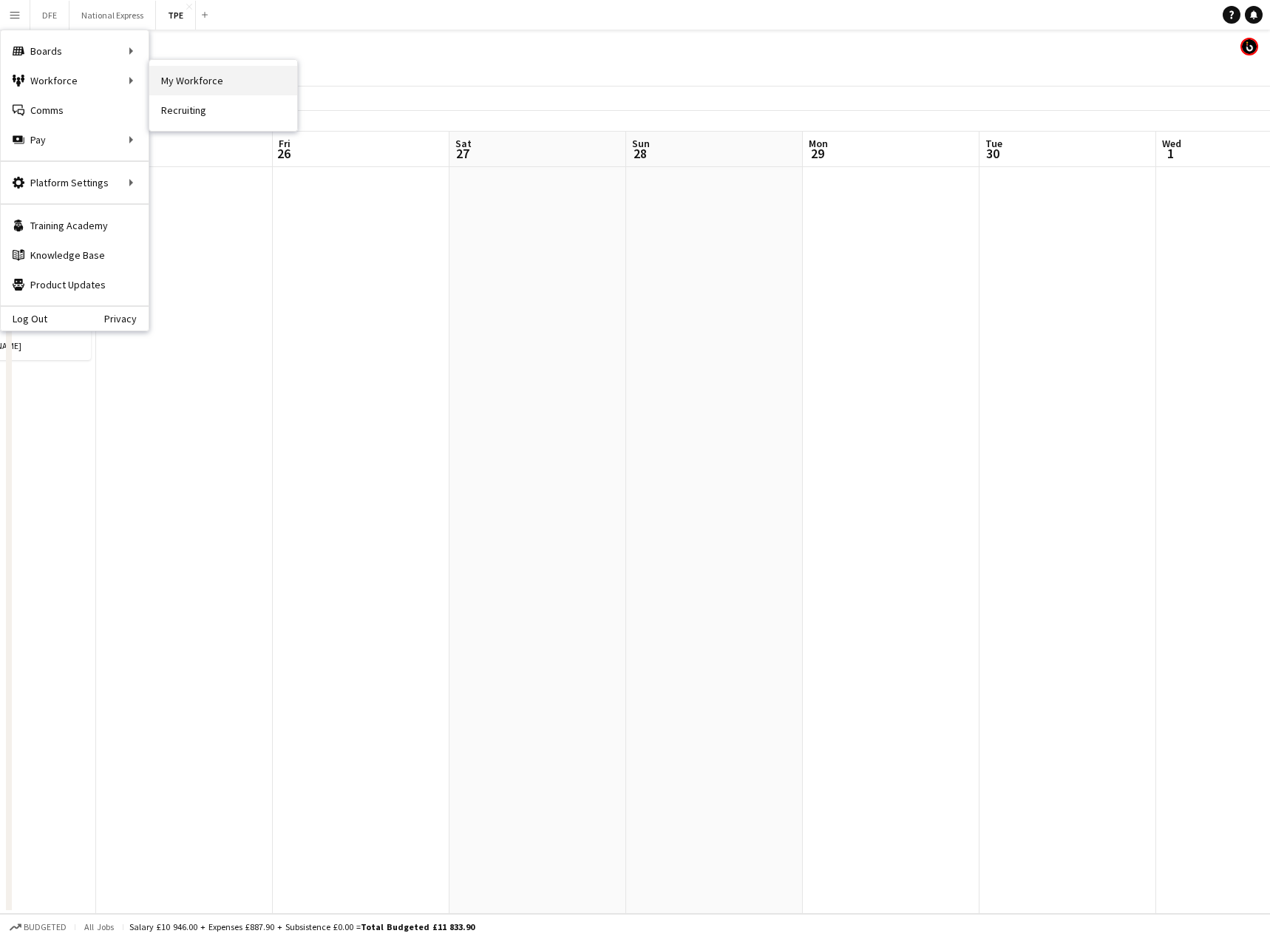
click at [217, 84] on link "My Workforce" at bounding box center [223, 81] width 148 height 30
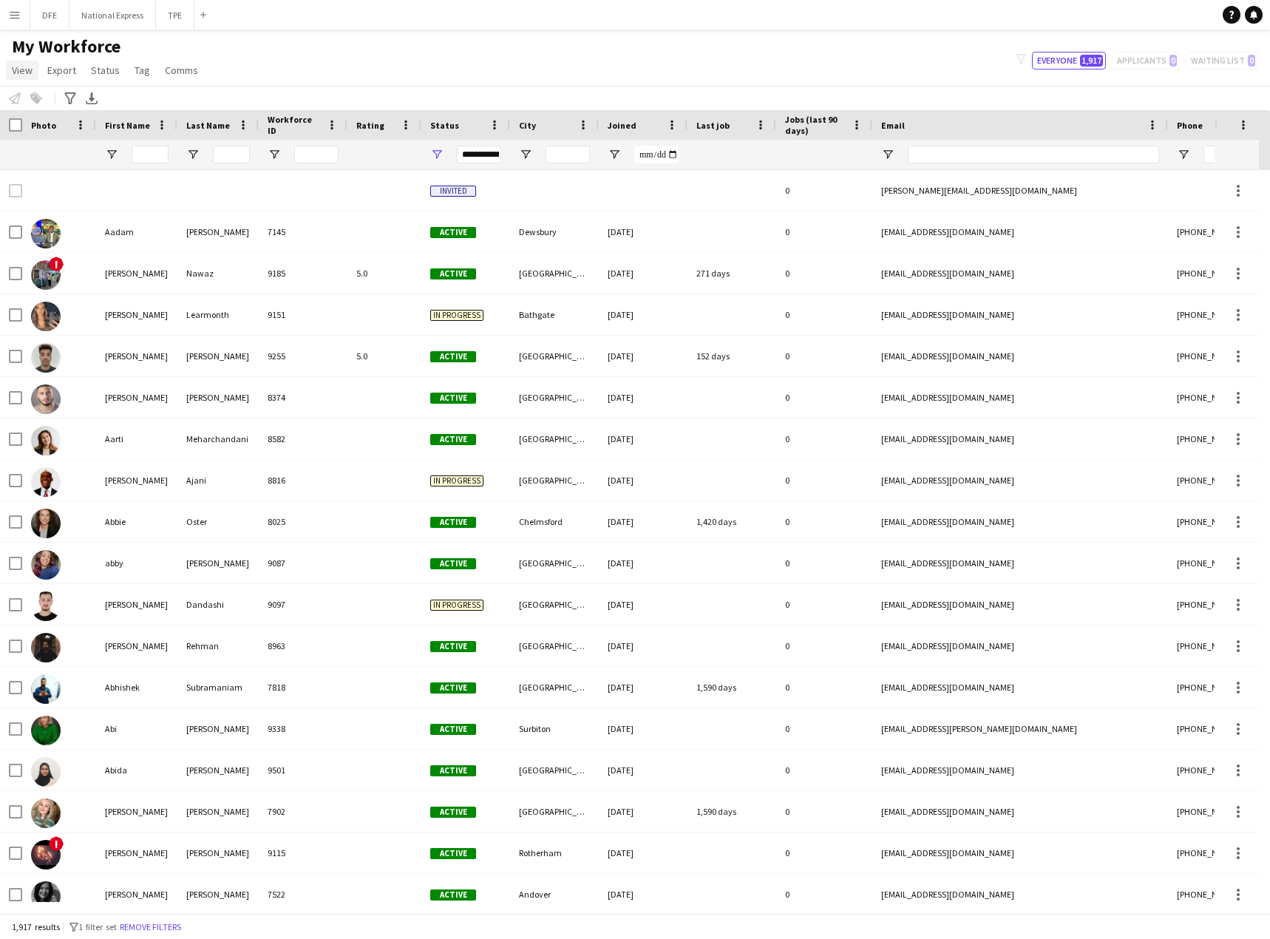
click at [28, 71] on span "View" at bounding box center [22, 70] width 21 height 13
click at [358, 81] on div "My Workforce View Views Default view New view Update view Delete view Edit name…" at bounding box center [635, 60] width 1270 height 50
click at [160, 149] on input "First Name Filter Input" at bounding box center [150, 155] width 37 height 18
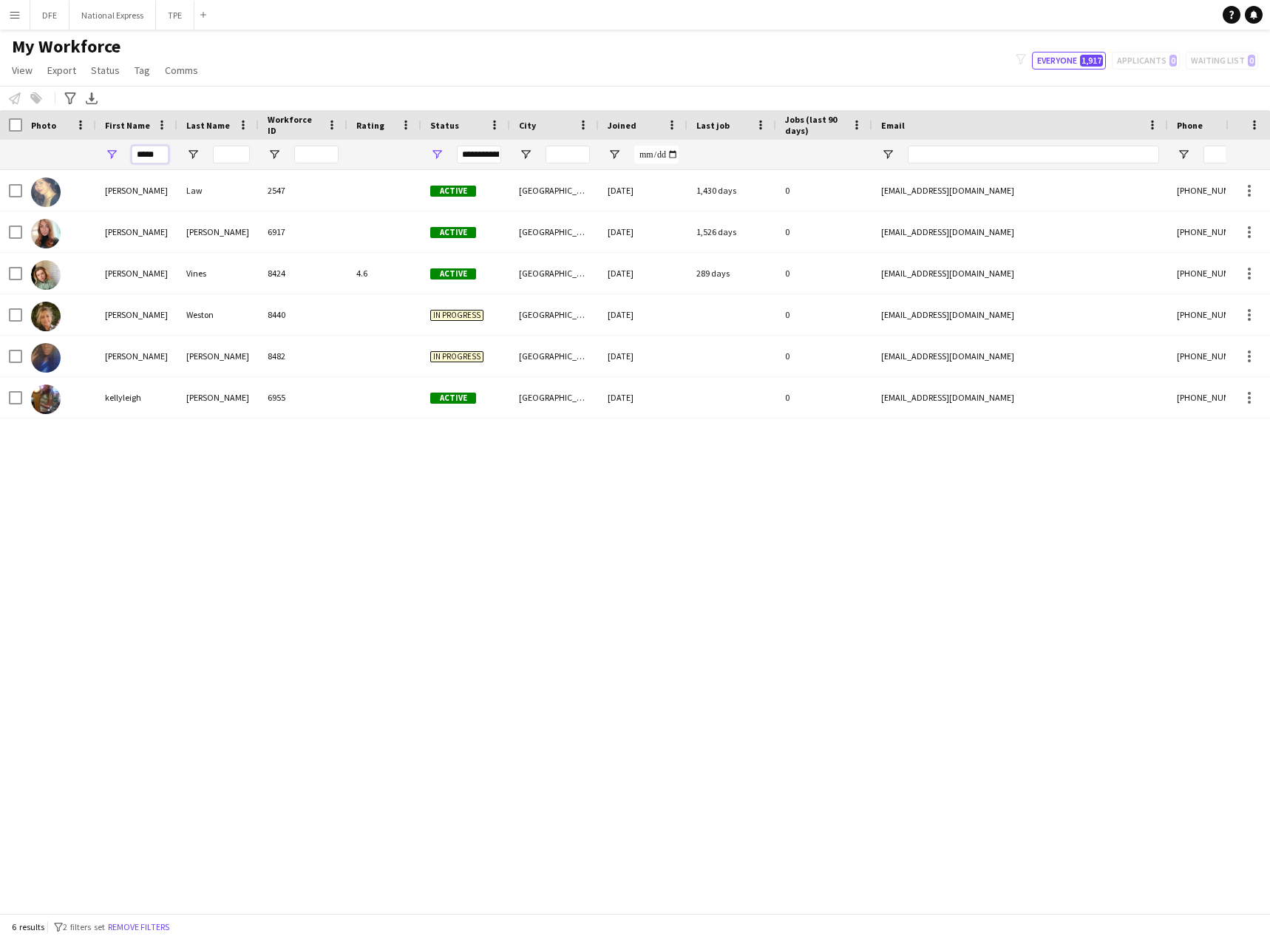
type input "*****"
click at [433, 154] on span "Open Filter Menu" at bounding box center [436, 154] width 13 height 13
type input "**********"
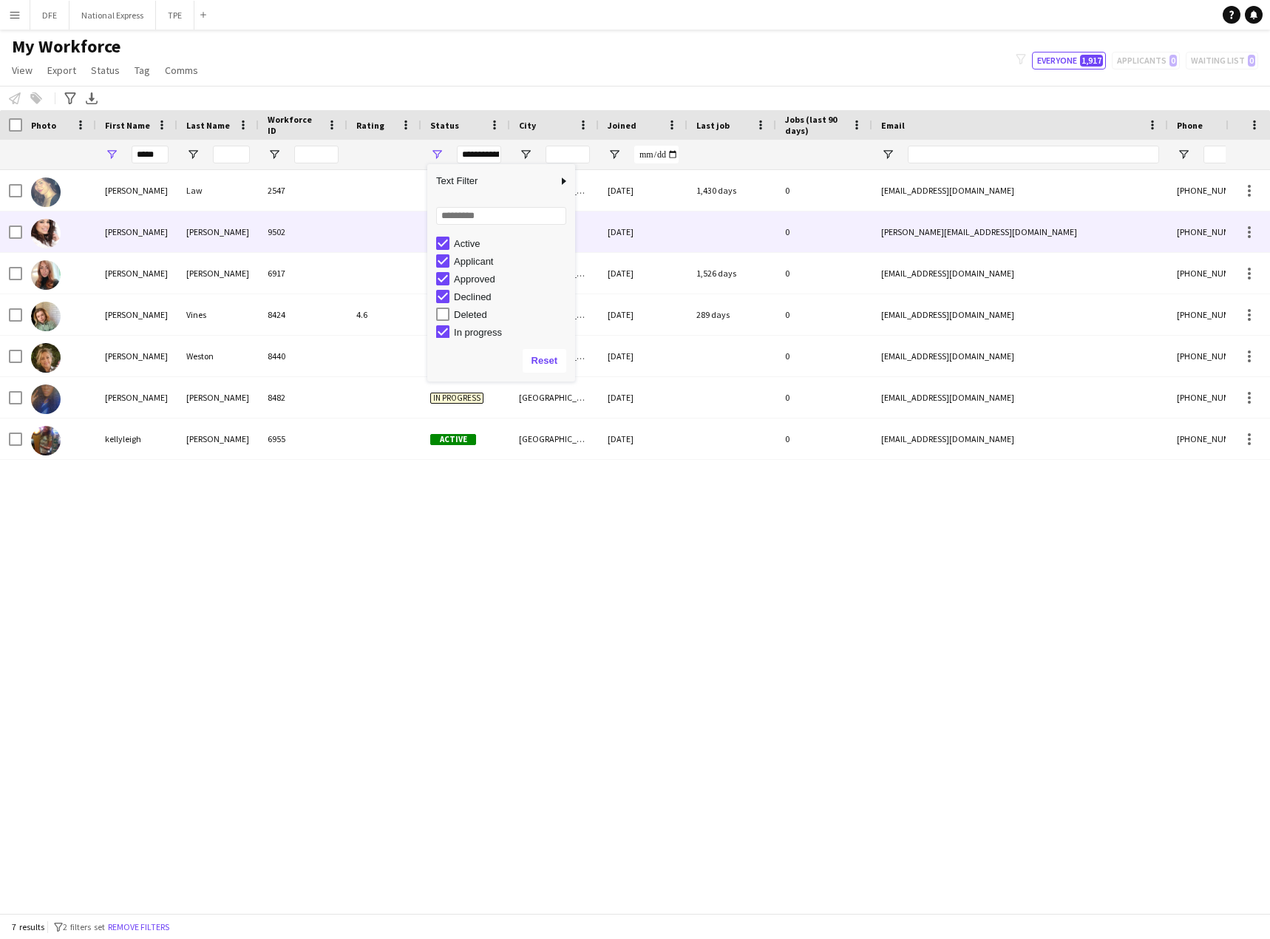
click at [146, 228] on div "[PERSON_NAME]" at bounding box center [136, 231] width 81 height 41
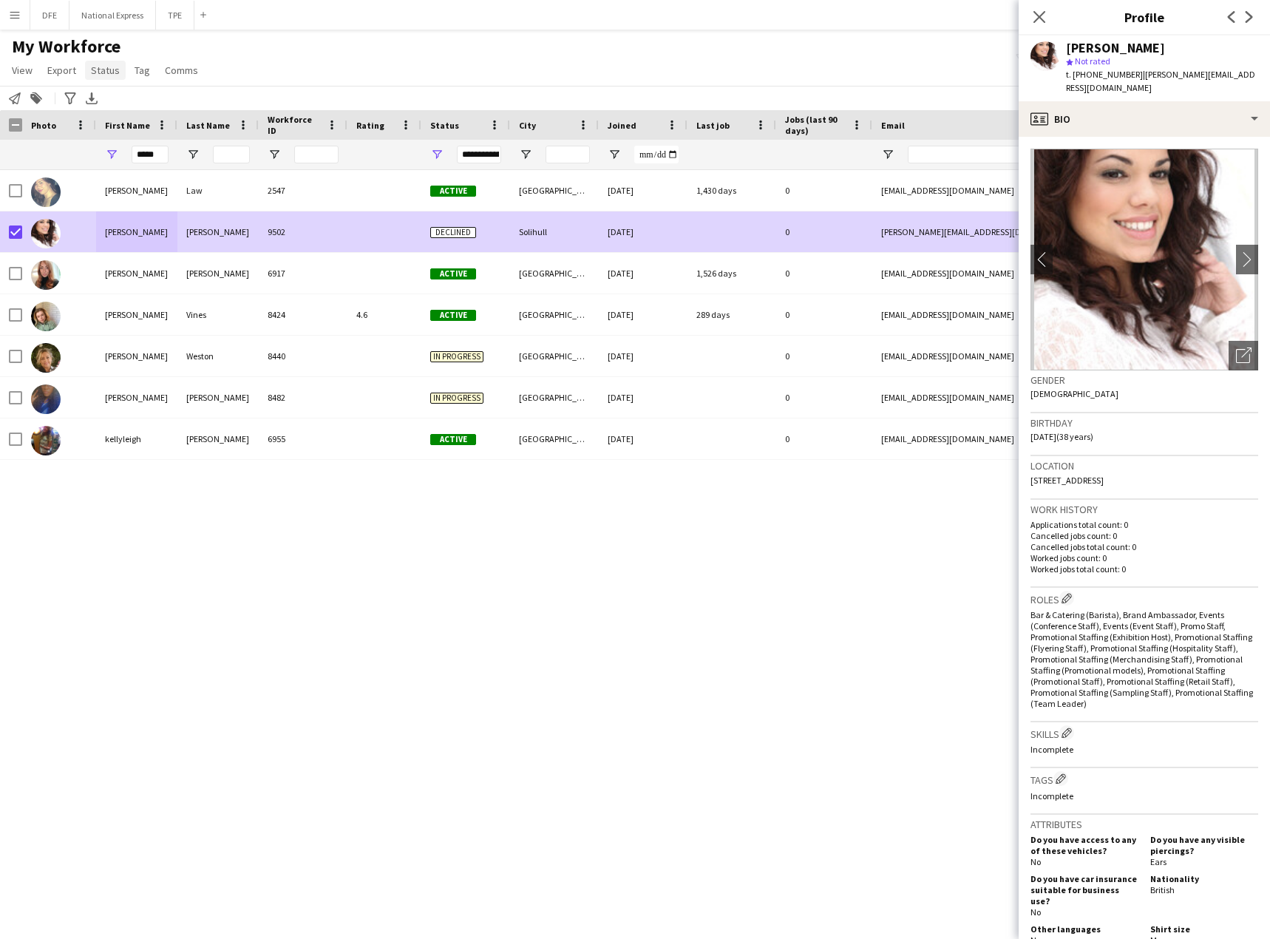
click at [115, 72] on span "Status" at bounding box center [105, 70] width 29 height 13
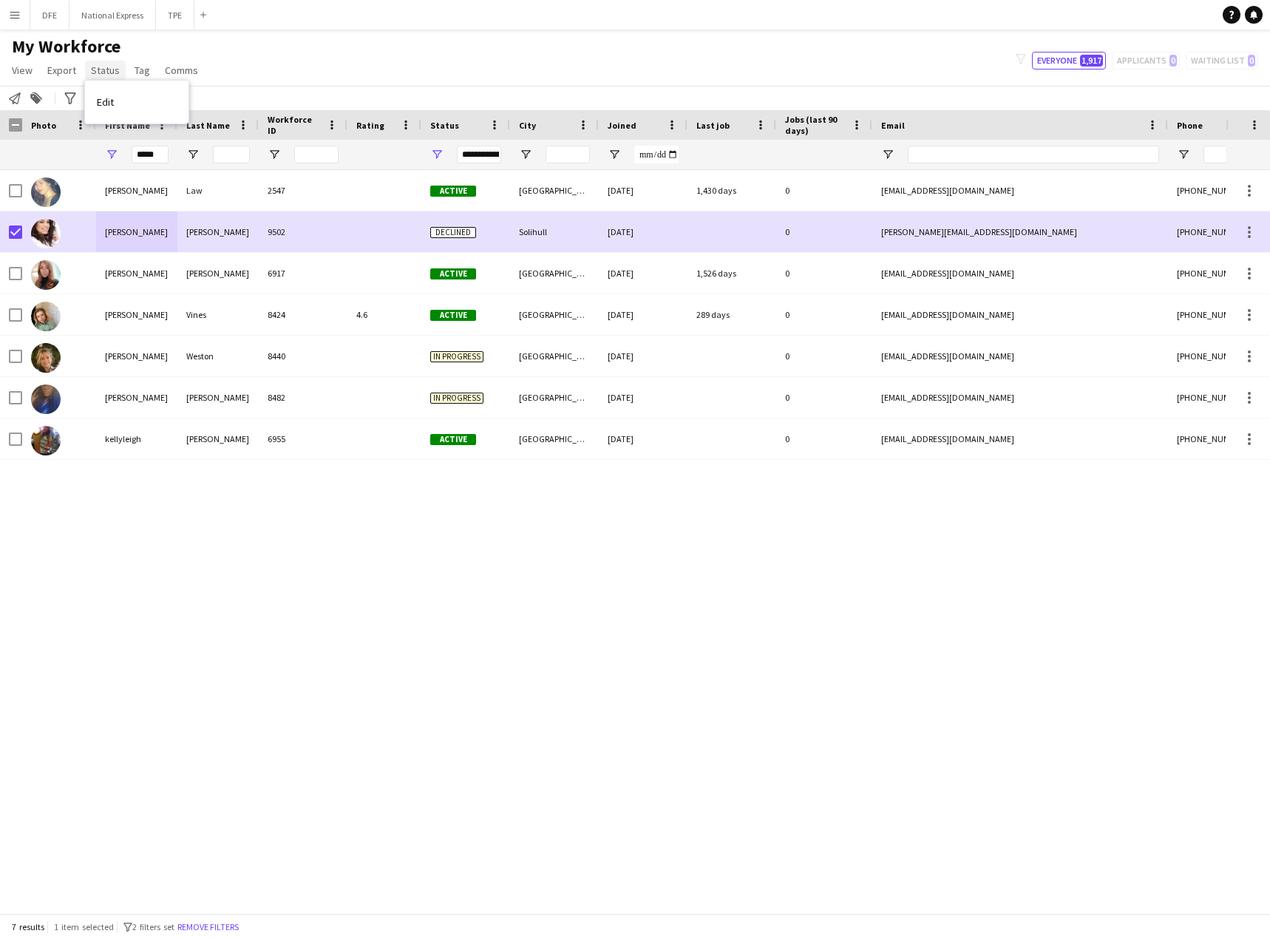
click at [109, 69] on span "Status" at bounding box center [105, 70] width 29 height 13
click at [114, 68] on span "Status" at bounding box center [105, 70] width 29 height 13
click at [113, 98] on span "Edit" at bounding box center [105, 101] width 17 height 13
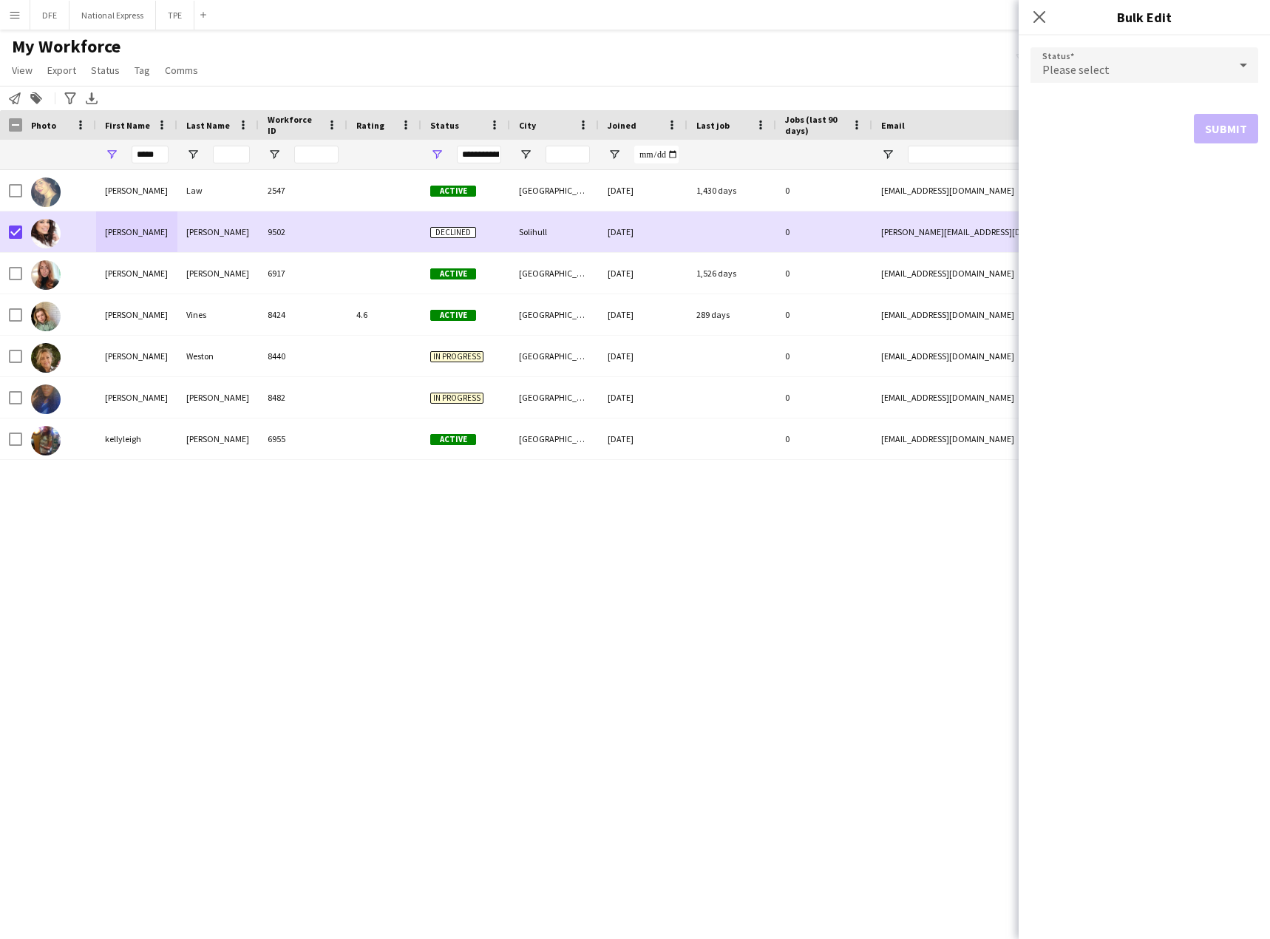
click at [1171, 72] on div "Please select" at bounding box center [1129, 64] width 198 height 35
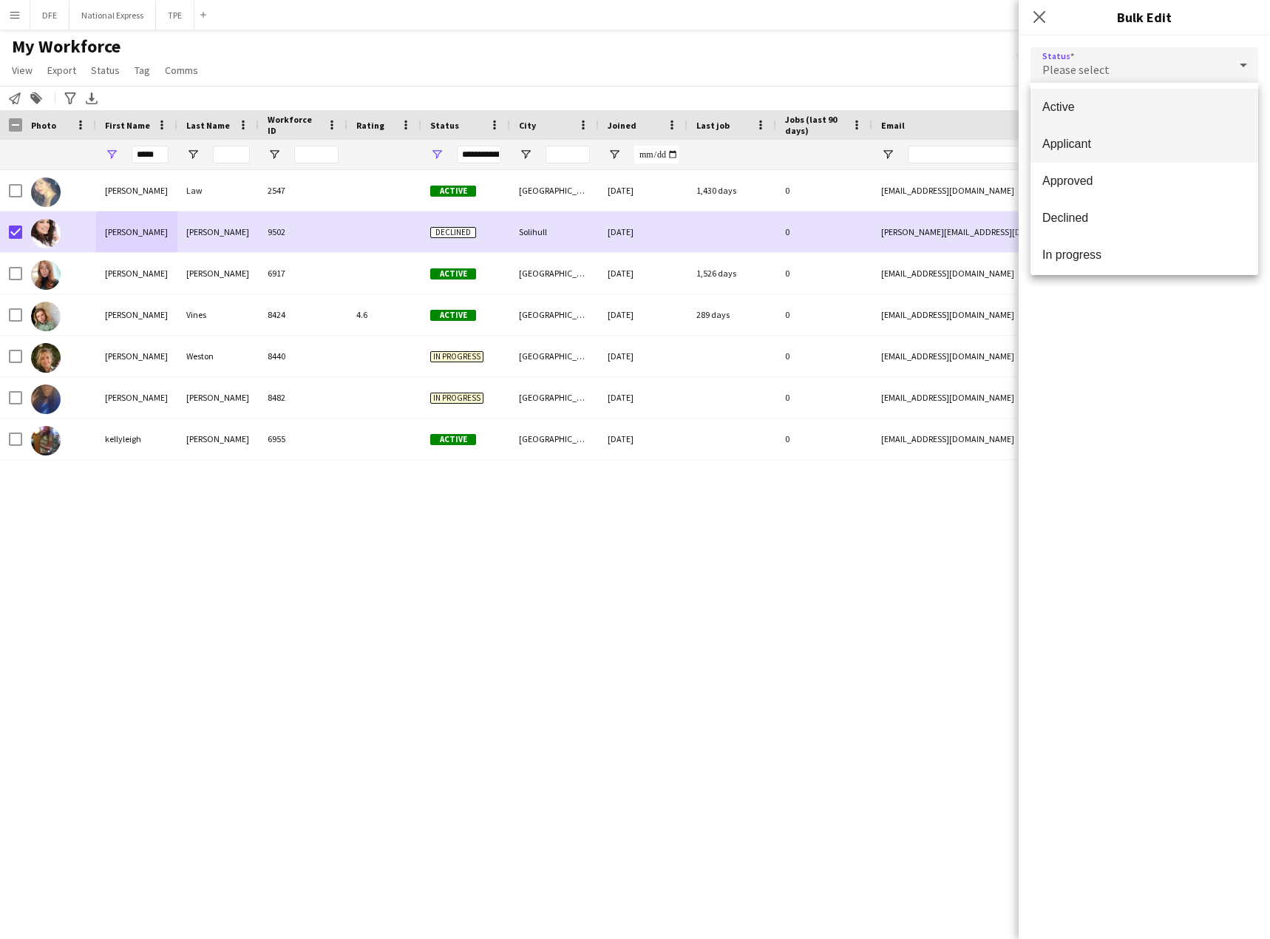
click at [1131, 142] on span "Applicant" at bounding box center [1144, 144] width 204 height 14
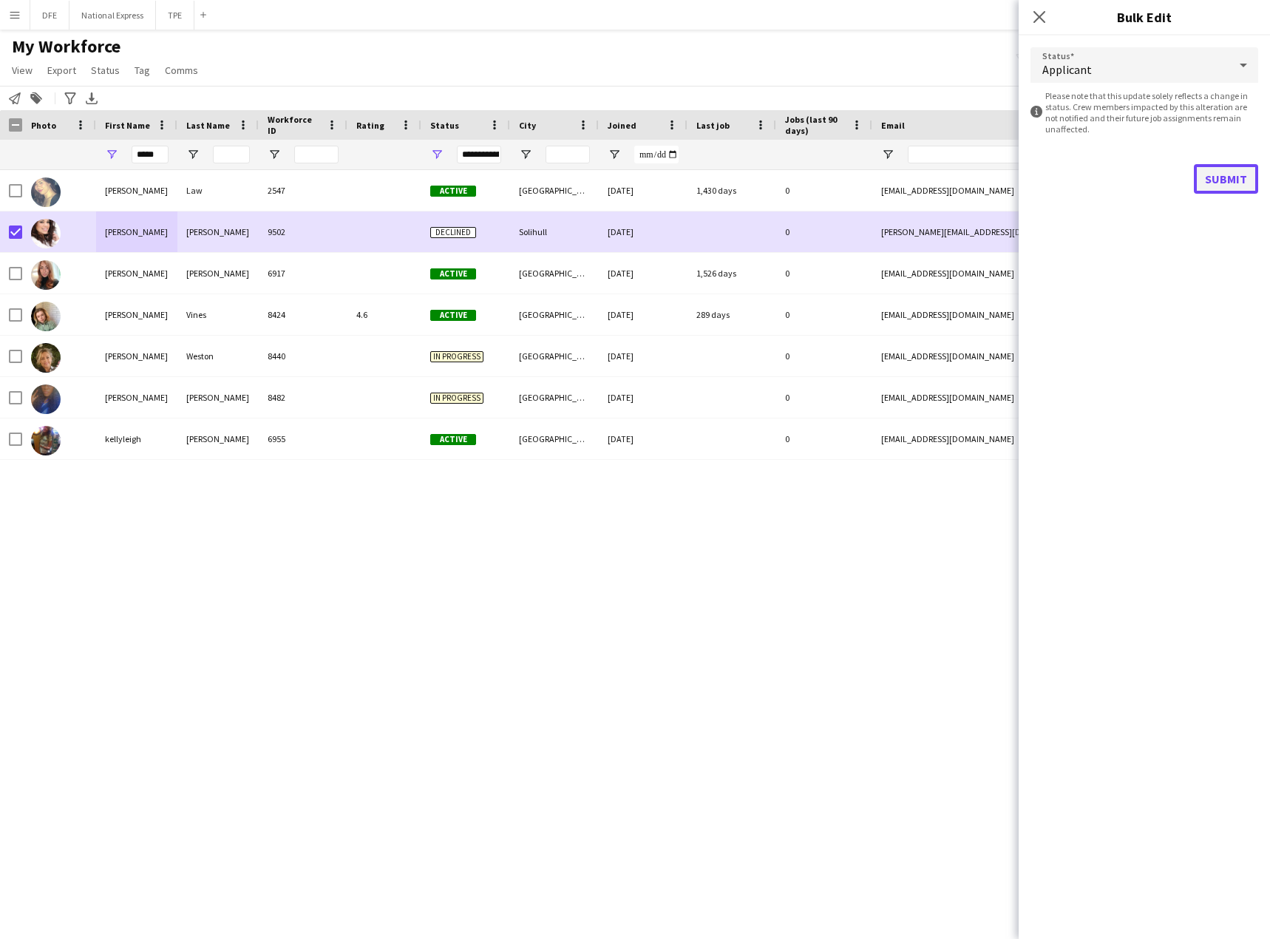
click at [1225, 179] on button "Submit" at bounding box center [1226, 179] width 64 height 30
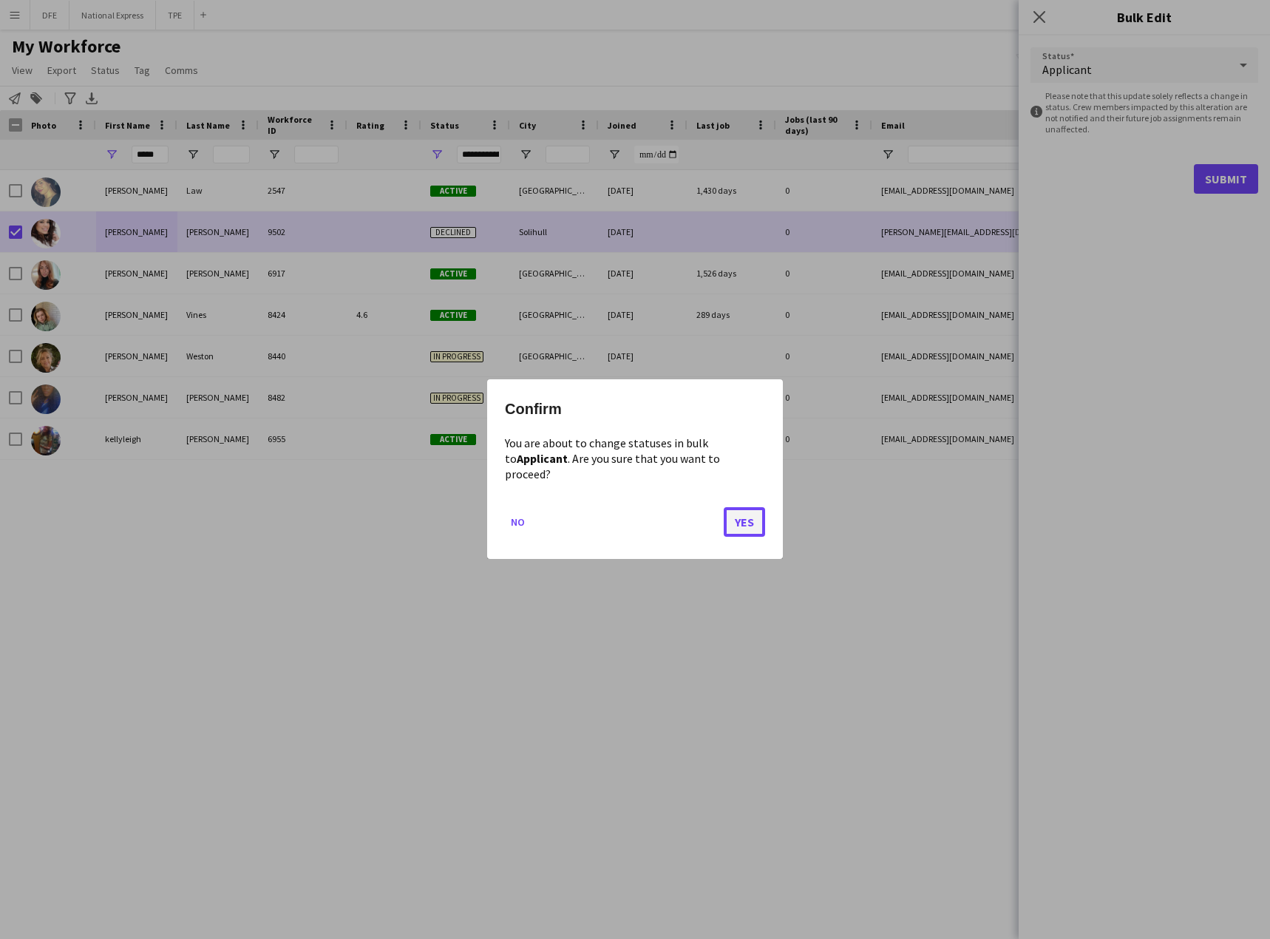
click at [752, 511] on button "Yes" at bounding box center [744, 523] width 41 height 30
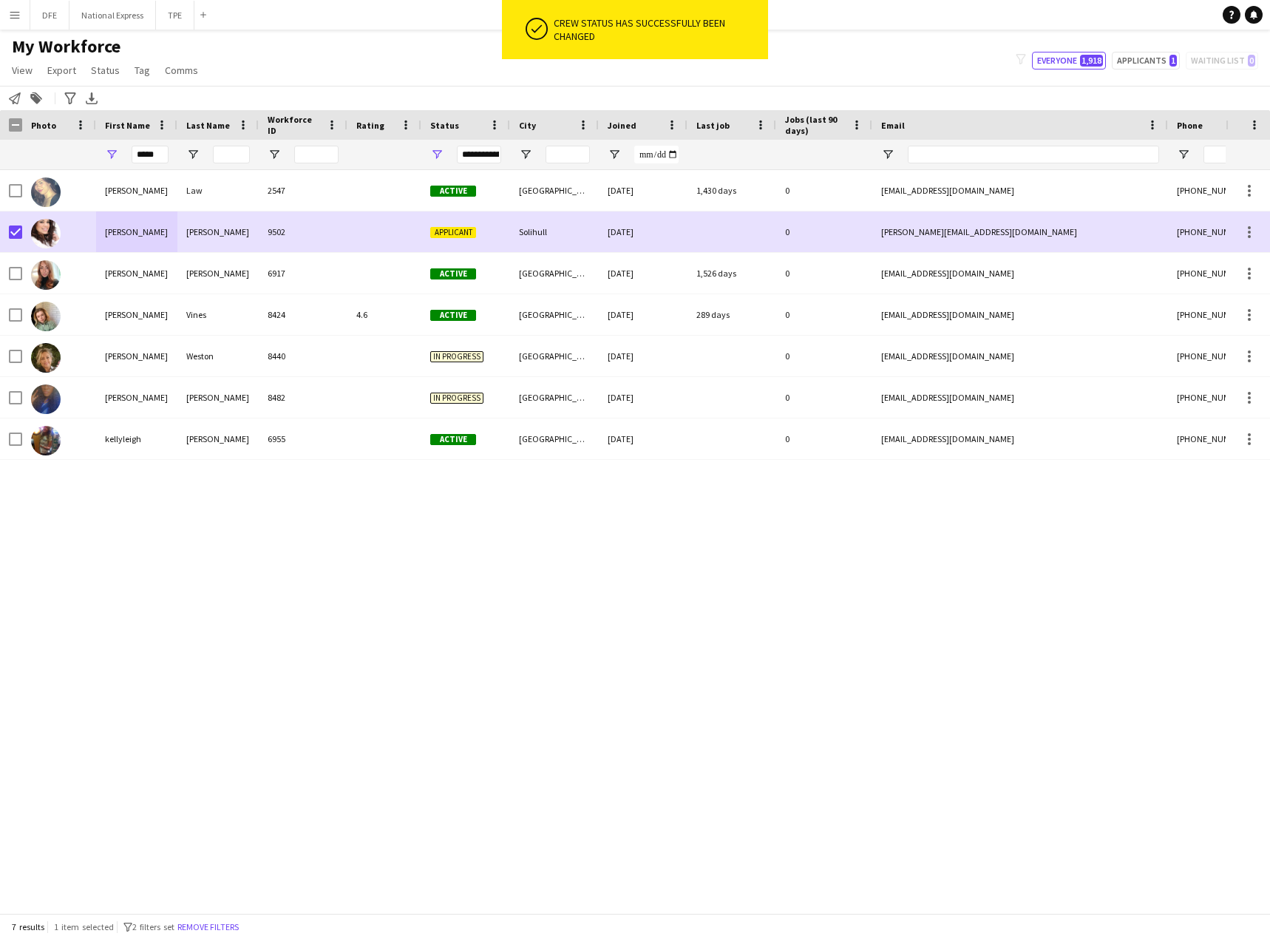
click at [928, 60] on div "My Workforce View Views Default view New view Update view Delete view Edit name…" at bounding box center [635, 60] width 1270 height 50
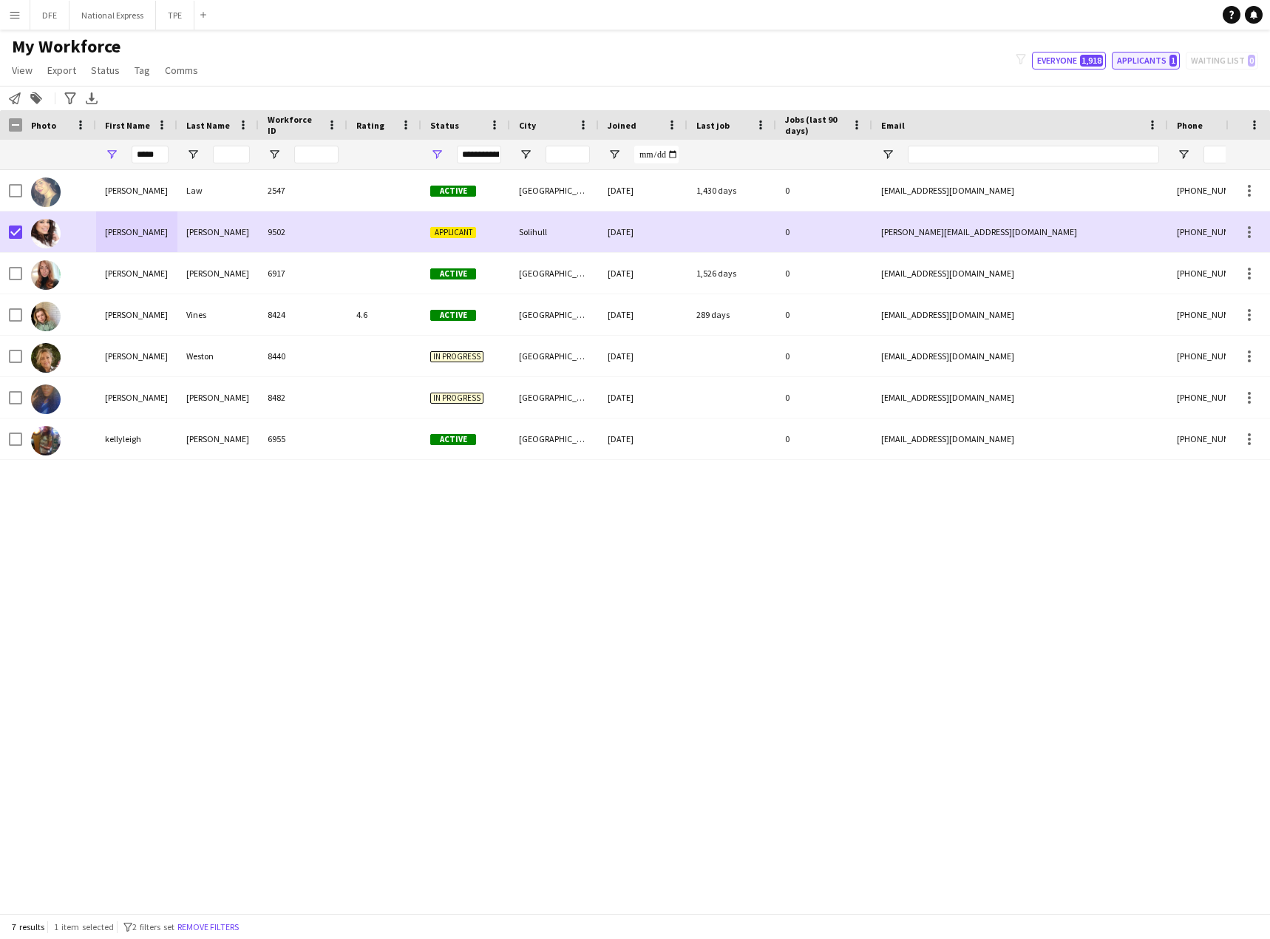
click at [1148, 63] on button "Applicants 1" at bounding box center [1146, 61] width 68 height 18
type input "**********"
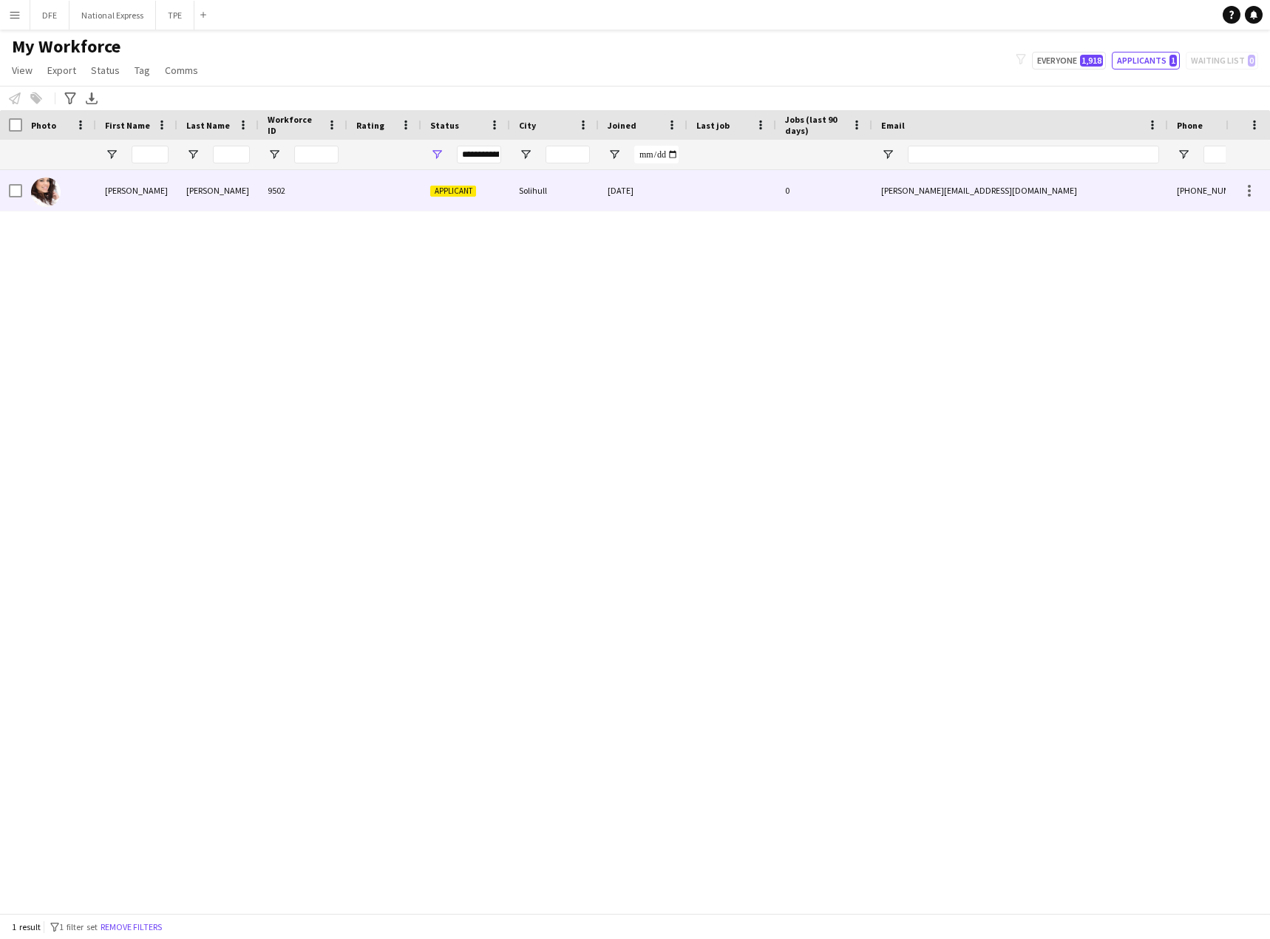
click at [163, 191] on div "[PERSON_NAME]" at bounding box center [136, 190] width 81 height 41
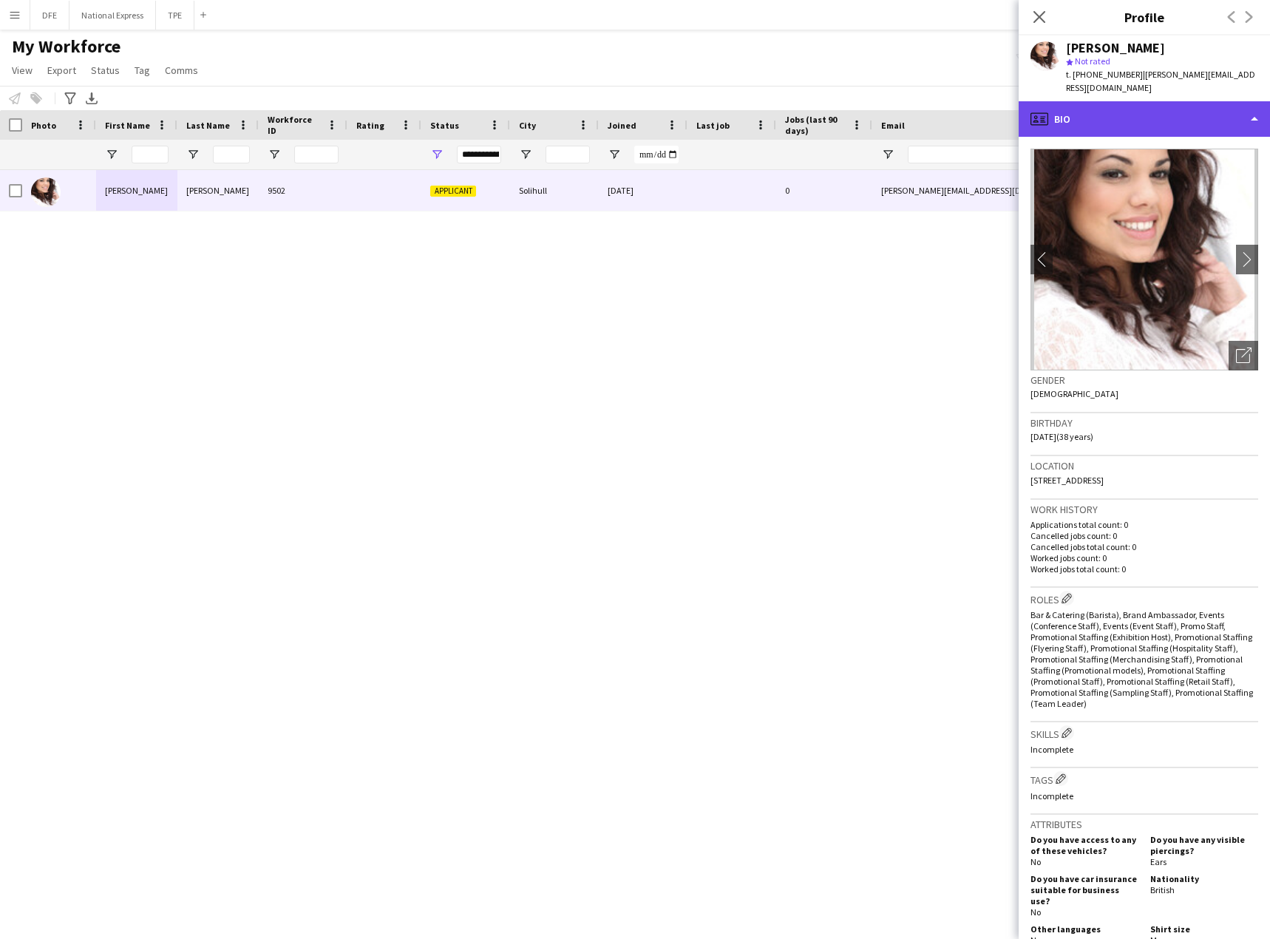
click at [1185, 118] on div "profile Bio" at bounding box center [1143, 118] width 251 height 35
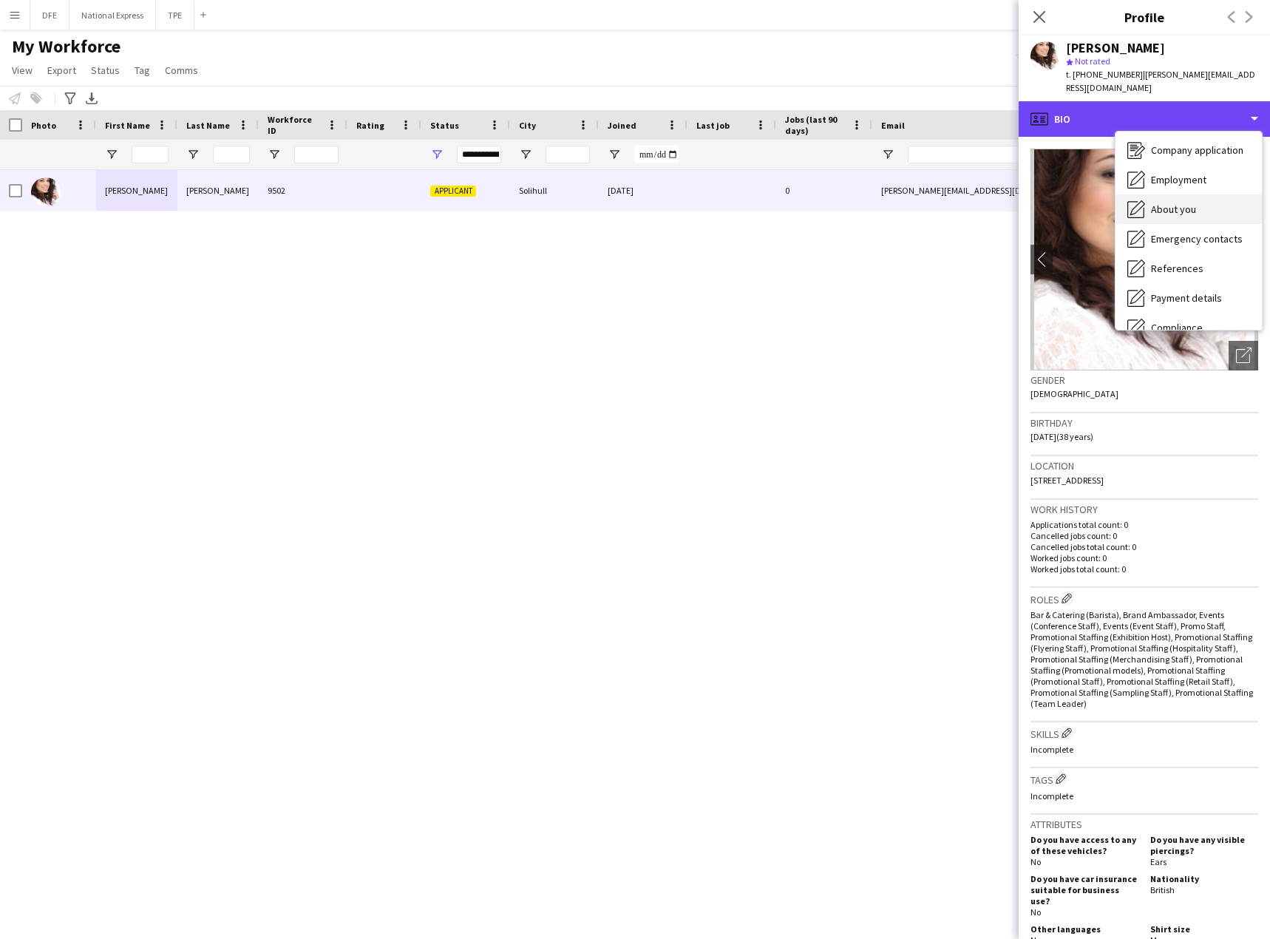
scroll to position [0, 0]
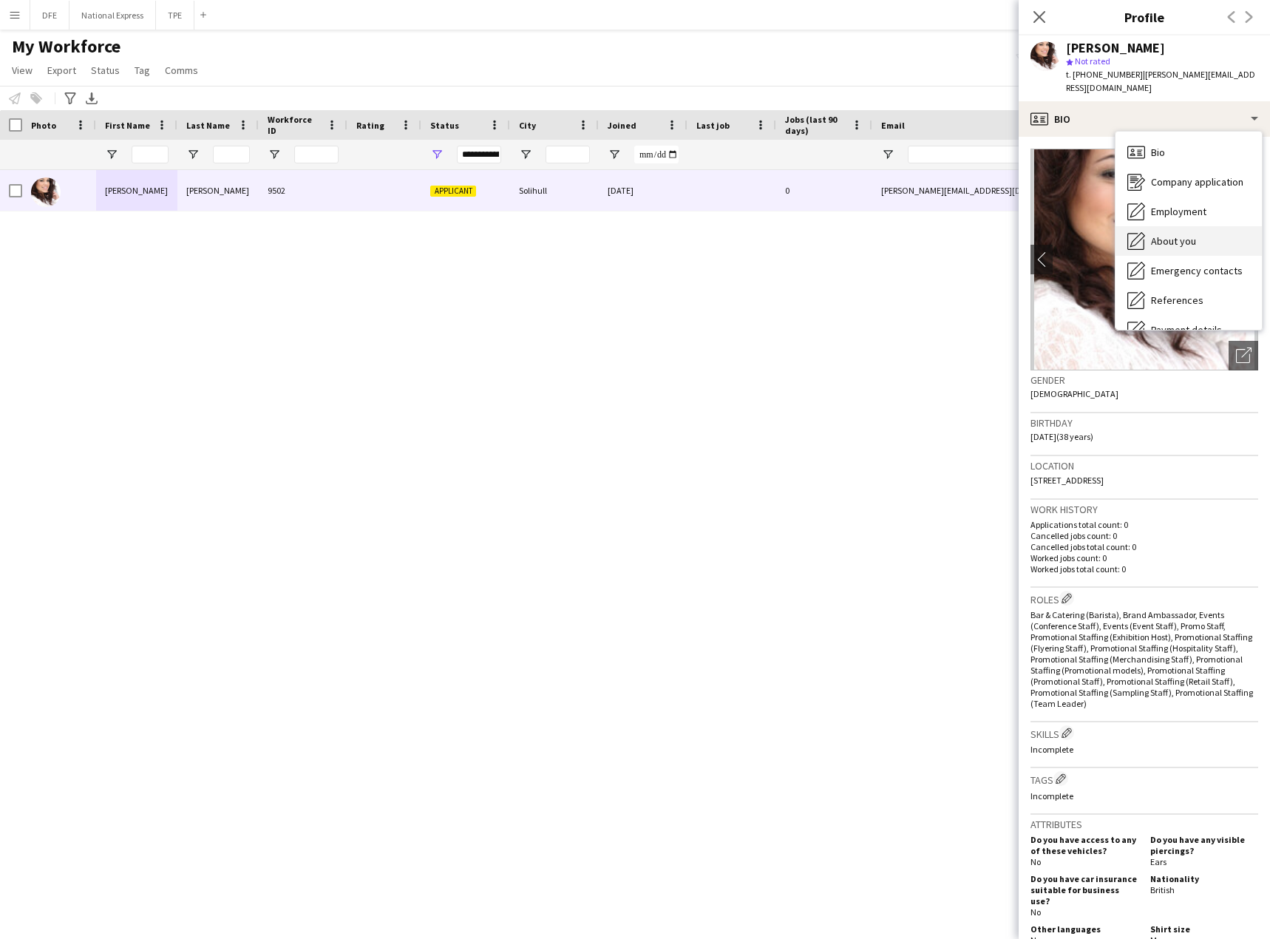
click at [1184, 246] on span "About you" at bounding box center [1173, 240] width 45 height 13
